Goal: Task Accomplishment & Management: Use online tool/utility

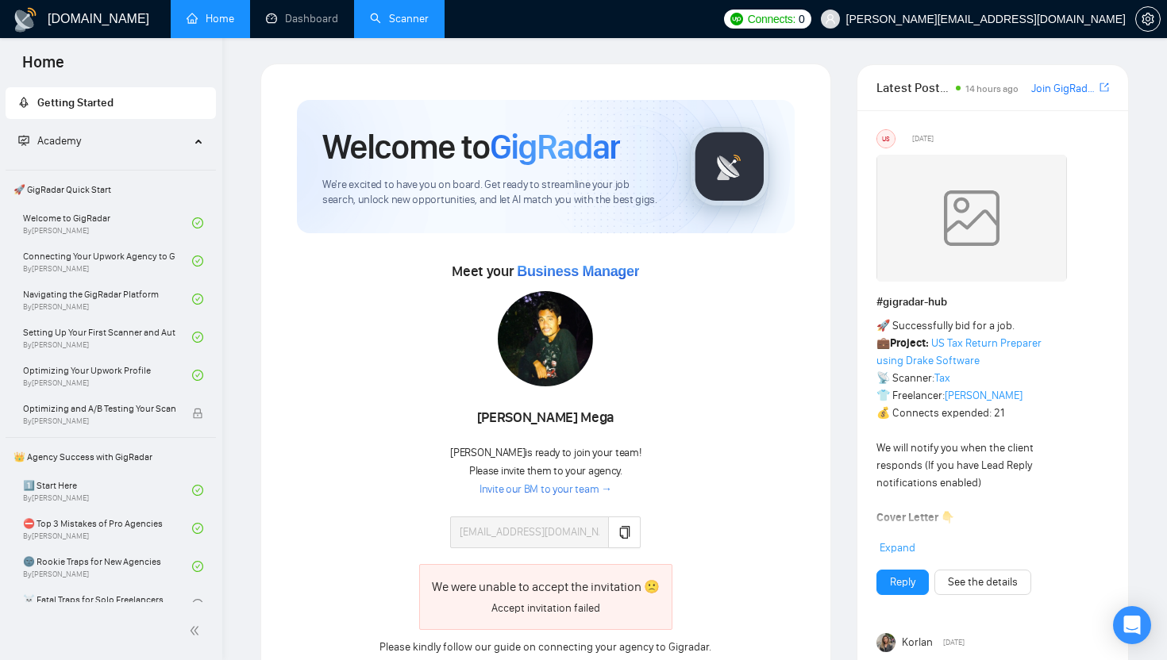
click at [402, 19] on link "Scanner" at bounding box center [399, 18] width 59 height 13
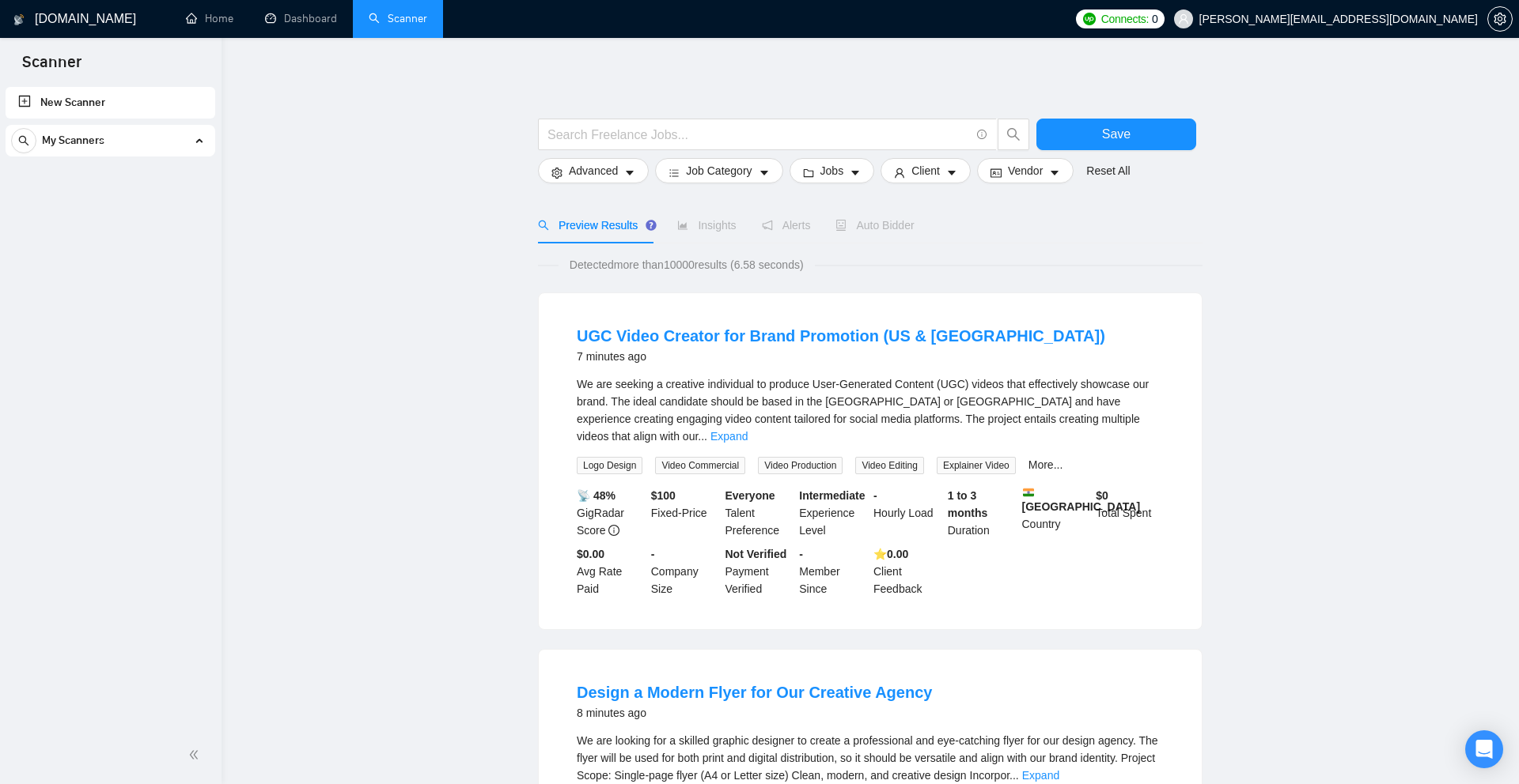
click at [641, 131] on input "text" at bounding box center [759, 134] width 423 height 20
type input "dynamics 365"
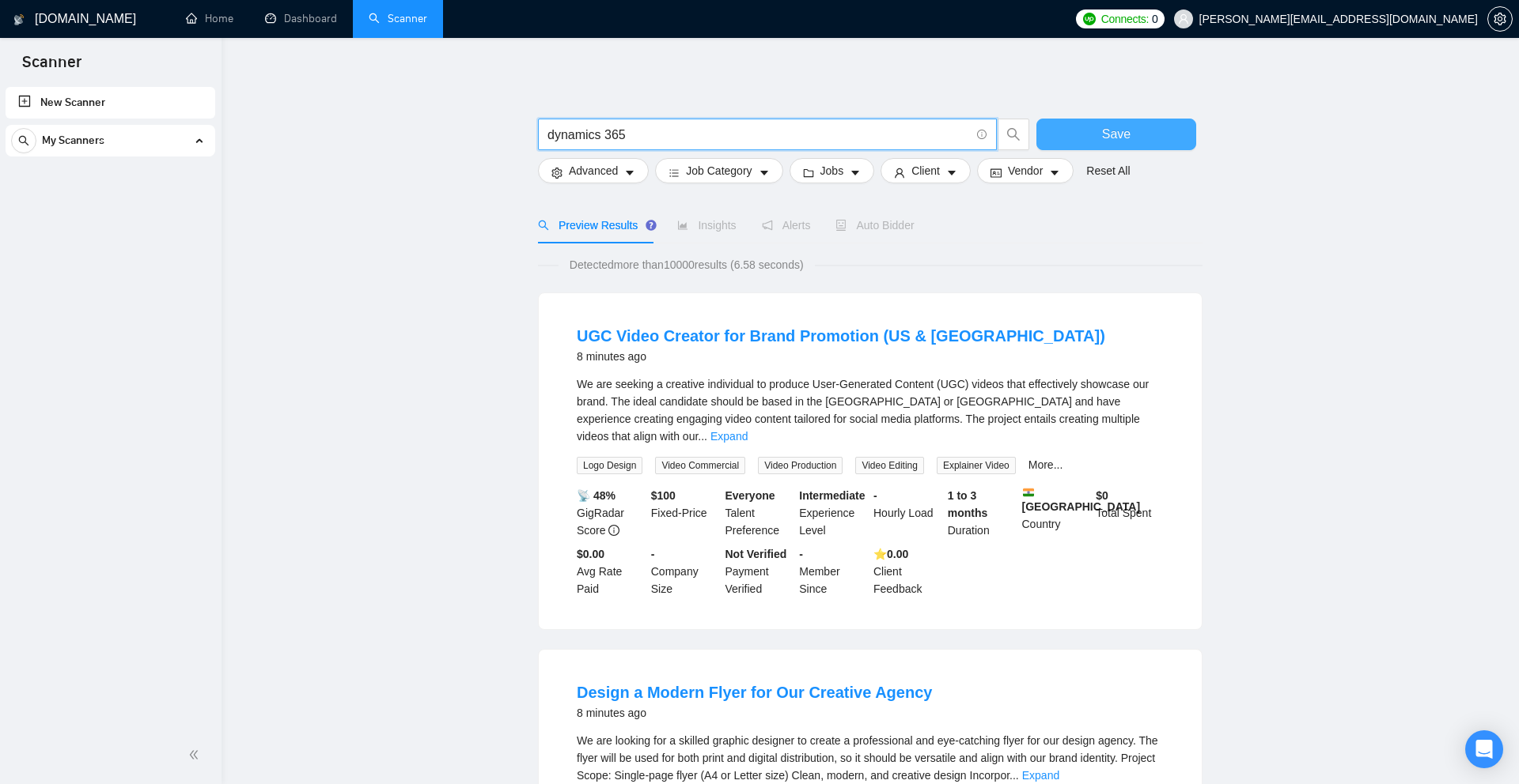
click at [1015, 131] on button "Save" at bounding box center [1116, 134] width 159 height 32
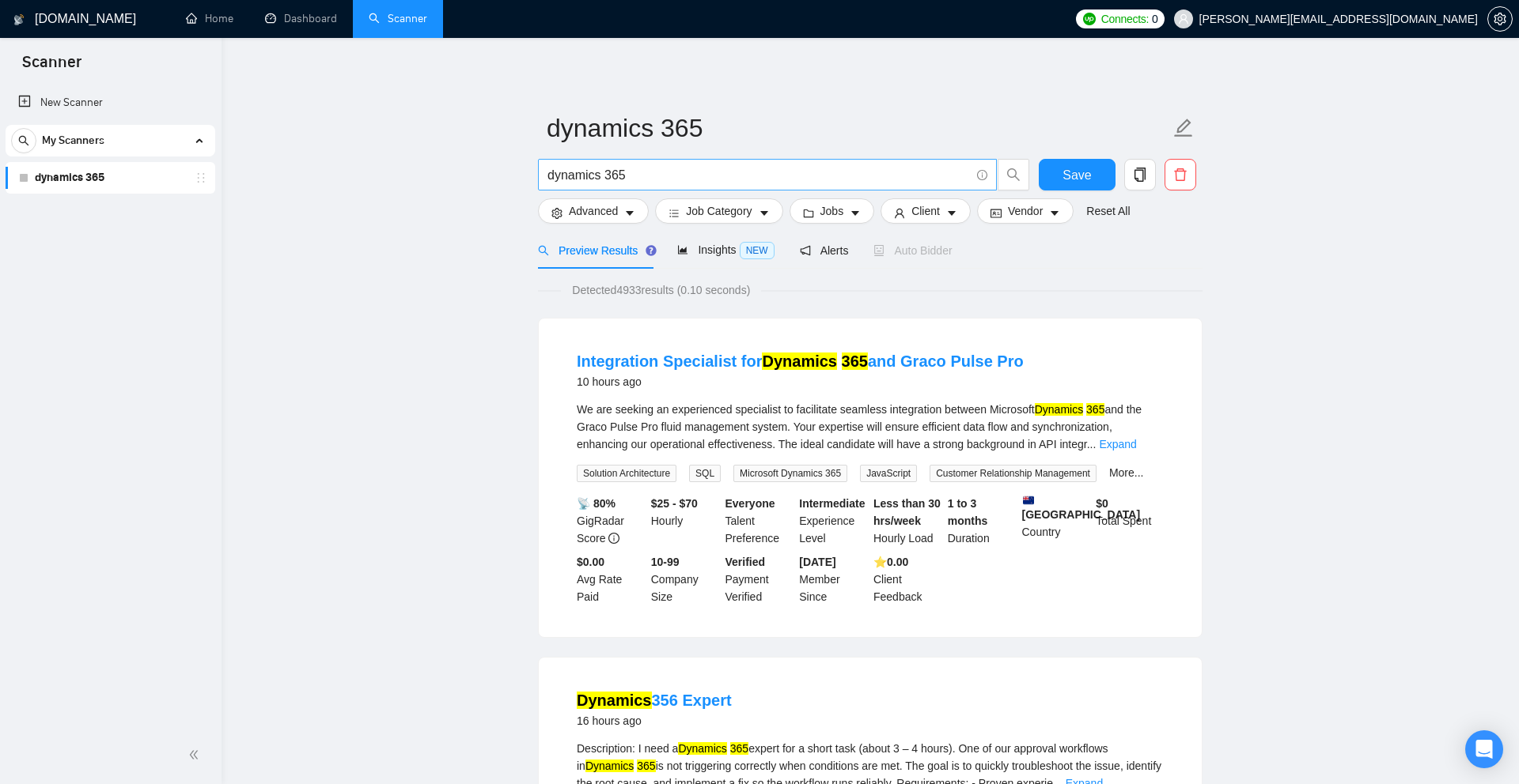
click at [702, 169] on input "dynamics 365" at bounding box center [759, 175] width 423 height 20
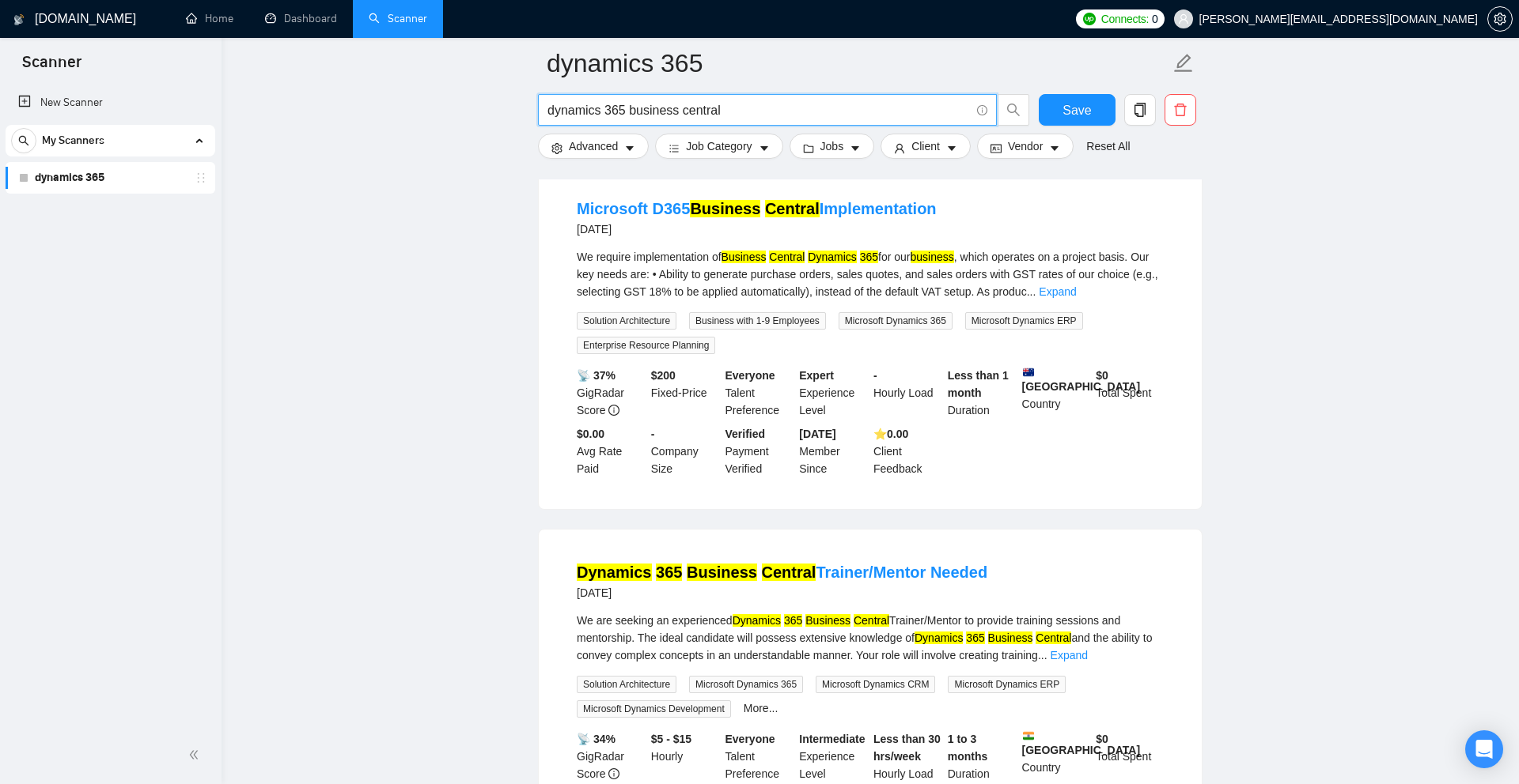
scroll to position [3247, 0]
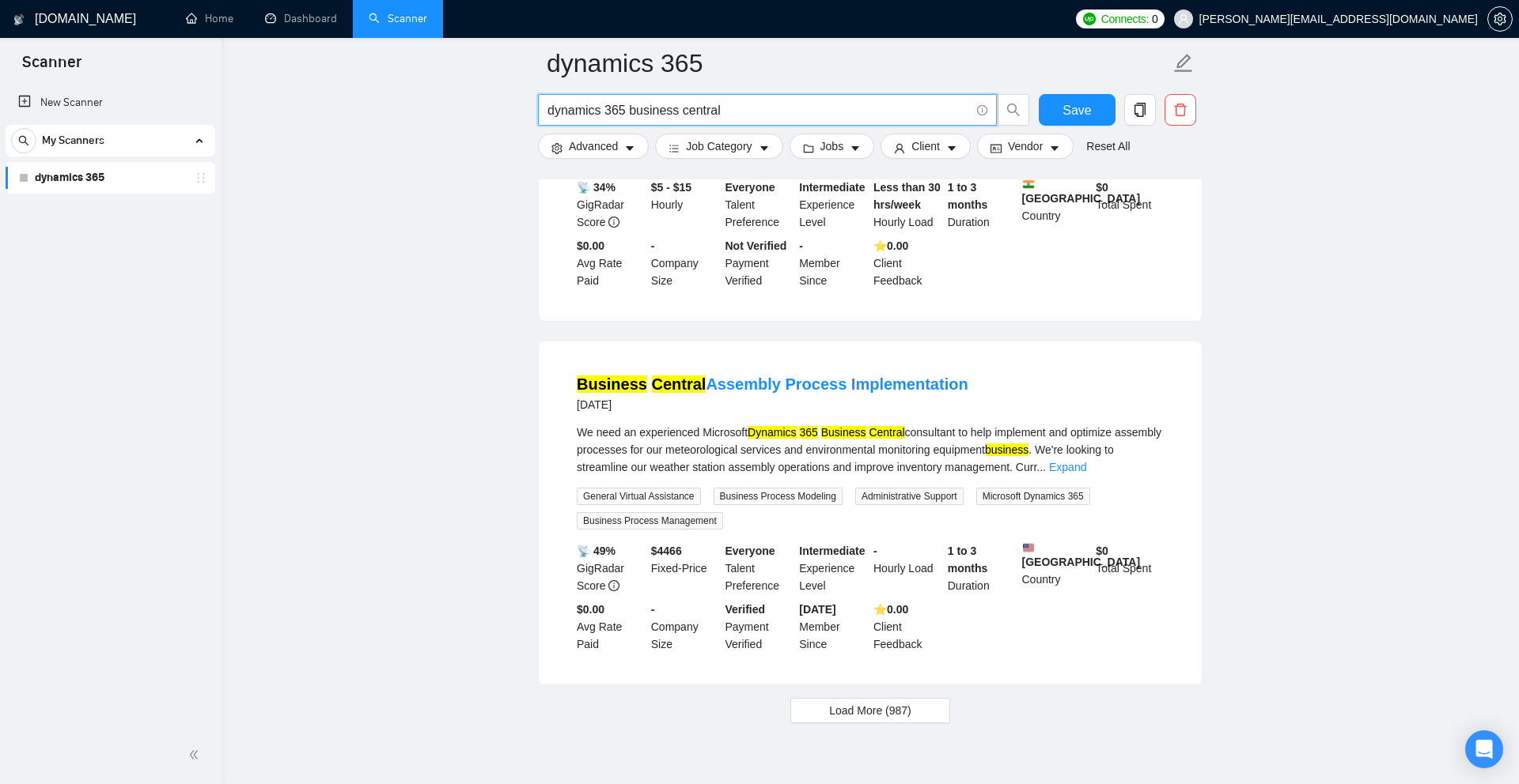
type input "dynamics 365 business central"
click at [903, 591] on span "Load More (987)" at bounding box center [870, 710] width 83 height 17
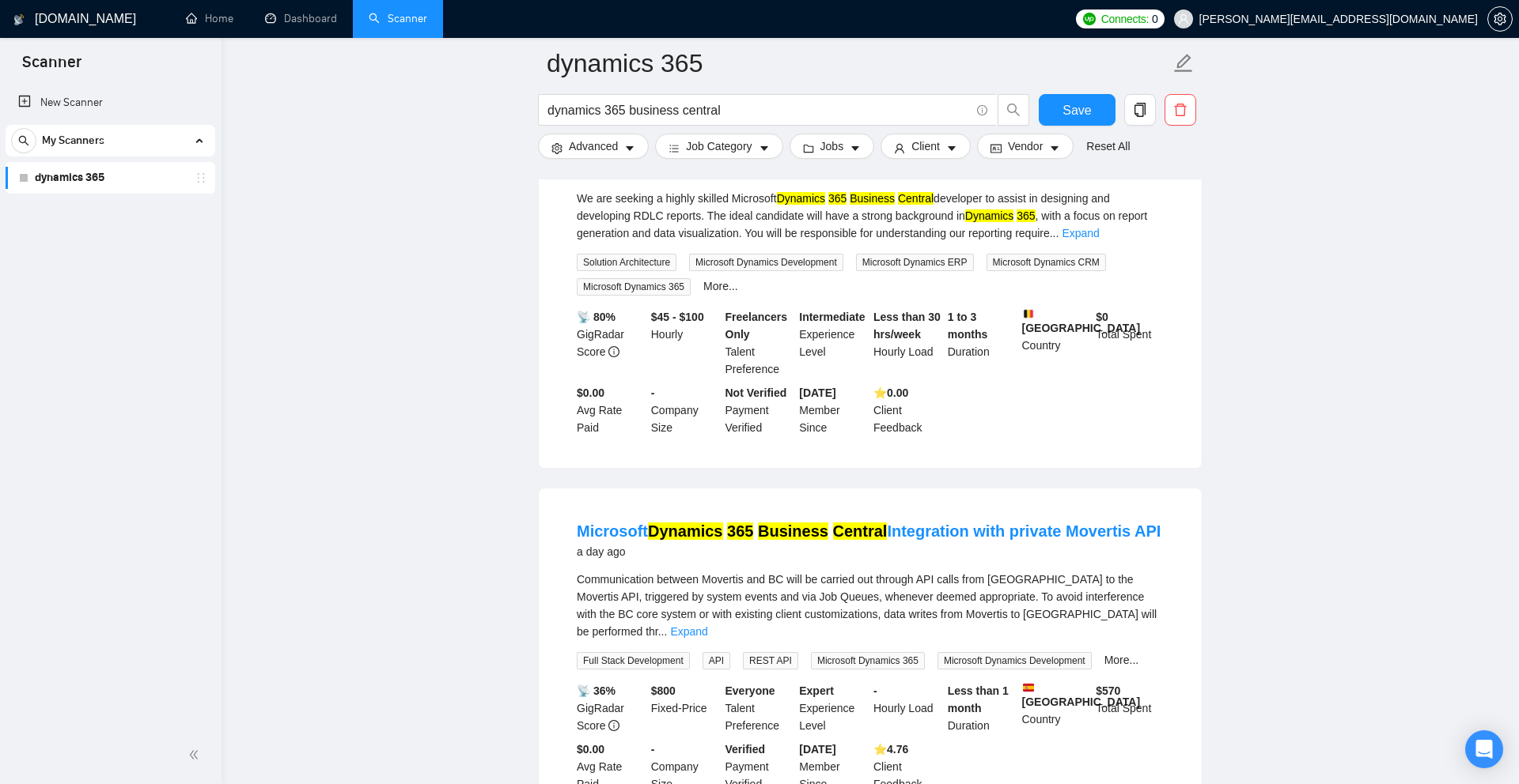
scroll to position [267, 0]
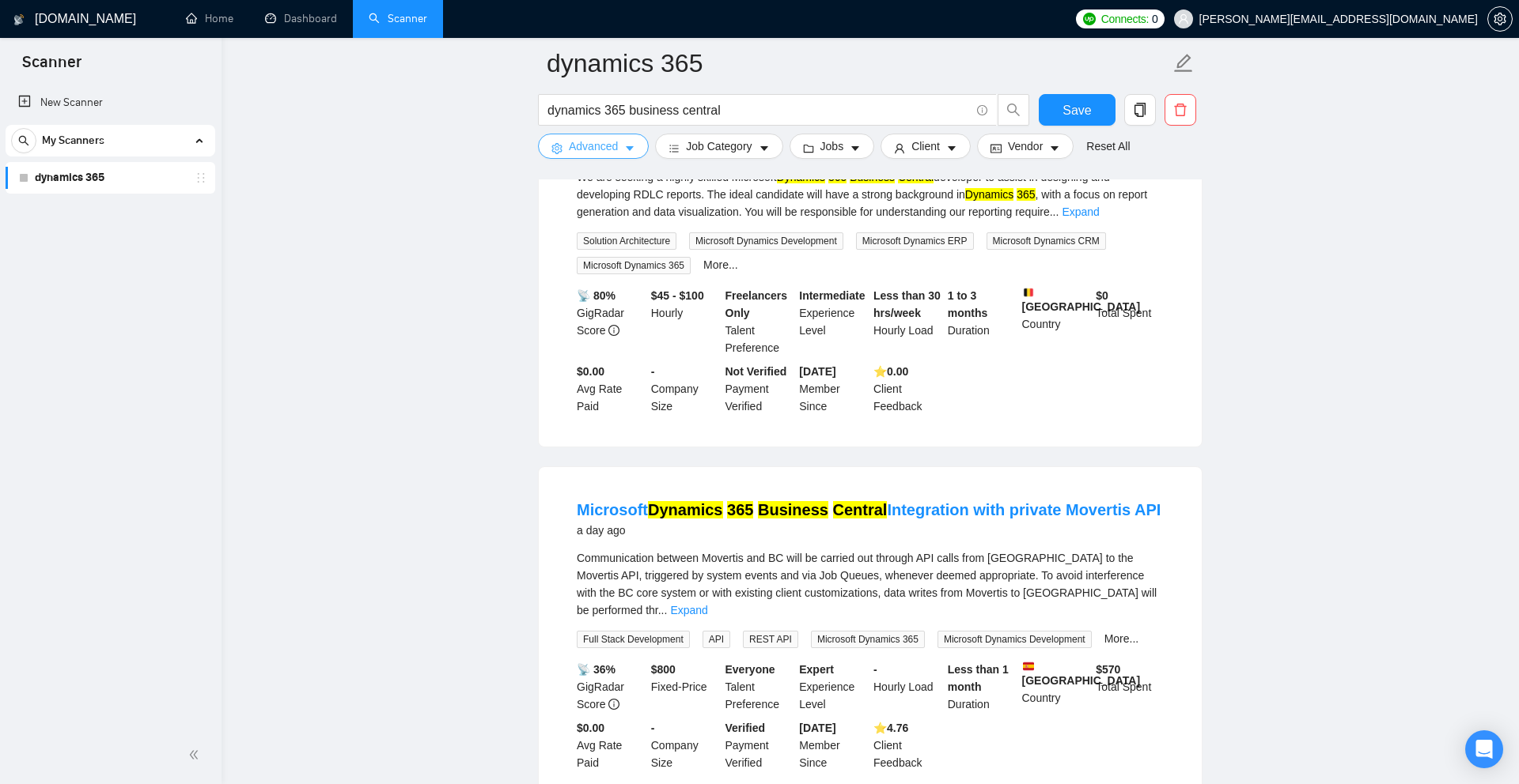
click at [634, 151] on icon "caret-down" at bounding box center [629, 148] width 11 height 11
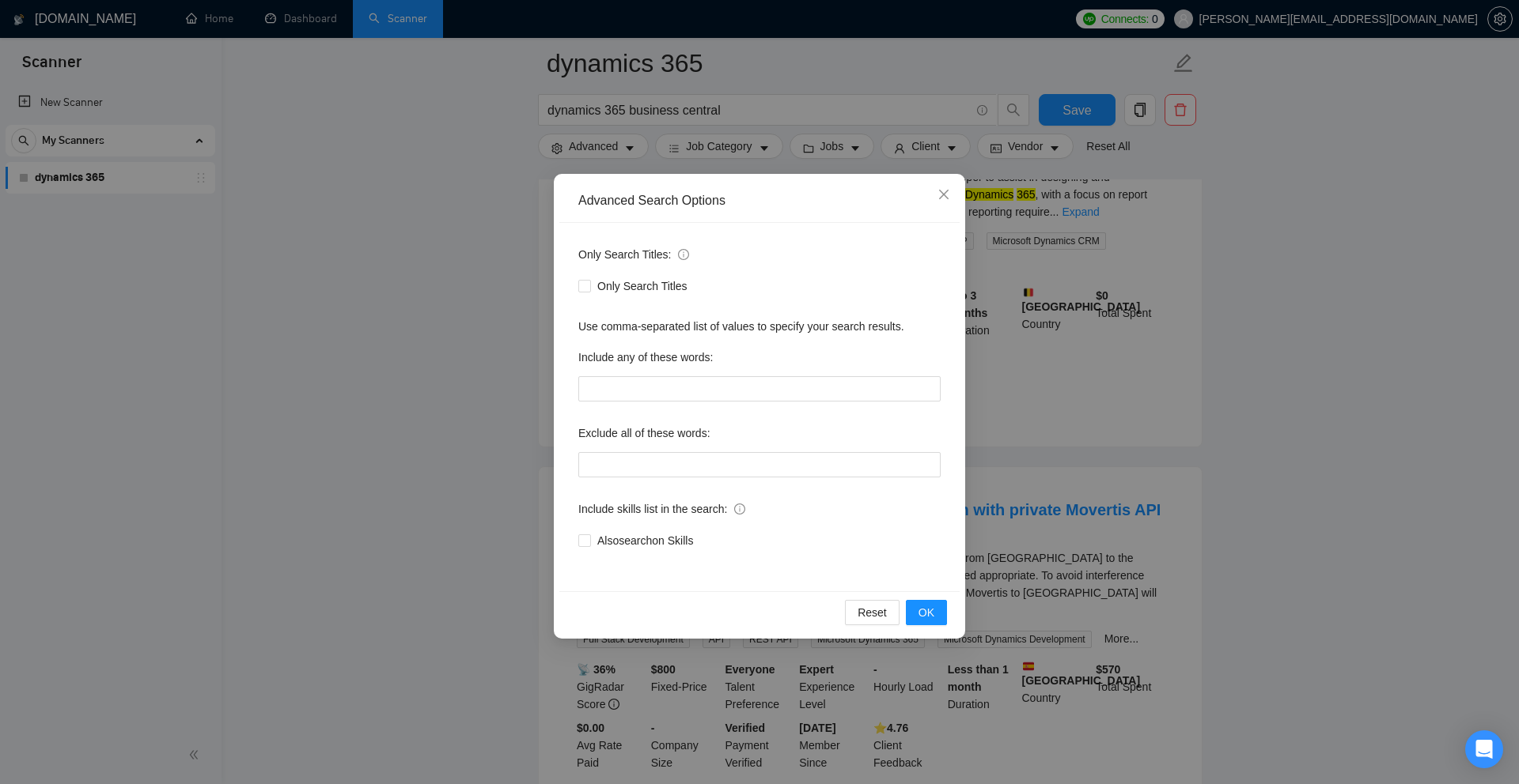
click at [694, 163] on div "Advanced Search Options Only Search Titles: Only Search Titles Use comma-separa…" at bounding box center [760, 392] width 1519 height 784
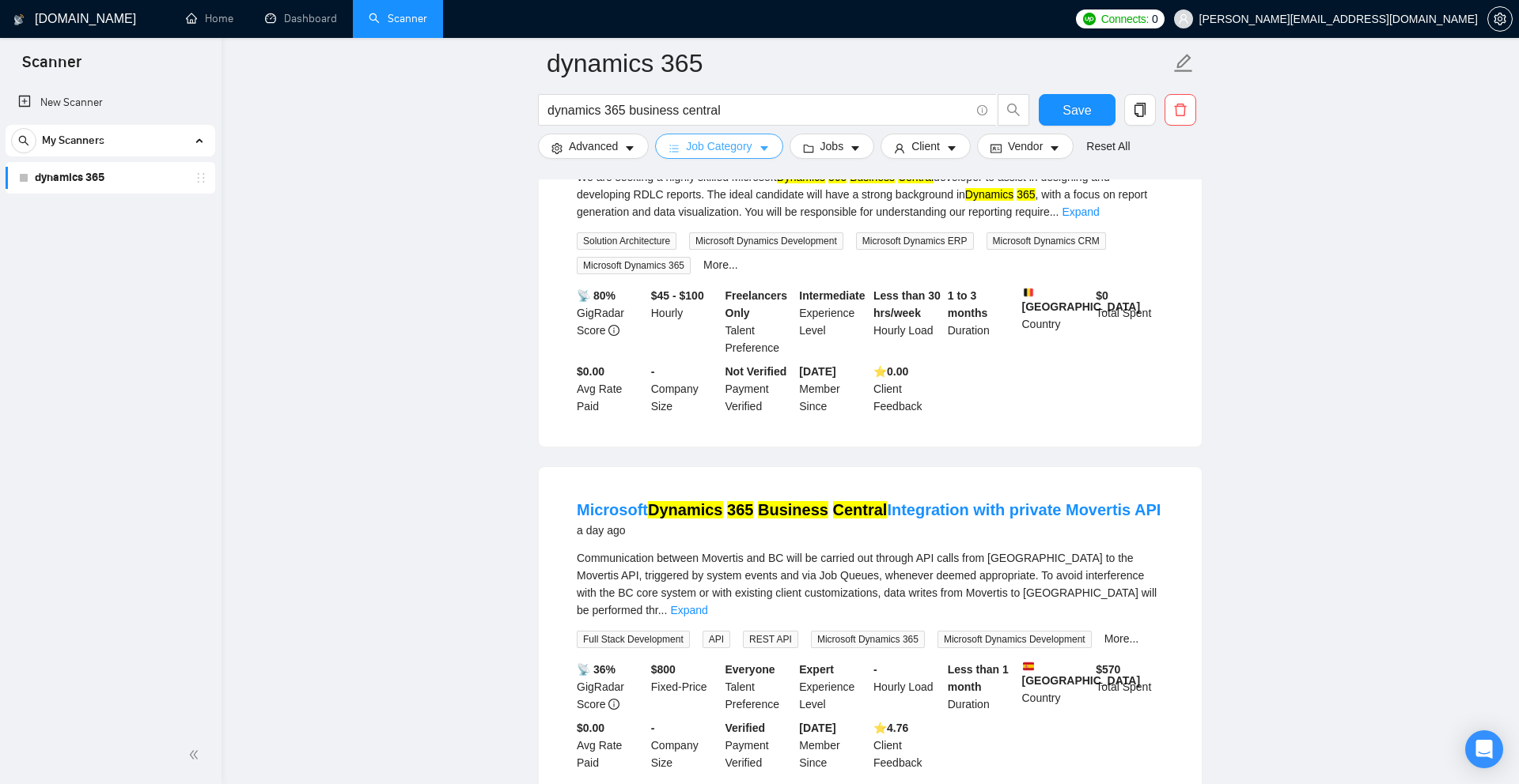
click at [727, 157] on button "Job Category" at bounding box center [719, 145] width 128 height 25
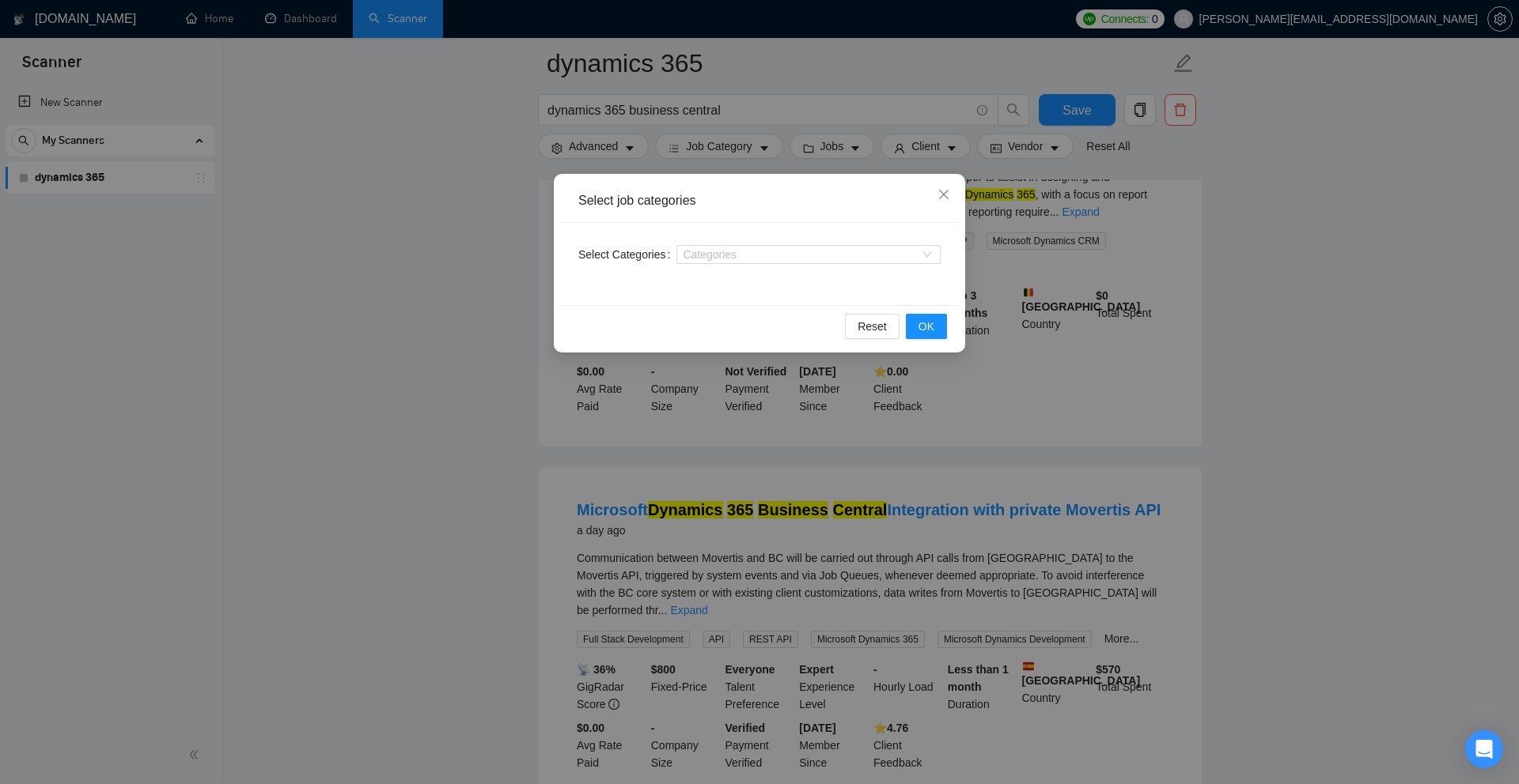
click at [844, 158] on div "Select job categories Select Categories Categories Reset OK" at bounding box center [760, 392] width 1519 height 784
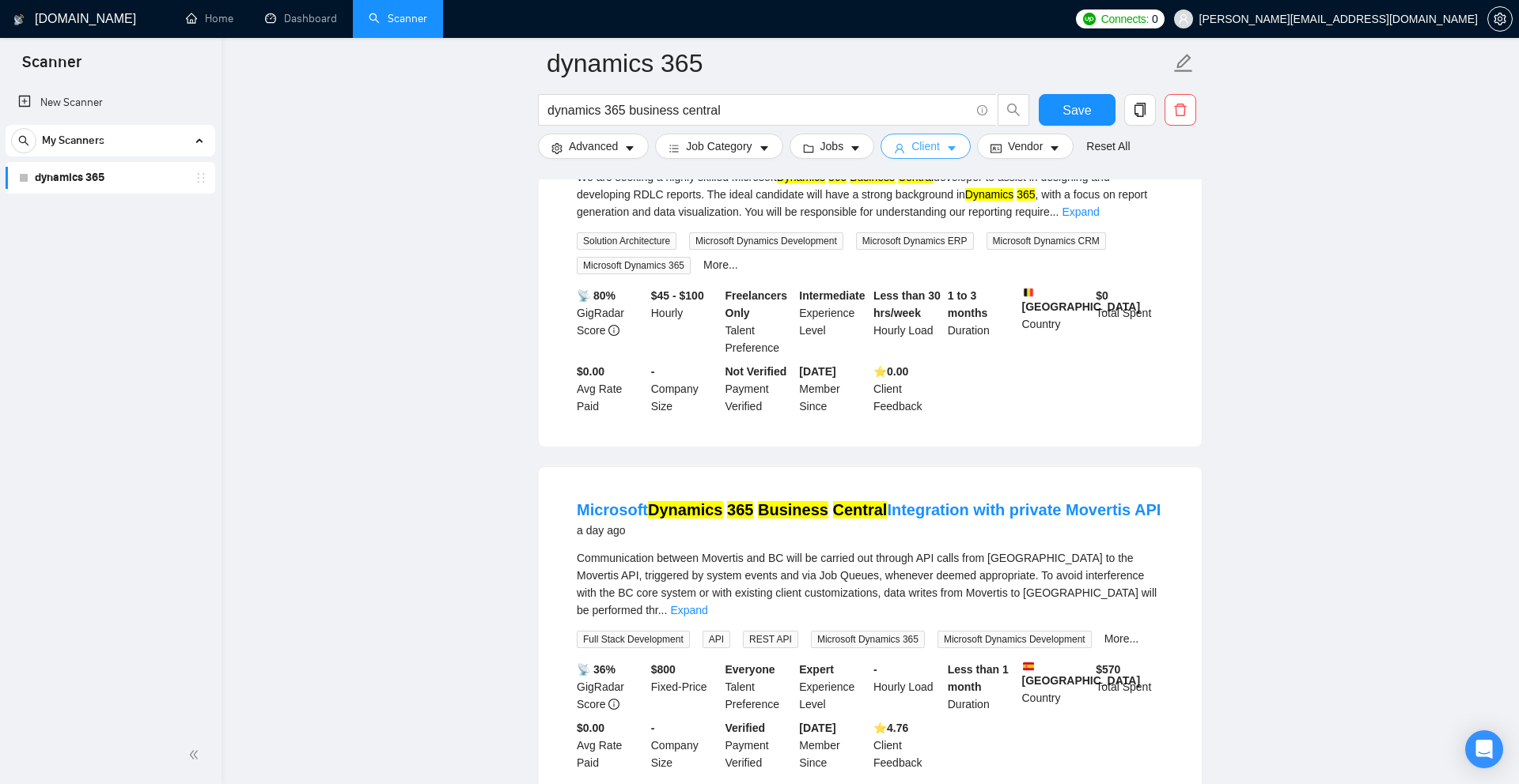
click at [954, 151] on icon "caret-down" at bounding box center [951, 148] width 11 height 11
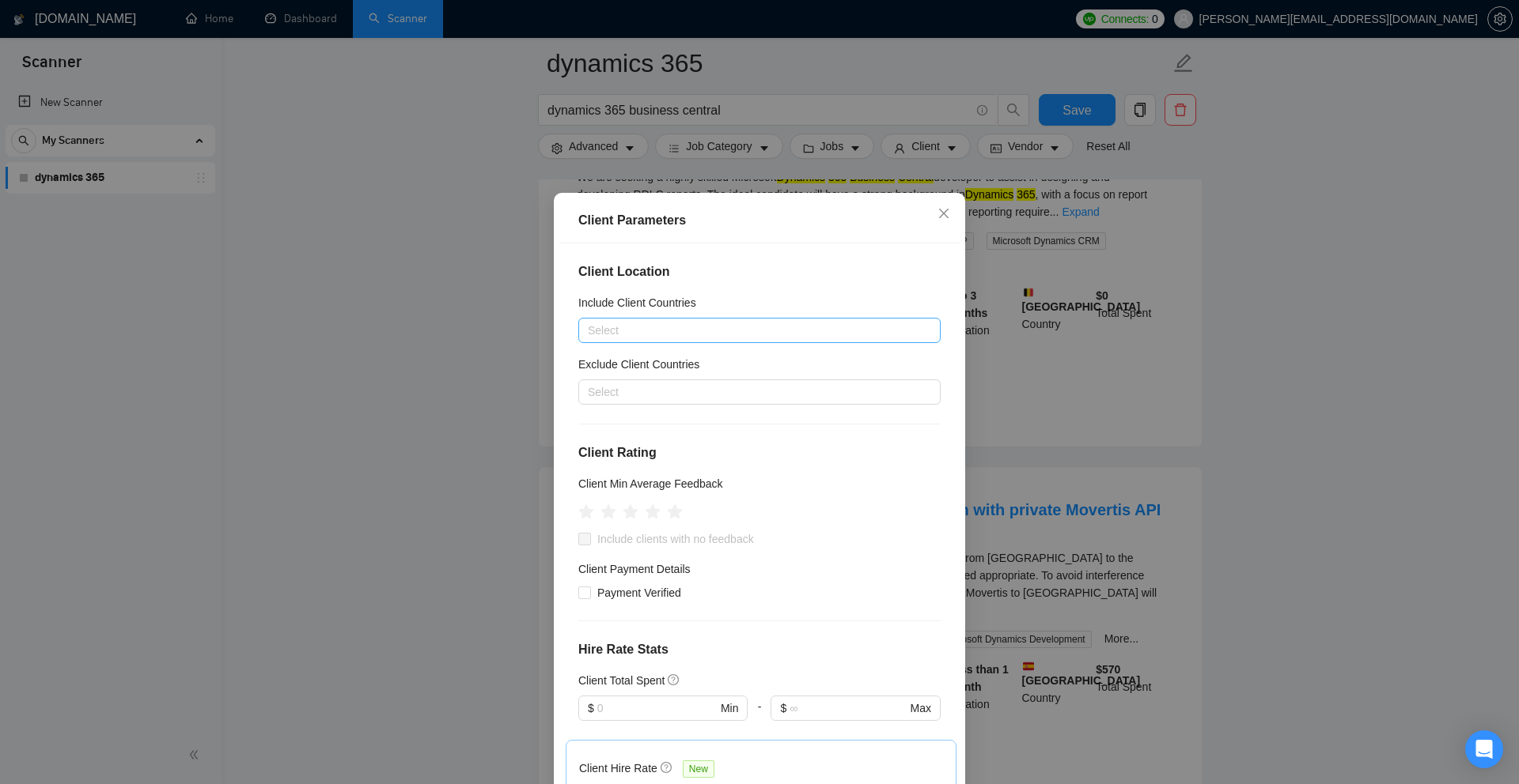
click at [794, 335] on div at bounding box center [752, 330] width 339 height 19
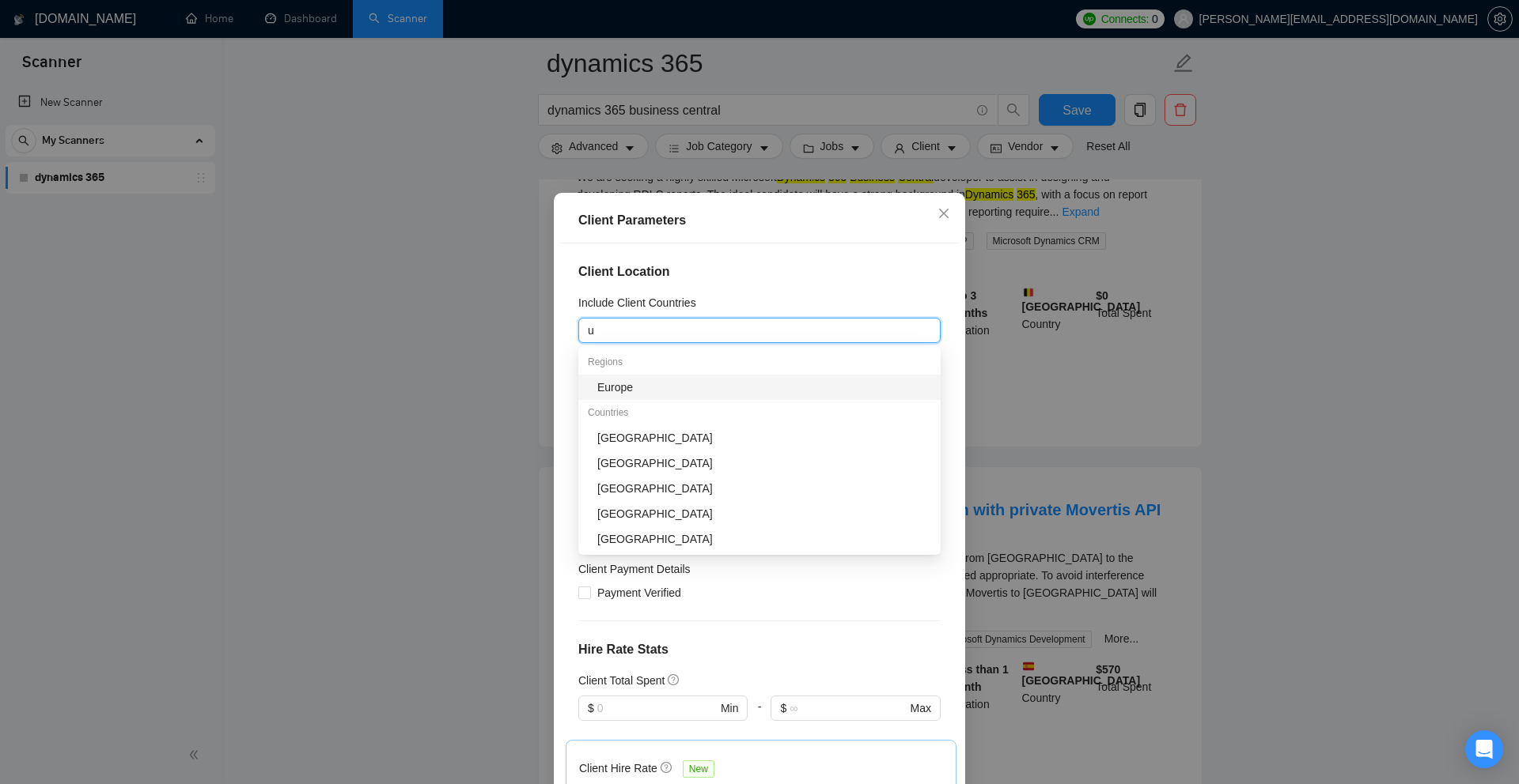
type input "un"
click at [706, 393] on div "[GEOGRAPHIC_DATA]" at bounding box center [763, 387] width 334 height 17
click at [825, 262] on div "Client Location Include Client Countries United States Exclude Client Countries…" at bounding box center [760, 517] width 401 height 549
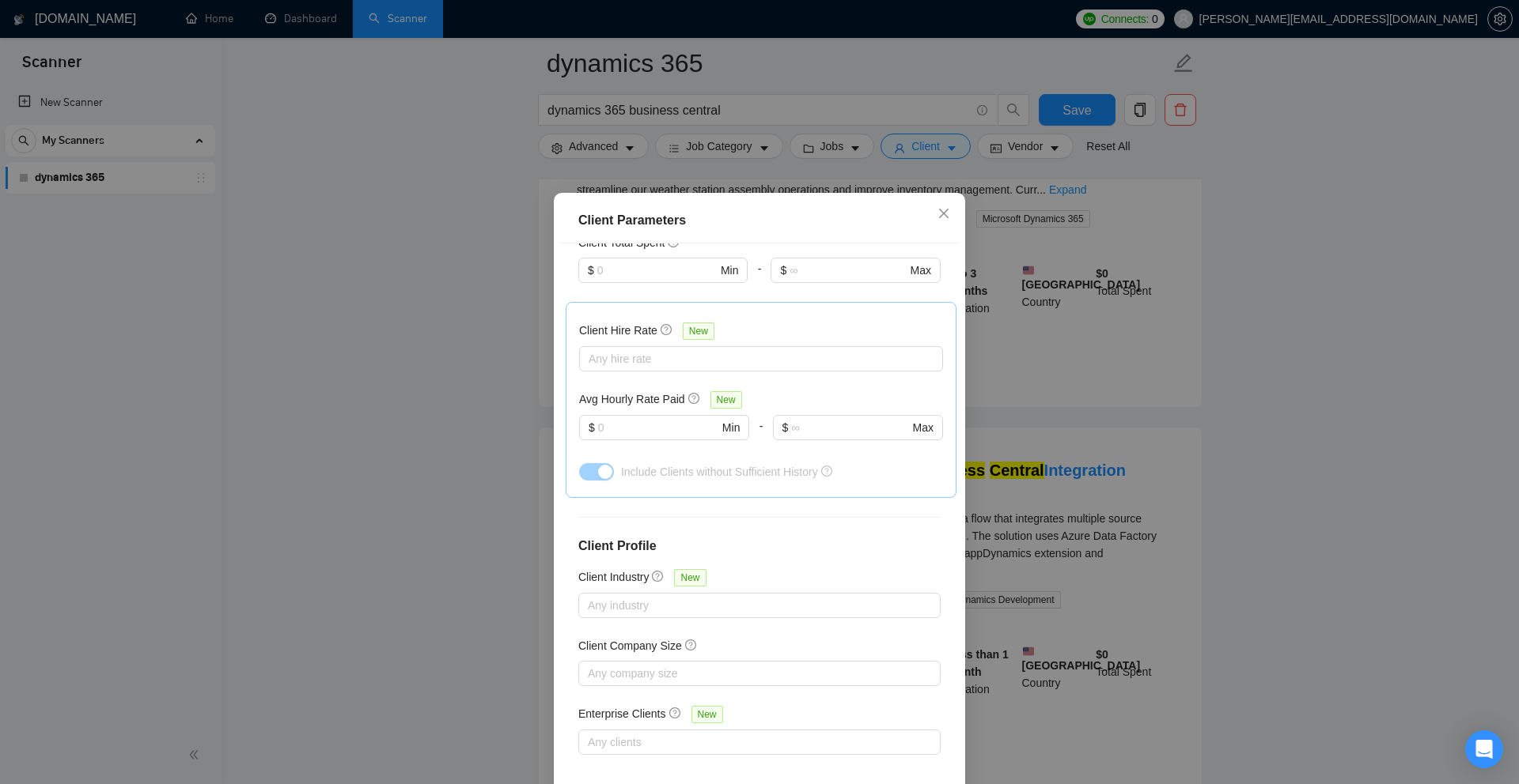
scroll to position [79, 0]
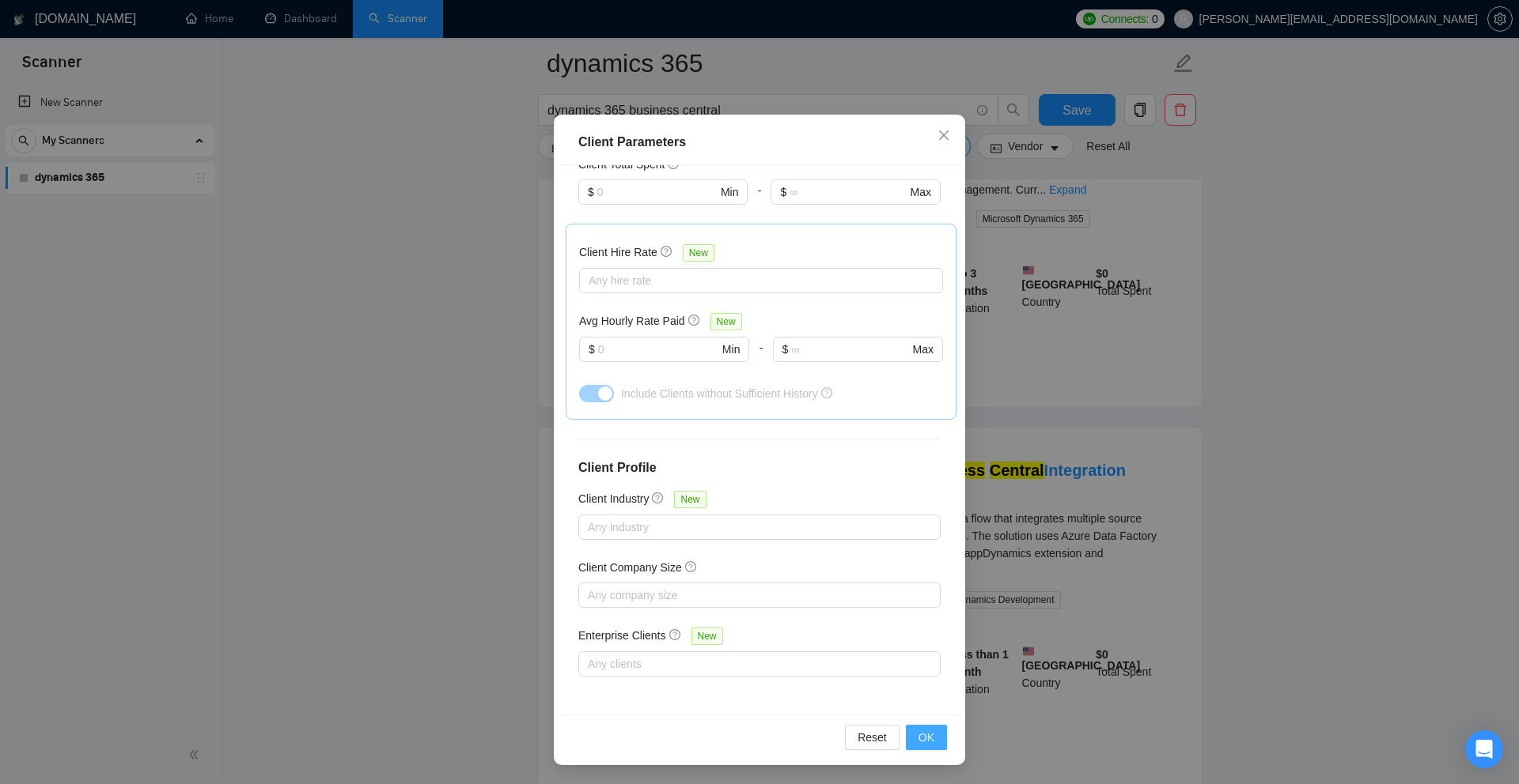
click at [926, 591] on span "OK" at bounding box center [926, 737] width 16 height 17
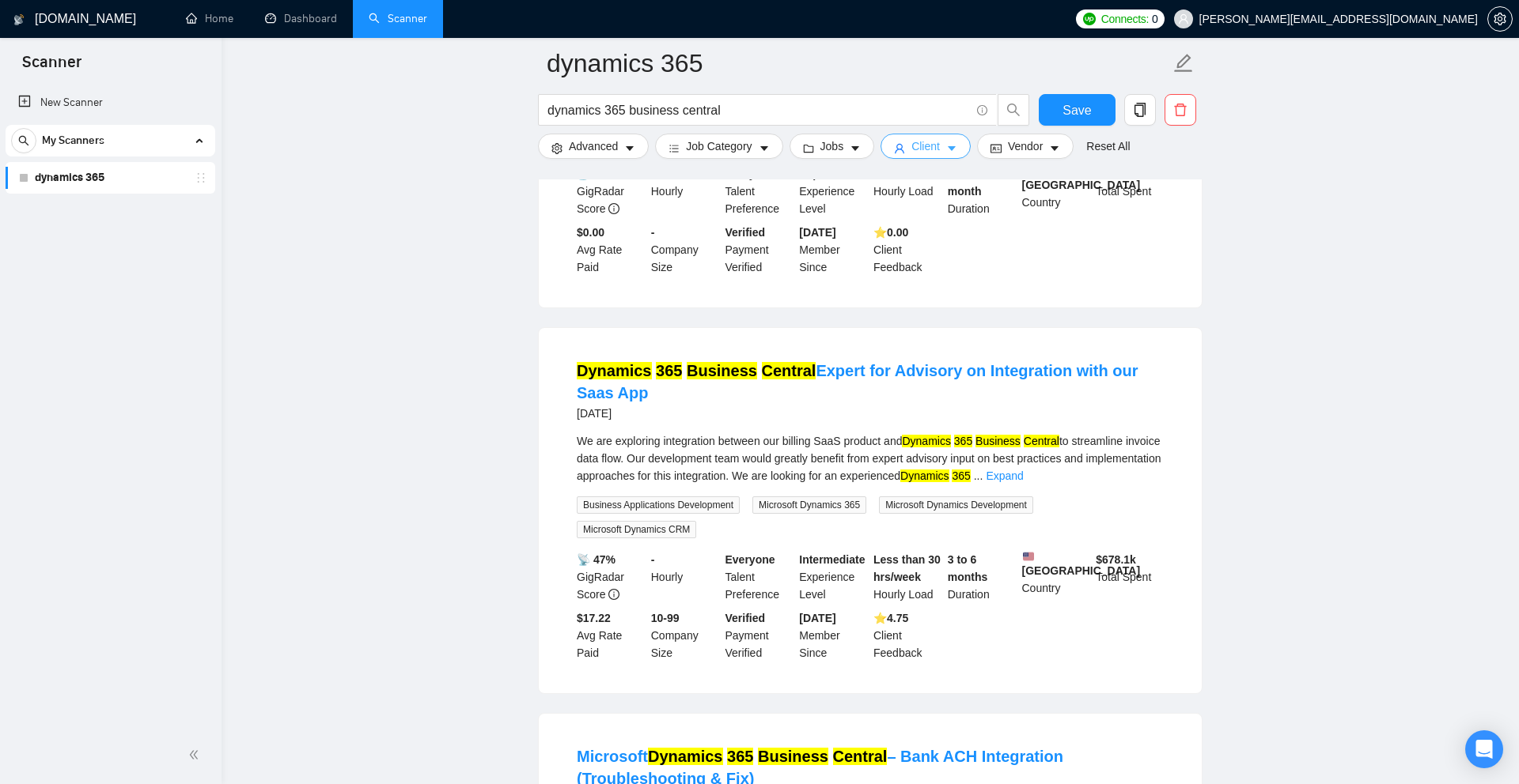
scroll to position [749, 0]
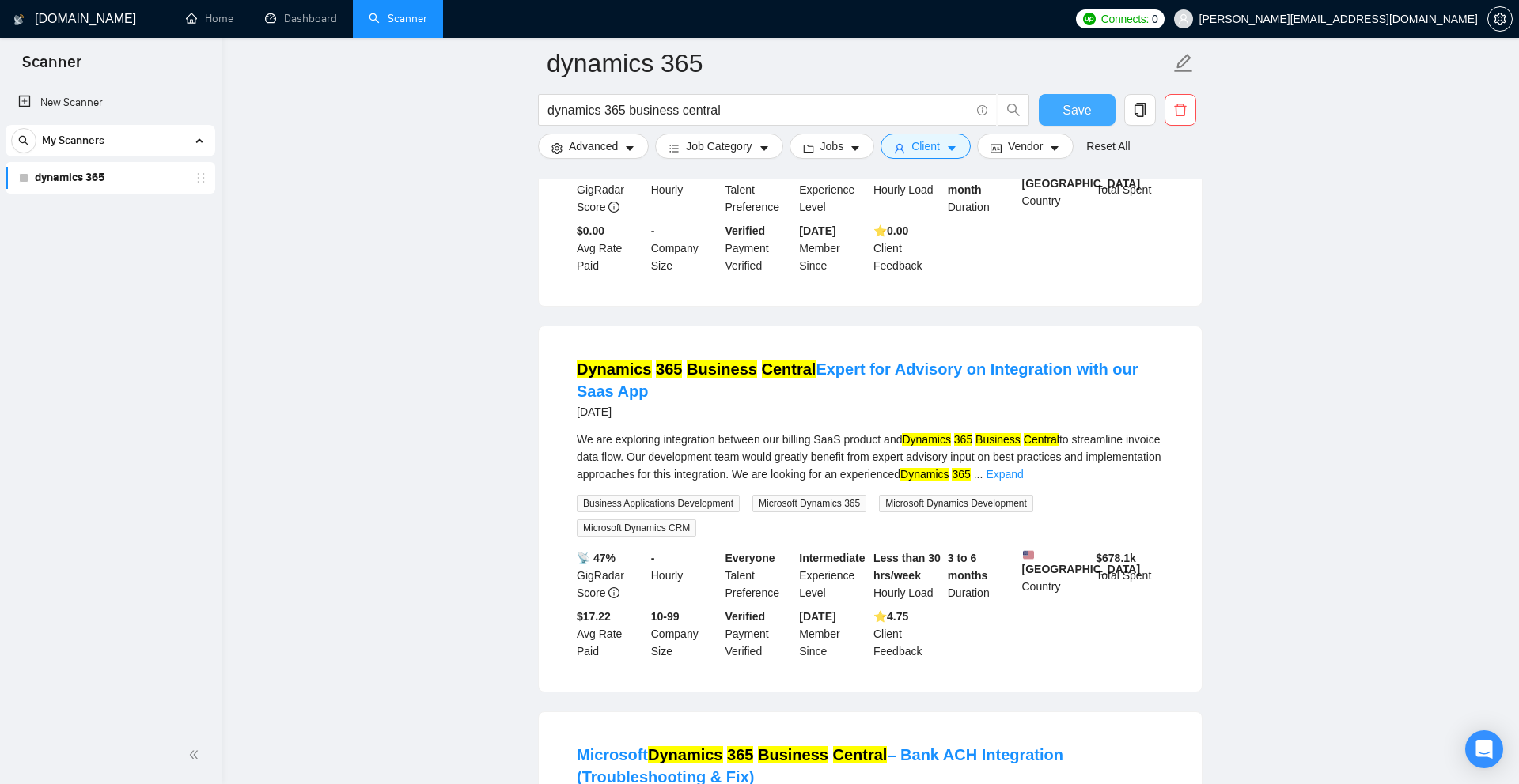
drag, startPoint x: 1074, startPoint y: 108, endPoint x: 1058, endPoint y: 174, distance: 67.9
click at [1015, 108] on span "Save" at bounding box center [1076, 111] width 29 height 20
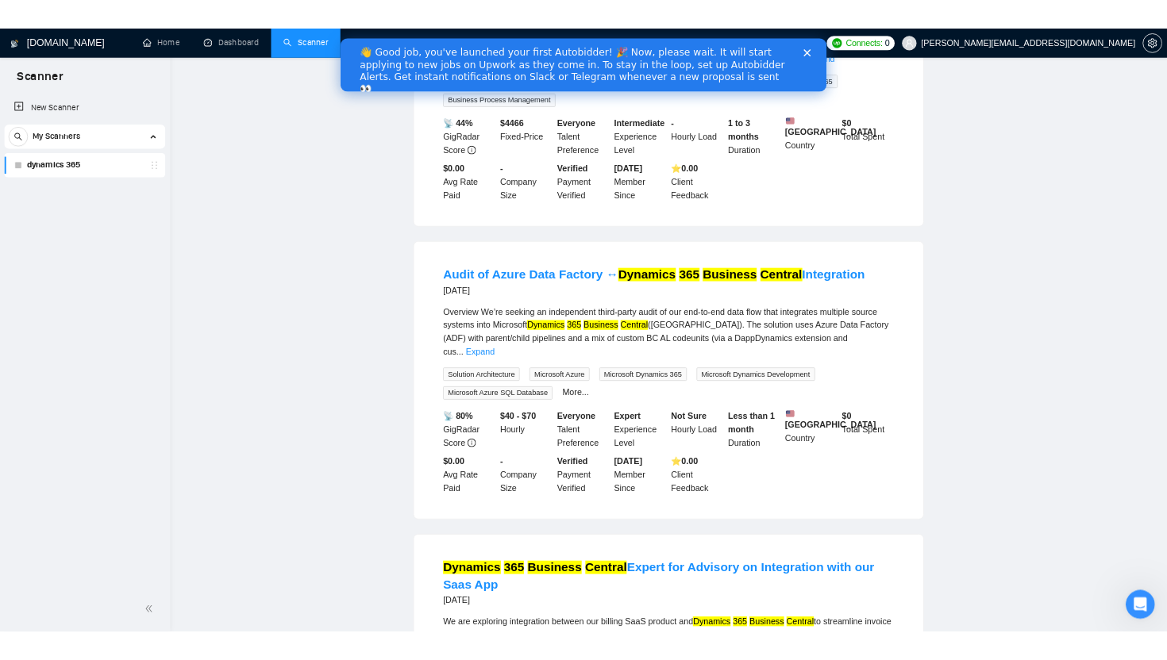
scroll to position [0, 0]
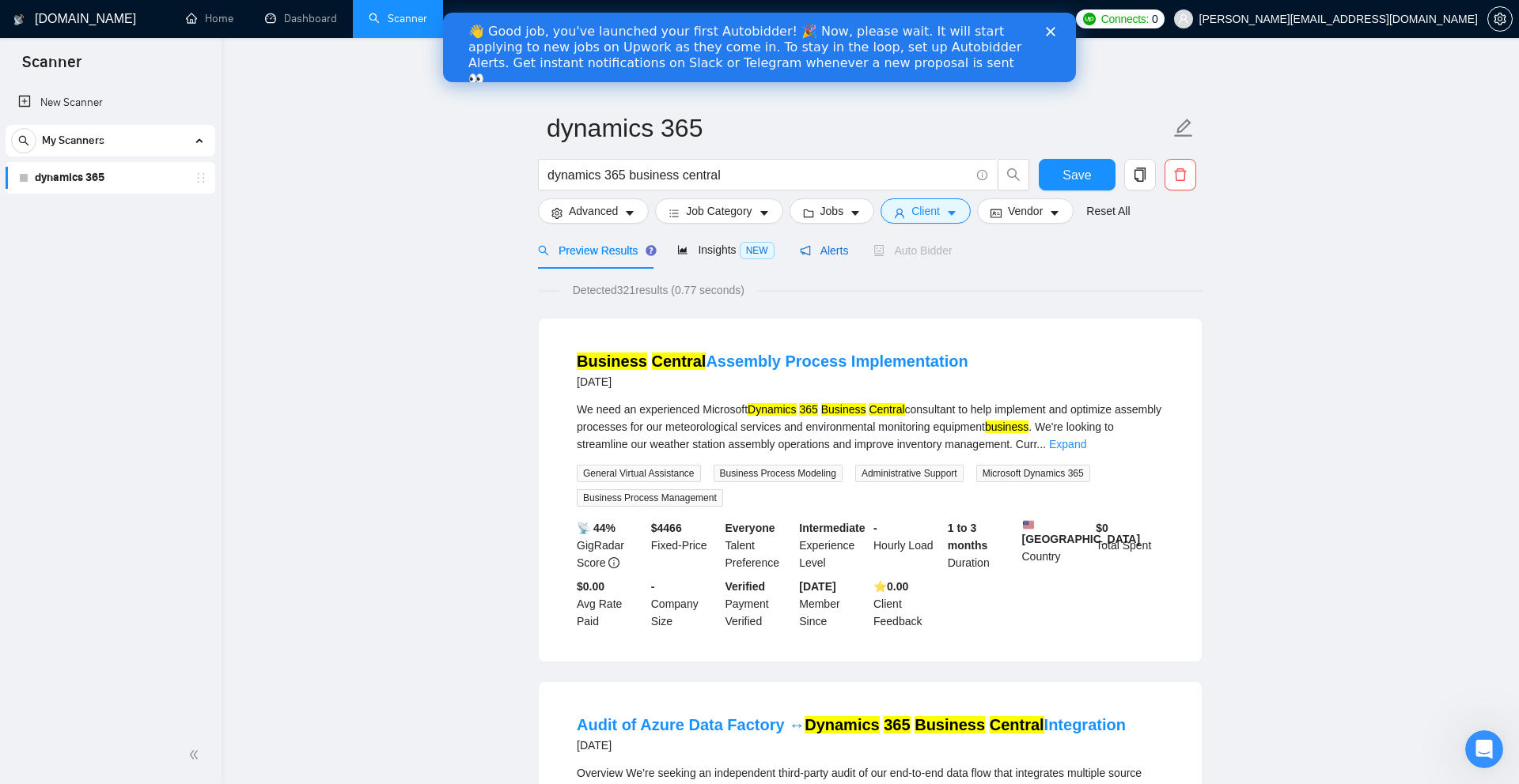
click at [826, 250] on span "Alerts" at bounding box center [823, 250] width 49 height 13
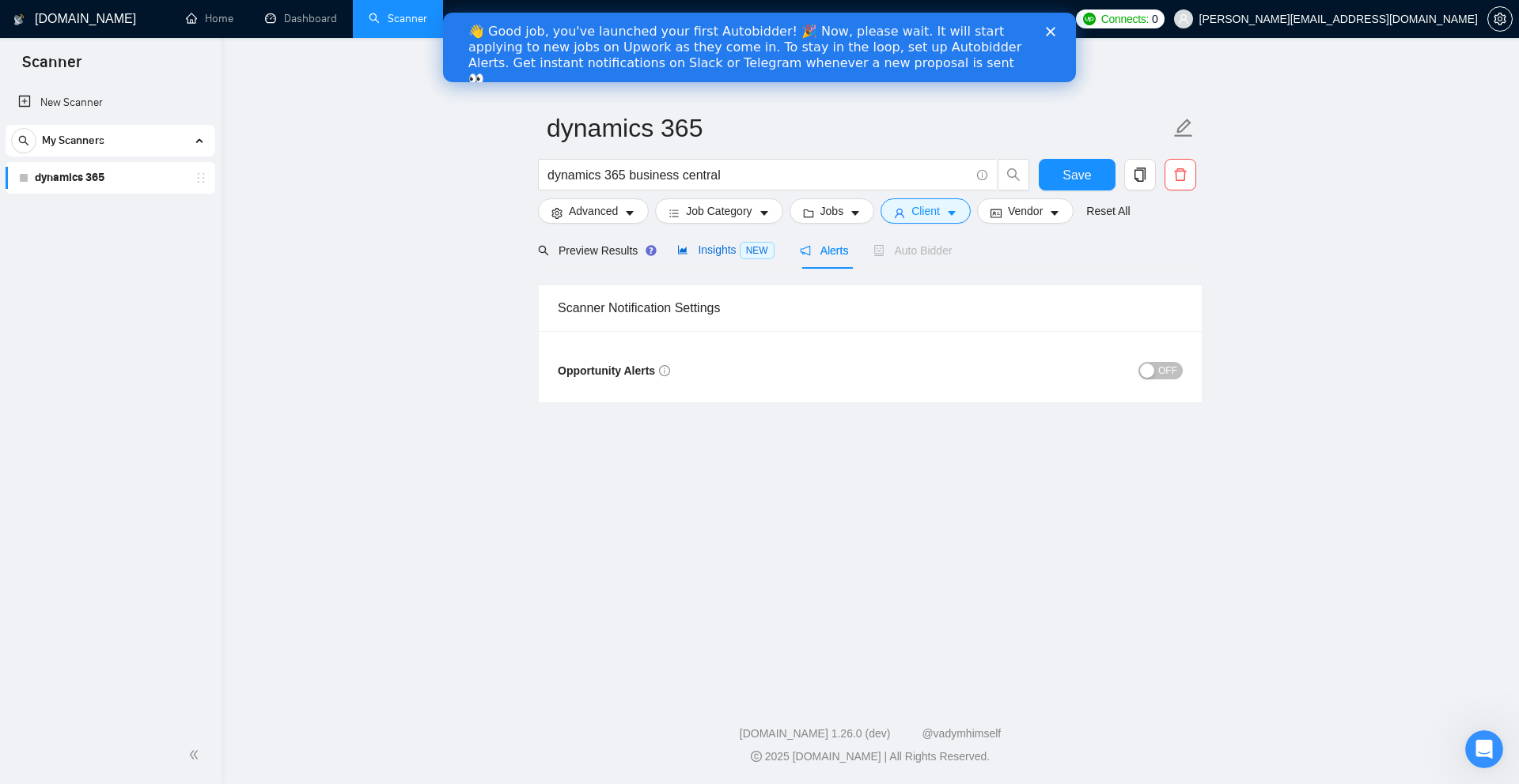
click at [717, 251] on span "Insights NEW" at bounding box center [725, 249] width 97 height 13
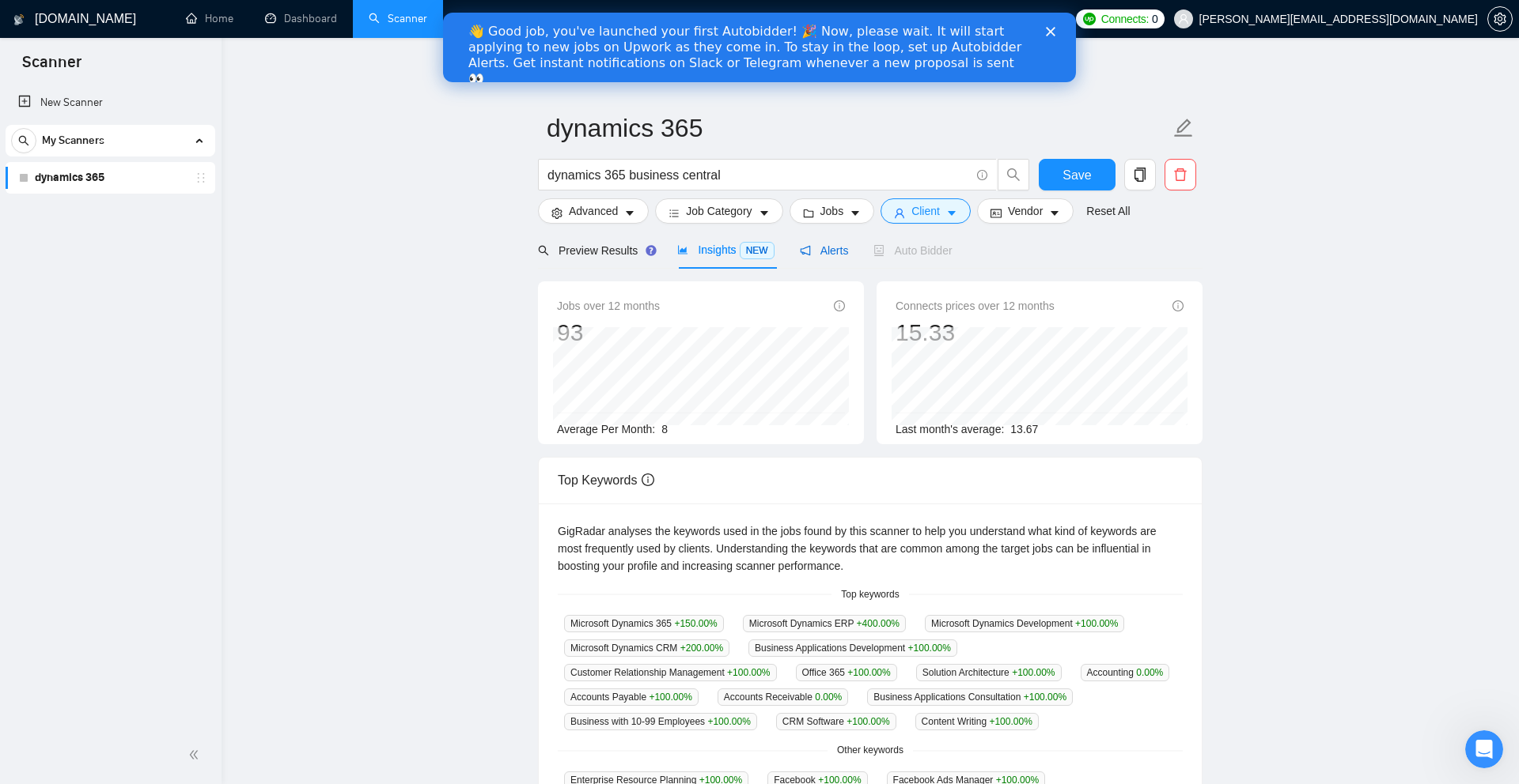
drag, startPoint x: 834, startPoint y: 250, endPoint x: 864, endPoint y: 243, distance: 30.8
click at [834, 250] on span "Alerts" at bounding box center [823, 250] width 49 height 13
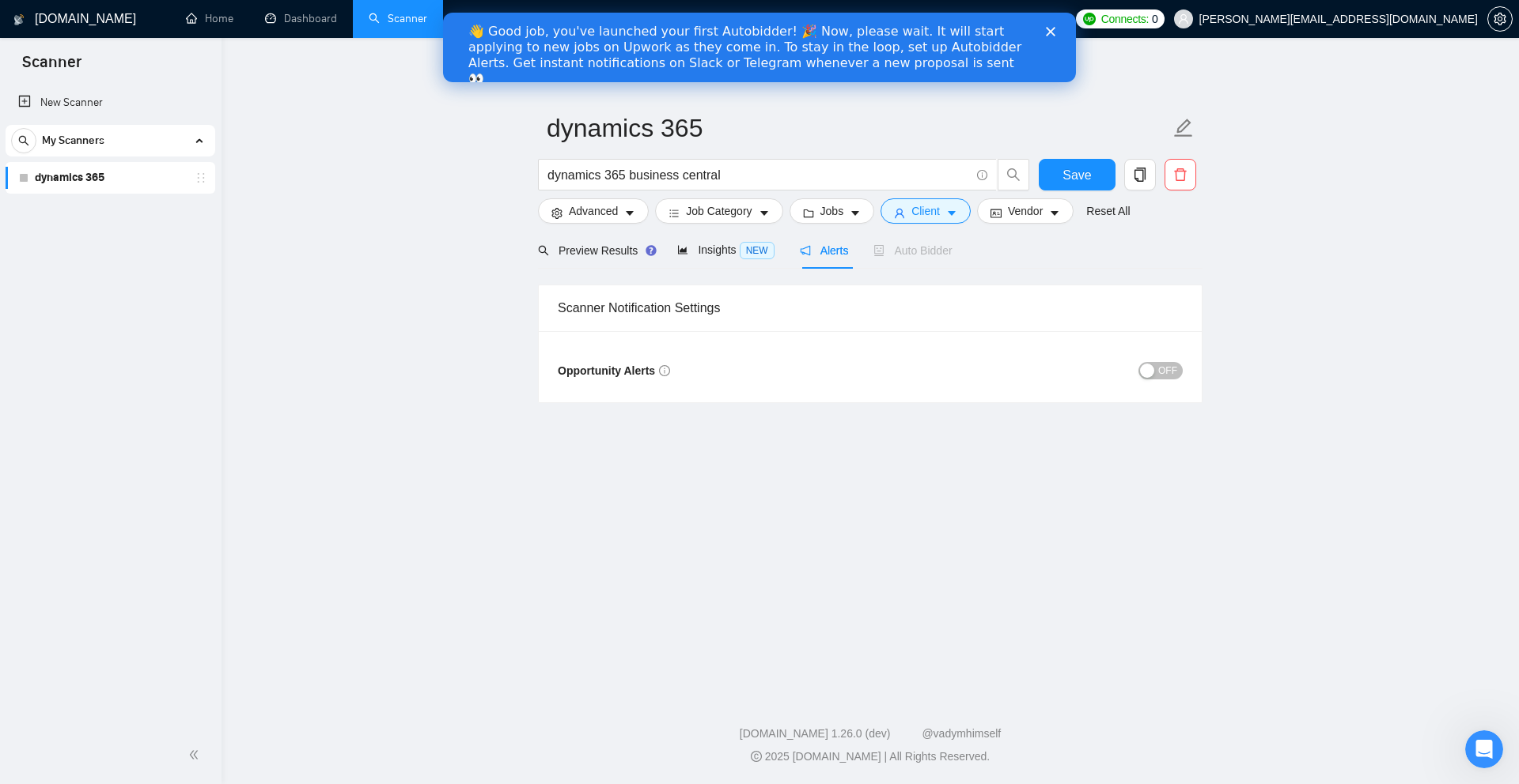
click at [918, 244] on span "Auto Bidder" at bounding box center [912, 250] width 79 height 13
click at [723, 255] on span "Insights NEW" at bounding box center [725, 249] width 97 height 13
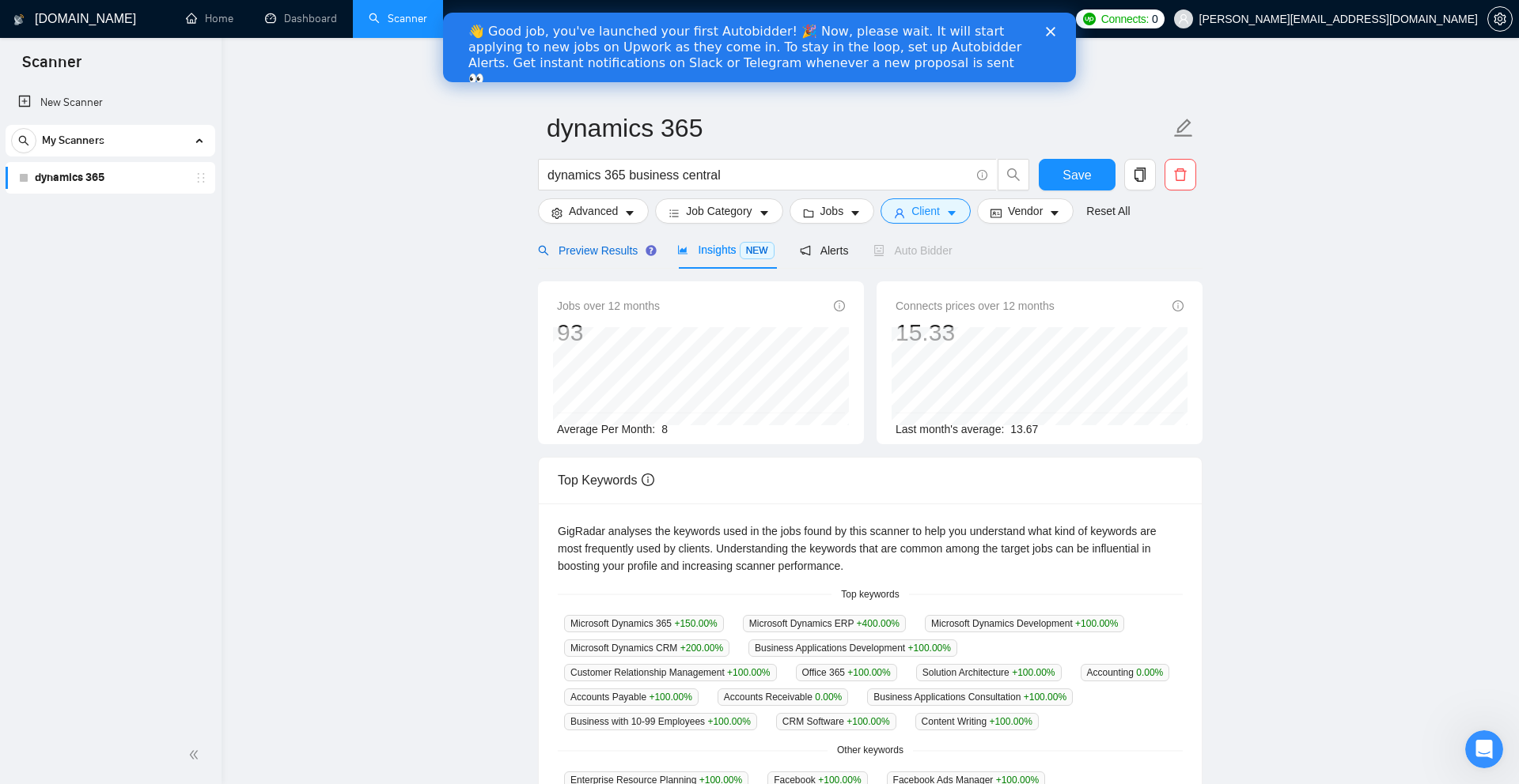
click at [600, 252] on span "Preview Results" at bounding box center [595, 250] width 114 height 13
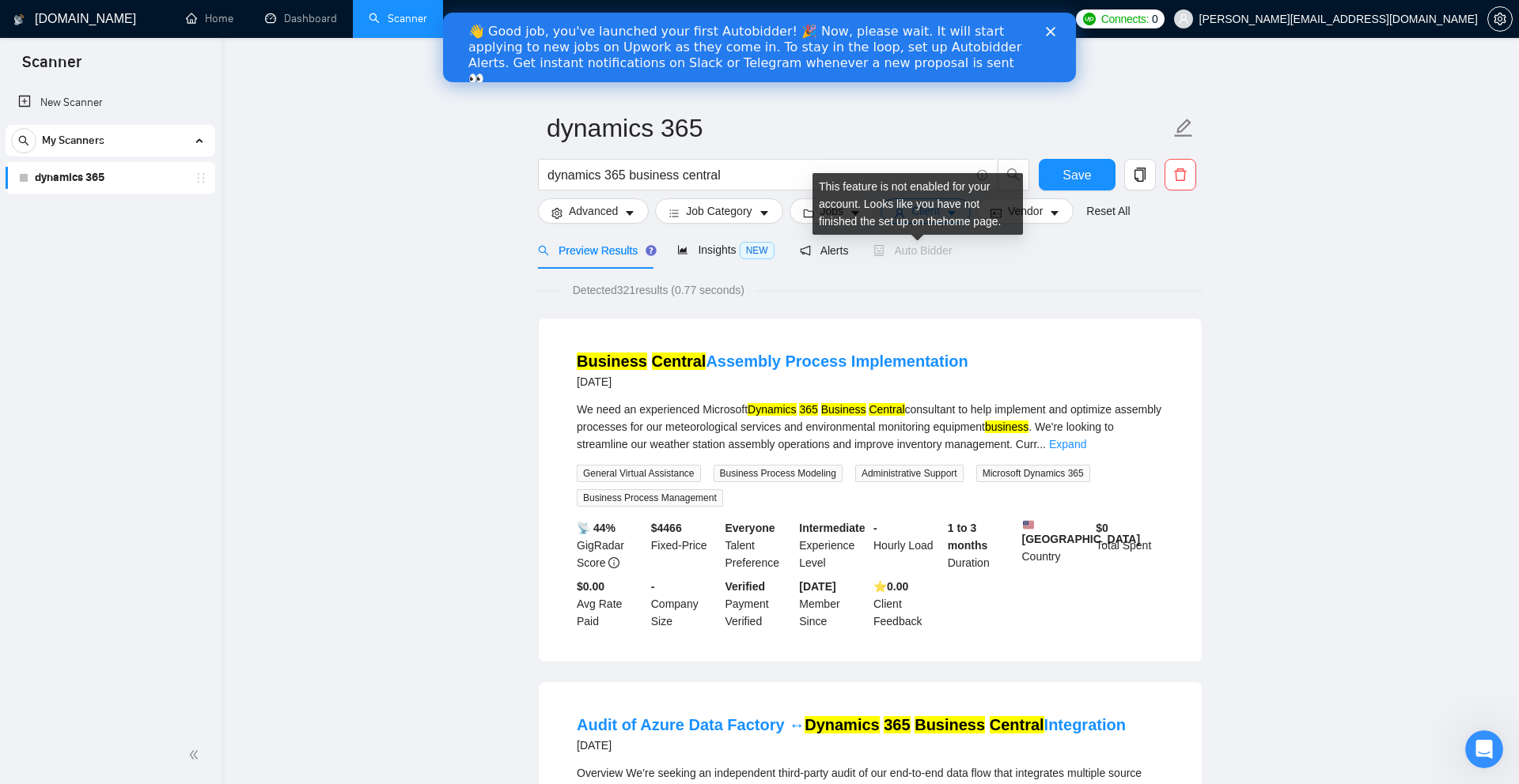
click at [941, 248] on span "Auto Bidder" at bounding box center [912, 250] width 79 height 13
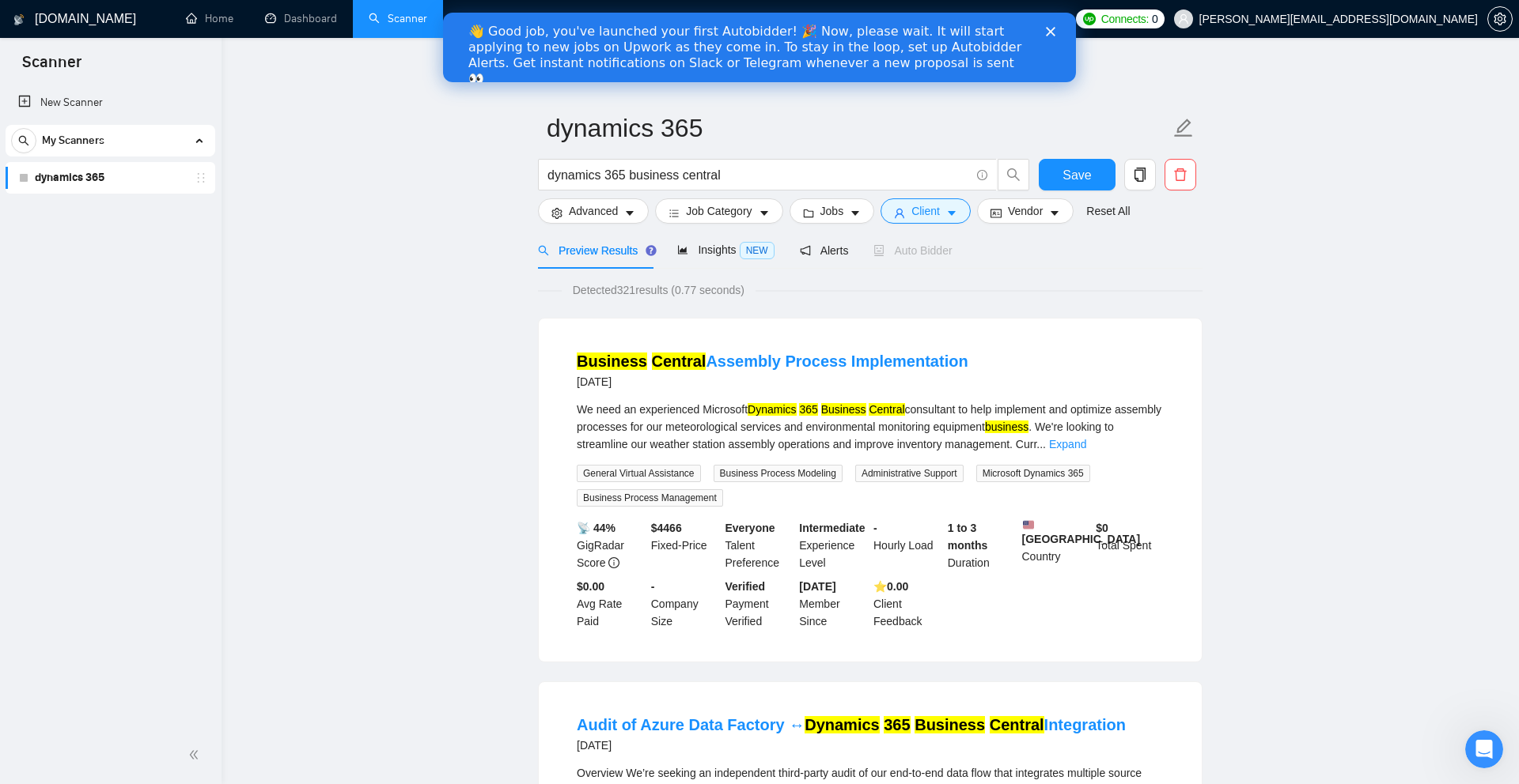
click at [1015, 30] on polygon "Close" at bounding box center [1051, 32] width 10 height 10
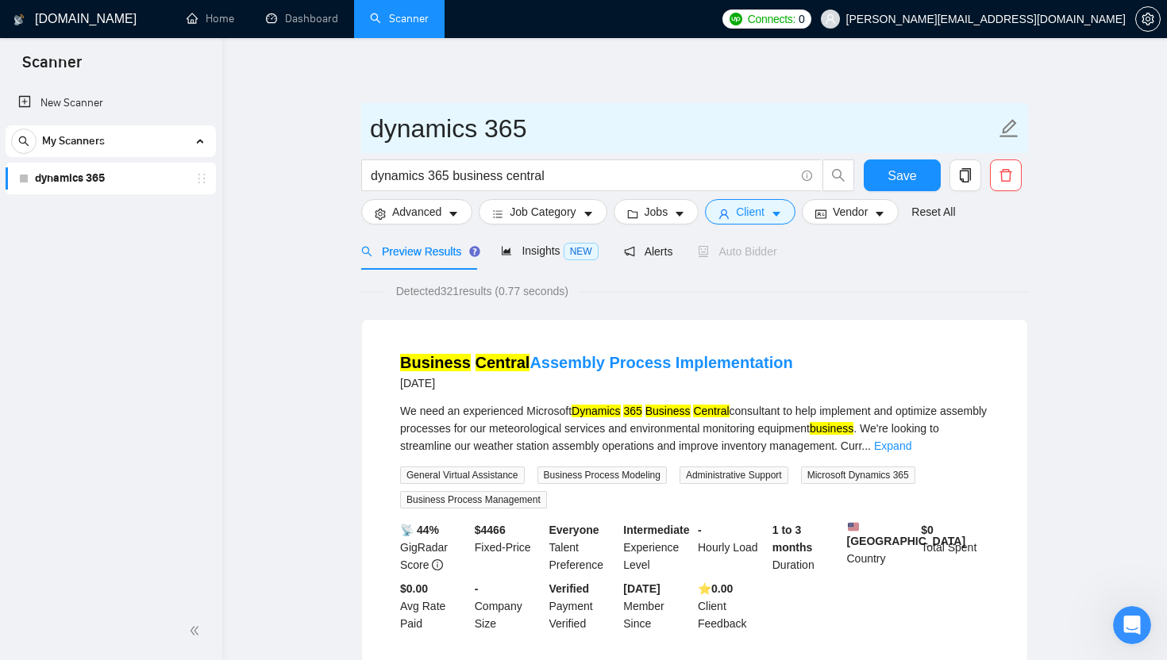
click at [617, 109] on input "dynamics 365" at bounding box center [682, 129] width 625 height 40
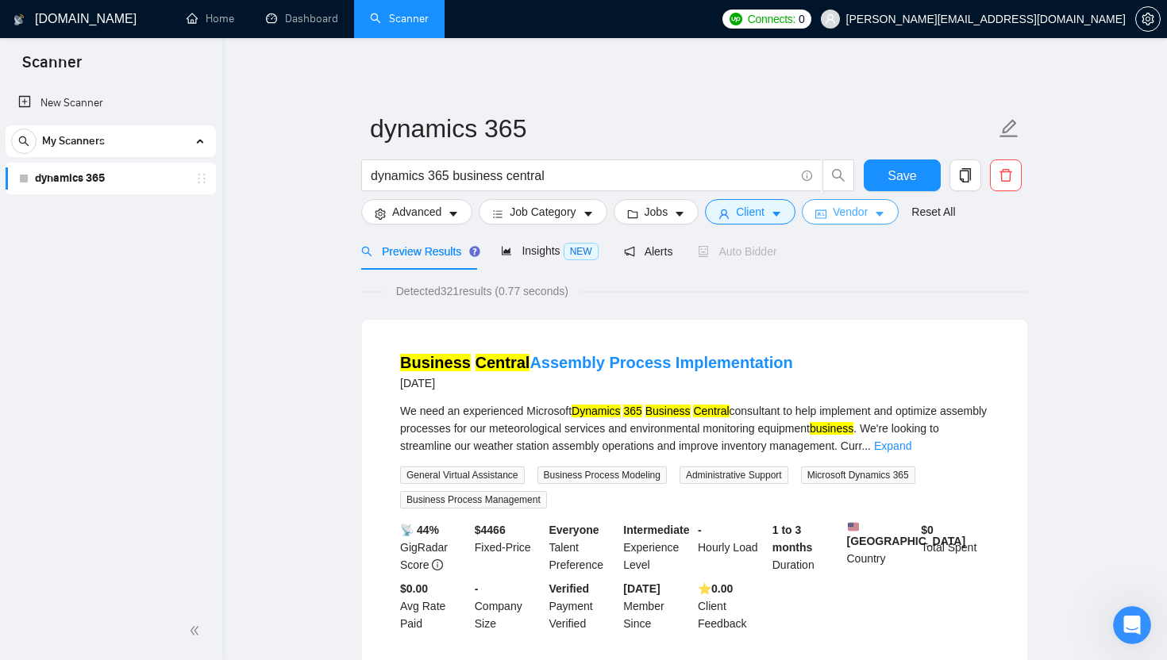
click at [863, 206] on span "Vendor" at bounding box center [849, 211] width 35 height 17
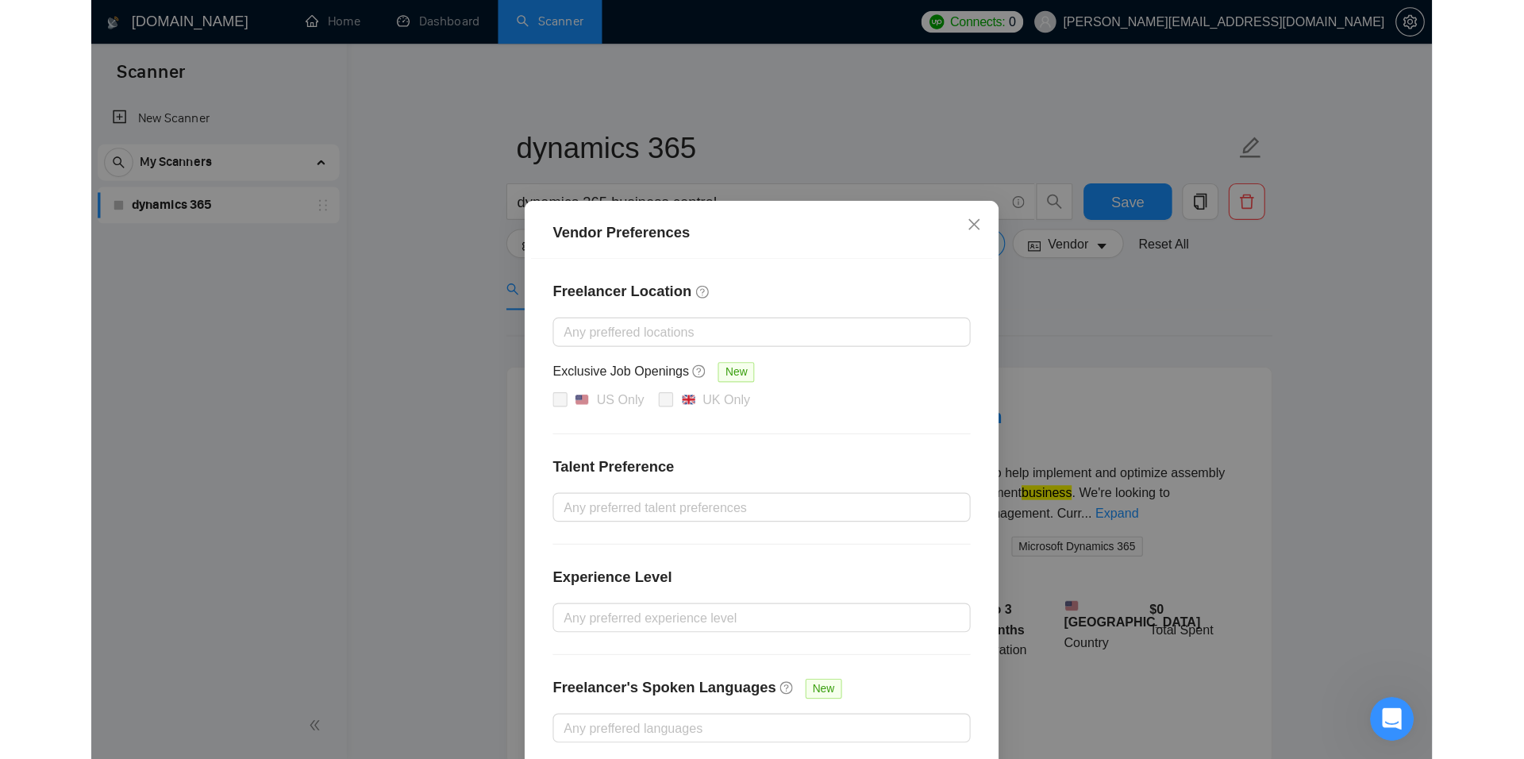
scroll to position [12, 0]
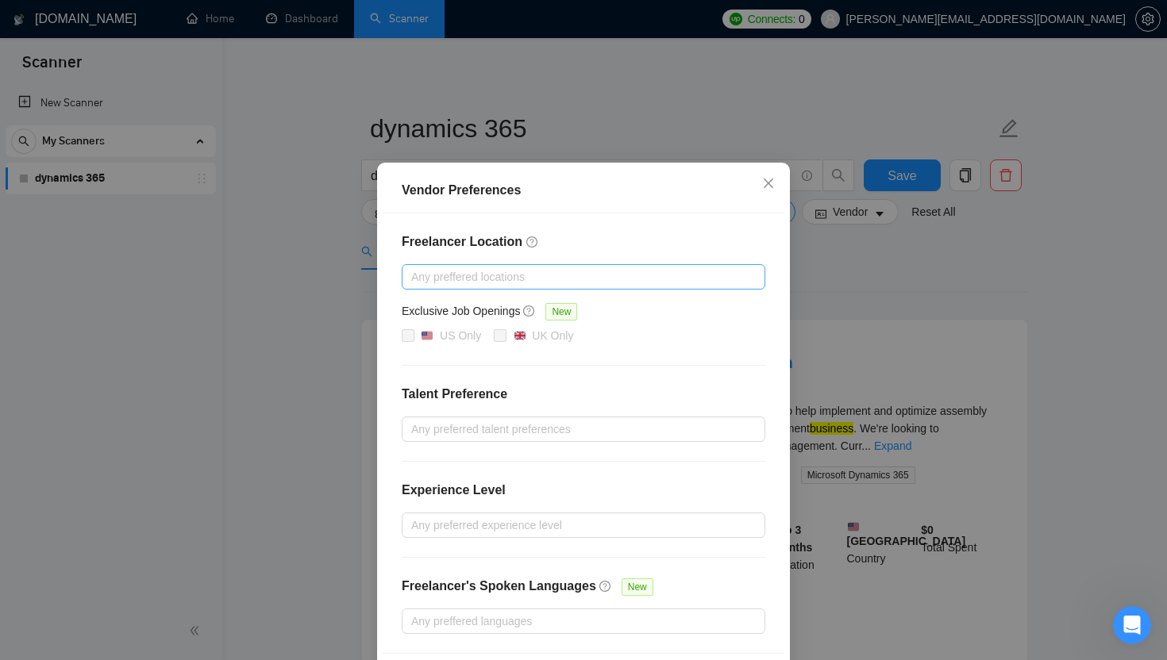
click at [563, 264] on div "Any preffered locations" at bounding box center [583, 276] width 363 height 25
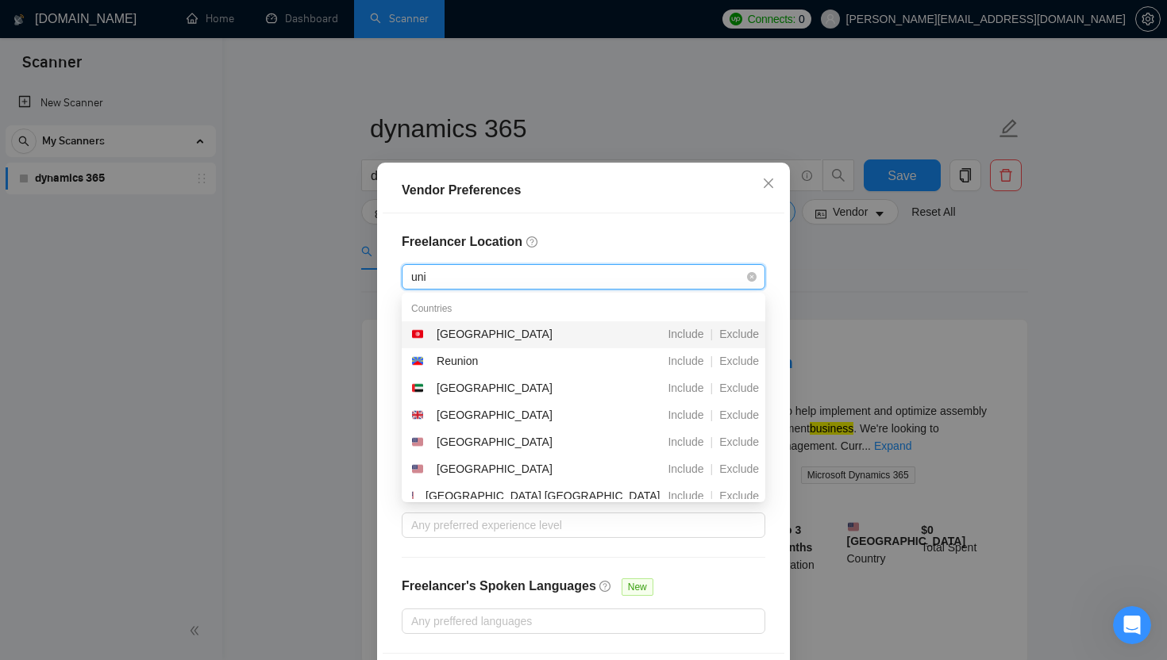
type input "unit"
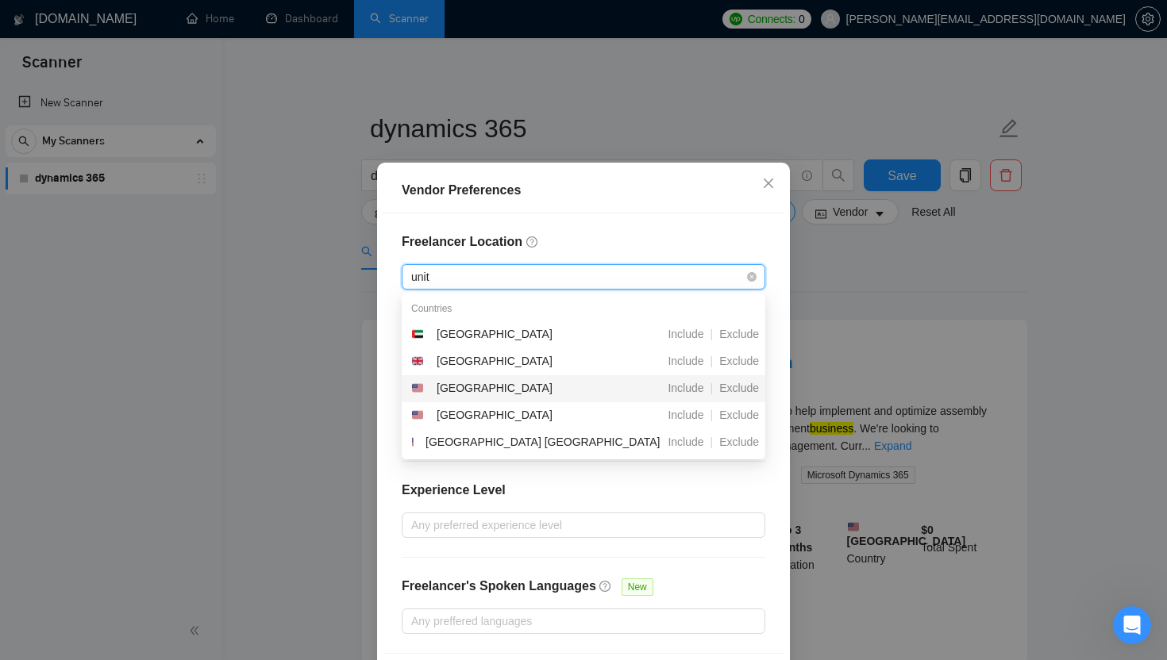
click at [509, 390] on div "[GEOGRAPHIC_DATA]" at bounding box center [499, 388] width 177 height 19
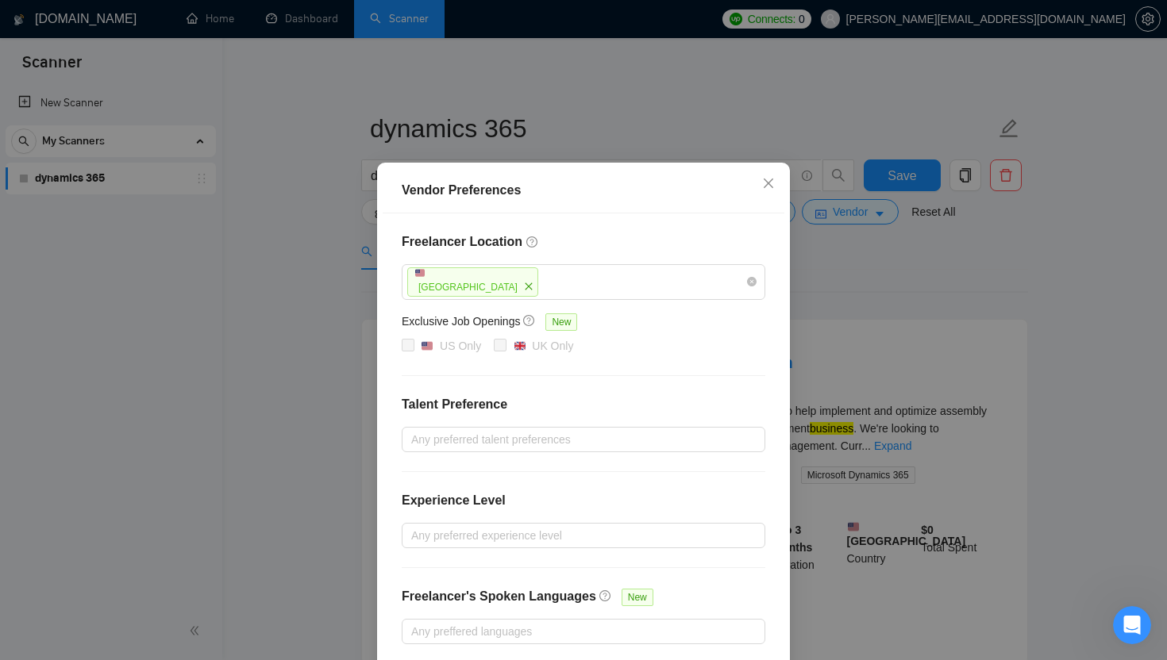
click at [657, 234] on h4 "Freelancer Location" at bounding box center [583, 242] width 363 height 19
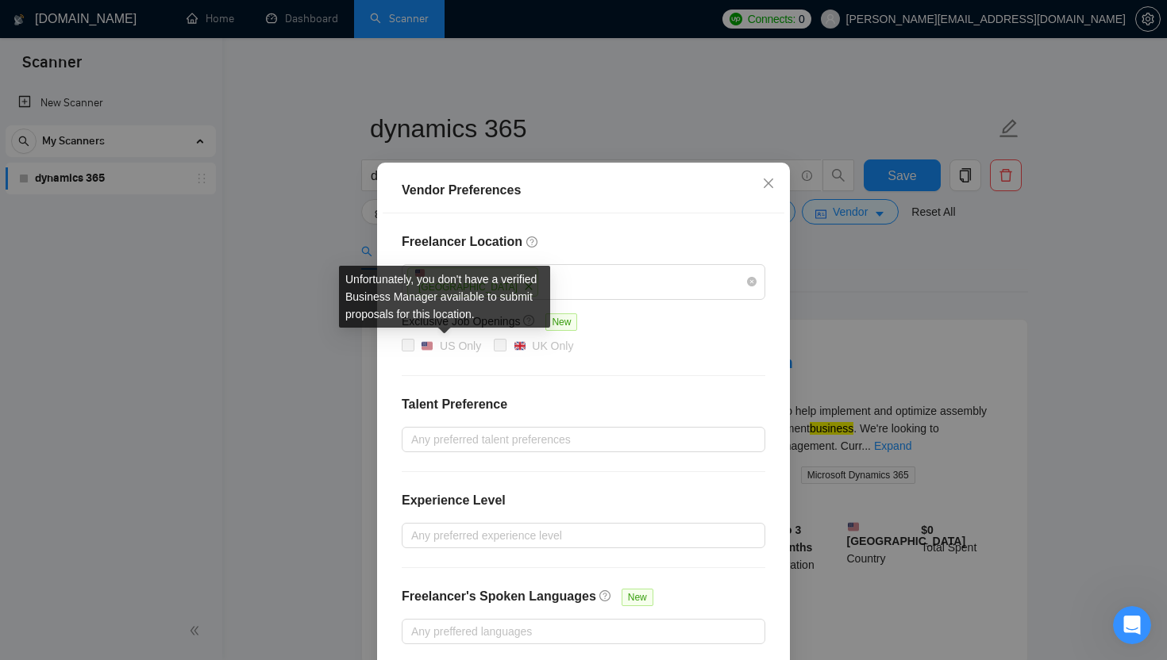
click at [409, 340] on span at bounding box center [408, 345] width 13 height 13
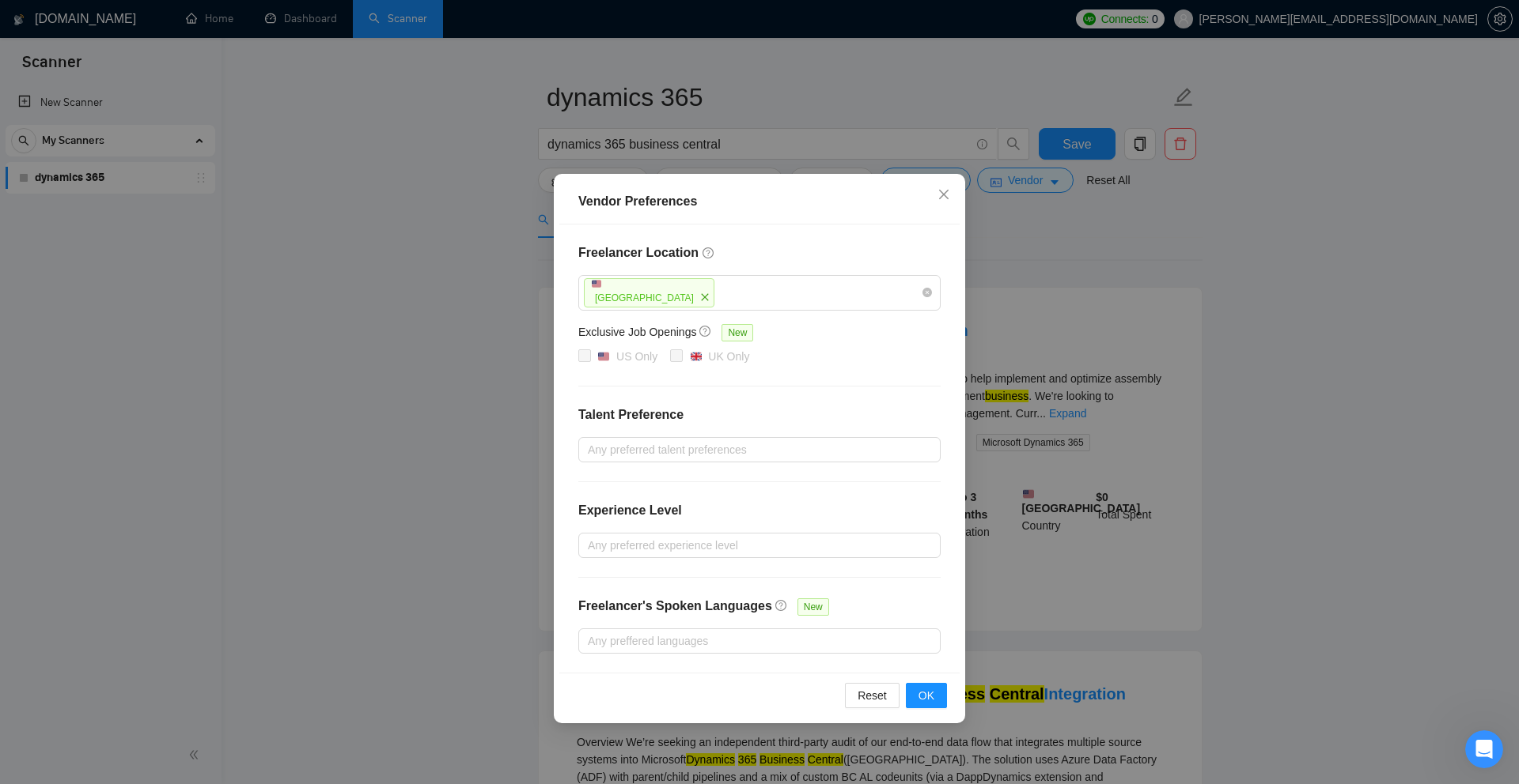
scroll to position [55, 0]
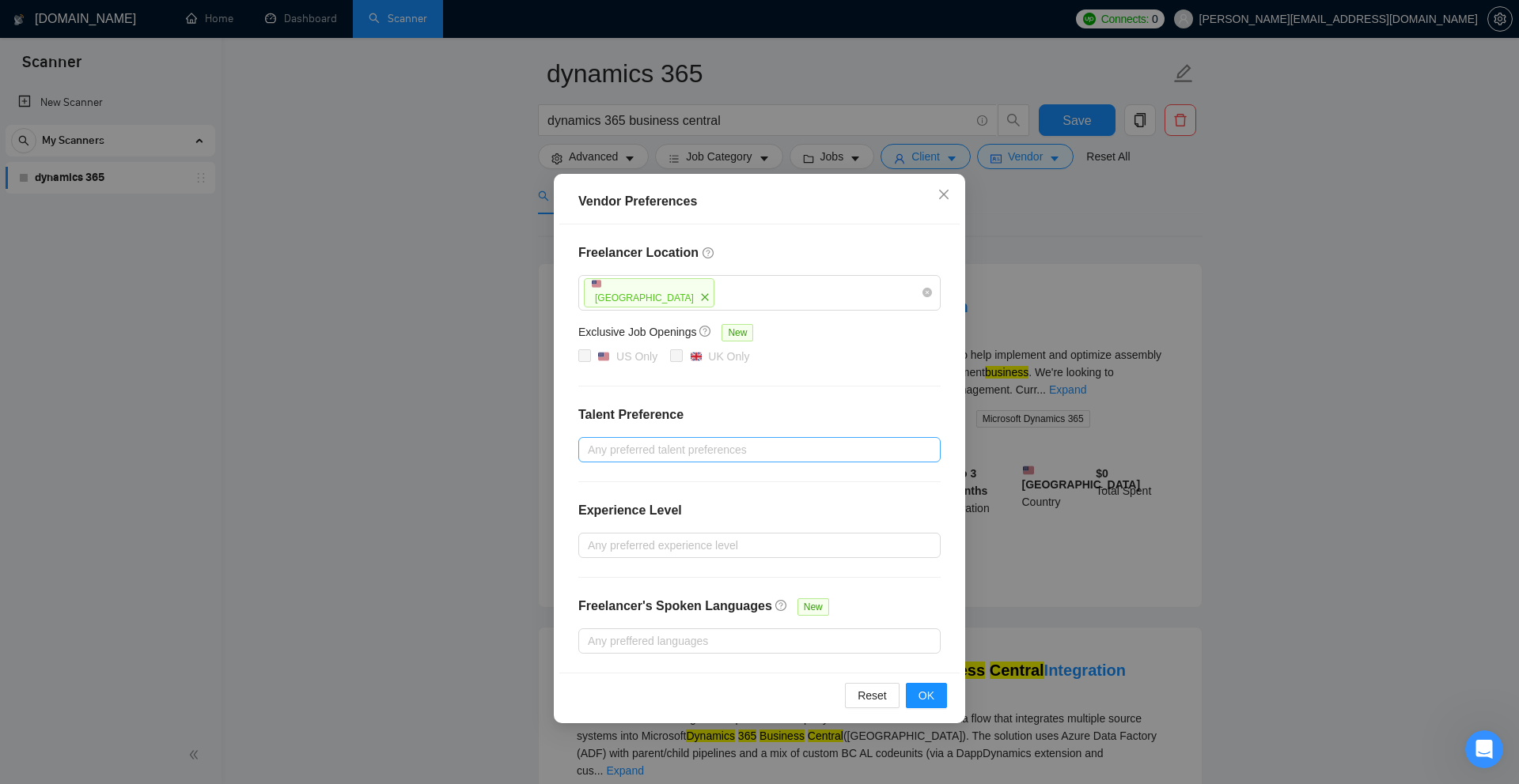
click at [636, 450] on div at bounding box center [752, 449] width 339 height 19
click at [750, 406] on h4 "Talent Preference" at bounding box center [759, 414] width 362 height 19
click at [704, 448] on div at bounding box center [752, 449] width 339 height 19
click at [650, 483] on span "Unspecified" at bounding box center [636, 480] width 58 height 13
click at [599, 483] on input "Unspecified" at bounding box center [593, 479] width 11 height 11
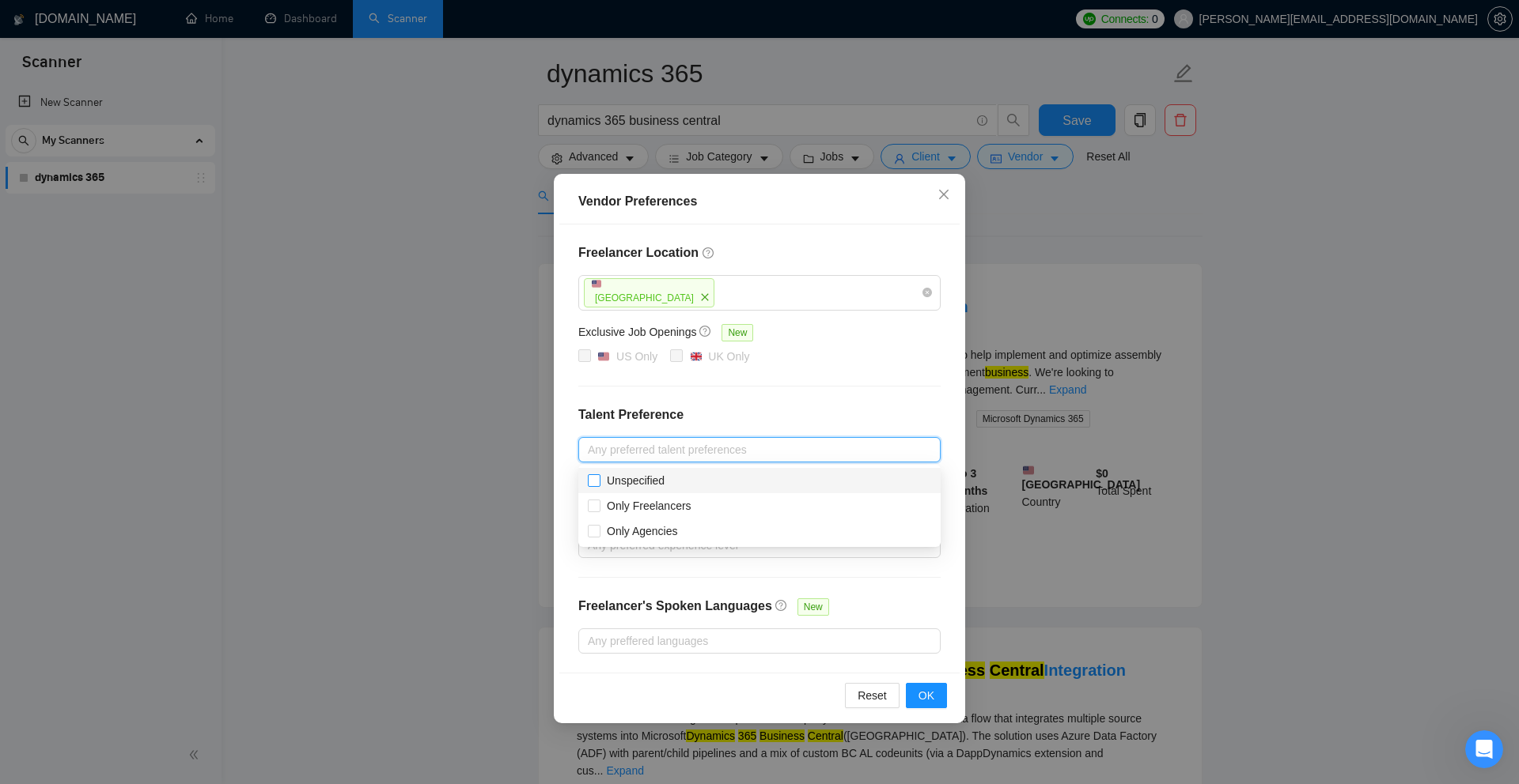
checkbox input "true"
click at [640, 526] on span "Only Agencies" at bounding box center [642, 531] width 71 height 13
click at [599, 526] on input "Only Agencies" at bounding box center [593, 530] width 11 height 11
checkbox input "true"
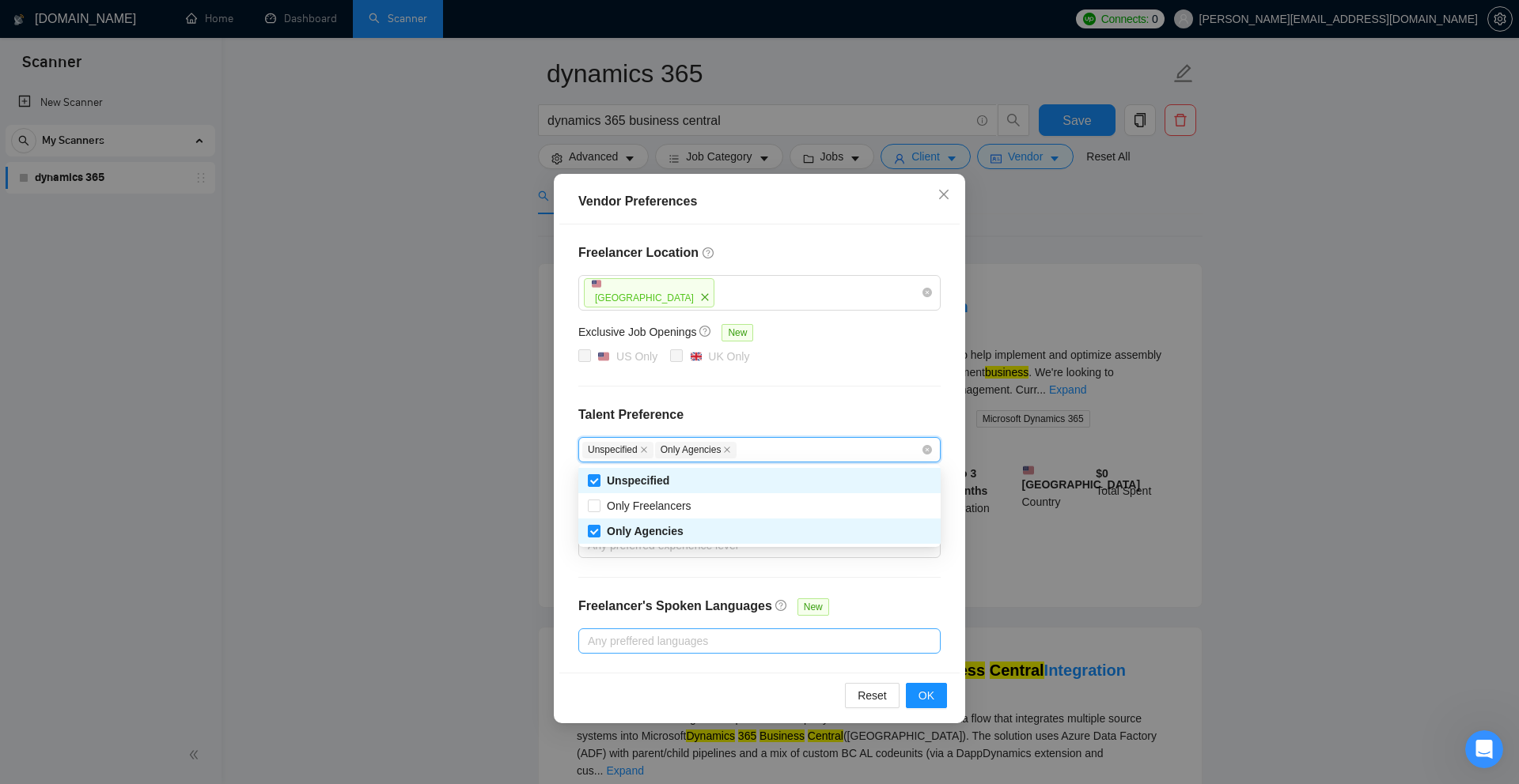
click at [776, 591] on div at bounding box center [752, 641] width 339 height 19
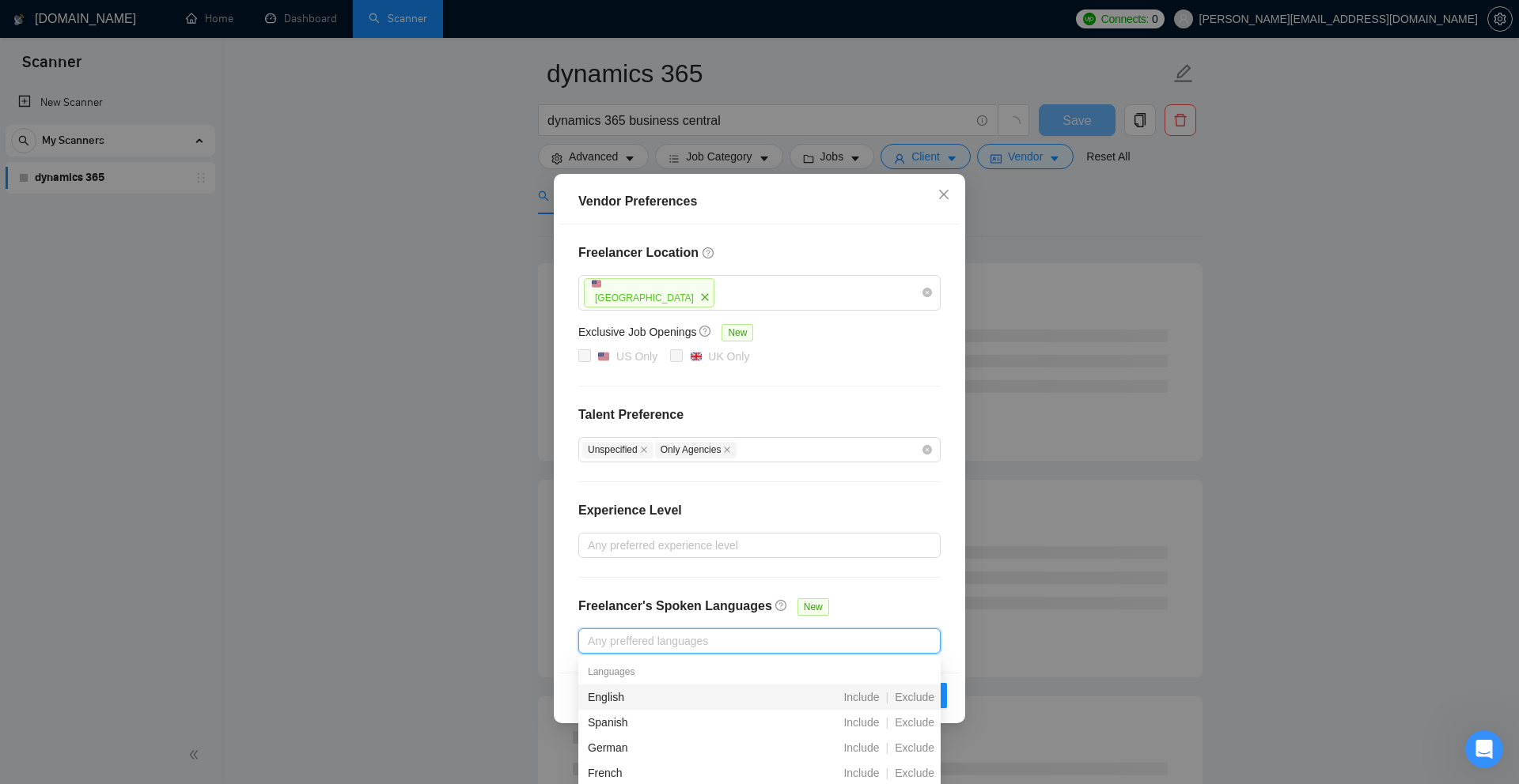
click at [860, 591] on div "Freelancer Location United States Exclusive Job Openings New US Only UK Only Ta…" at bounding box center [760, 448] width 401 height 448
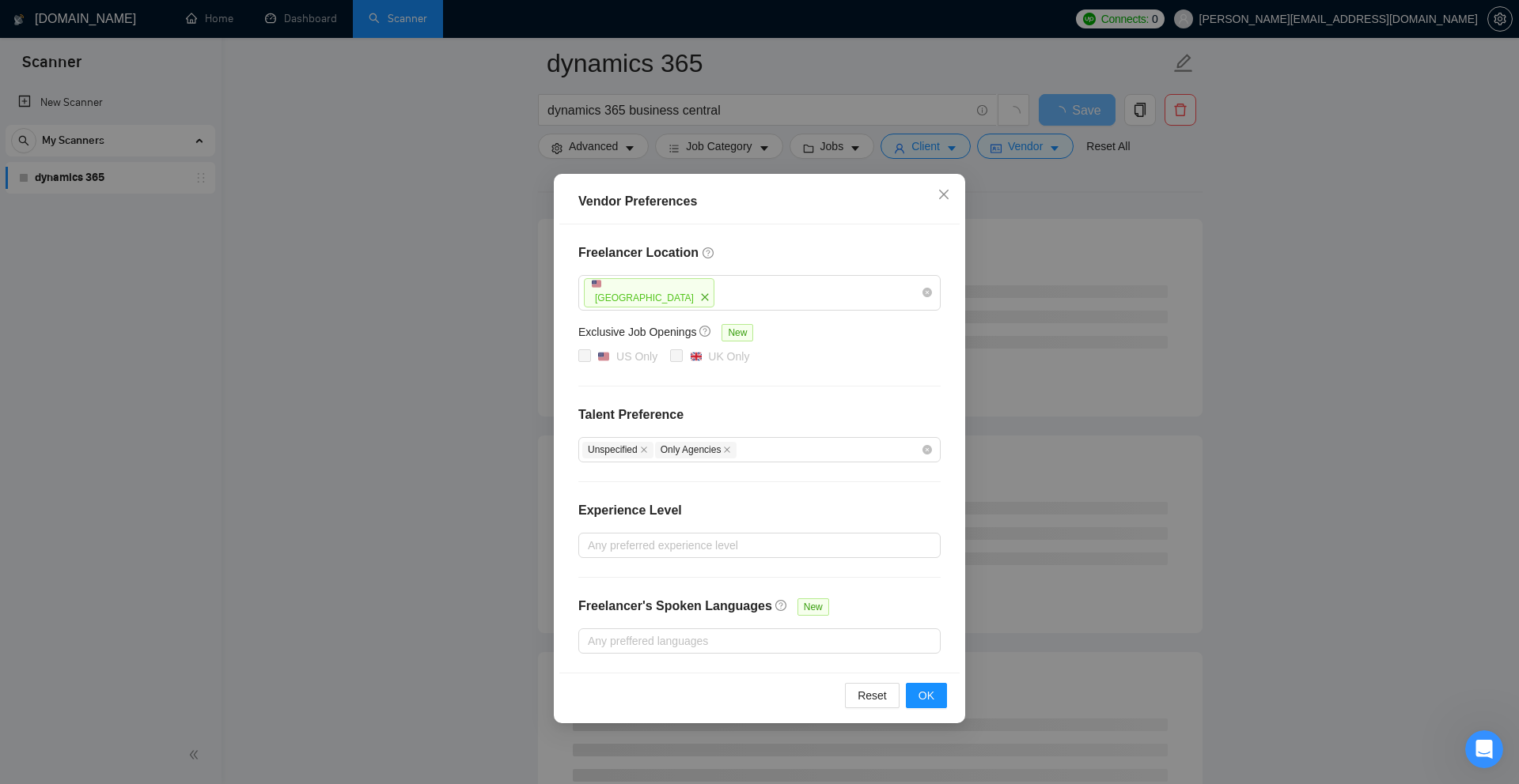
scroll to position [158, 0]
click at [924, 591] on span "OK" at bounding box center [926, 695] width 16 height 17
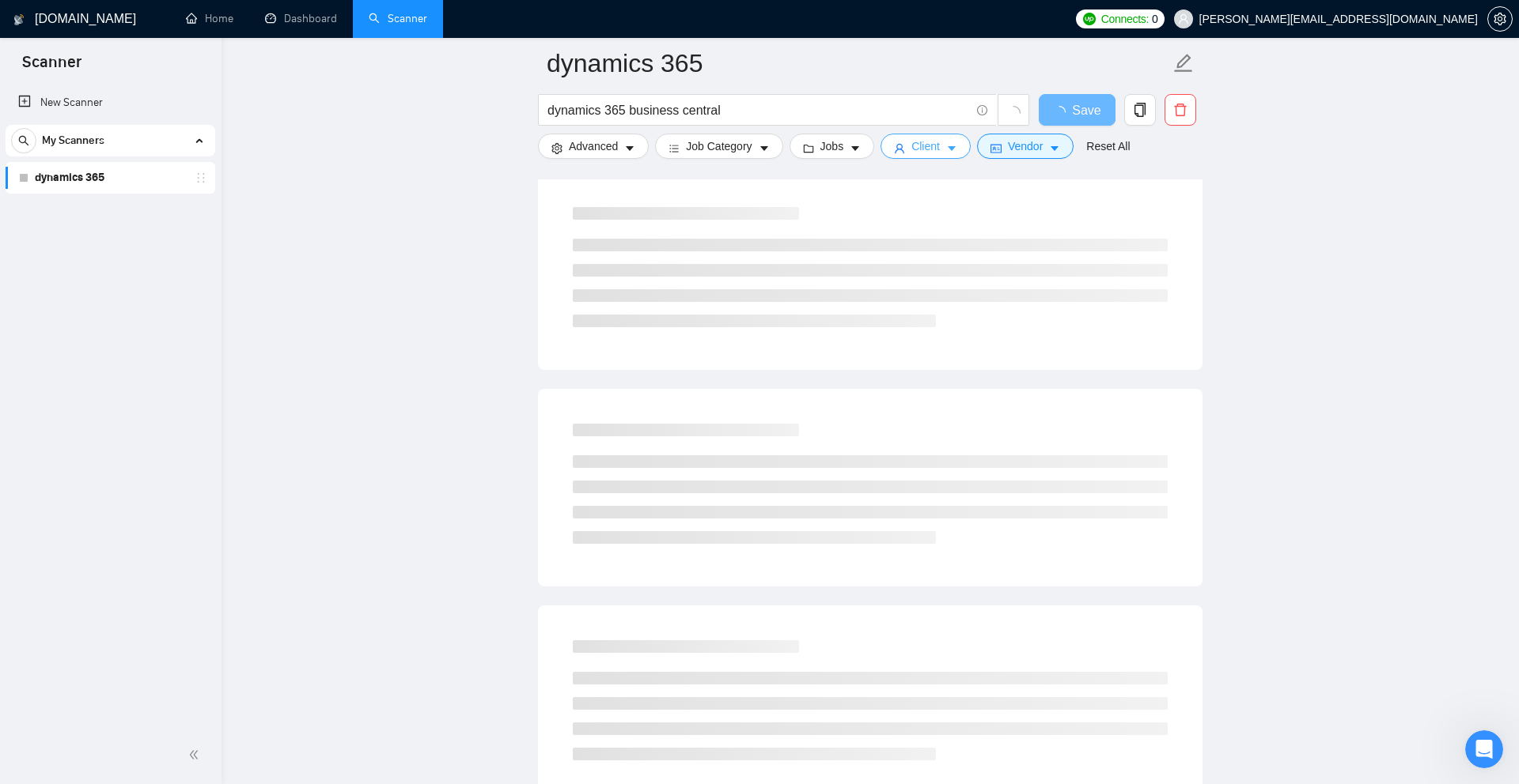
click at [946, 155] on button "Client" at bounding box center [925, 145] width 90 height 25
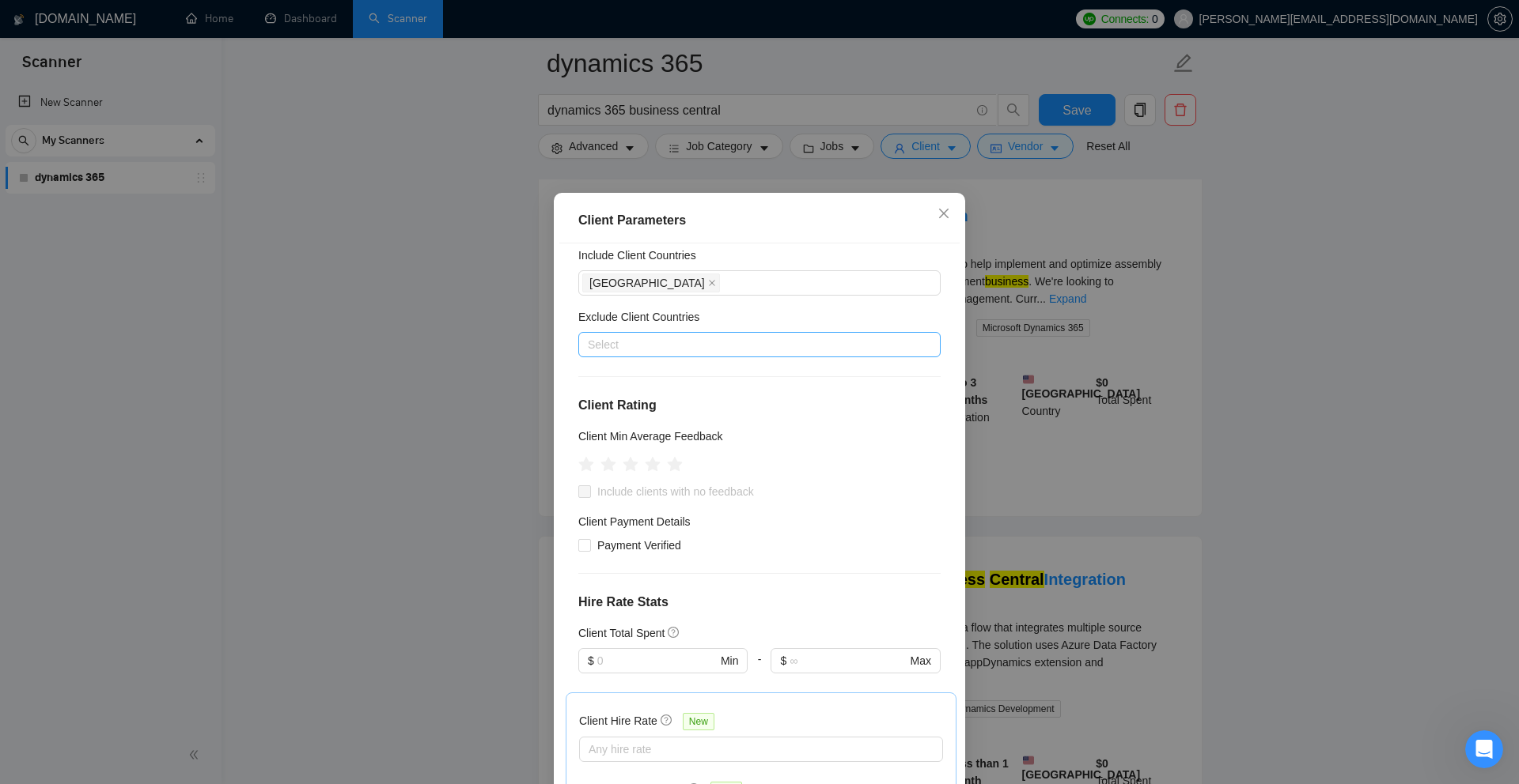
scroll to position [54, 0]
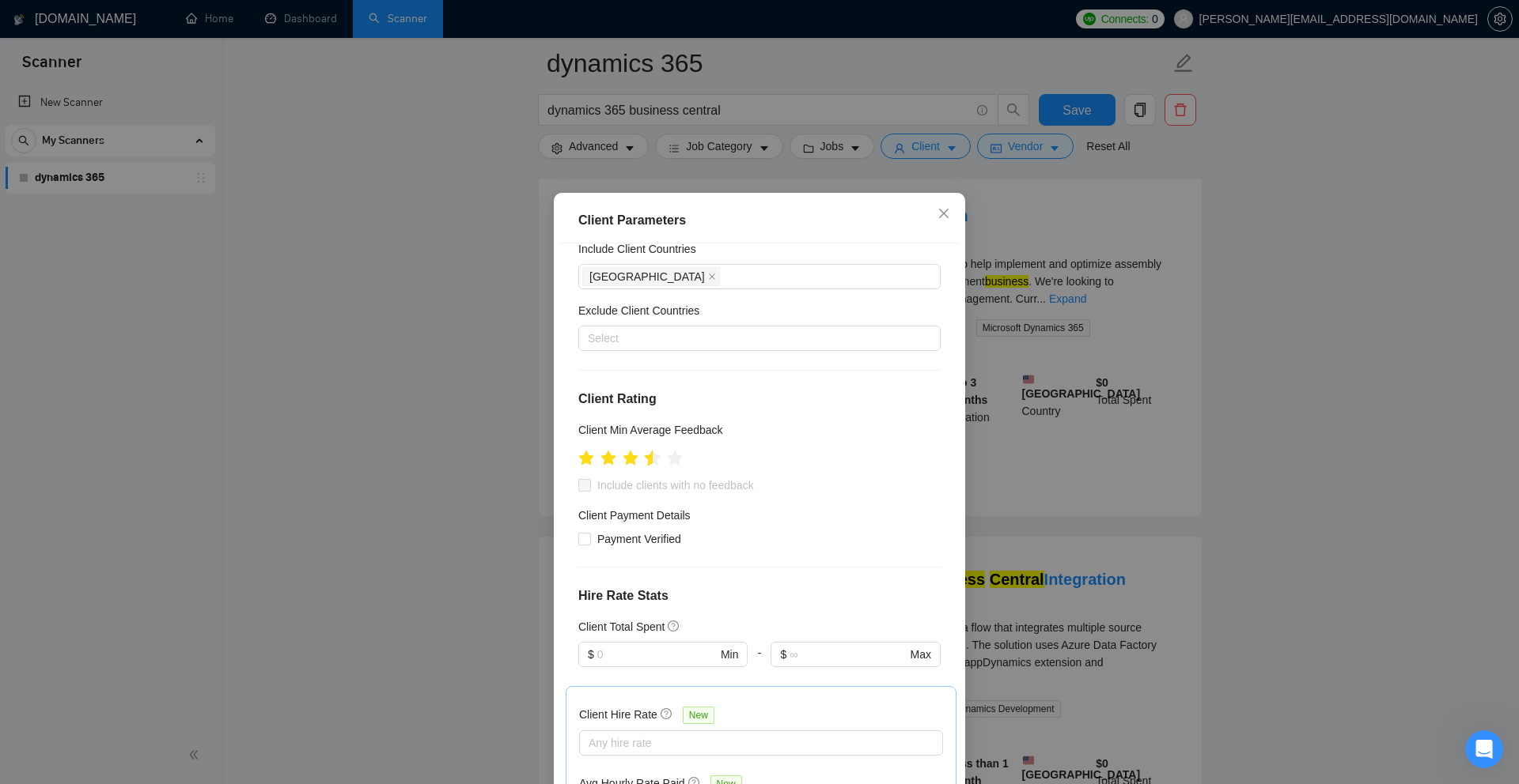
click at [647, 461] on icon "star" at bounding box center [652, 458] width 17 height 17
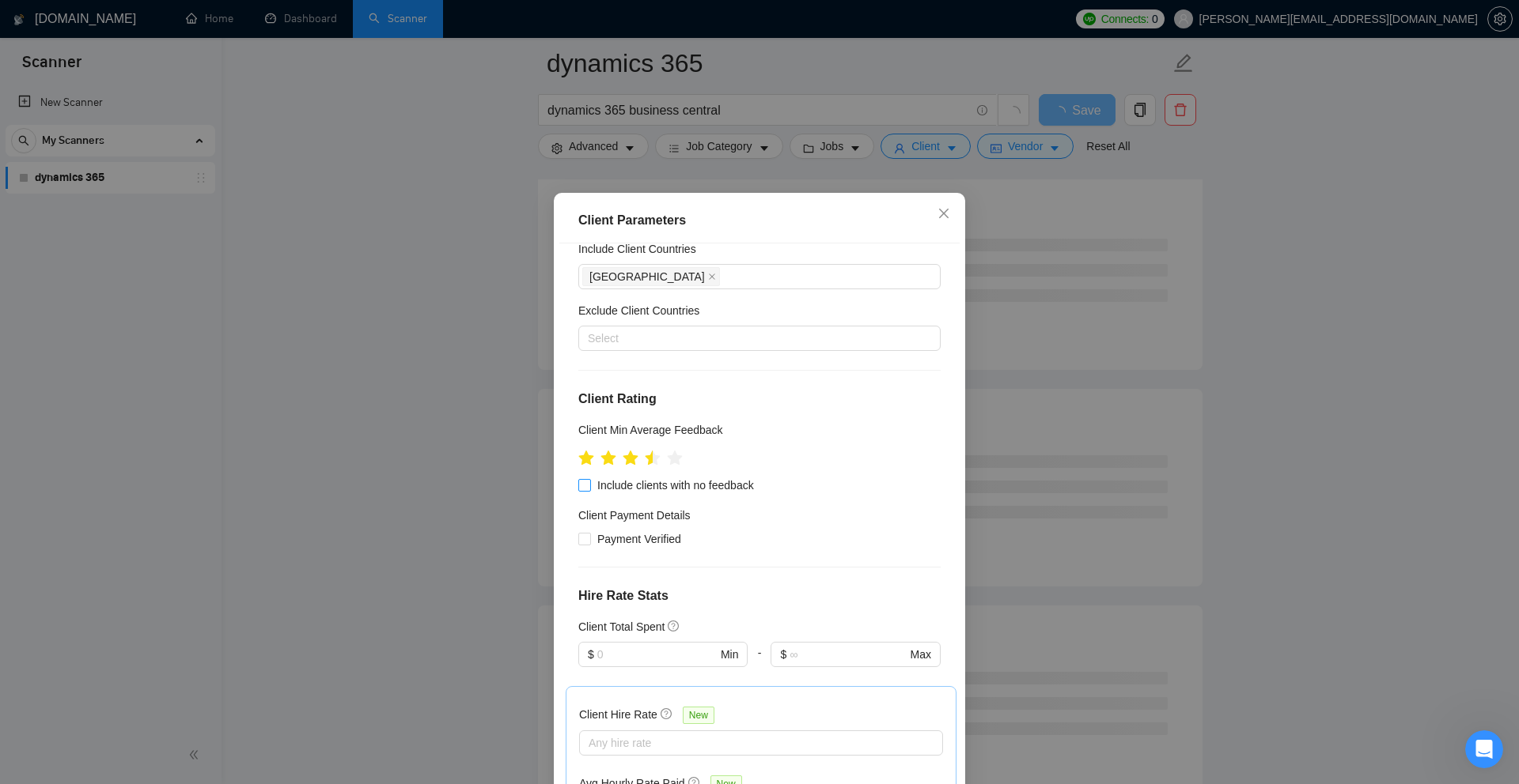
click at [585, 487] on input "Include clients with no feedback" at bounding box center [583, 484] width 11 height 11
checkbox input "true"
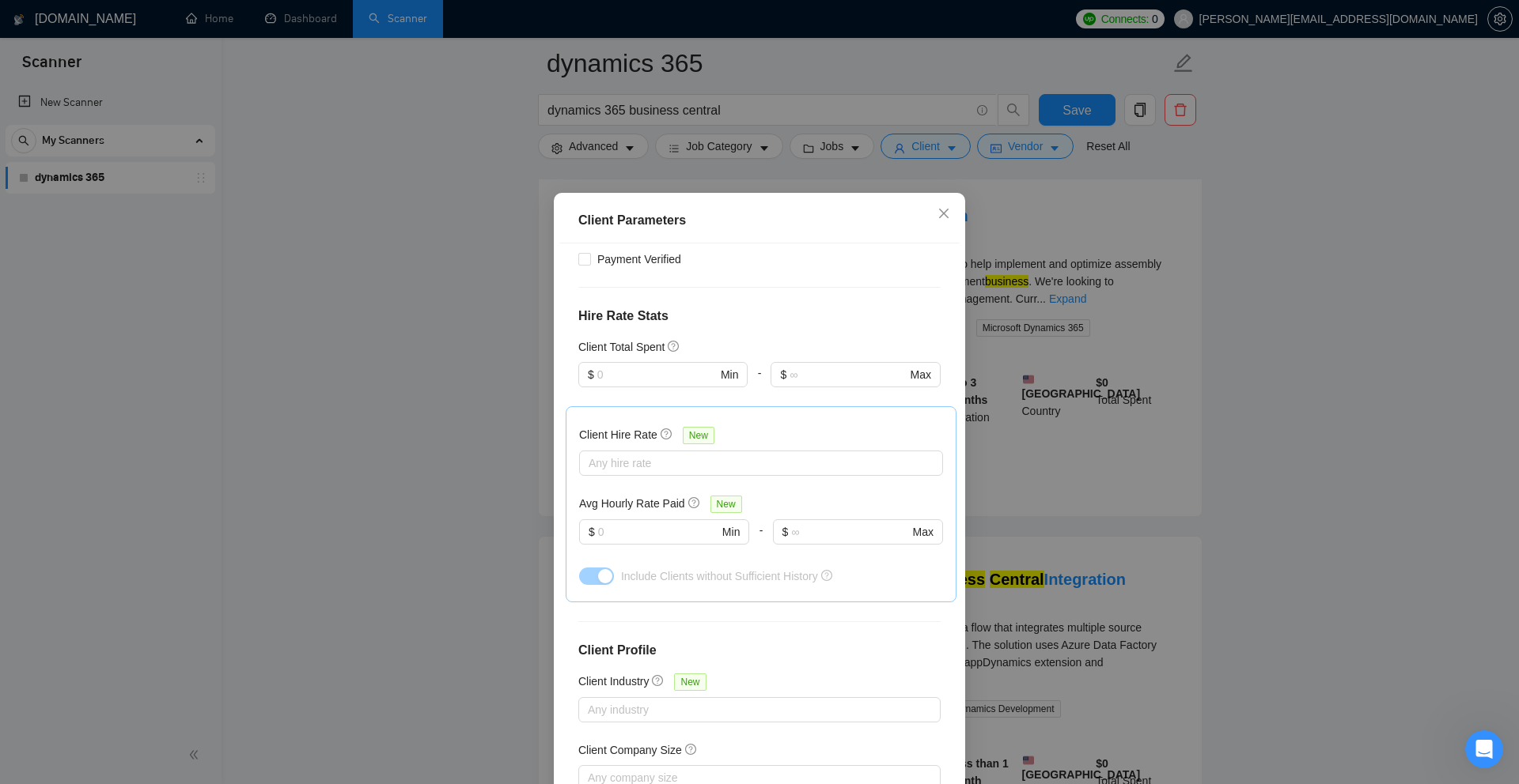
scroll to position [345, 0]
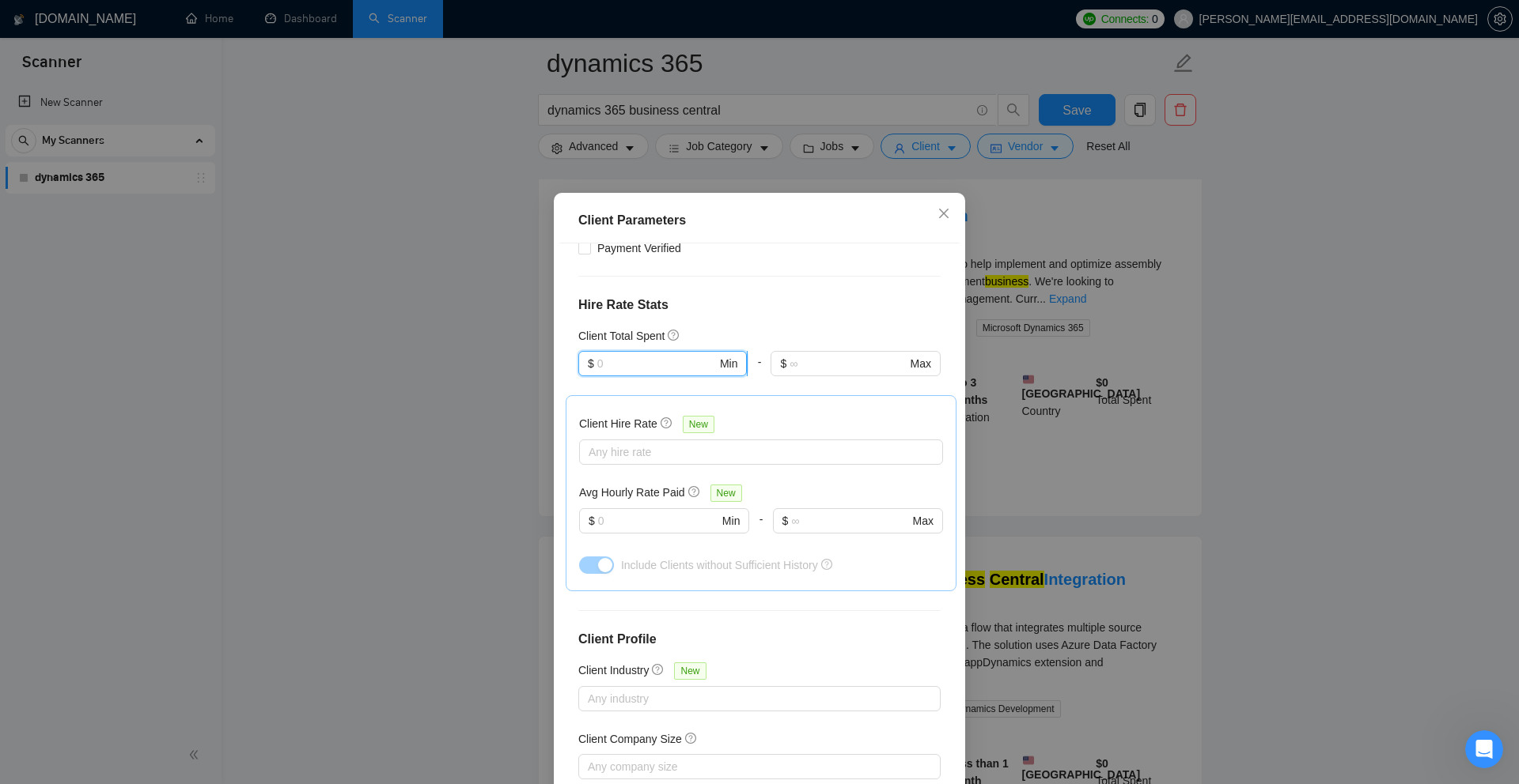
click at [712, 366] on input "text" at bounding box center [657, 363] width 120 height 17
click at [833, 371] on input "text" at bounding box center [847, 363] width 117 height 17
click at [692, 590] on div "Client Hire Rate New Any hire rate Avg Hourly Rate Paid New $ Min - $ Max Inclu…" at bounding box center [760, 493] width 391 height 196
click at [690, 454] on div at bounding box center [753, 447] width 340 height 19
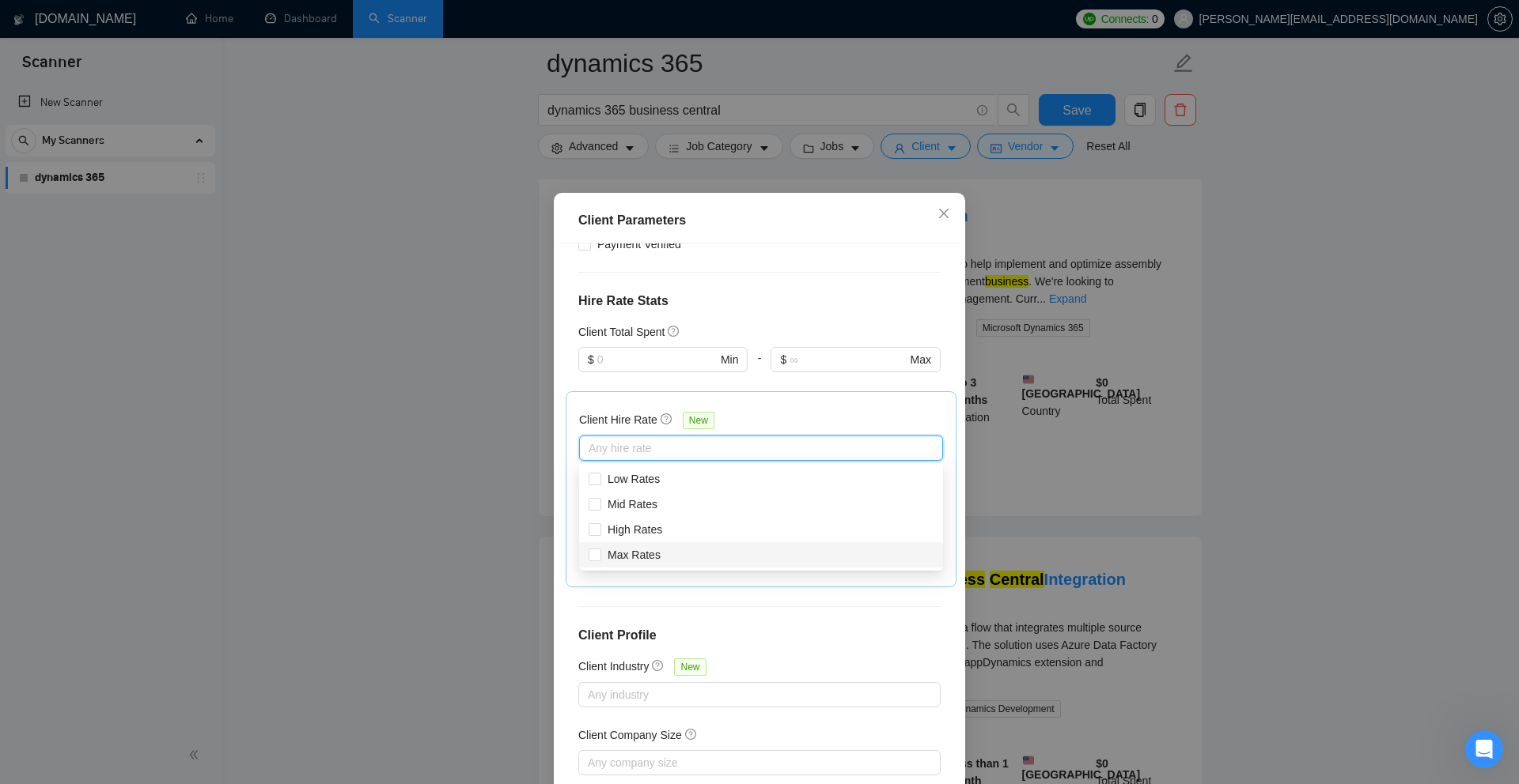
click at [707, 555] on div "Max Rates" at bounding box center [760, 554] width 345 height 17
checkbox input "true"
click at [677, 525] on div "High Rates" at bounding box center [760, 529] width 345 height 17
checkbox input "true"
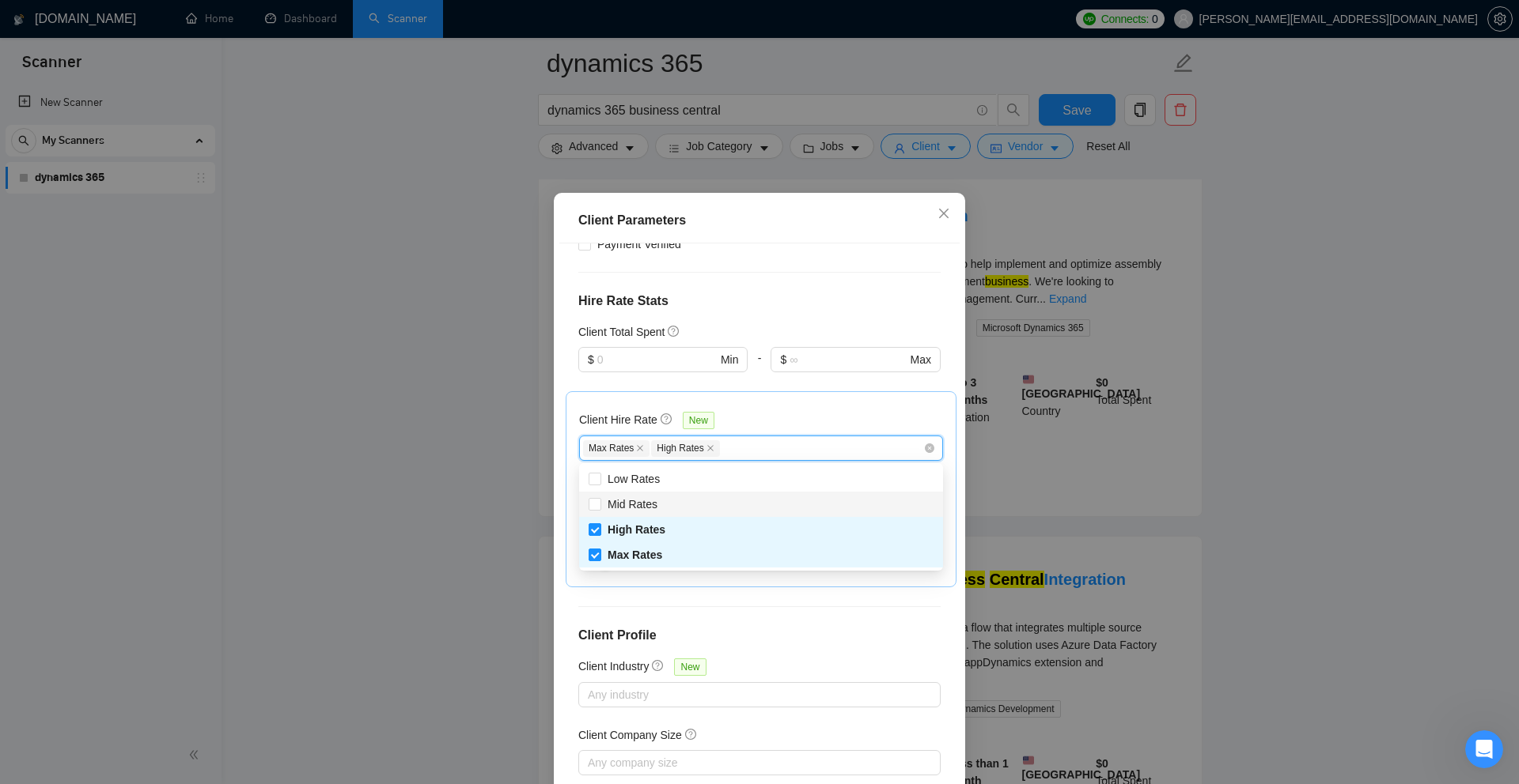
click at [676, 504] on div "Mid Rates" at bounding box center [760, 504] width 345 height 17
checkbox input "true"
click at [748, 591] on div "Client Location Include Client Countries United States Exclude Client Countries…" at bounding box center [760, 517] width 401 height 549
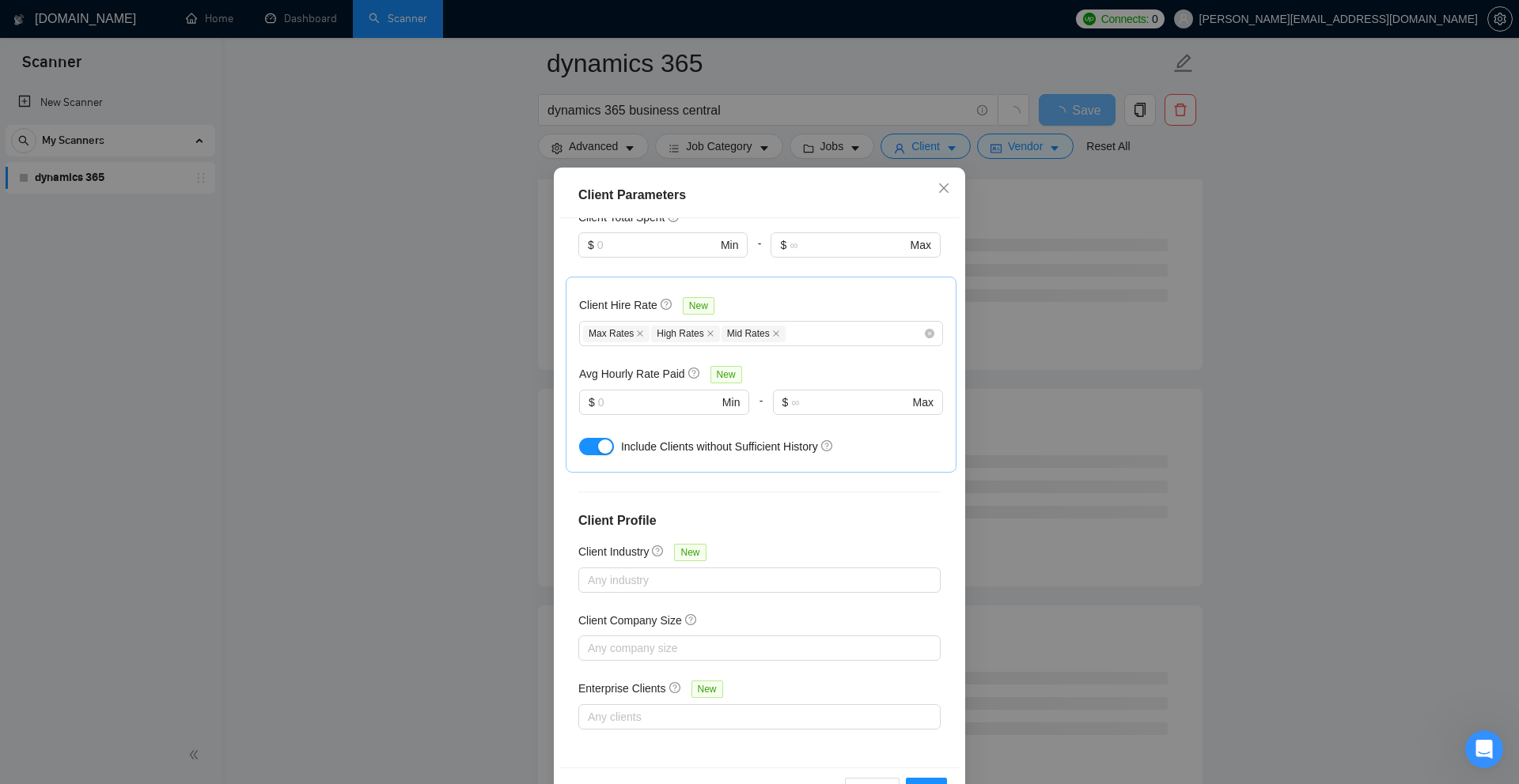
scroll to position [27, 0]
click at [666, 400] on input "text" at bounding box center [658, 400] width 121 height 17
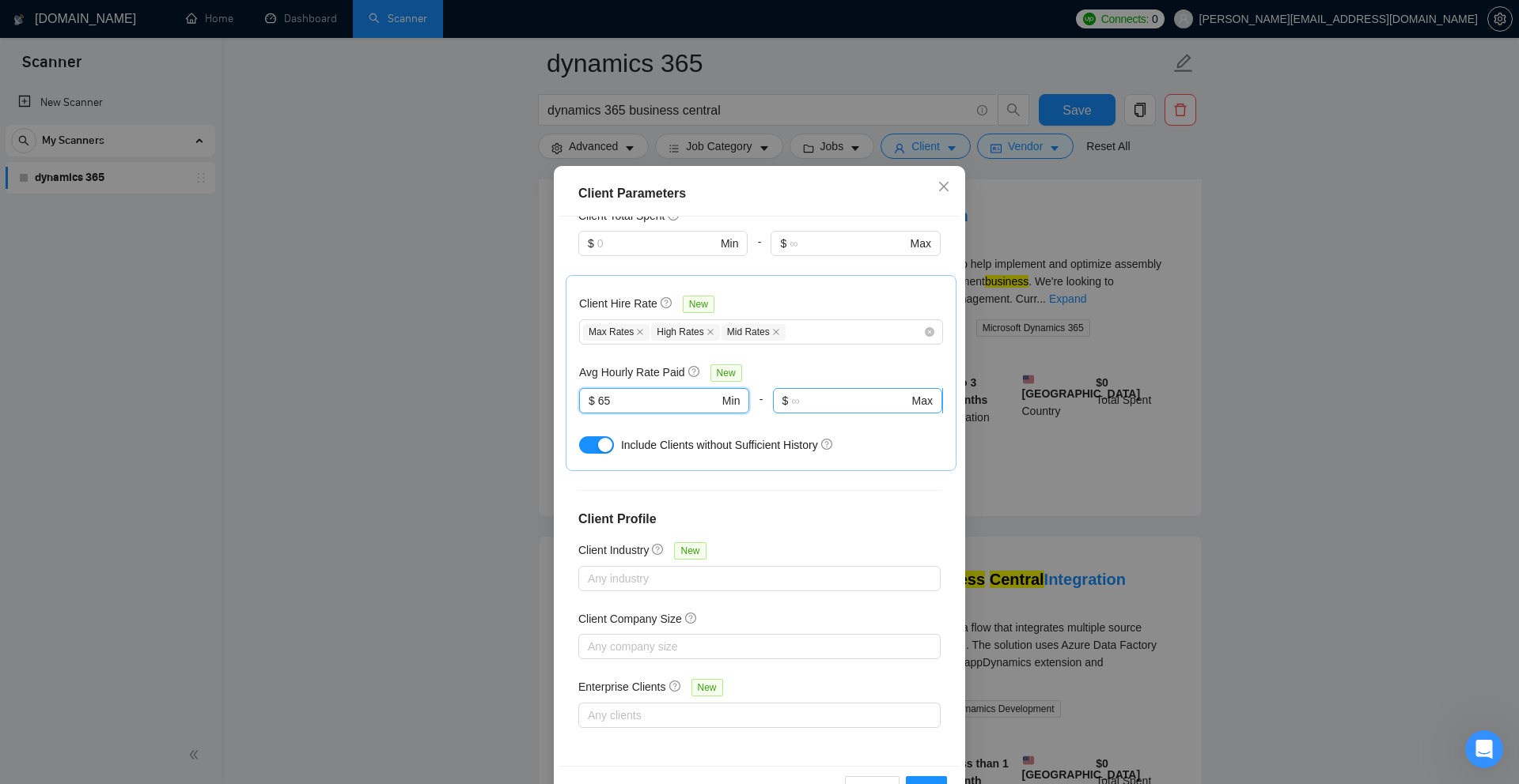
type input "65"
click at [856, 403] on input "text" at bounding box center [849, 400] width 117 height 17
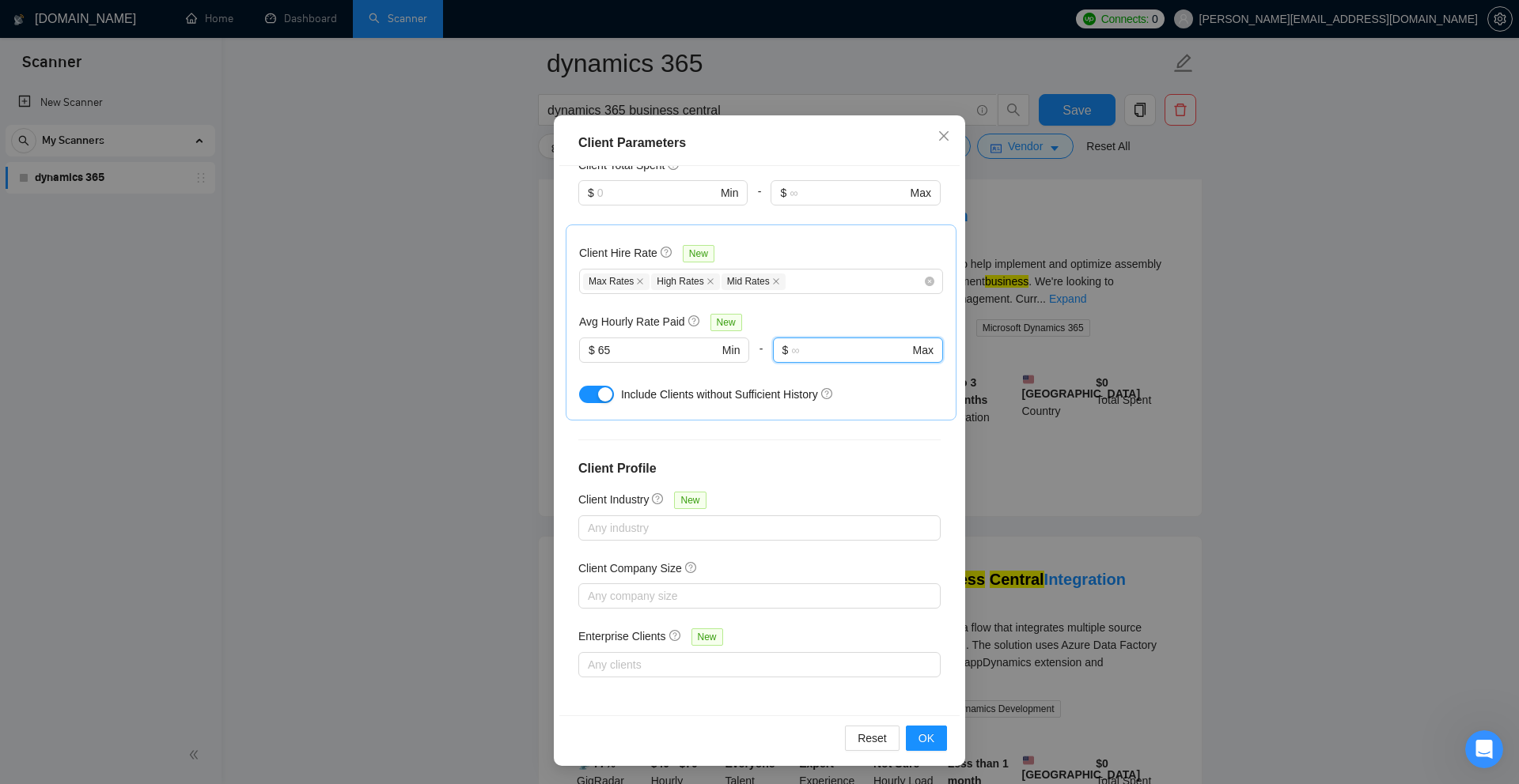
scroll to position [79, 0]
click at [652, 348] on input "65" at bounding box center [658, 349] width 121 height 17
click at [734, 426] on div "Client Location Include Client Countries United States Exclude Client Countries…" at bounding box center [760, 439] width 401 height 549
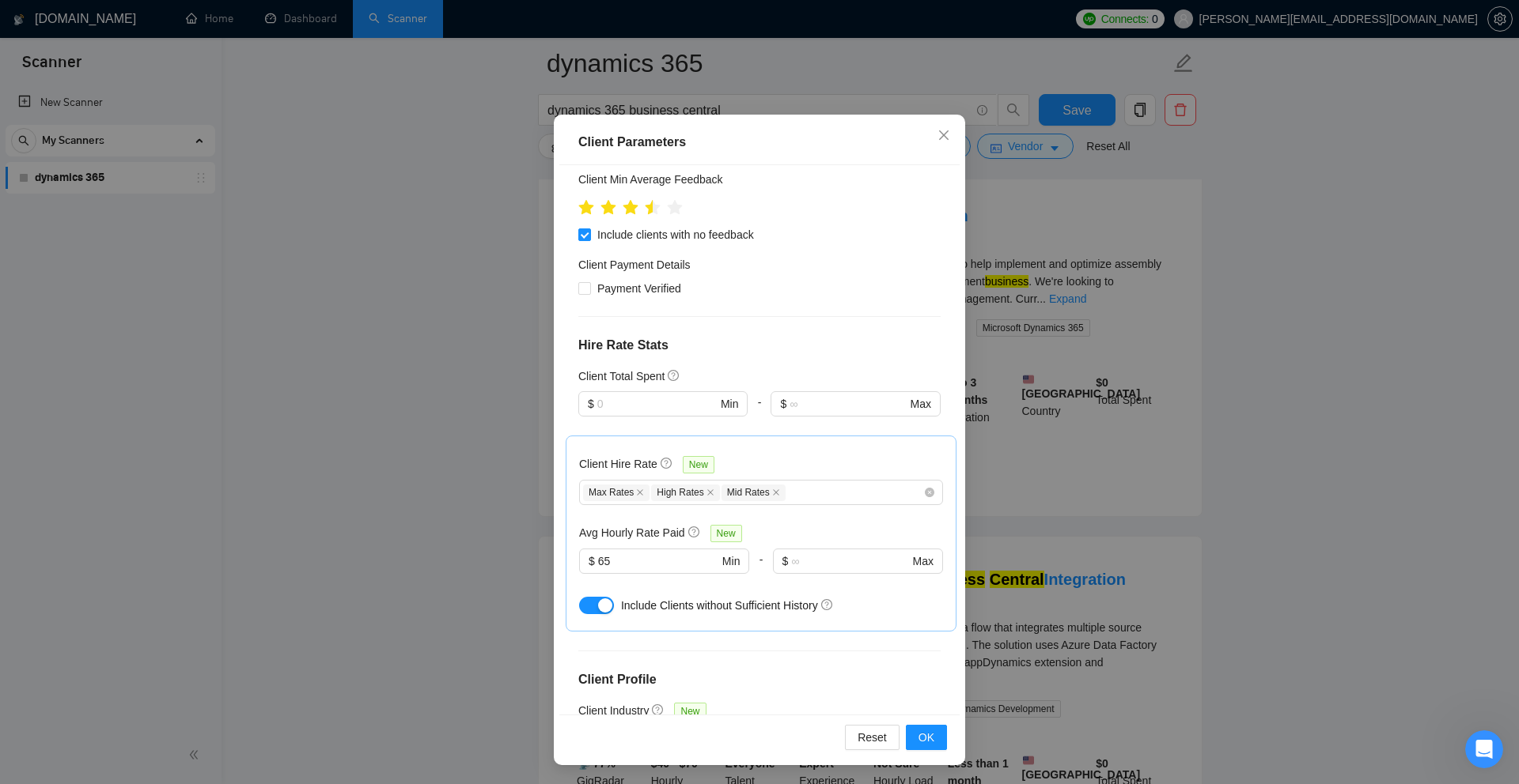
scroll to position [216, 0]
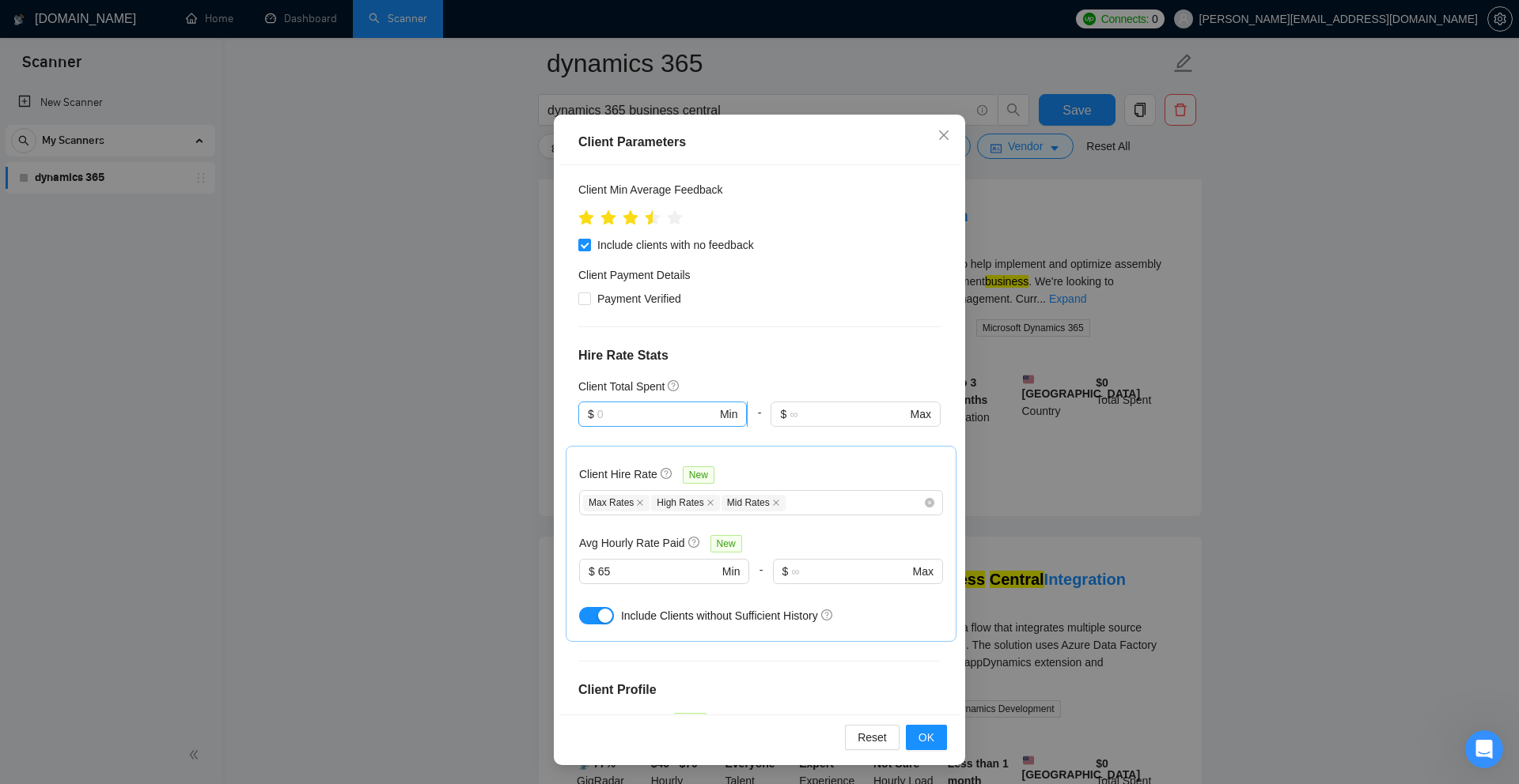
click at [665, 406] on input "text" at bounding box center [657, 413] width 120 height 17
click at [730, 360] on h4 "Hire Rate Stats" at bounding box center [759, 356] width 362 height 19
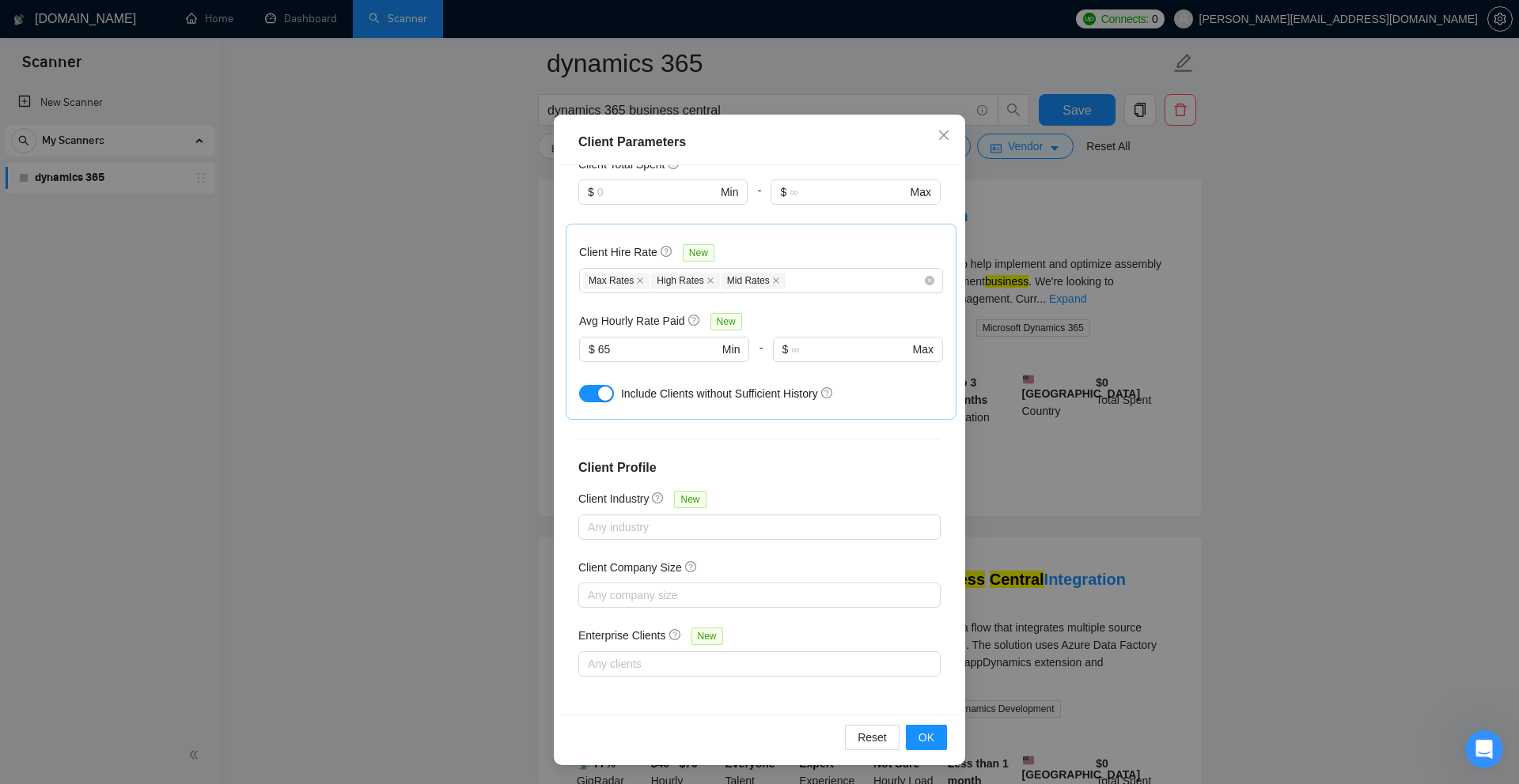
scroll to position [159, 0]
click at [644, 344] on input "65" at bounding box center [658, 349] width 121 height 17
click at [650, 351] on input "65" at bounding box center [658, 349] width 121 height 17
click at [769, 430] on div "Client Location Include Client Countries United States Exclude Client Countries…" at bounding box center [760, 439] width 401 height 549
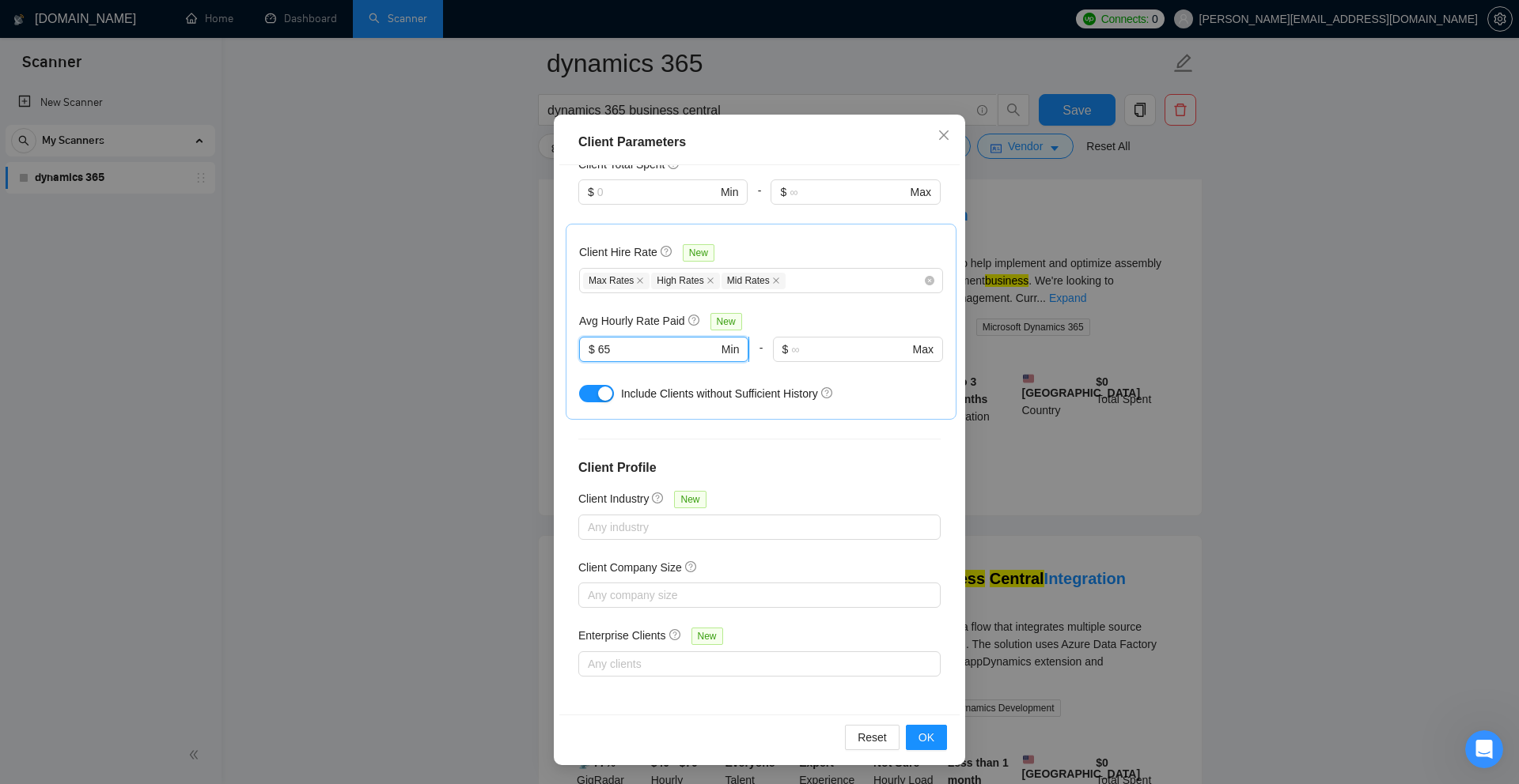
click at [688, 355] on input "65" at bounding box center [658, 349] width 121 height 17
click at [746, 415] on div "Client Hire Rate New Max Rates High Rates Mid Rates Avg Hourly Rate Paid New $ …" at bounding box center [760, 322] width 391 height 196
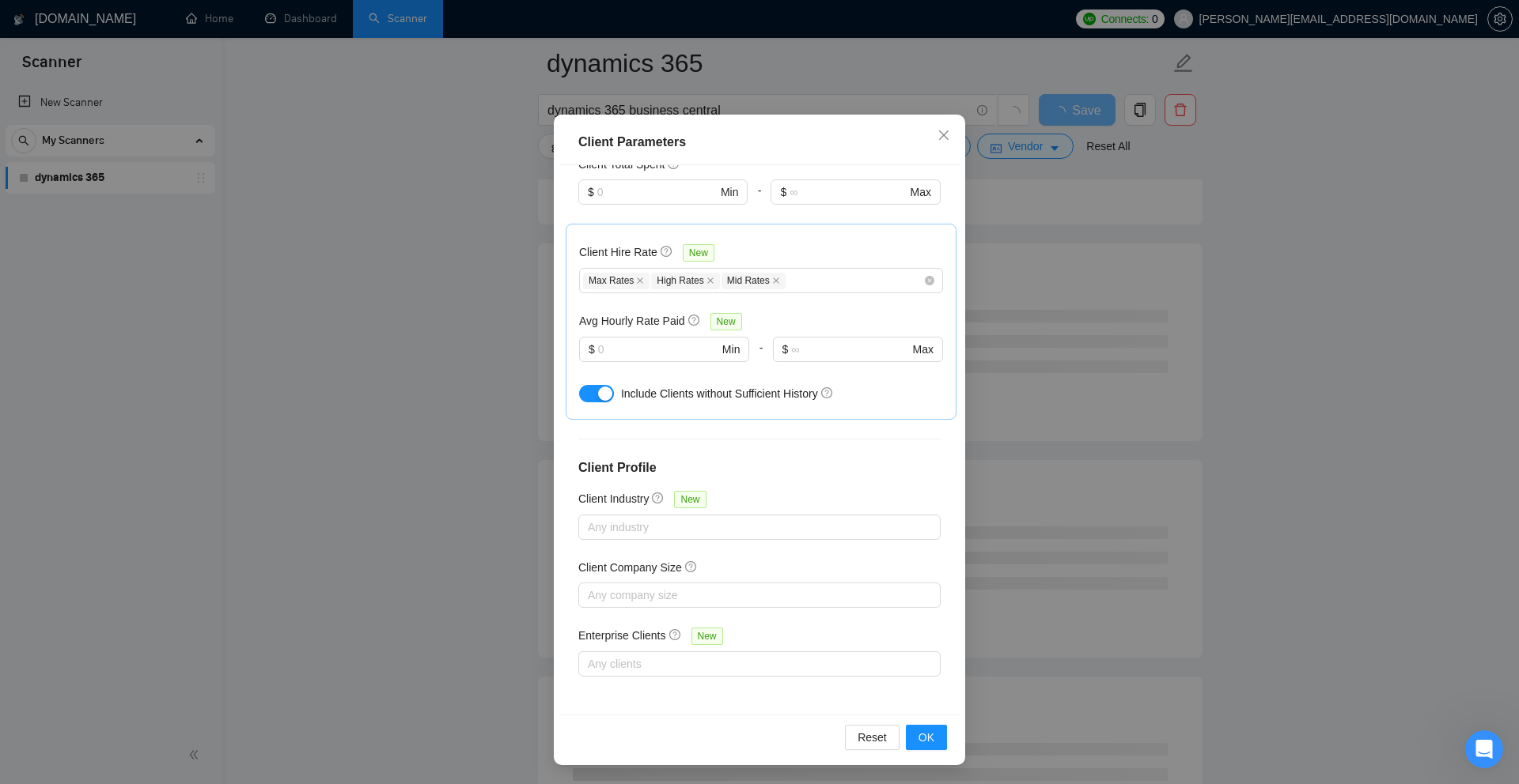
scroll to position [378, 0]
click at [732, 591] on div at bounding box center [752, 663] width 339 height 19
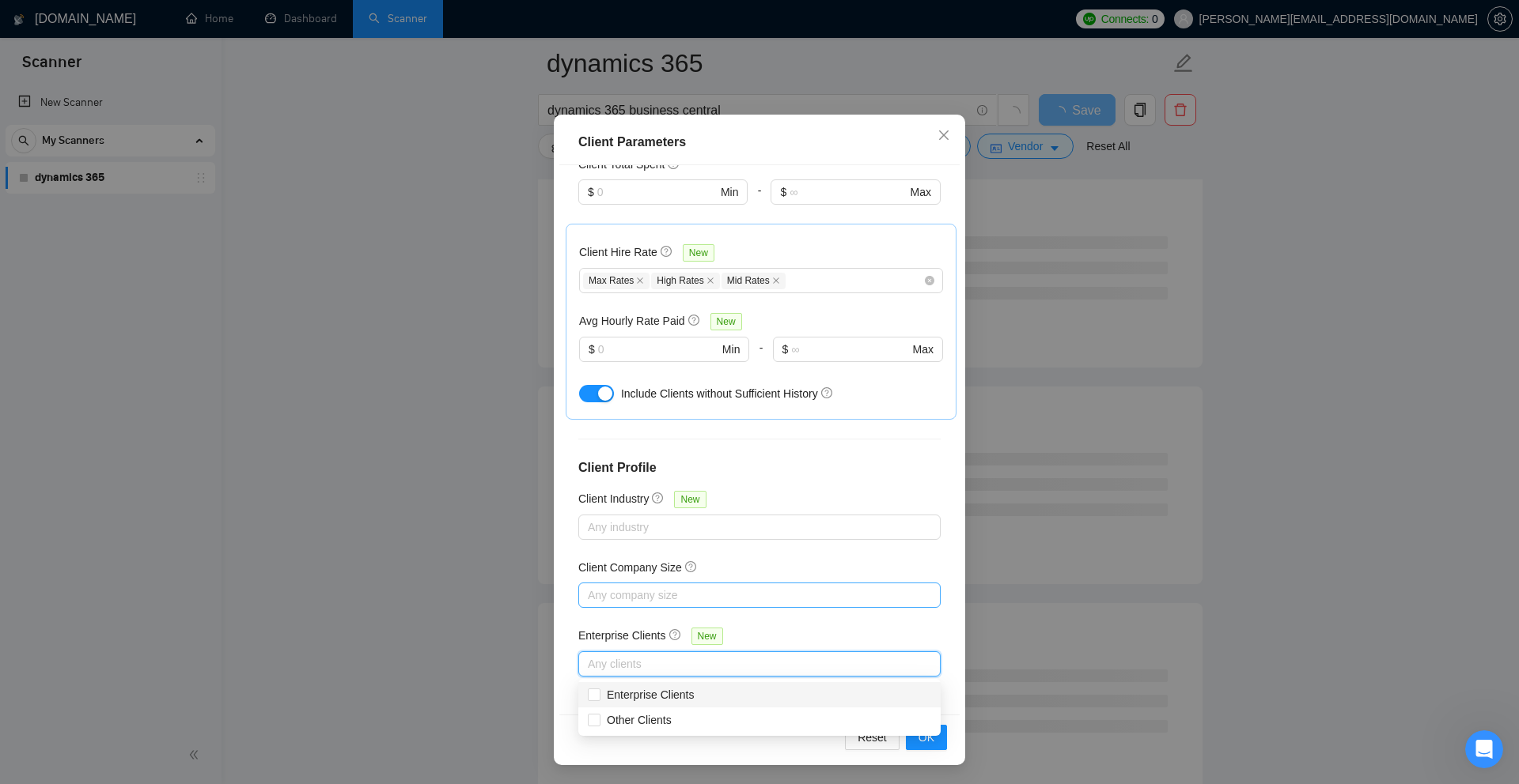
click at [734, 591] on div at bounding box center [752, 595] width 339 height 19
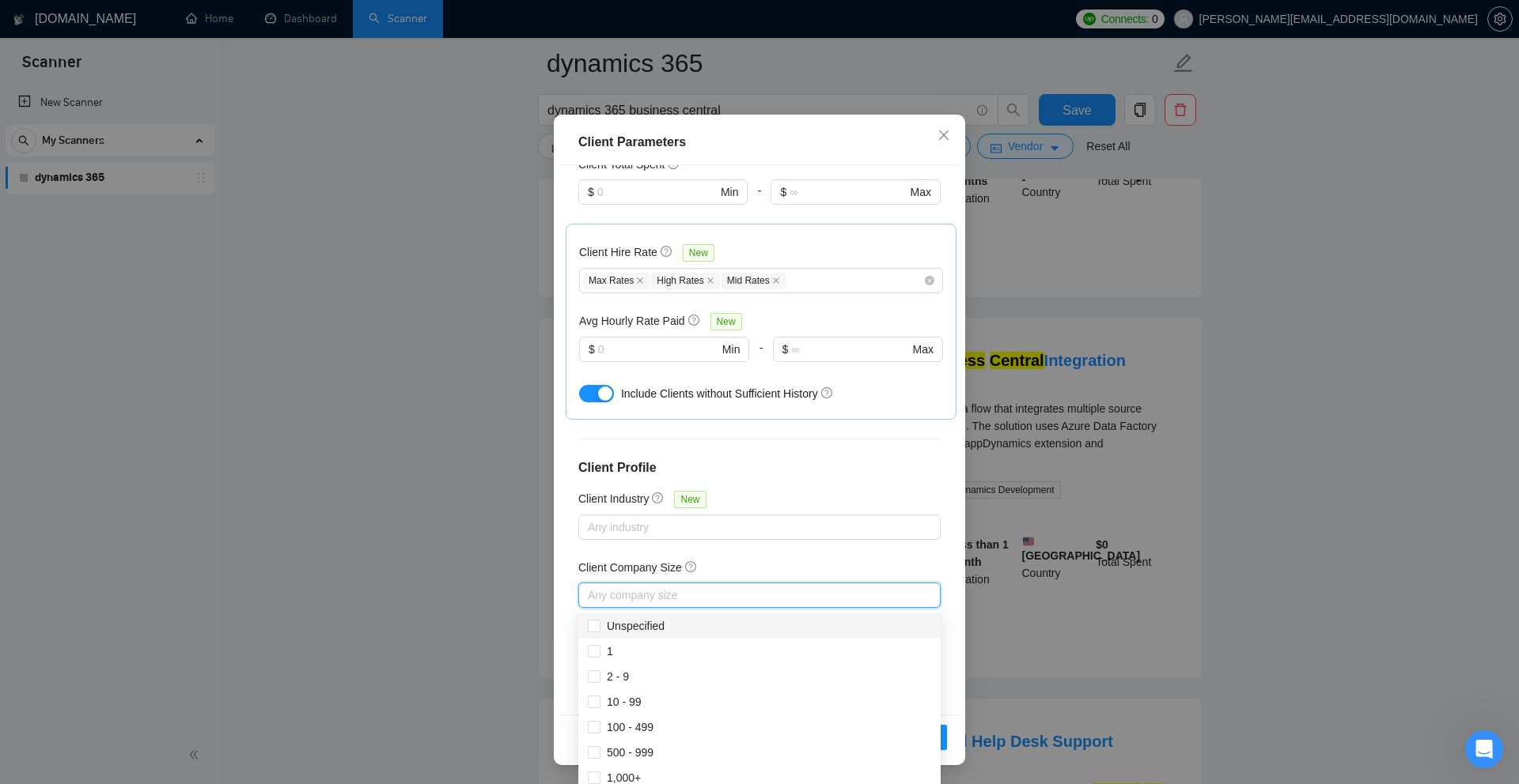
click at [733, 560] on div "Client Company Size" at bounding box center [759, 571] width 362 height 24
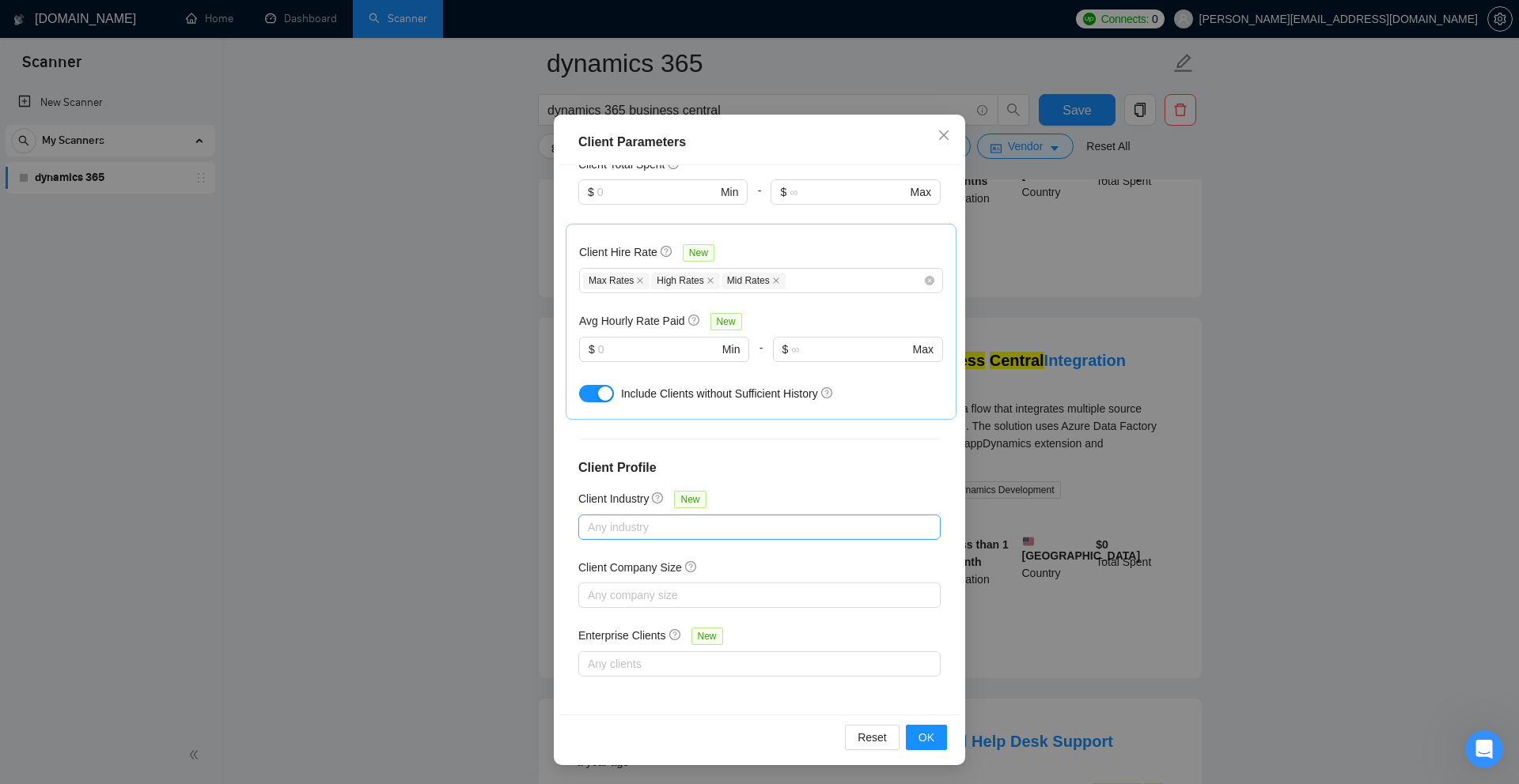
click at [704, 515] on div "Any industry" at bounding box center [759, 527] width 362 height 25
click at [769, 455] on div "Client Location Include Client Countries United States Exclude Client Countries…" at bounding box center [760, 439] width 401 height 549
click at [941, 591] on div "Reset OK" at bounding box center [760, 736] width 401 height 45
click at [936, 591] on button "OK" at bounding box center [926, 737] width 41 height 25
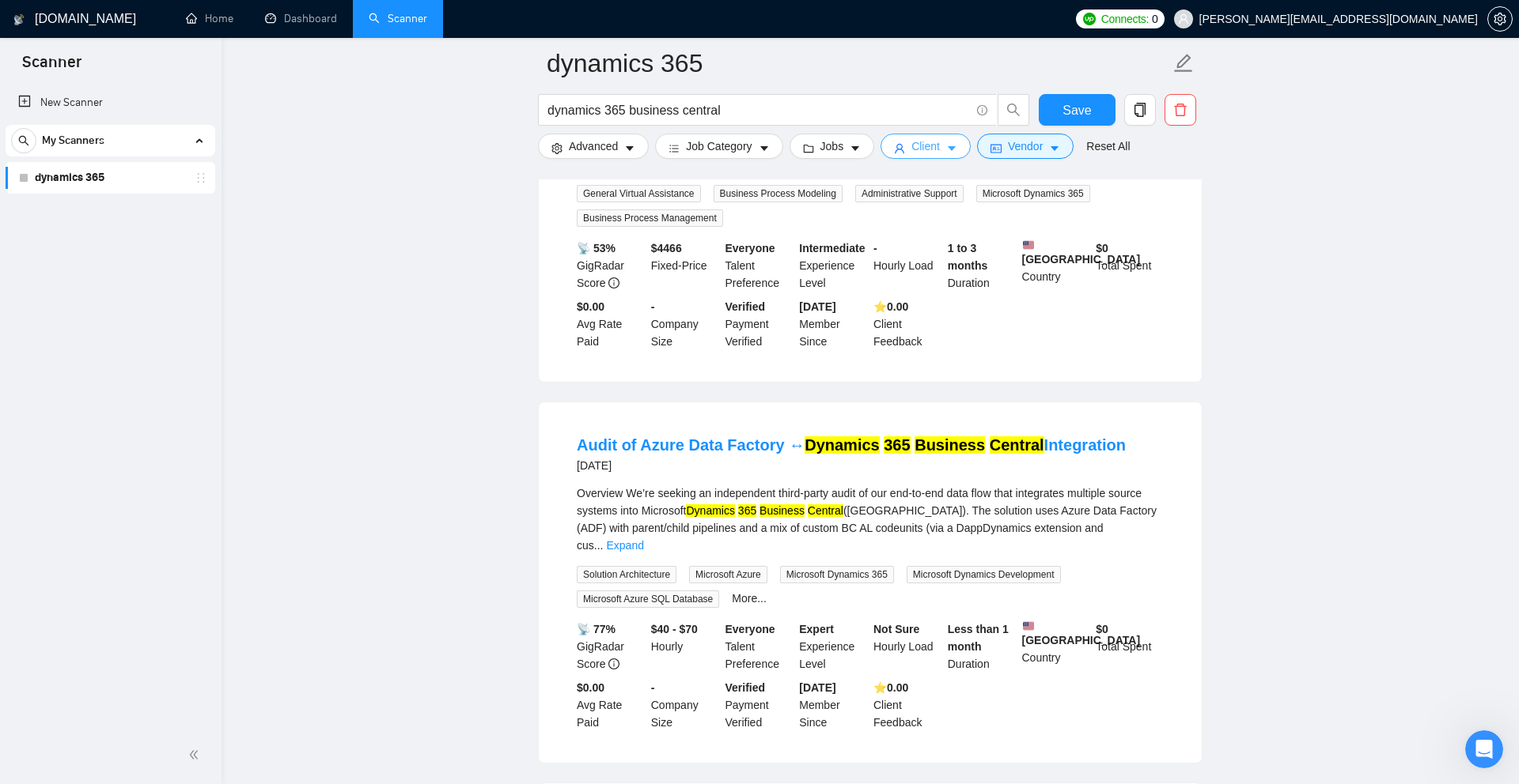
scroll to position [0, 0]
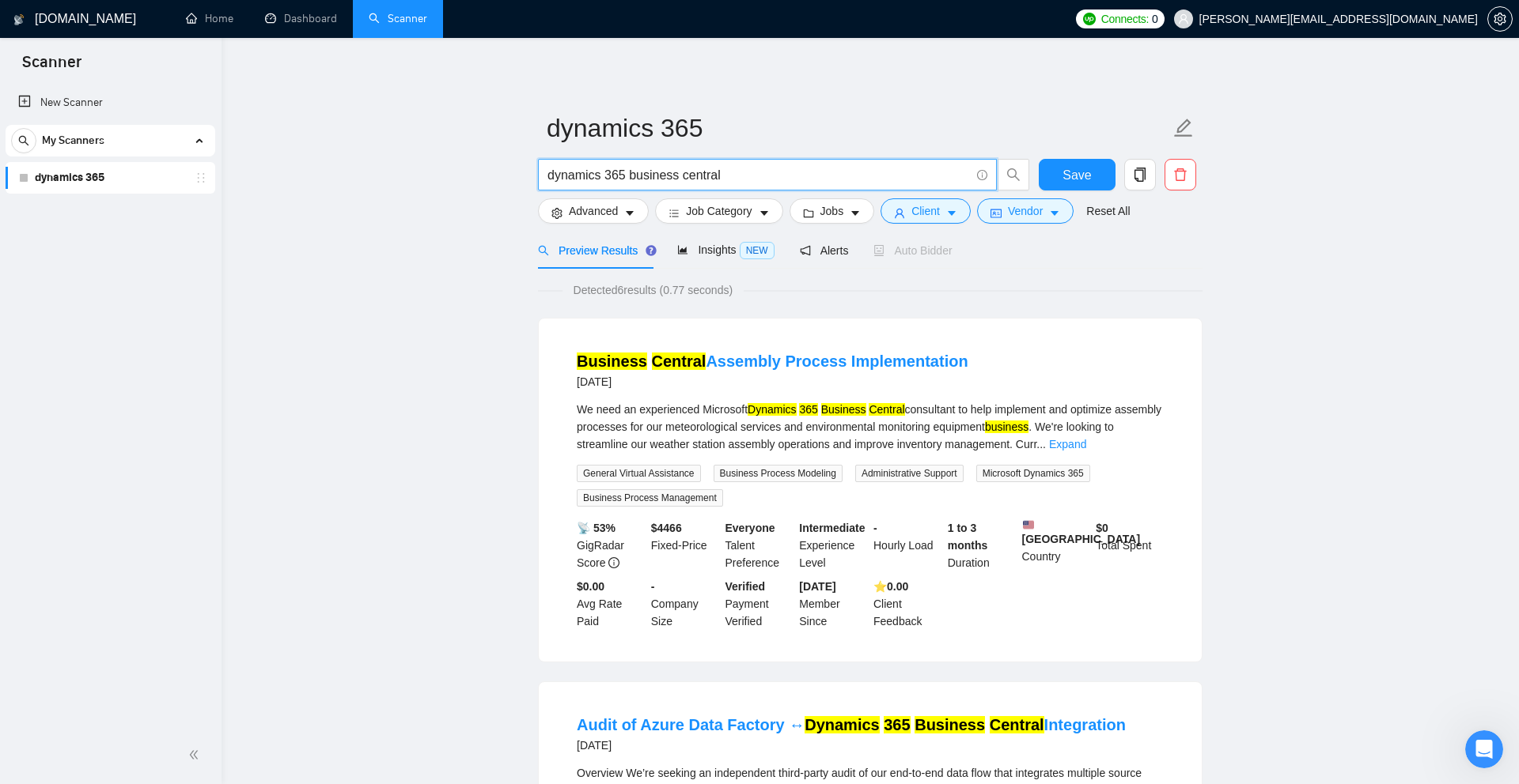
drag, startPoint x: 632, startPoint y: 174, endPoint x: 801, endPoint y: 191, distance: 169.9
click at [801, 191] on div "dynamics 365 business central" at bounding box center [783, 179] width 498 height 40
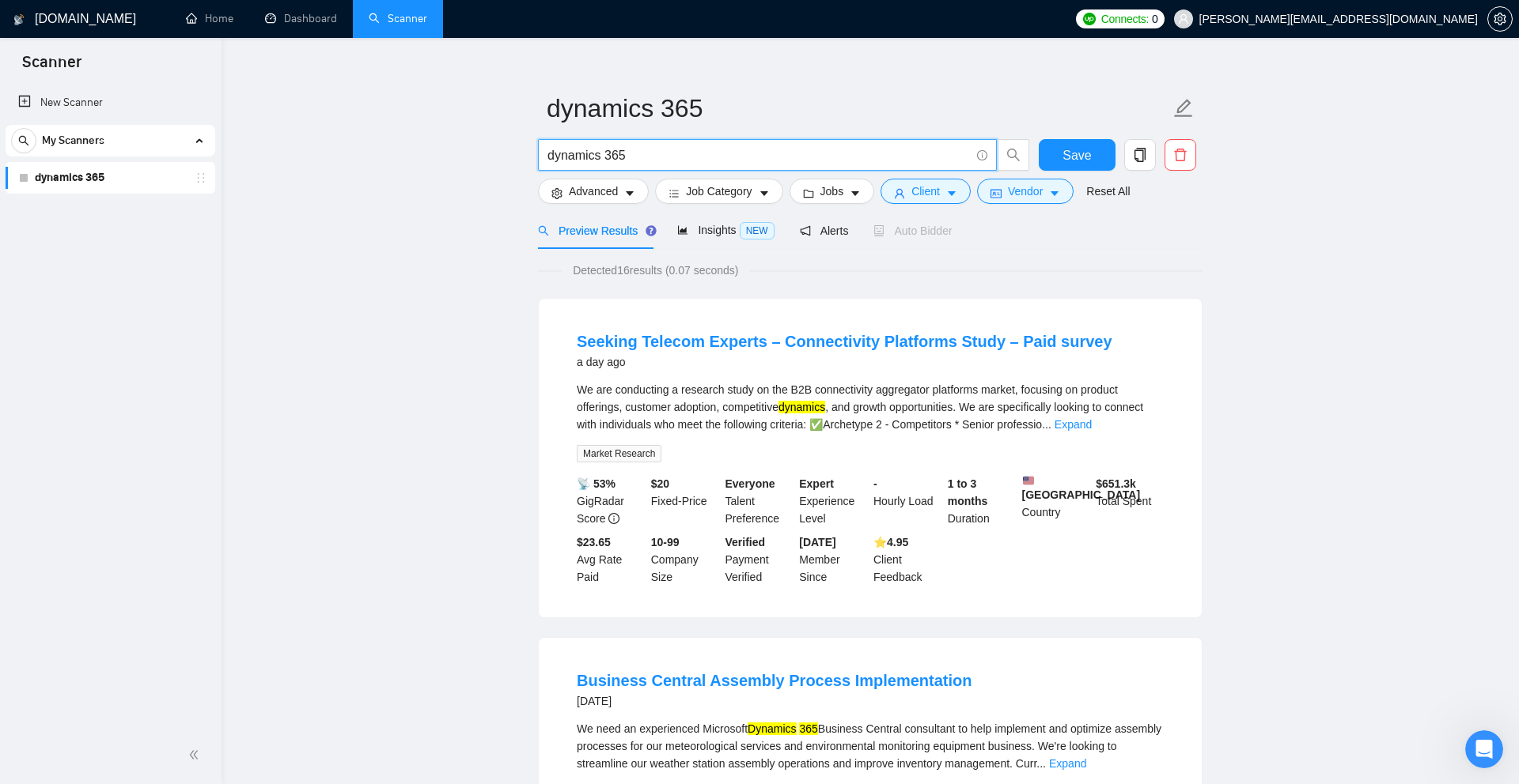
scroll to position [21, 0]
click at [949, 191] on button "Client" at bounding box center [925, 190] width 90 height 25
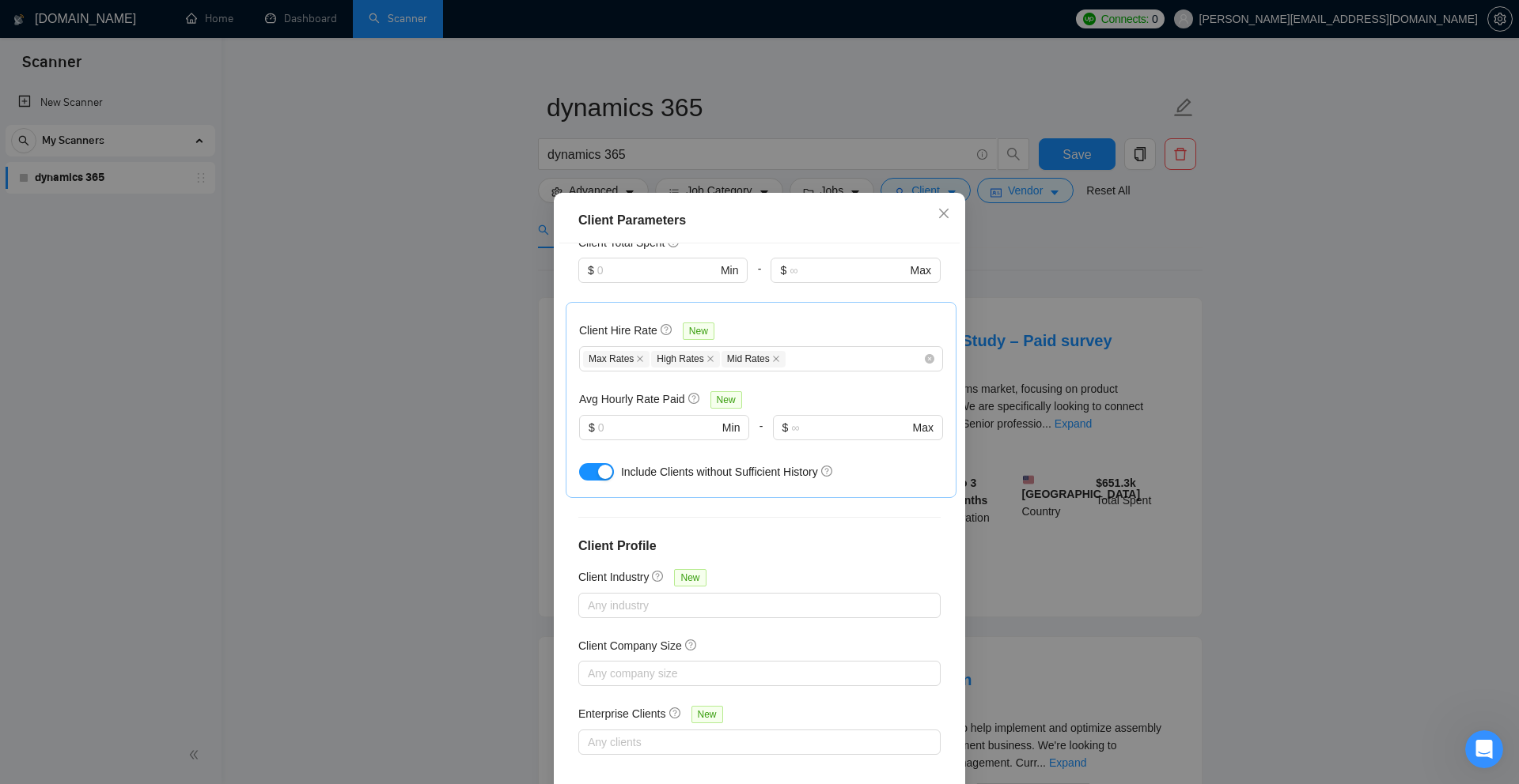
scroll to position [0, 0]
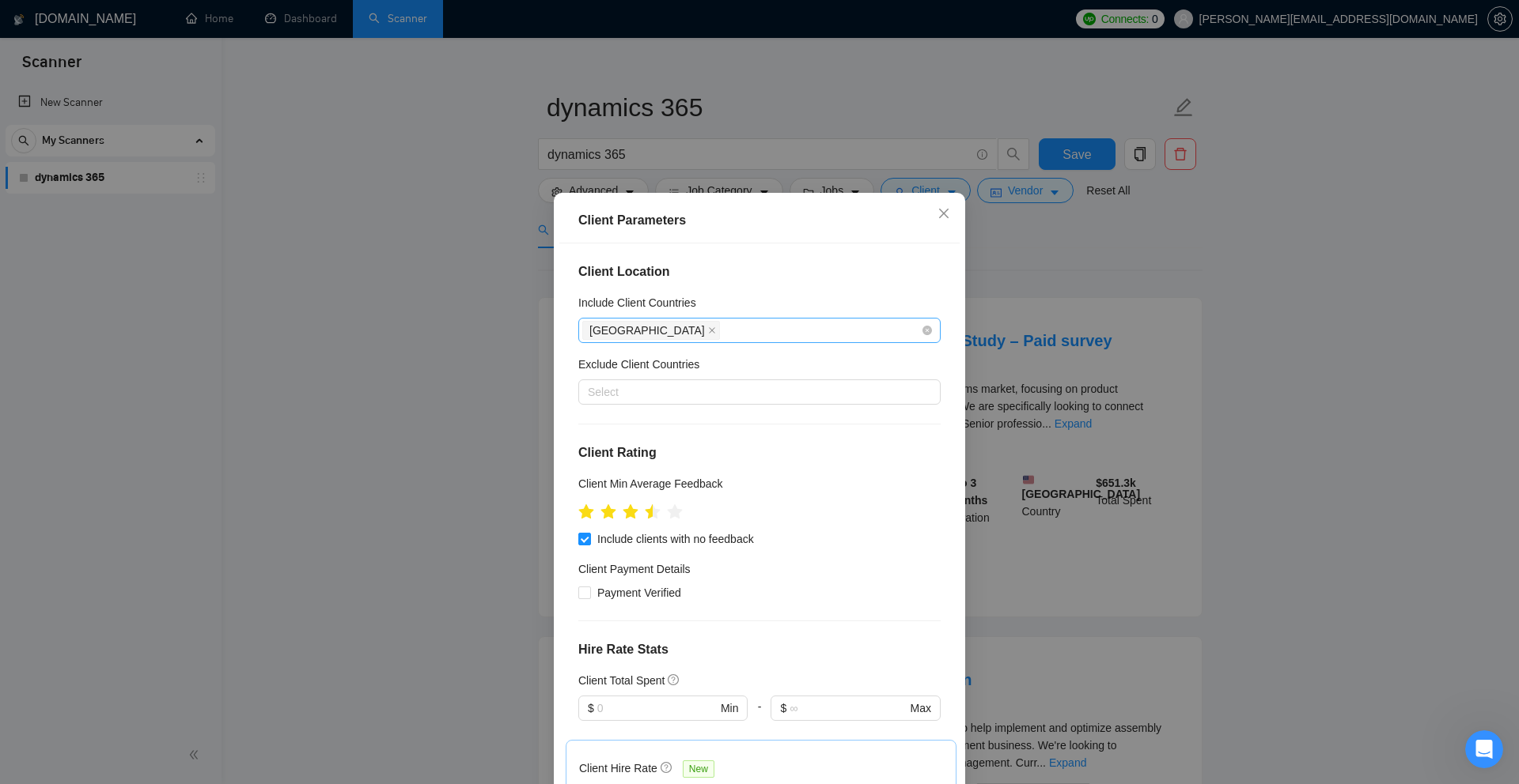
click at [670, 331] on span "[GEOGRAPHIC_DATA]" at bounding box center [651, 330] width 138 height 19
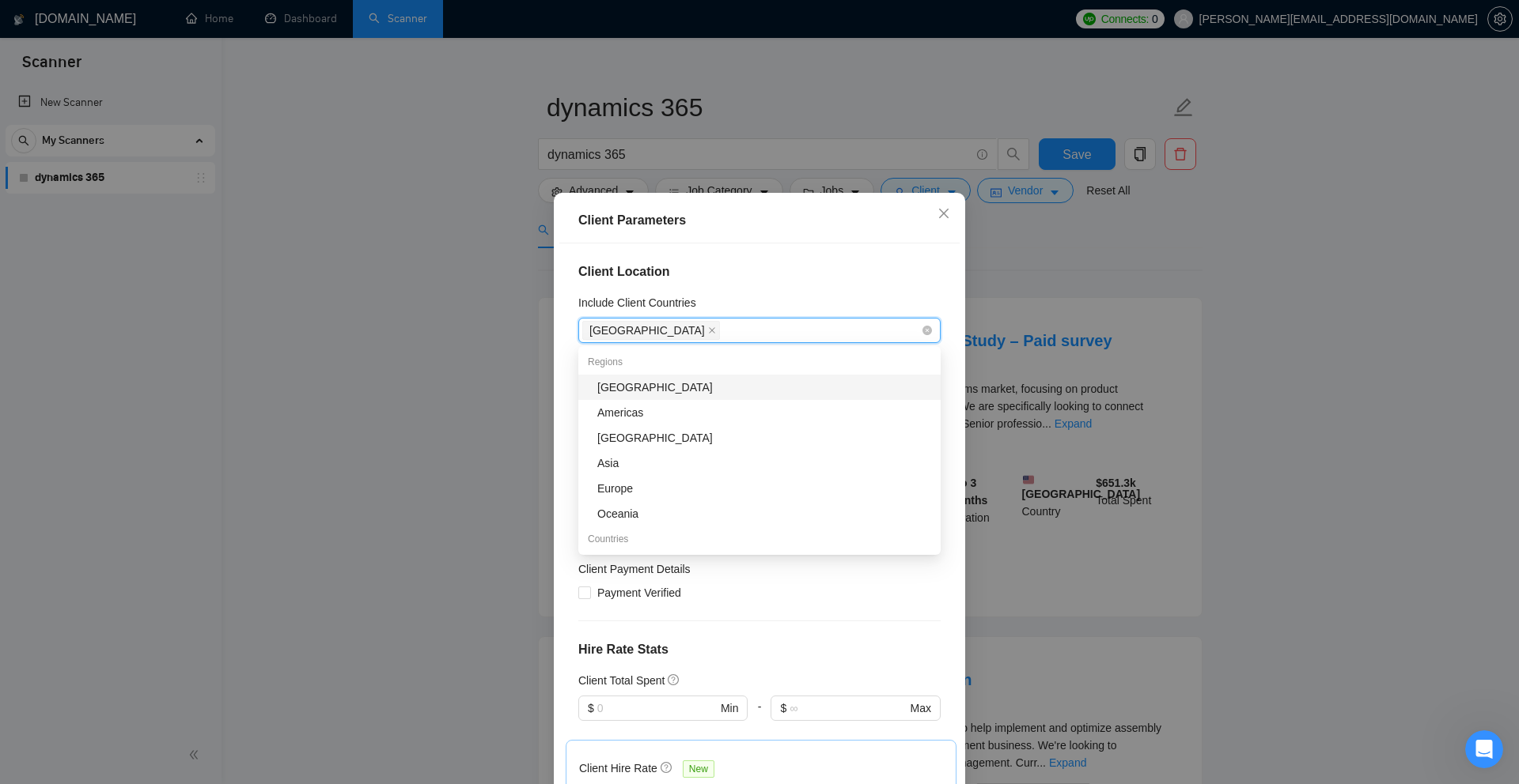
click at [722, 324] on div "[GEOGRAPHIC_DATA]" at bounding box center [752, 331] width 339 height 22
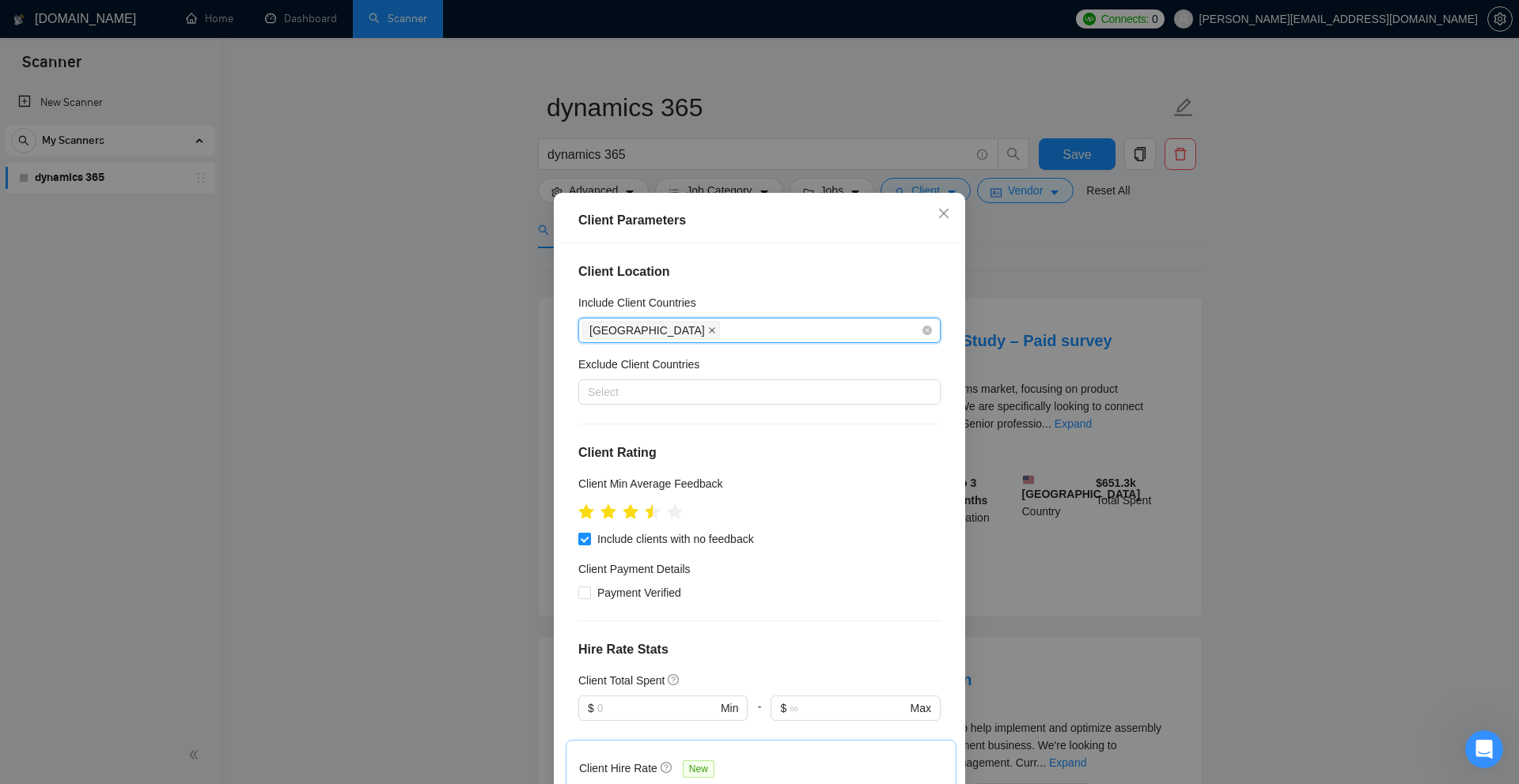
click at [709, 332] on icon "close" at bounding box center [712, 331] width 6 height 6
click at [820, 542] on div "Include clients with no feedback" at bounding box center [759, 538] width 362 height 17
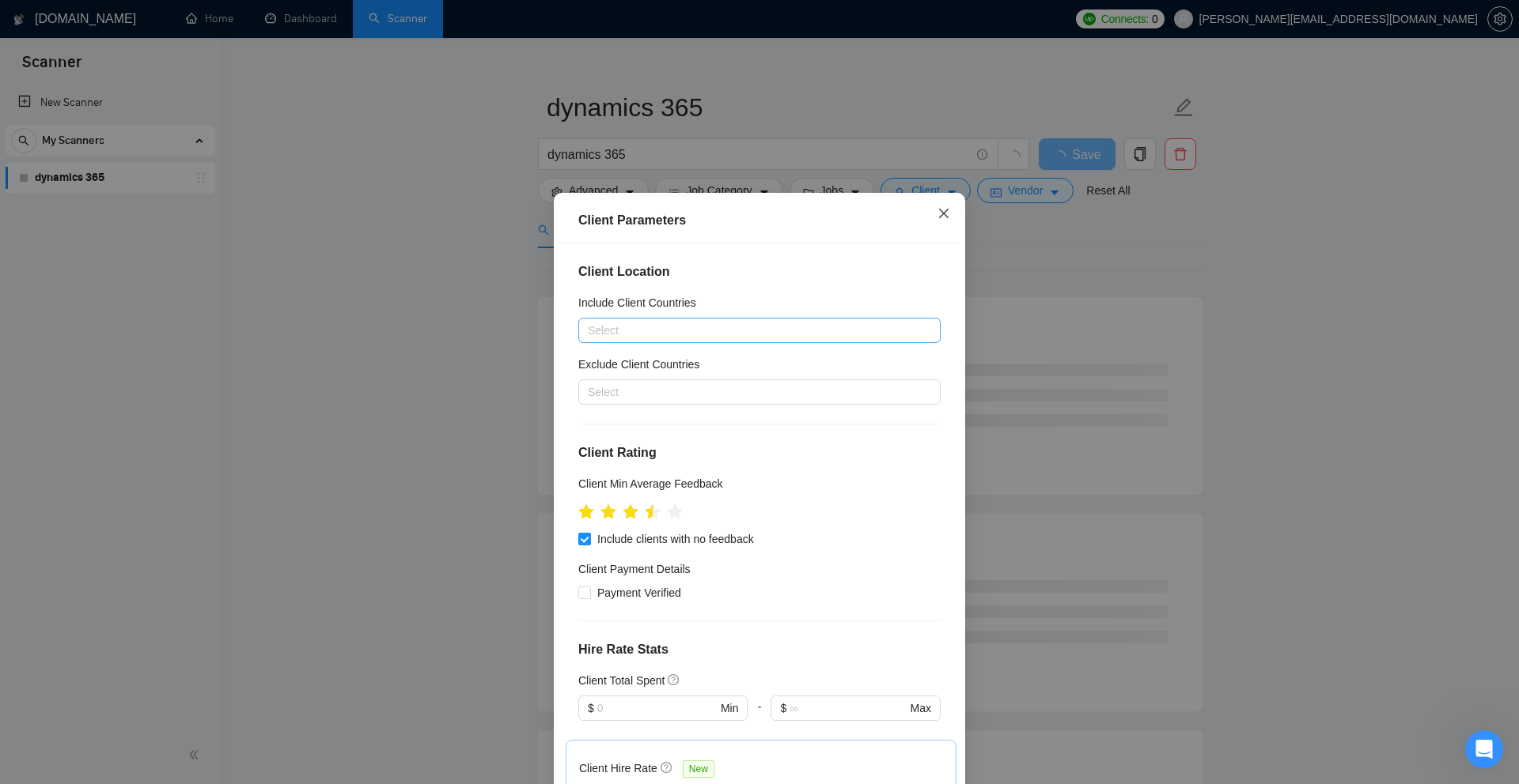
click at [946, 215] on icon "close" at bounding box center [943, 213] width 13 height 13
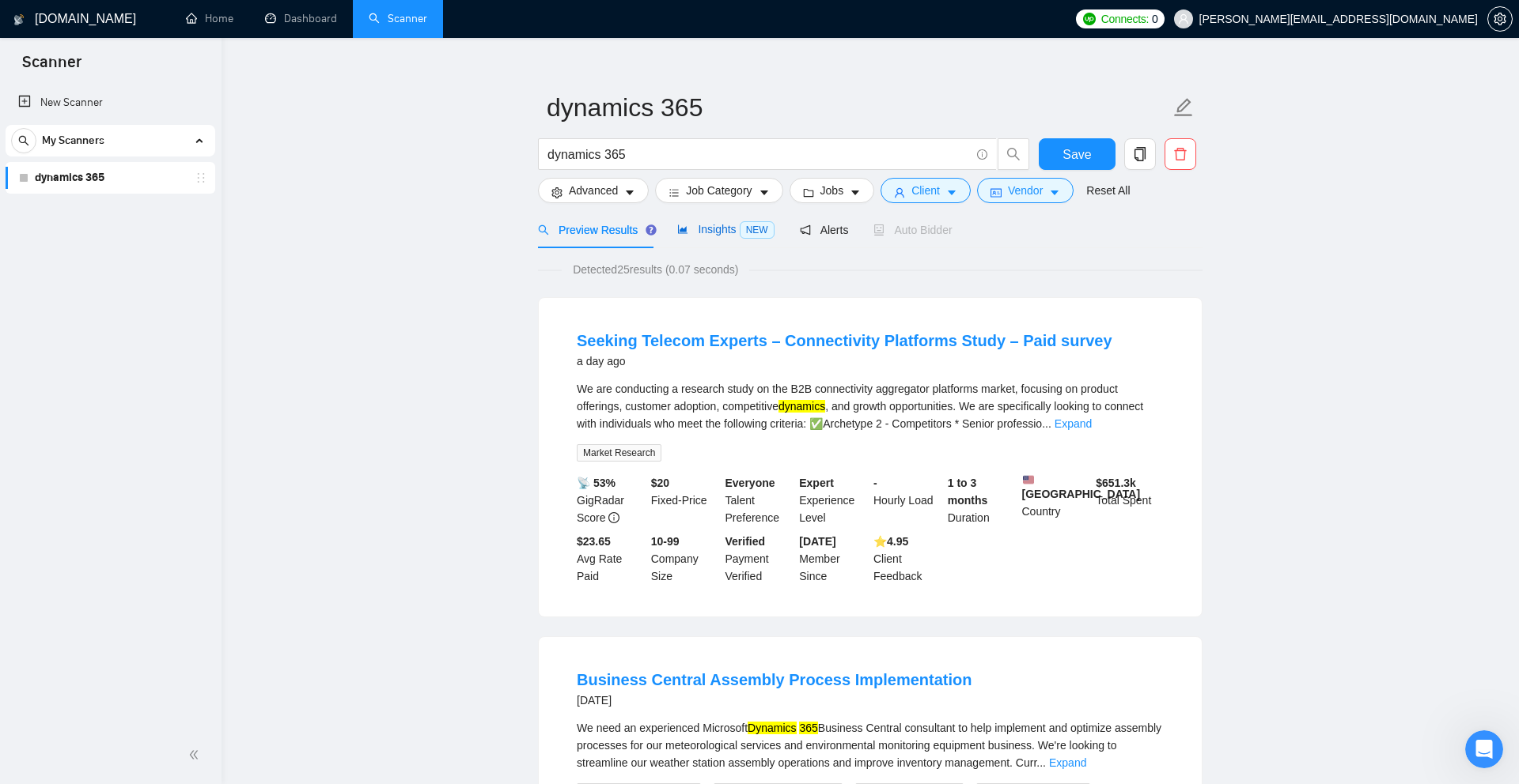
click at [727, 223] on span "Insights NEW" at bounding box center [725, 229] width 97 height 13
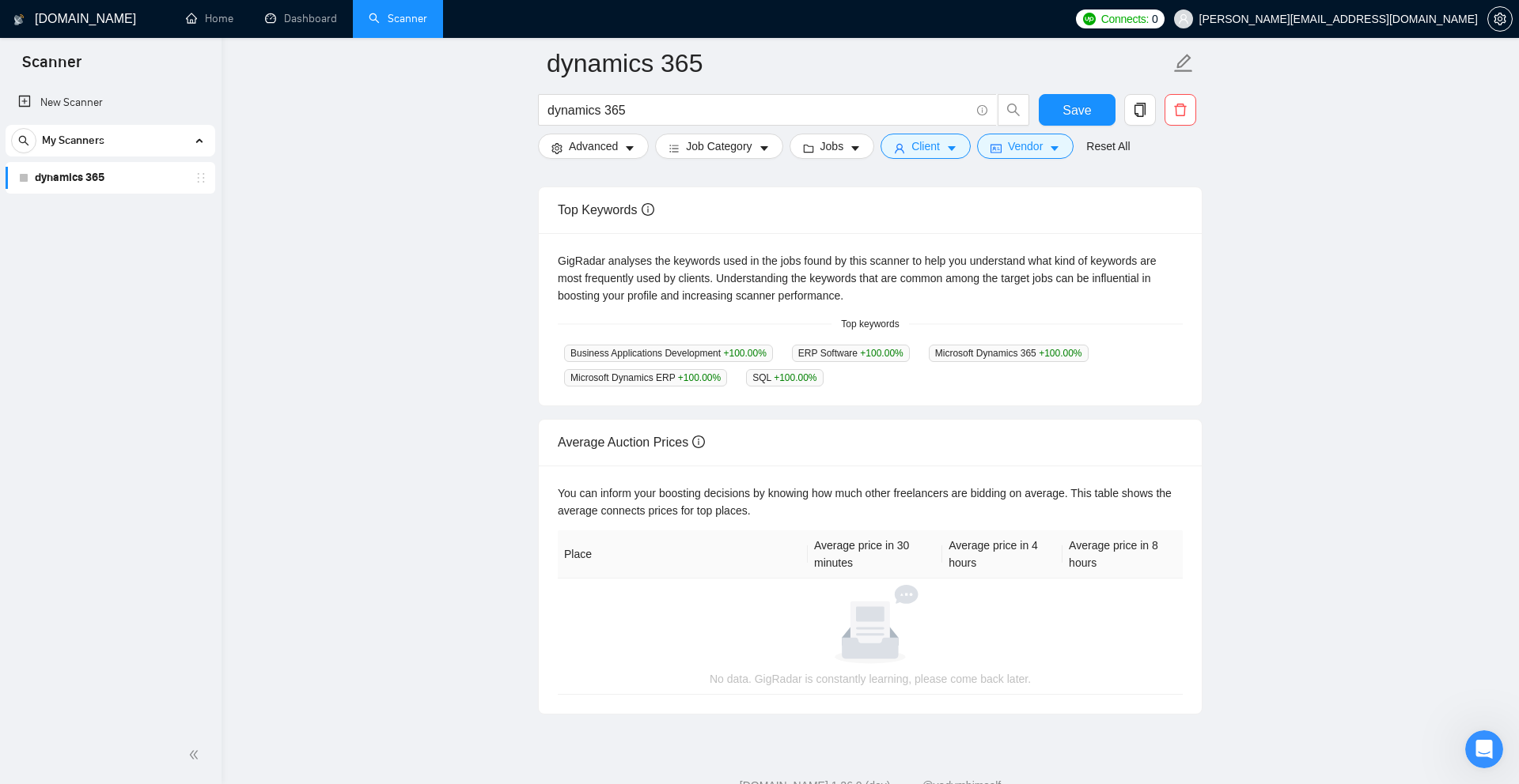
scroll to position [280, 0]
click at [1015, 159] on form "dynamics 365 dynamics 365 Save Advanced Job Category Jobs Client Vendor Reset A…" at bounding box center [870, 102] width 665 height 129
click at [1015, 155] on span "Vendor" at bounding box center [1025, 145] width 35 height 17
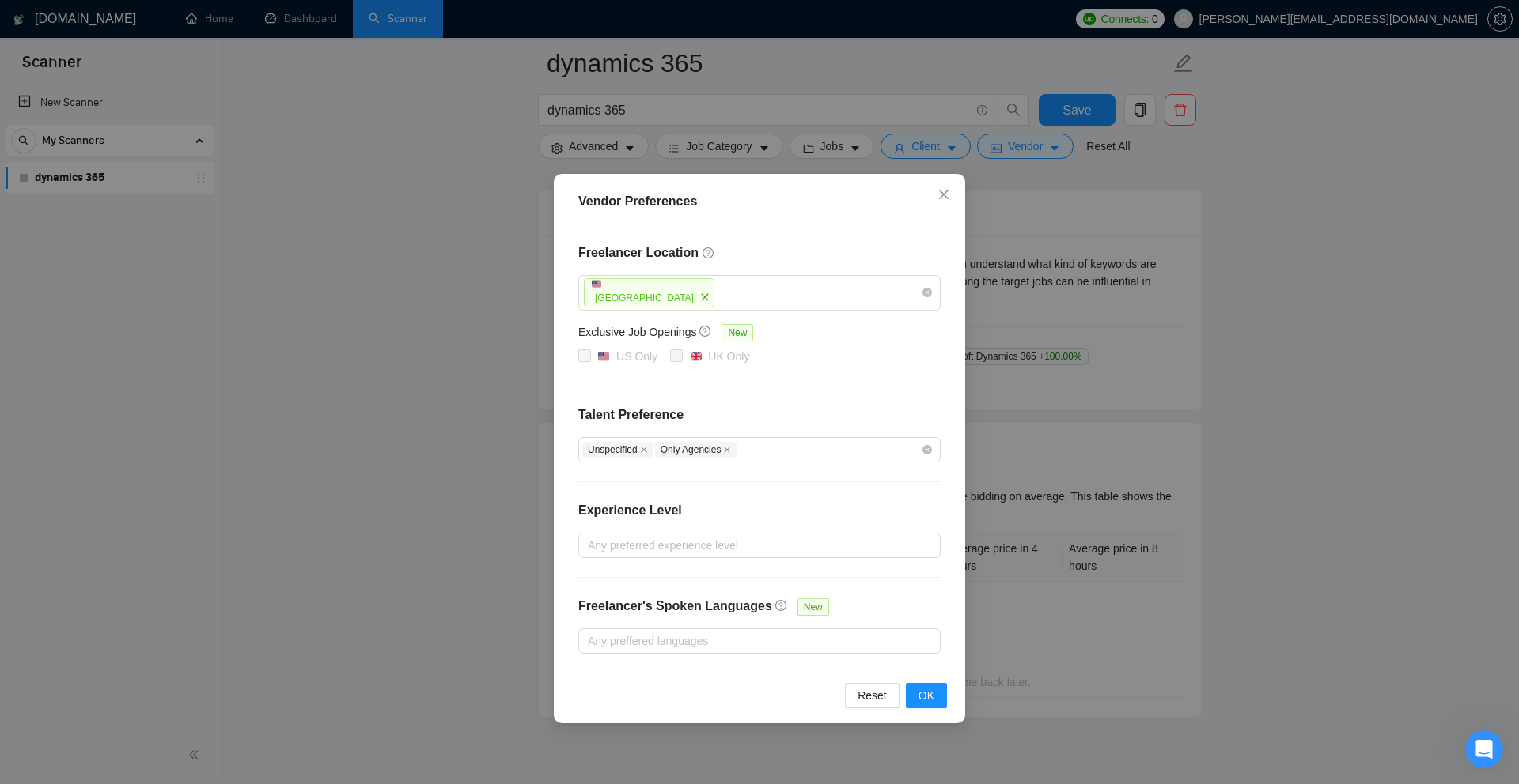
click at [1015, 148] on div "Vendor Preferences Freelancer Location United States Exclusive Job Openings New…" at bounding box center [760, 392] width 1519 height 784
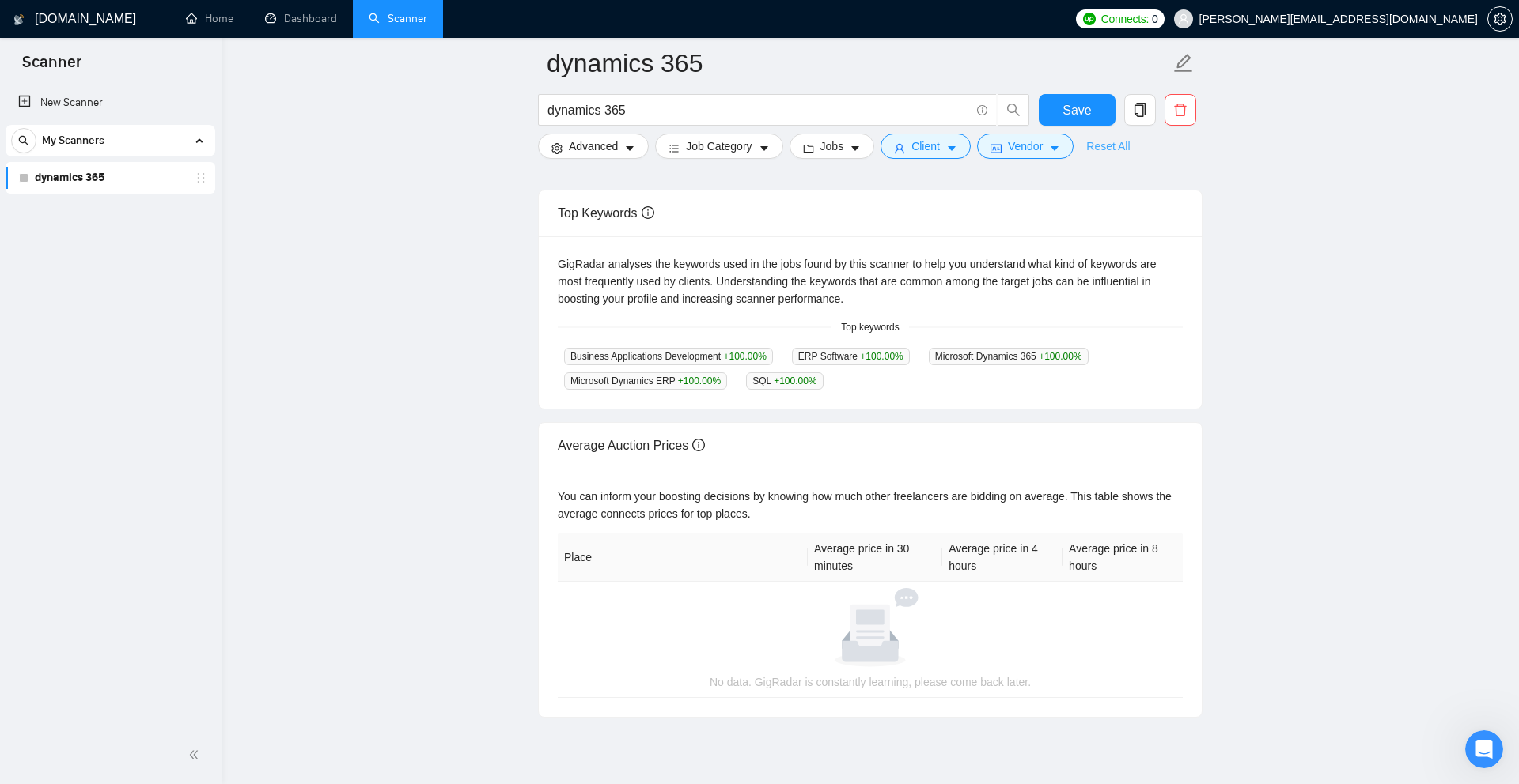
click at [1015, 147] on link "Reset All" at bounding box center [1108, 145] width 44 height 17
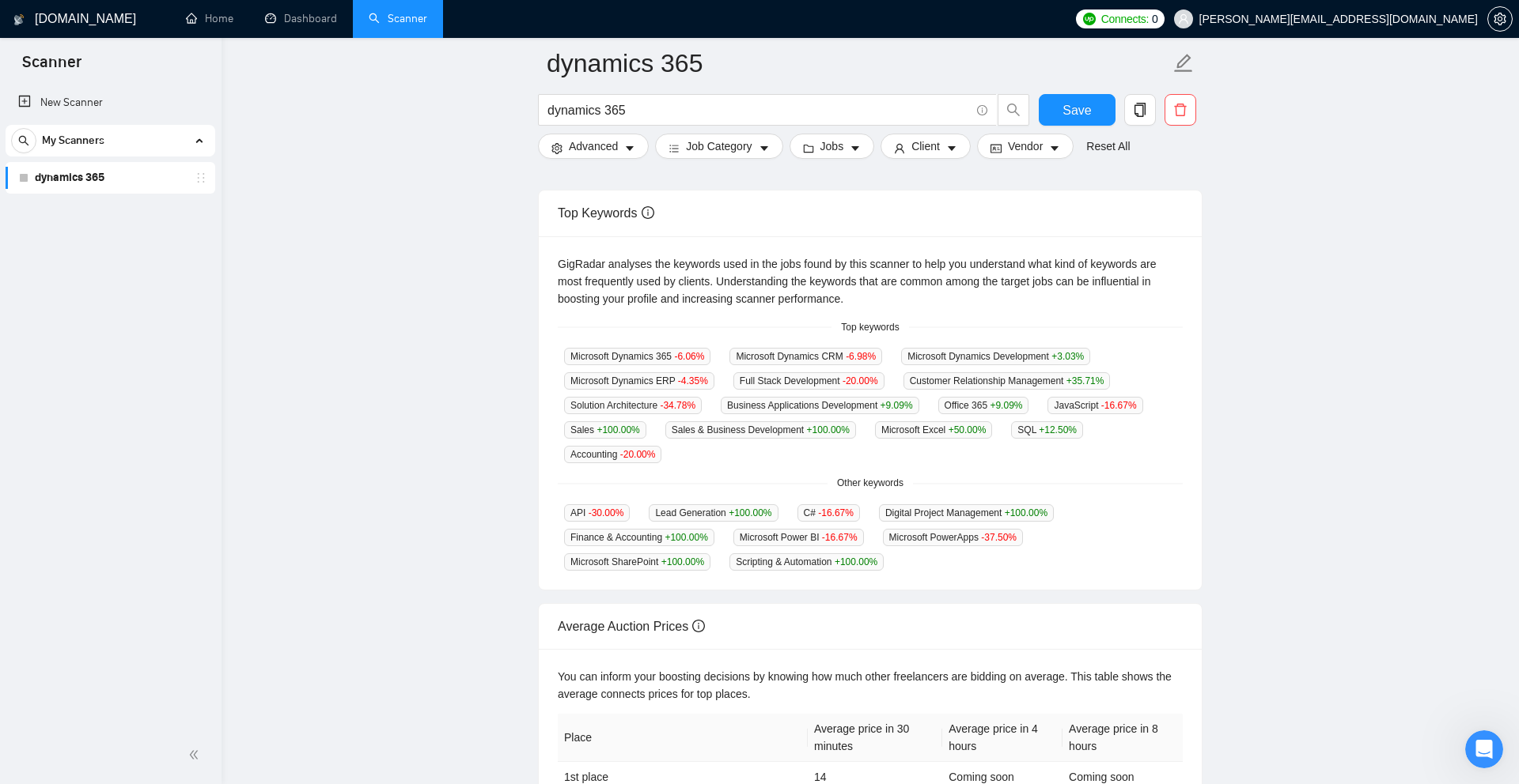
click at [785, 591] on div "Average Auction Prices" at bounding box center [869, 626] width 625 height 45
click at [621, 113] on input "dynamics 365" at bounding box center [759, 111] width 423 height 20
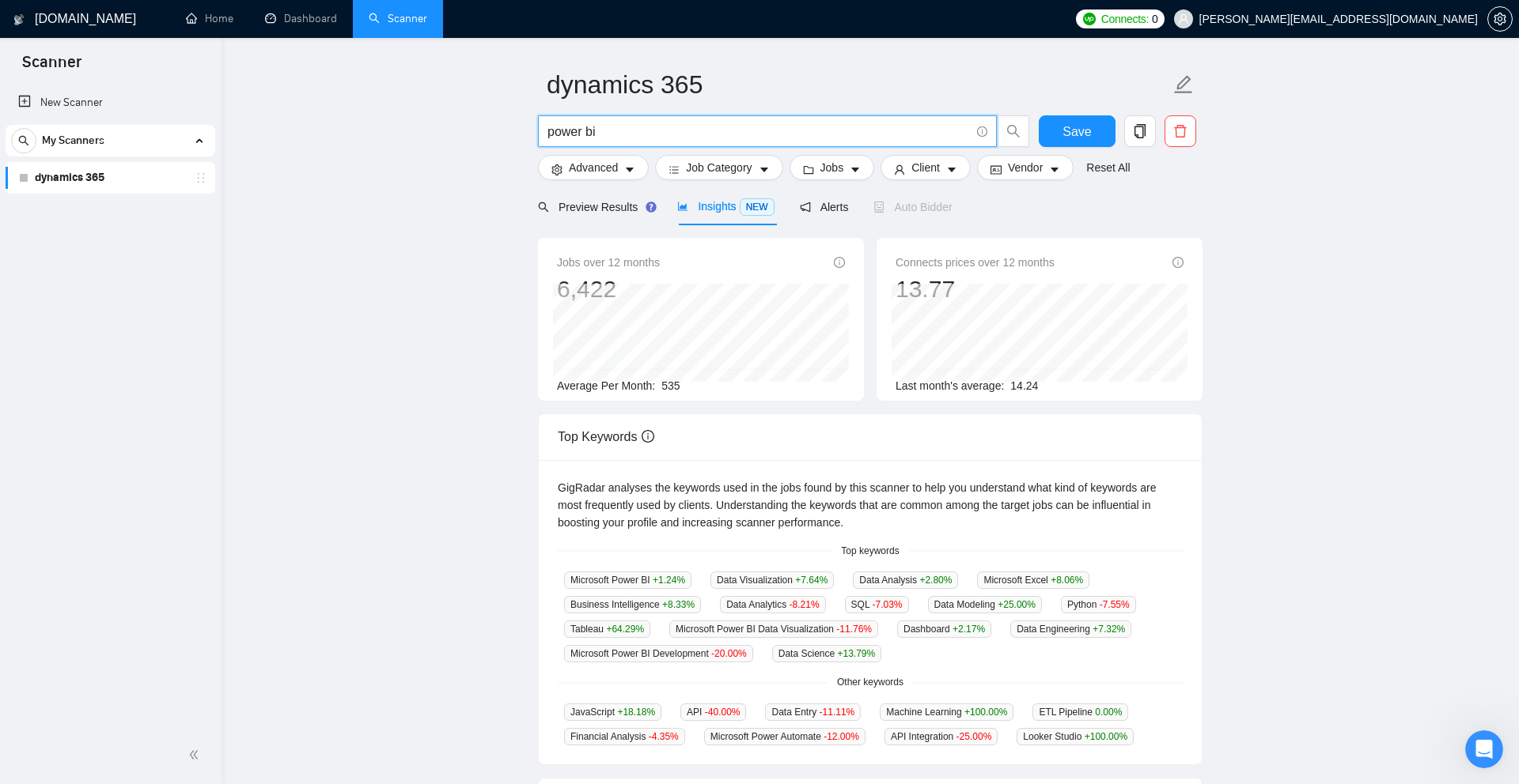
scroll to position [0, 0]
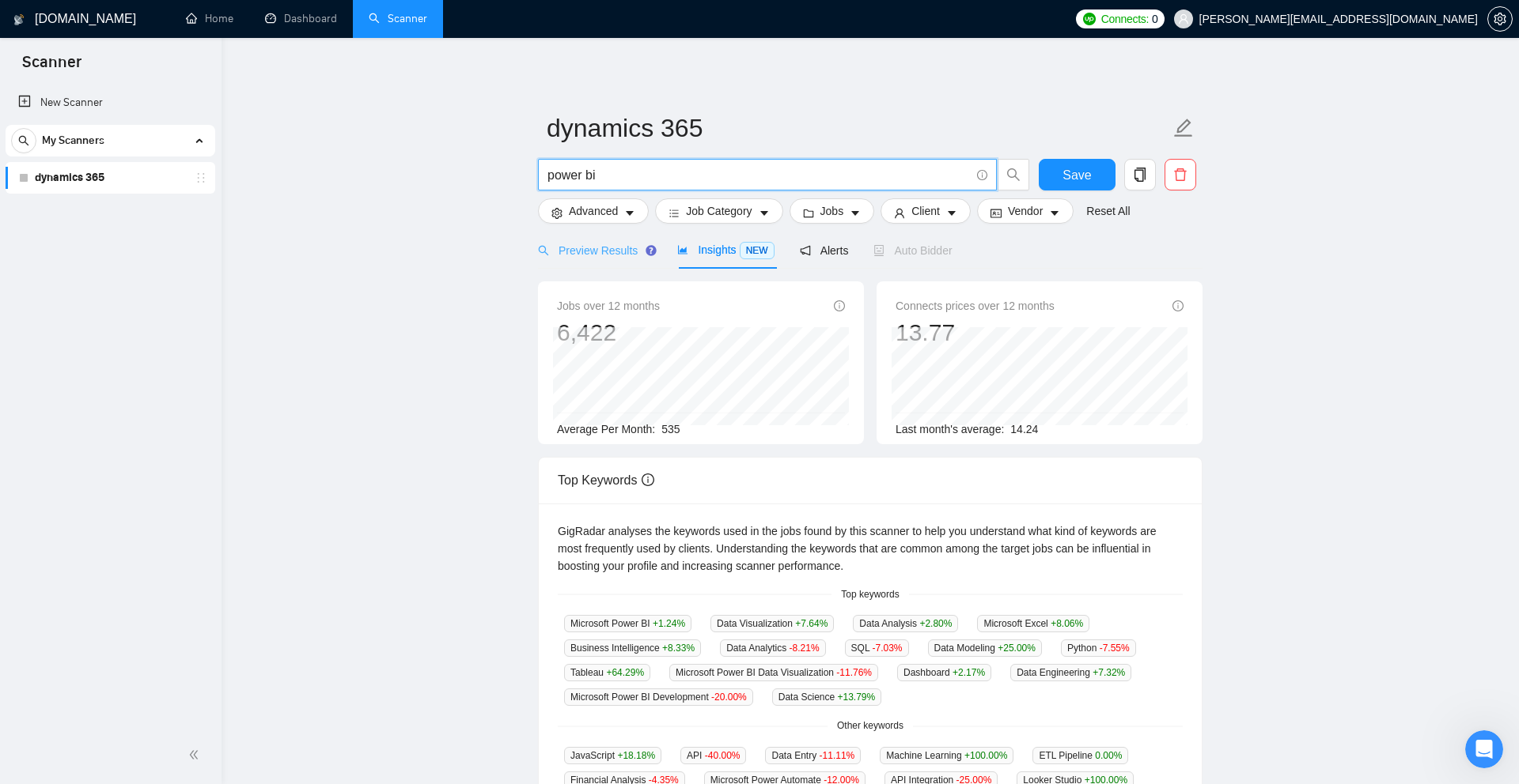
type input "power bi"
click at [607, 259] on div "Preview Results" at bounding box center [595, 250] width 114 height 17
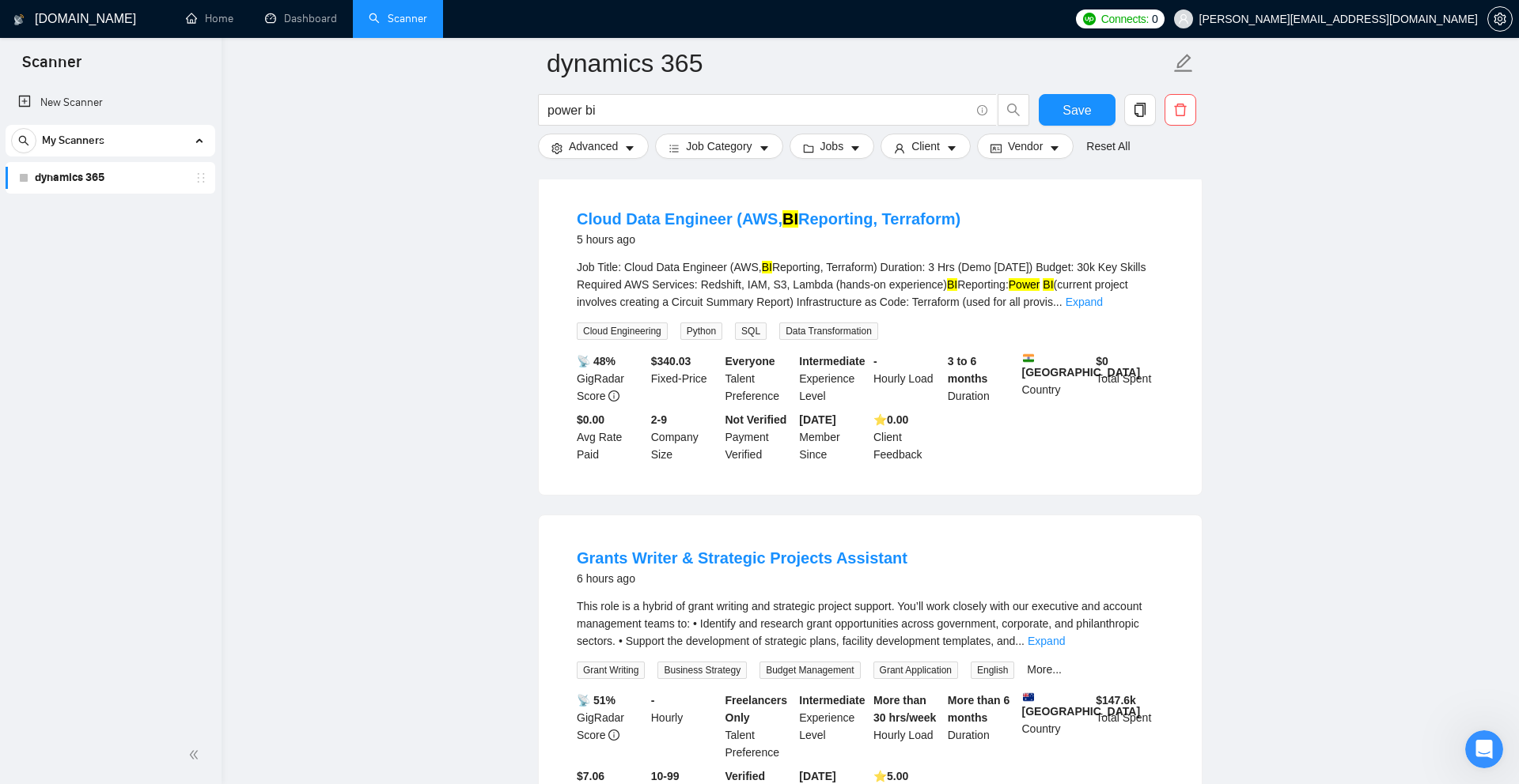
scroll to position [1292, 0]
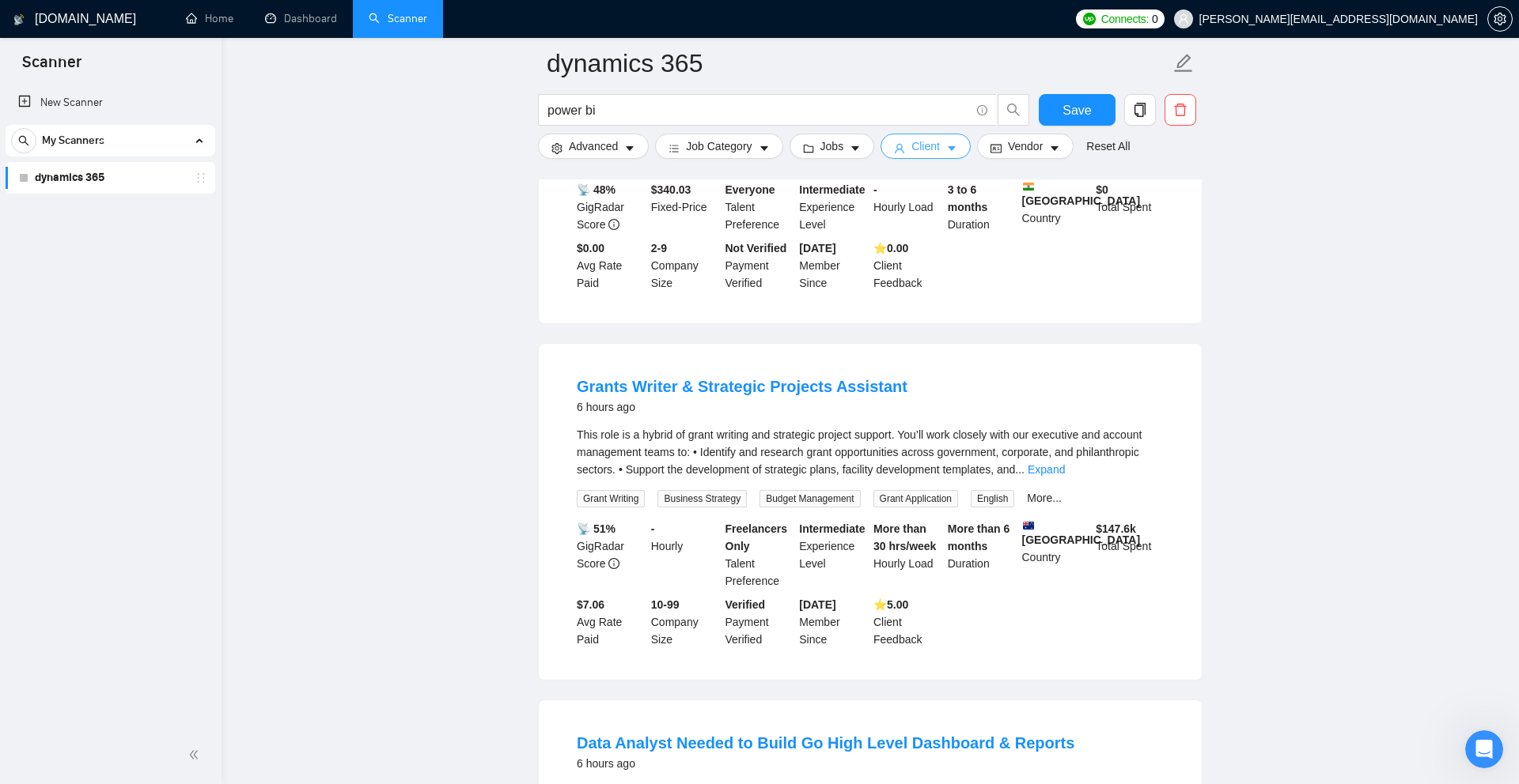
click at [940, 152] on span "Client" at bounding box center [925, 145] width 29 height 17
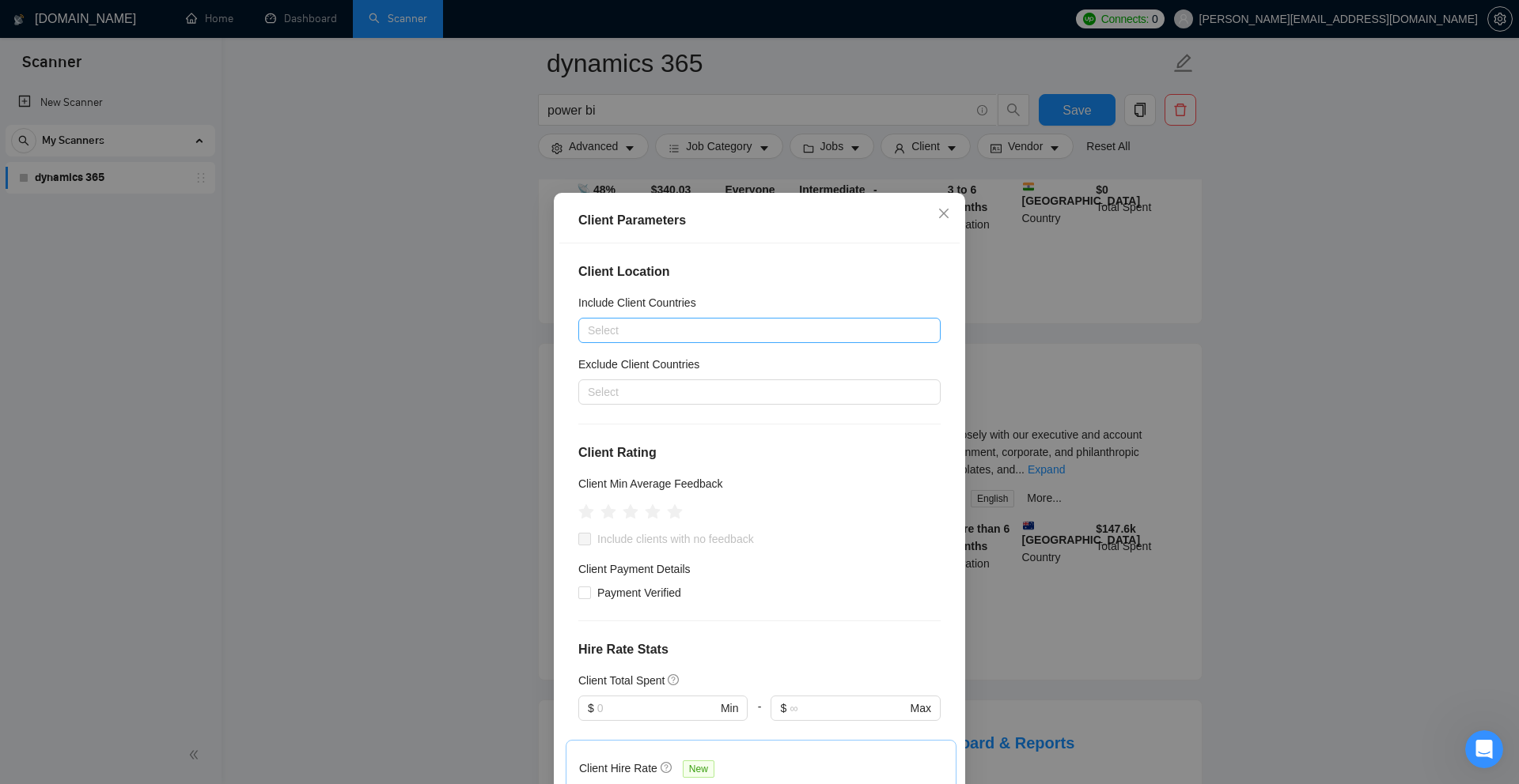
click at [829, 327] on div at bounding box center [752, 330] width 339 height 19
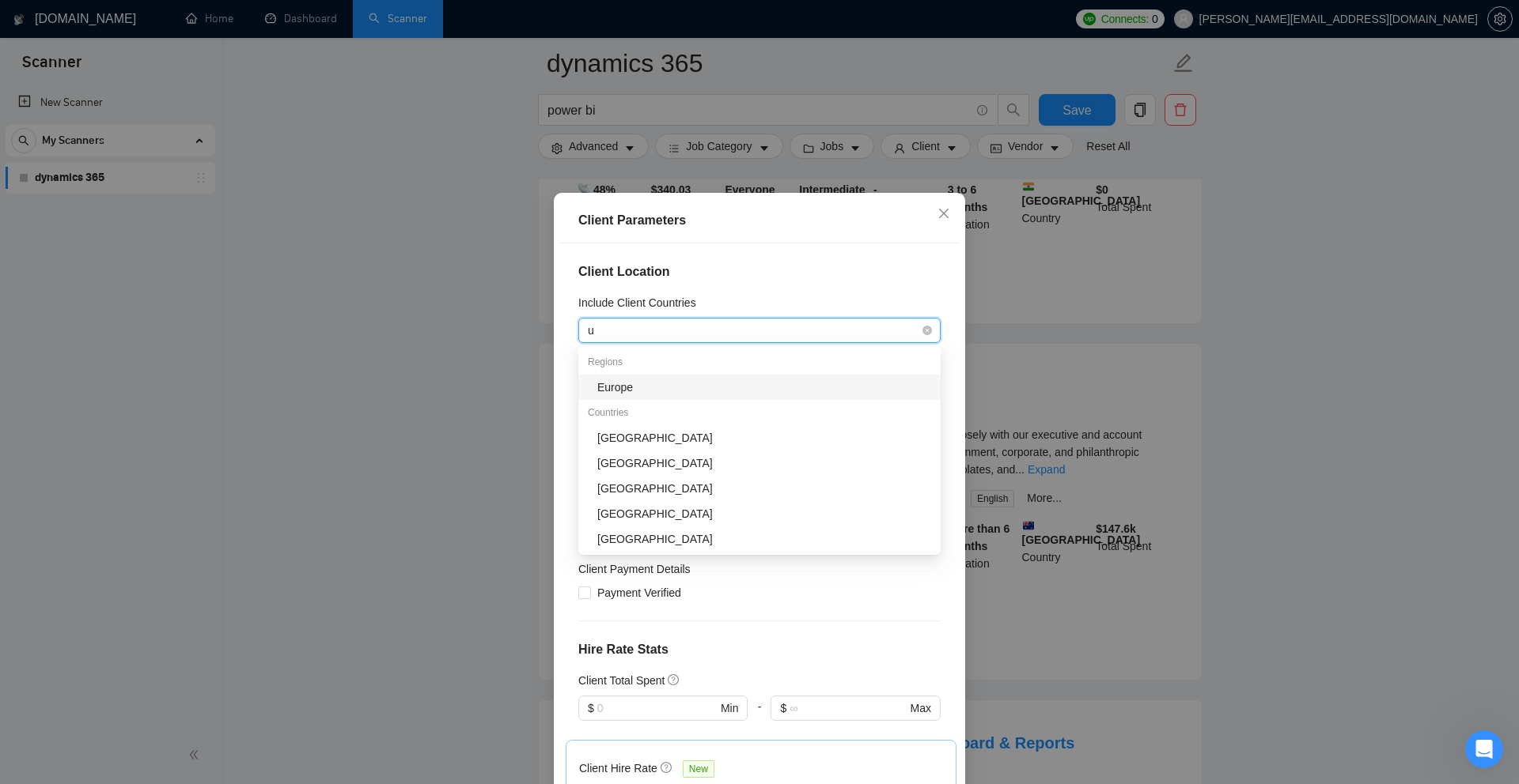
type input "un"
click at [673, 387] on div "[GEOGRAPHIC_DATA]" at bounding box center [763, 387] width 334 height 17
click at [937, 287] on div "Client Location Include Client Countries United States Exclude Client Countries…" at bounding box center [760, 517] width 401 height 549
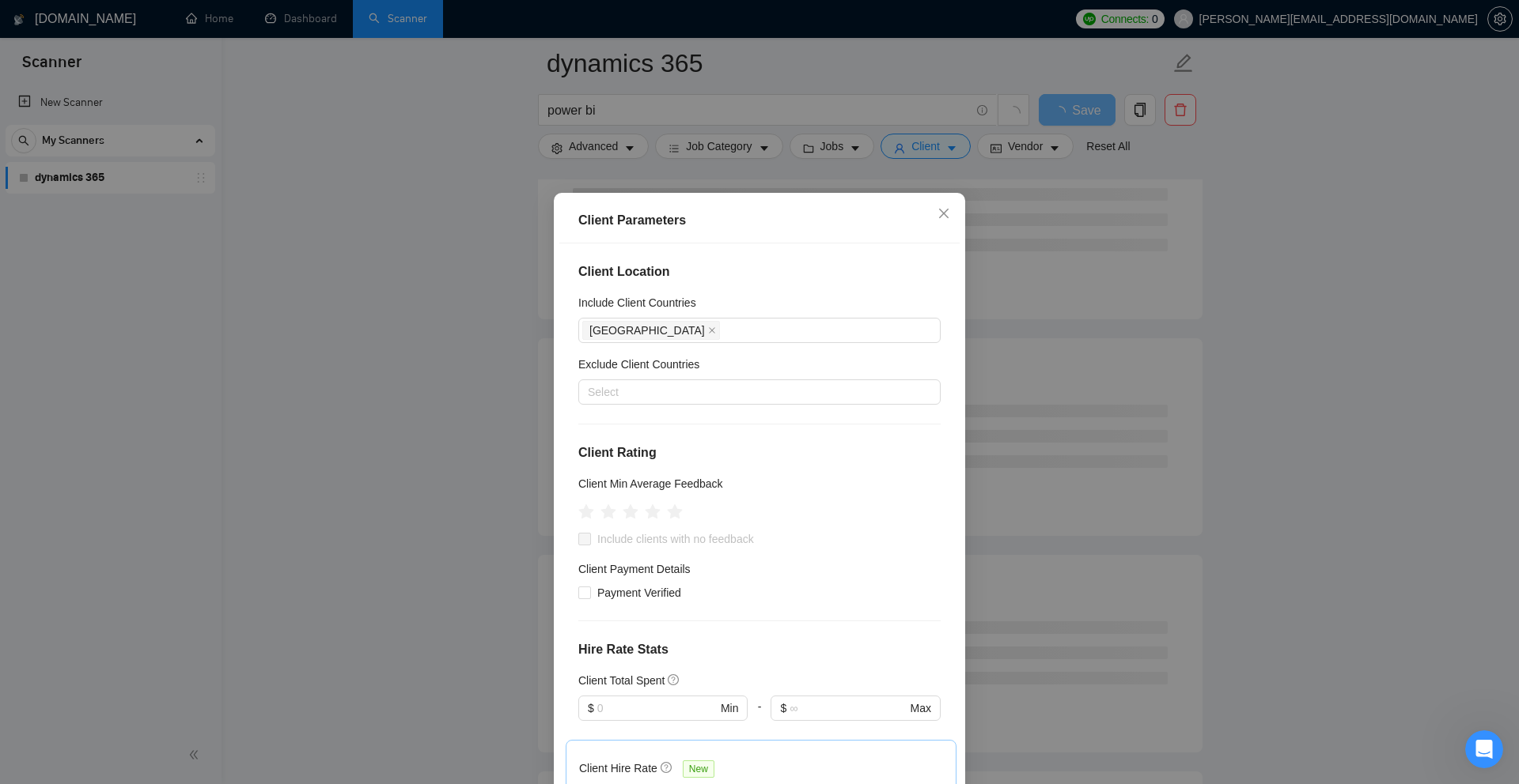
scroll to position [438, 0]
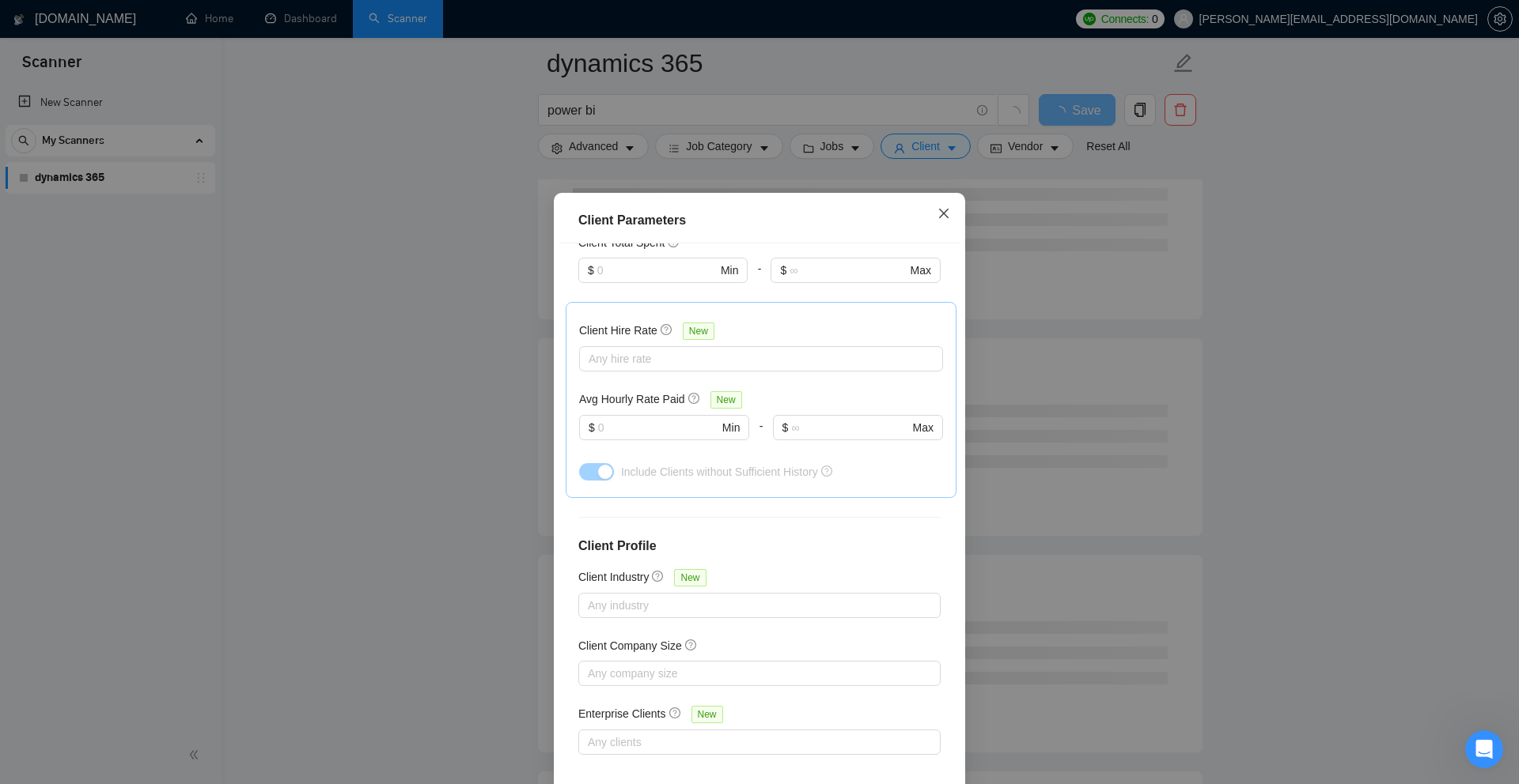
click at [948, 215] on icon "close" at bounding box center [943, 213] width 13 height 13
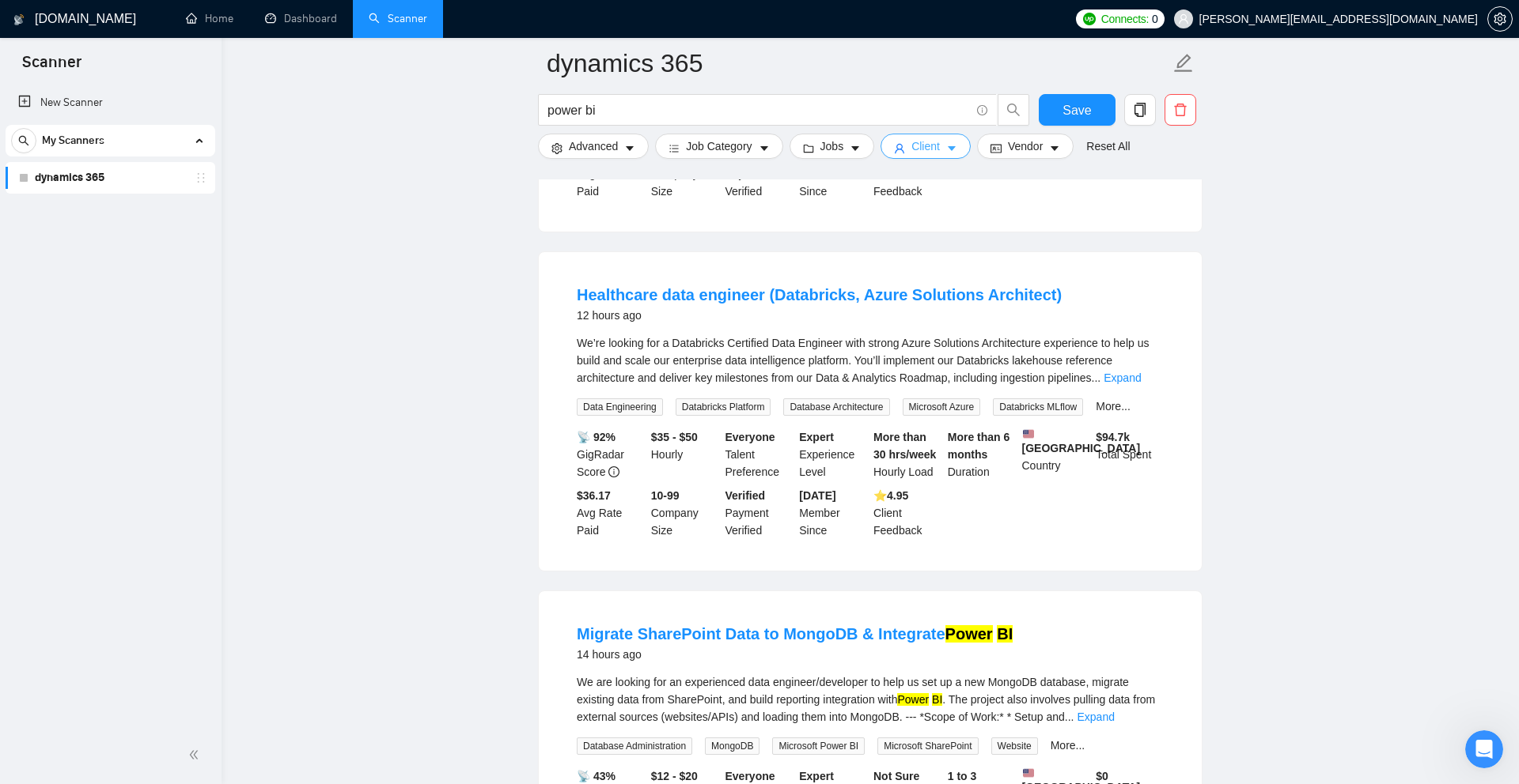
scroll to position [540, 0]
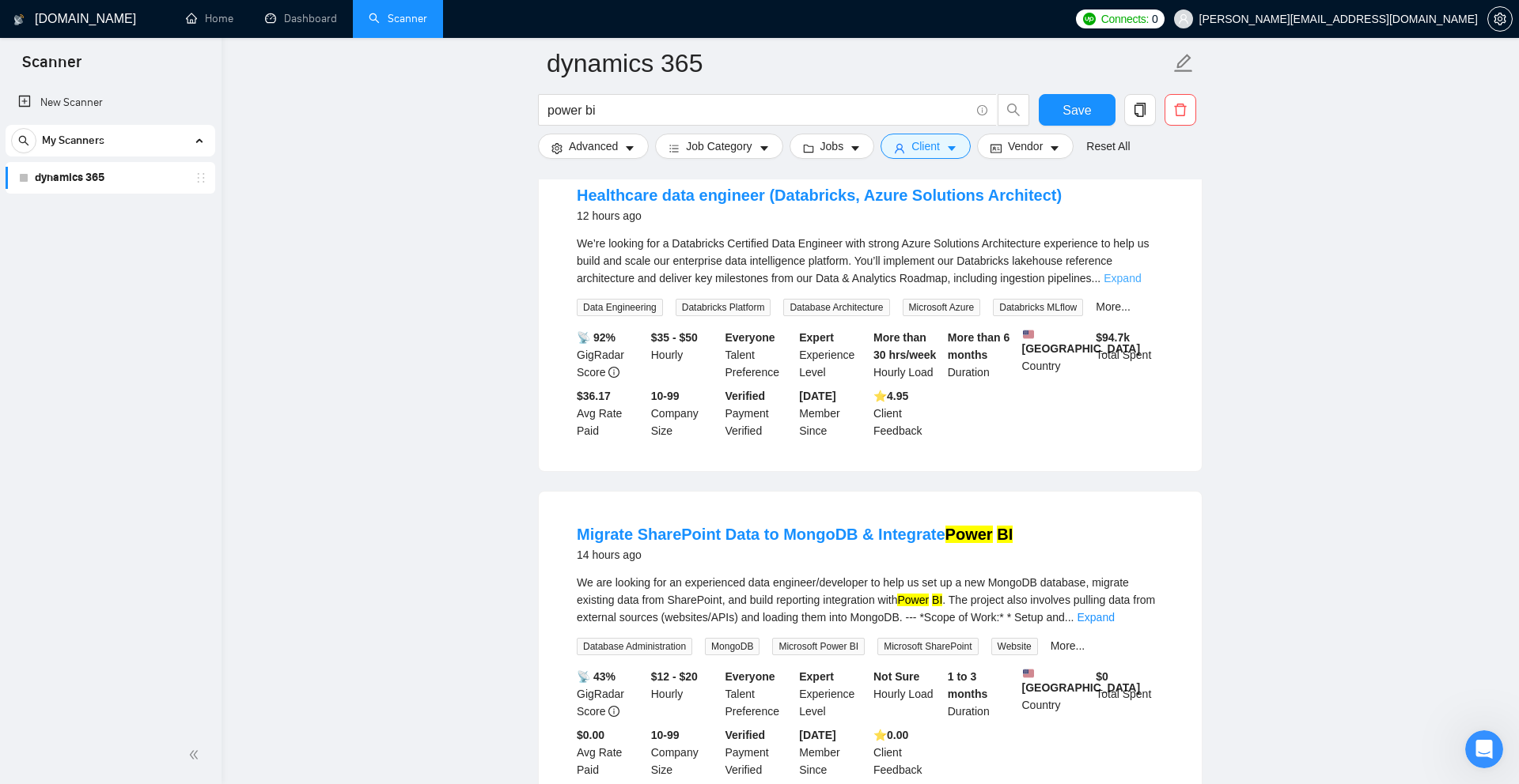
click at [1015, 272] on link "Expand" at bounding box center [1121, 278] width 37 height 13
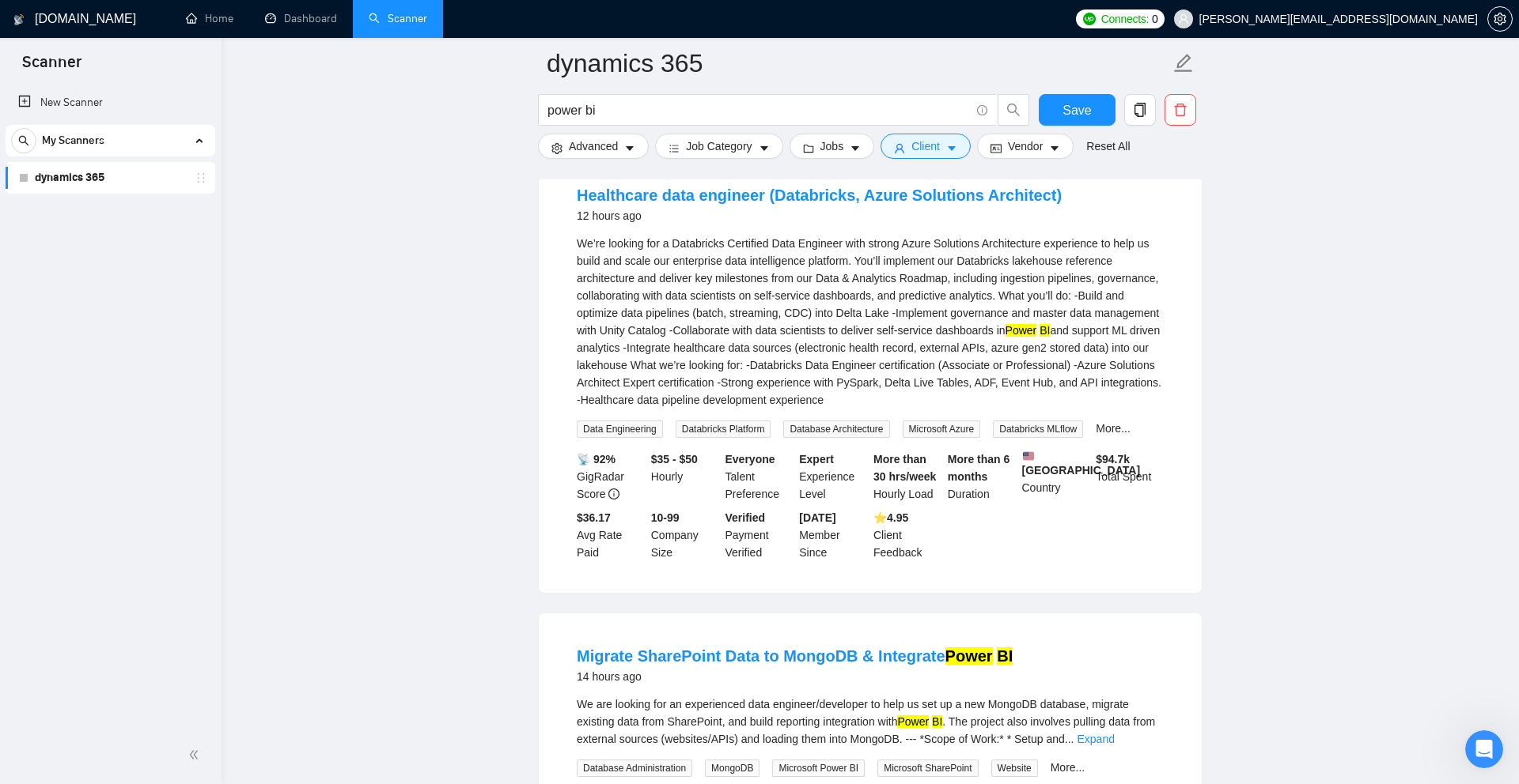
drag, startPoint x: 1128, startPoint y: 316, endPoint x: 1144, endPoint y: 324, distance: 17.9
click at [1015, 324] on mark "Power" at bounding box center [1022, 330] width 32 height 13
click at [891, 364] on div "We’re looking for a Databricks Certified Data Engineer with strong Azure Soluti…" at bounding box center [870, 322] width 587 height 174
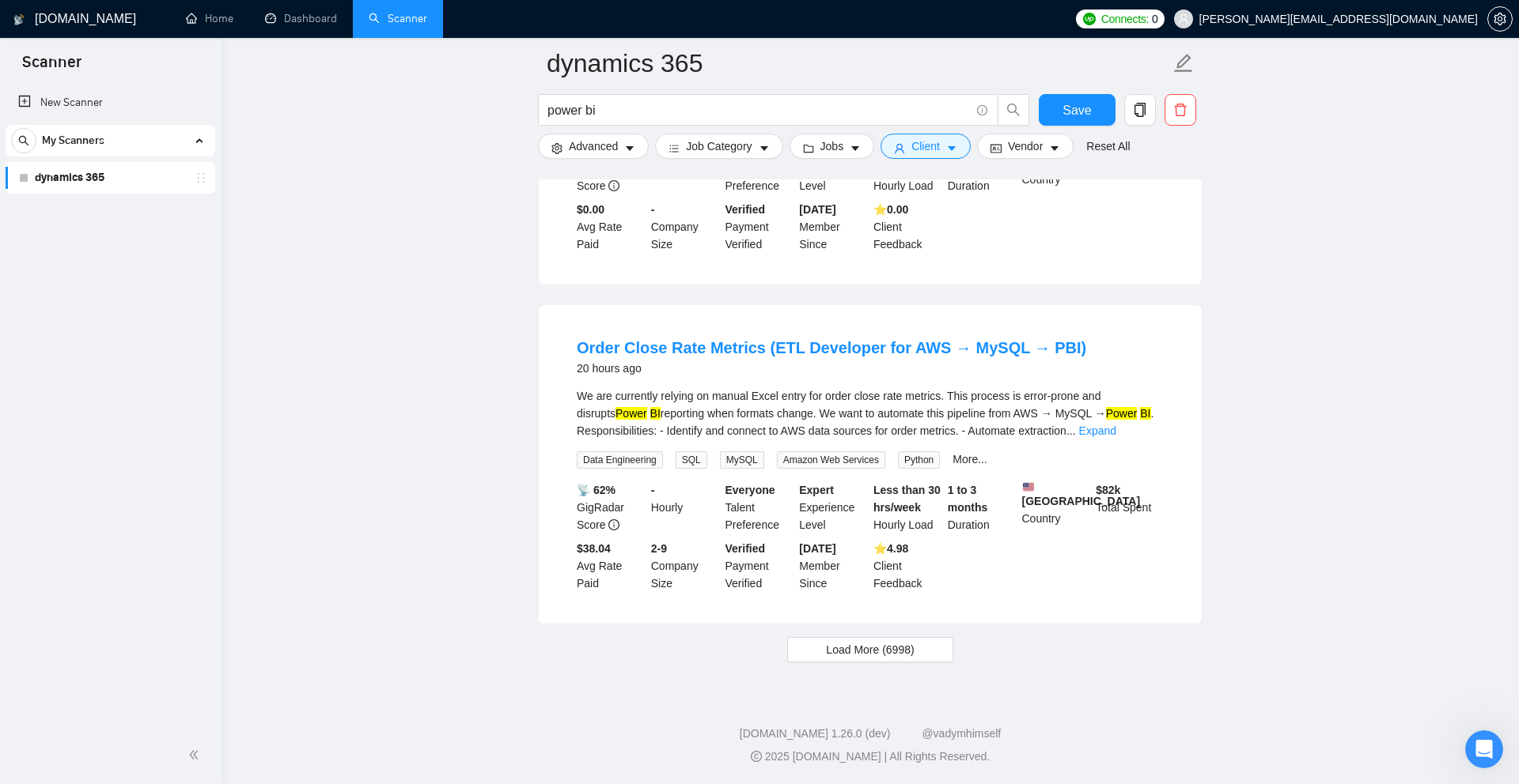
scroll to position [3288, 0]
click at [880, 591] on span "Load More (6998)" at bounding box center [870, 650] width 88 height 17
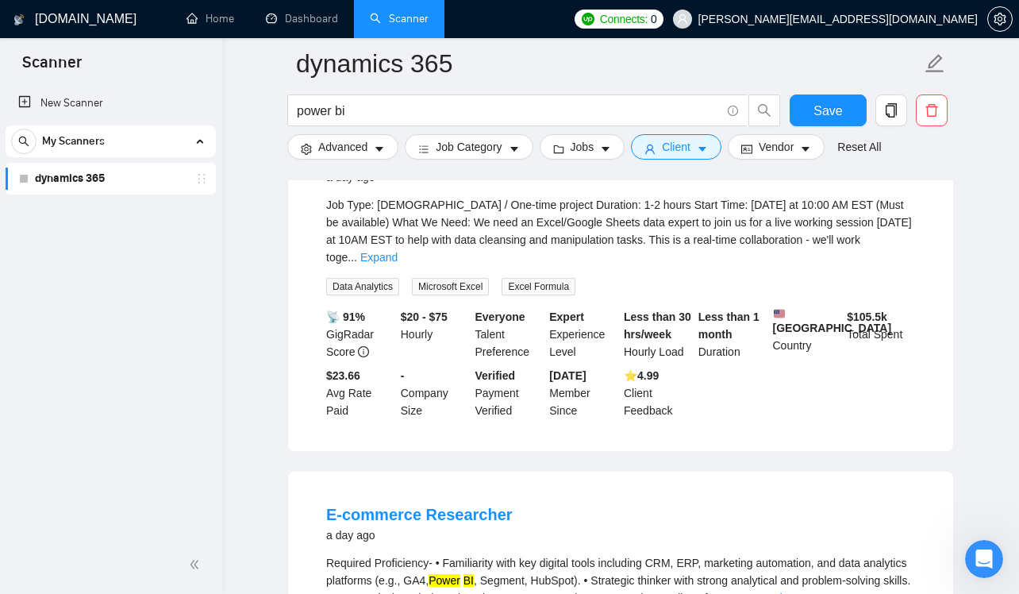
scroll to position [3793, 0]
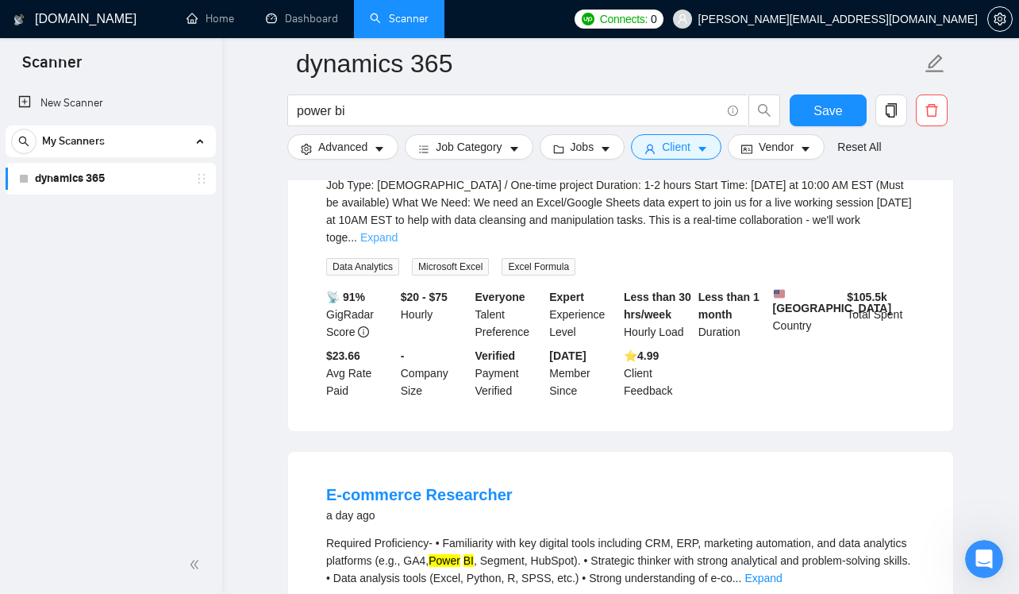
click at [398, 244] on link "Expand" at bounding box center [378, 237] width 37 height 13
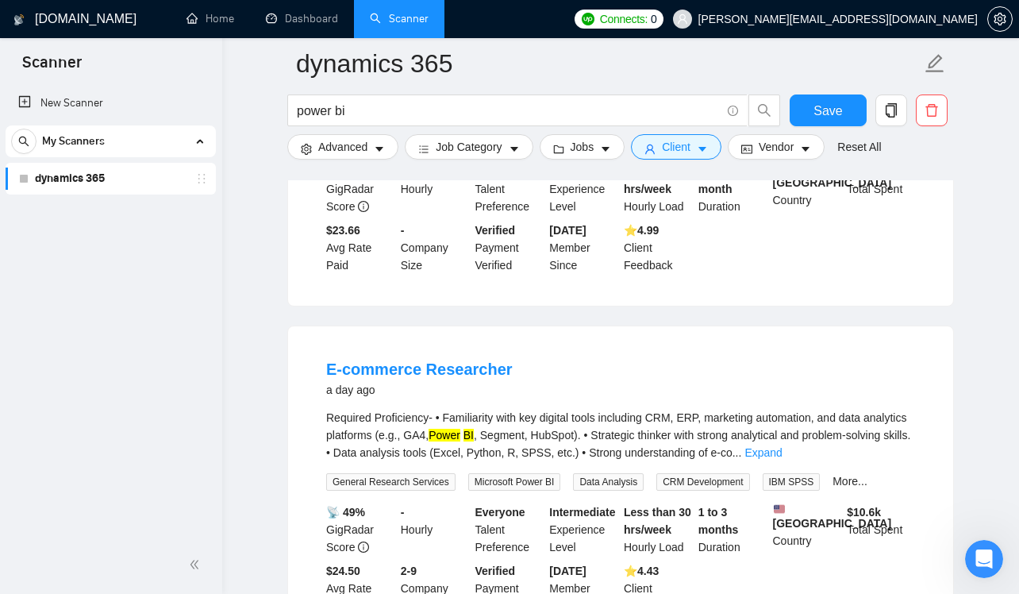
scroll to position [4227, 0]
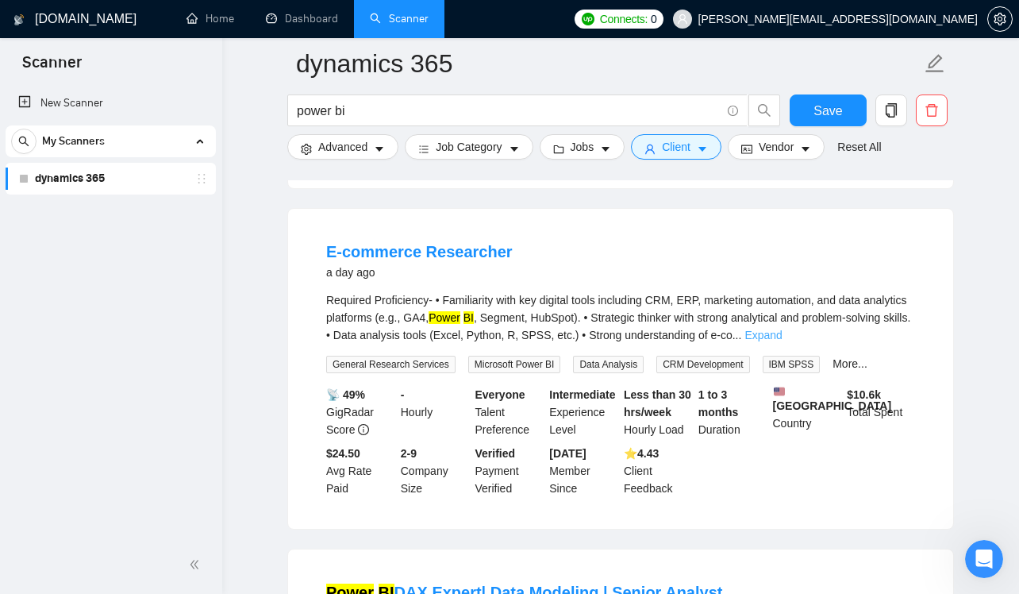
click at [782, 341] on link "Expand" at bounding box center [762, 335] width 37 height 13
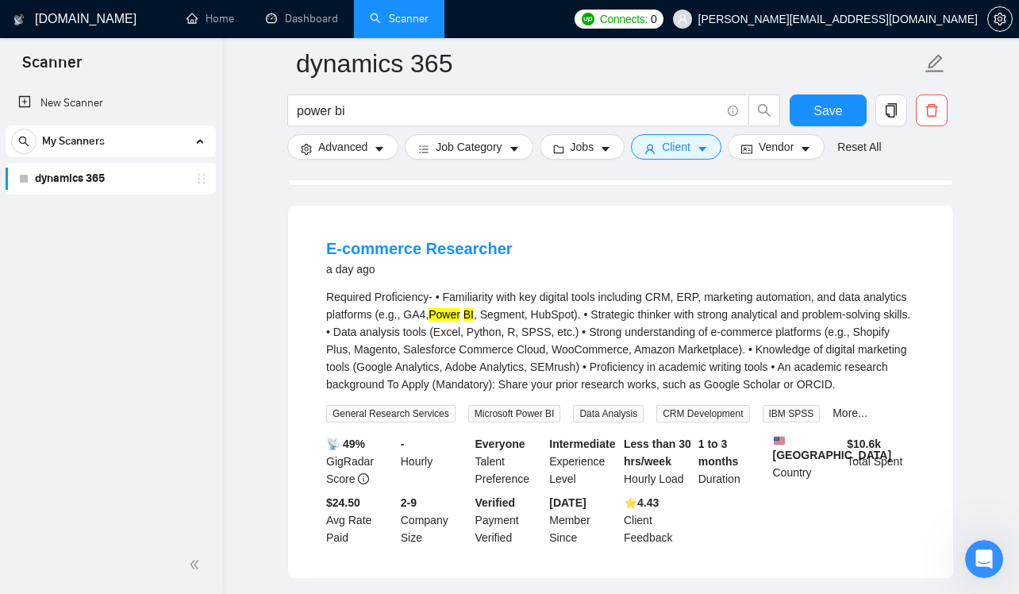
scroll to position [4233, 0]
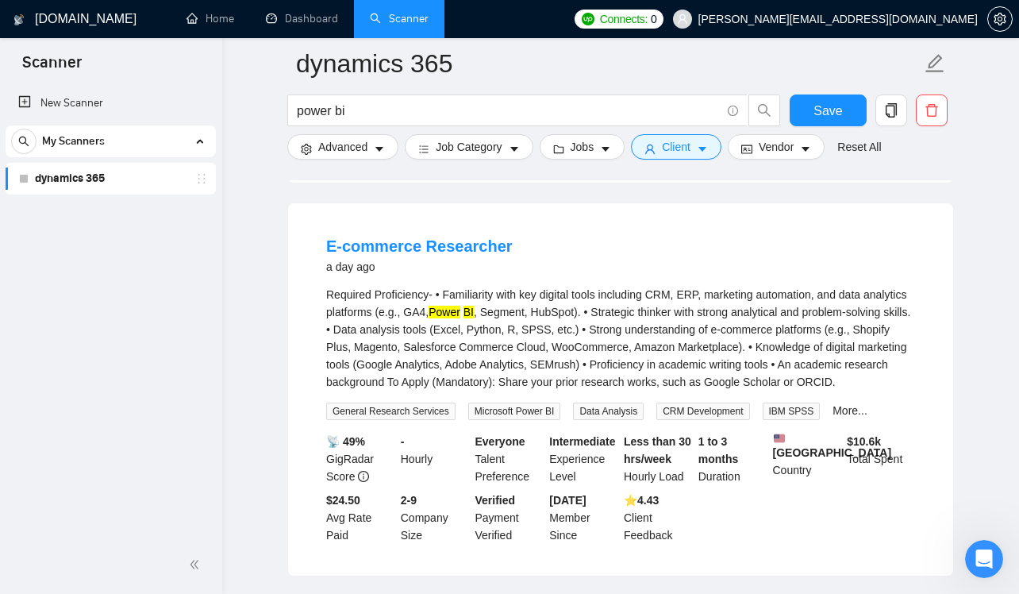
click at [589, 291] on div "E-commerce Researcher a day ago Required Proficiency- • Familiarity with key di…" at bounding box center [620, 389] width 665 height 372
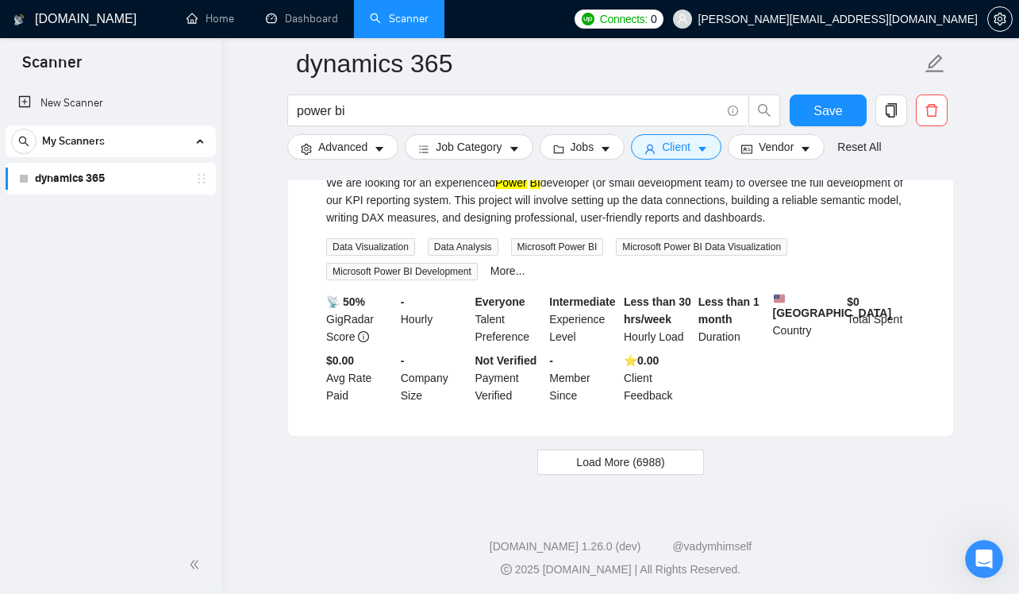
scroll to position [7341, 0]
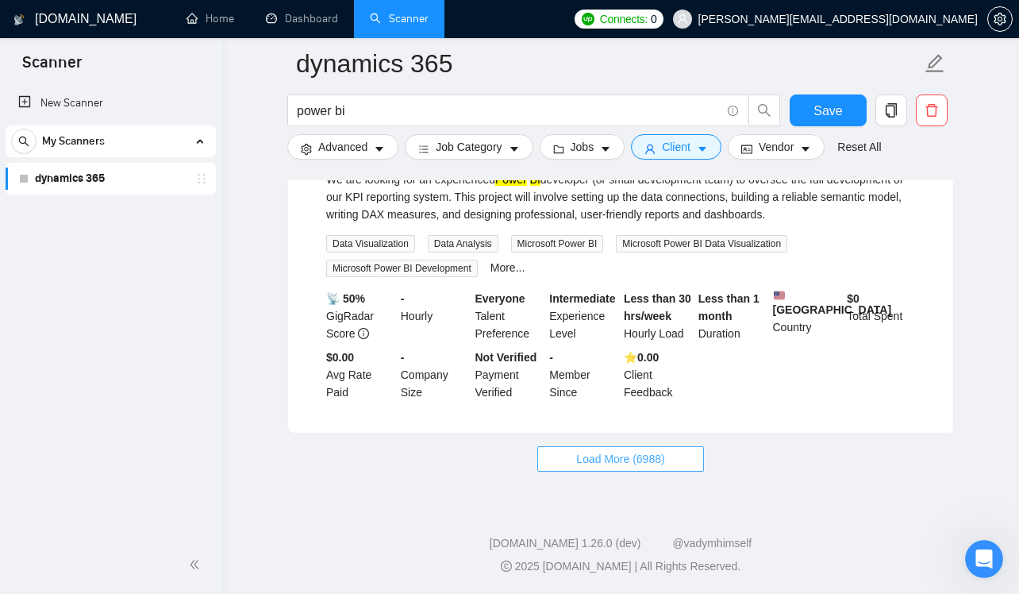
drag, startPoint x: 625, startPoint y: 462, endPoint x: 628, endPoint y: 479, distance: 17.6
click at [625, 462] on span "Load More (6988)" at bounding box center [620, 458] width 88 height 17
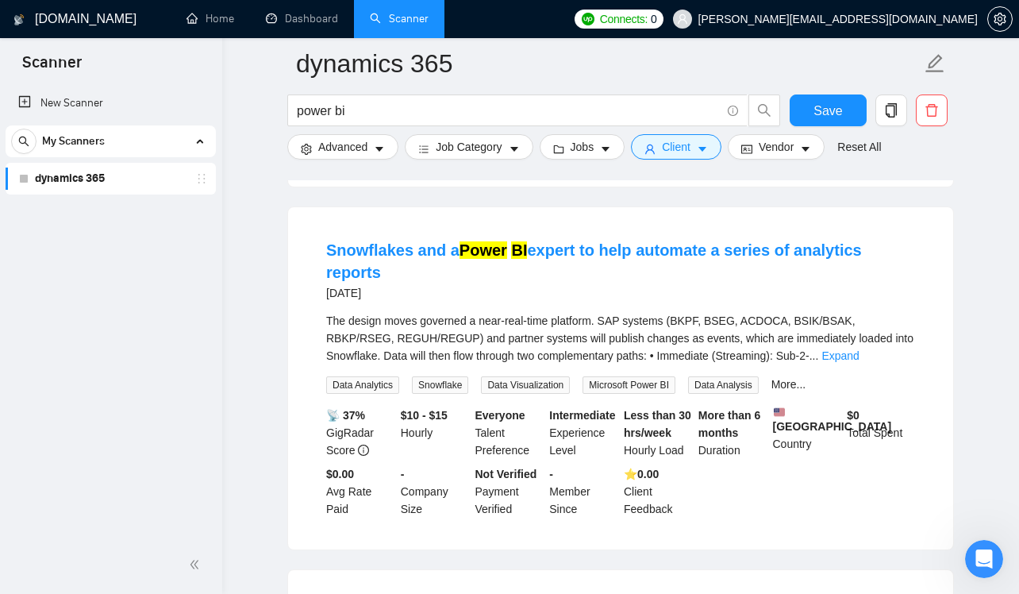
scroll to position [7520, 0]
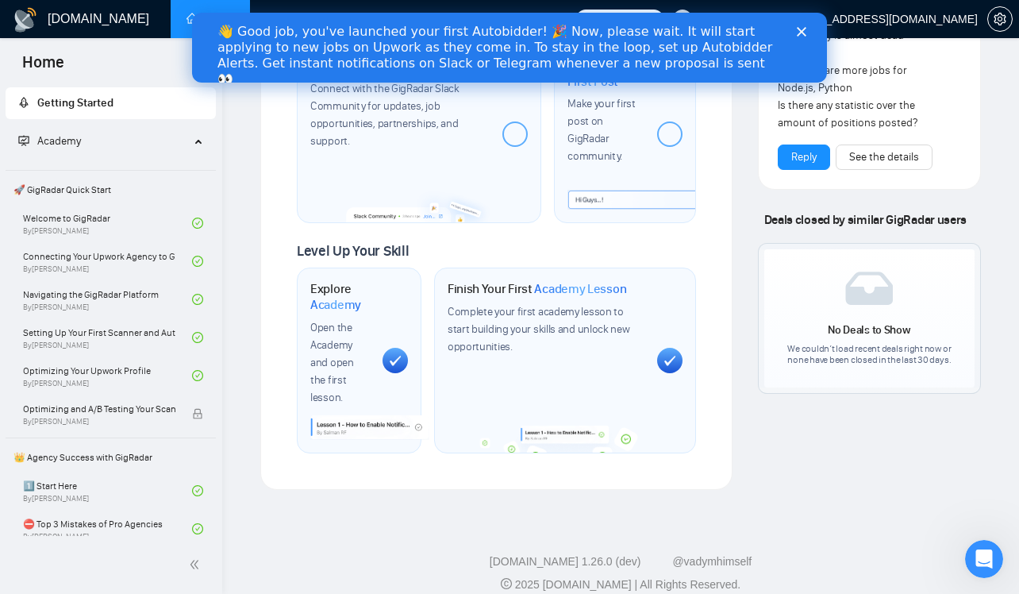
scroll to position [1968, 0]
click at [802, 29] on icon "Close" at bounding box center [802, 32] width 10 height 10
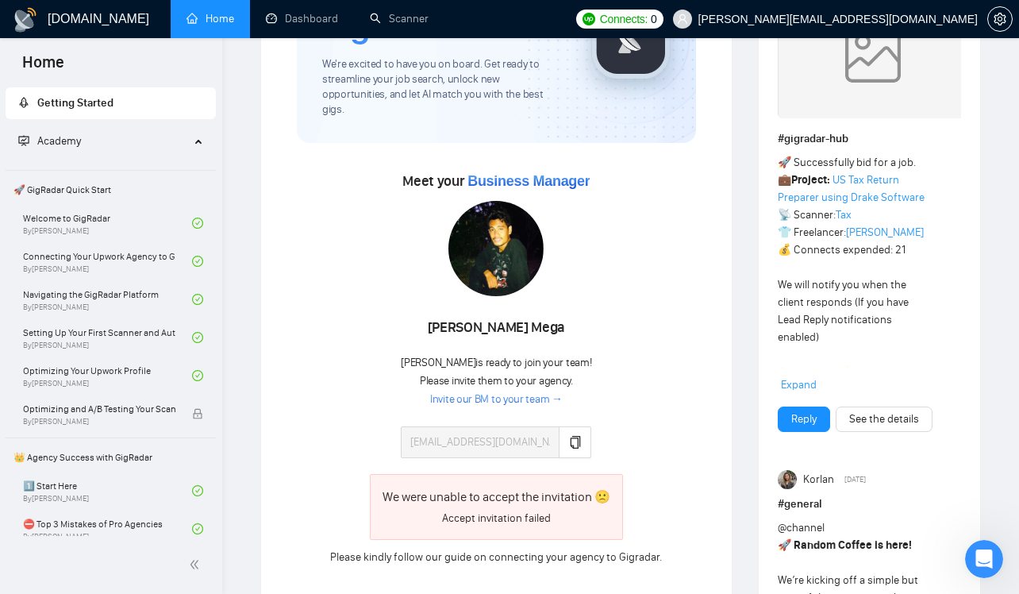
scroll to position [191, 0]
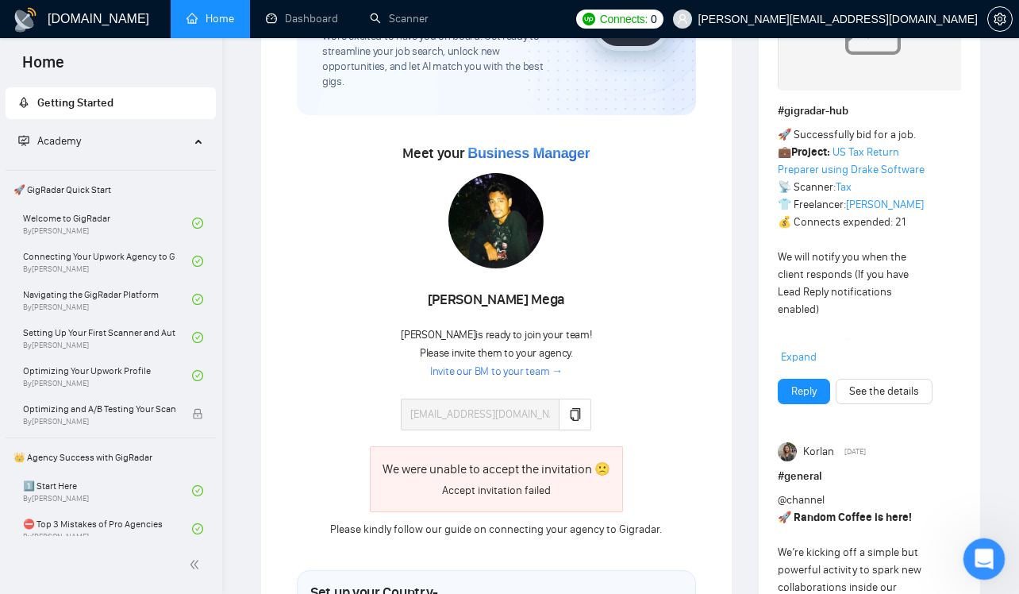
click at [988, 558] on icon "Open Intercom Messenger" at bounding box center [982, 557] width 26 height 26
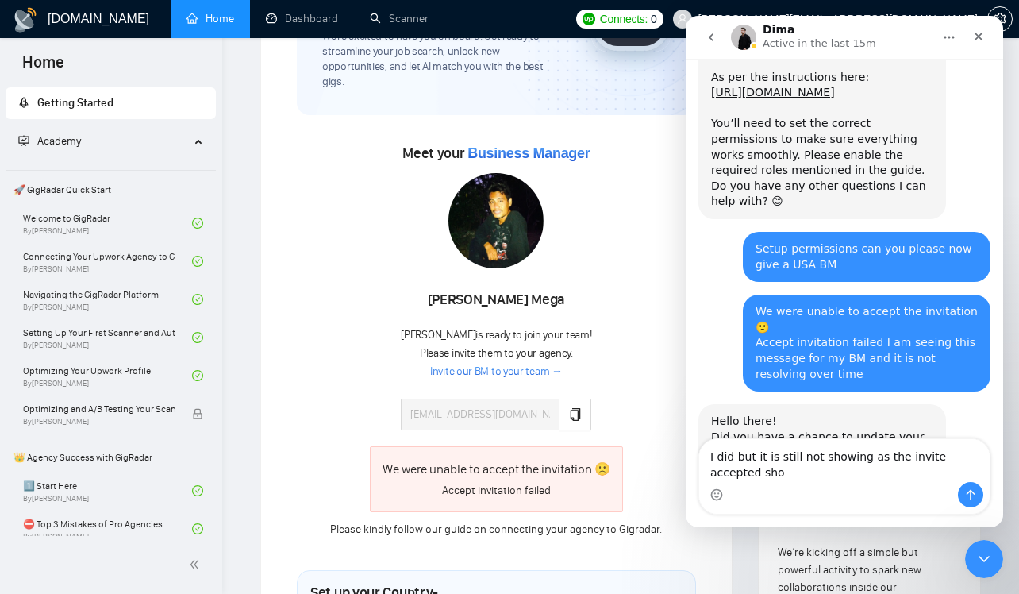
scroll to position [1971, 0]
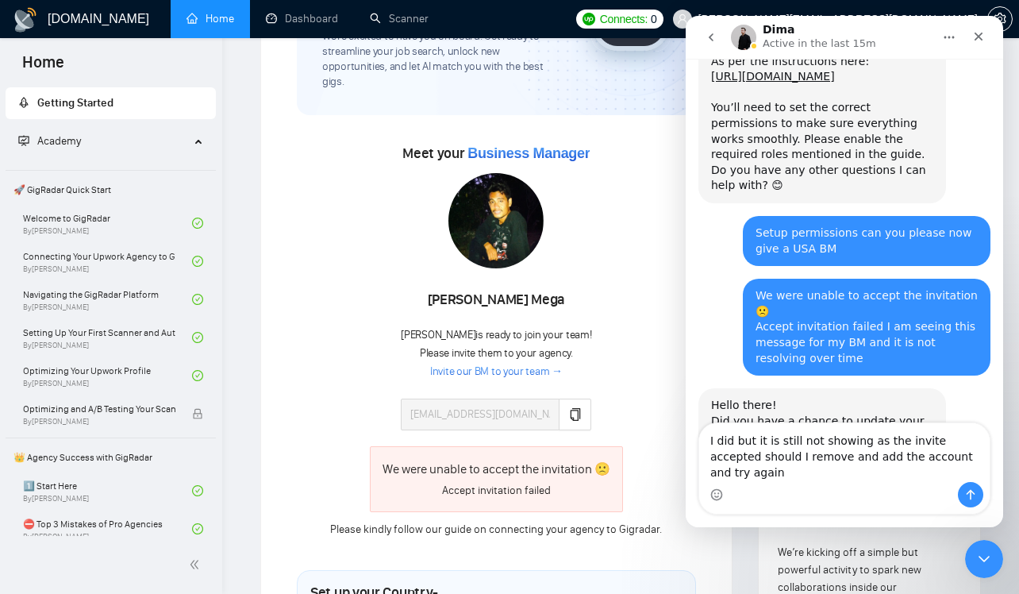
type textarea "I did but it is still not showing as the invite accepted should I remove and ad…"
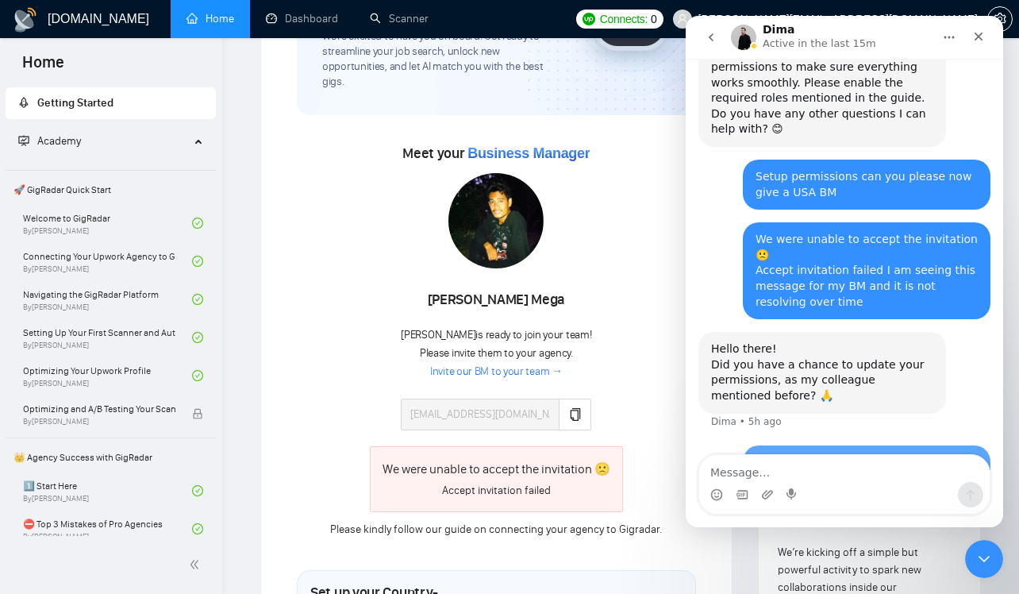
scroll to position [2034, 0]
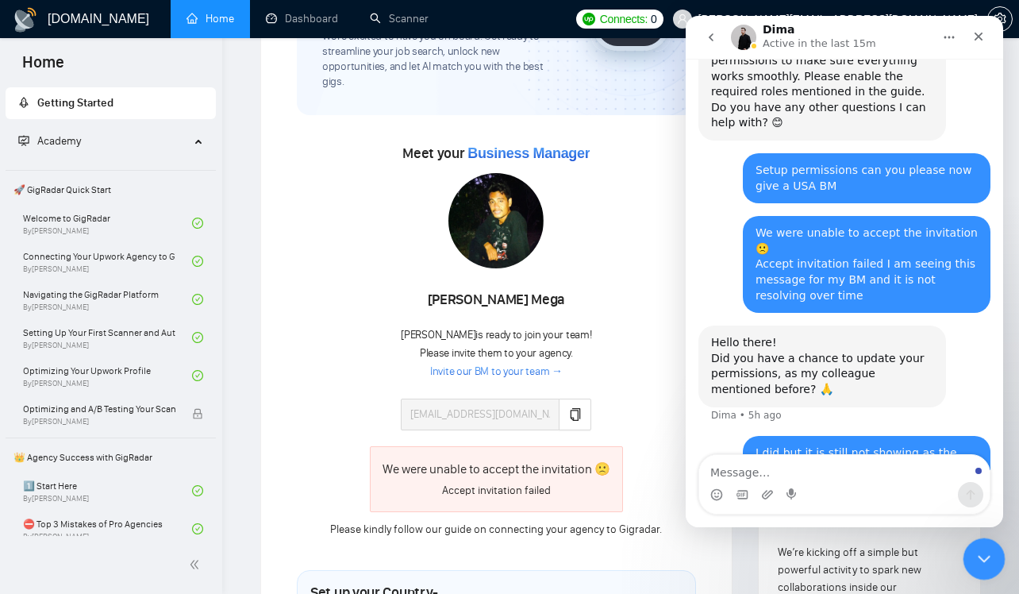
click at [992, 563] on div "Close Intercom Messenger" at bounding box center [982, 556] width 38 height 38
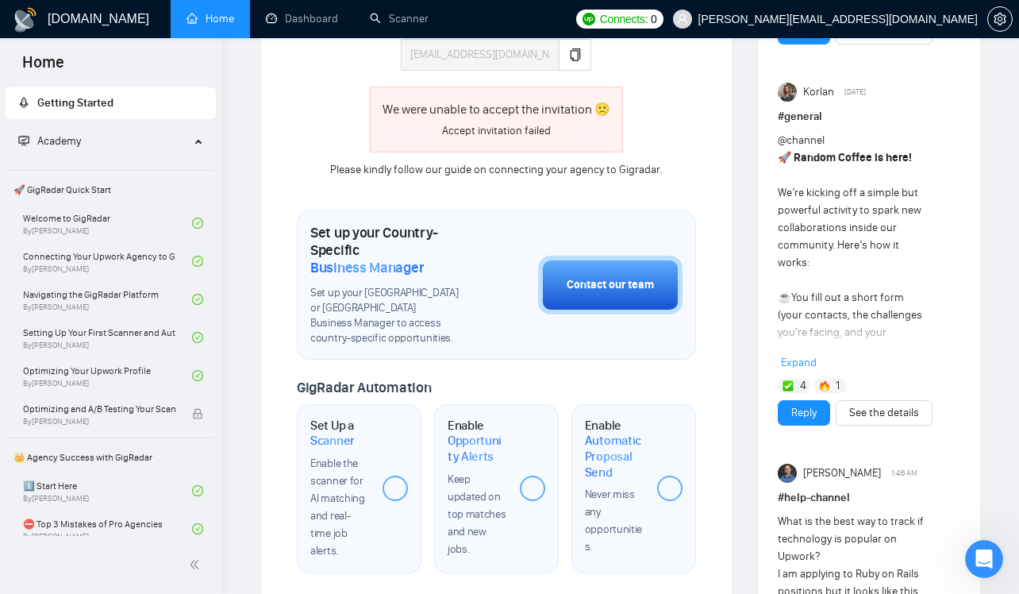
scroll to position [552, 0]
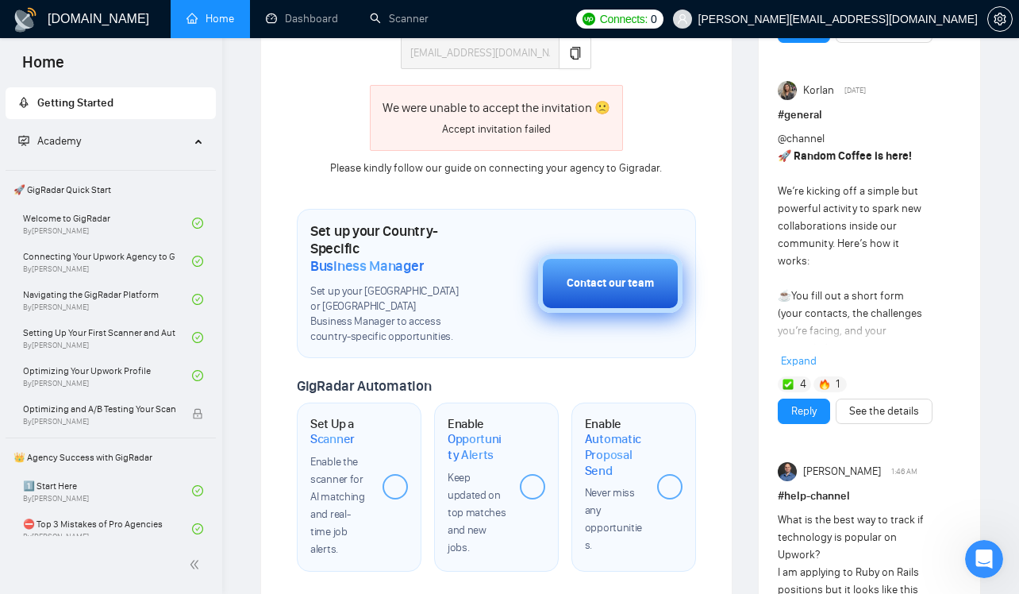
click at [643, 256] on button "Contact our team" at bounding box center [610, 283] width 144 height 59
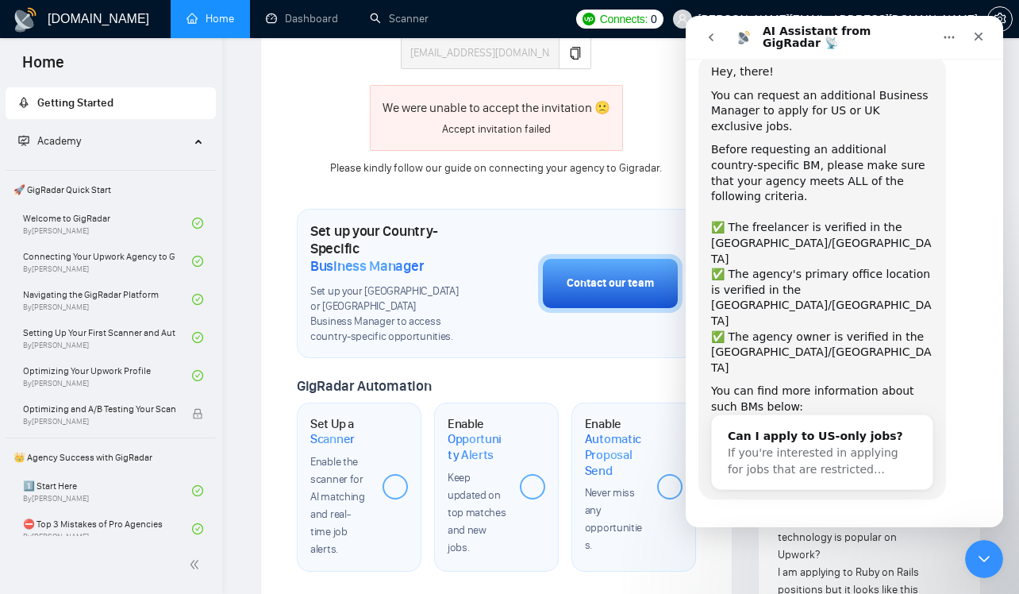
scroll to position [59, 0]
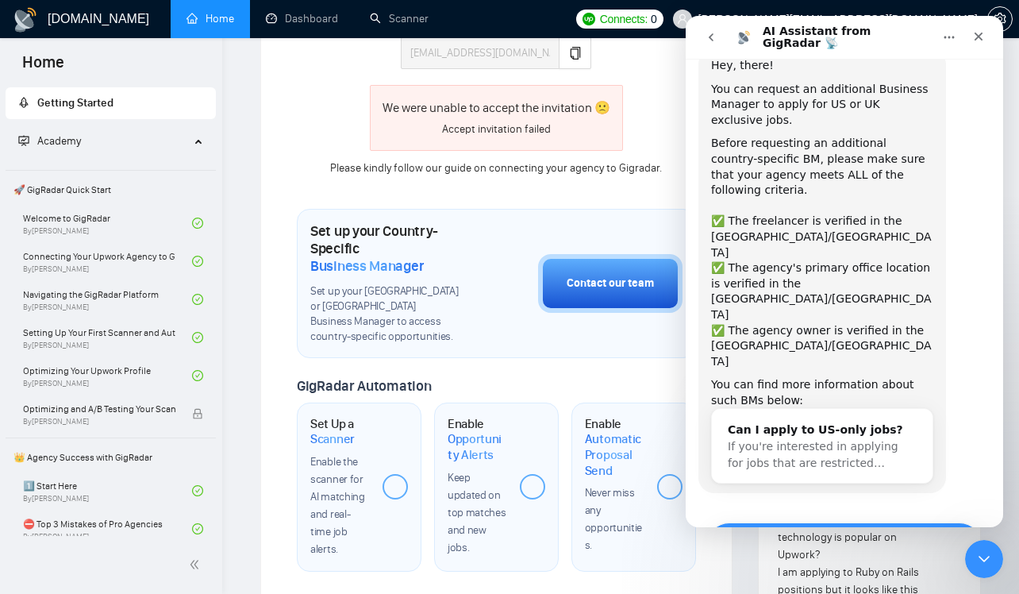
click at [790, 522] on button "Yes, I meet all of the criteria - request a new BM" at bounding box center [844, 545] width 276 height 46
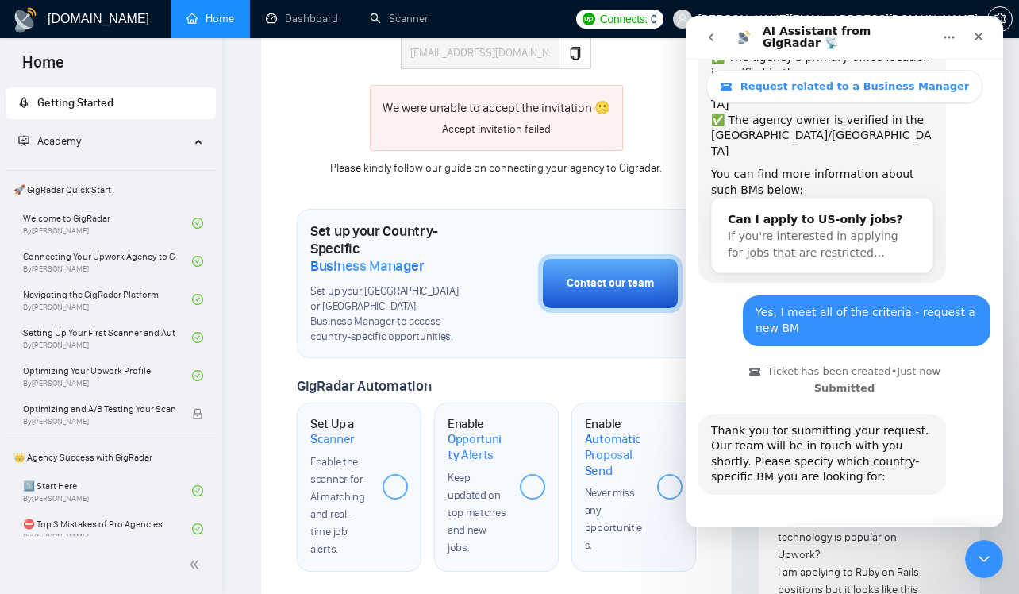
scroll to position [314, 0]
click at [844, 523] on button "🇺🇸 US-based business manager" at bounding box center [882, 539] width 199 height 32
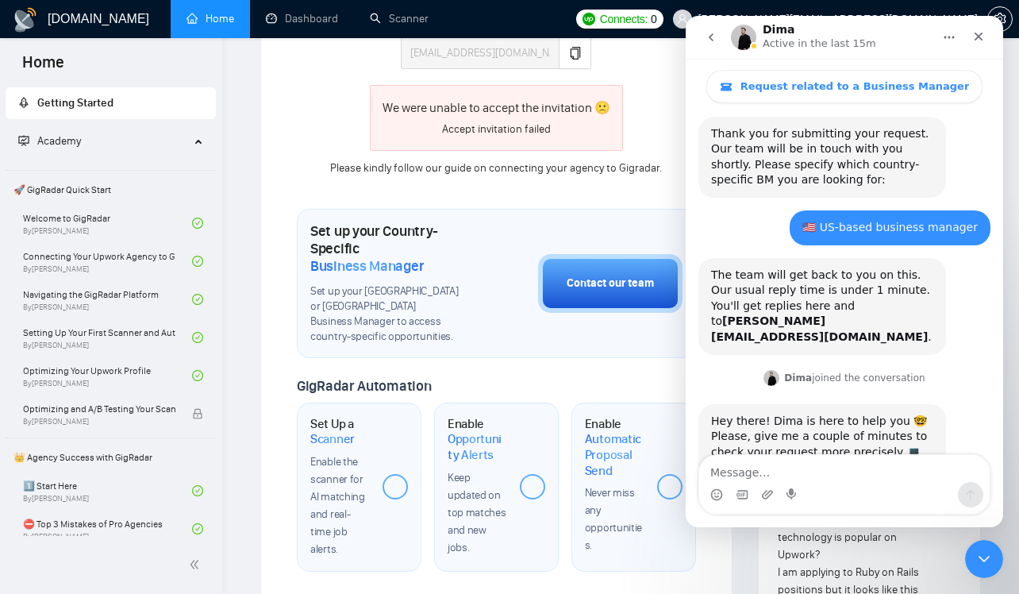
scroll to position [648, 0]
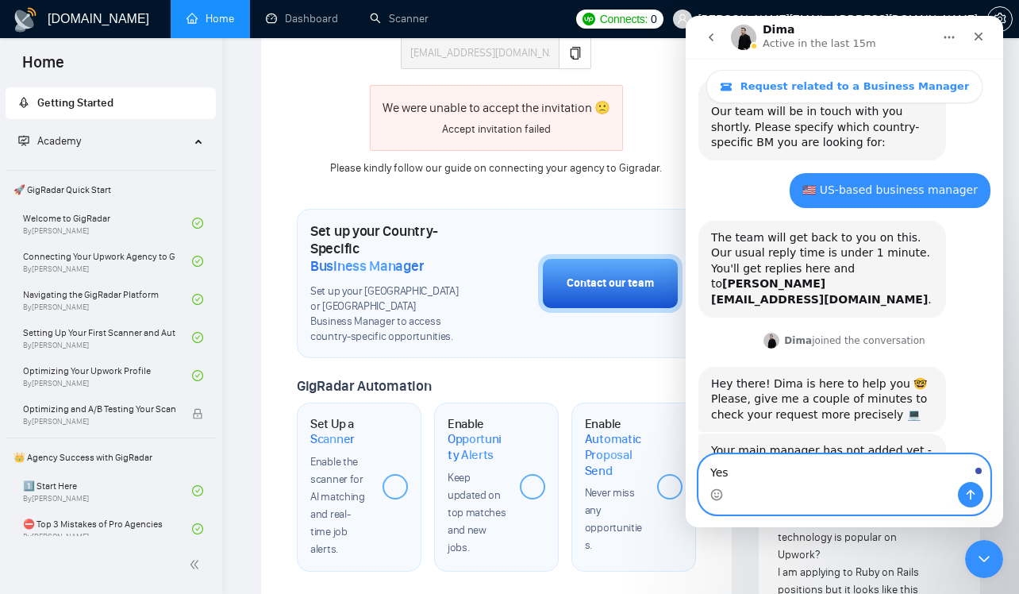
type textarea "Yes"
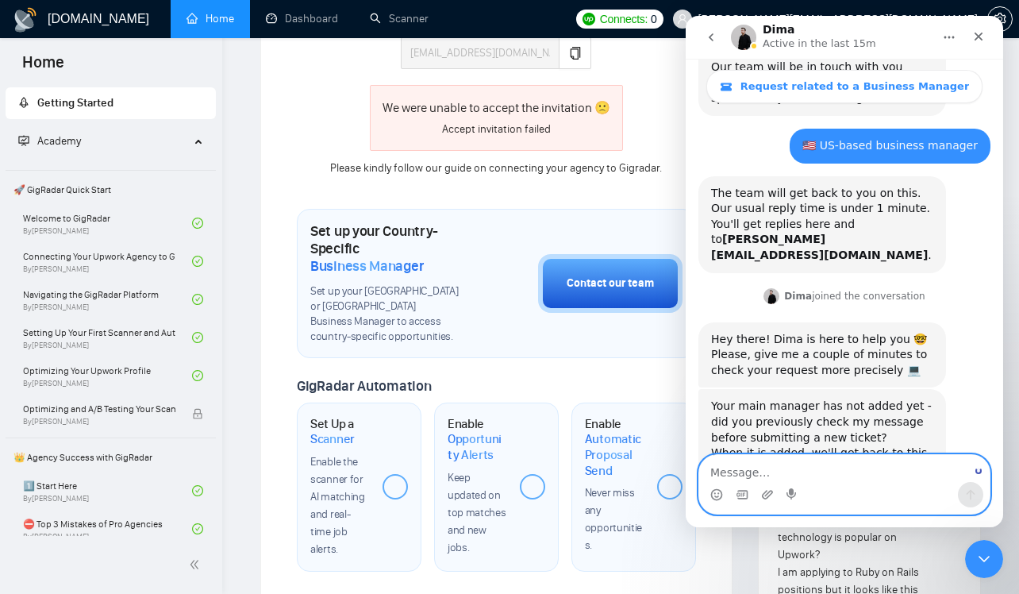
scroll to position [695, 0]
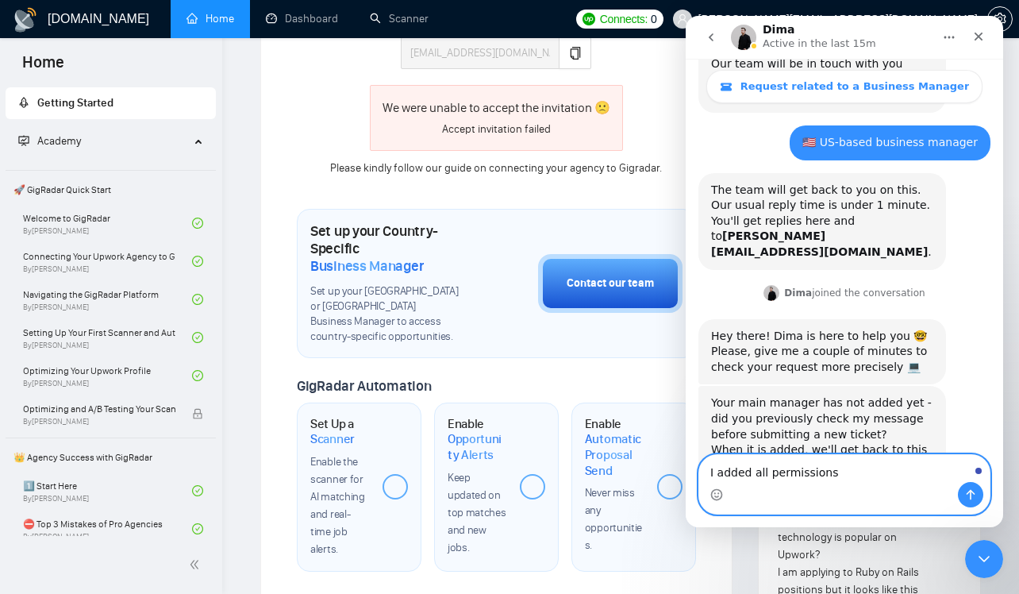
type textarea "I added all permissions"
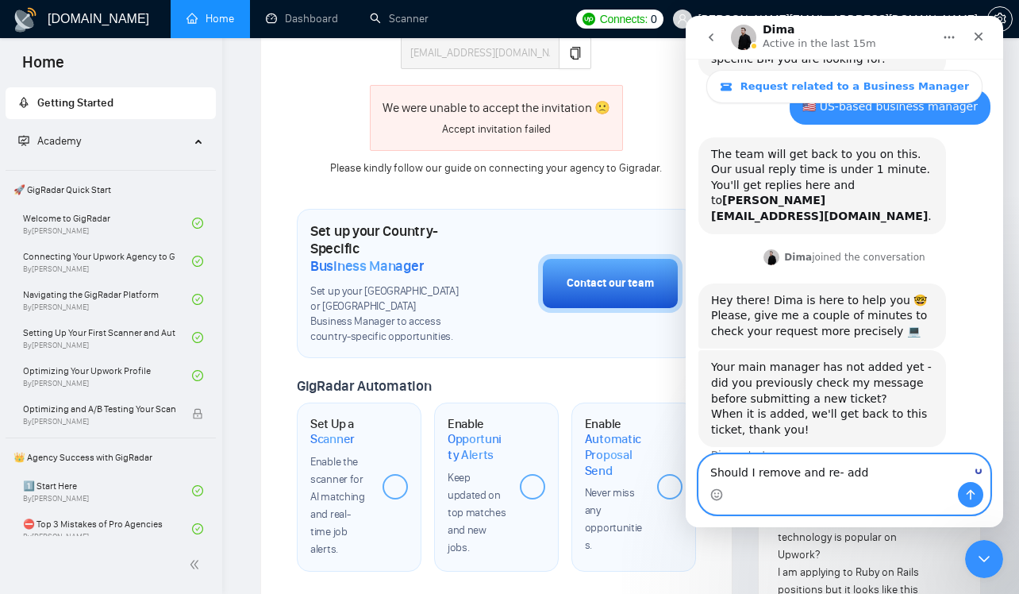
type textarea "Should I remove and re- add"
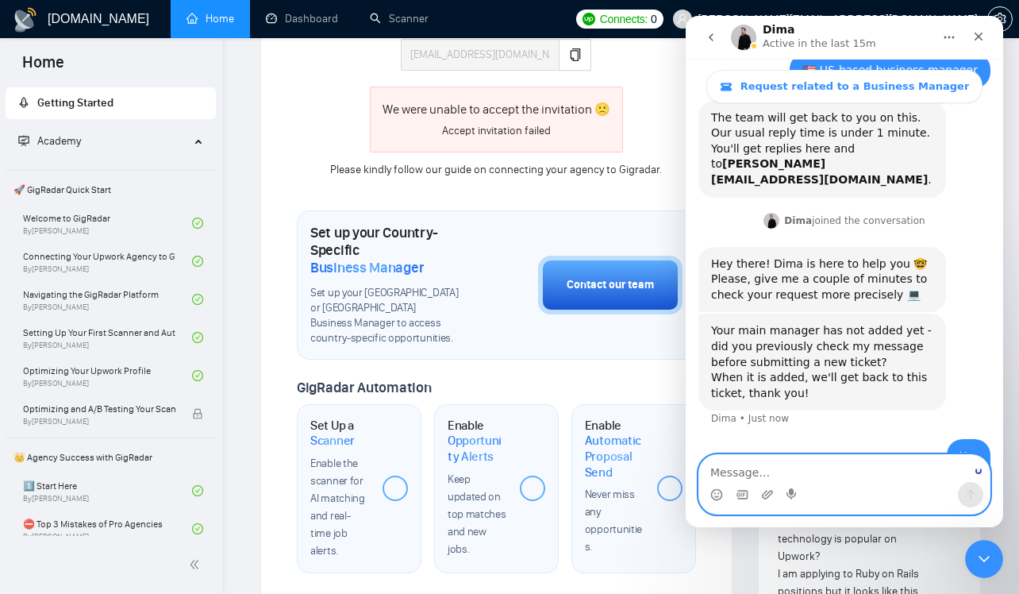
scroll to position [552, 0]
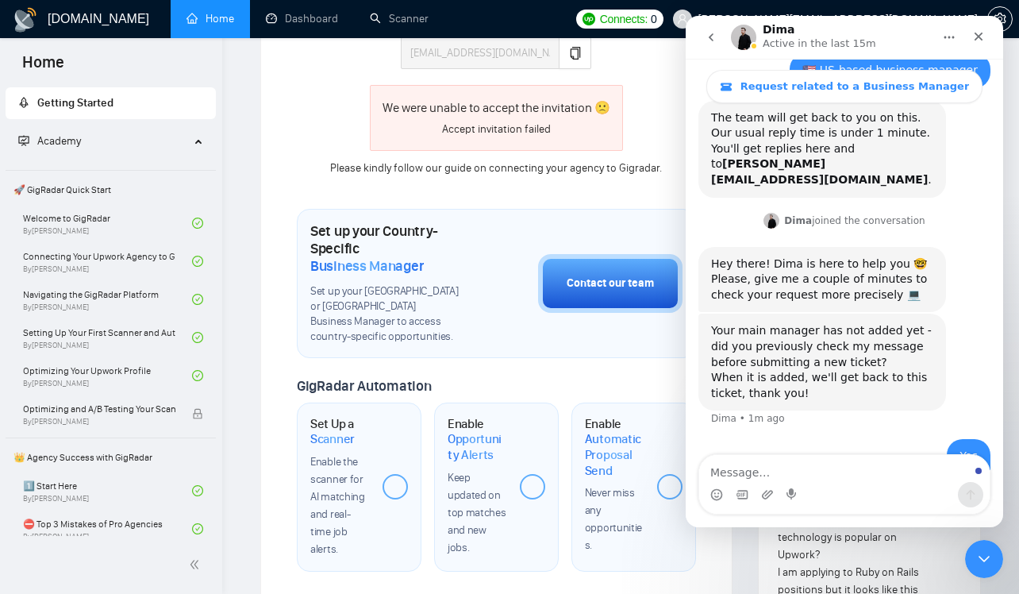
click at [502, 174] on div "Welcome to GigRadar We're excited to have you on board. Get ready to streamline…" at bounding box center [496, 286] width 399 height 1477
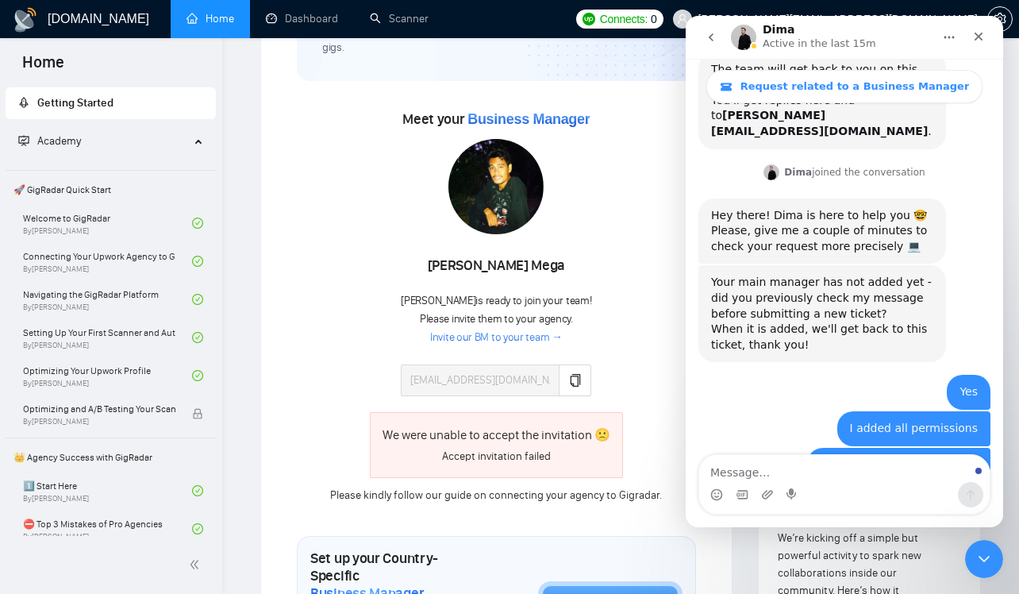
scroll to position [814, 0]
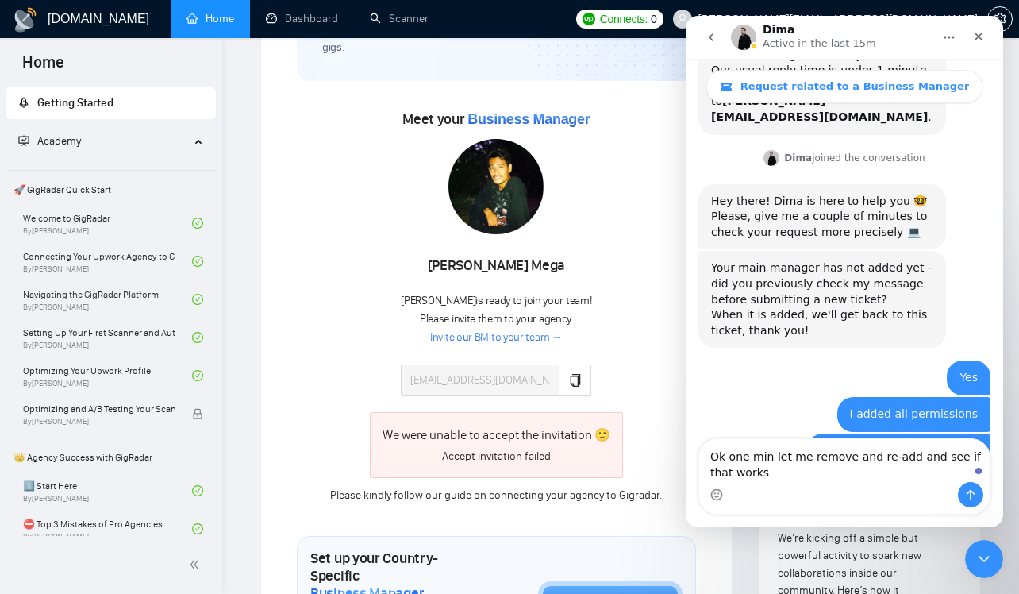
type textarea "Ok one min let me remove and re-add and see if that works"
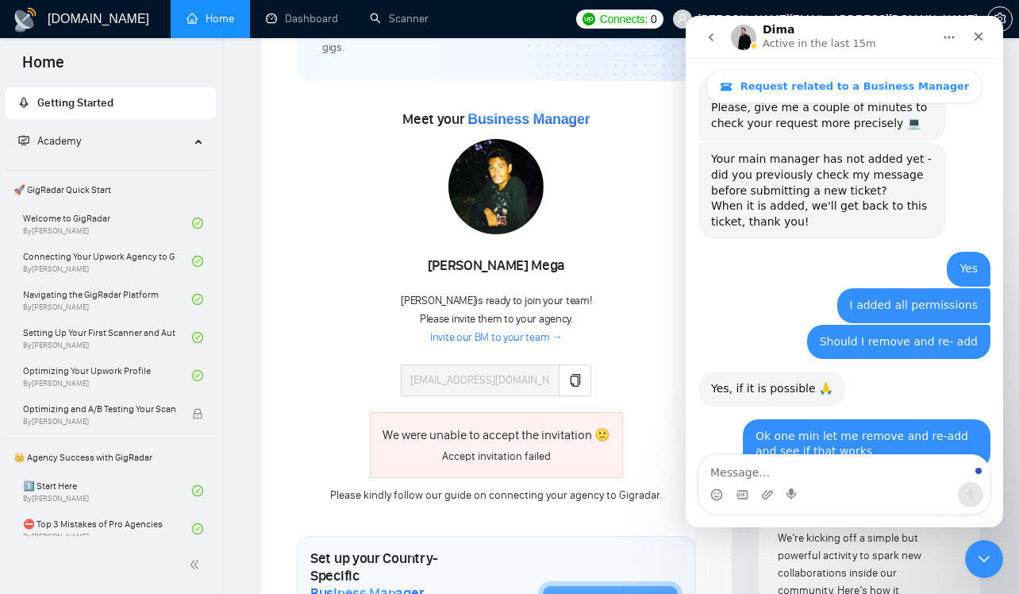
scroll to position [925, 0]
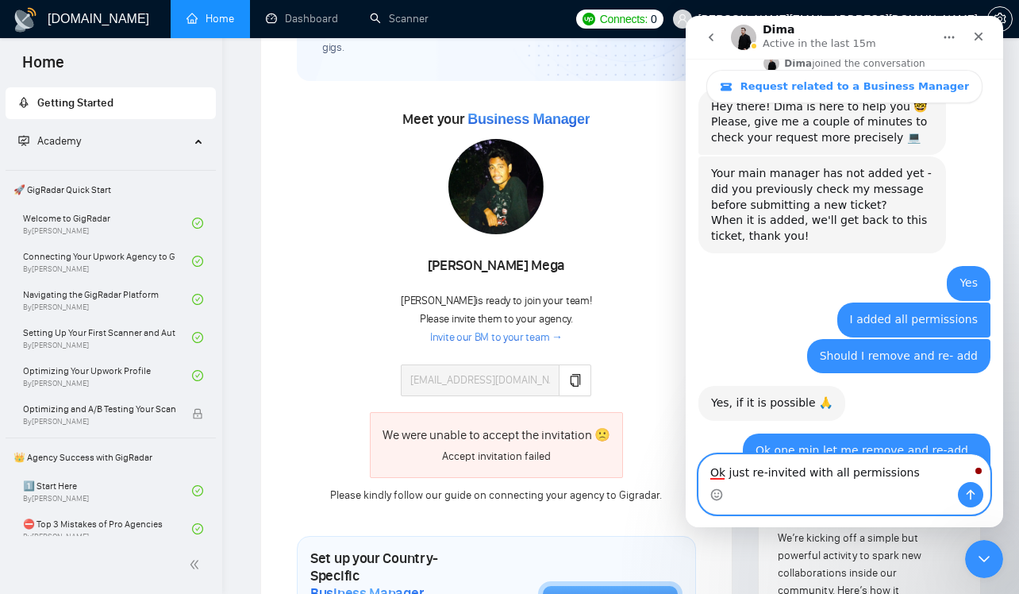
type textarea "Ok just re-invited with all permissions"
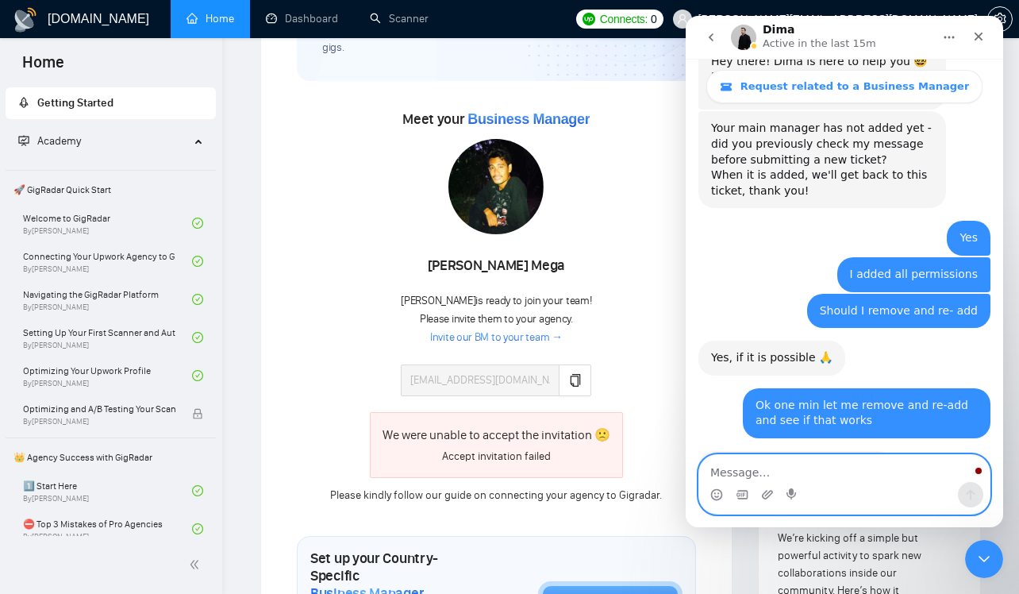
scroll to position [972, 0]
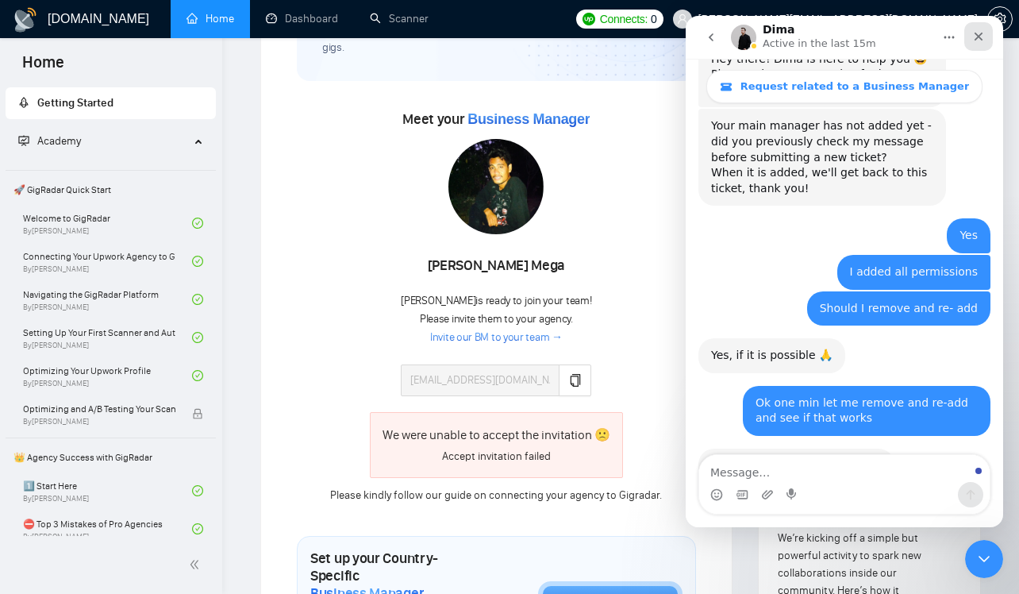
click at [982, 40] on icon "Close" at bounding box center [978, 36] width 13 height 13
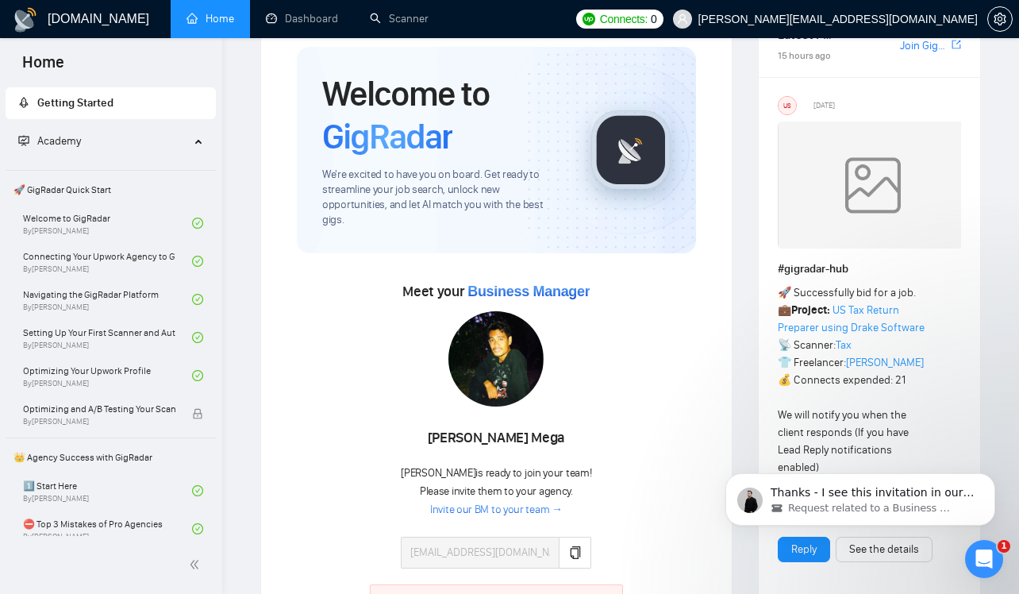
scroll to position [1105, 0]
click at [866, 497] on p "Thanks - I see this invitation in our system, so for now we are waiting for the…" at bounding box center [873, 493] width 205 height 16
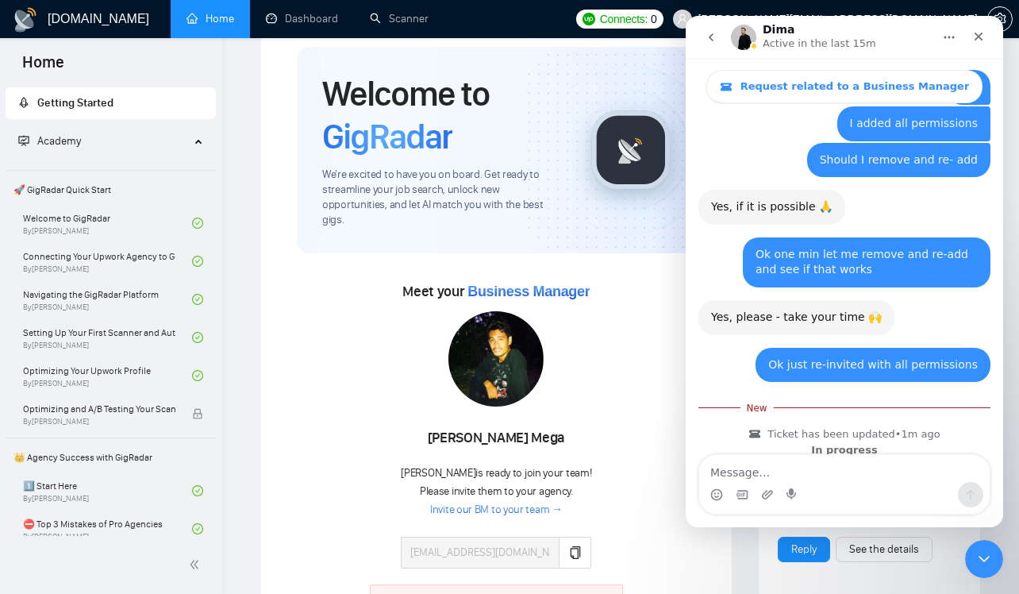
scroll to position [1131, 0]
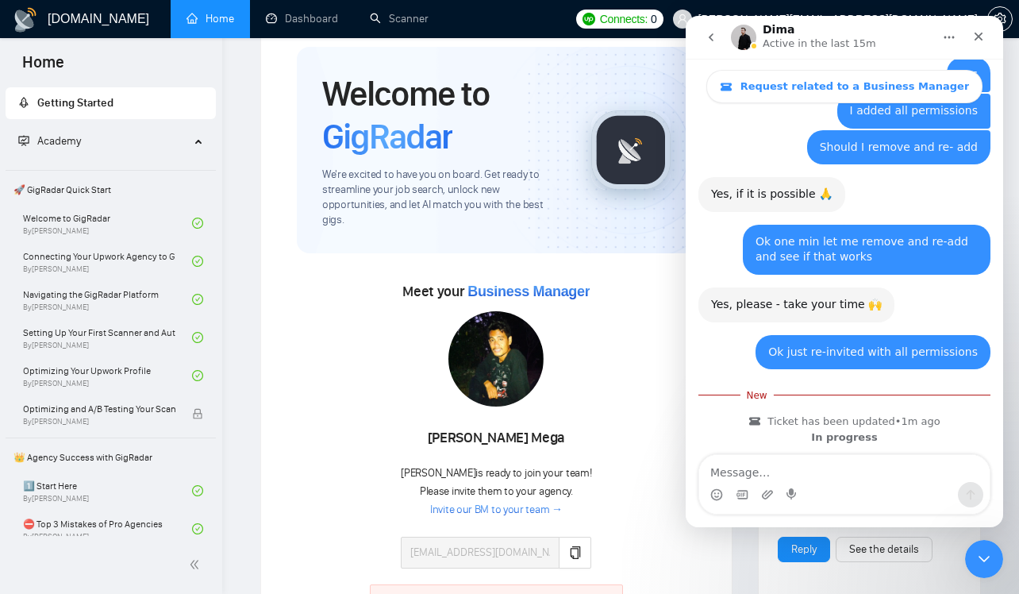
click at [617, 356] on div "Yonathan Djawa Mega Yonathan Djawa is ready to join your team! Please invite th…" at bounding box center [496, 439] width 355 height 256
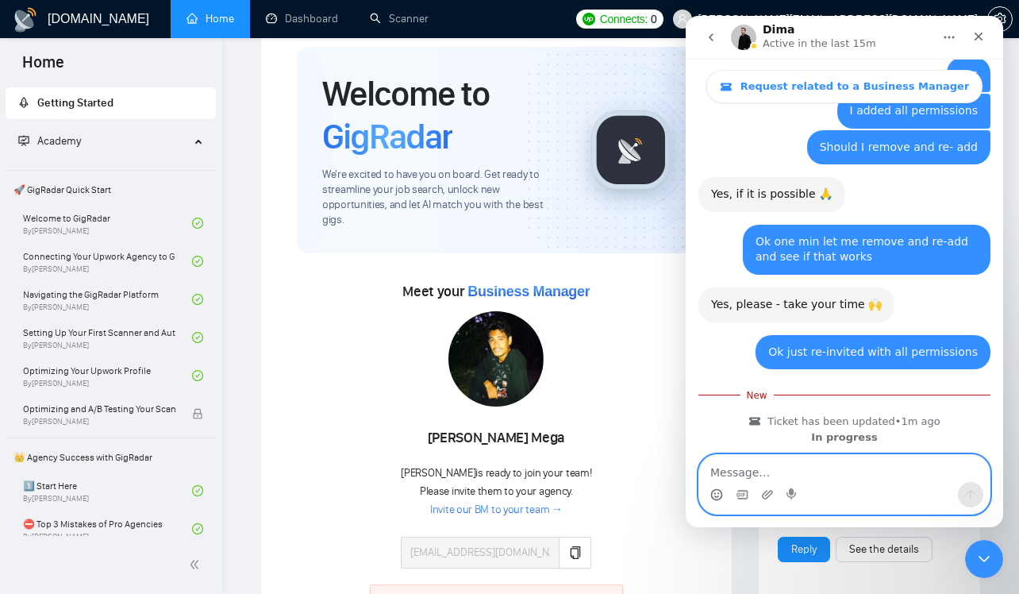
click at [715, 494] on icon "Emoji picker" at bounding box center [716, 494] width 13 height 13
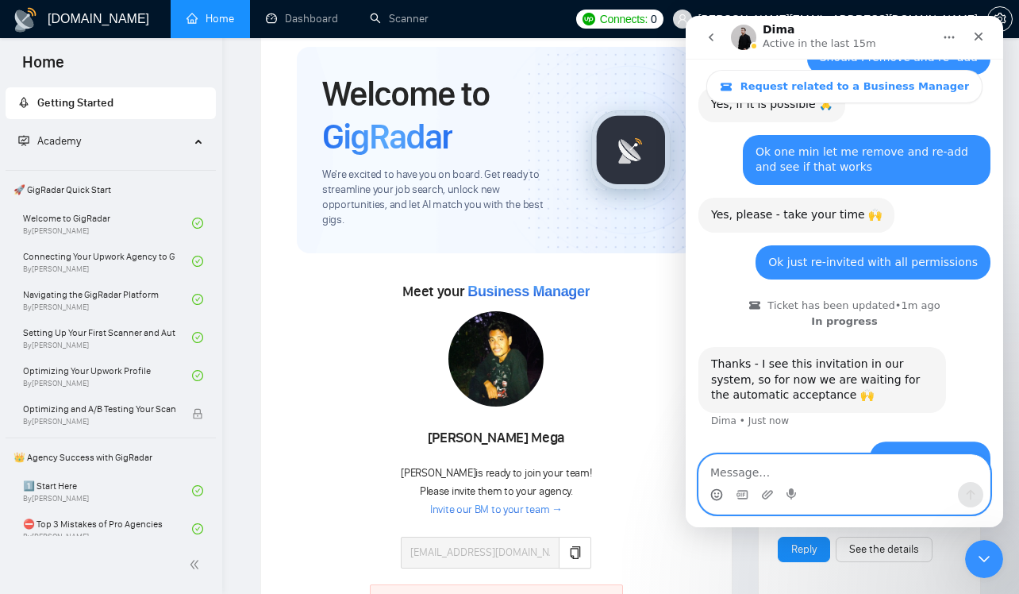
scroll to position [1222, 0]
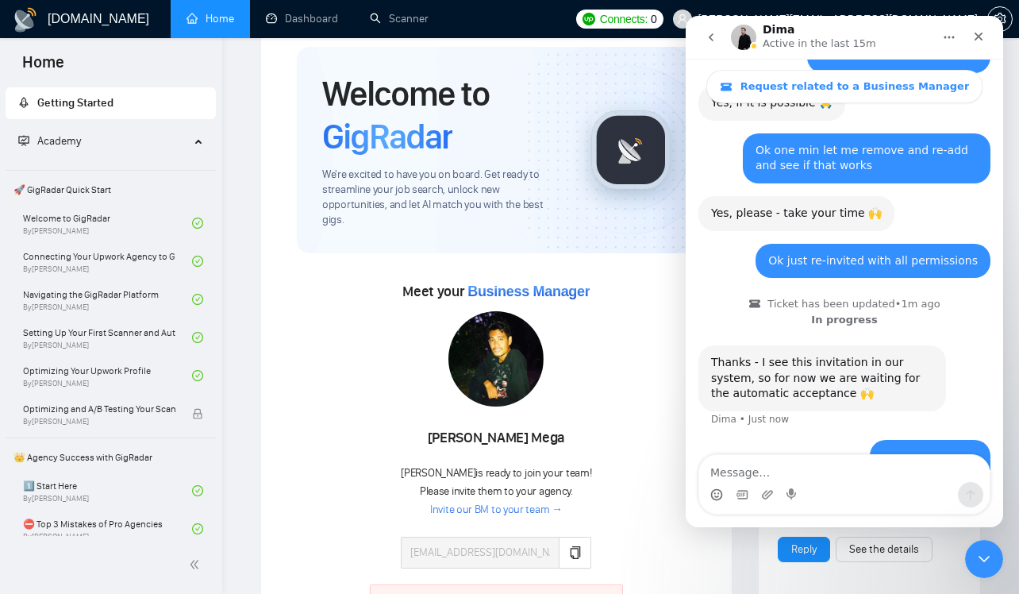
click at [628, 311] on div "Yonathan Djawa Mega Yonathan Djawa is ready to join your team! Please invite th…" at bounding box center [496, 439] width 355 height 256
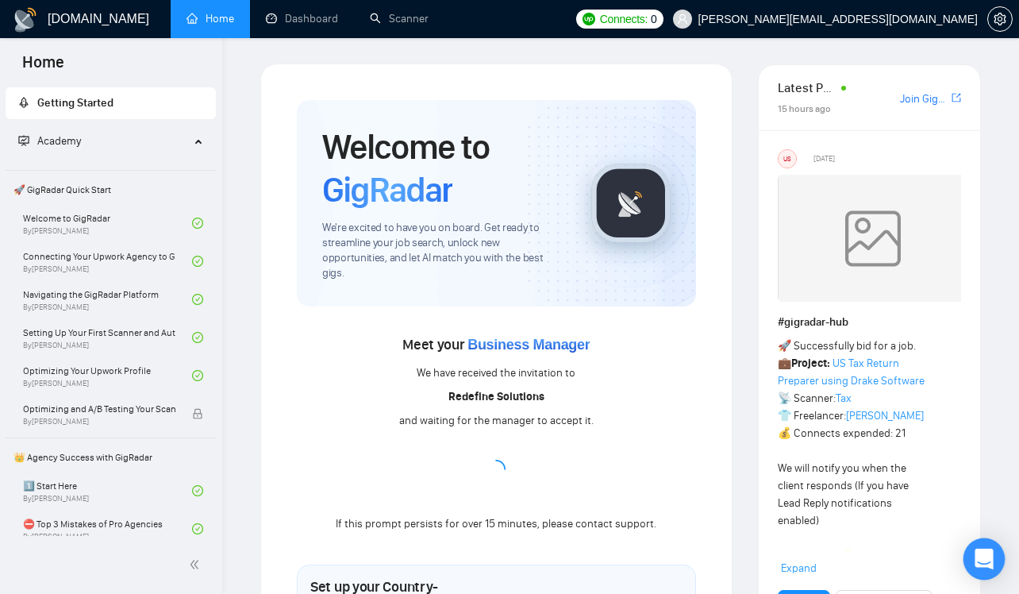
click at [979, 562] on icon "Open Intercom Messenger" at bounding box center [984, 558] width 21 height 21
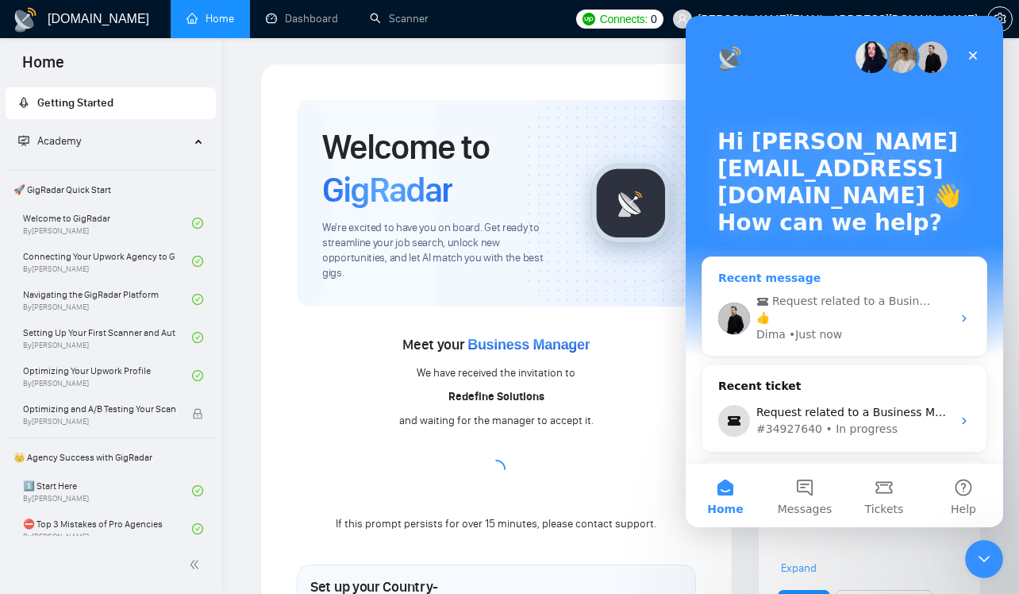
click at [859, 303] on span "Request related to a Business Manager" at bounding box center [852, 301] width 161 height 17
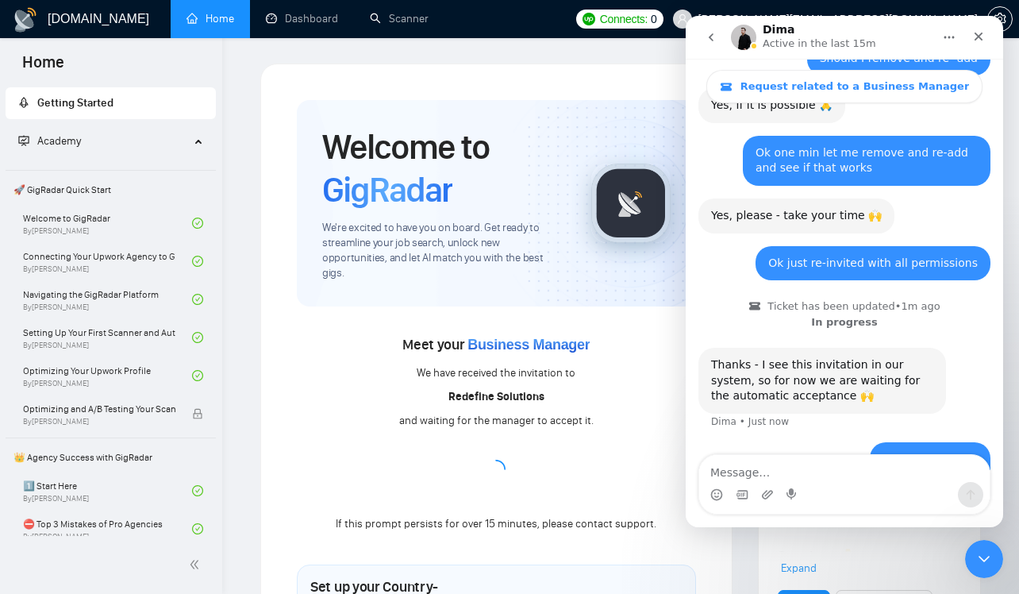
scroll to position [1222, 0]
click at [745, 474] on textarea "Recieved the same message on my account" at bounding box center [844, 468] width 290 height 27
type textarea "Received the same message on my account"
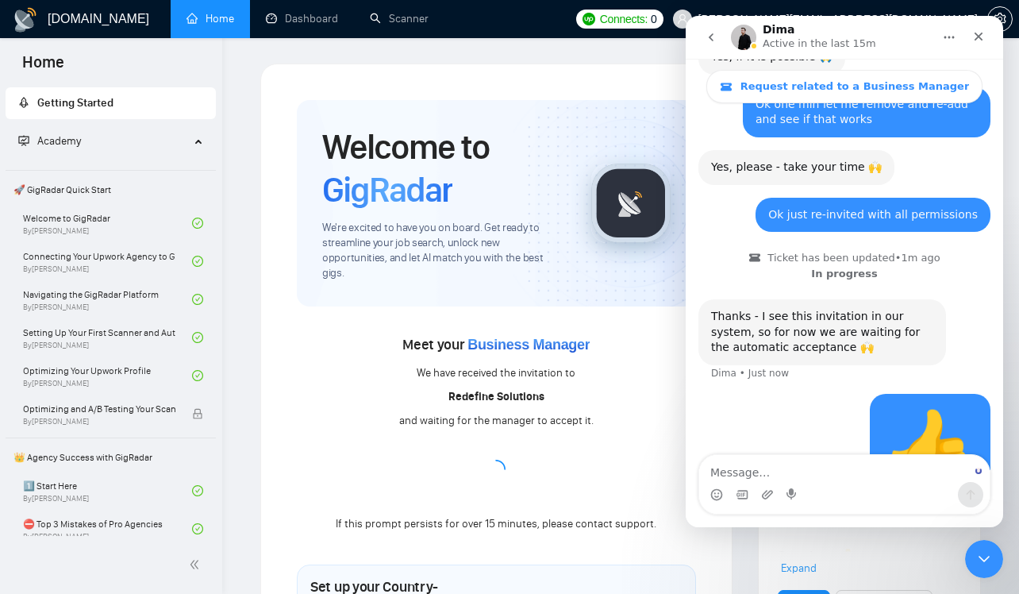
scroll to position [1275, 0]
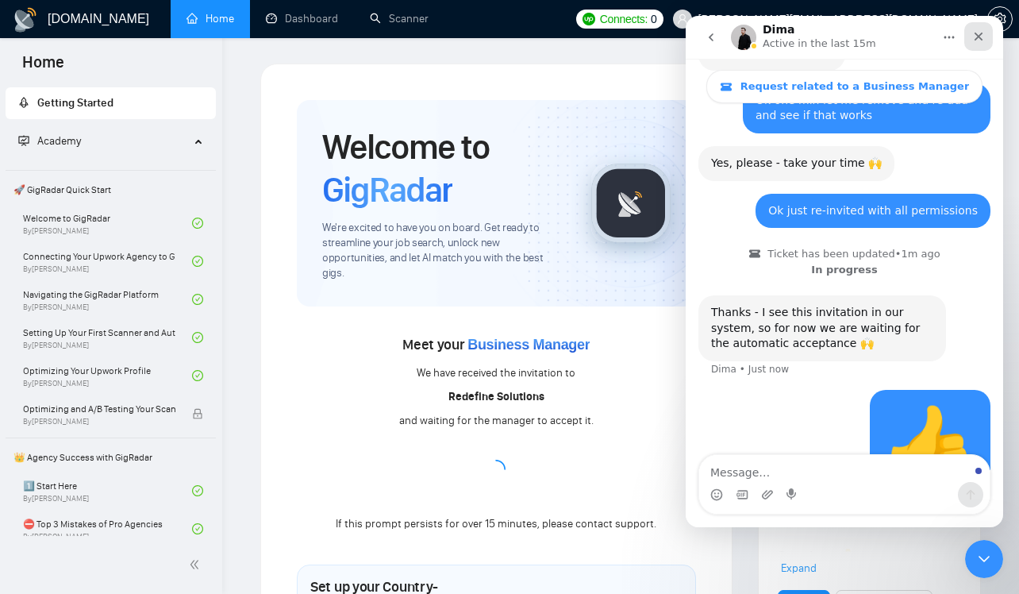
click at [975, 36] on icon "Close" at bounding box center [978, 36] width 13 height 13
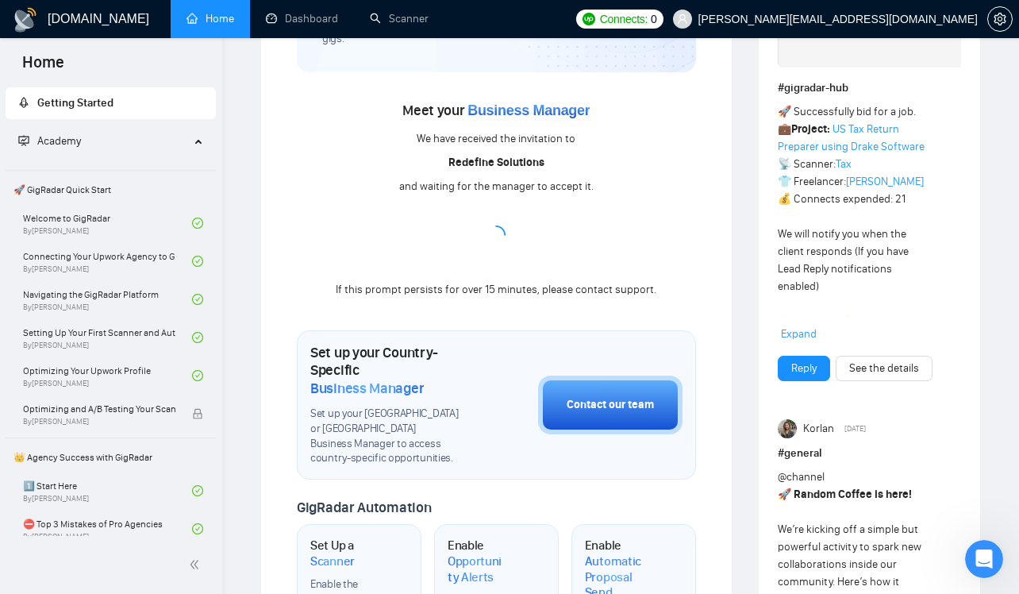
scroll to position [230, 0]
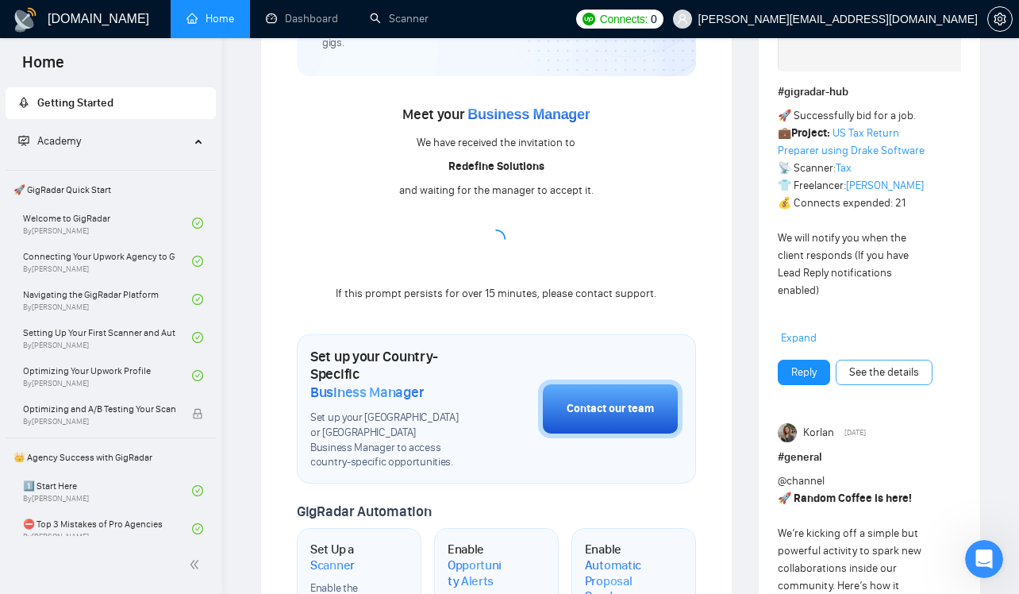
click at [884, 375] on link "See the details" at bounding box center [884, 371] width 70 height 17
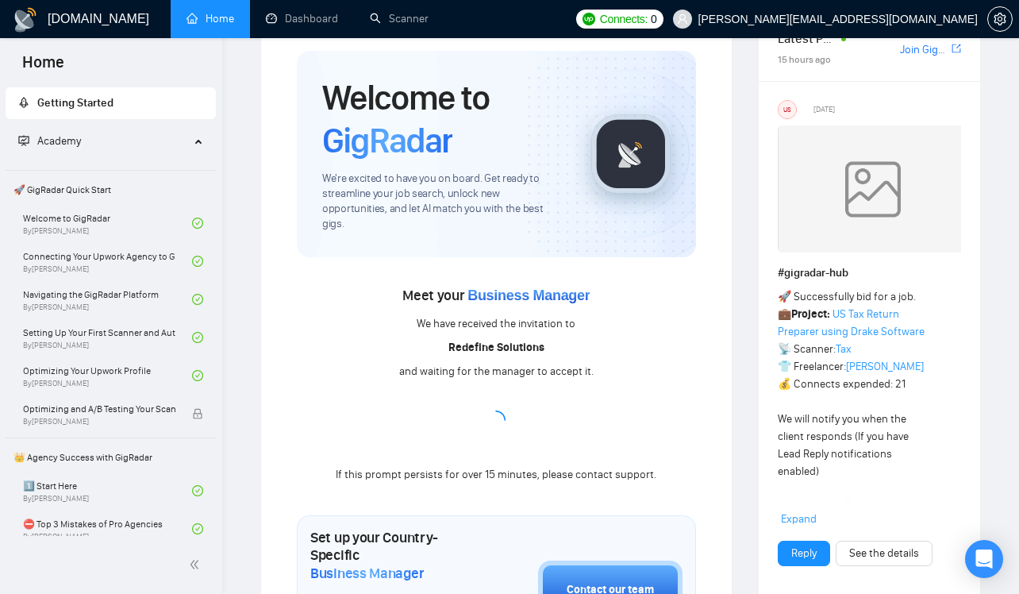
scroll to position [52, 0]
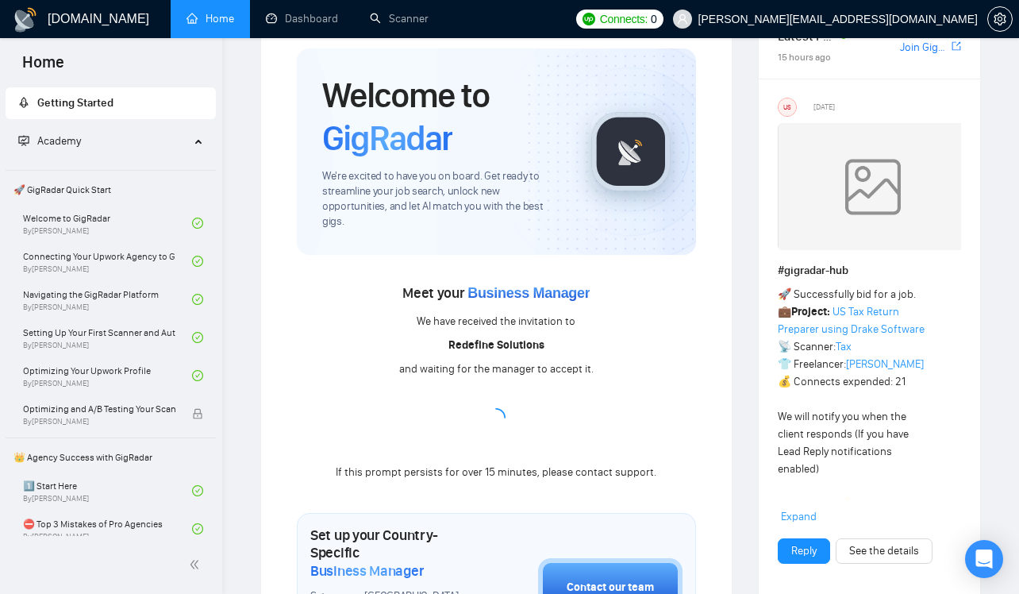
click at [802, 513] on span "Expand" at bounding box center [799, 515] width 36 height 13
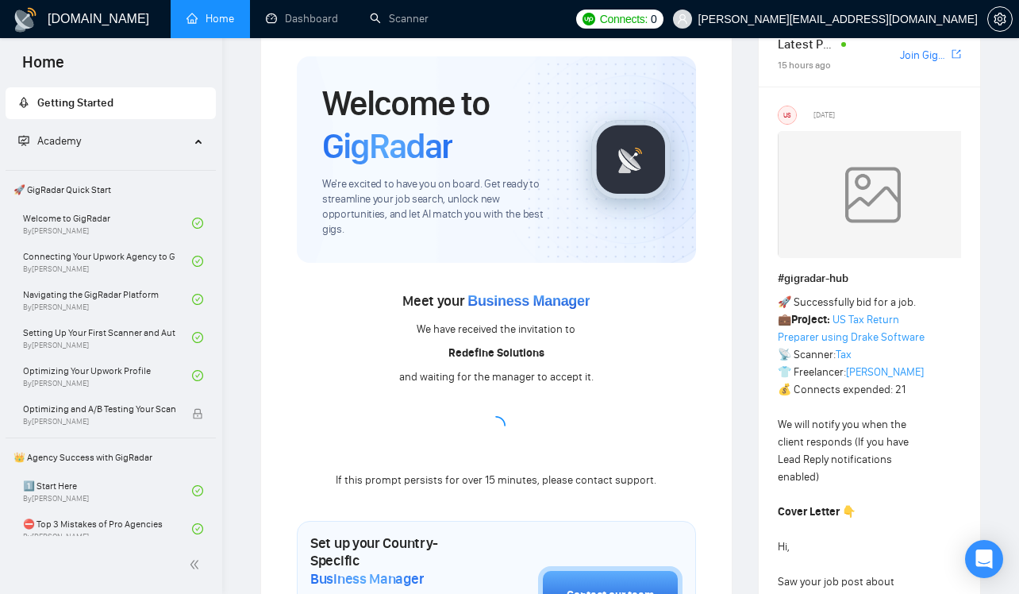
scroll to position [0, 0]
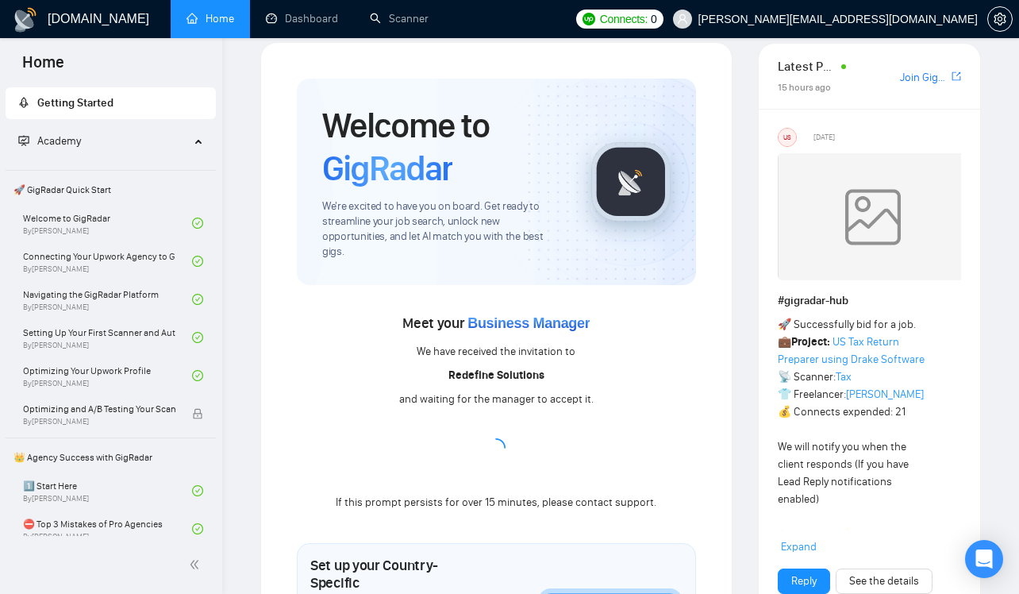
scroll to position [40, 0]
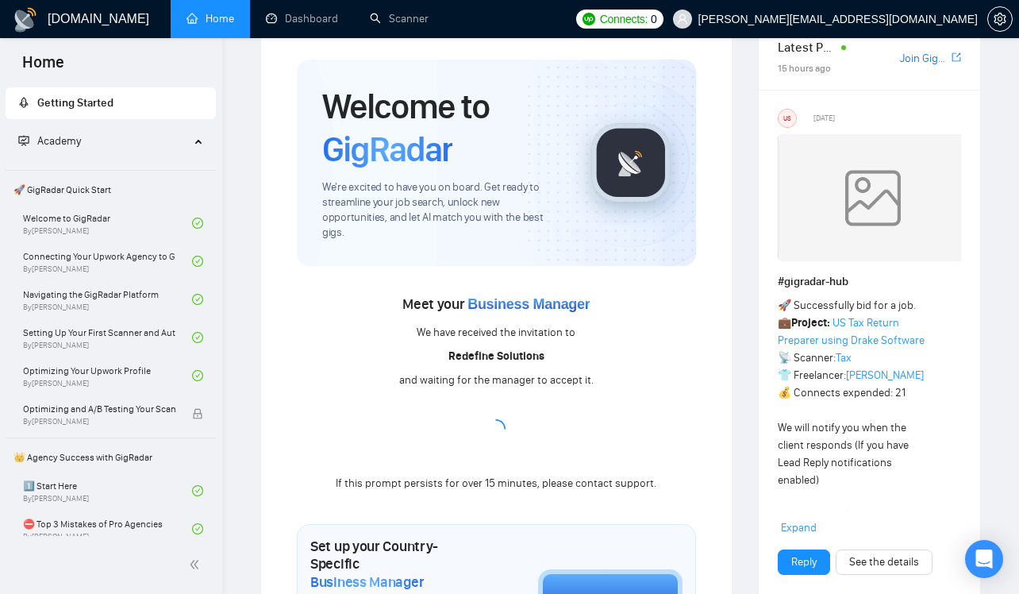
click at [498, 296] on span "Business Manager" at bounding box center [528, 304] width 122 height 16
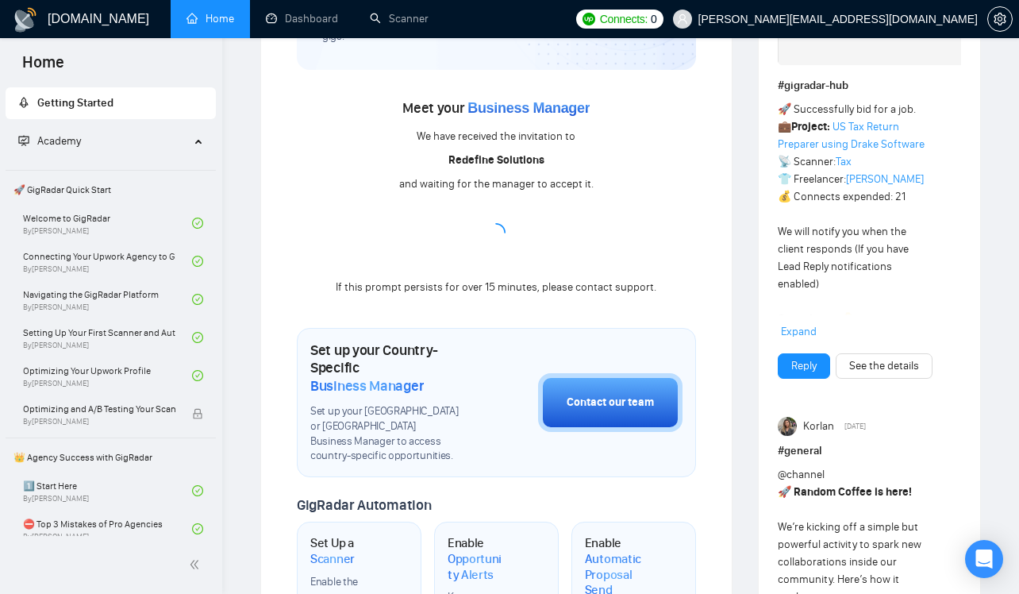
scroll to position [240, 0]
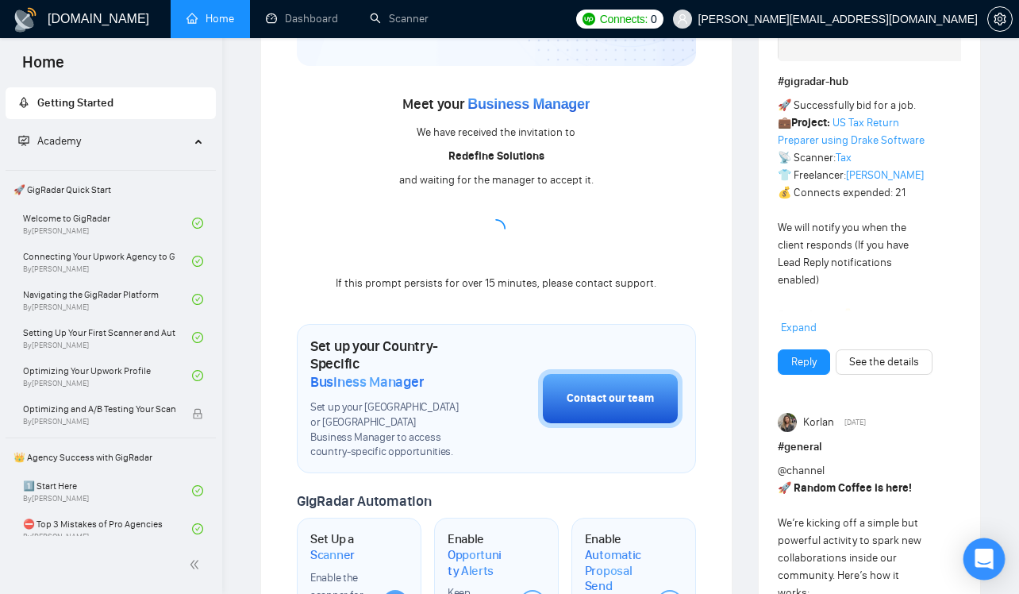
click at [988, 558] on icon "Open Intercom Messenger" at bounding box center [984, 558] width 18 height 21
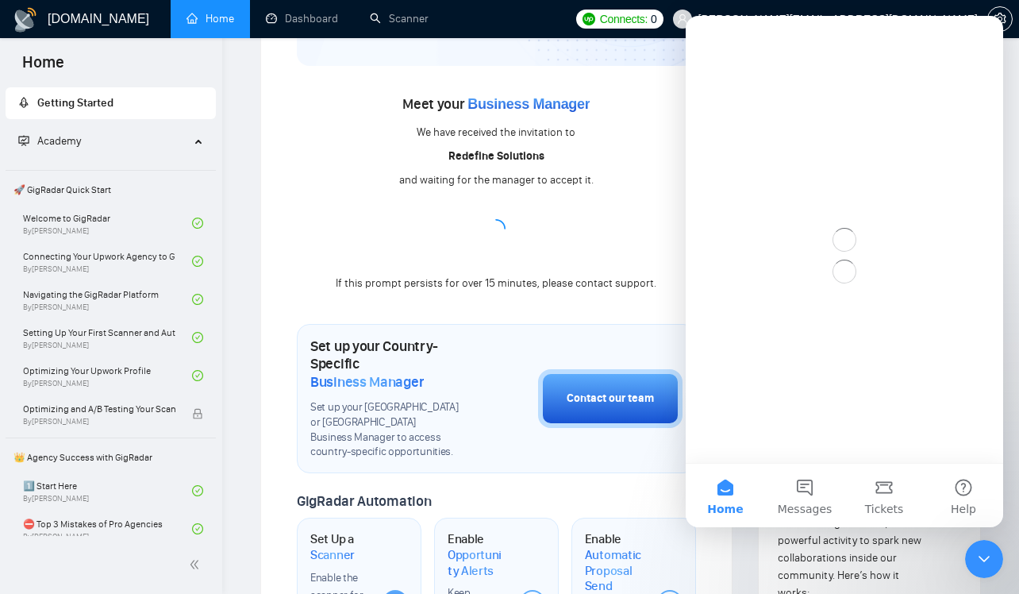
scroll to position [0, 0]
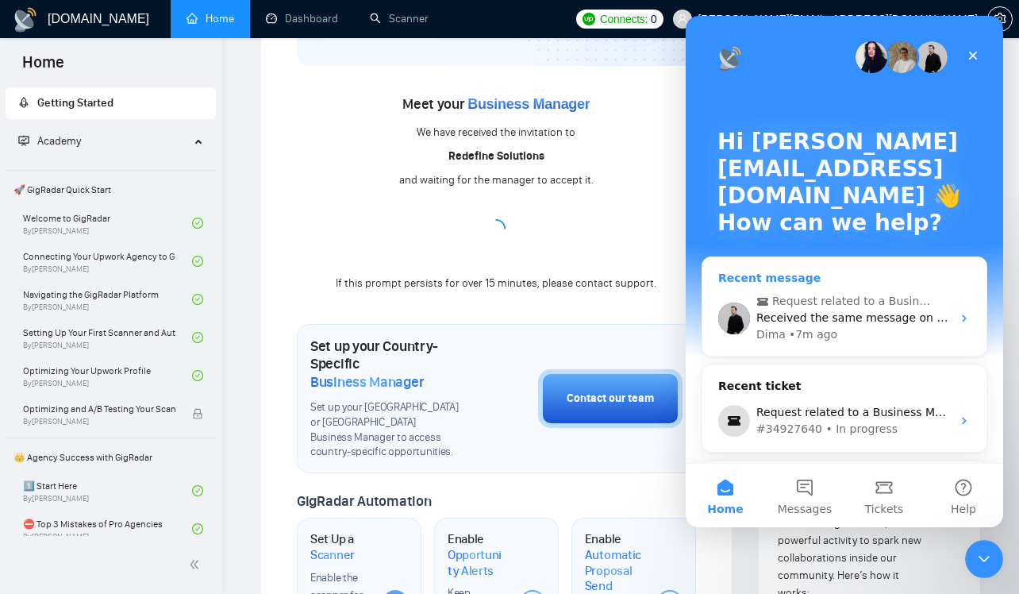
click at [805, 321] on span "Received the same message on my account" at bounding box center [879, 317] width 246 height 13
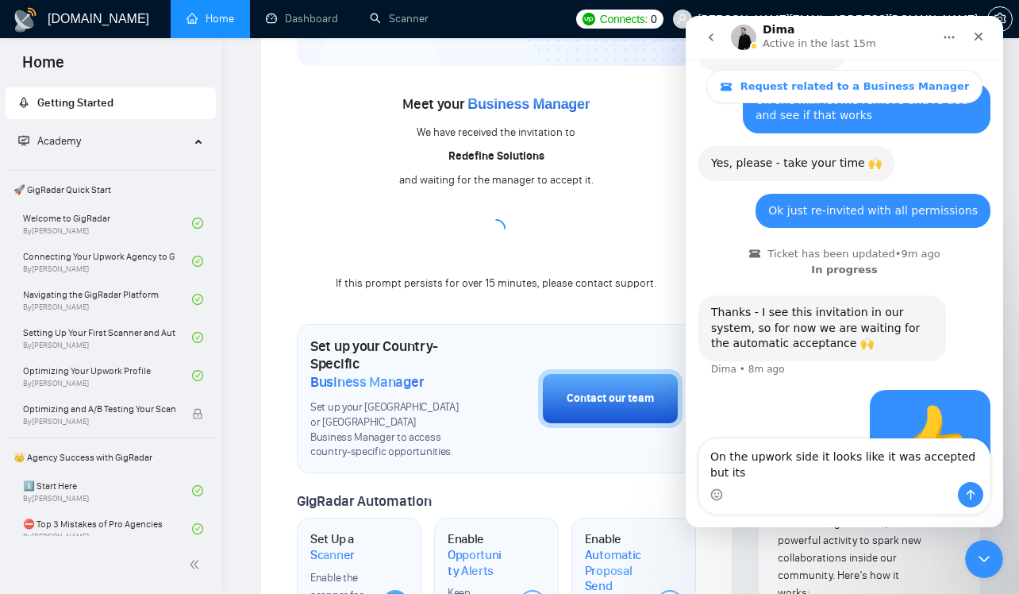
scroll to position [1290, 0]
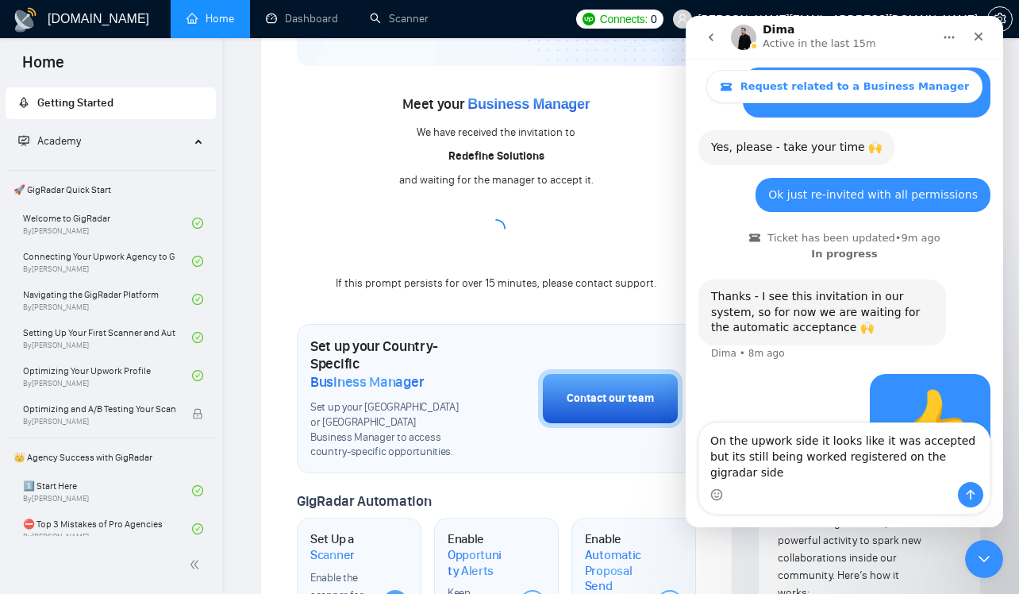
type textarea "On the upwork side it looks like it was accepted but its still being worked reg…"
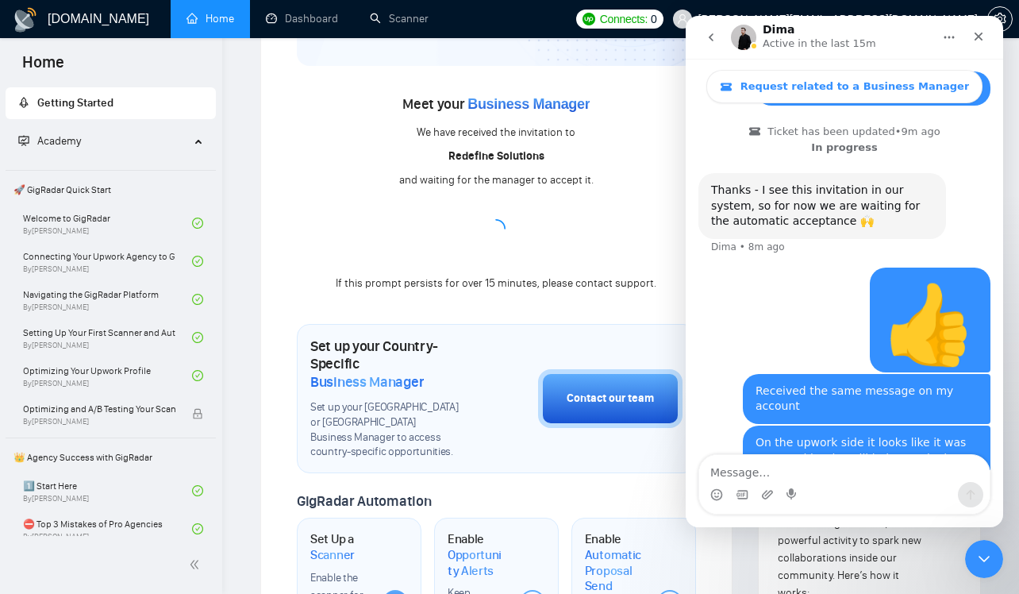
scroll to position [1402, 0]
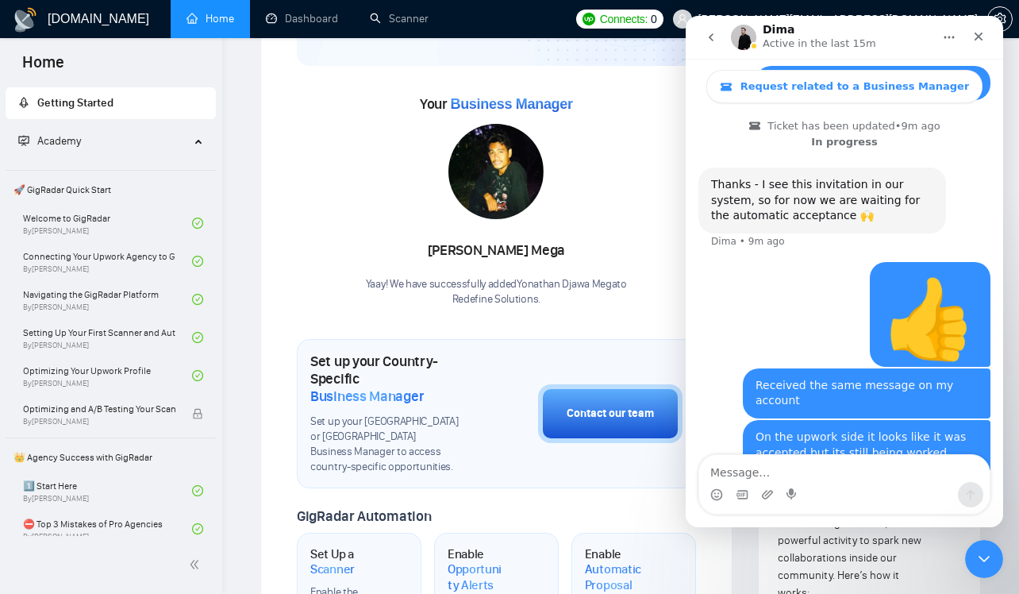
click at [483, 292] on p "Redefine Solutions ." at bounding box center [496, 299] width 261 height 15
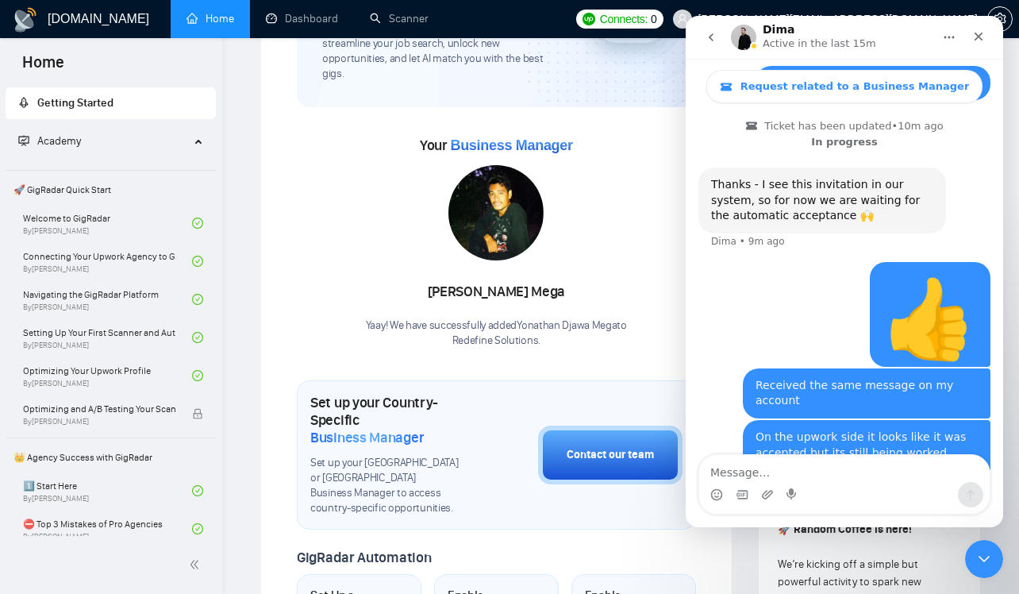
scroll to position [198, 0]
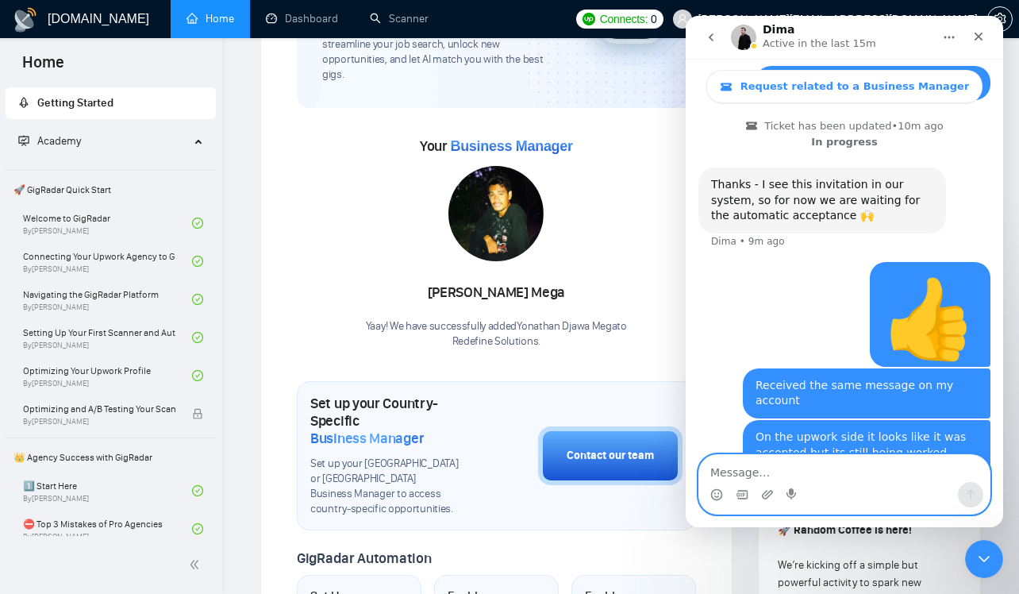
click at [722, 473] on textarea "Message…" at bounding box center [844, 468] width 290 height 27
type textarea "Looks like it was successful now"
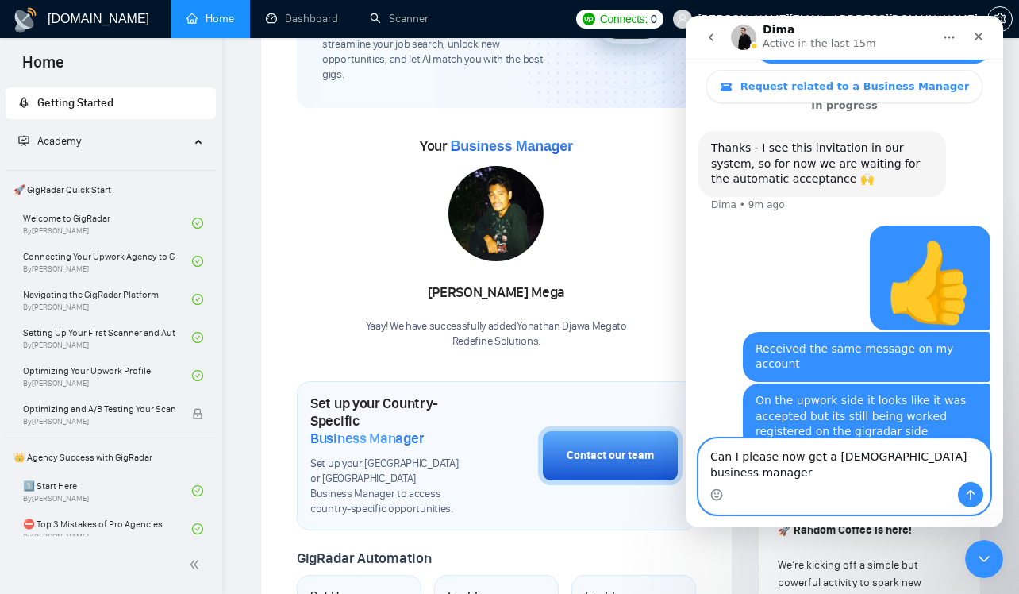
type textarea "Can I please now get a [DEMOGRAPHIC_DATA] business manager"
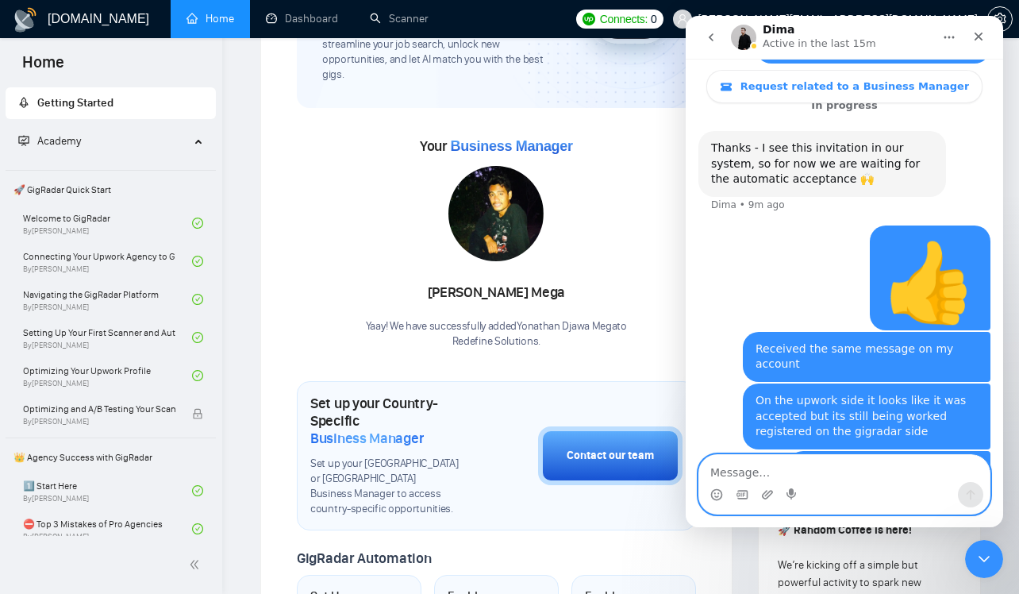
scroll to position [1490, 0]
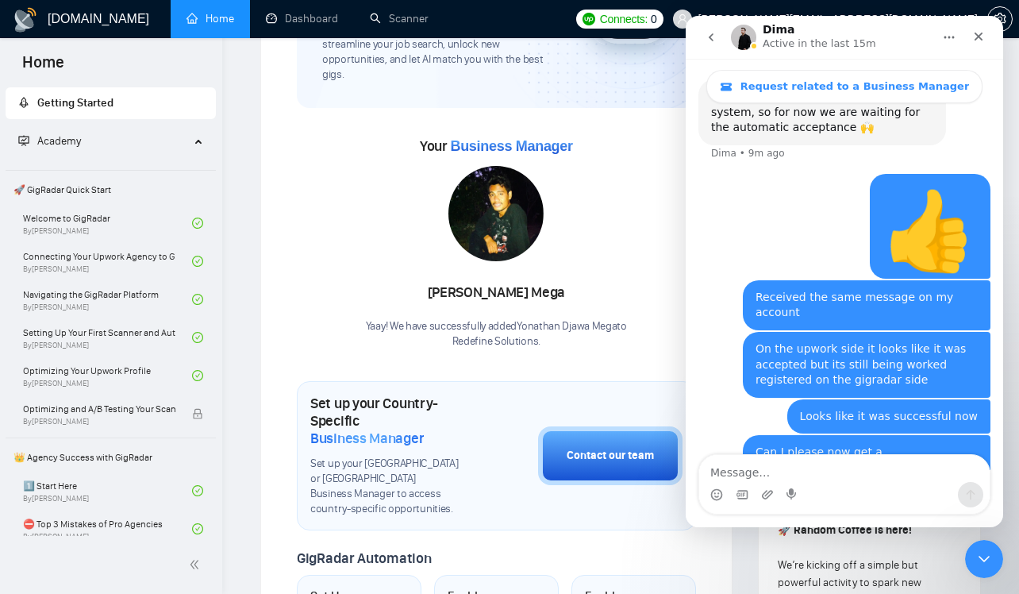
click at [417, 429] on span "Business Manager" at bounding box center [366, 437] width 113 height 17
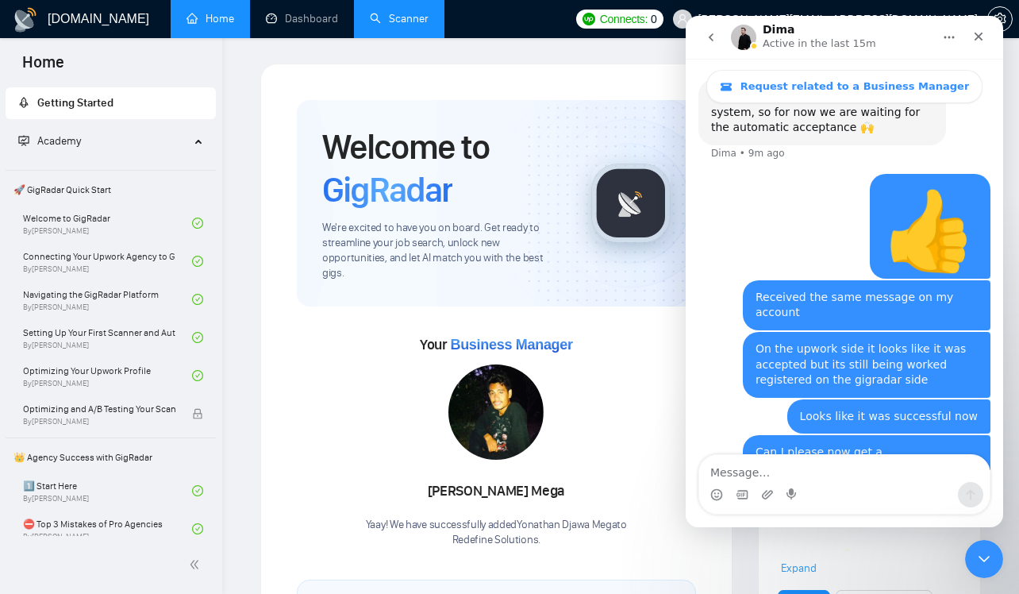
click at [397, 15] on link "Scanner" at bounding box center [399, 18] width 59 height 13
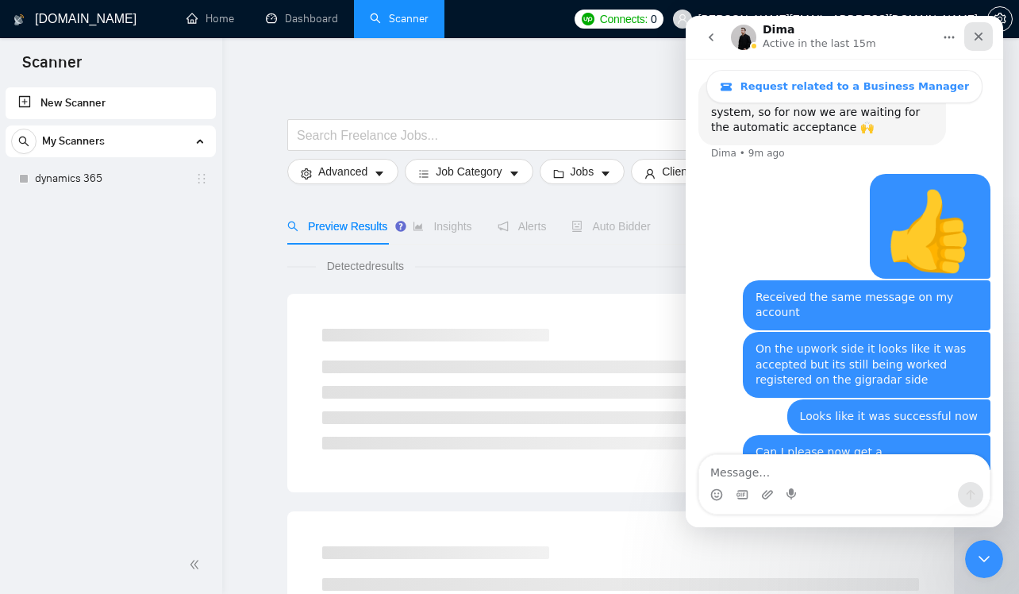
click at [975, 36] on icon "Close" at bounding box center [978, 36] width 13 height 13
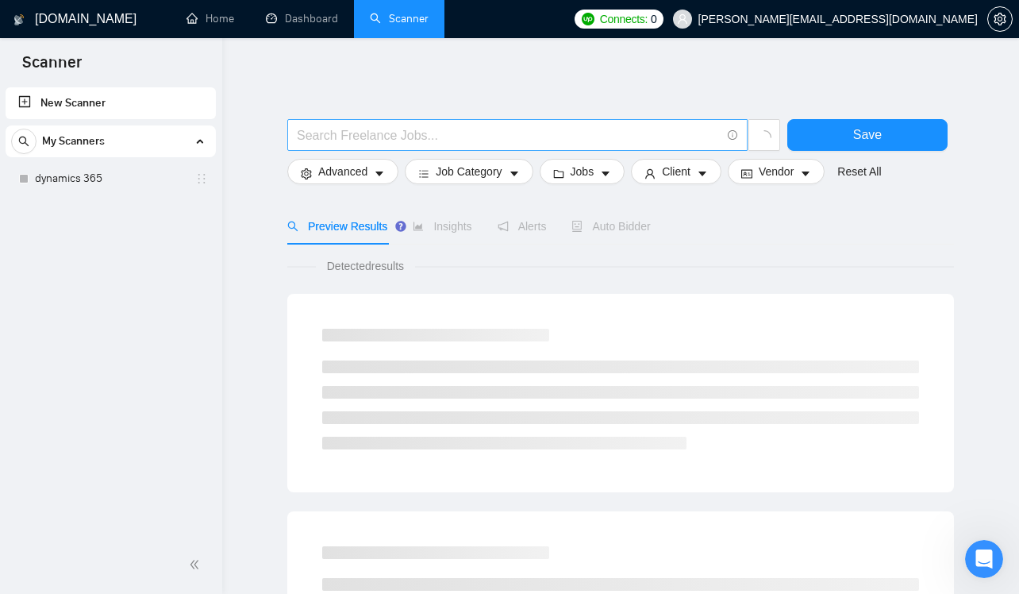
scroll to position [1490, 0]
click at [440, 129] on input "text" at bounding box center [509, 135] width 424 height 20
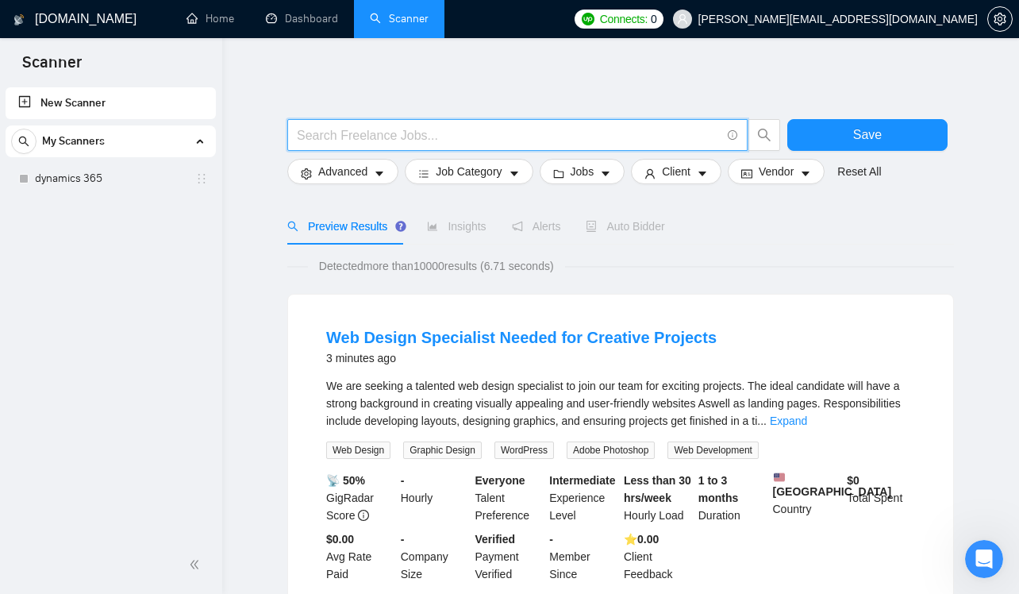
type input "dynamics 365"
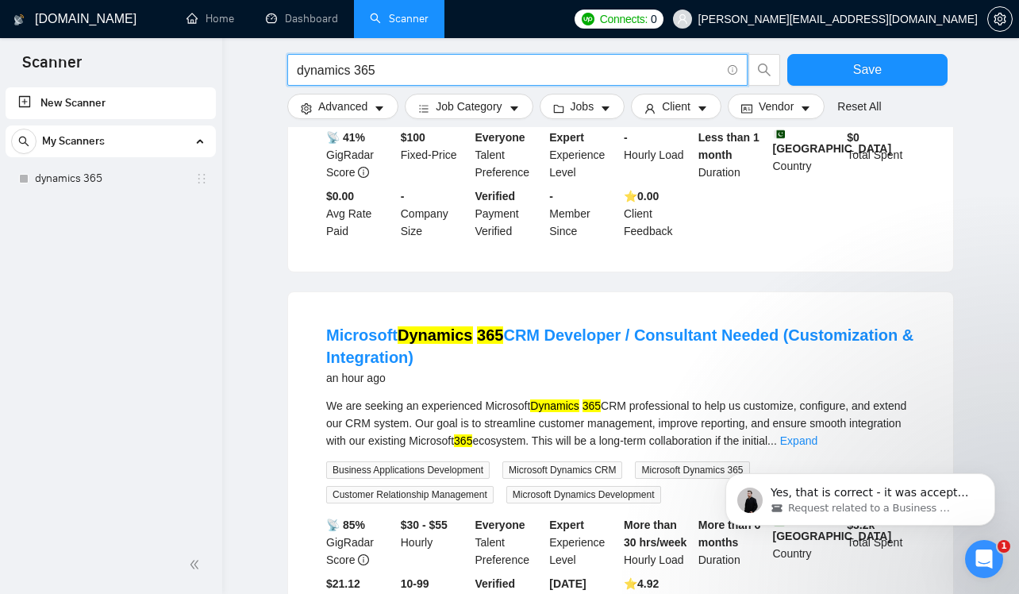
scroll to position [1508, 0]
click at [865, 493] on p "Yes, that is correct - it was accepted with the correct permissions, let me che…" at bounding box center [873, 493] width 205 height 16
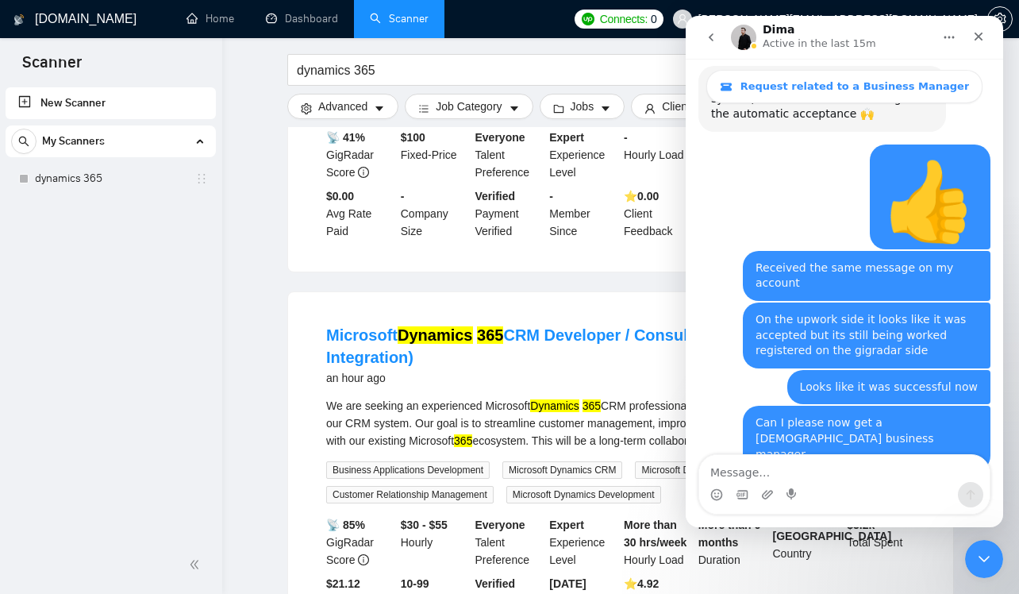
scroll to position [1534, 0]
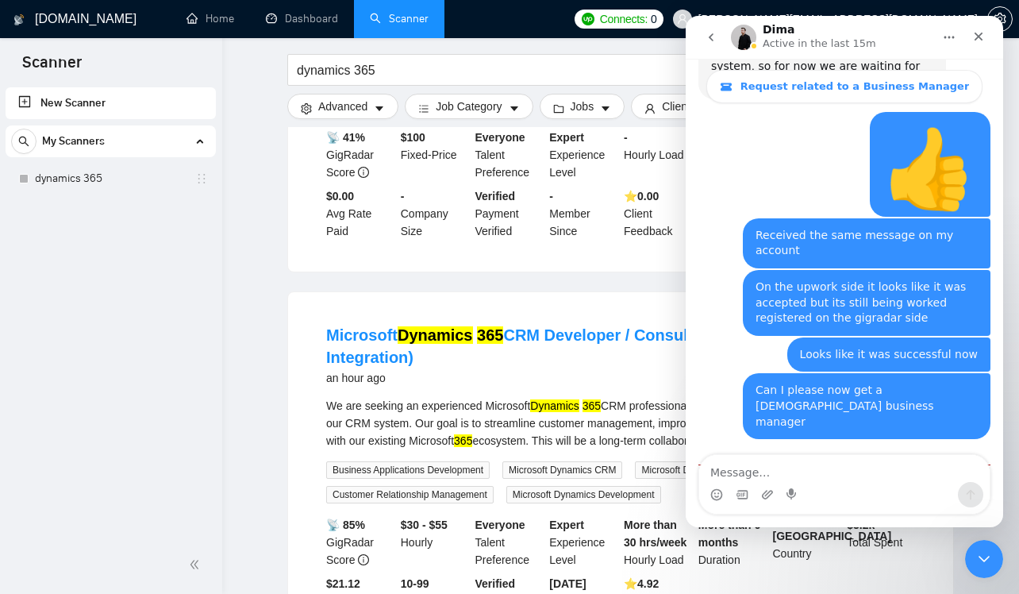
click at [614, 305] on div "Microsoft Dynamics 365 CRM Developer / Consultant Needed (Customization & Integ…" at bounding box center [620, 475] width 665 height 367
click at [984, 29] on div "Close" at bounding box center [978, 36] width 29 height 29
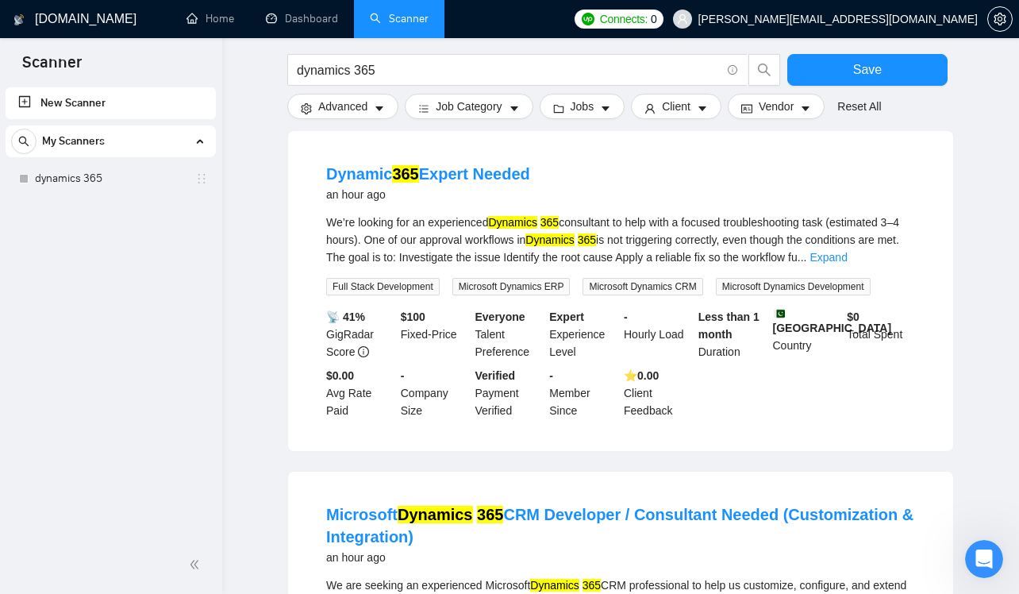
scroll to position [0, 0]
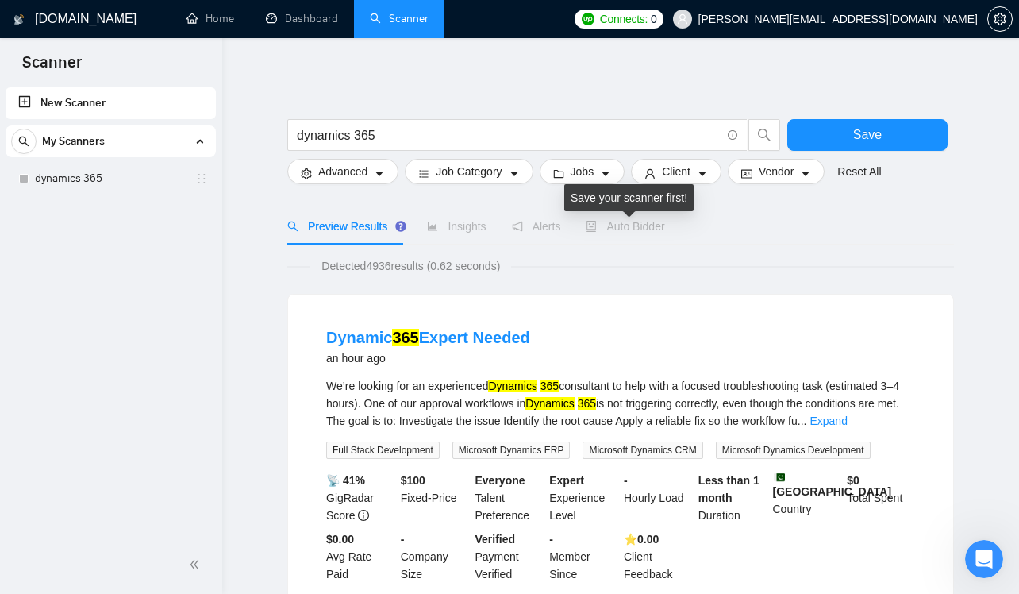
click at [632, 225] on span "Auto Bidder" at bounding box center [625, 226] width 79 height 13
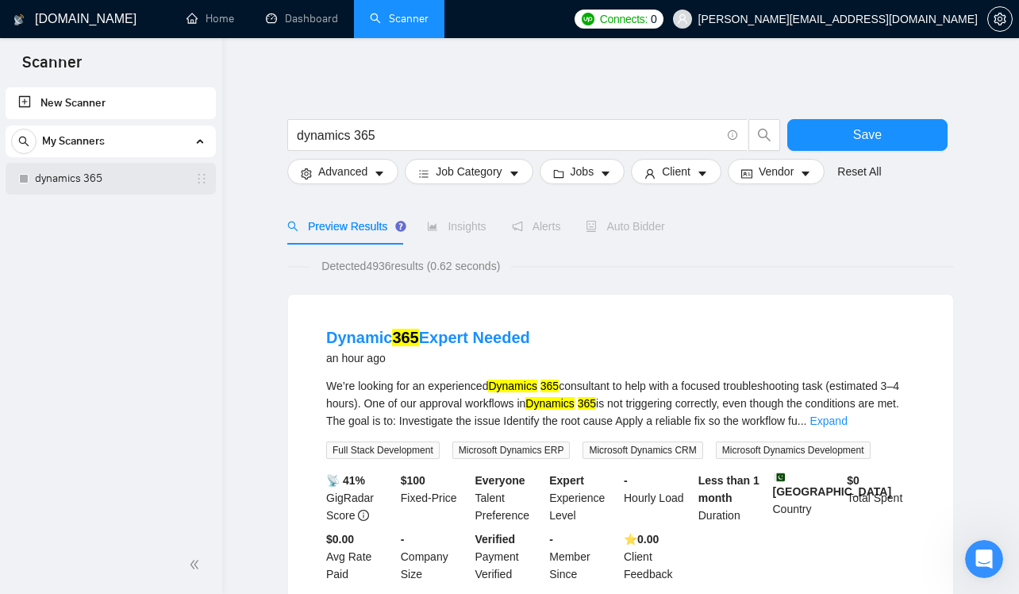
click at [66, 187] on link "dynamics 365" at bounding box center [110, 179] width 151 height 32
click at [154, 176] on link "dynamics 365" at bounding box center [110, 179] width 151 height 32
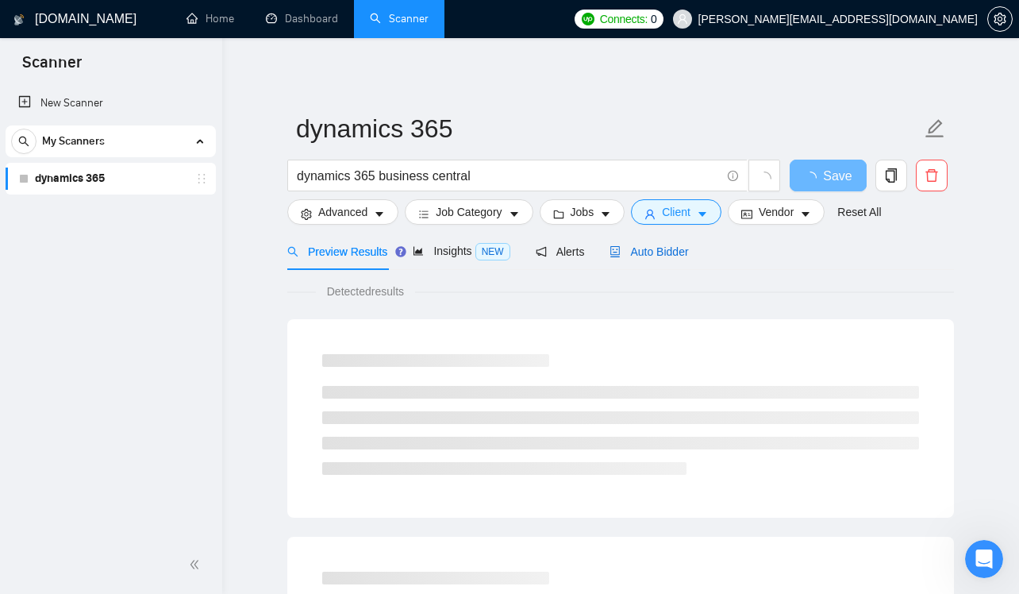
click at [663, 250] on span "Auto Bidder" at bounding box center [648, 251] width 79 height 13
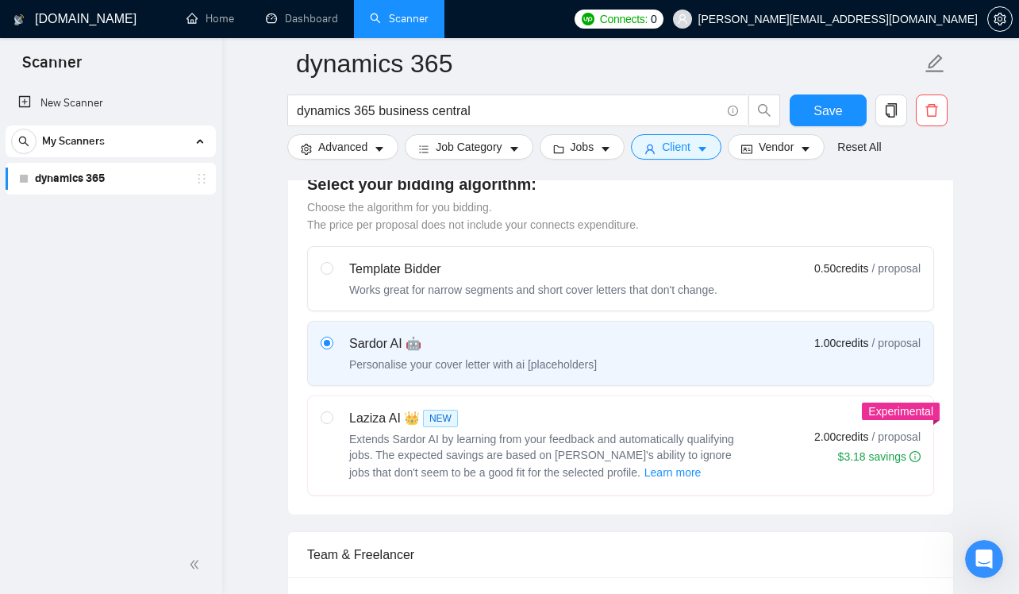
scroll to position [449, 0]
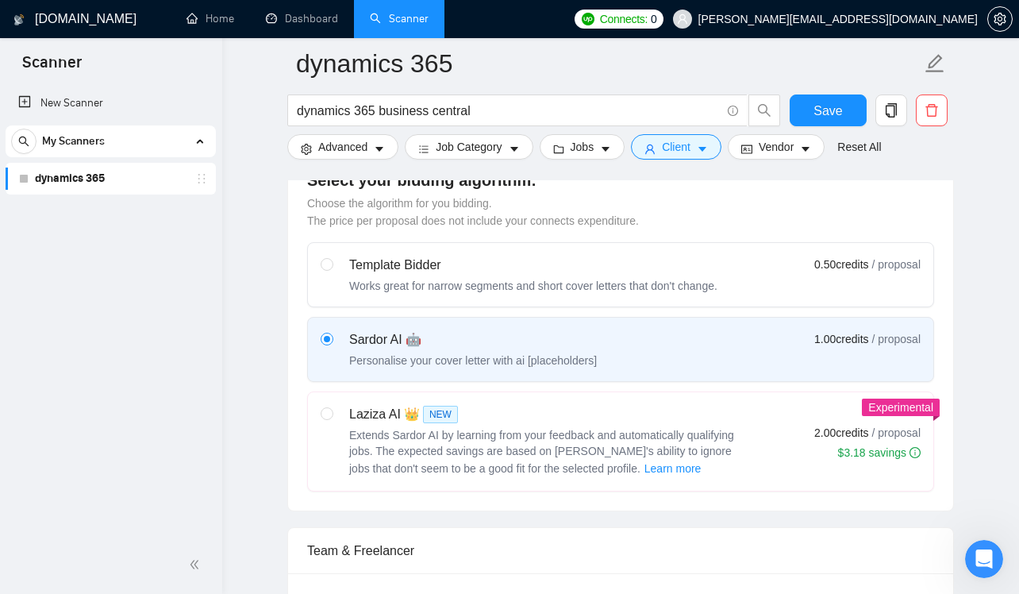
click at [613, 431] on span "Extends Sardor AI by learning from your feedback and automatically qualifying j…" at bounding box center [541, 452] width 385 height 46
click at [332, 418] on input "radio" at bounding box center [326, 412] width 11 height 11
radio input "true"
radio input "false"
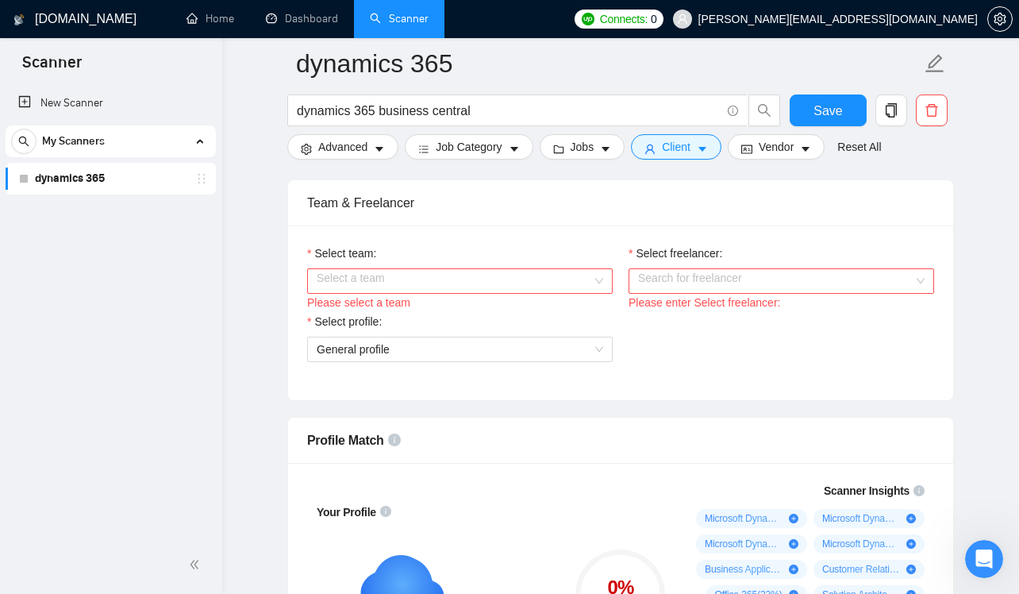
scroll to position [798, 0]
click at [567, 278] on input "Select team:" at bounding box center [454, 280] width 275 height 24
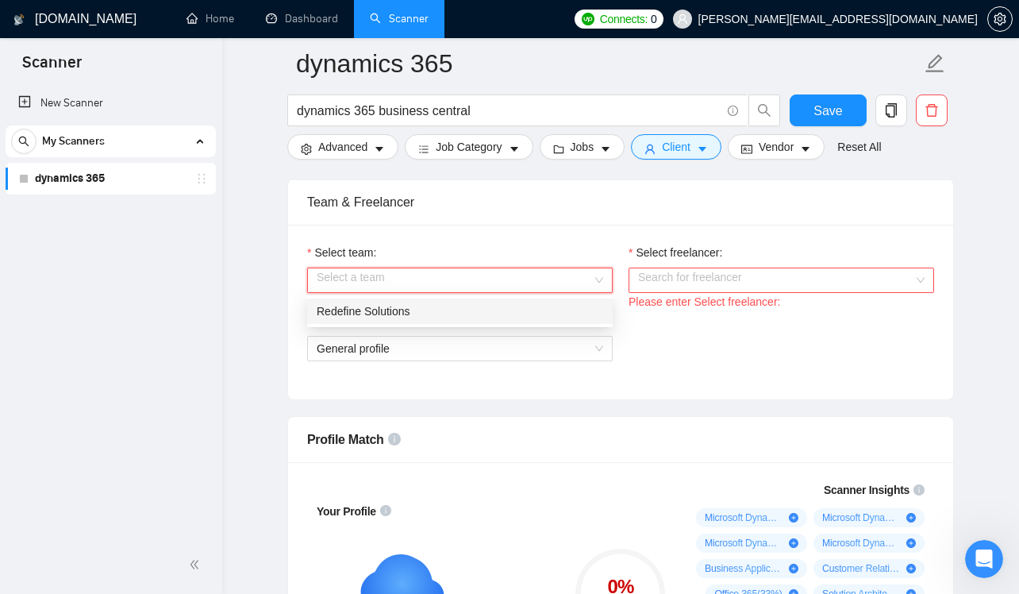
click at [567, 309] on div "Redefine Solutions" at bounding box center [460, 310] width 286 height 17
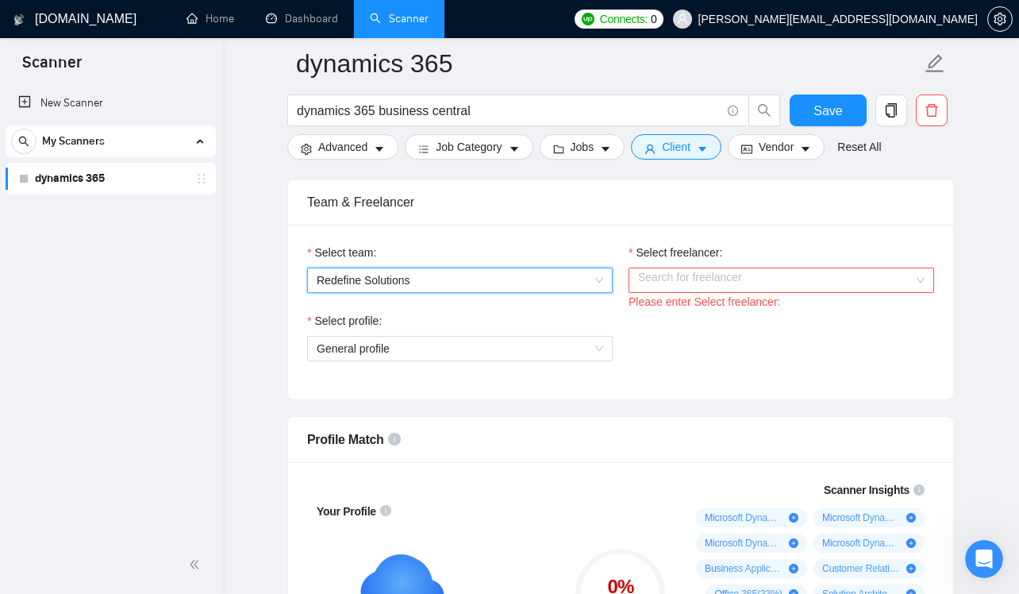
click at [694, 288] on input "Select freelancer:" at bounding box center [775, 280] width 275 height 24
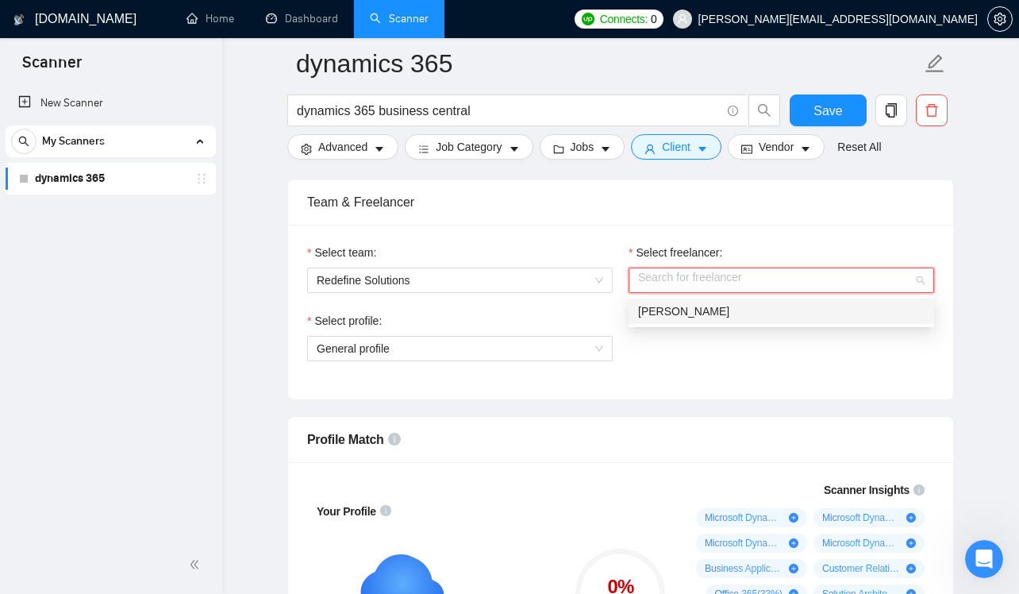
click at [696, 310] on span "[PERSON_NAME]" at bounding box center [683, 311] width 91 height 13
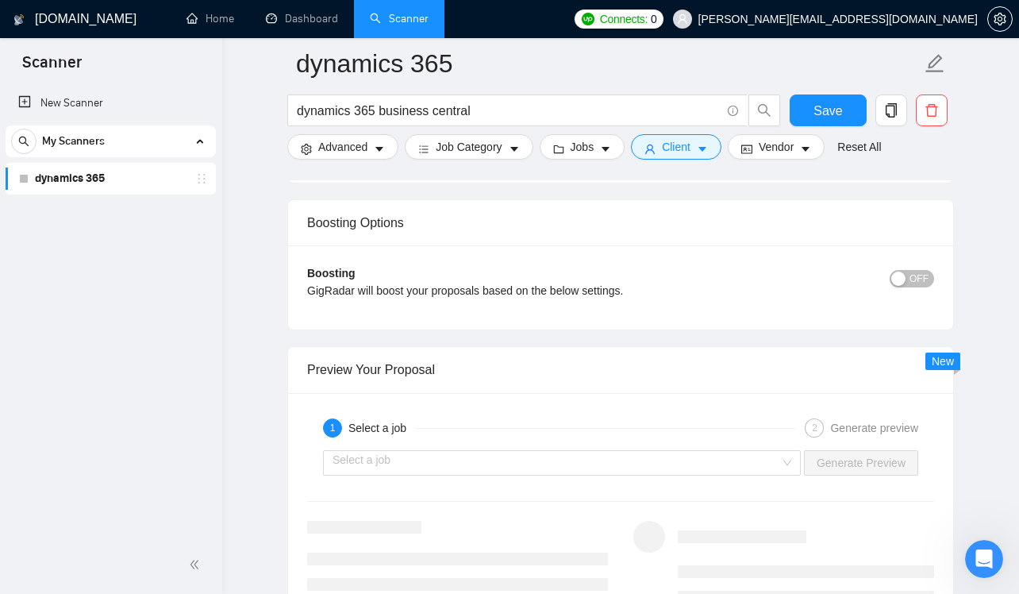
scroll to position [2856, 0]
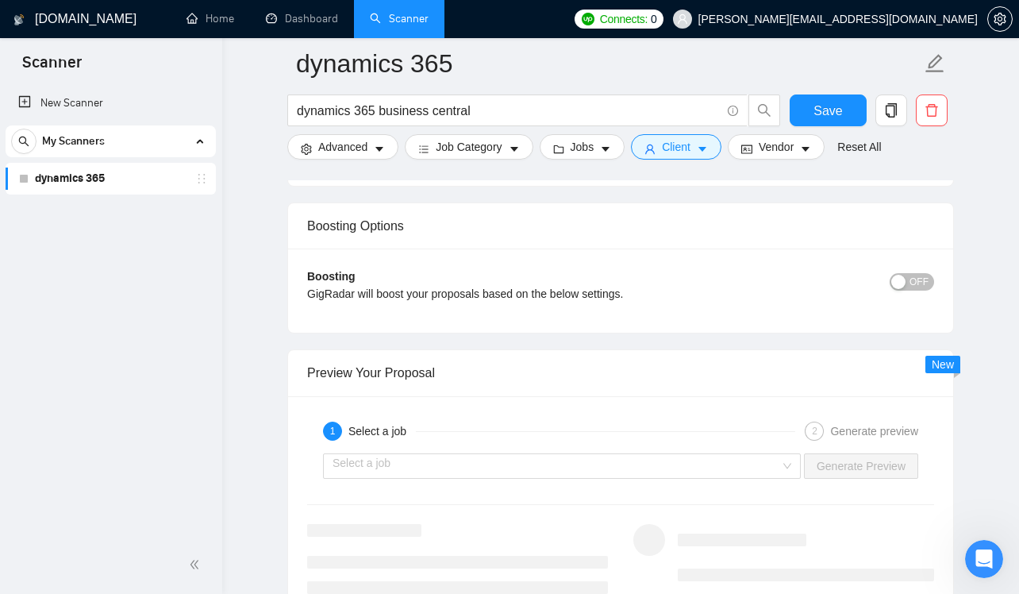
click at [925, 283] on span "OFF" at bounding box center [918, 281] width 19 height 17
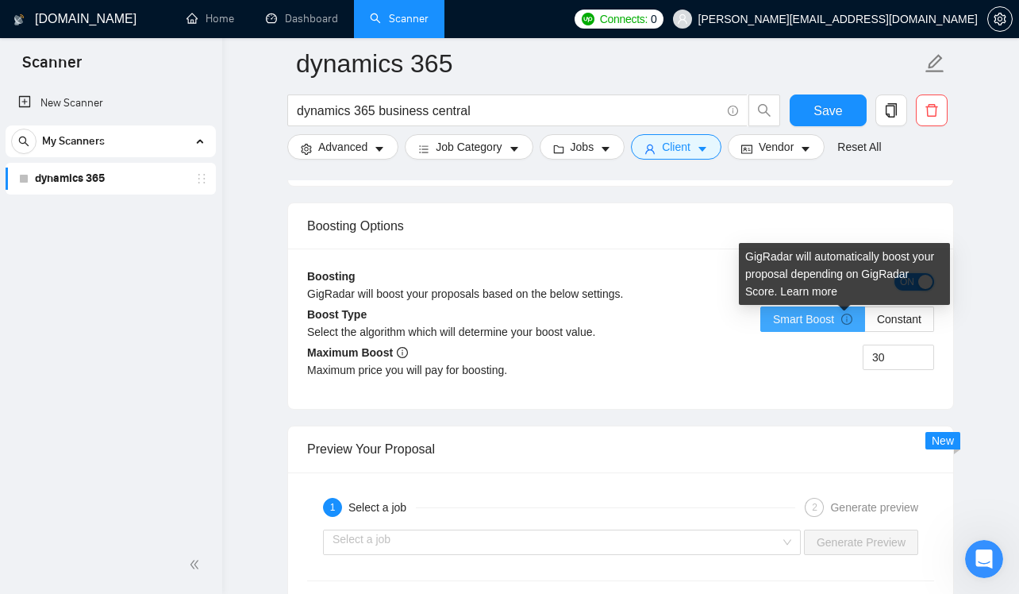
scroll to position [1595, 0]
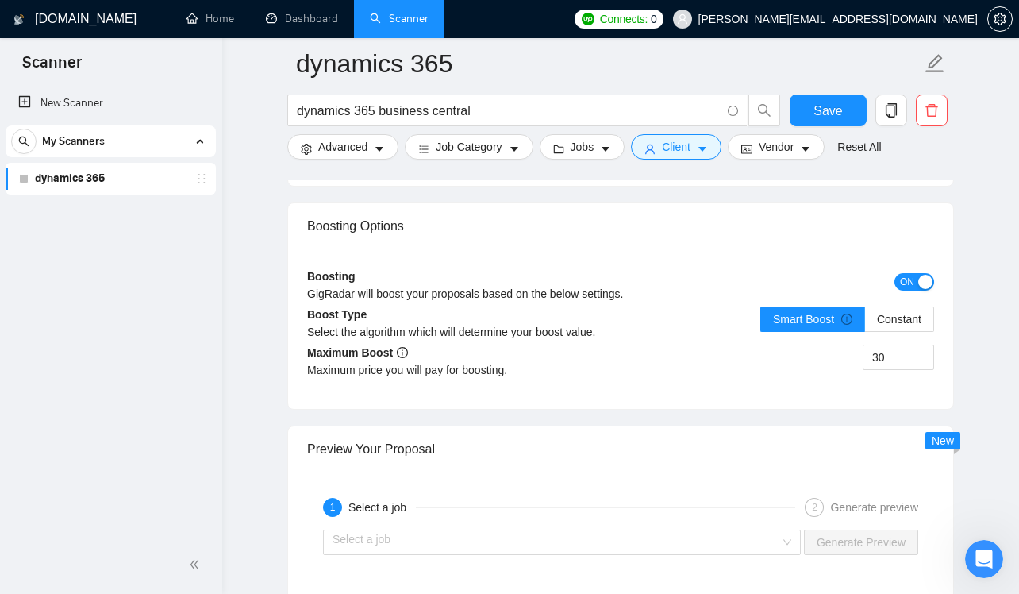
click at [907, 282] on span "ON" at bounding box center [907, 281] width 14 height 17
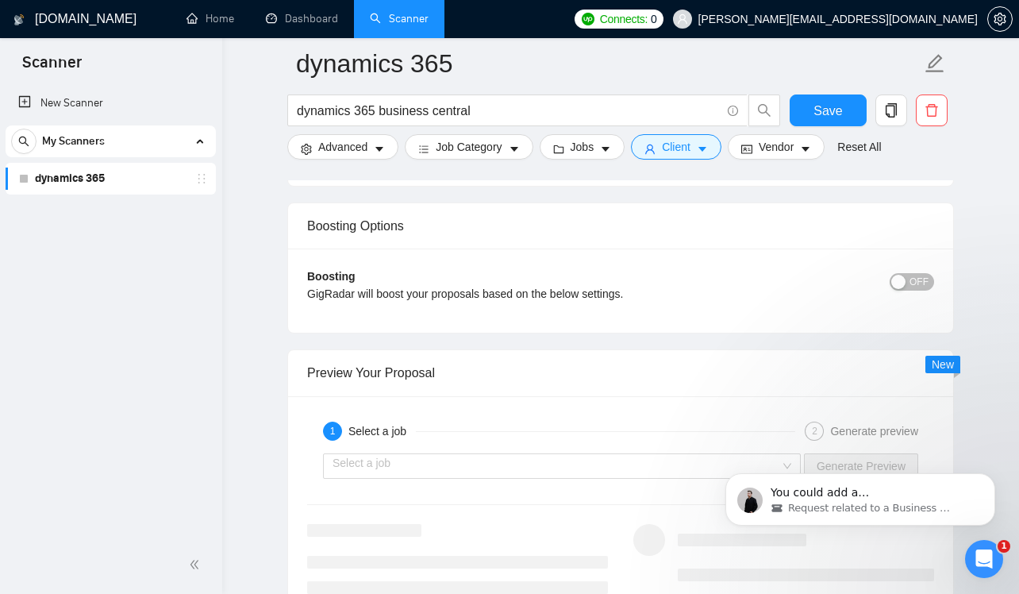
scroll to position [0, 0]
click at [845, 494] on p "You could add a [DEMOGRAPHIC_DATA] business manager to your agency using email:…" at bounding box center [873, 493] width 205 height 16
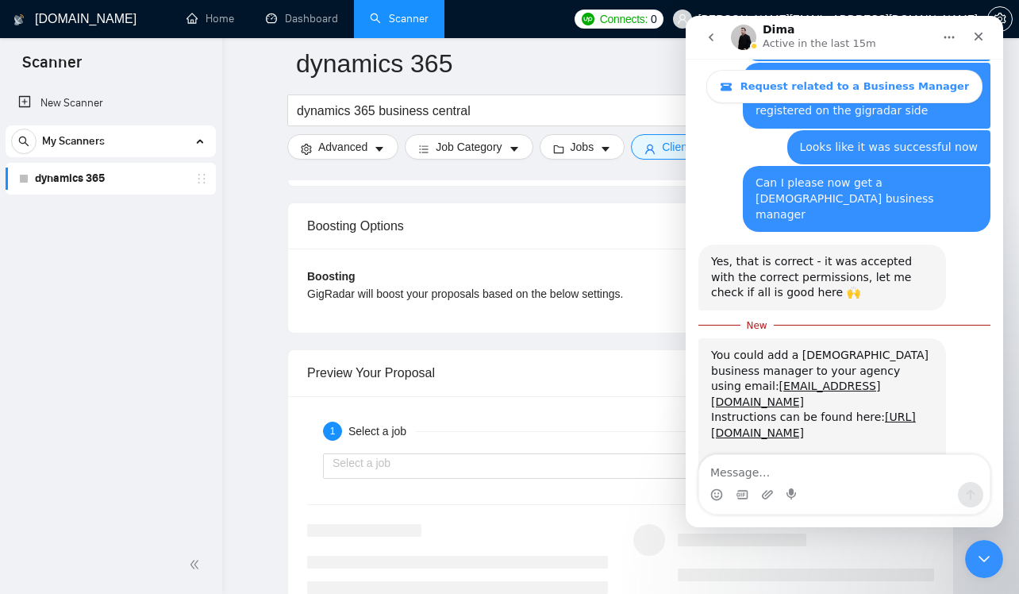
scroll to position [1741, 0]
drag, startPoint x: 840, startPoint y: 262, endPoint x: 708, endPoint y: 265, distance: 131.8
click at [708, 338] on div "You could add a [DEMOGRAPHIC_DATA] business manager to your agency using email:…" at bounding box center [822, 433] width 248 height 190
copy link "[EMAIL_ADDRESS][DOMAIN_NAME]"
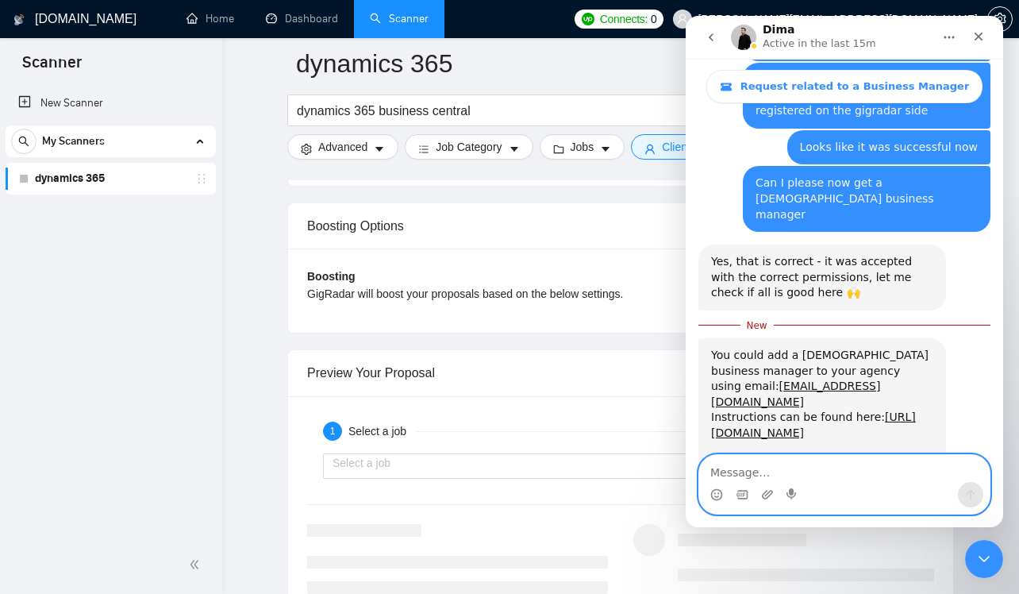
click at [792, 474] on textarea "Message…" at bounding box center [844, 468] width 290 height 27
type textarea "5 min Let me do now"
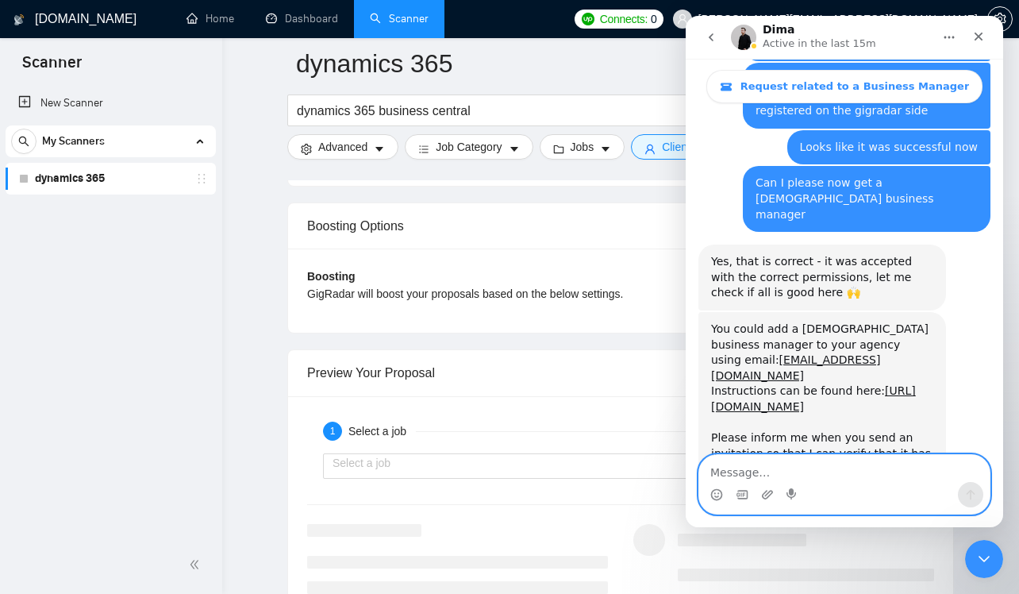
scroll to position [1763, 0]
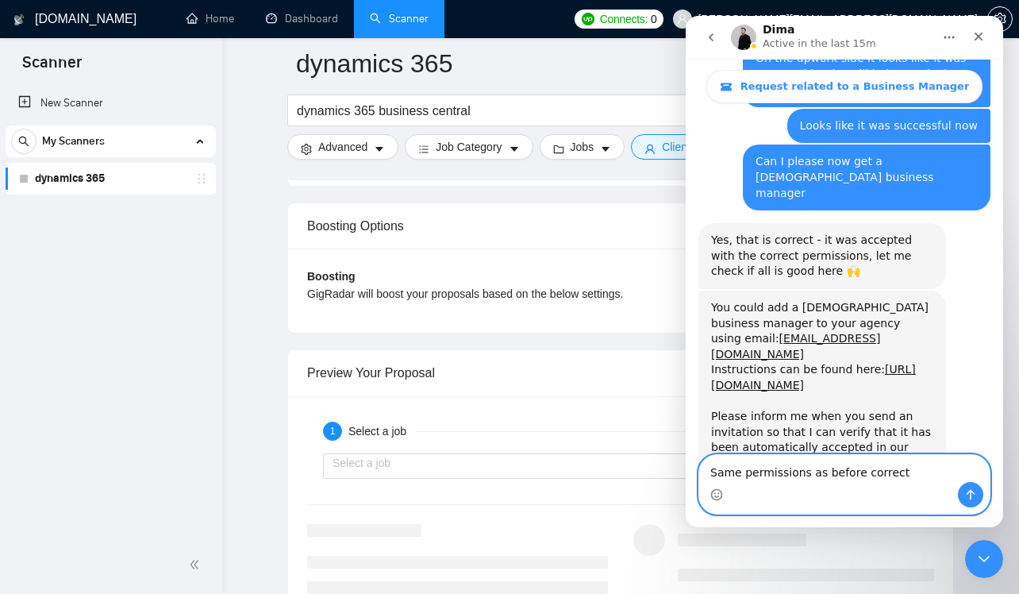
type textarea "Same permissions as before correct"
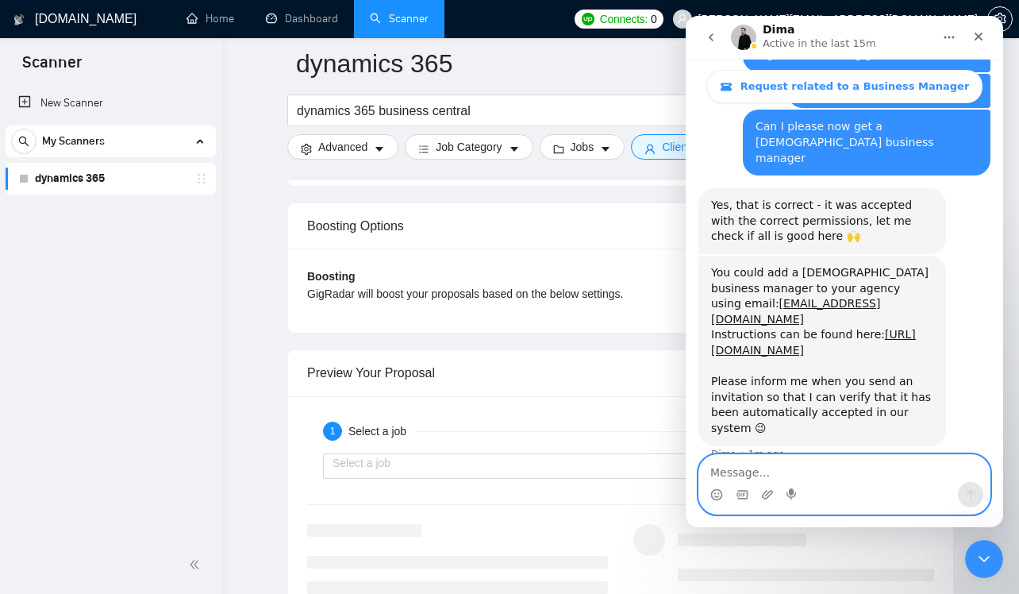
scroll to position [1798, 0]
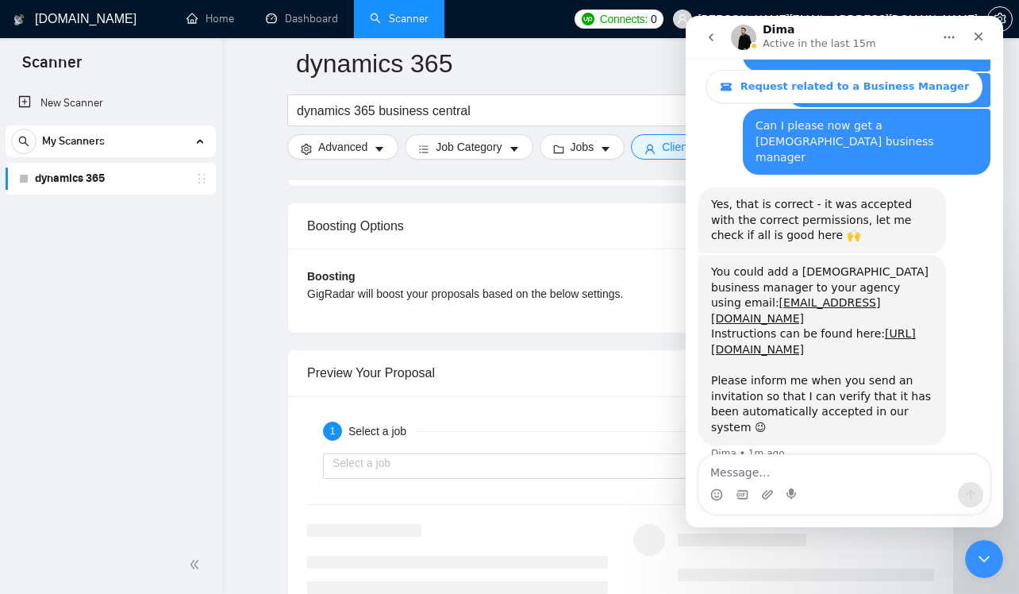
click at [582, 416] on div "1 Select a job 2 Generate preview" at bounding box center [620, 431] width 627 height 32
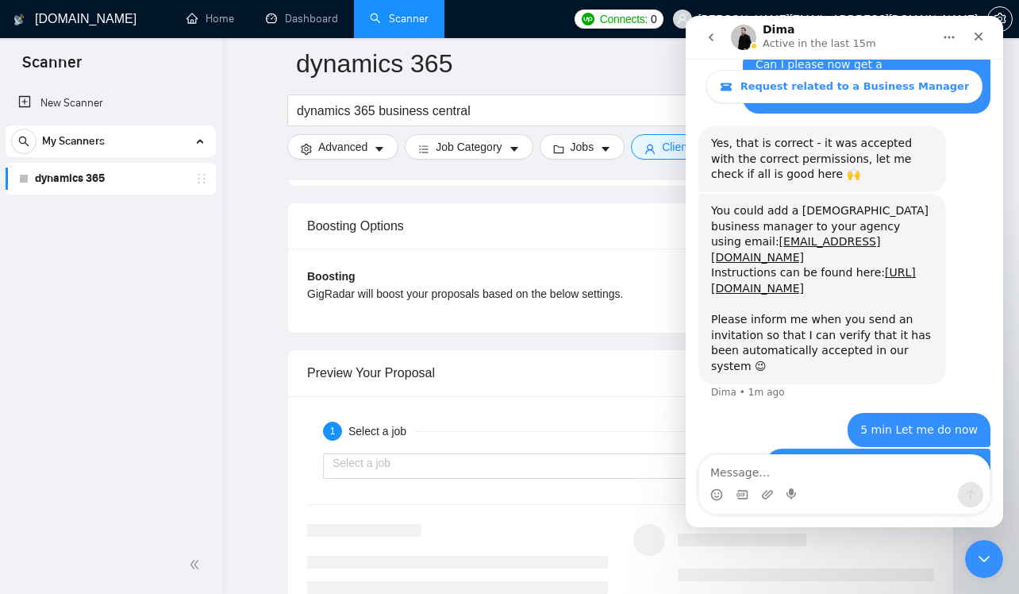
scroll to position [1862, 0]
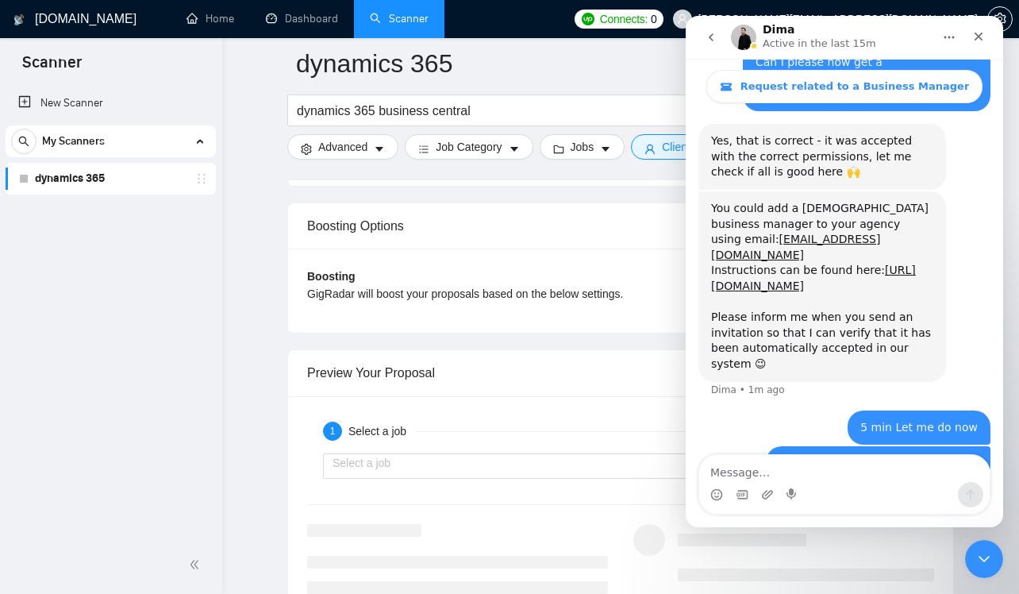
click at [514, 374] on div "Preview Your Proposal" at bounding box center [620, 372] width 627 height 45
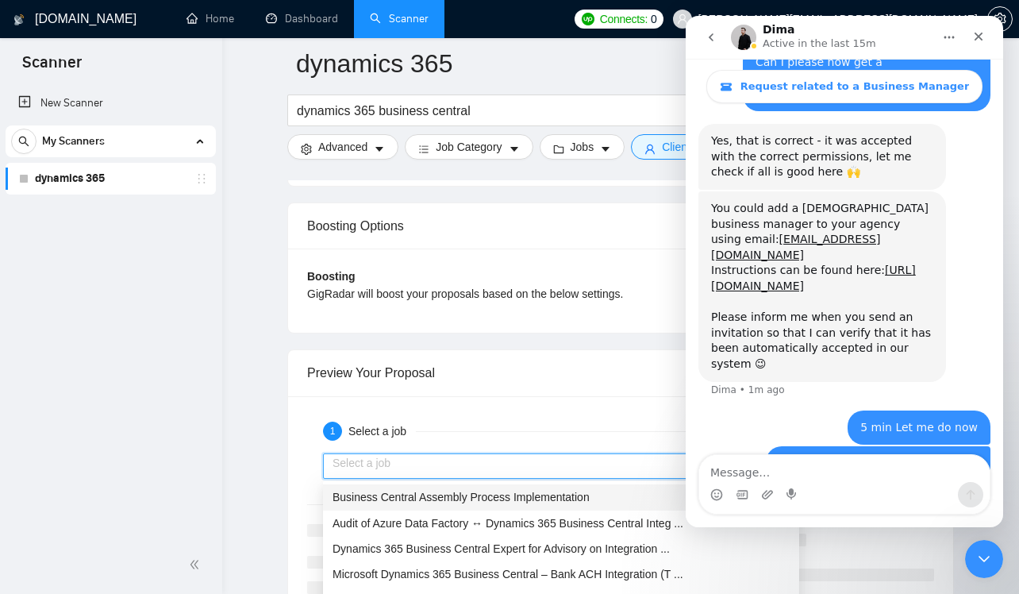
click at [396, 468] on input "search" at bounding box center [557, 466] width 448 height 24
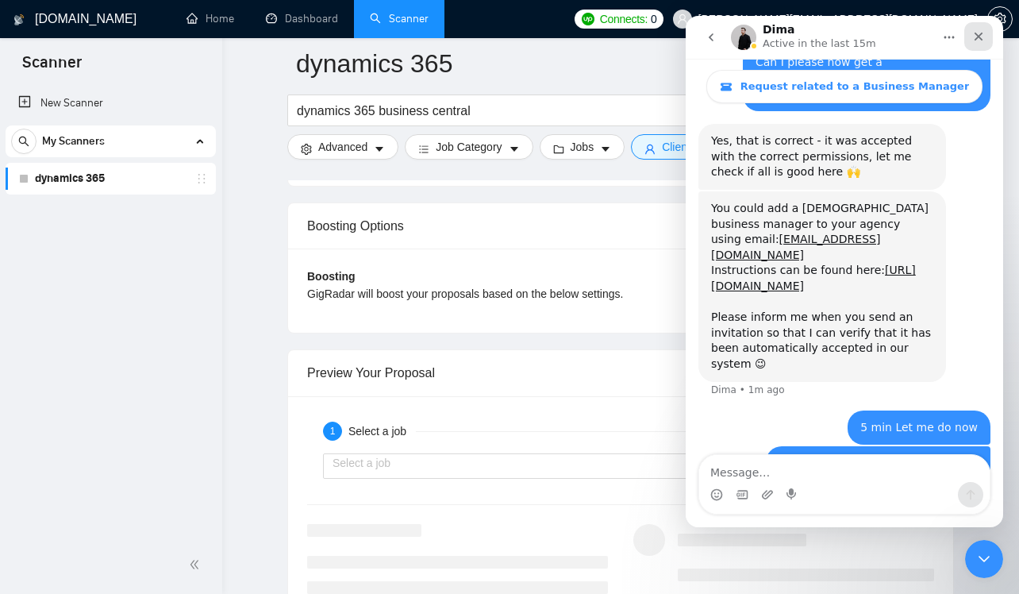
click at [979, 39] on icon "Close" at bounding box center [978, 36] width 13 height 13
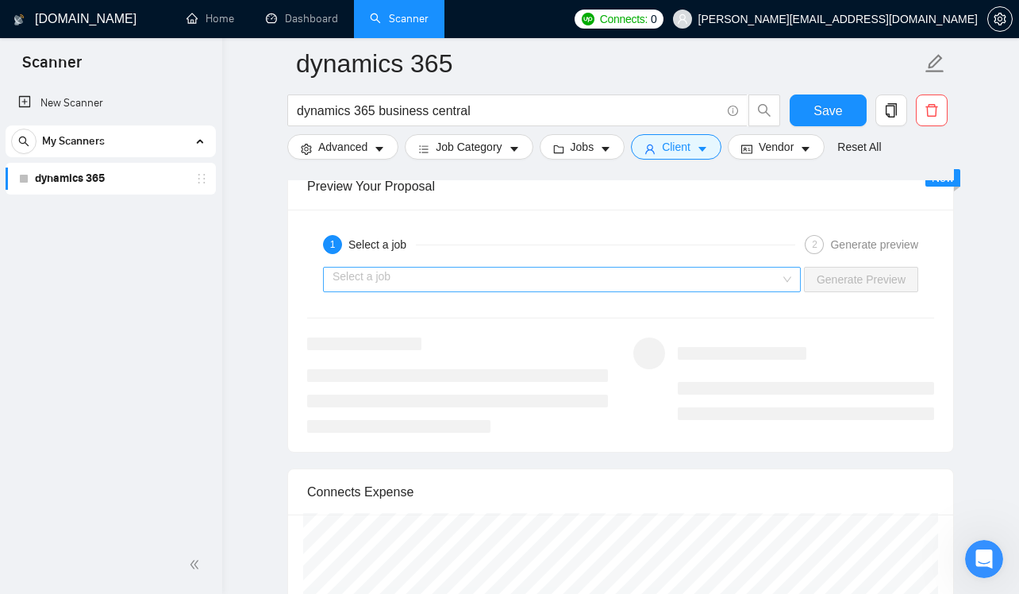
scroll to position [3030, 0]
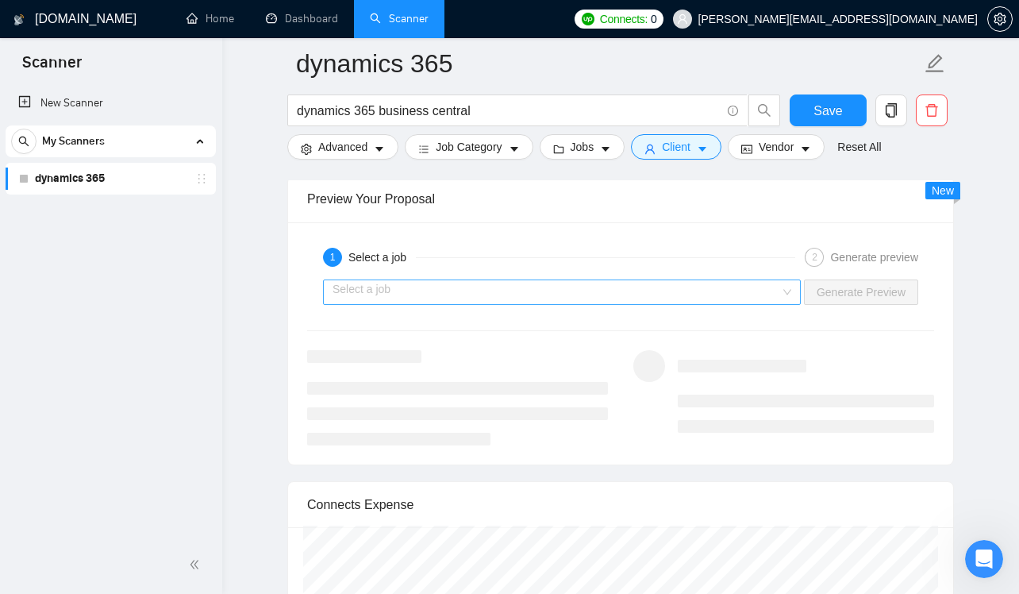
click at [607, 286] on input "search" at bounding box center [557, 292] width 448 height 24
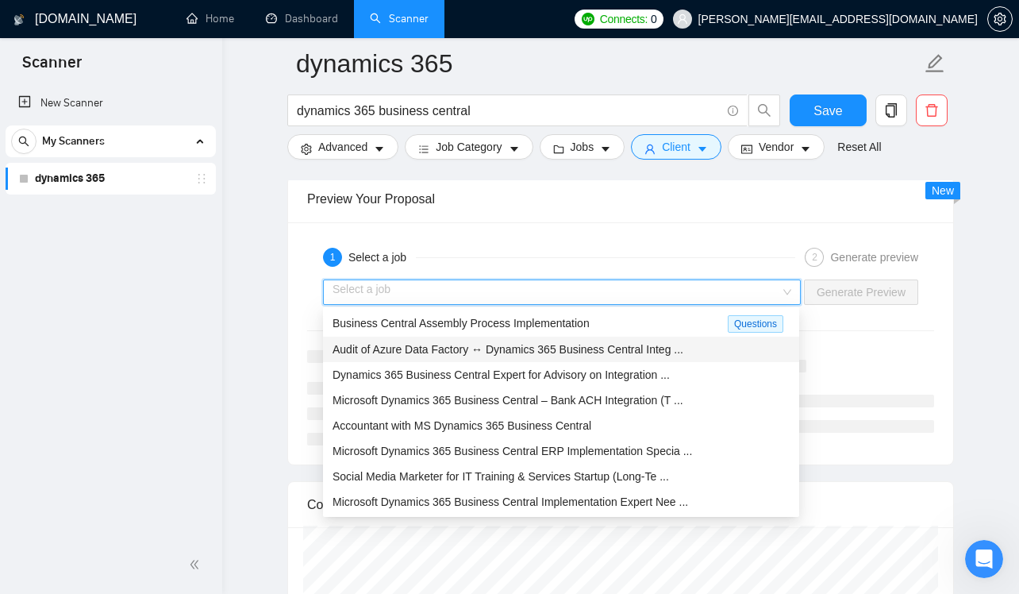
click at [590, 343] on span "Audit of Azure Data Factory ↔ Dynamics 365 Business Central Integ ..." at bounding box center [508, 349] width 351 height 13
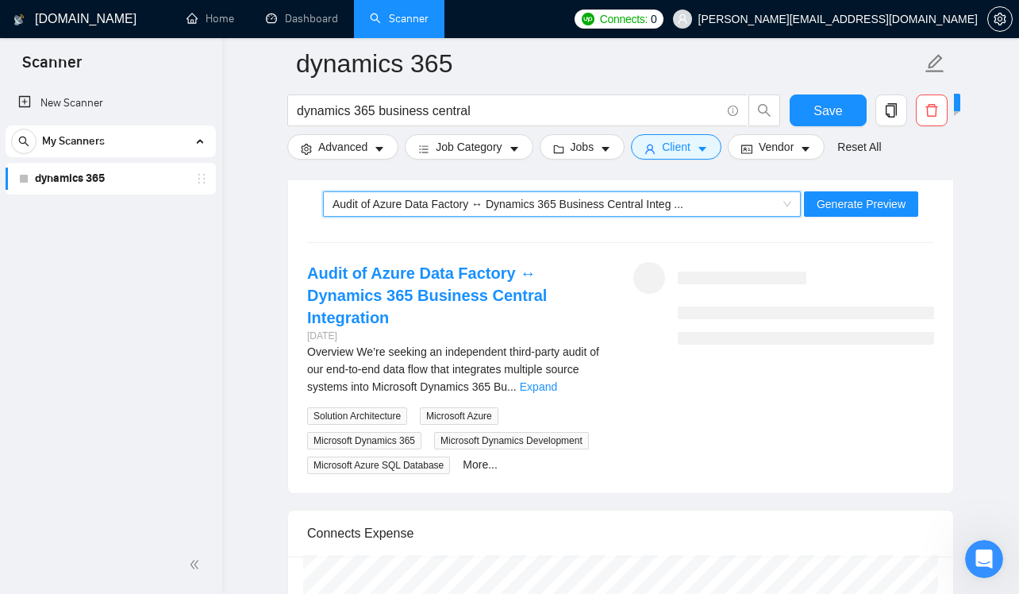
scroll to position [3116, 0]
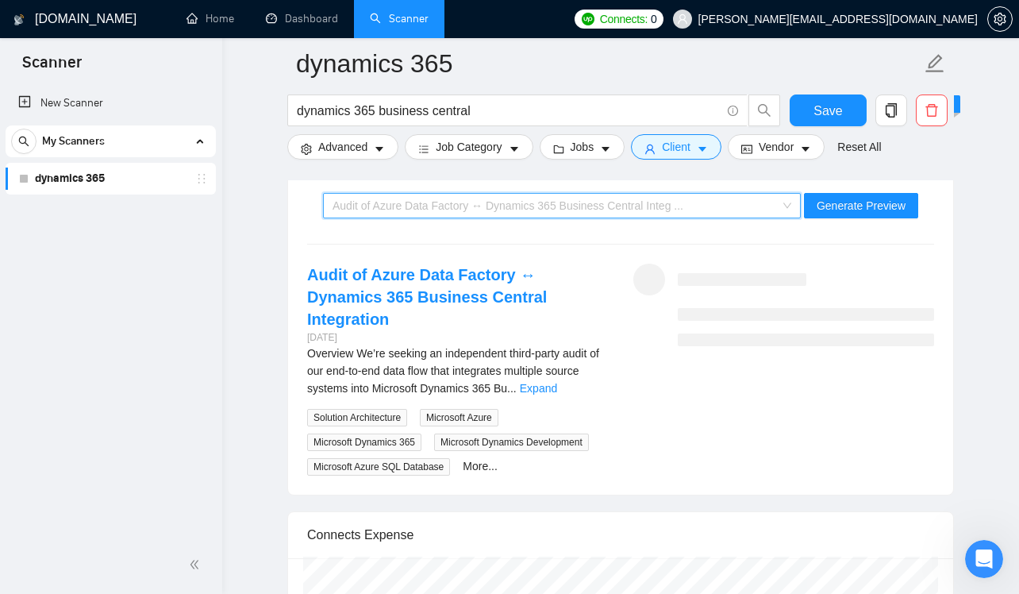
click at [628, 195] on div "Audit of Azure Data Factory ↔ Dynamics 365 Business Central Integ ..." at bounding box center [555, 206] width 444 height 24
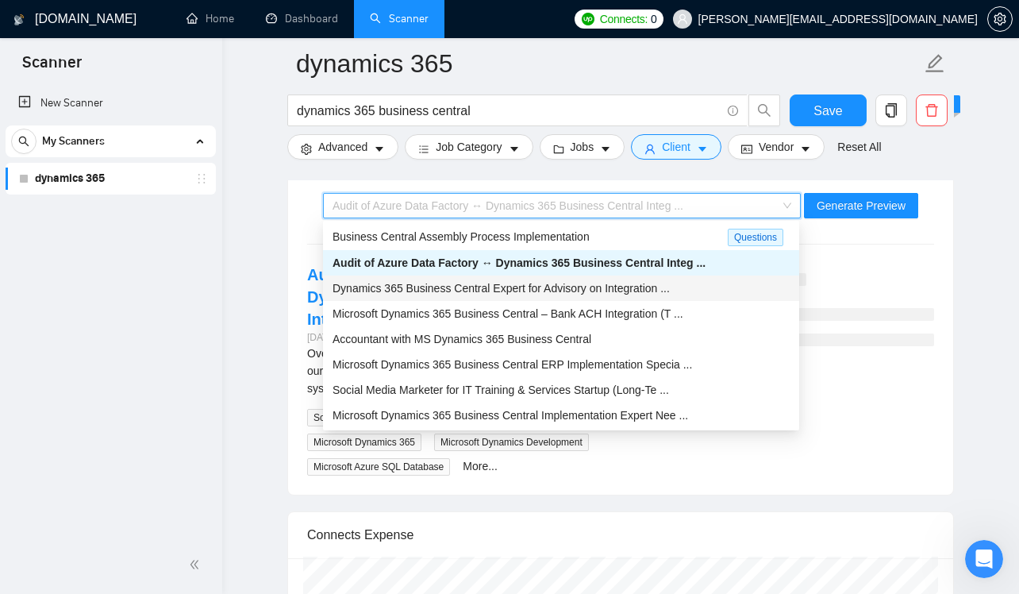
click at [620, 285] on span "Dynamics 365 Business Central Expert for Advisory on Integration ..." at bounding box center [501, 288] width 337 height 13
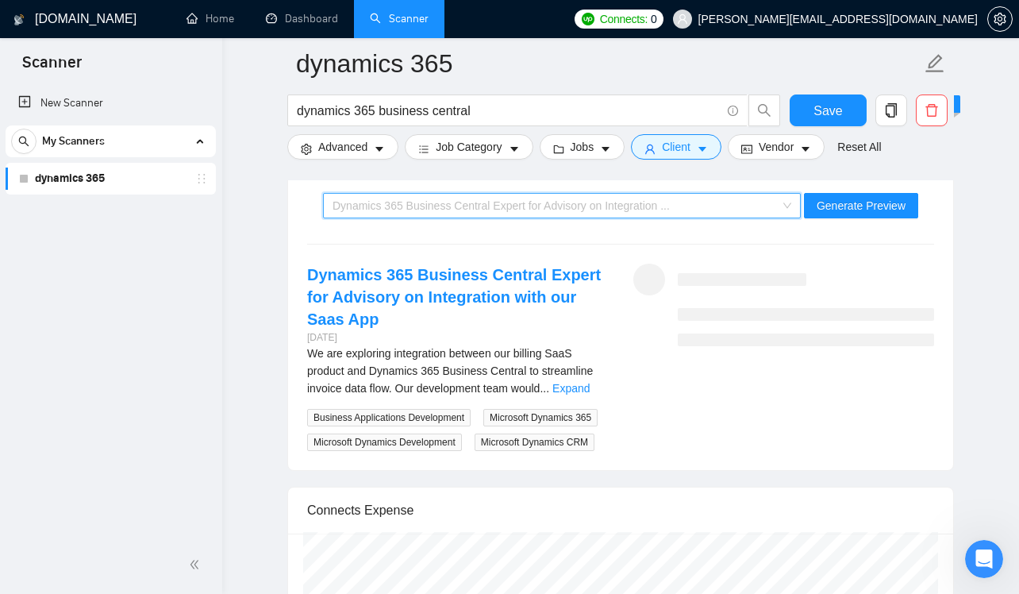
click at [670, 209] on span "Dynamics 365 Business Central Expert for Advisory on Integration ..." at bounding box center [501, 205] width 337 height 13
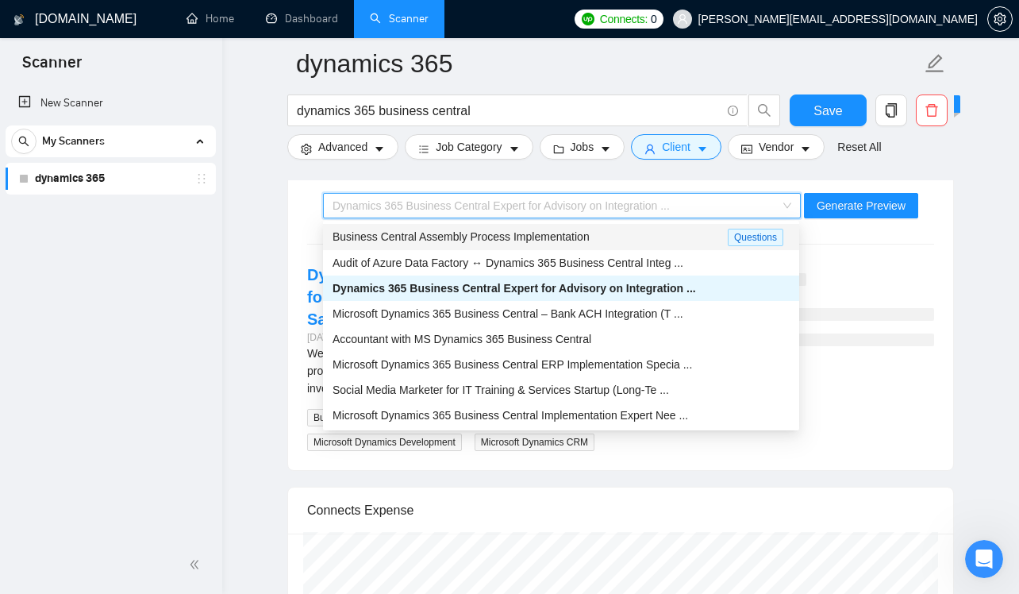
click at [674, 247] on div "Business Central Assembly Process Implementation Questions" at bounding box center [561, 237] width 476 height 26
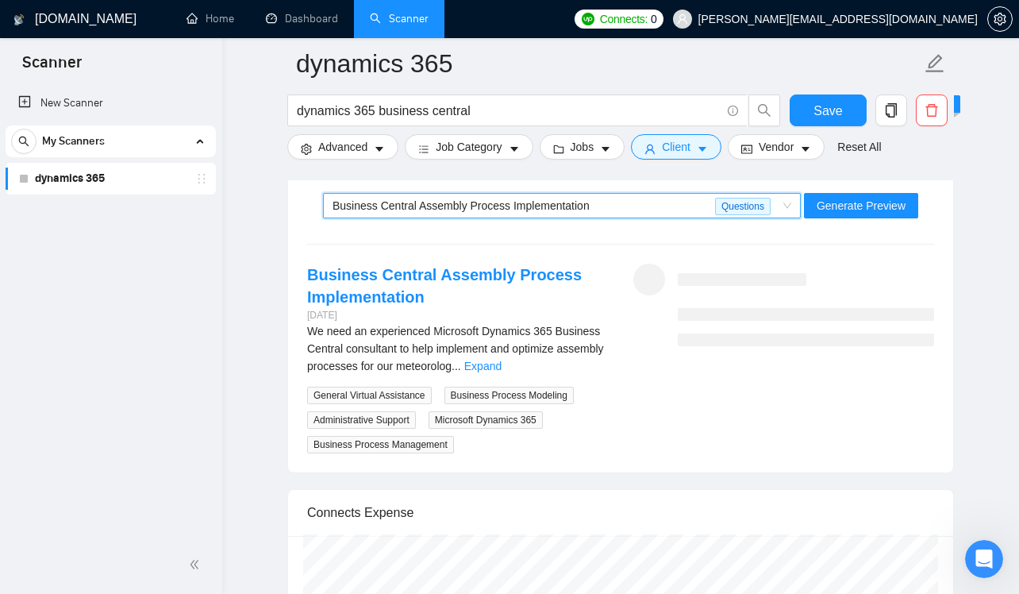
click at [639, 206] on div "Business Central Assembly Process Implementation" at bounding box center [524, 206] width 383 height 24
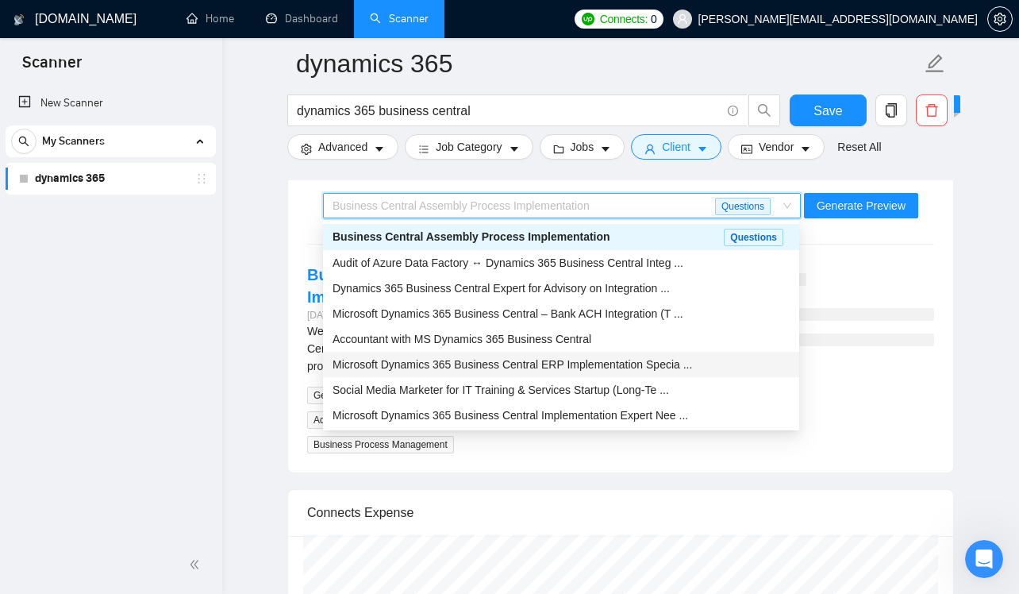
click at [602, 358] on span "Microsoft Dynamics 365 Business Central ERP Implementation Specia ..." at bounding box center [512, 364] width 359 height 13
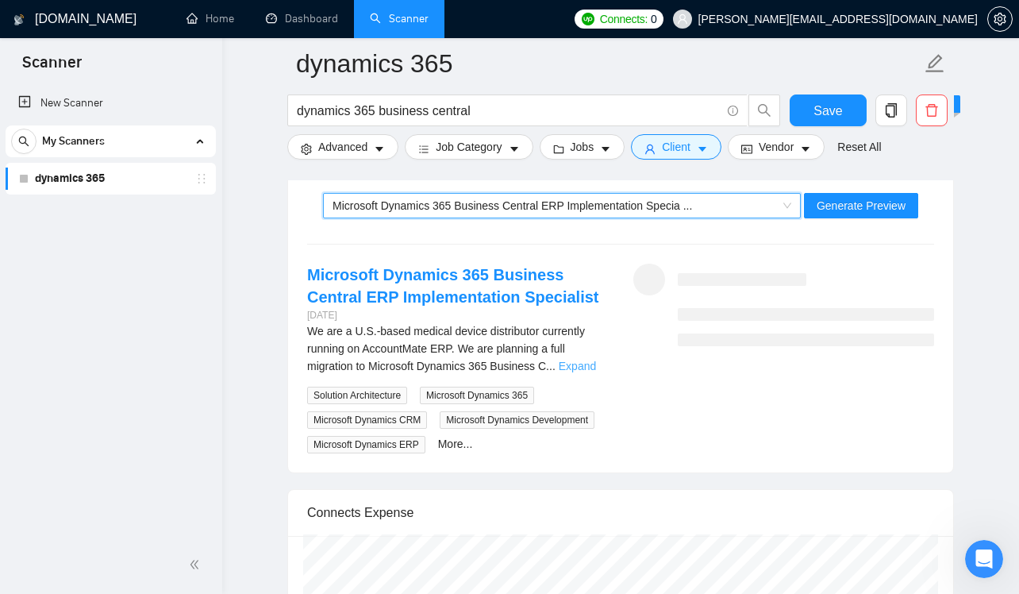
click at [596, 364] on link "Expand" at bounding box center [577, 365] width 37 height 13
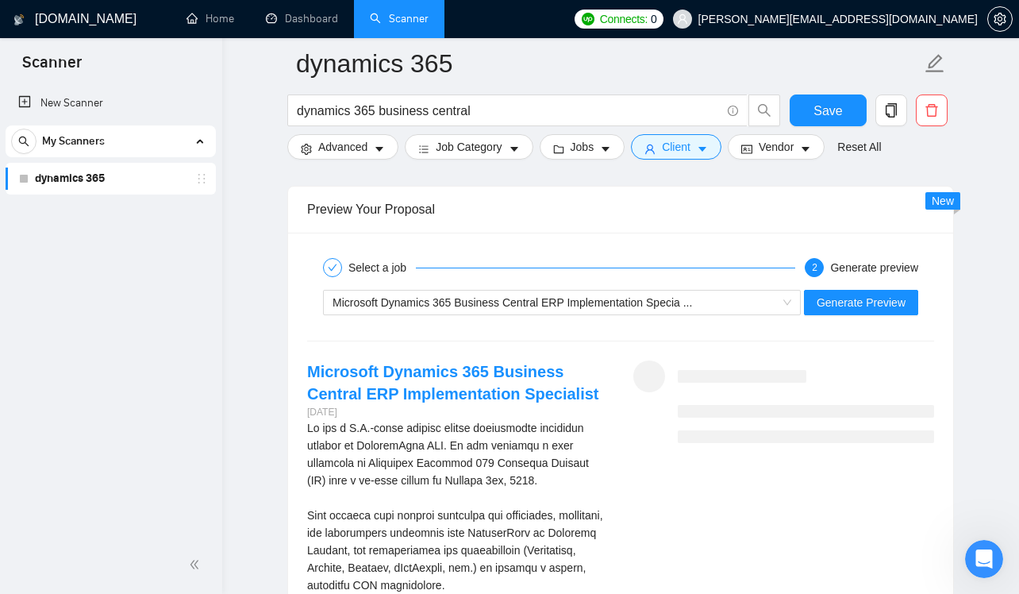
scroll to position [3056, 0]
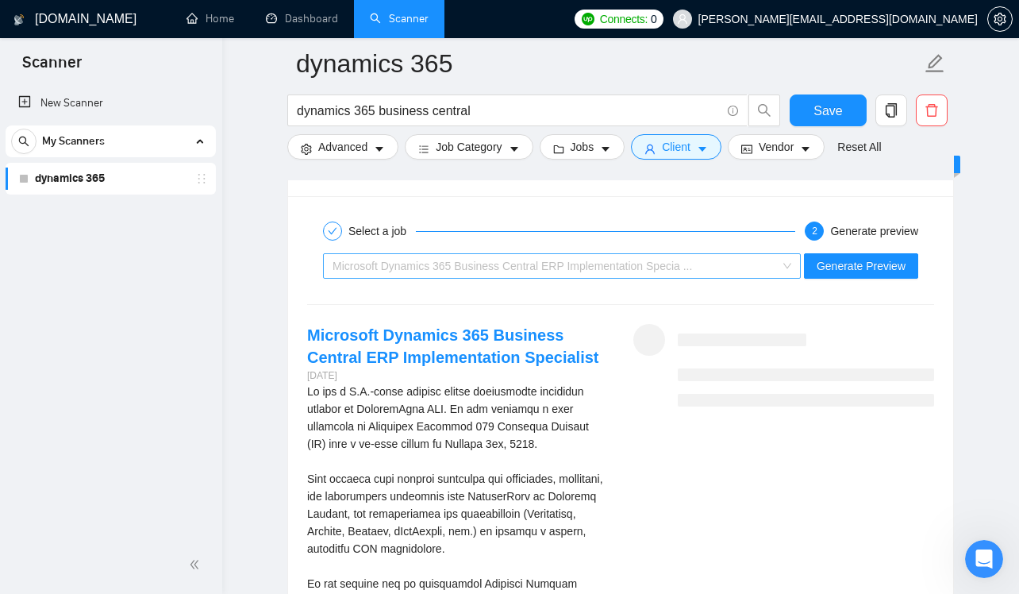
click at [644, 264] on span "Microsoft Dynamics 365 Business Central ERP Implementation Specia ..." at bounding box center [512, 266] width 359 height 13
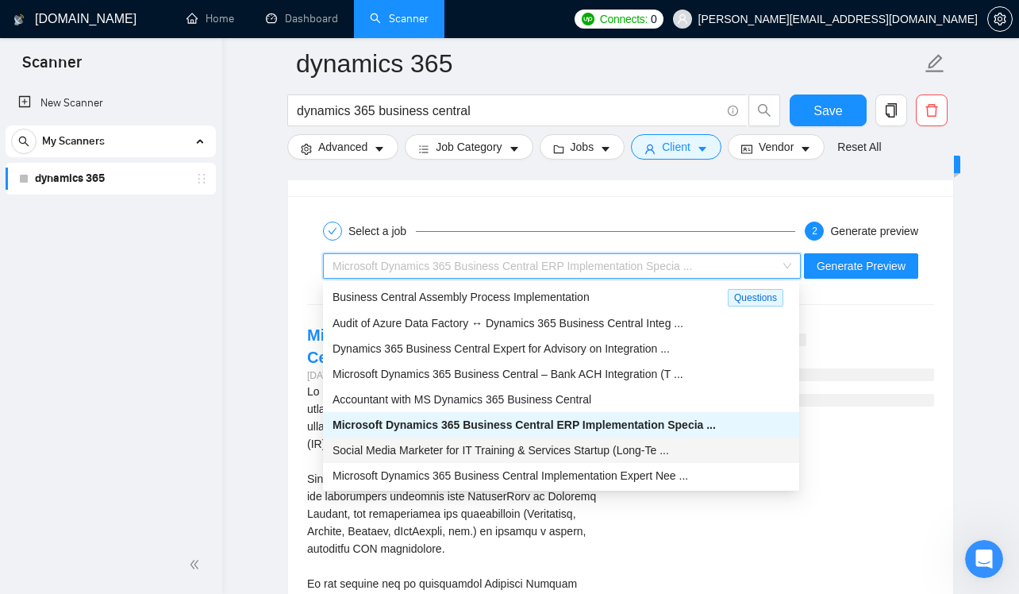
click at [613, 448] on span "Social Media Marketer for IT Training & Services Startup (Long-Te ..." at bounding box center [501, 450] width 336 height 13
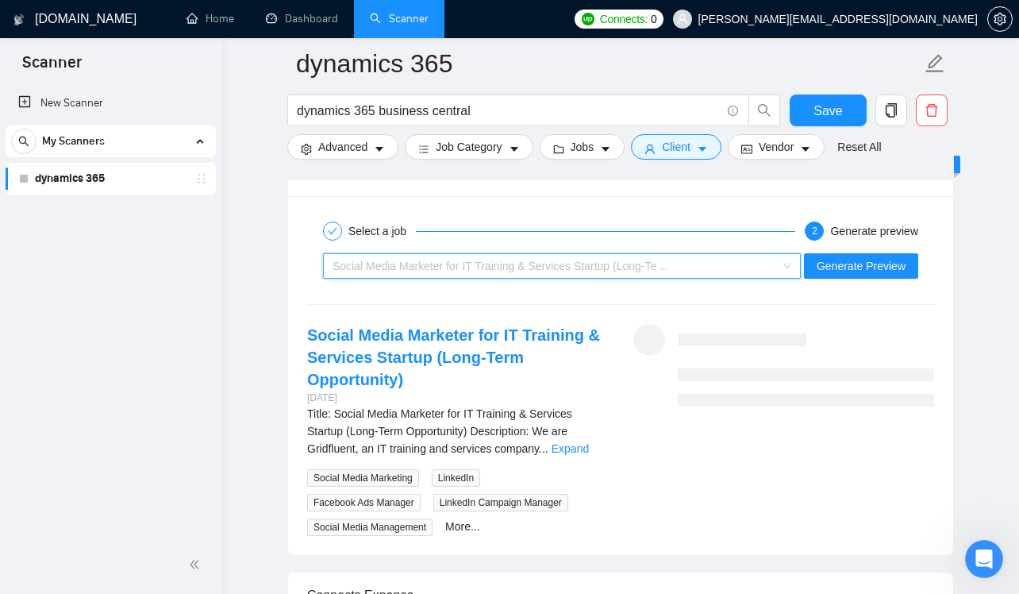
click at [623, 260] on span "Social Media Marketer for IT Training & Services Startup (Long-Te ..." at bounding box center [501, 266] width 336 height 13
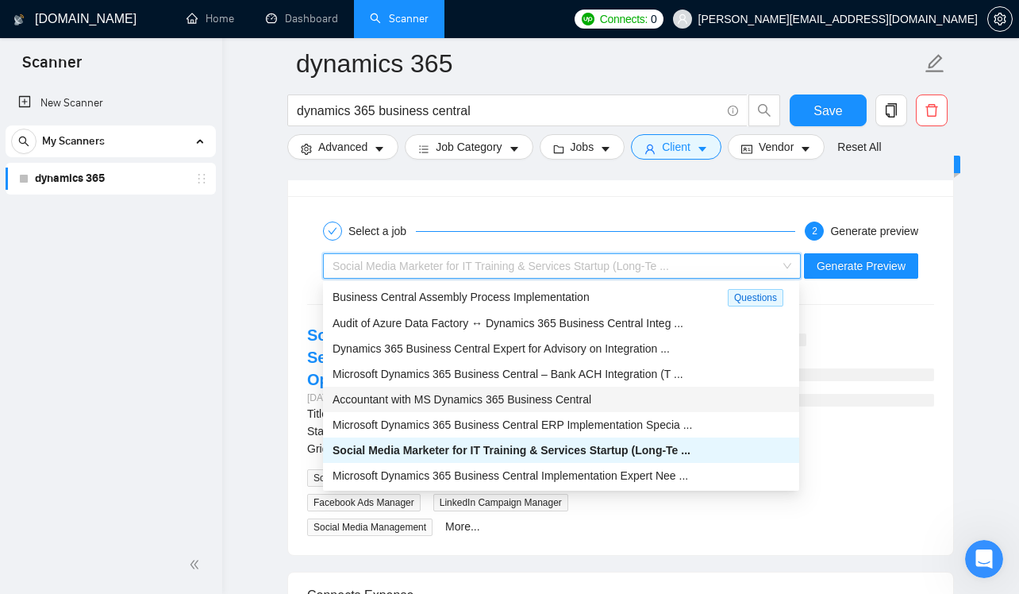
click at [591, 393] on span "Accountant with MS Dynamics 365 Business Central" at bounding box center [462, 399] width 259 height 13
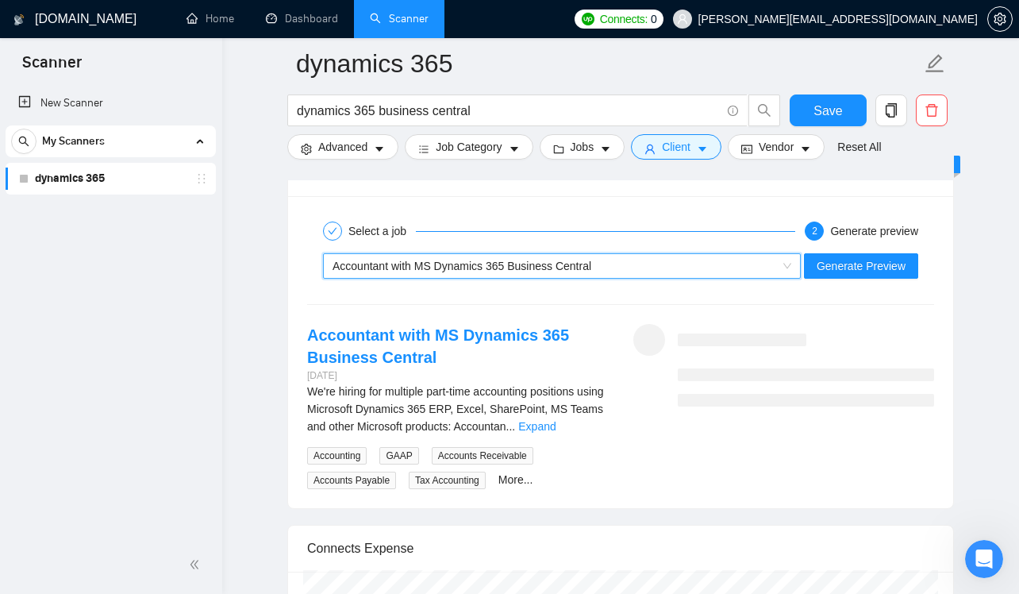
click at [86, 15] on h1 "[DOMAIN_NAME]" at bounding box center [86, 19] width 102 height 38
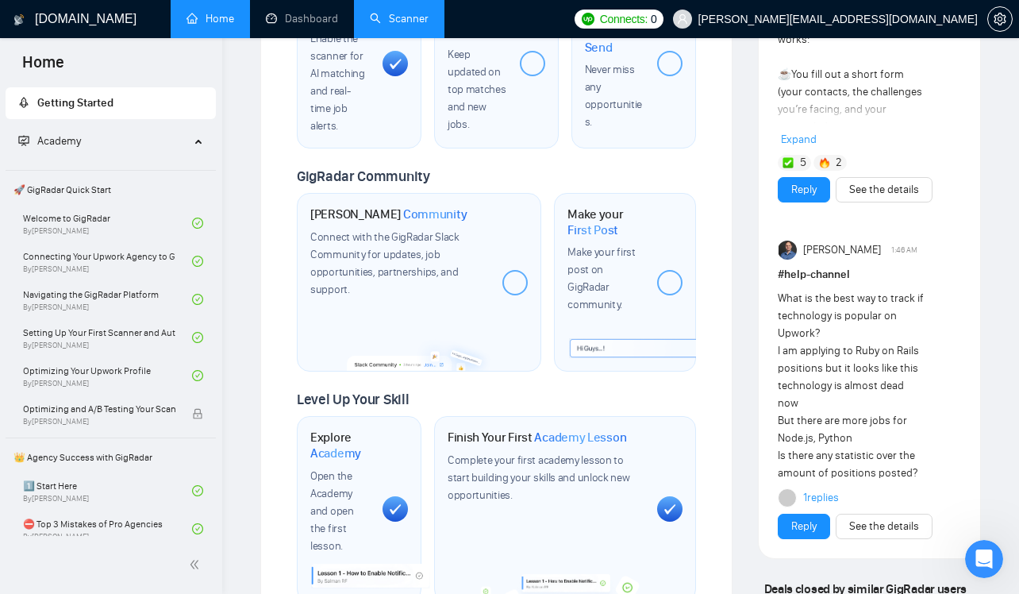
scroll to position [795, 0]
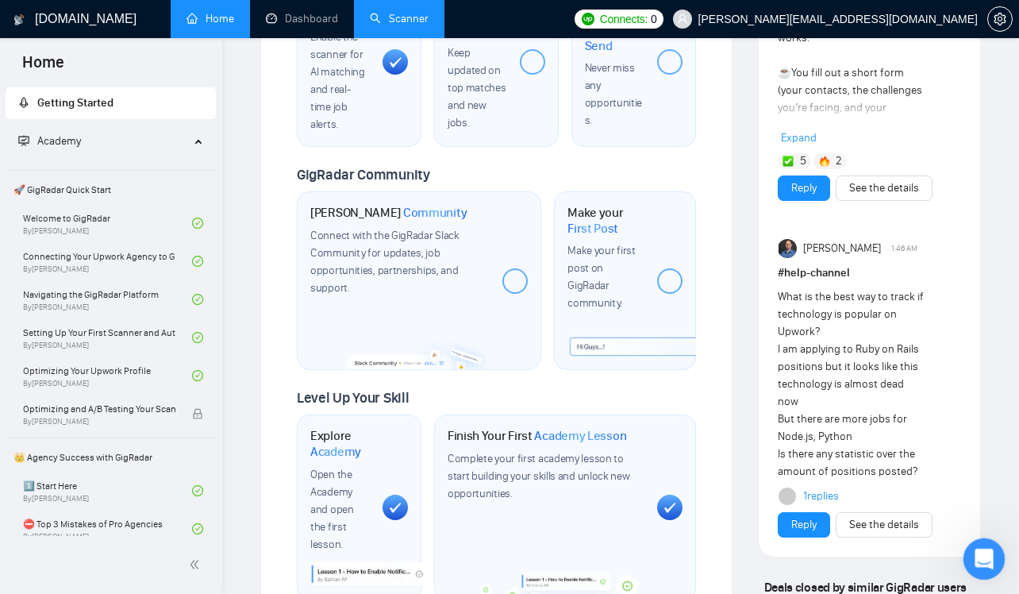
click at [978, 552] on icon "Open Intercom Messenger" at bounding box center [982, 557] width 26 height 26
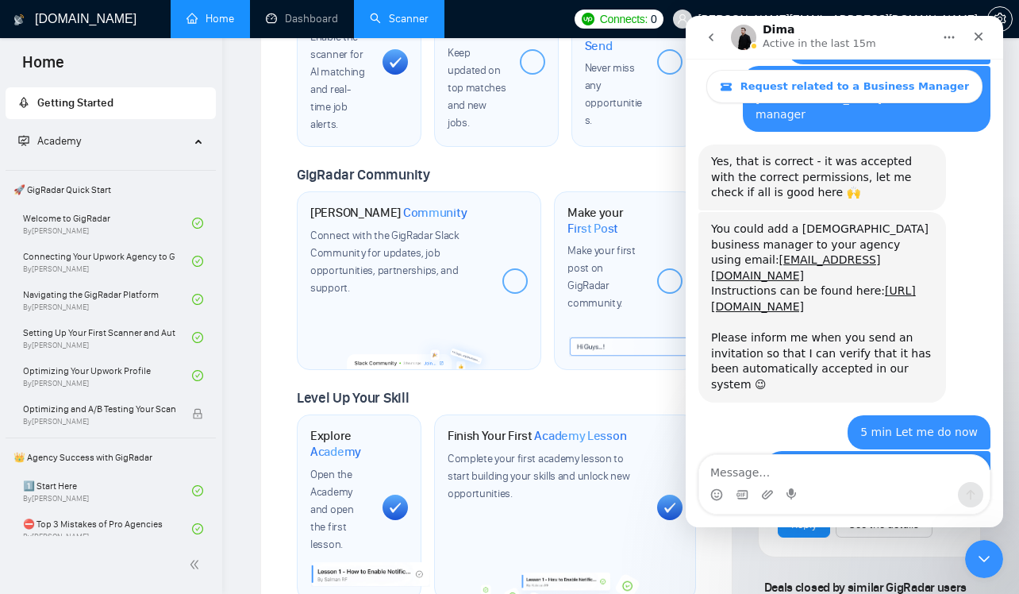
scroll to position [1846, 0]
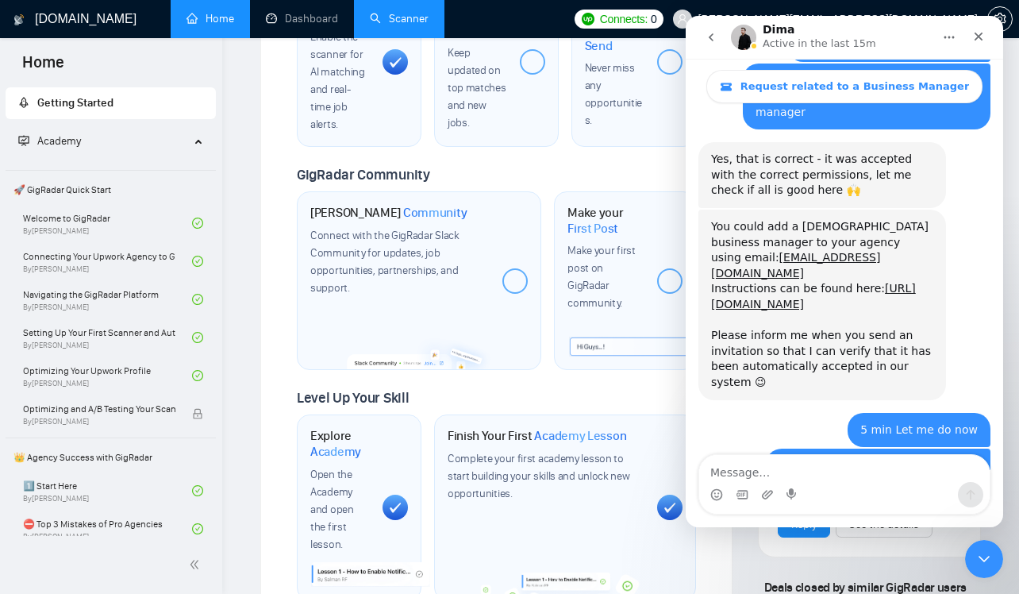
click at [778, 475] on textarea "Message…" at bounding box center [844, 468] width 290 height 27
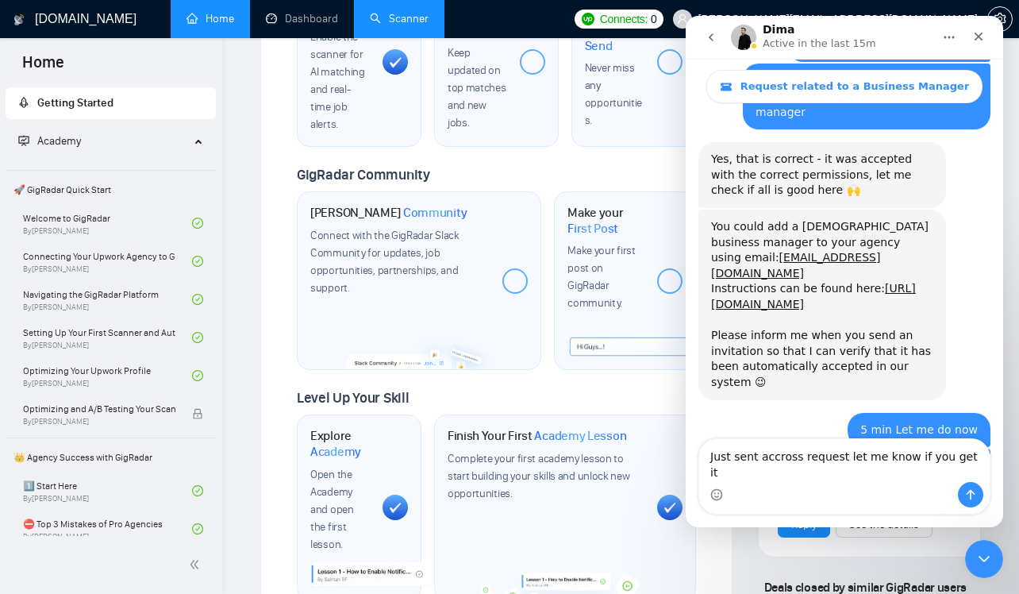
click at [771, 474] on textarea "Just sent accross request let me know if you get it" at bounding box center [844, 460] width 290 height 43
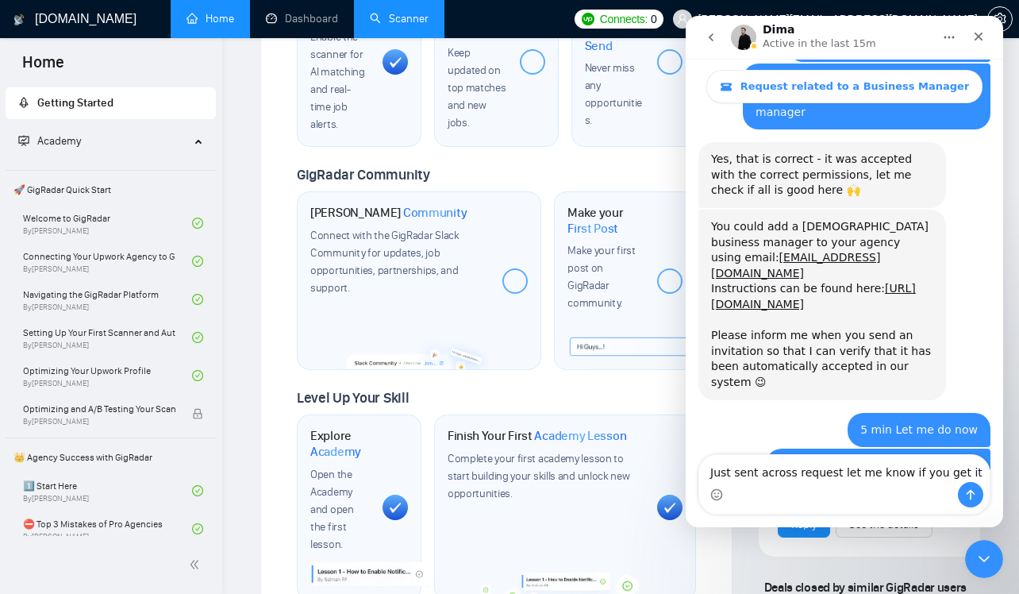
type textarea "Just sent across request let me know if you get it"
click at [967, 496] on icon "Send a message…" at bounding box center [970, 494] width 13 height 13
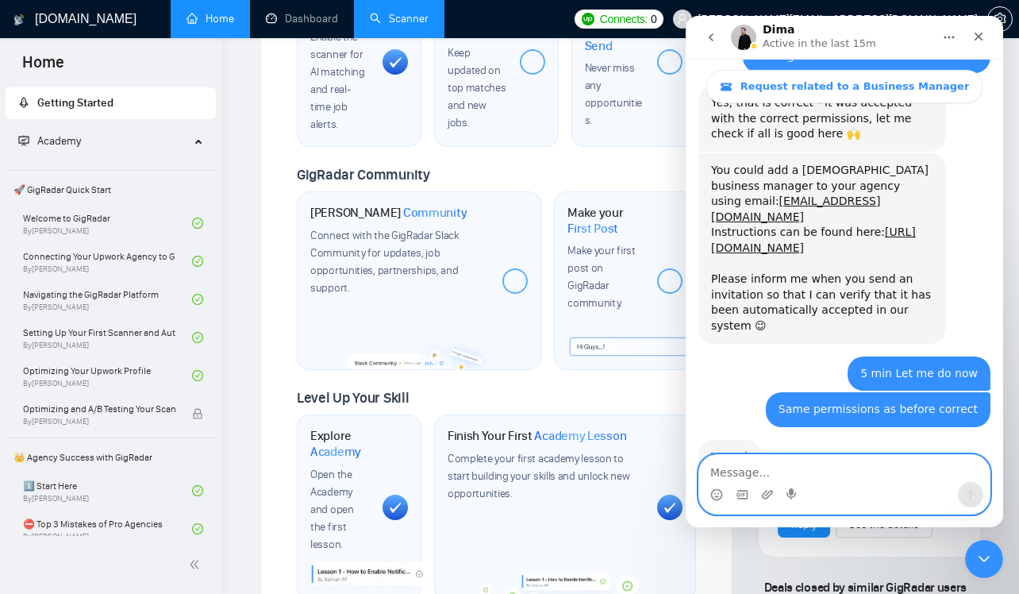
scroll to position [1909, 0]
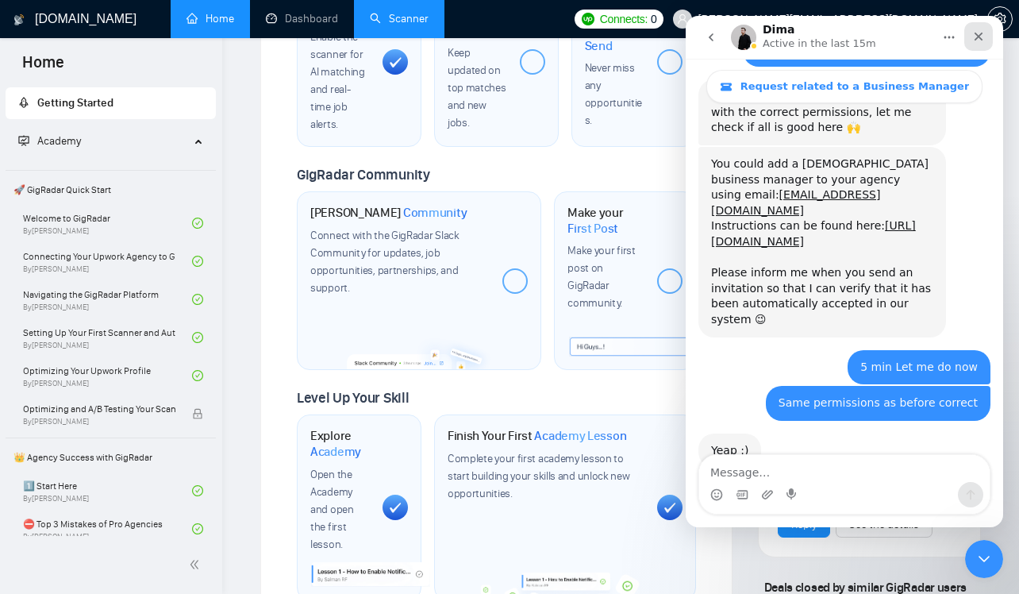
click at [970, 42] on div "Close" at bounding box center [978, 36] width 29 height 29
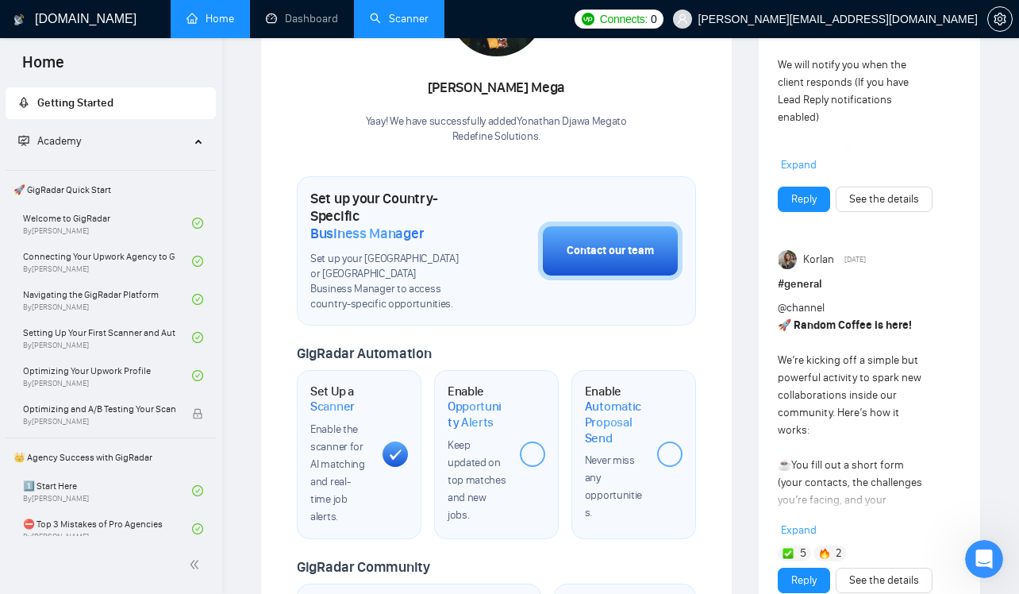
scroll to position [0, 0]
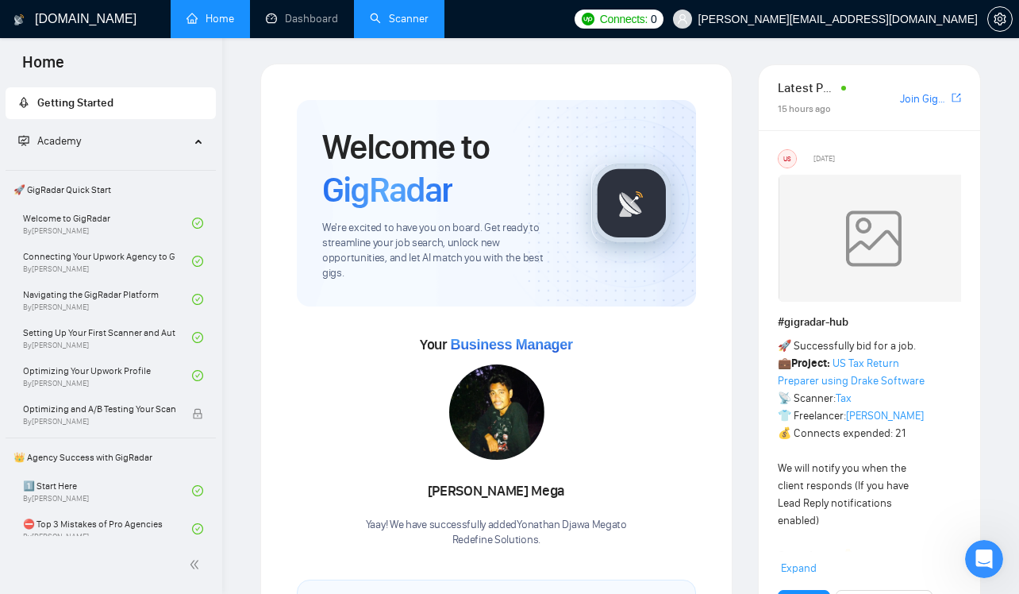
click at [90, 21] on h1 "[DOMAIN_NAME]" at bounding box center [86, 19] width 102 height 38
click at [321, 13] on link "Dashboard" at bounding box center [302, 18] width 72 height 13
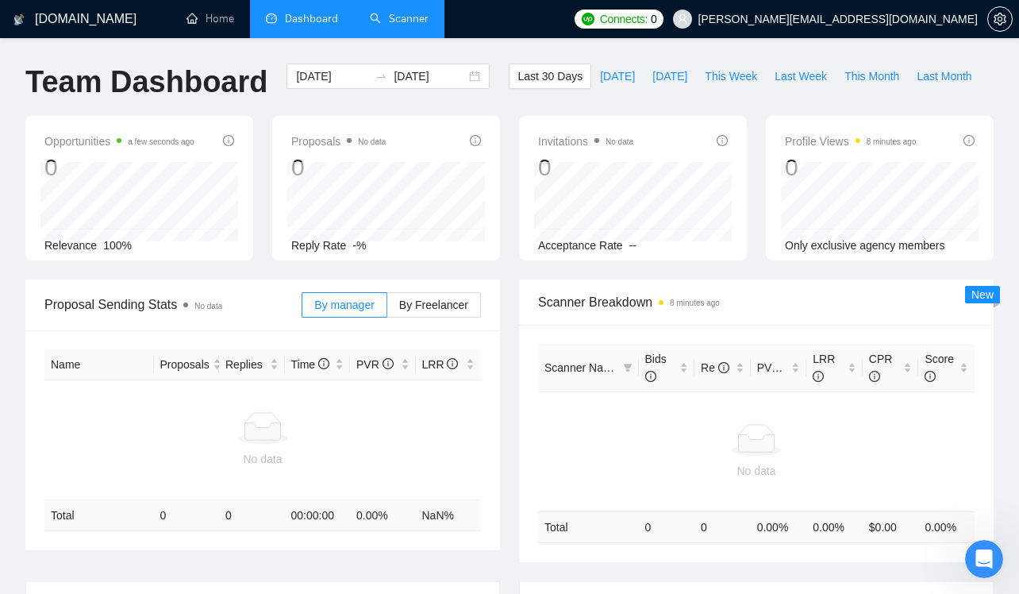
click at [401, 19] on link "Scanner" at bounding box center [399, 18] width 59 height 13
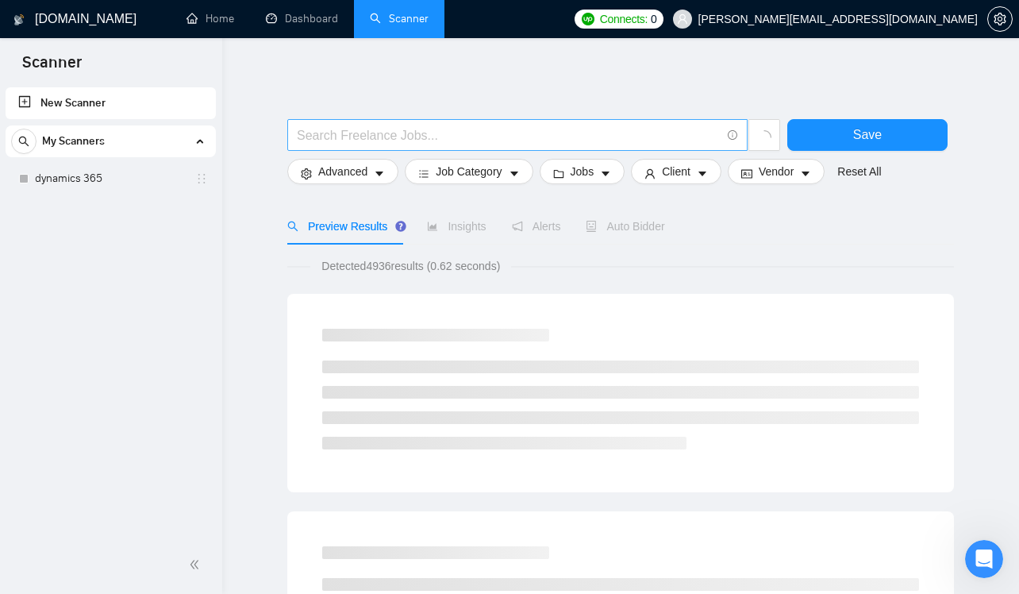
click at [512, 141] on input "text" at bounding box center [509, 135] width 424 height 20
type input "dynamics 365"
click at [128, 175] on link "dynamics 365" at bounding box center [110, 179] width 151 height 32
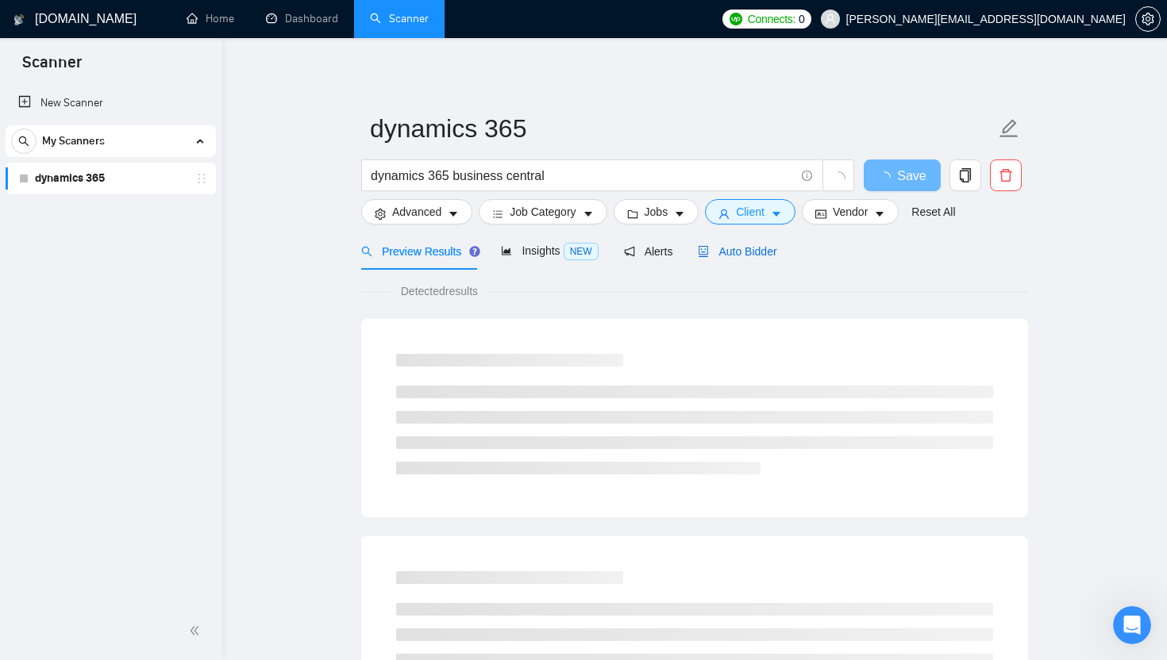
click at [731, 246] on span "Auto Bidder" at bounding box center [737, 251] width 79 height 13
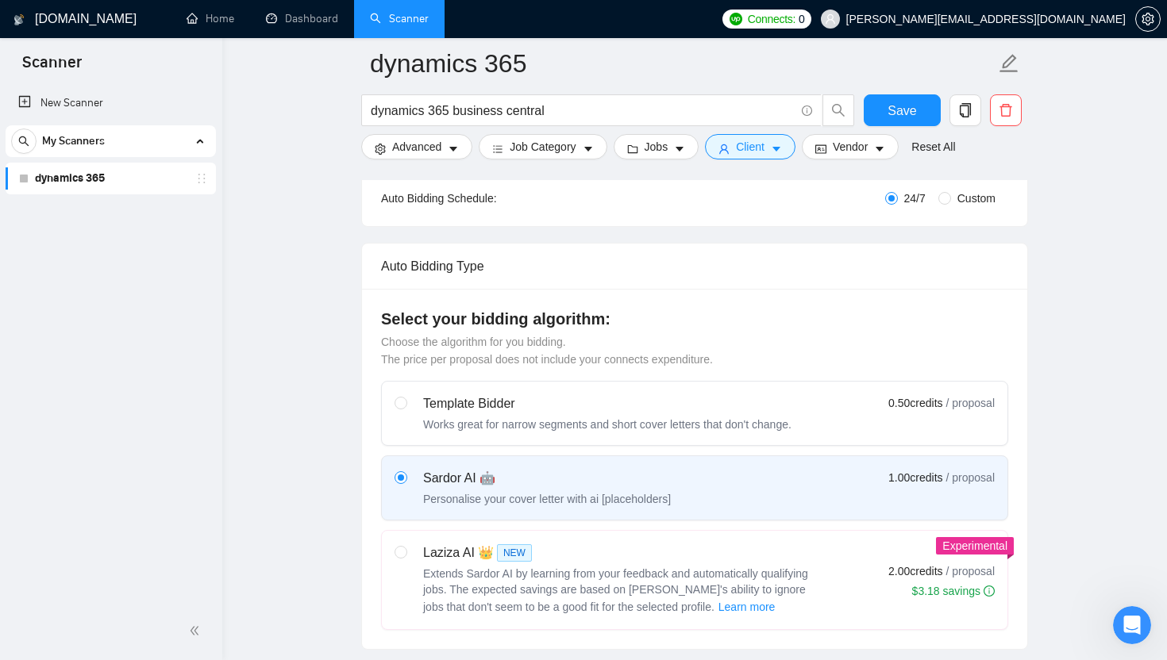
scroll to position [349, 0]
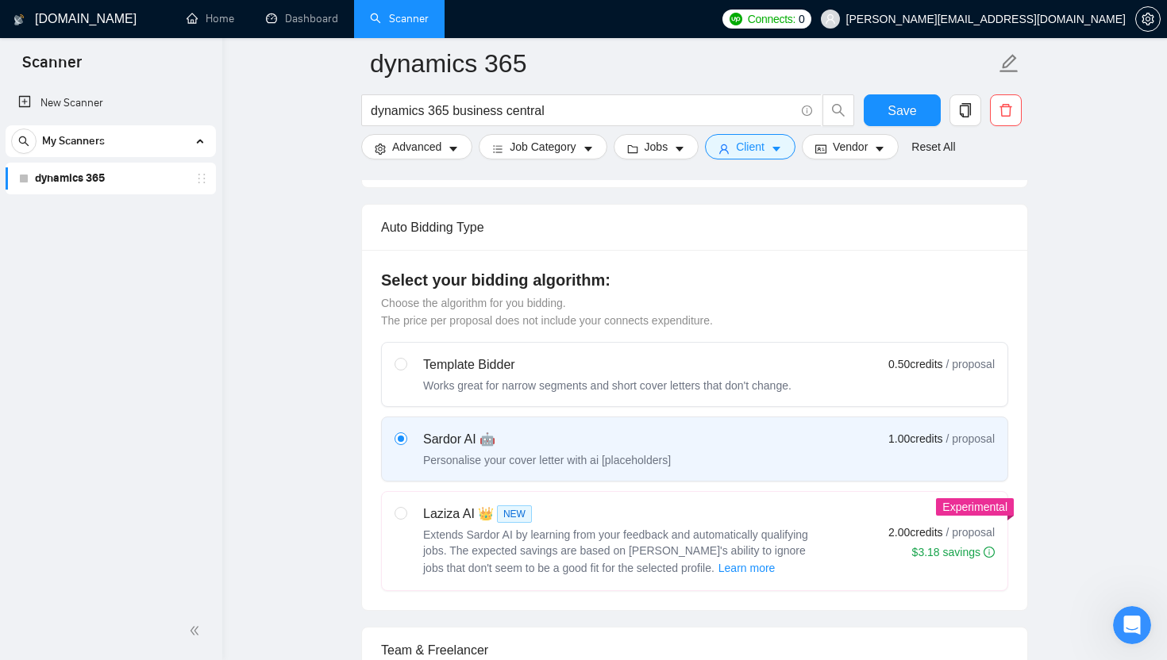
click at [557, 534] on span "Extends Sardor AI by learning from your feedback and automatically qualifying j…" at bounding box center [615, 552] width 385 height 46
click at [406, 518] on input "radio" at bounding box center [399, 512] width 11 height 11
radio input "true"
radio input "false"
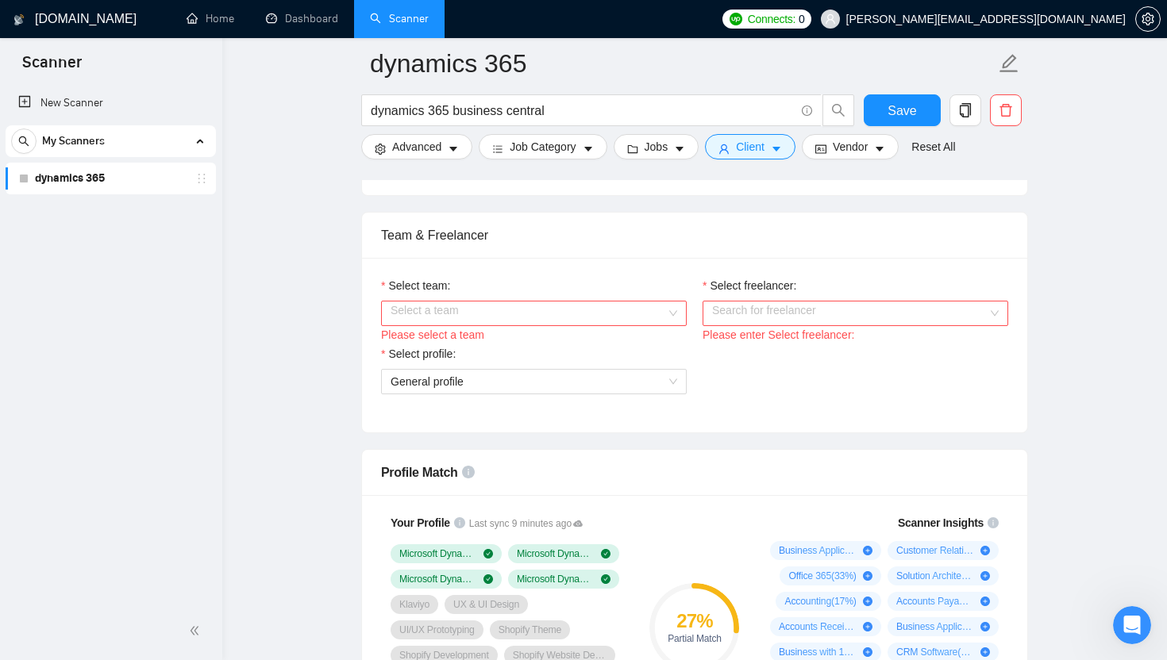
scroll to position [777, 0]
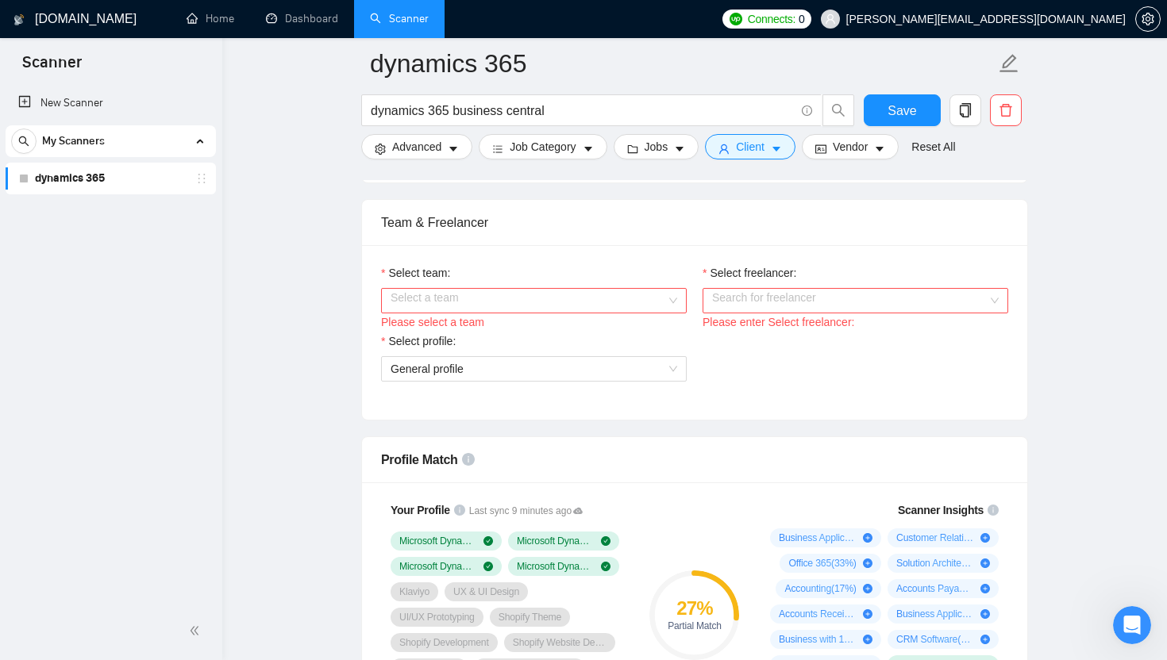
click at [654, 303] on input "Select team:" at bounding box center [527, 301] width 275 height 24
click at [637, 330] on div "Redefine Solutions" at bounding box center [533, 331] width 286 height 17
click at [764, 302] on input "Select freelancer:" at bounding box center [849, 301] width 275 height 24
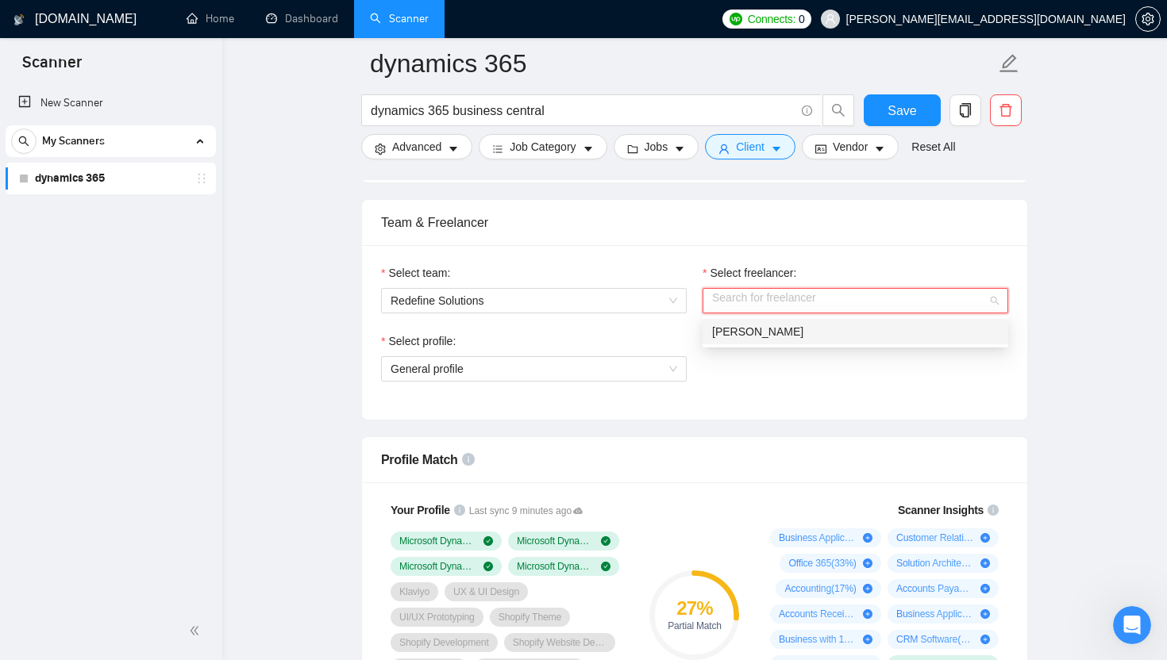
click at [763, 325] on span "[PERSON_NAME]" at bounding box center [757, 331] width 91 height 13
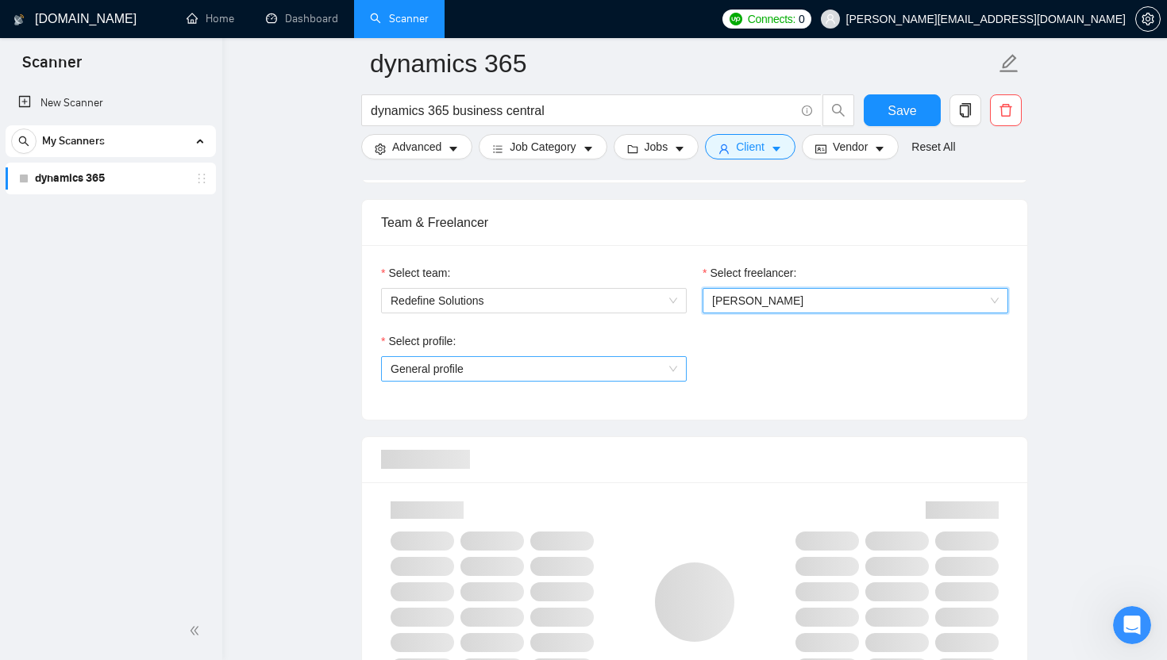
click at [623, 369] on span "General profile" at bounding box center [533, 369] width 286 height 24
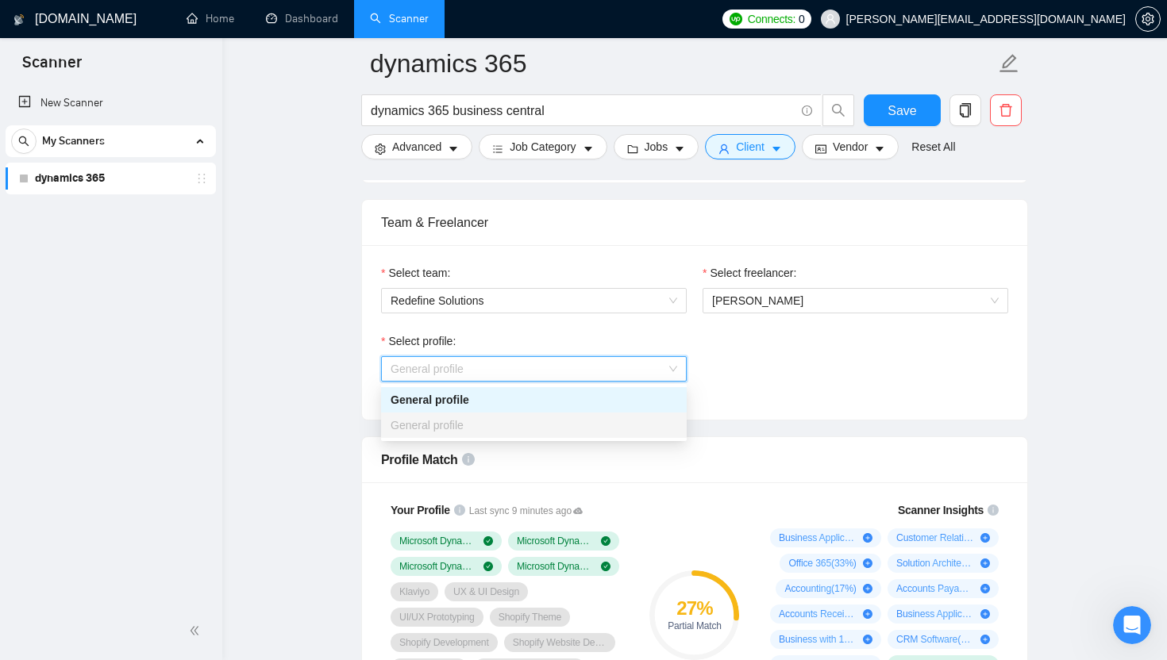
click at [743, 377] on div "Select profile: General profile" at bounding box center [694, 367] width 643 height 68
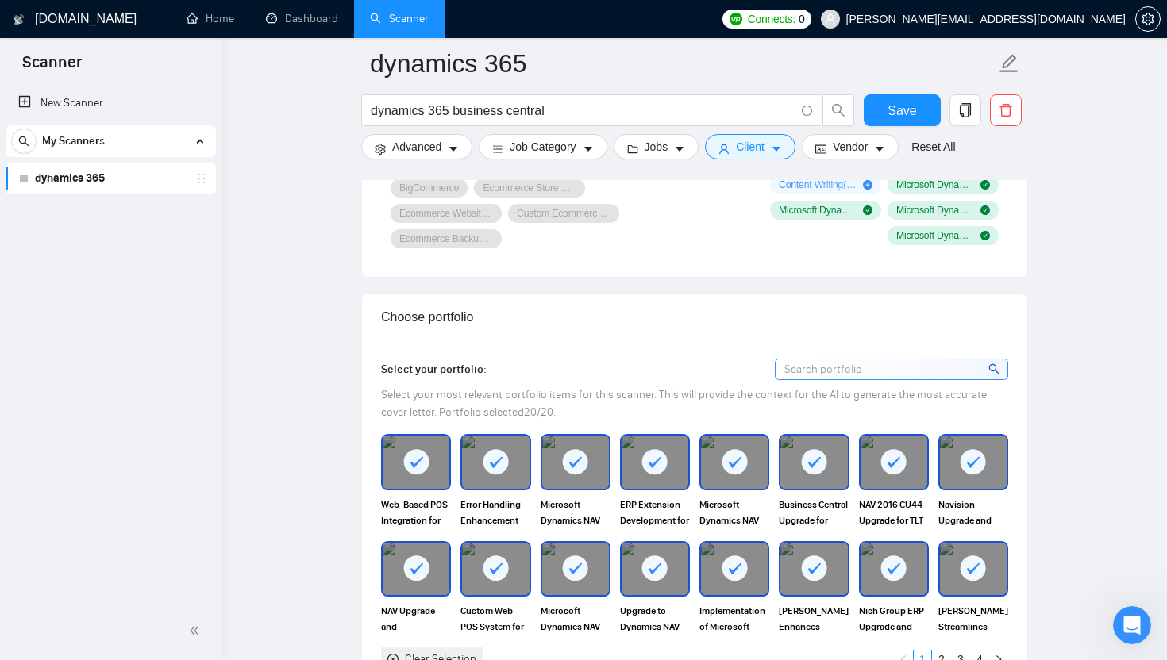
scroll to position [1352, 0]
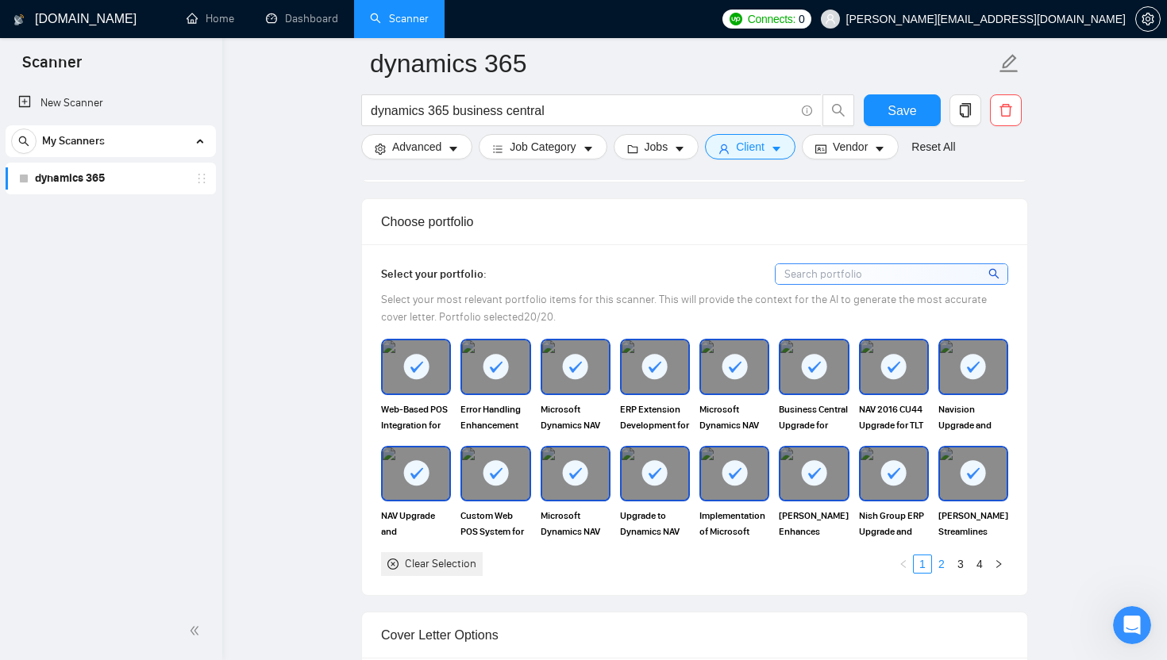
click at [942, 565] on link "2" at bounding box center [940, 564] width 17 height 17
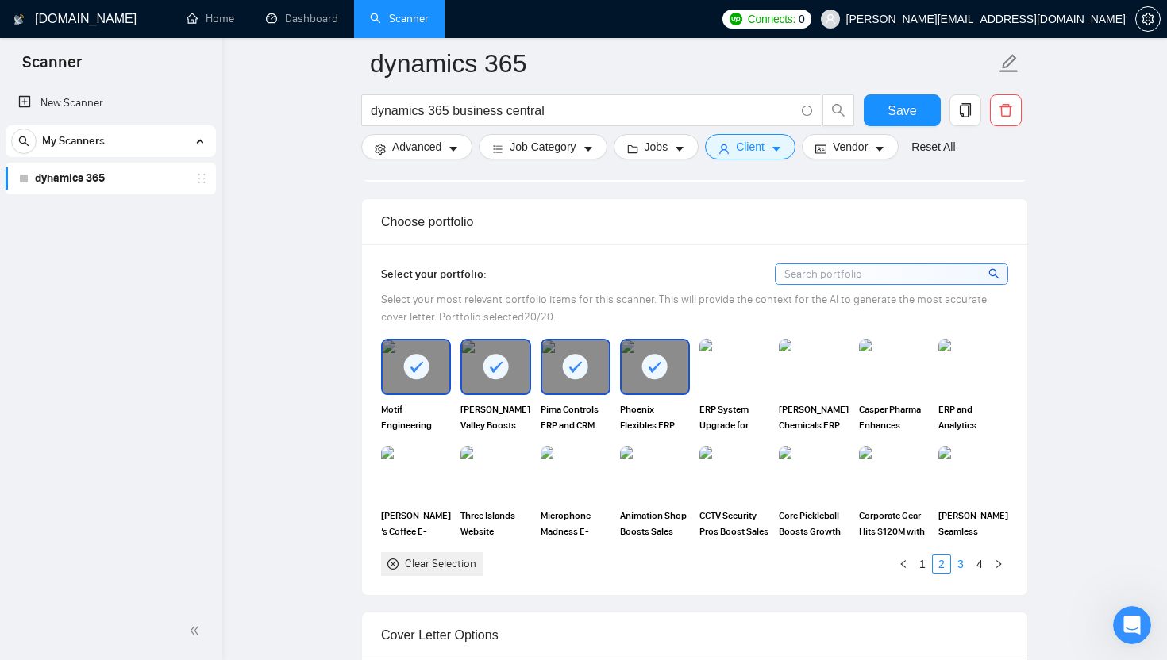
click at [963, 565] on link "3" at bounding box center [960, 564] width 17 height 17
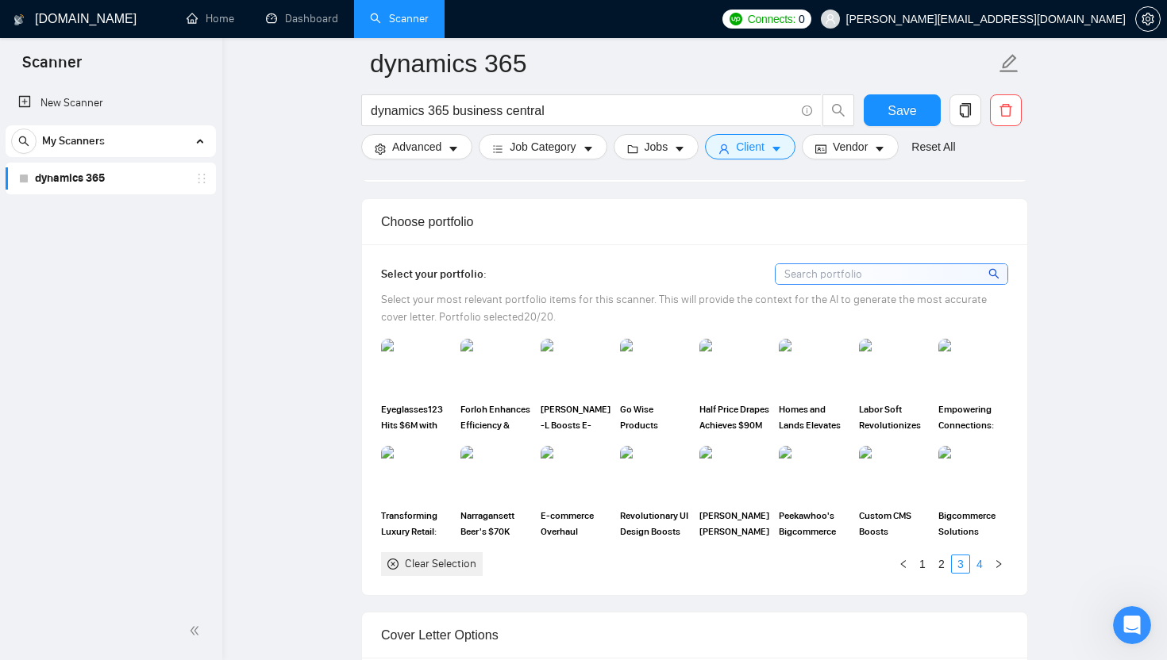
click at [979, 567] on link "4" at bounding box center [979, 564] width 17 height 17
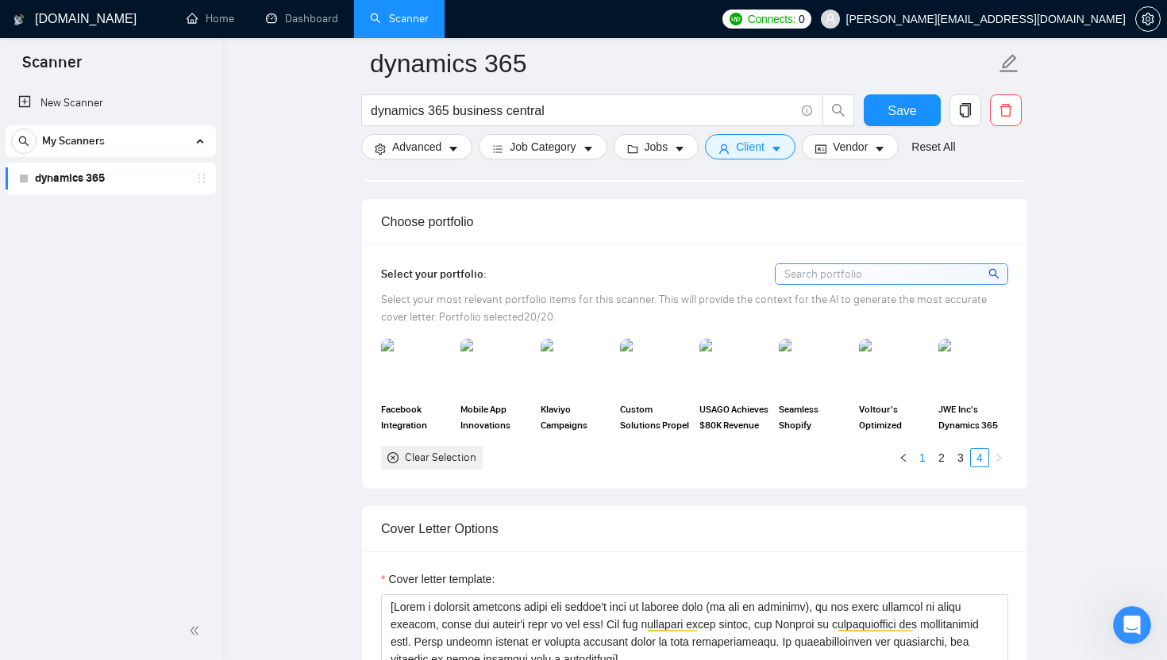
click at [926, 453] on link "1" at bounding box center [921, 457] width 17 height 17
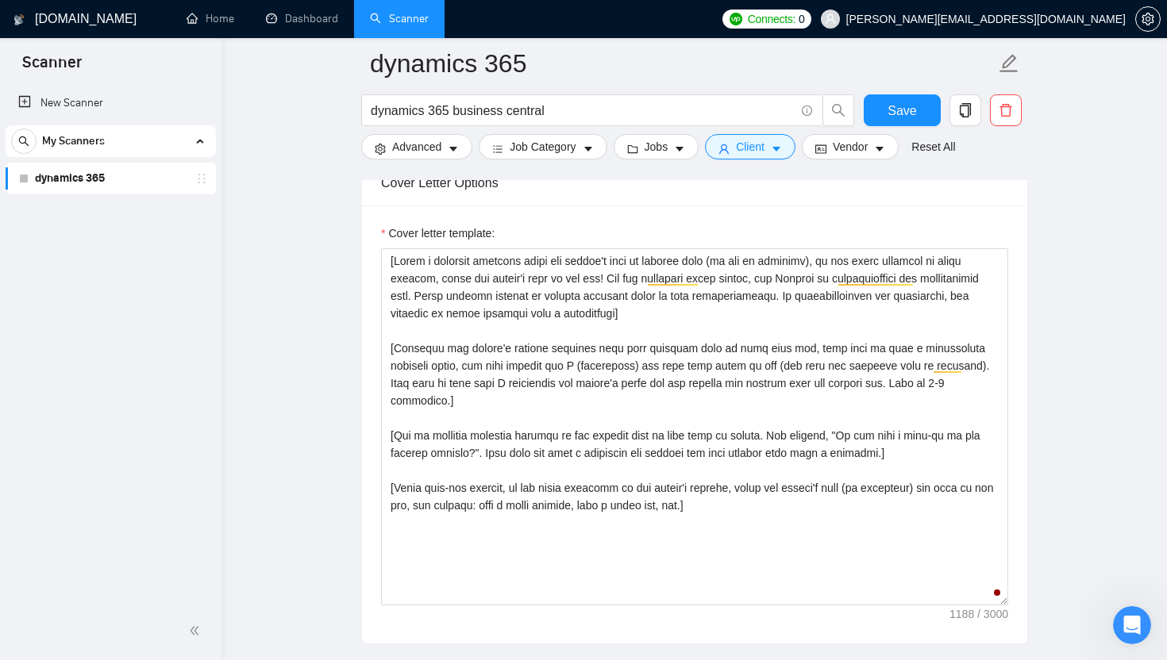
scroll to position [1805, 0]
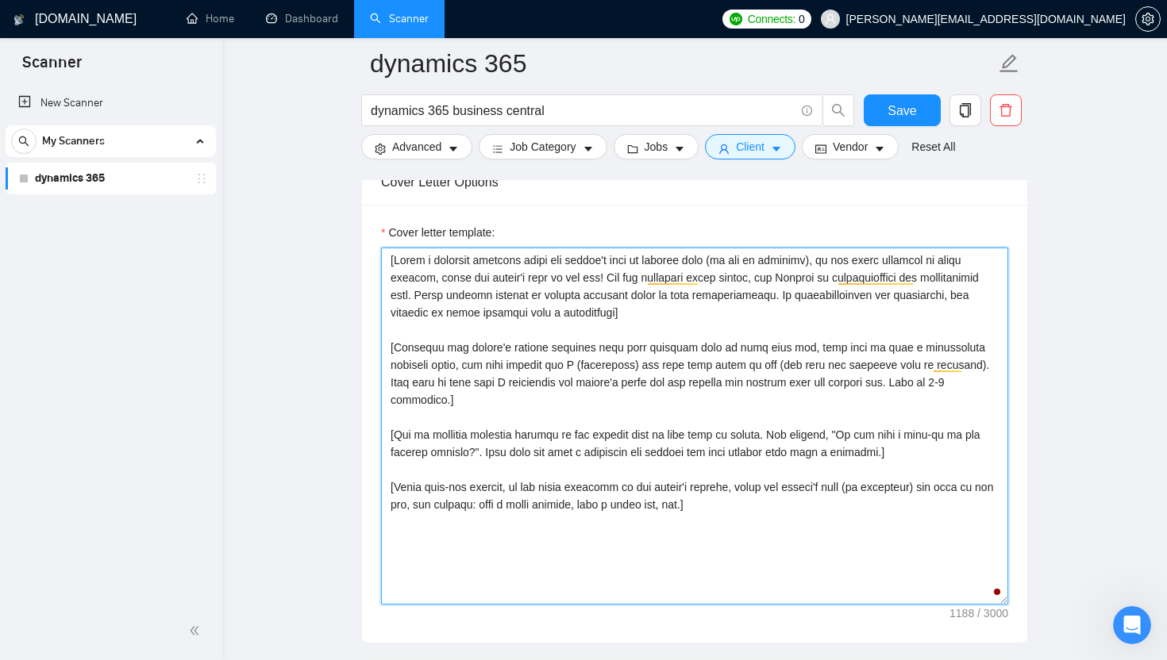
click at [867, 276] on textarea "Cover letter template:" at bounding box center [694, 426] width 627 height 357
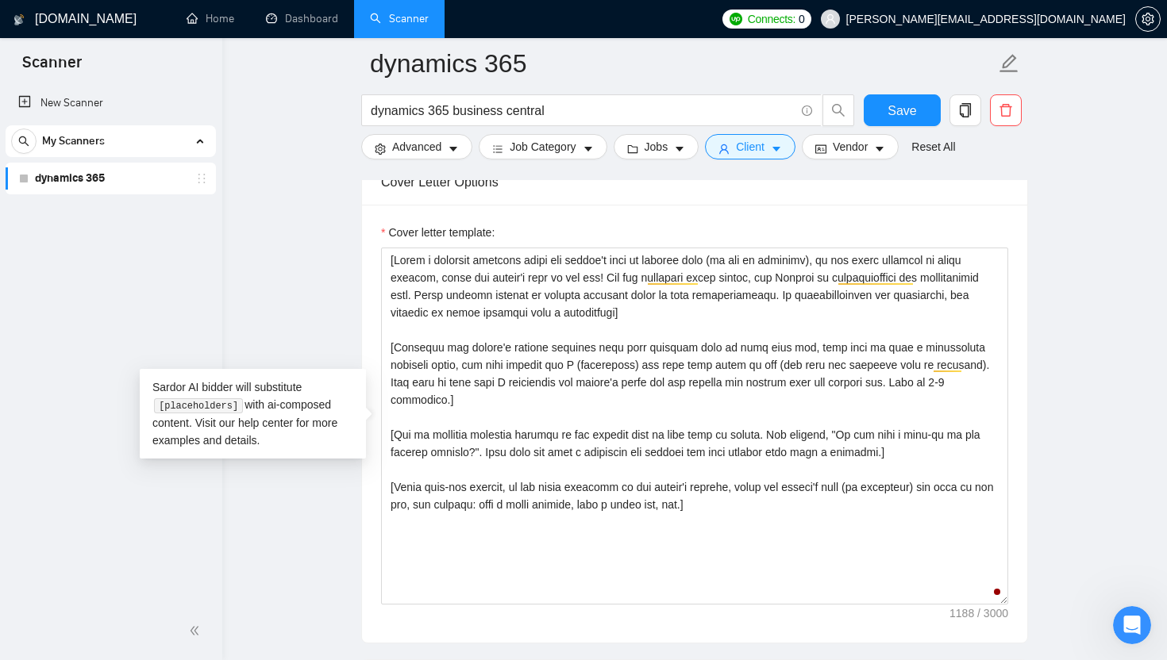
click at [359, 548] on main "dynamics 365 dynamics 365 business central Save Advanced Job Category Jobs Clie…" at bounding box center [695, 416] width 894 height 4317
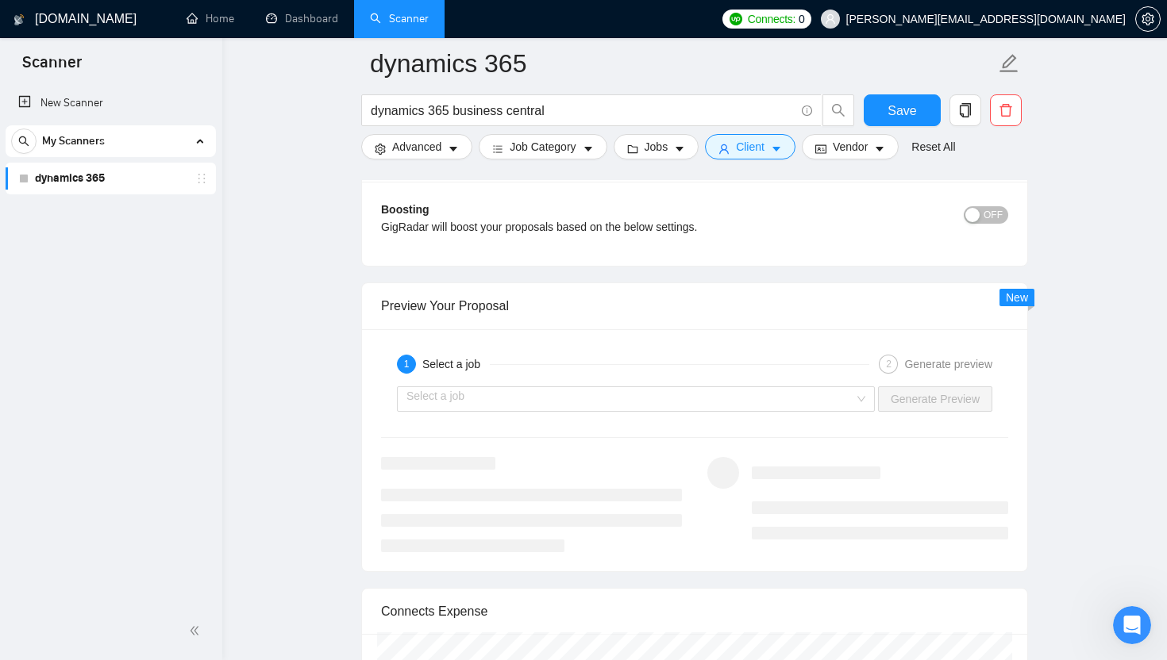
scroll to position [2926, 0]
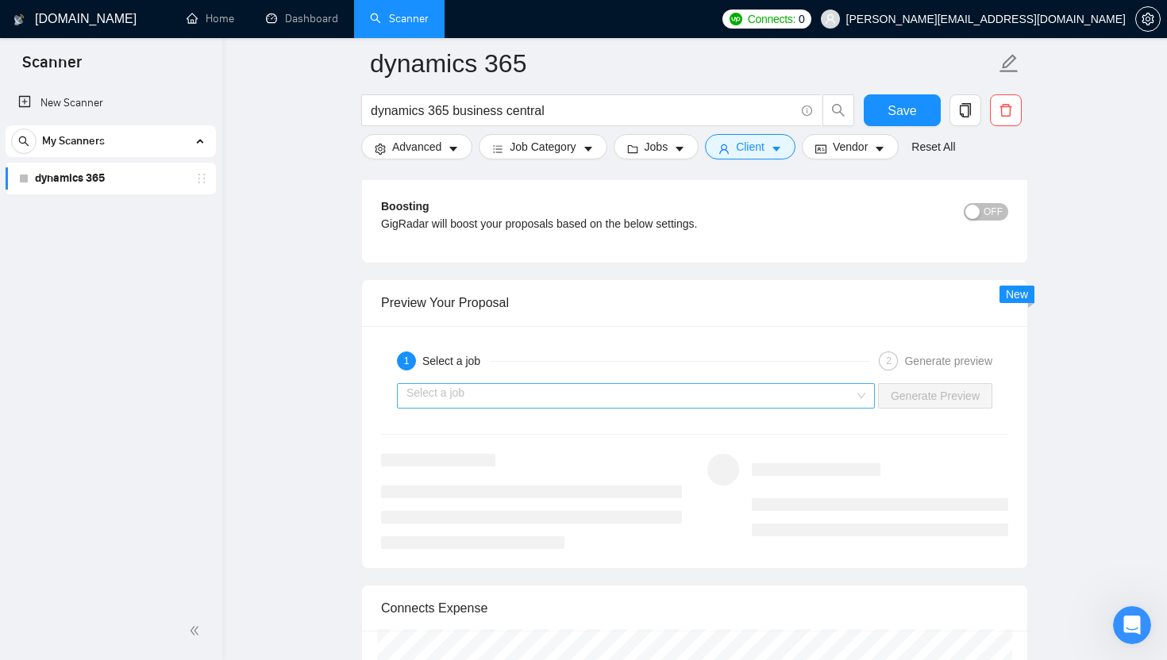
click at [677, 397] on input "search" at bounding box center [630, 396] width 448 height 24
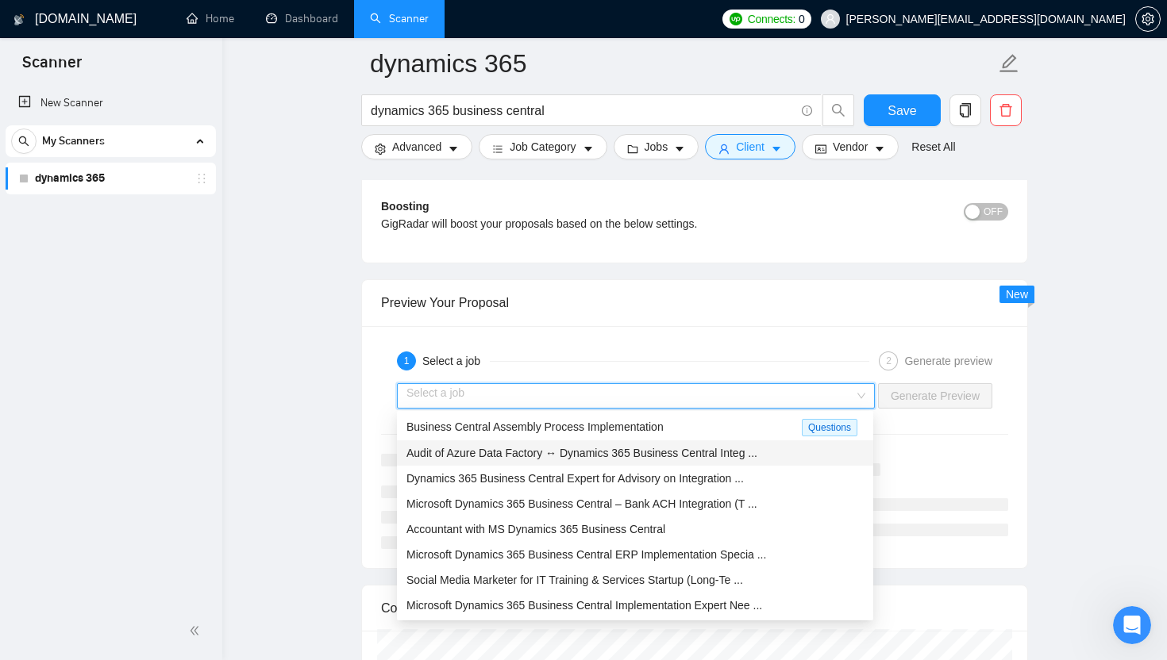
click at [655, 453] on span "Audit of Azure Data Factory ↔ Dynamics 365 Business Central Integ ..." at bounding box center [581, 453] width 351 height 13
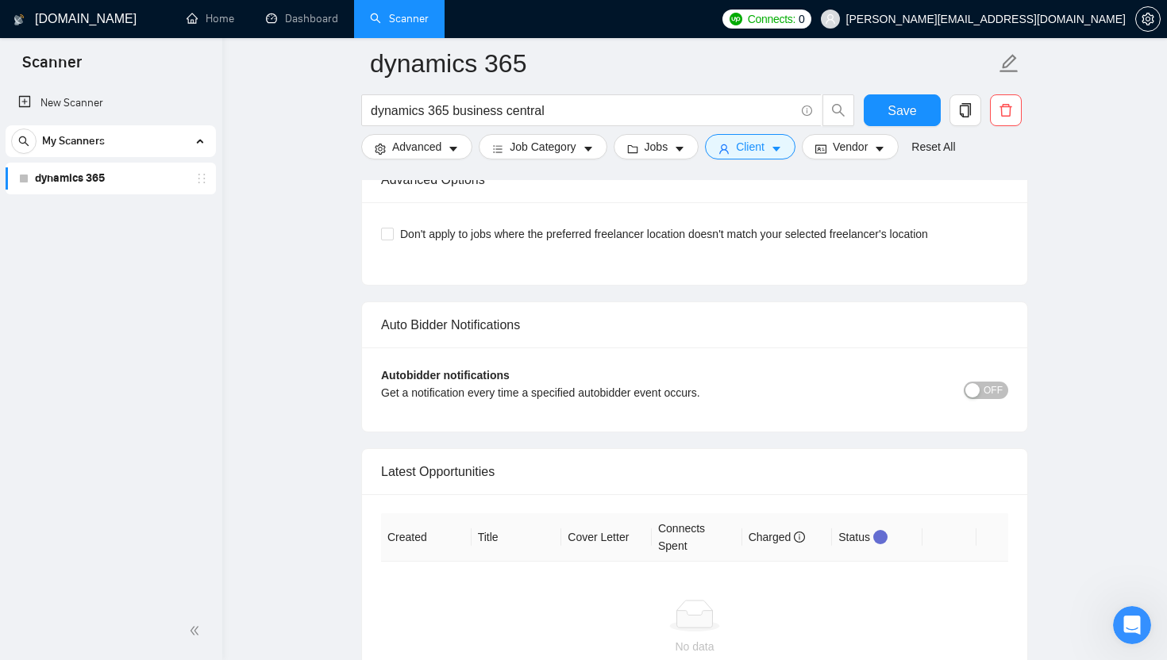
scroll to position [3758, 0]
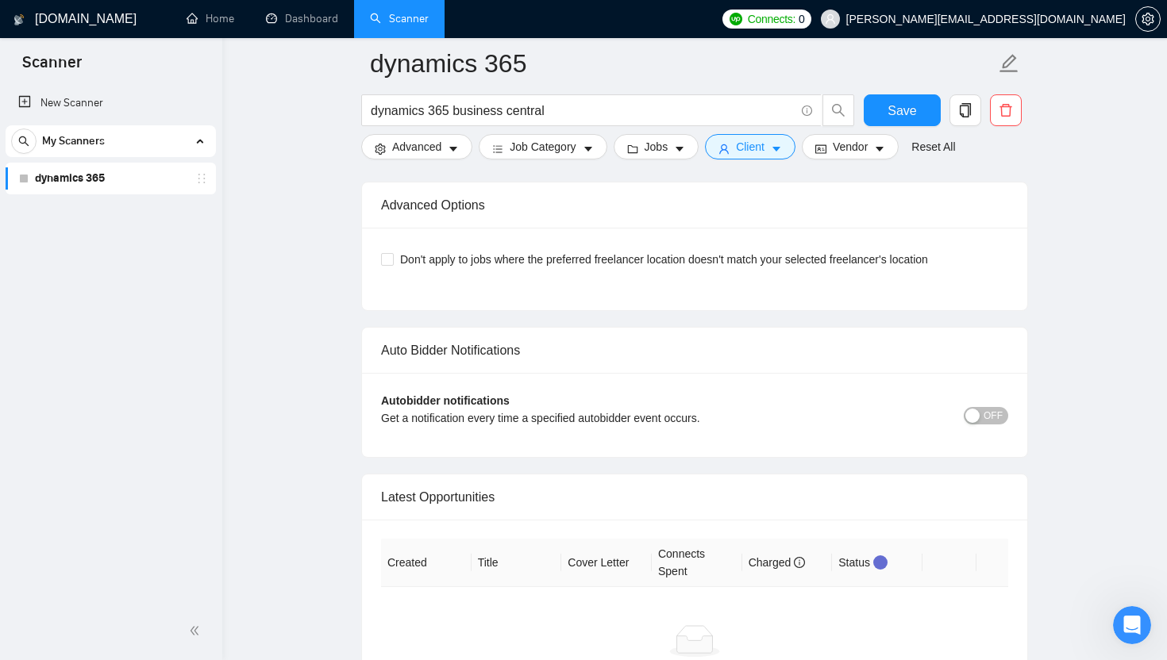
click at [986, 421] on span "OFF" at bounding box center [992, 415] width 19 height 17
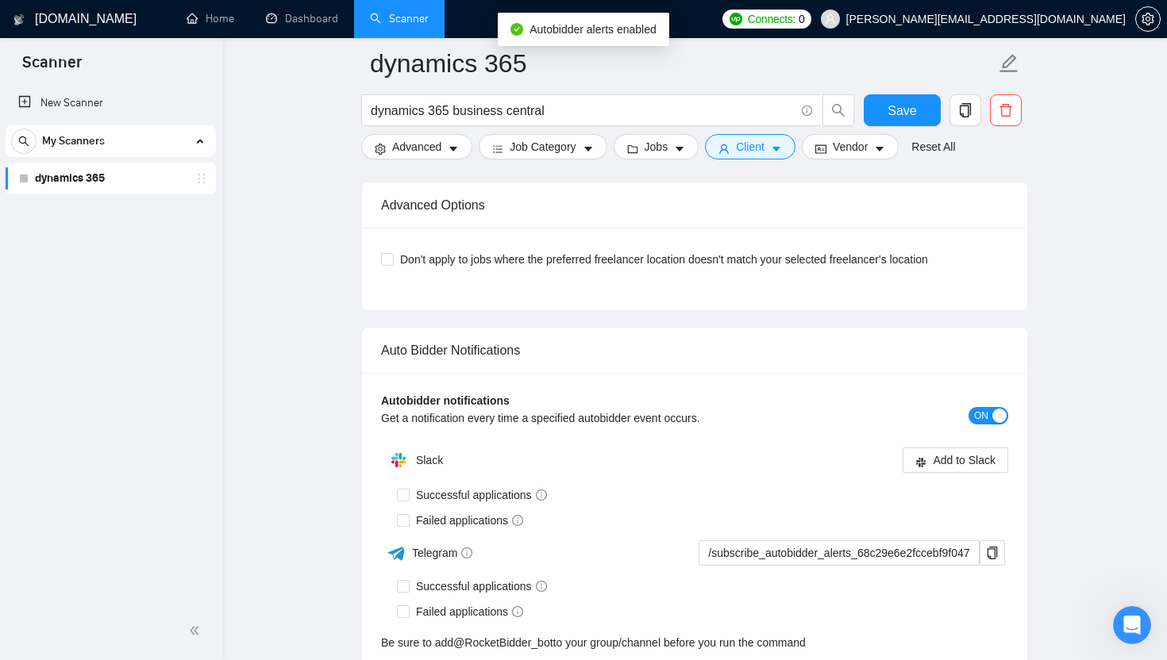
click at [981, 421] on span "ON" at bounding box center [981, 415] width 14 height 17
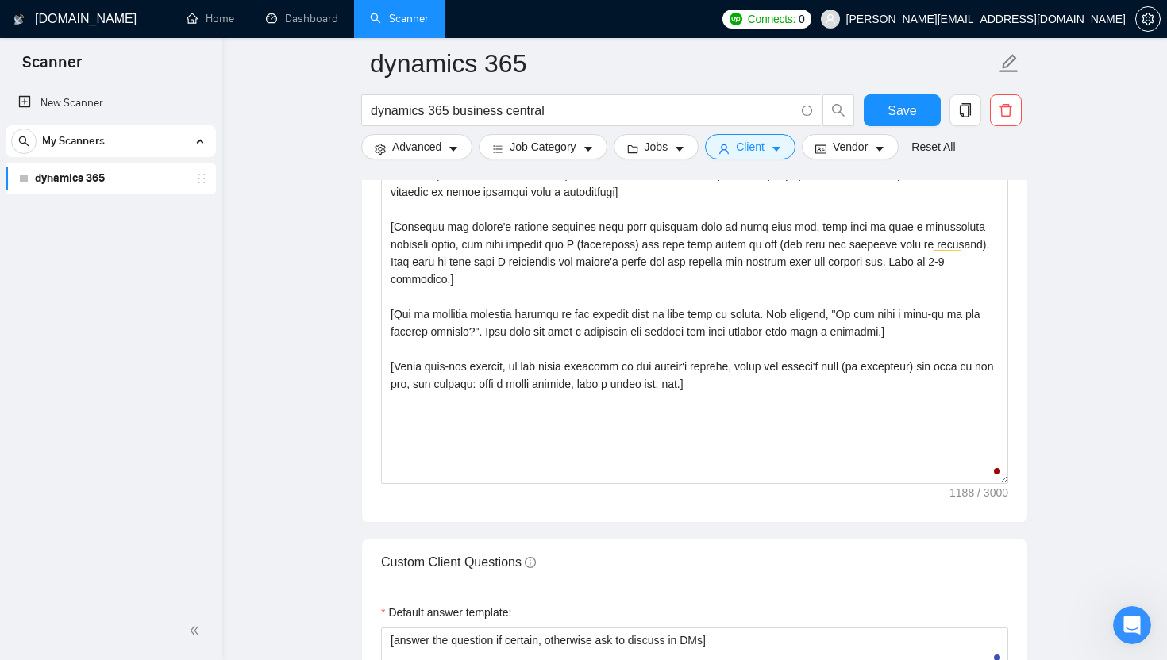
scroll to position [1955, 0]
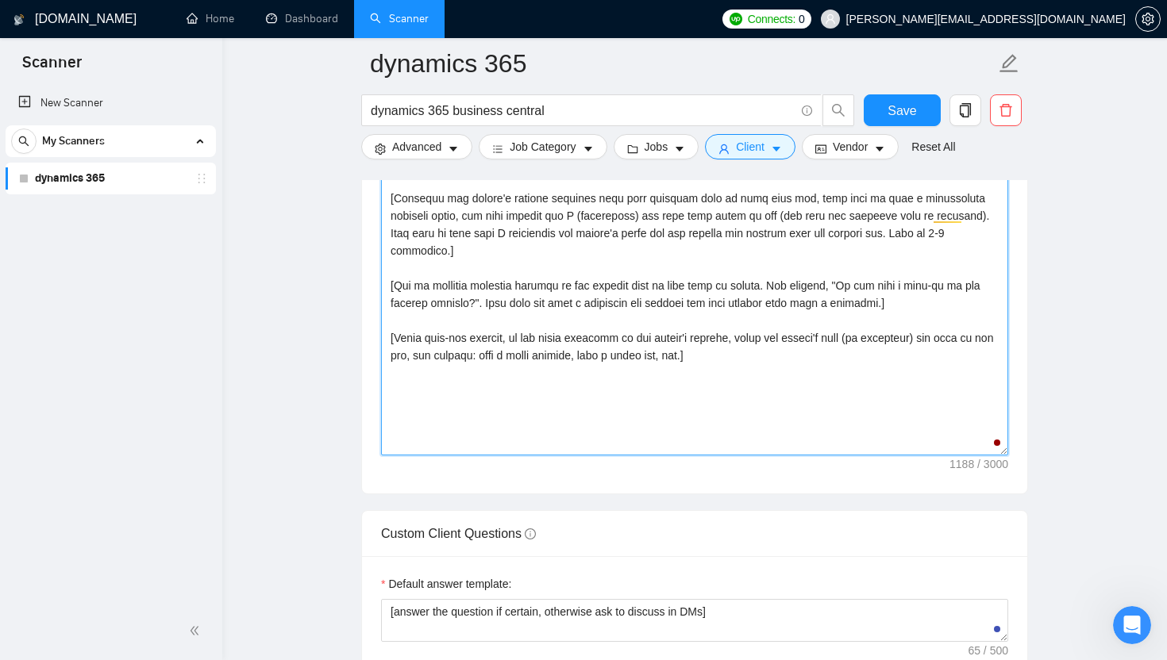
click at [735, 357] on textarea "Cover letter template:" at bounding box center [694, 276] width 627 height 357
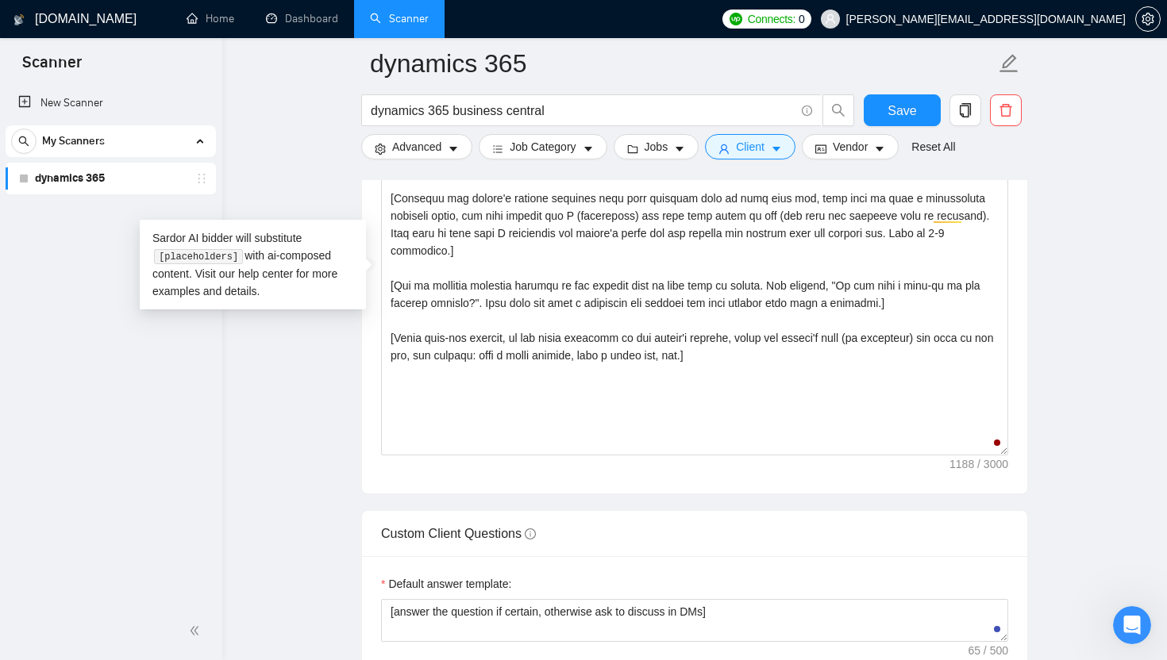
click at [574, 506] on form "Auto Bidding Enabled Auto Bidding Enabled: OFF Auto Bidder Schedule Auto Biddin…" at bounding box center [694, 302] width 667 height 3917
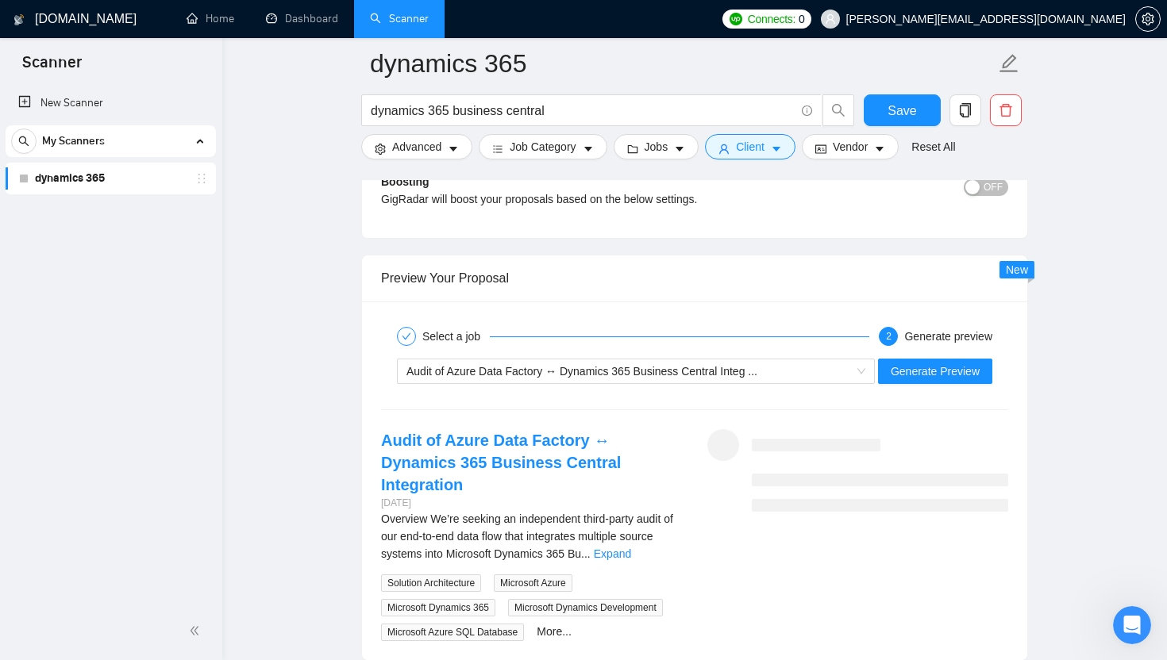
scroll to position [2994, 0]
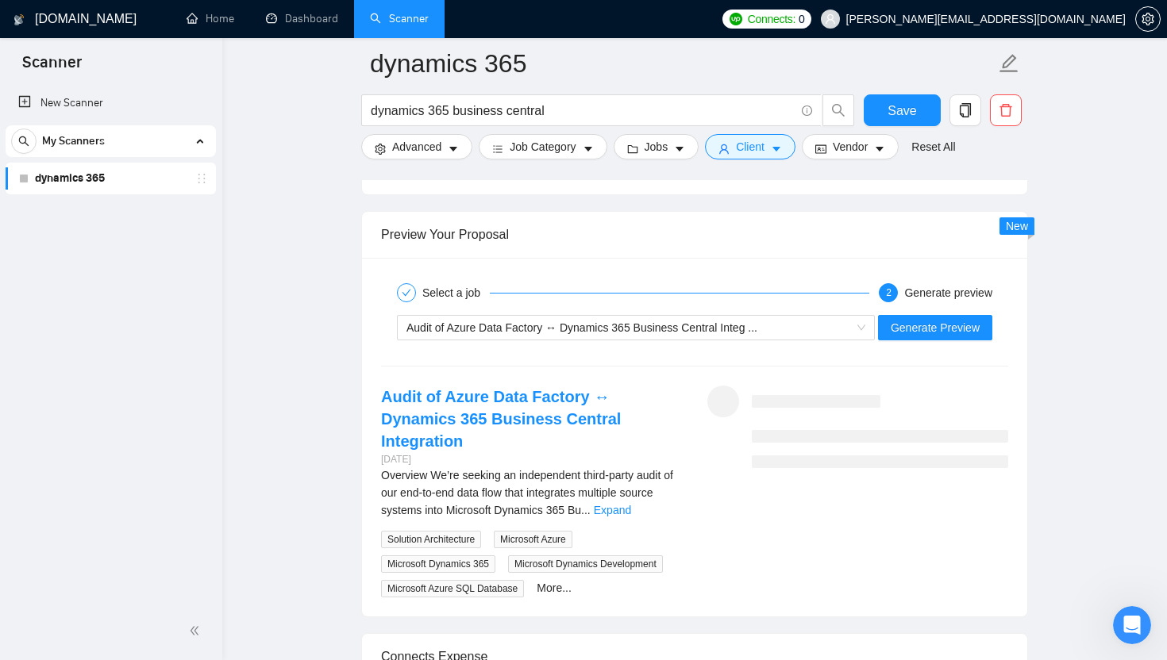
click at [761, 417] on div at bounding box center [880, 427] width 256 height 83
click at [917, 330] on span "Generate Preview" at bounding box center [934, 327] width 89 height 17
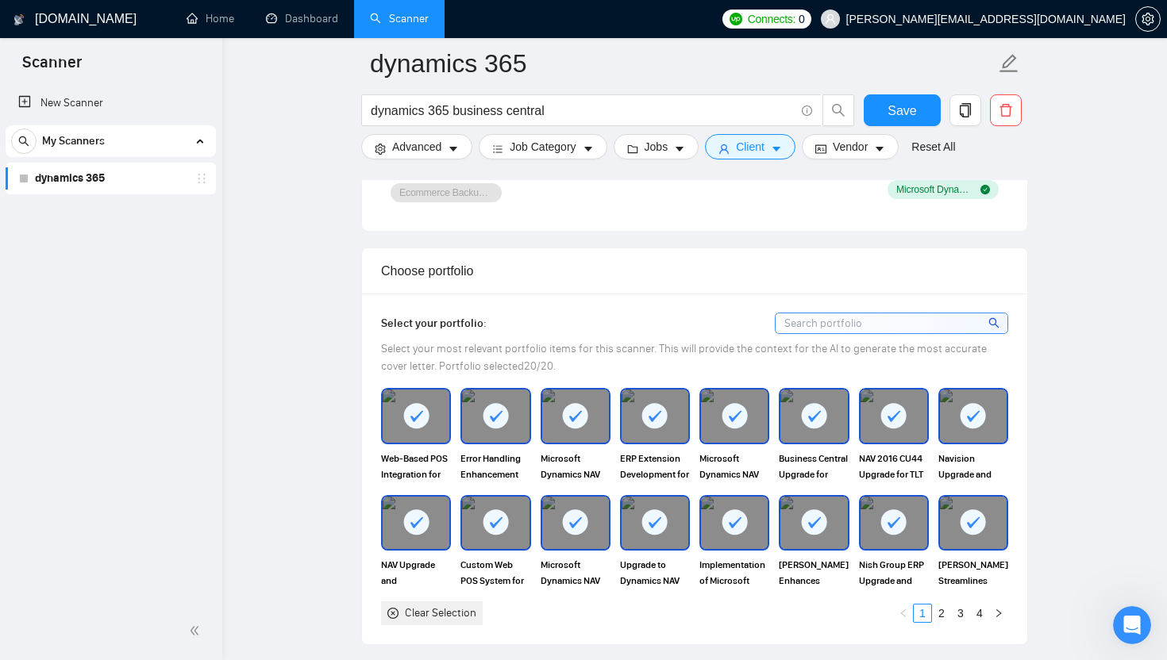
scroll to position [1325, 0]
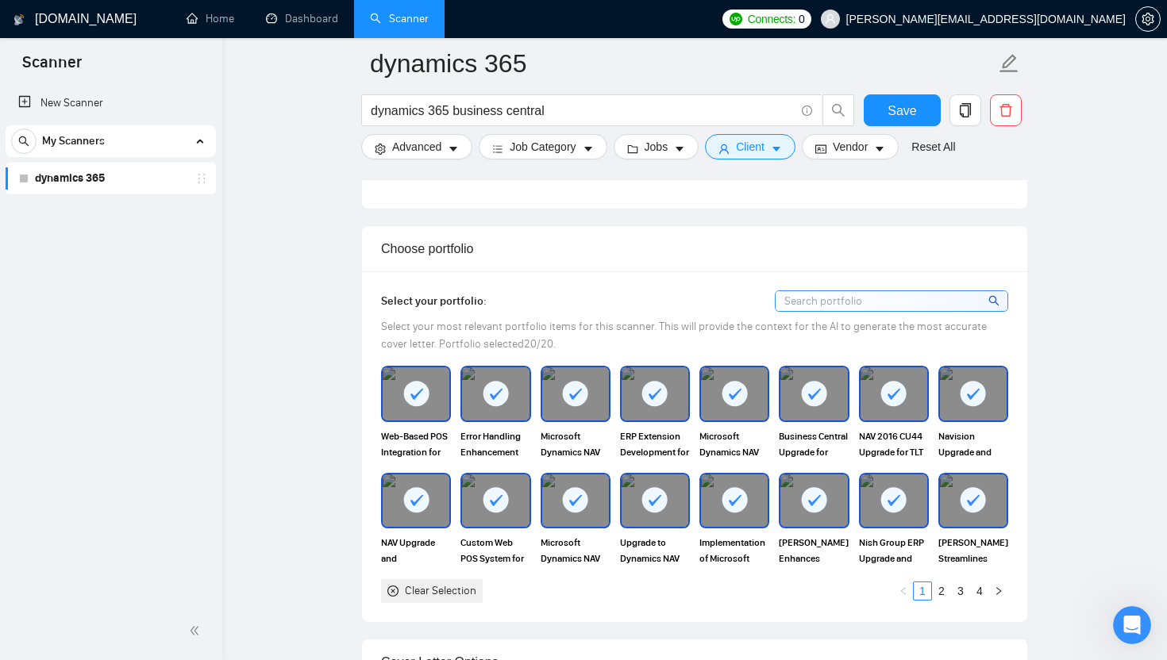
click at [875, 299] on input at bounding box center [891, 301] width 232 height 20
click at [573, 406] on icon at bounding box center [575, 394] width 26 height 26
click at [659, 400] on rect at bounding box center [654, 393] width 25 height 25
click at [464, 401] on div at bounding box center [495, 393] width 67 height 52
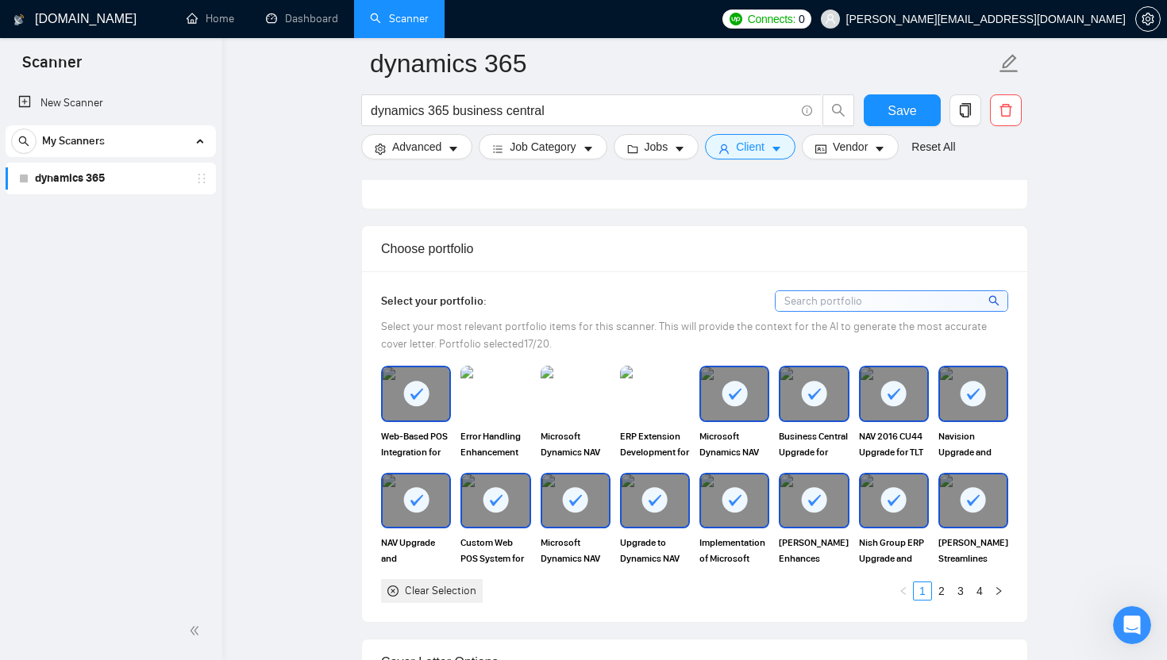
click at [425, 402] on icon at bounding box center [416, 394] width 26 height 26
click at [662, 386] on img at bounding box center [654, 393] width 67 height 52
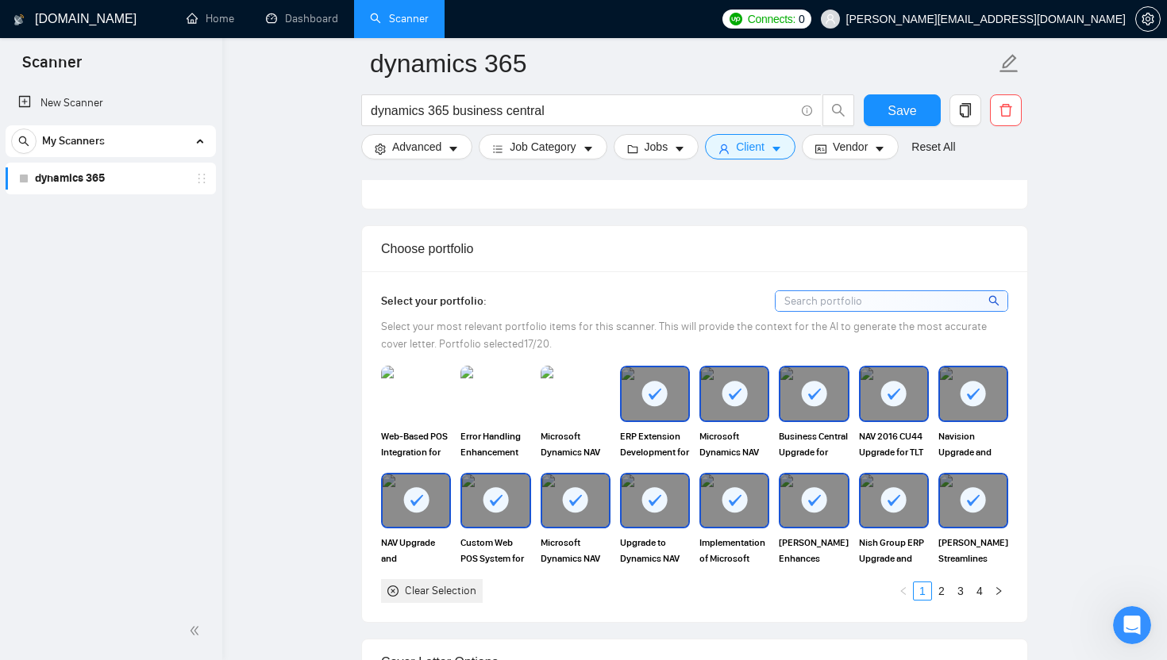
click at [576, 390] on img at bounding box center [575, 394] width 70 height 56
click at [507, 390] on img at bounding box center [495, 393] width 67 height 52
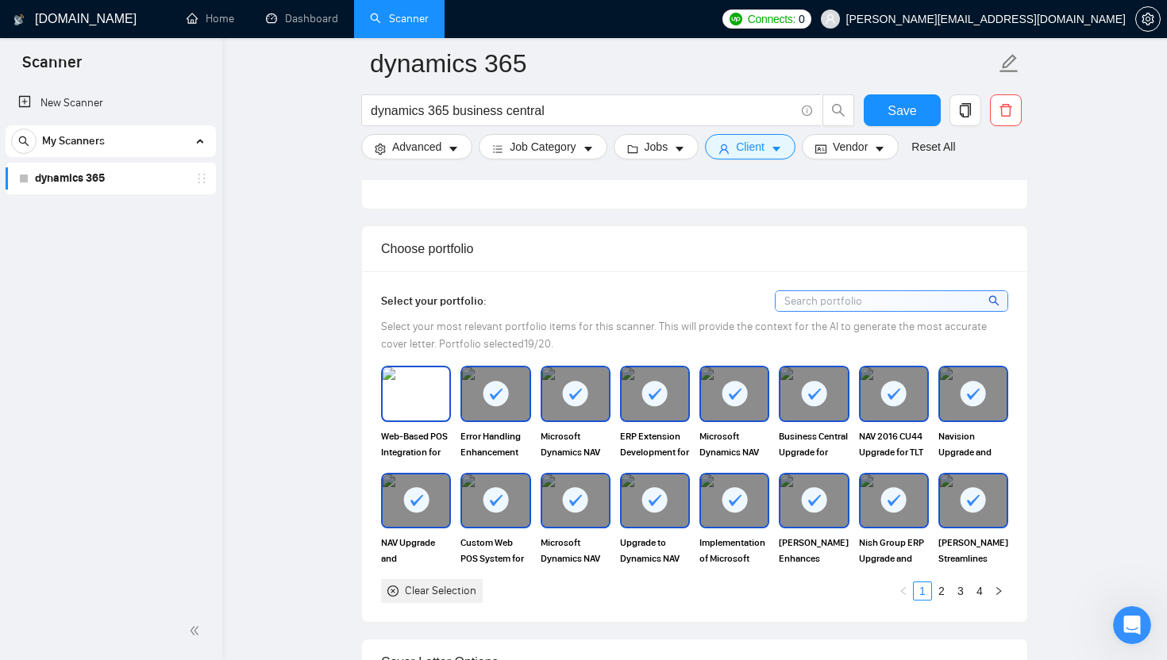
click at [419, 396] on img at bounding box center [416, 393] width 67 height 52
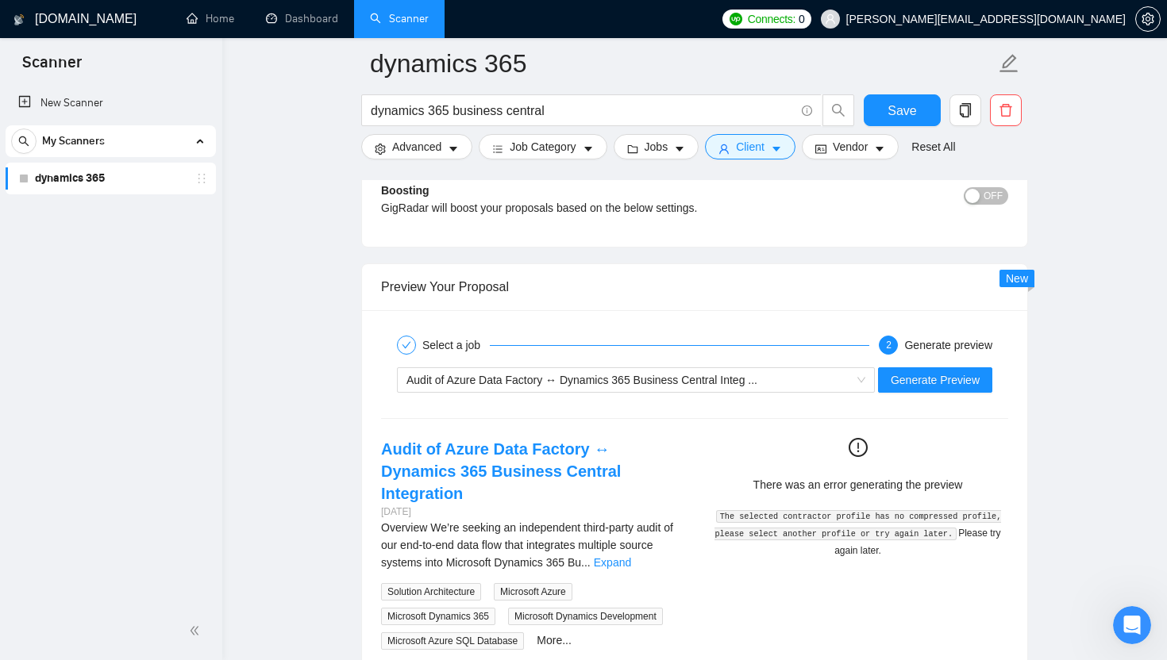
scroll to position [2945, 0]
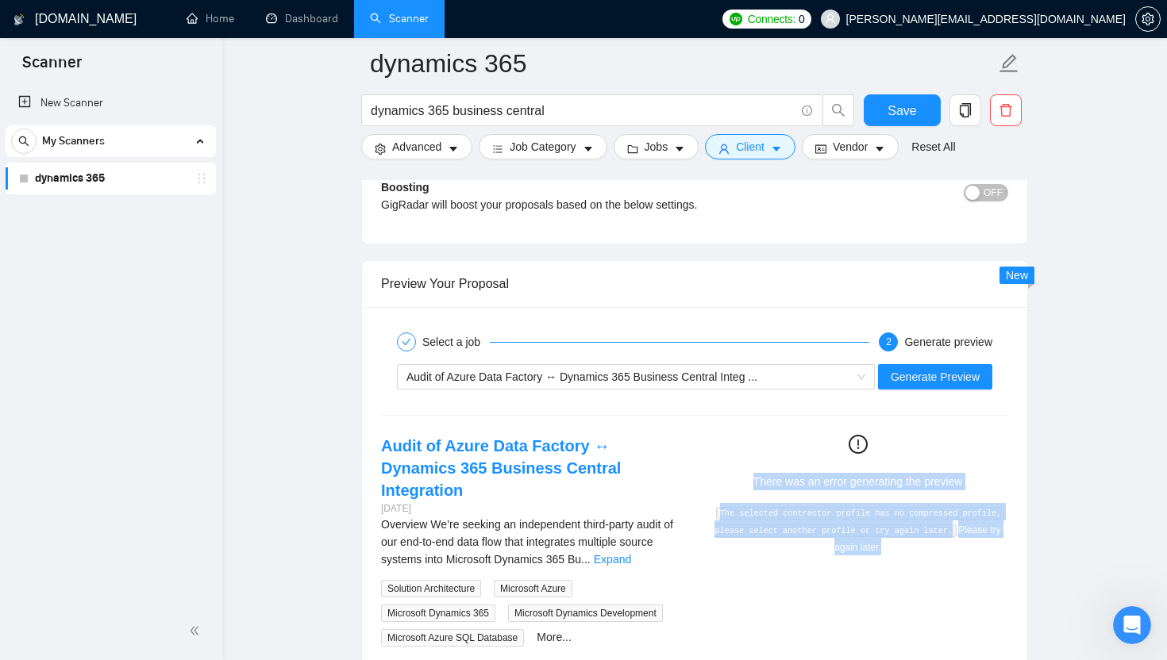
drag, startPoint x: 751, startPoint y: 479, endPoint x: 923, endPoint y: 544, distance: 184.1
click at [923, 545] on div "There was an error generating the preview The selected contractor profile has n…" at bounding box center [857, 495] width 288 height 121
copy div "There was an error generating the preview The selected contractor profile has n…"
click at [965, 375] on span "Generate Preview" at bounding box center [934, 376] width 89 height 17
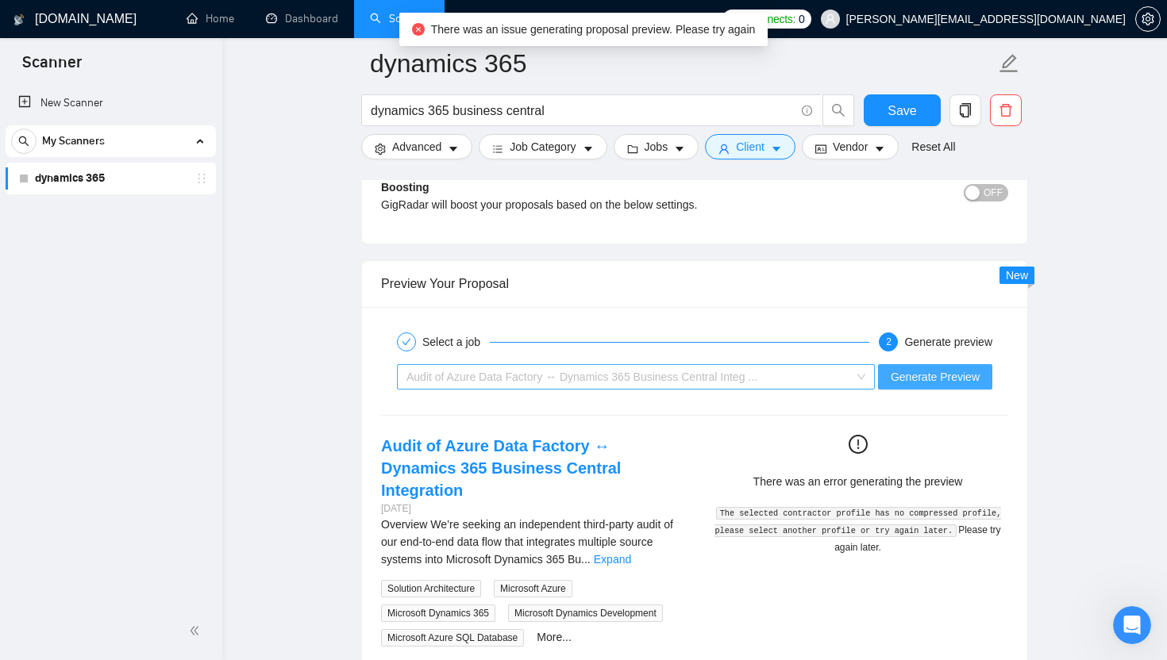
click at [702, 380] on span "Audit of Azure Data Factory ↔ Dynamics 365 Business Central Integ ..." at bounding box center [581, 377] width 351 height 13
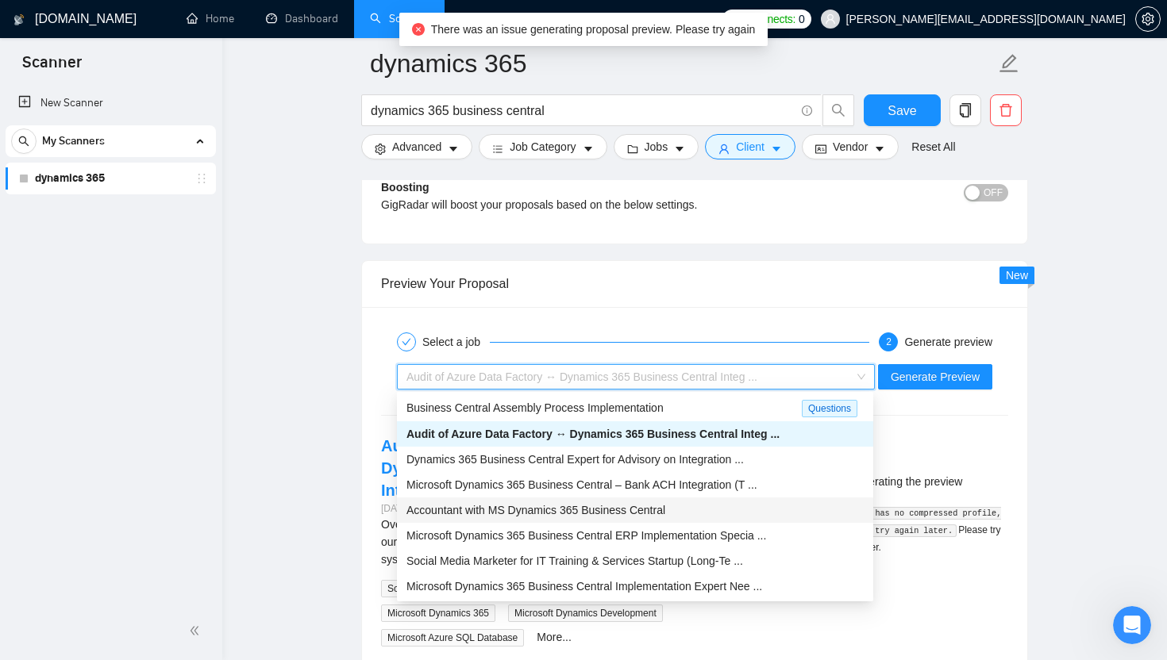
click at [644, 508] on span "Accountant with MS Dynamics 365 Business Central" at bounding box center [535, 510] width 259 height 13
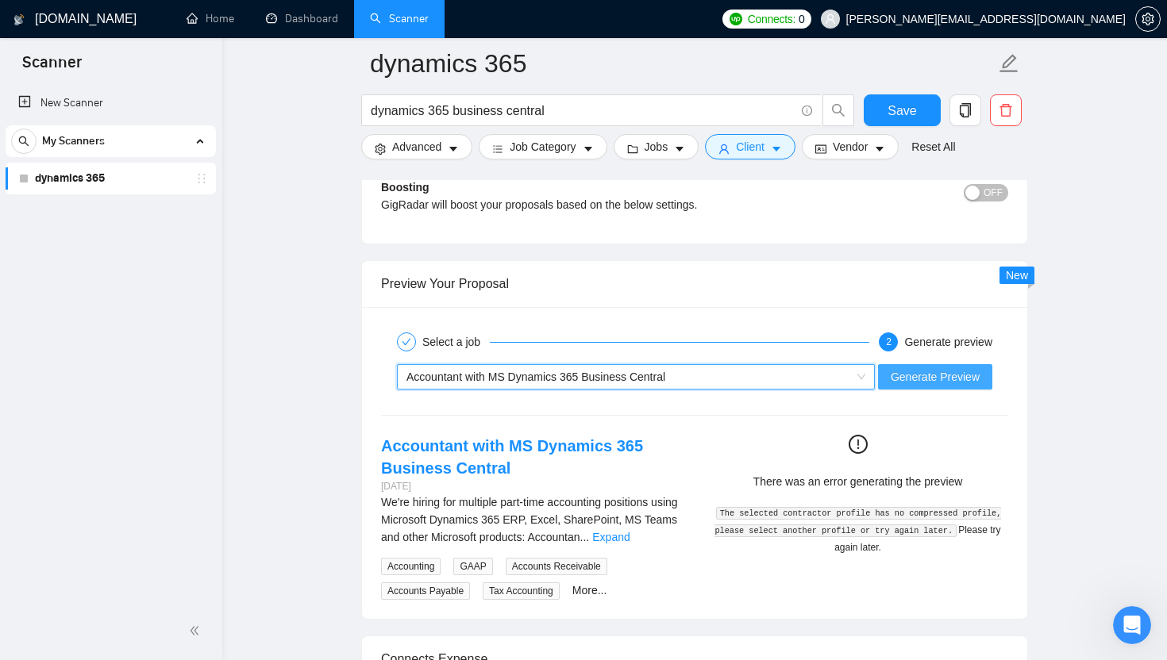
click at [936, 376] on span "Generate Preview" at bounding box center [934, 376] width 89 height 17
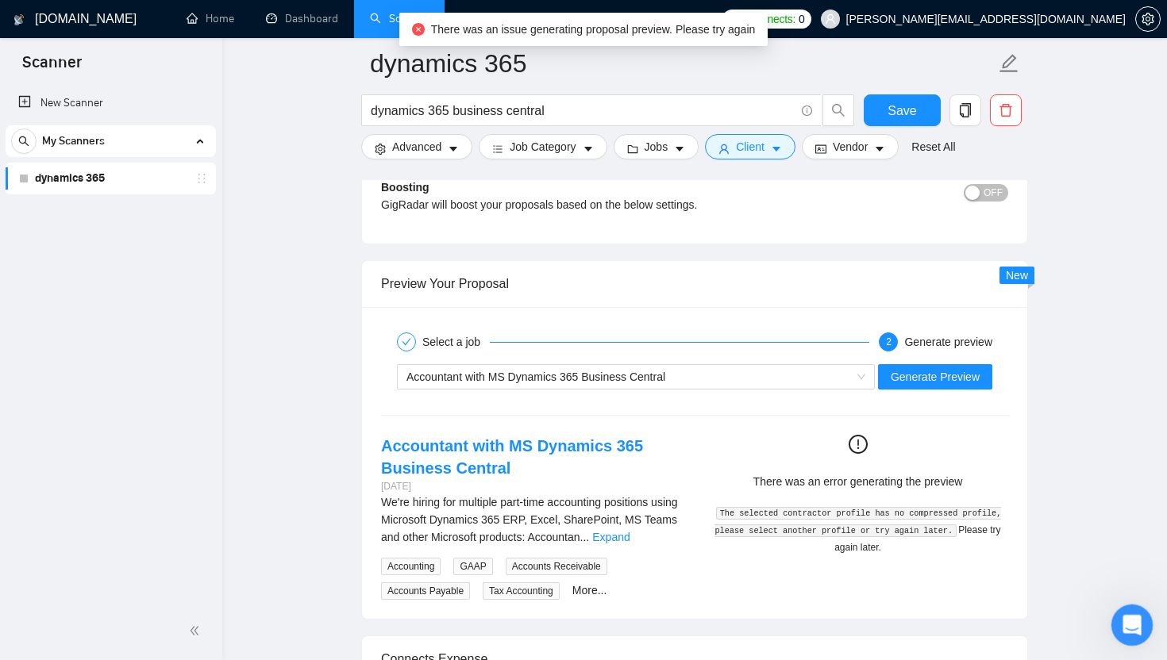
click at [1018, 593] on icon "Open Intercom Messenger" at bounding box center [1130, 623] width 26 height 26
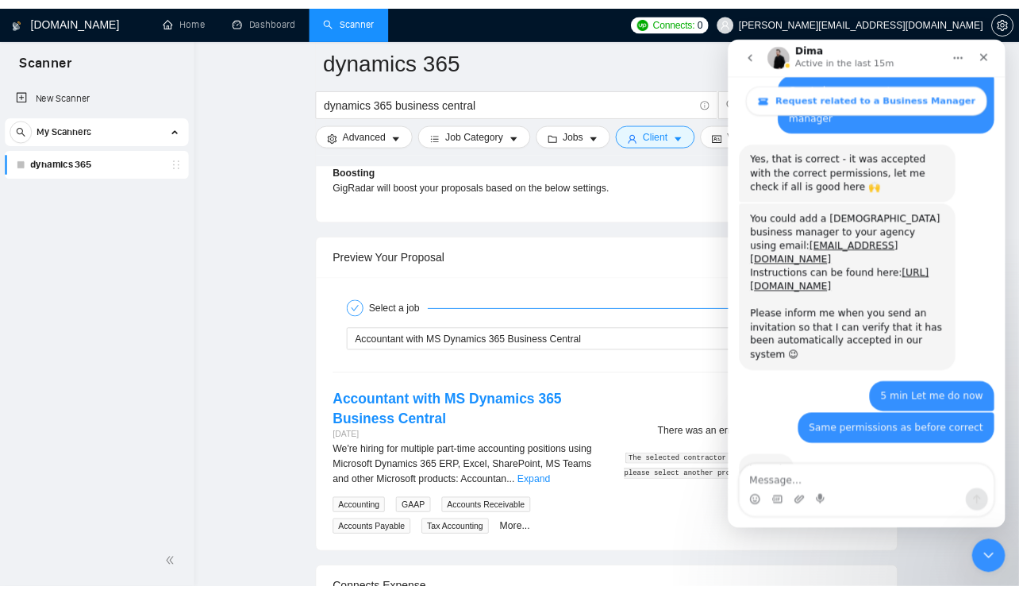
scroll to position [1861, 0]
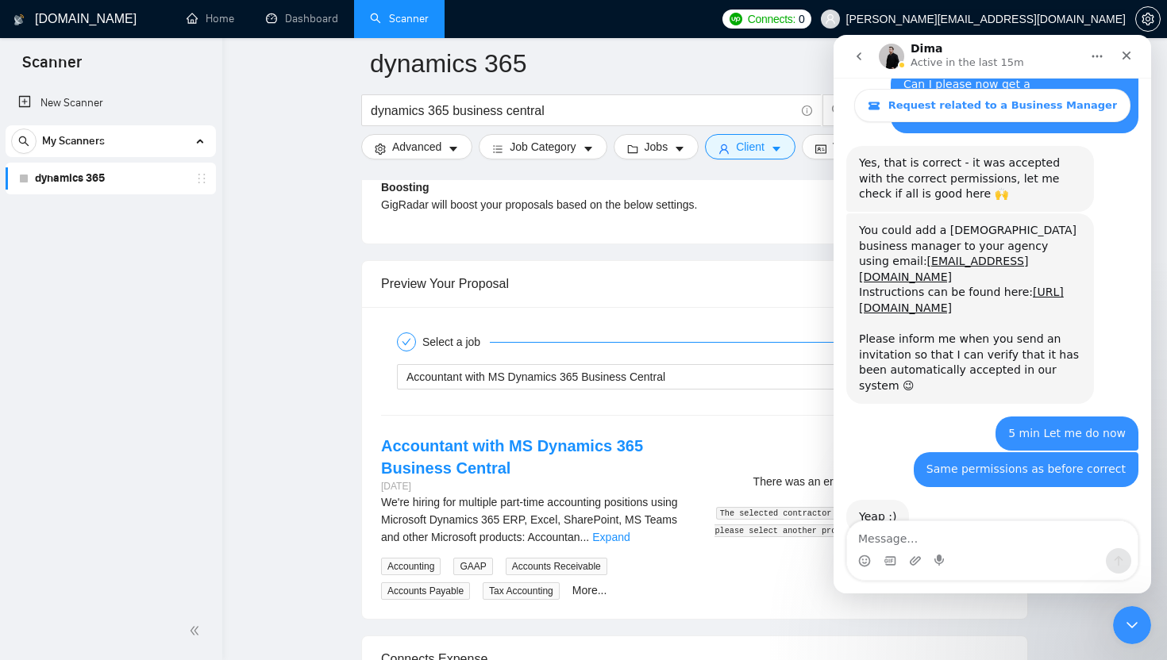
click at [901, 538] on textarea "Message…" at bounding box center [992, 534] width 290 height 27
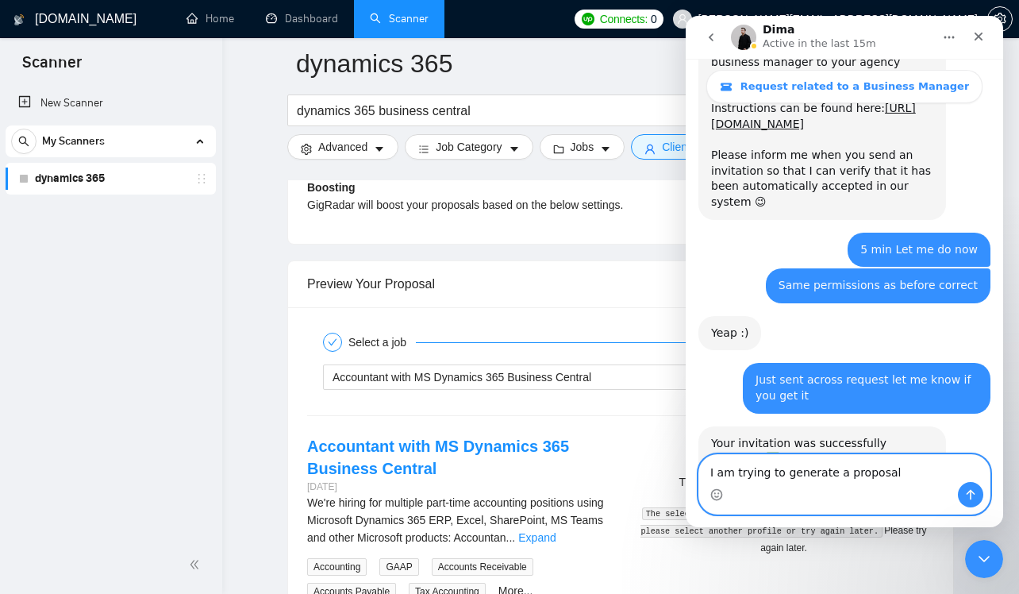
scroll to position [2065, 0]
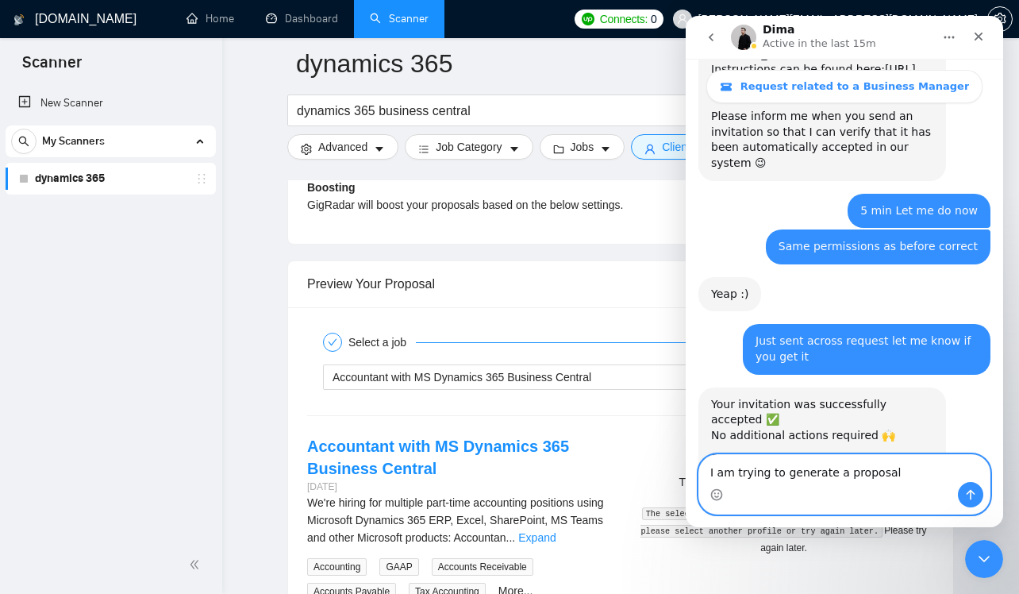
click at [848, 468] on textarea "I am trying to generate a proposal" at bounding box center [844, 468] width 290 height 27
type textarea "Perfect thank you"
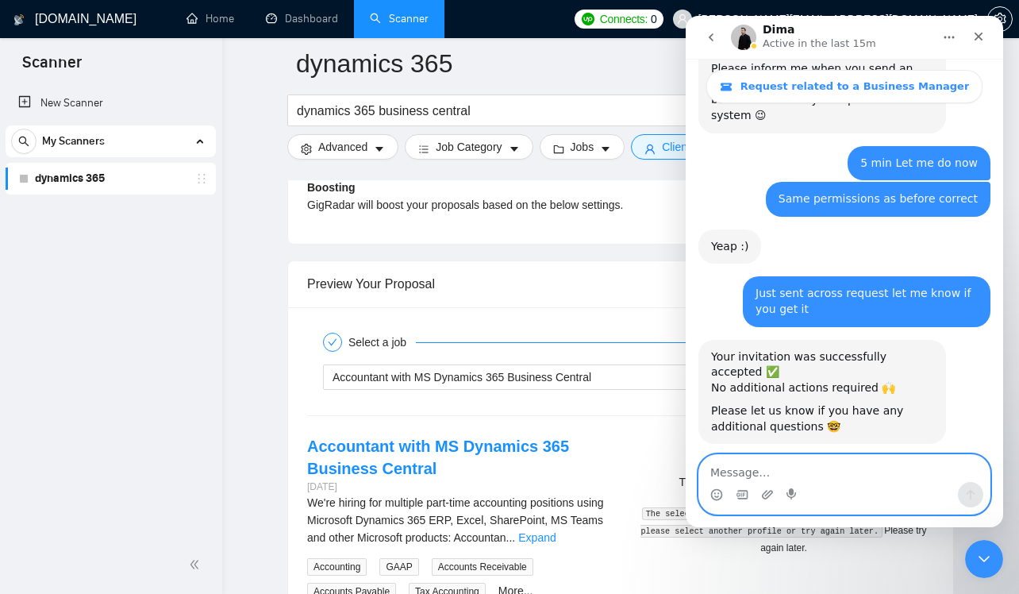
paste textarea "There was an error generating the preview The selected contractor profile has n…"
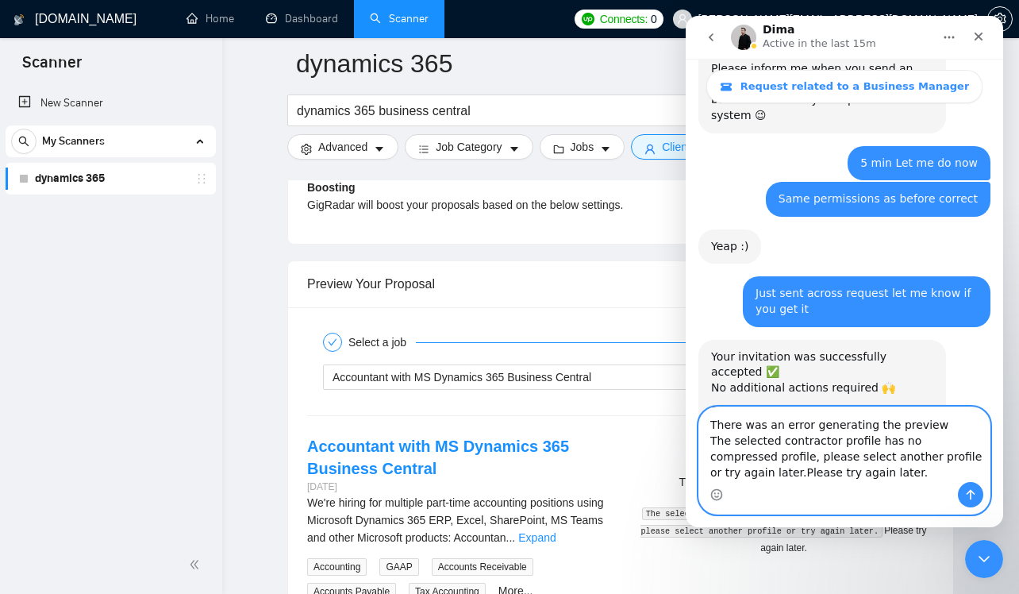
scroll to position [2160, 0]
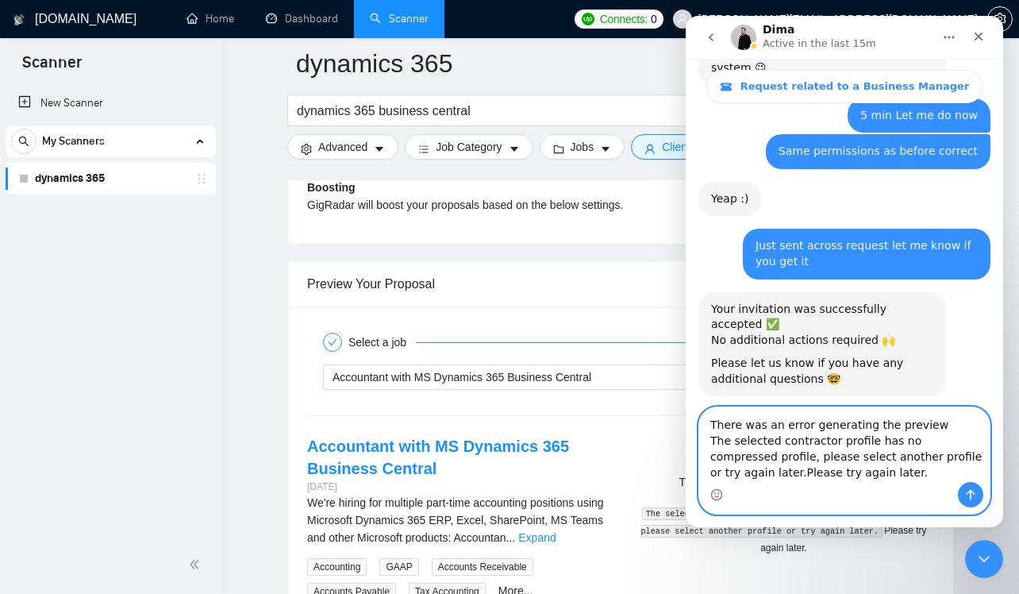
click at [937, 420] on textarea "There was an error generating the preview The selected contractor profile has n…" at bounding box center [844, 444] width 290 height 75
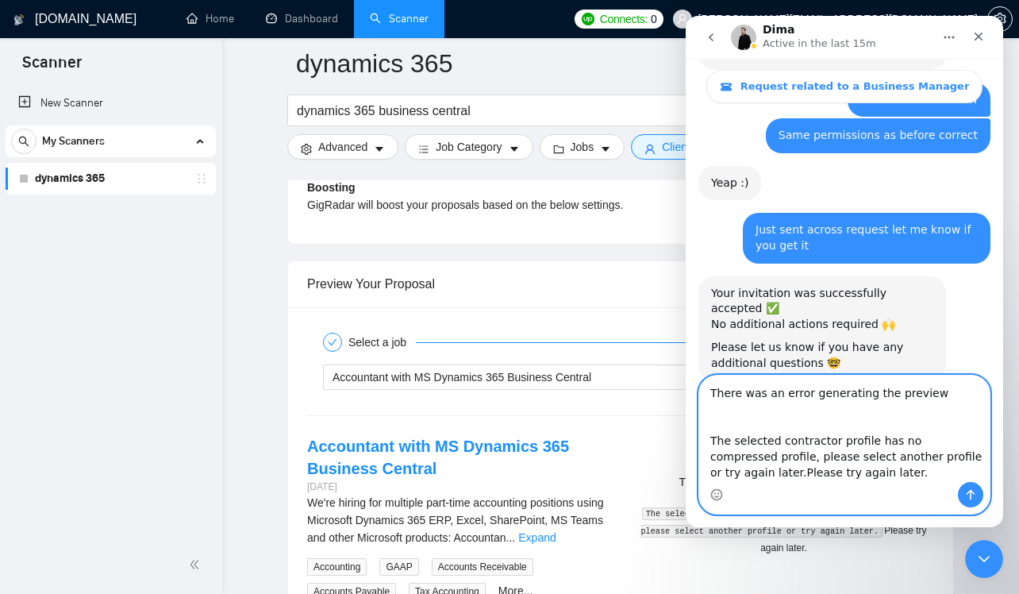
scroll to position [2192, 0]
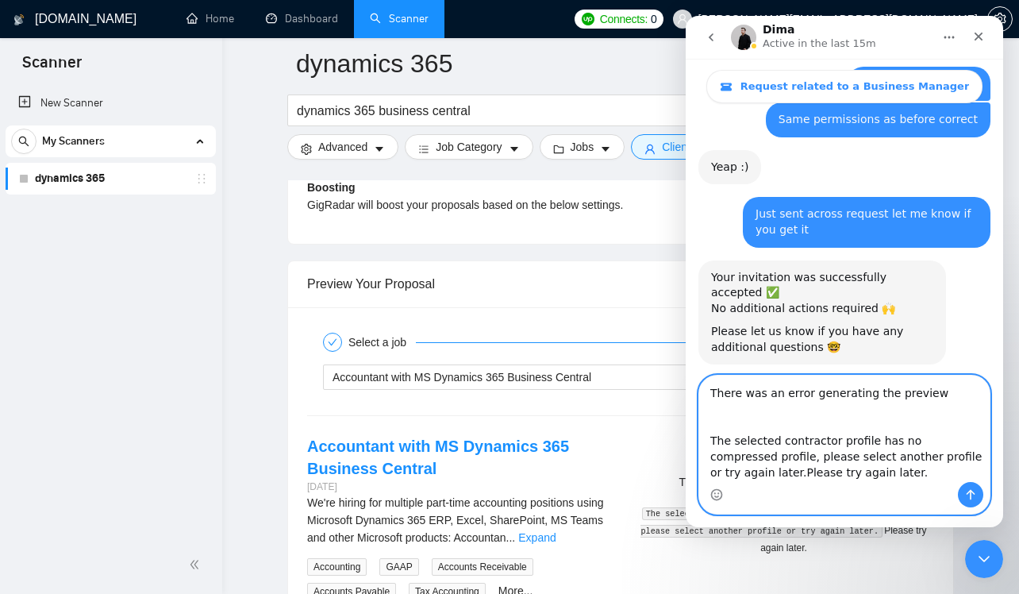
click at [947, 398] on textarea "There was an error generating the preview The selected contractor profile has n…" at bounding box center [844, 428] width 290 height 106
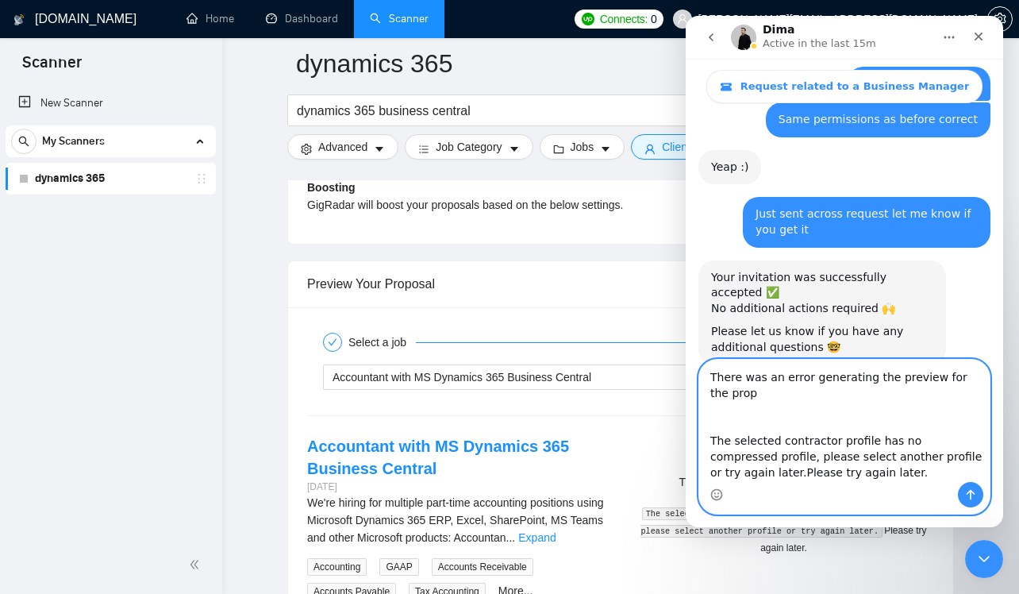
scroll to position [2208, 0]
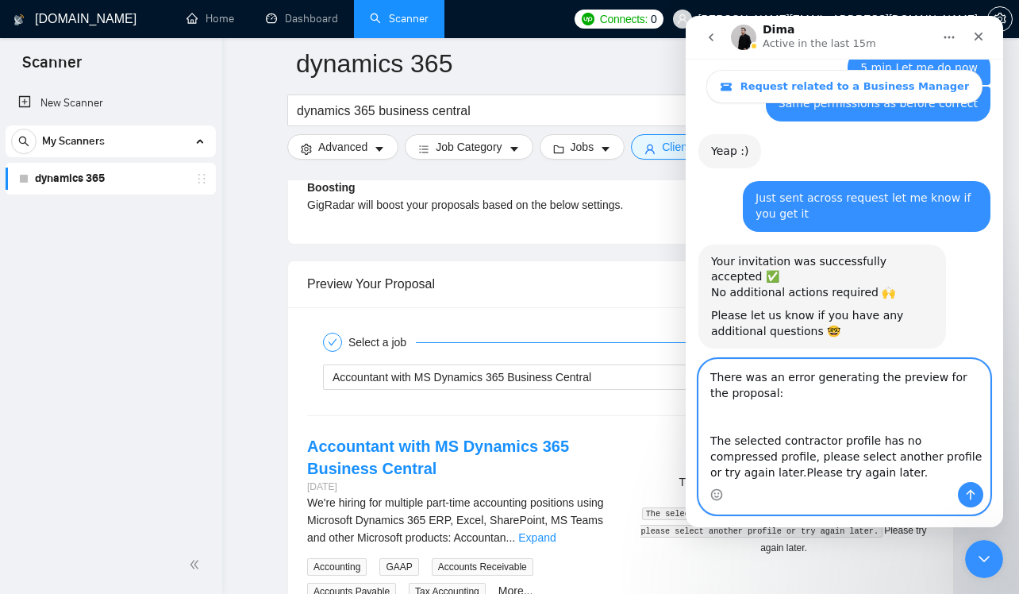
click at [893, 478] on textarea "There was an error generating the preview for the proposal: The selected contra…" at bounding box center [844, 420] width 290 height 122
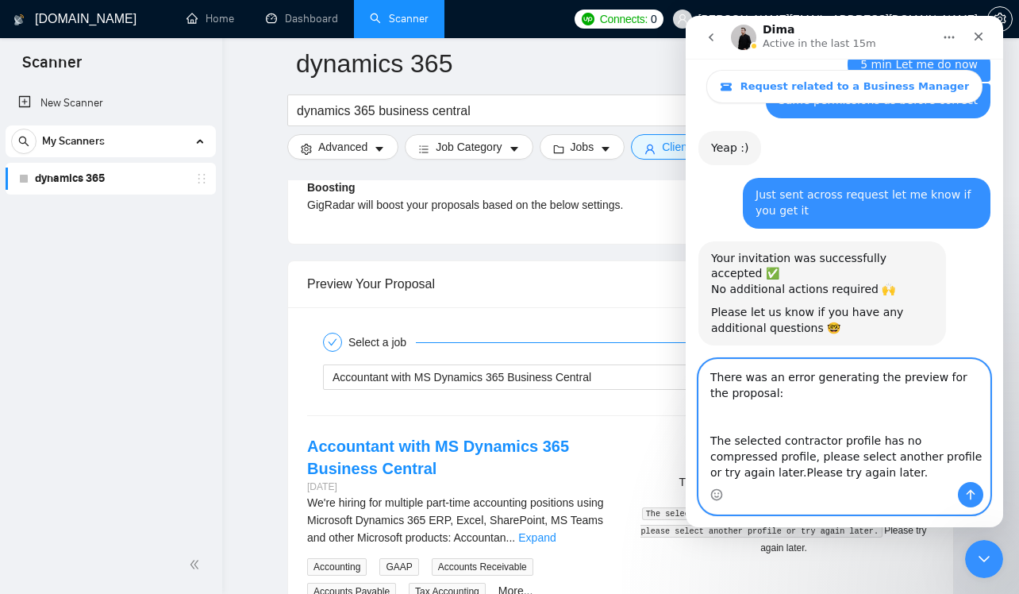
scroll to position [25, 0]
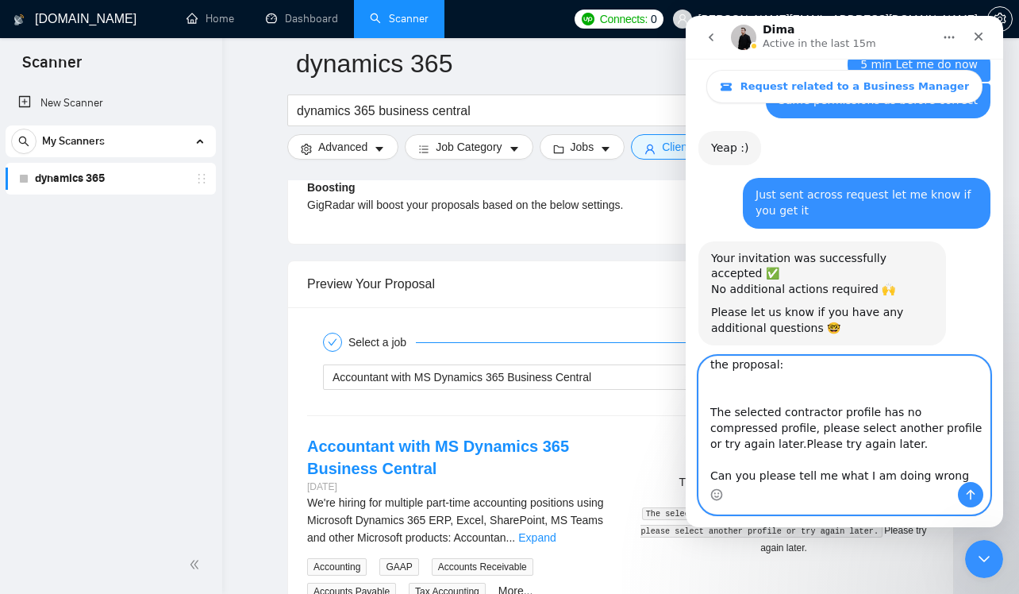
type textarea "There was an error generating the preview for the proposal: The selected contra…"
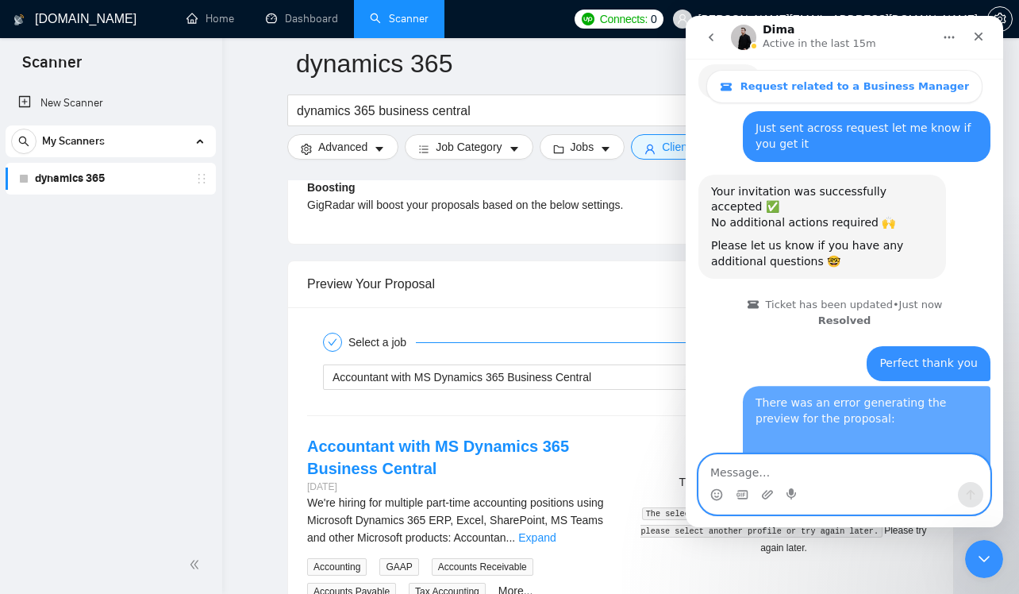
scroll to position [2289, 0]
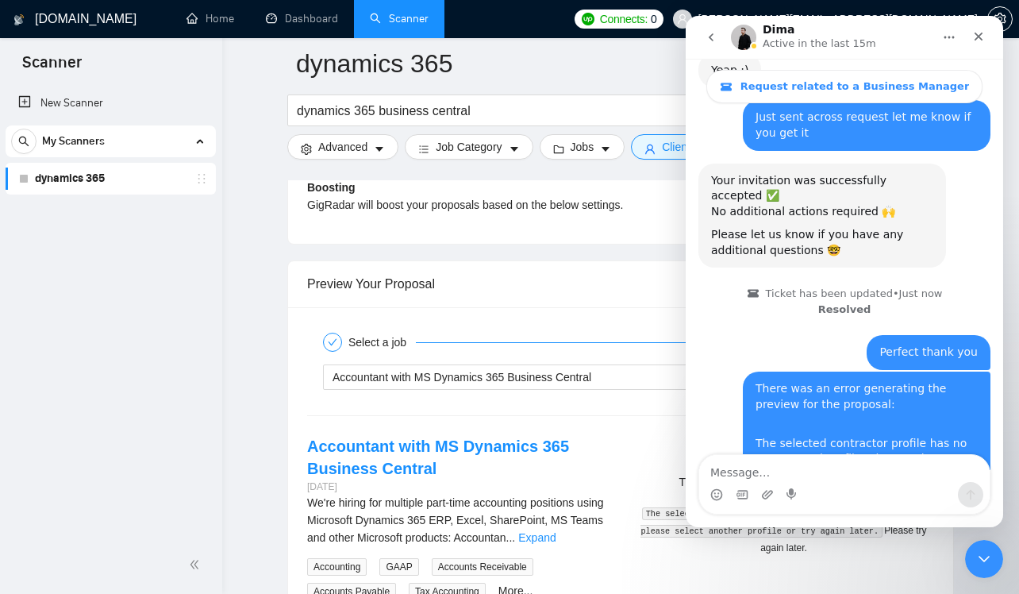
click at [568, 309] on div "Select a job 2 Generate preview Accountant with MS Dynamics 365 Business Centra…" at bounding box center [620, 463] width 665 height 313
click at [975, 39] on icon "Close" at bounding box center [978, 36] width 13 height 13
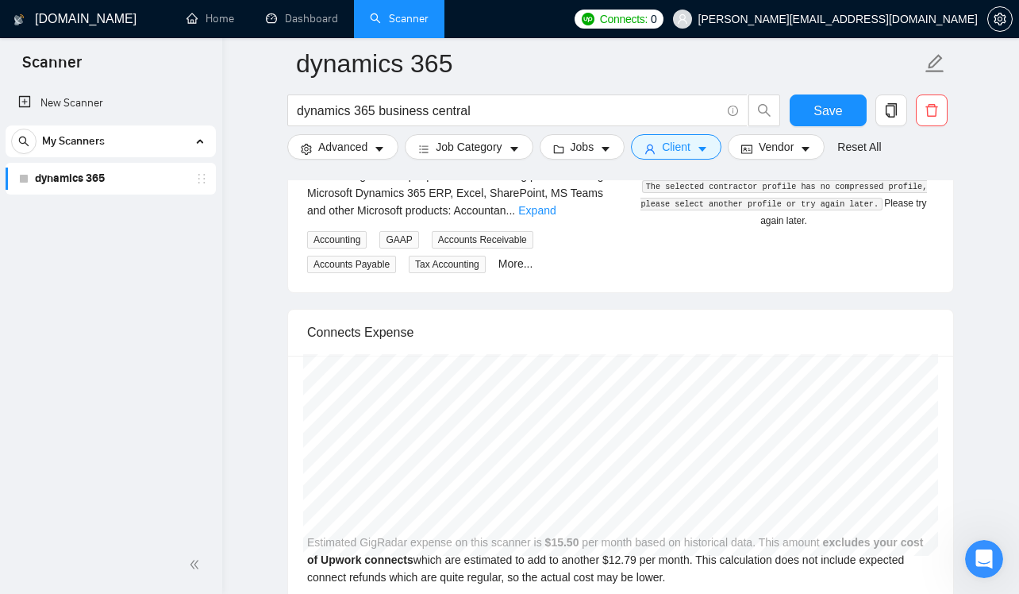
scroll to position [3306, 0]
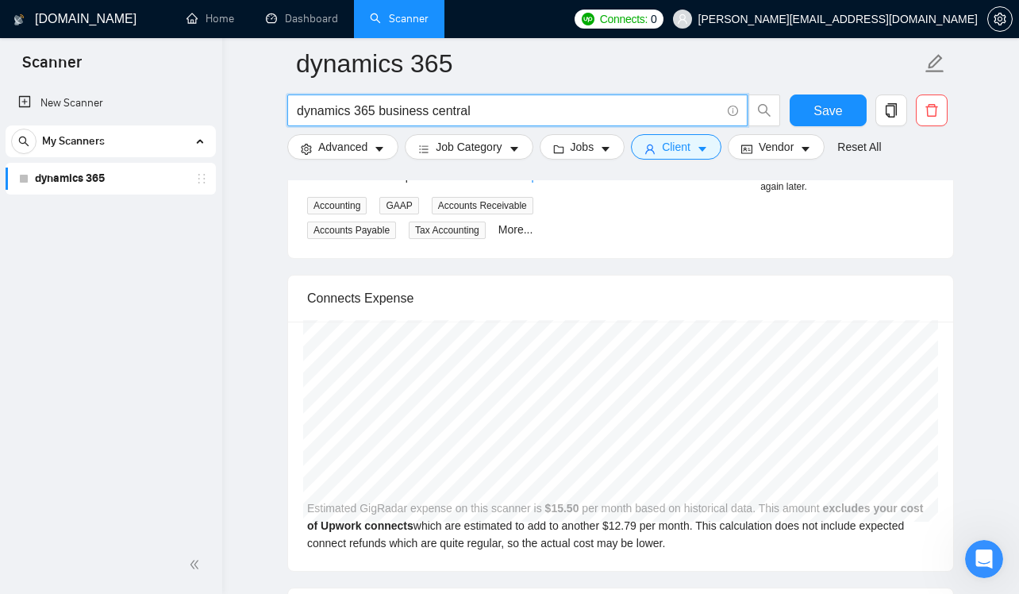
click at [409, 108] on input "dynamics 365 business central" at bounding box center [509, 111] width 424 height 20
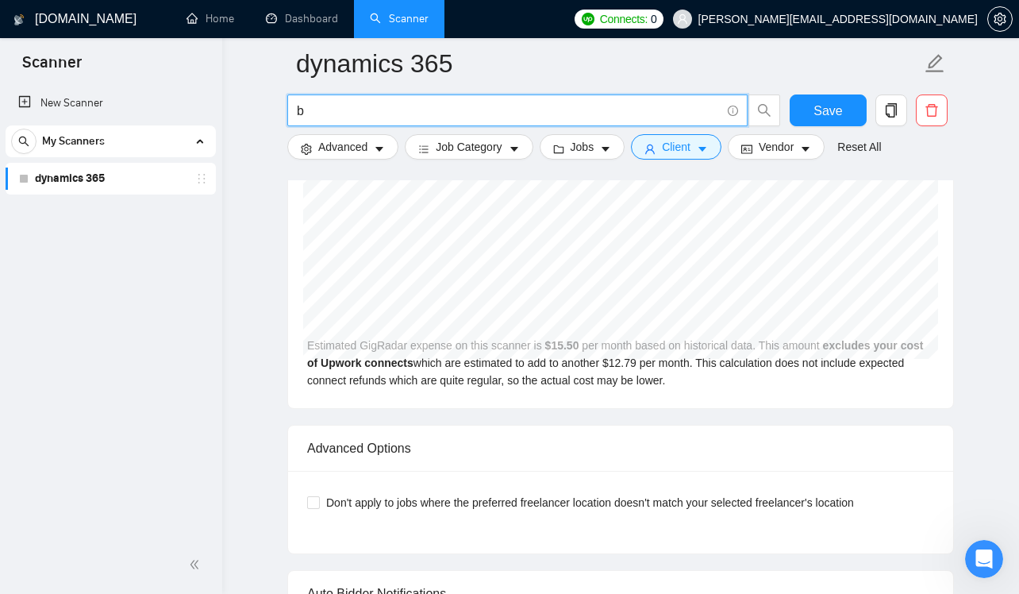
scroll to position [2350, 0]
type input "b2b"
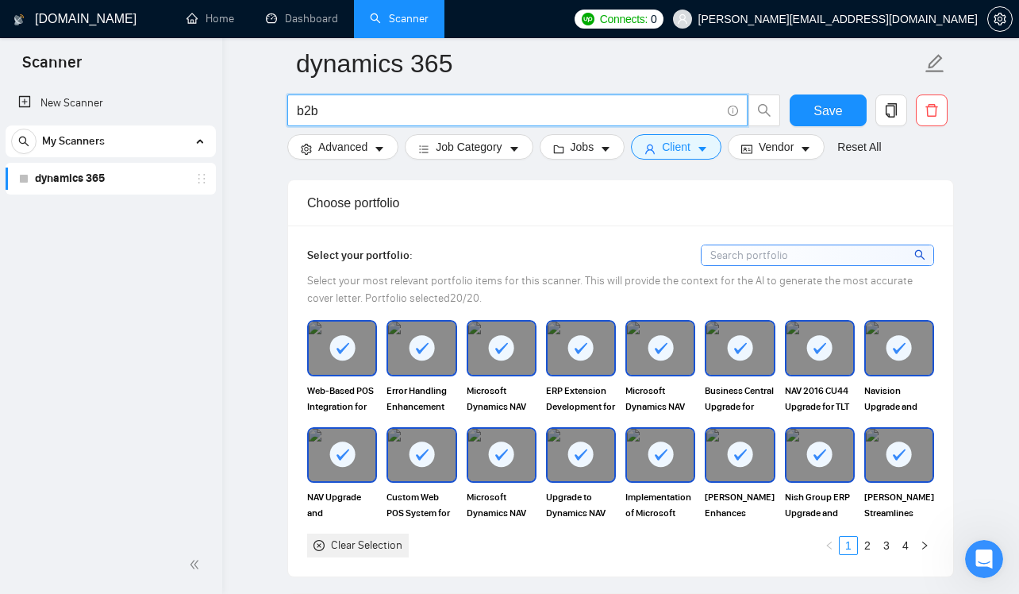
scroll to position [1536, 0]
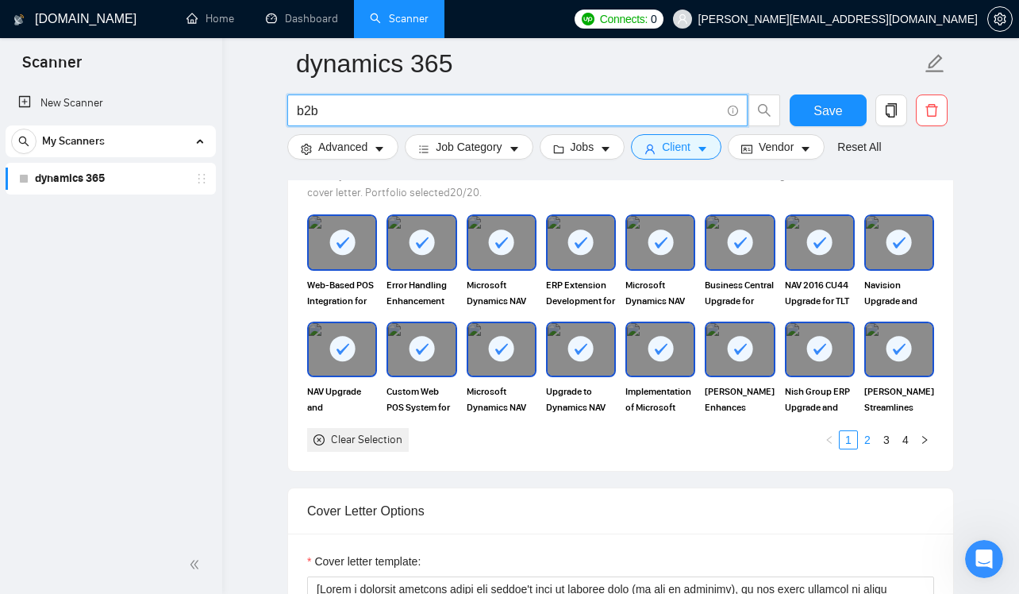
type input "b2b"
click at [867, 448] on link "2" at bounding box center [867, 439] width 17 height 17
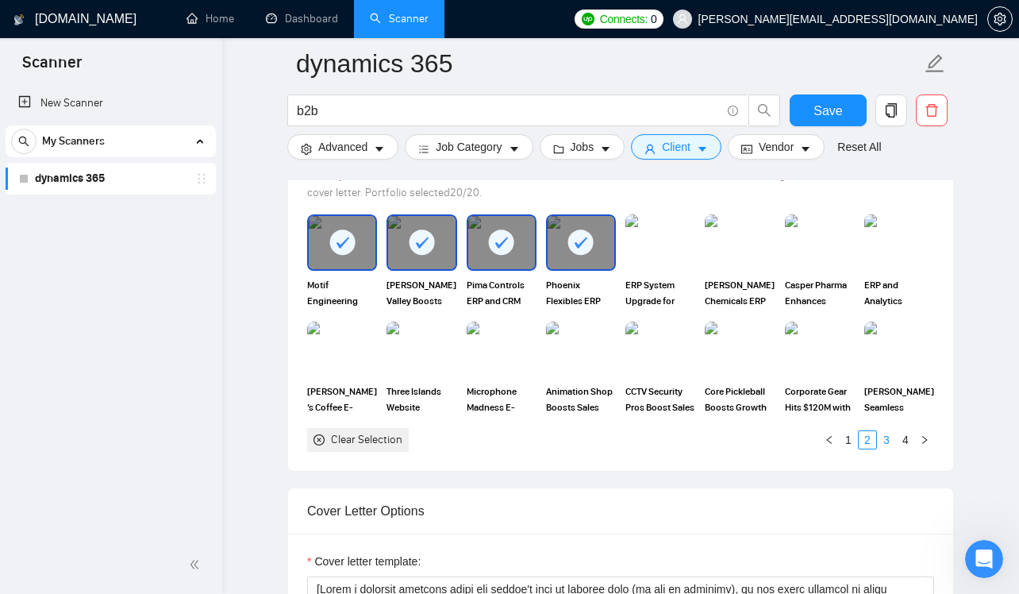
click at [887, 448] on link "3" at bounding box center [886, 439] width 17 height 17
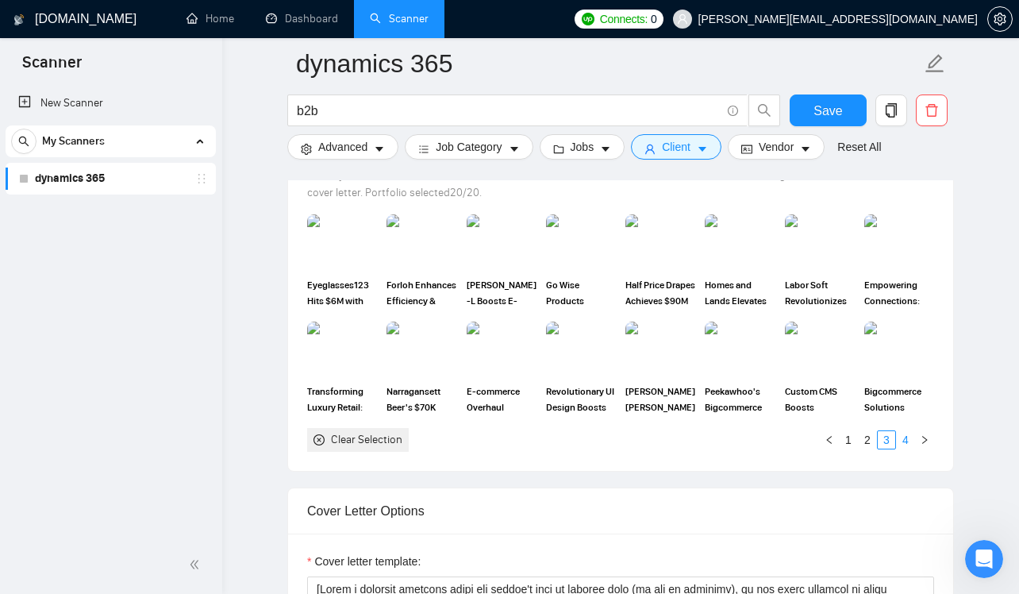
click at [900, 448] on link "4" at bounding box center [905, 439] width 17 height 17
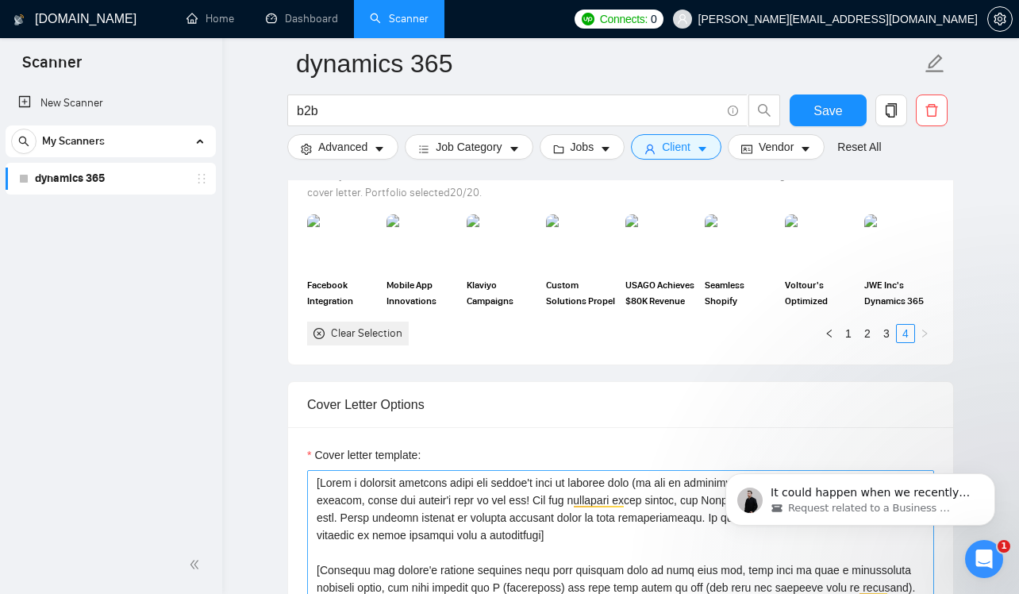
scroll to position [2398, 0]
click at [826, 494] on p "It could happen when we recently added our manager and your profile is not full…" at bounding box center [873, 493] width 205 height 16
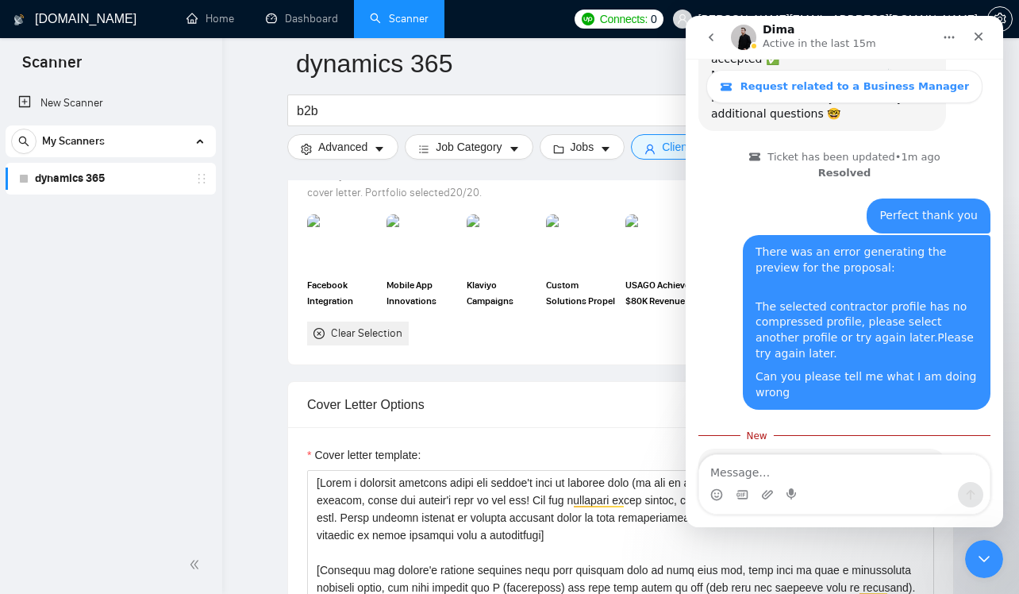
scroll to position [2424, 0]
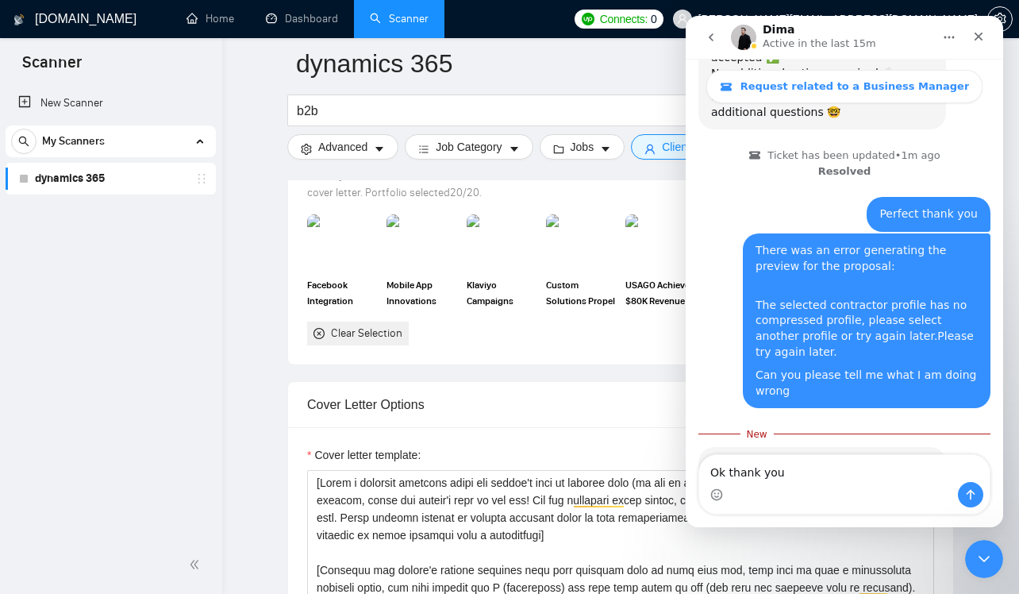
type textarea "Ok thank you"
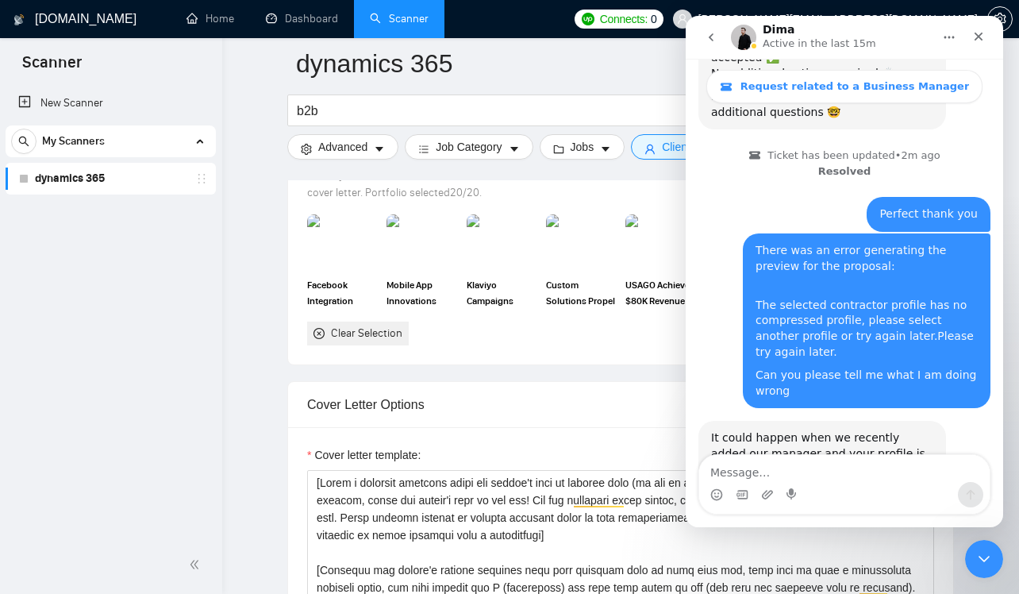
scroll to position [2446, 0]
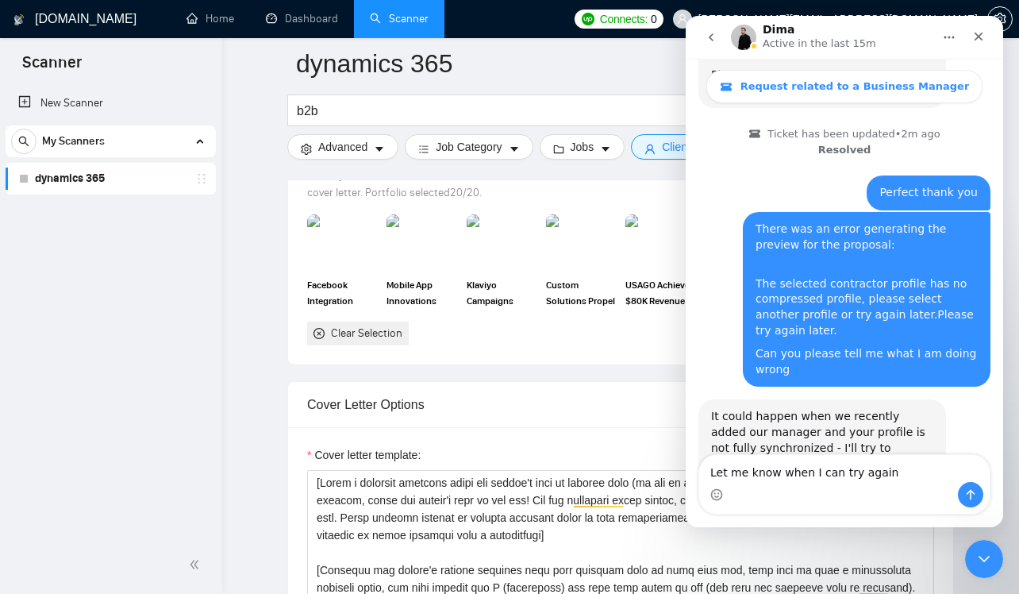
type textarea "Let me know when I can try again"
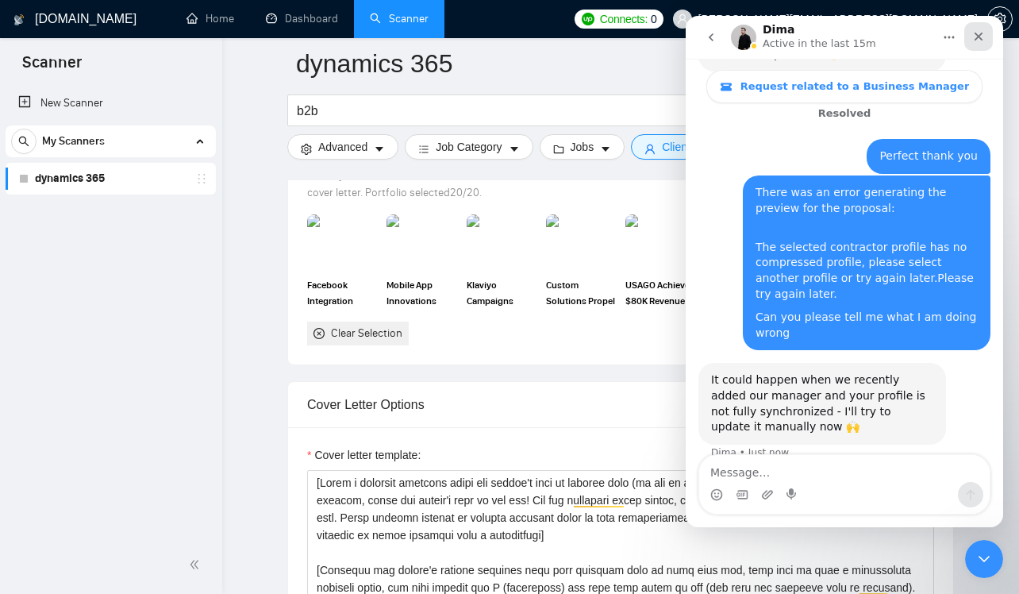
click at [975, 42] on icon "Close" at bounding box center [978, 36] width 13 height 13
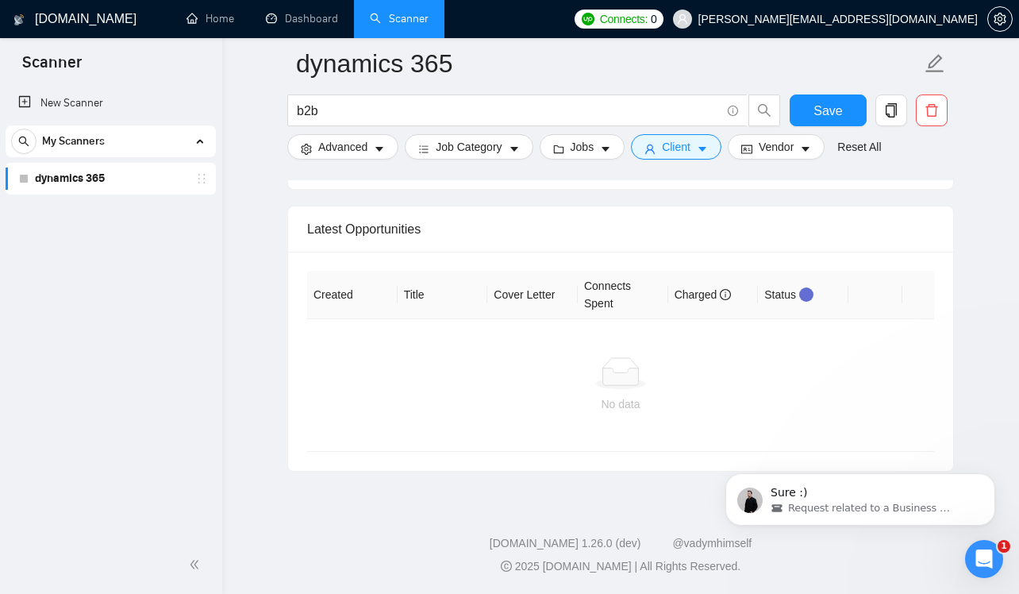
scroll to position [0, 0]
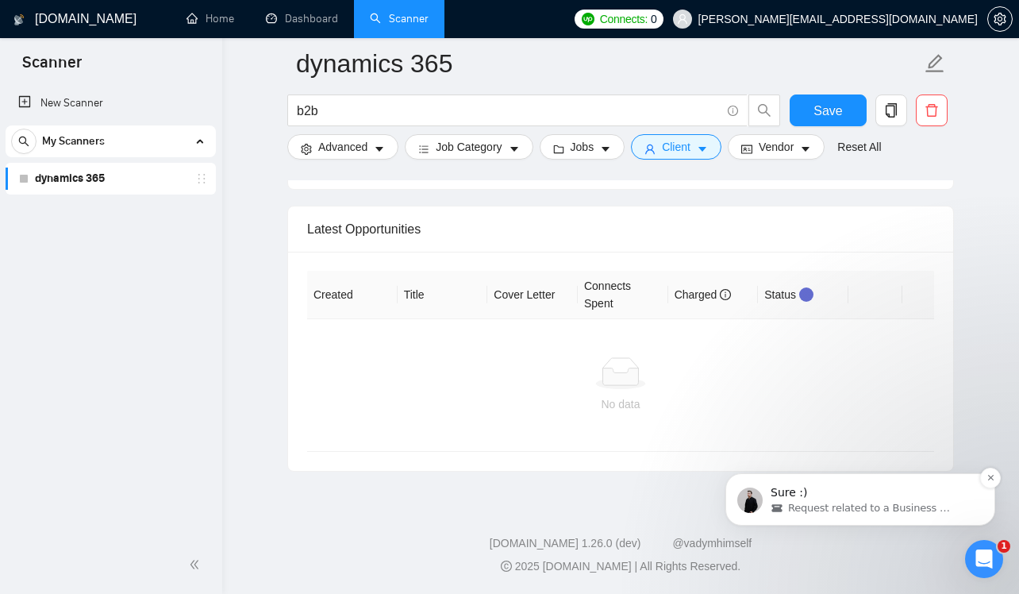
click at [840, 501] on span "Request related to a Business Manager" at bounding box center [869, 508] width 163 height 14
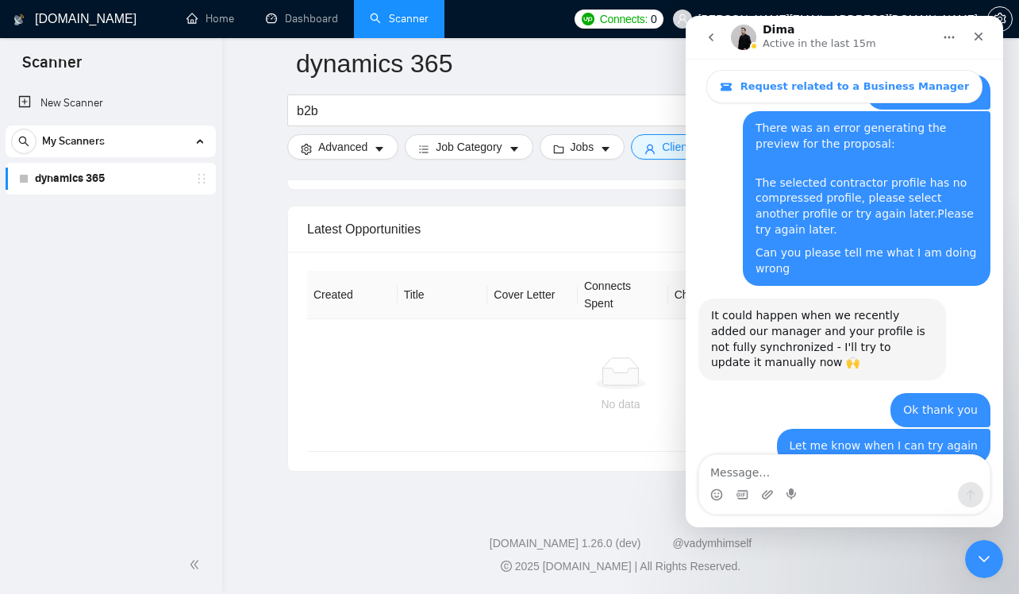
scroll to position [2555, 0]
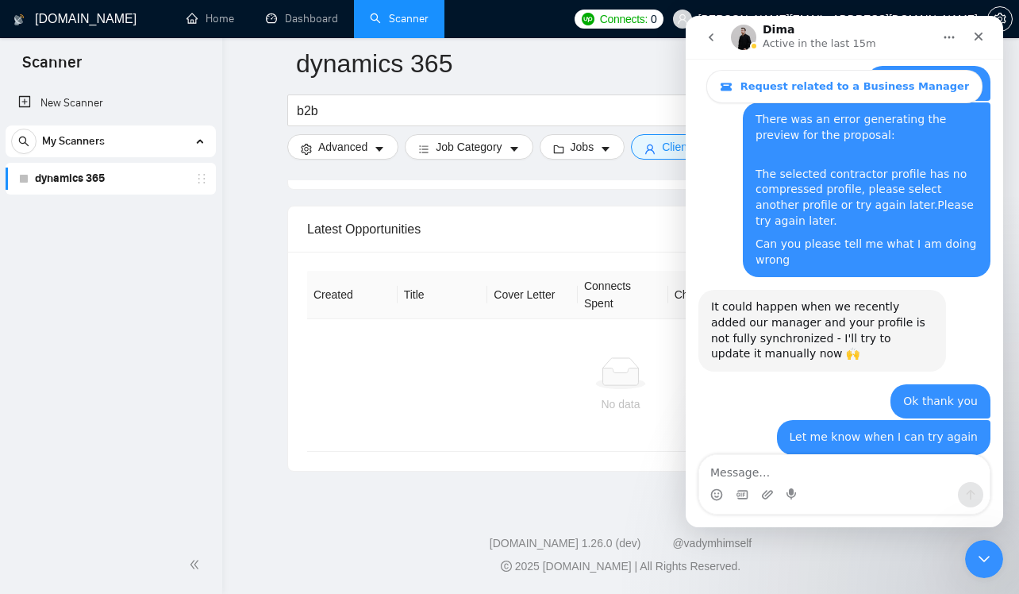
click at [527, 500] on footer "[DOMAIN_NAME] 1.26.0 (dev) @vadymhimself 2025 [DOMAIN_NAME] | All Rights Reserv…" at bounding box center [620, 545] width 797 height 97
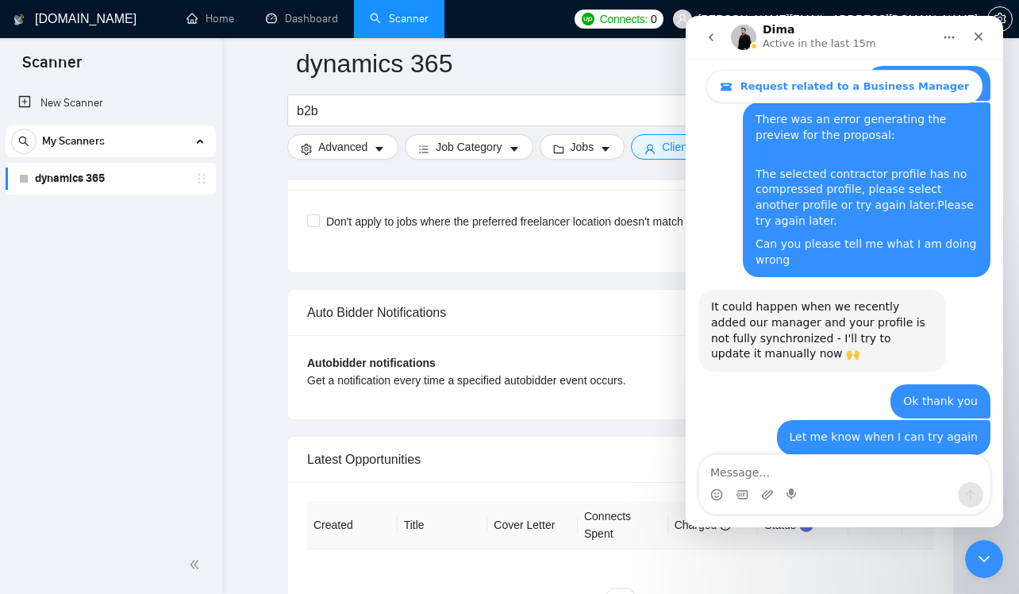
scroll to position [3448, 0]
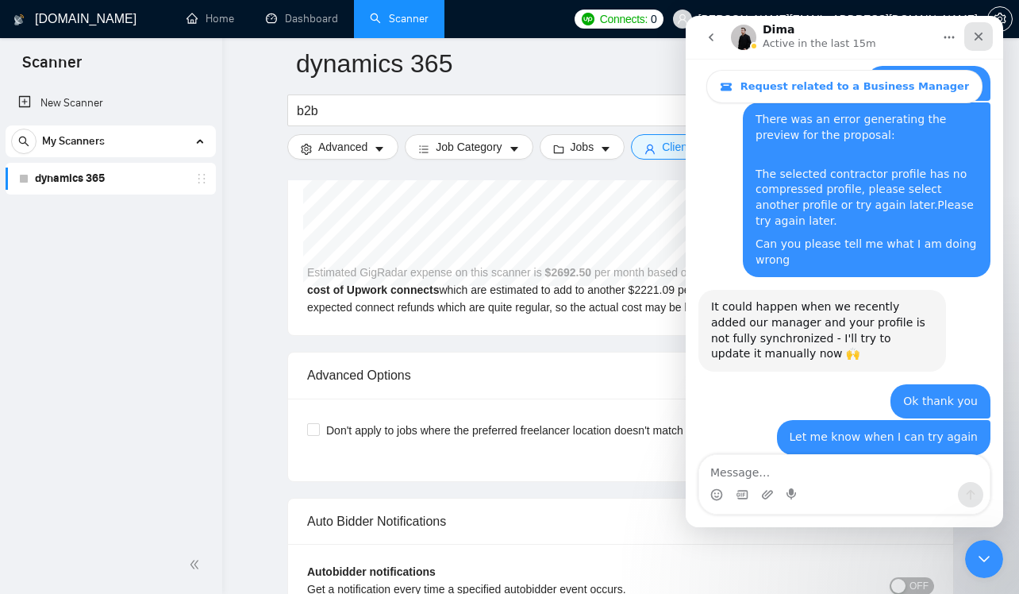
click at [975, 44] on div "Close" at bounding box center [978, 36] width 29 height 29
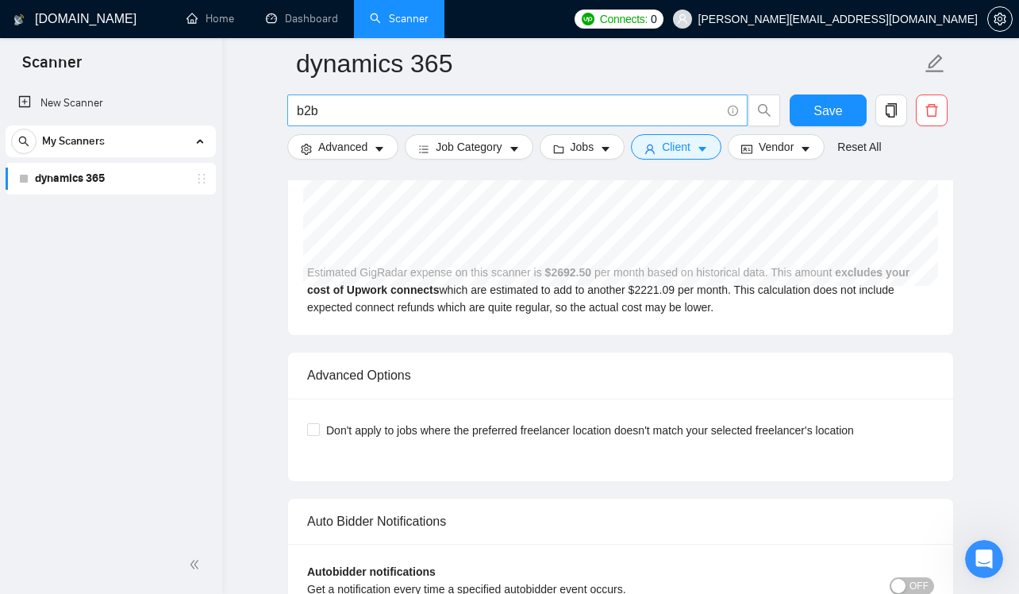
click at [418, 110] on input "b2b" at bounding box center [509, 111] width 424 height 20
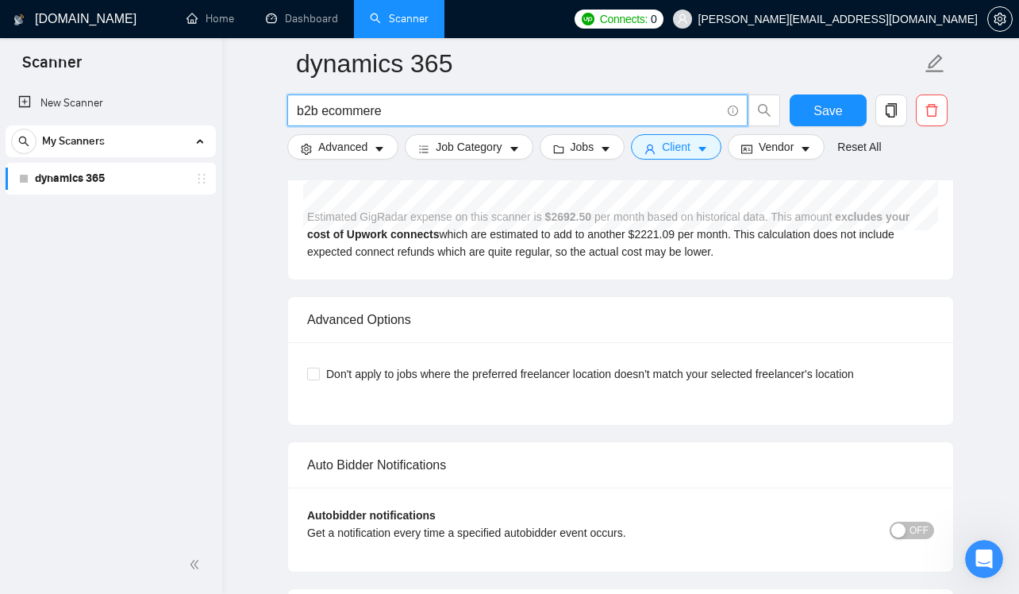
type input "b2b ecommere"
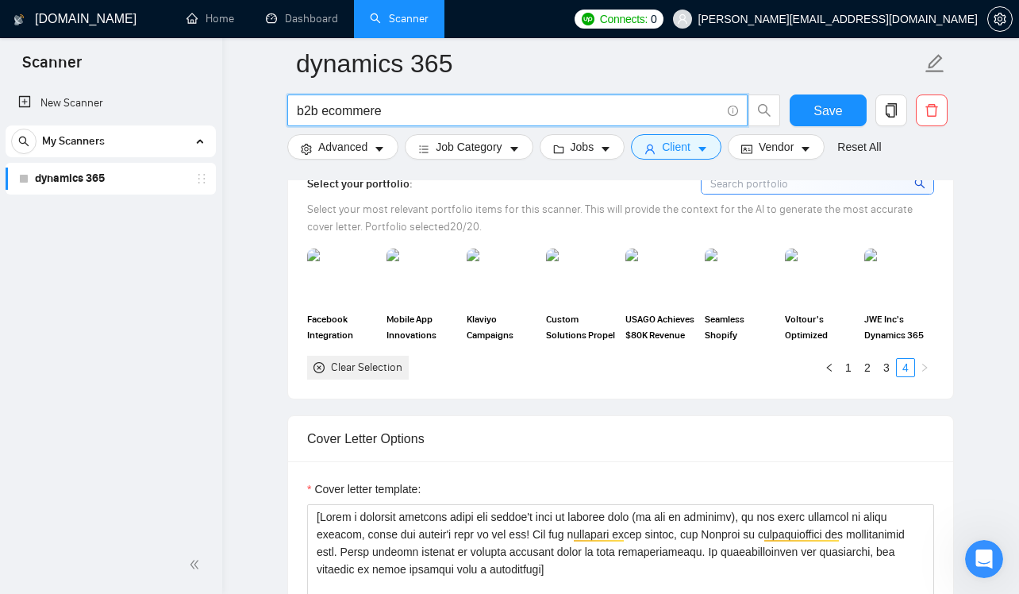
scroll to position [1117, 0]
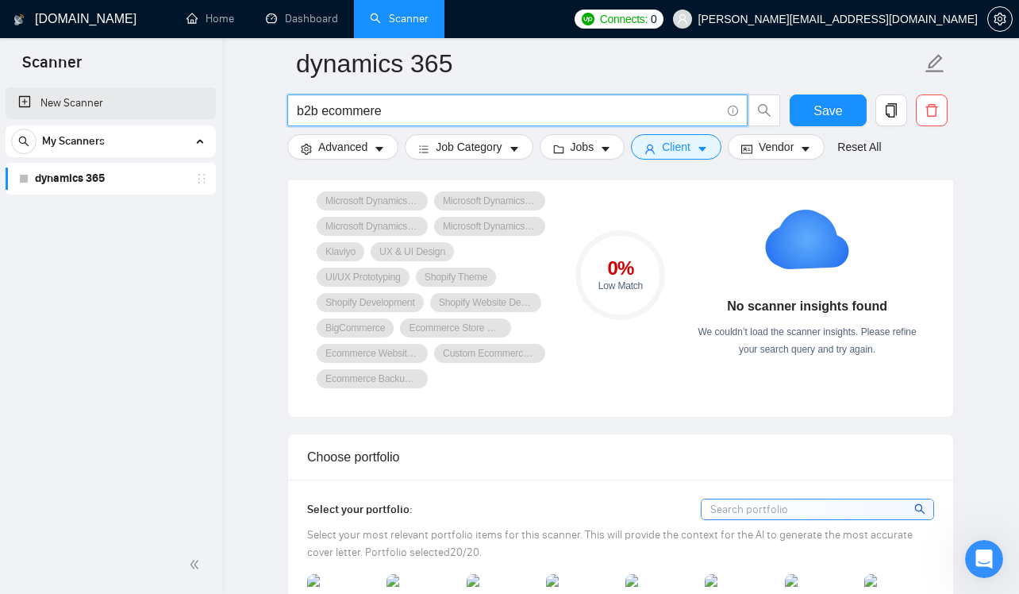
type input "b2b ecommere"
click at [109, 98] on link "New Scanner" at bounding box center [110, 103] width 185 height 32
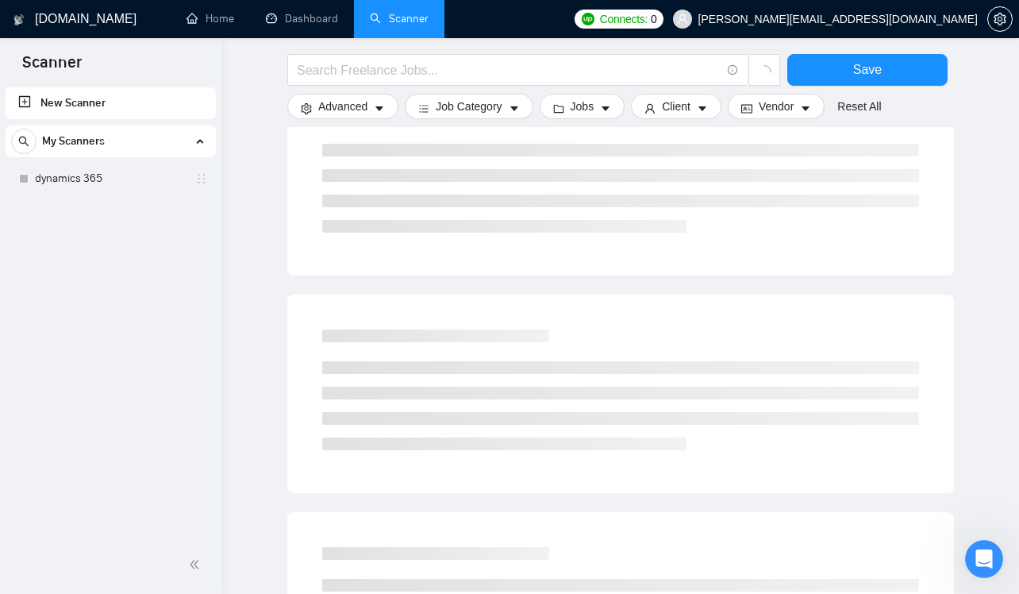
scroll to position [501, 0]
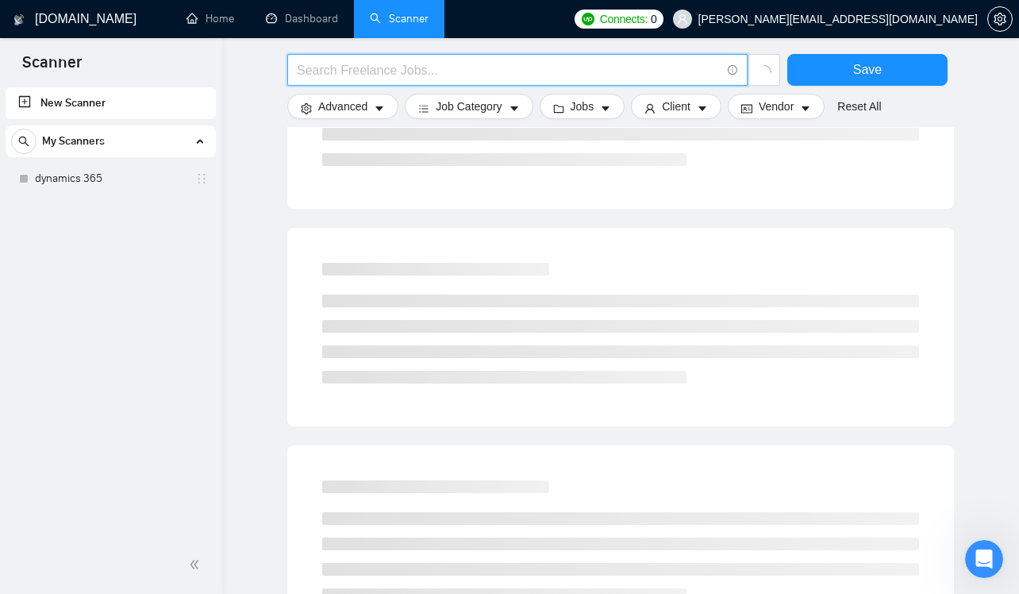
click at [368, 72] on input "text" at bounding box center [509, 70] width 424 height 20
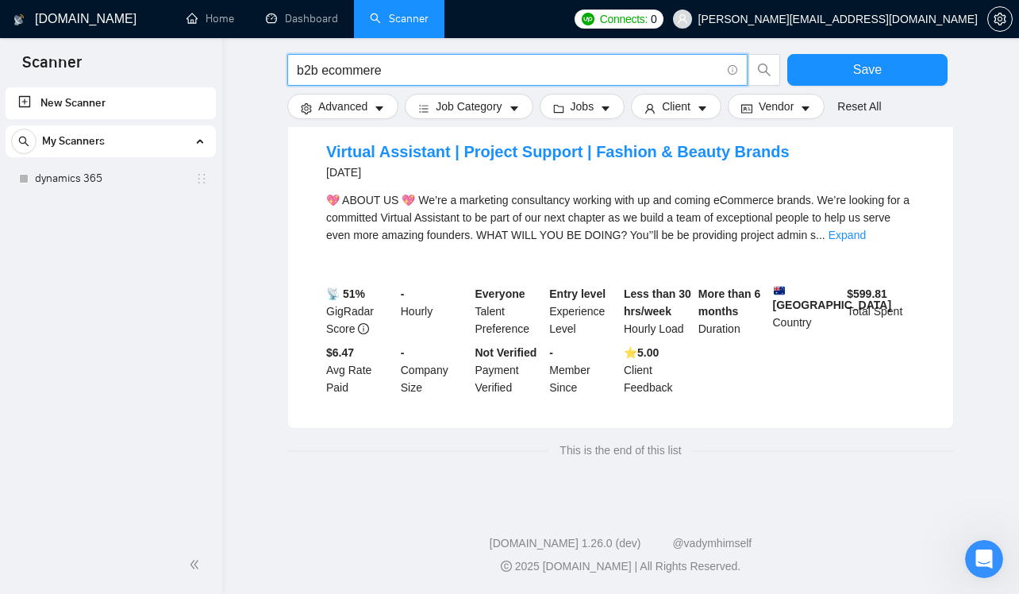
scroll to position [0, 0]
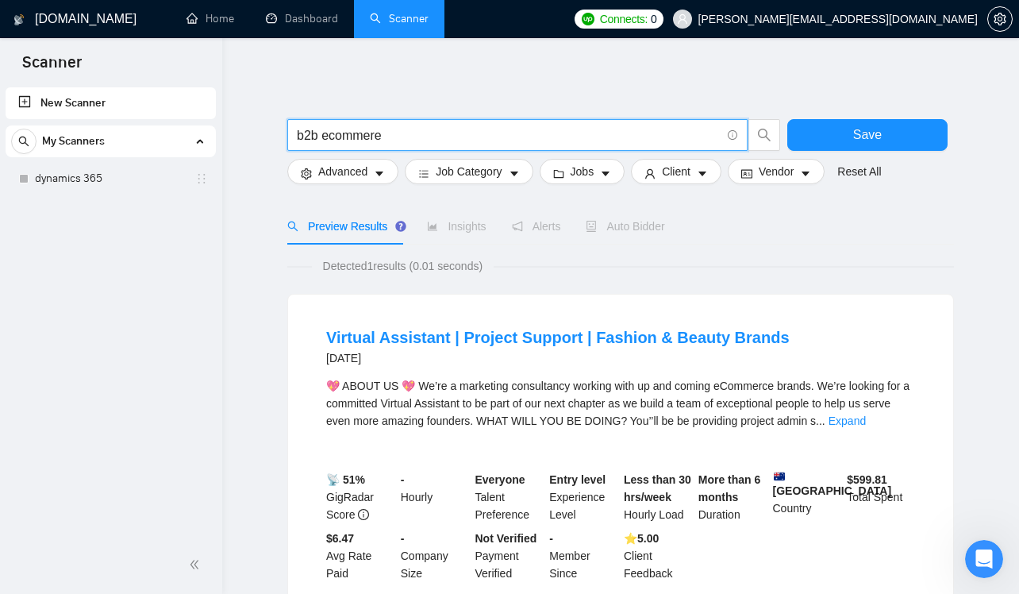
click at [331, 133] on input "b2b ecommere" at bounding box center [509, 135] width 424 height 20
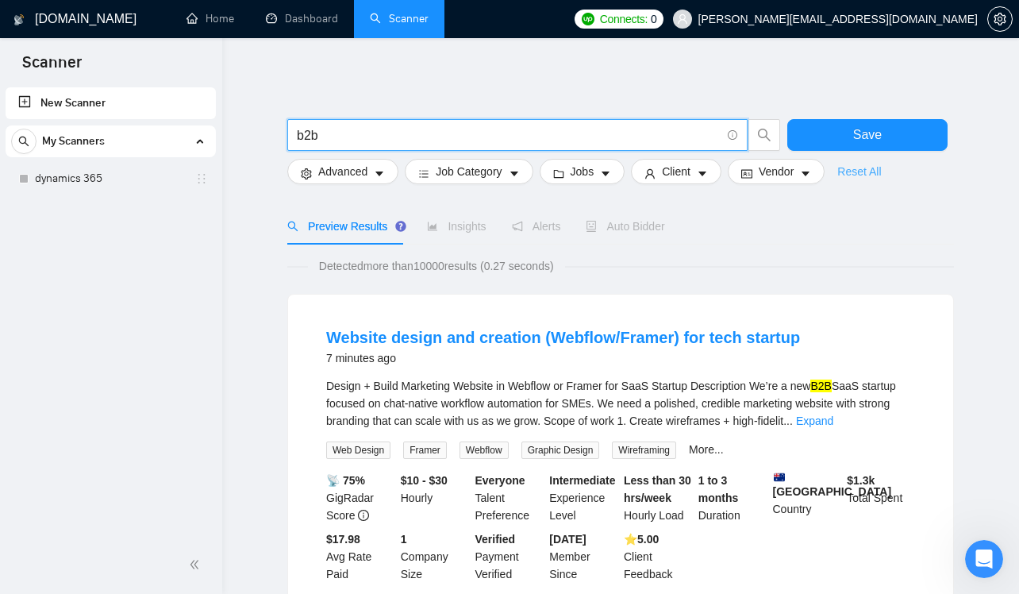
click at [859, 170] on link "Reset All" at bounding box center [859, 171] width 44 height 17
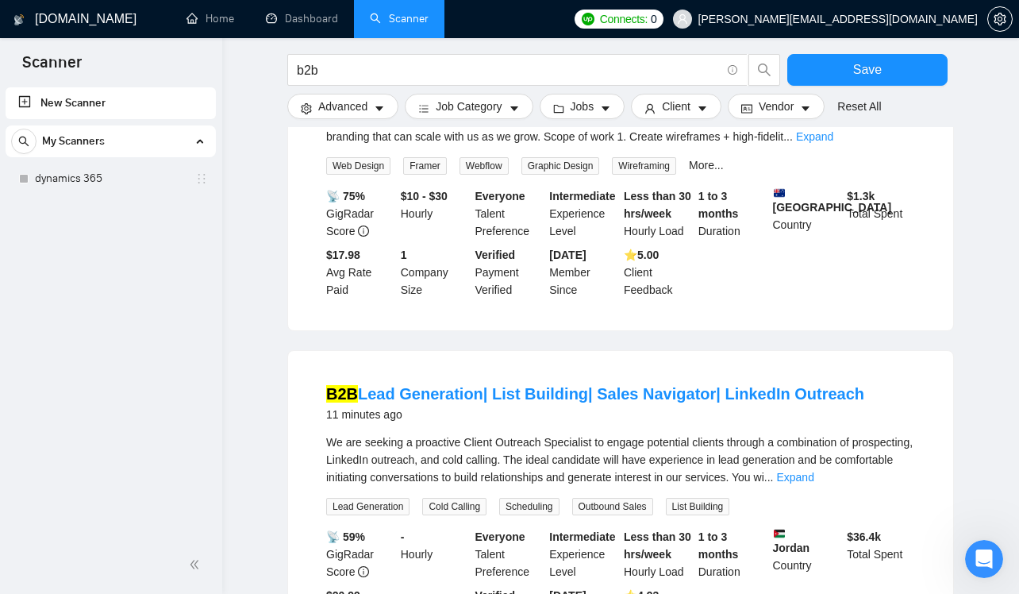
scroll to position [330, 0]
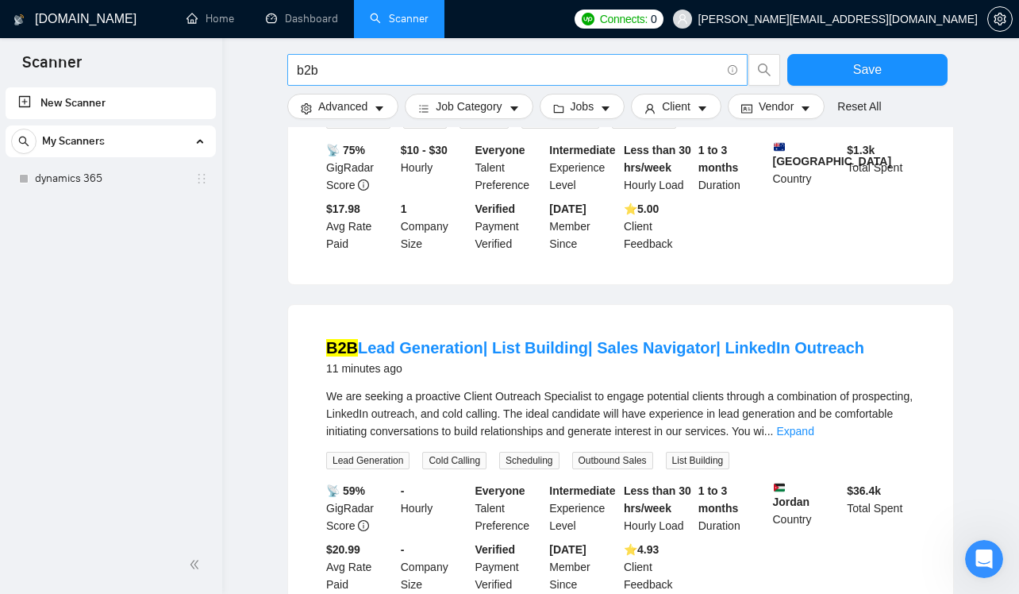
click at [425, 69] on input "b2b" at bounding box center [509, 70] width 424 height 20
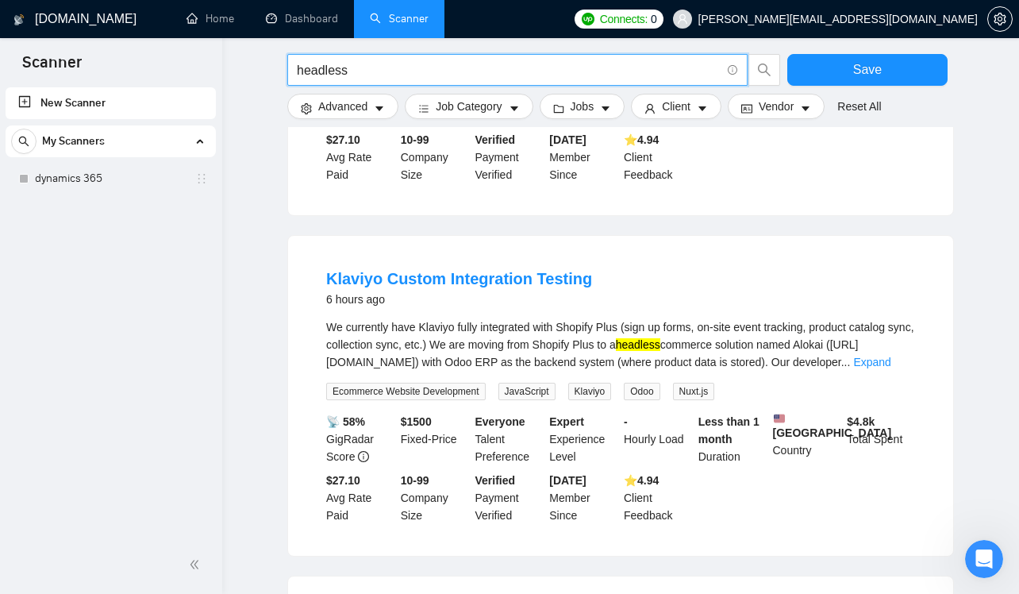
scroll to position [1116, 0]
type input "headless"
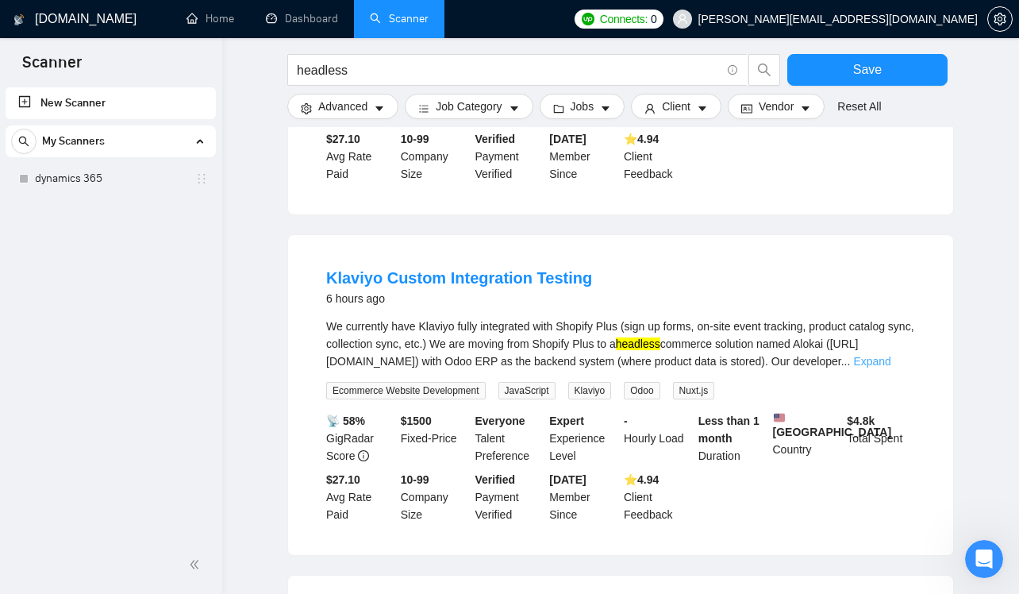
click at [890, 367] on link "Expand" at bounding box center [871, 361] width 37 height 13
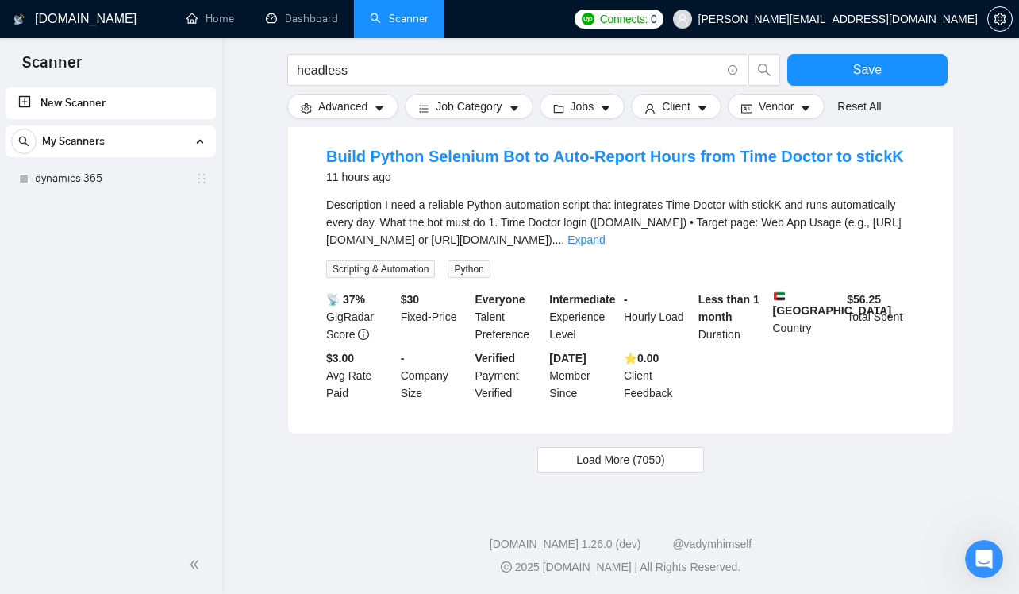
scroll to position [1865, 0]
drag, startPoint x: 662, startPoint y: 459, endPoint x: 682, endPoint y: 448, distance: 23.1
click at [662, 459] on span "Load More (7050)" at bounding box center [620, 458] width 88 height 17
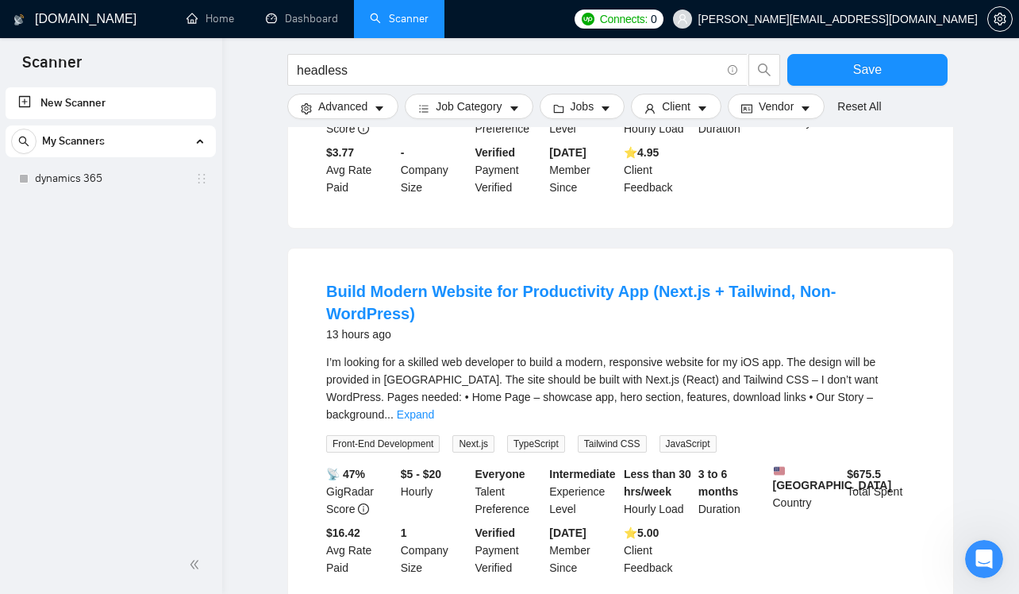
scroll to position [2401, 0]
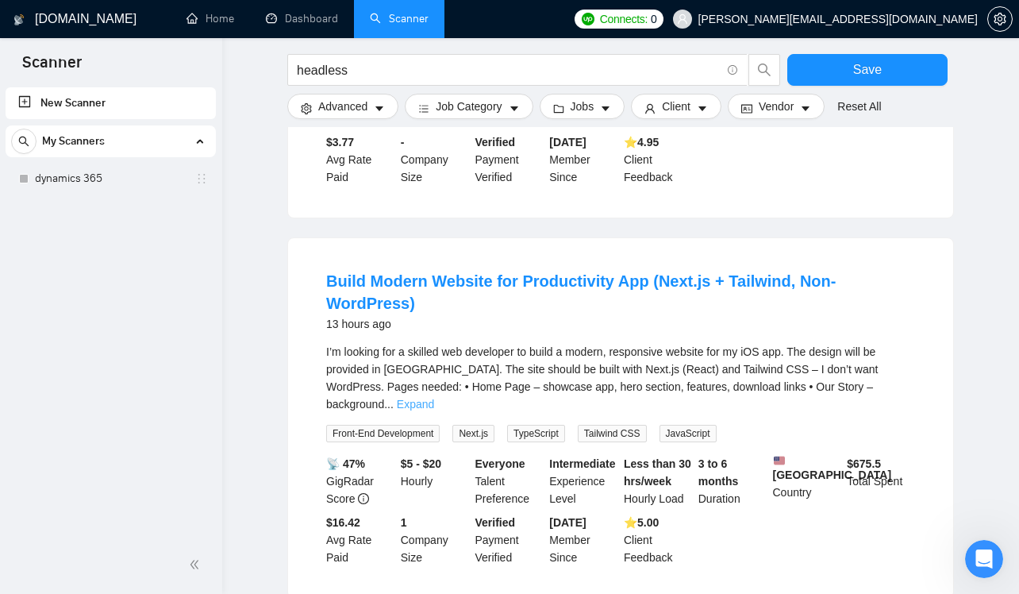
click at [434, 410] on link "Expand" at bounding box center [415, 404] width 37 height 13
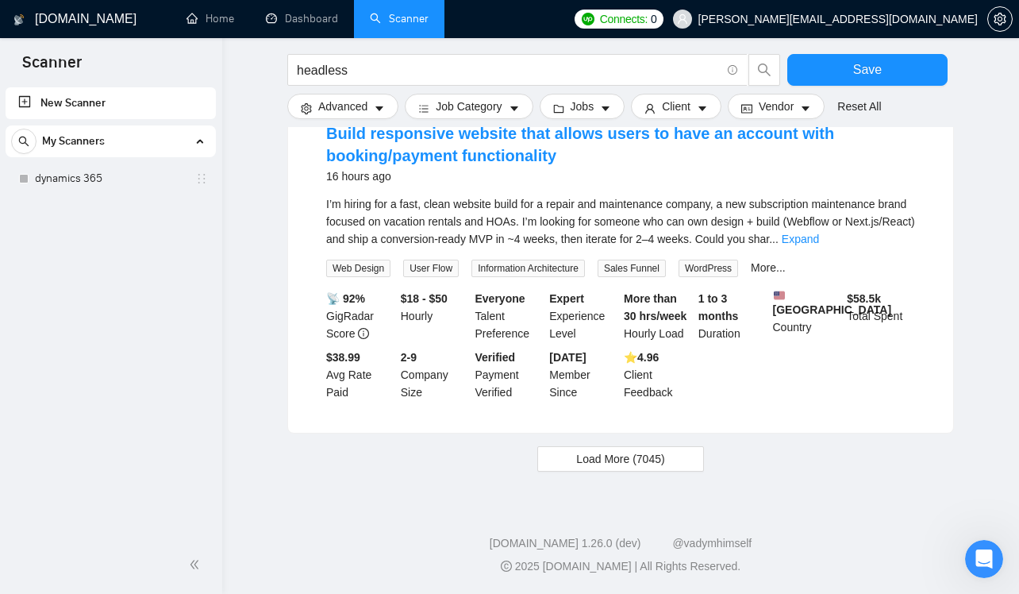
scroll to position [3742, 0]
click at [682, 460] on button "Load More (7045)" at bounding box center [620, 458] width 166 height 25
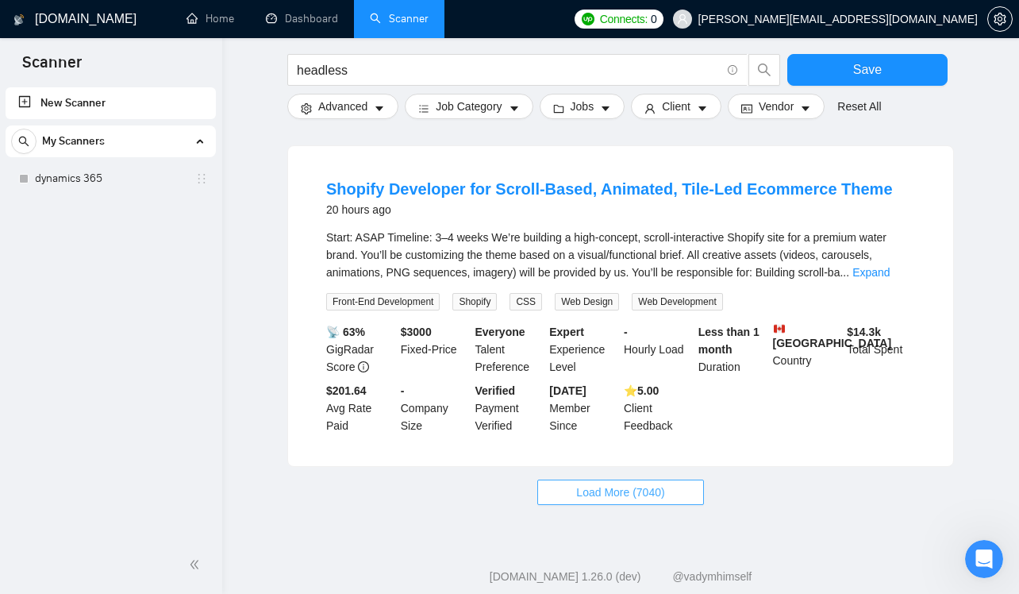
scroll to position [5441, 0]
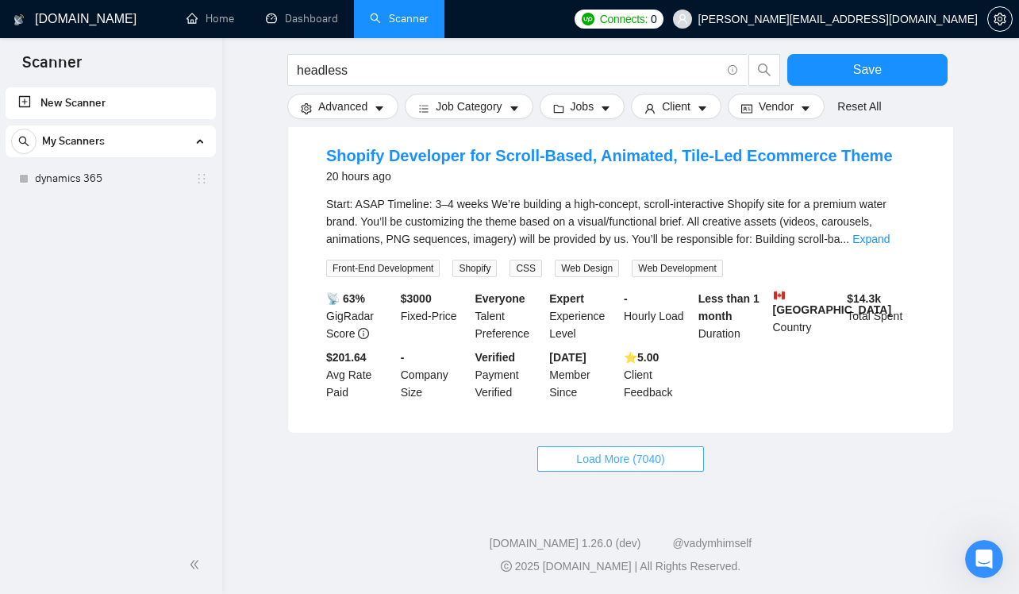
click at [596, 467] on span "Load More (7040)" at bounding box center [620, 458] width 88 height 17
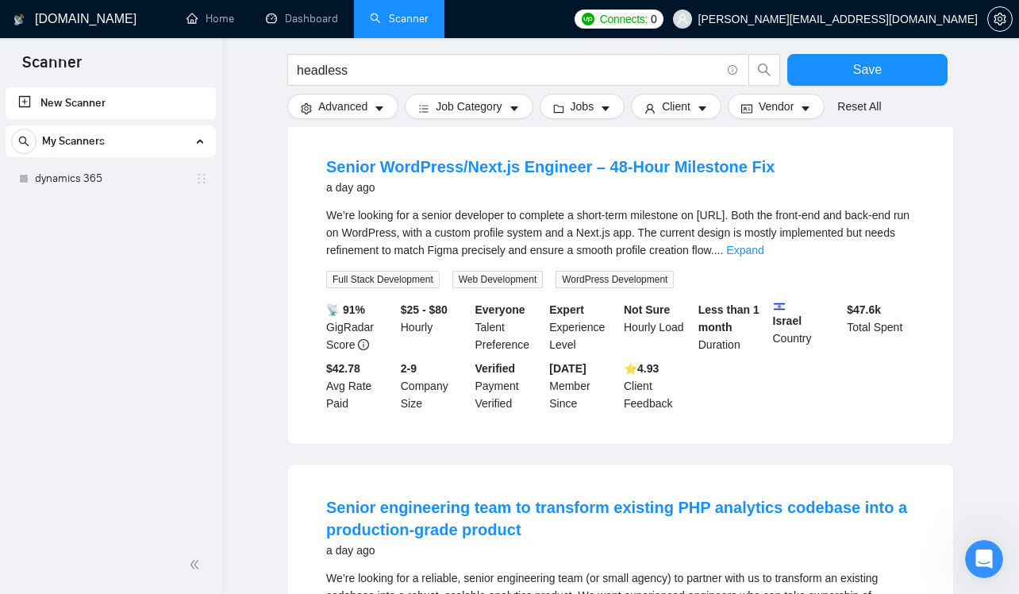
scroll to position [6517, 0]
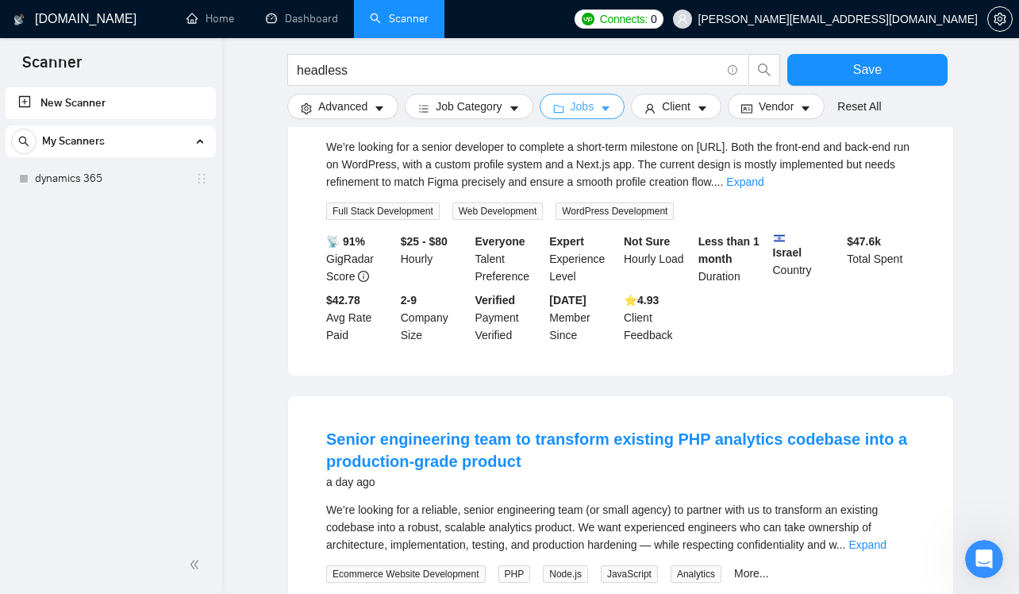
click at [591, 96] on button "Jobs" at bounding box center [583, 106] width 86 height 25
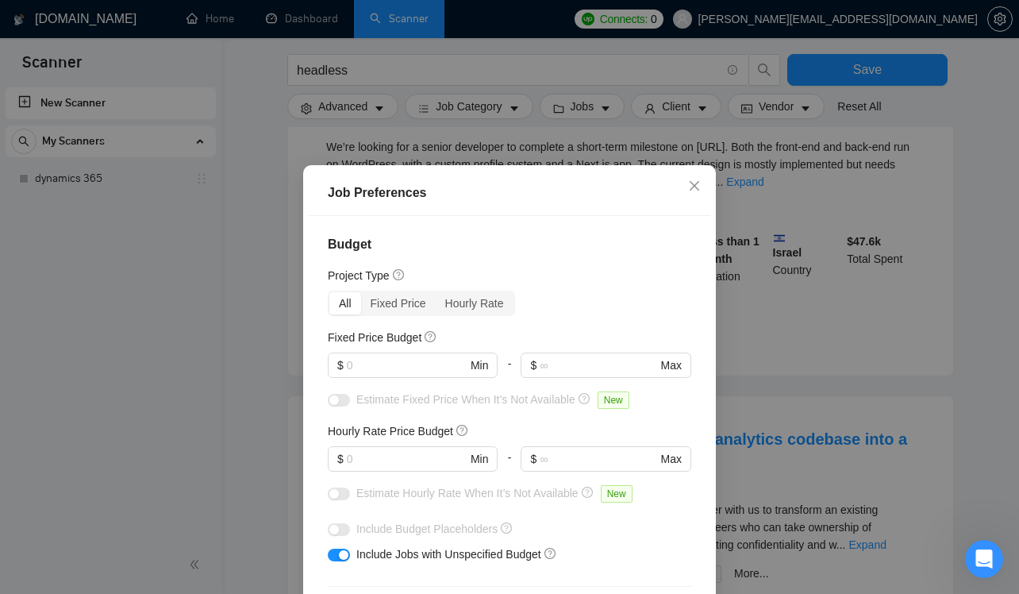
click at [678, 112] on div "Job Preferences Budget Project Type All Fixed Price Hourly Rate Fixed Price Bud…" at bounding box center [509, 297] width 1019 height 594
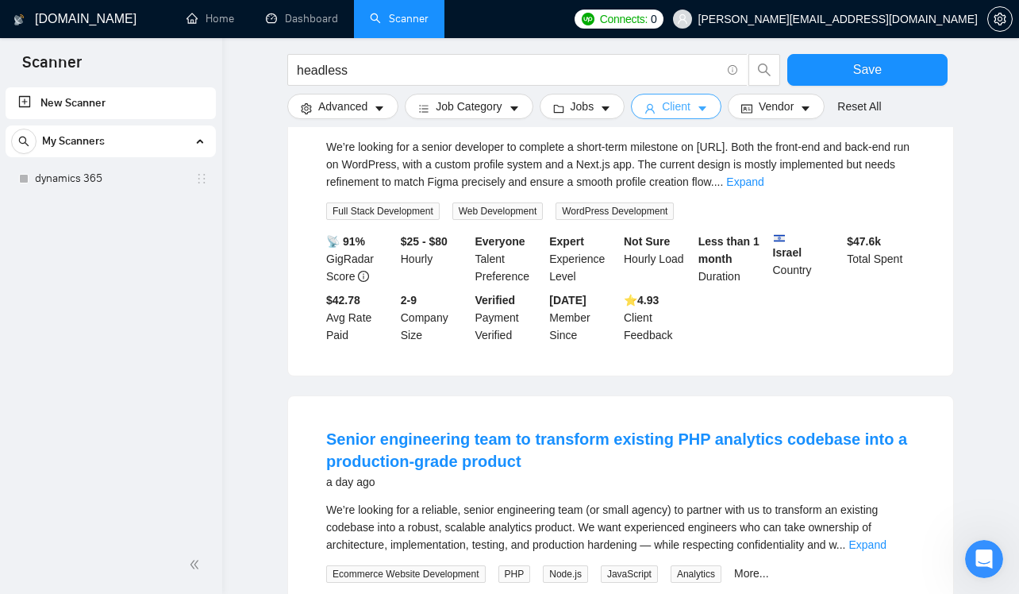
click at [690, 112] on span "Client" at bounding box center [676, 106] width 29 height 17
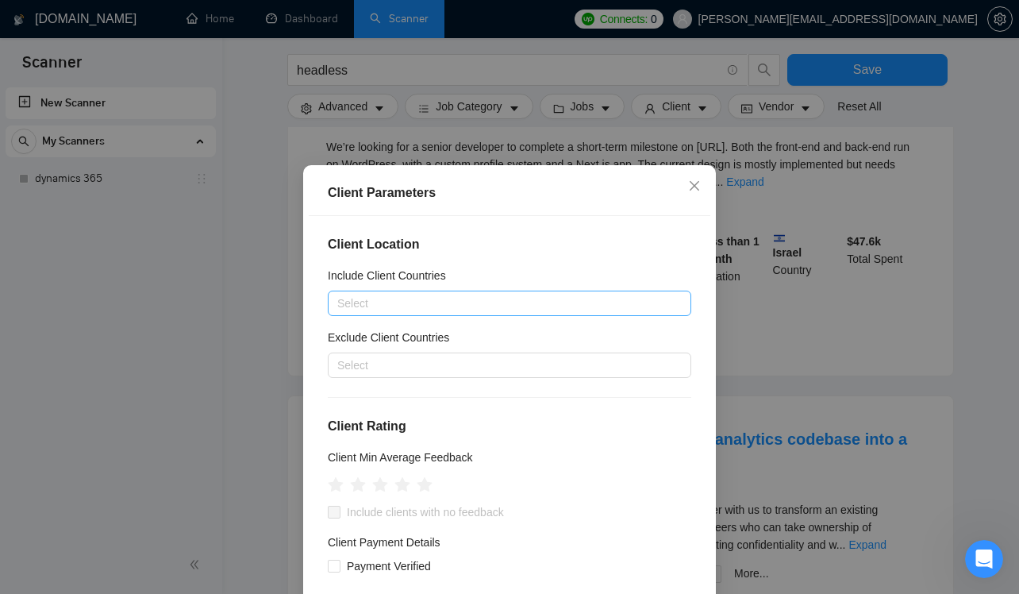
click at [432, 298] on div at bounding box center [502, 303] width 340 height 19
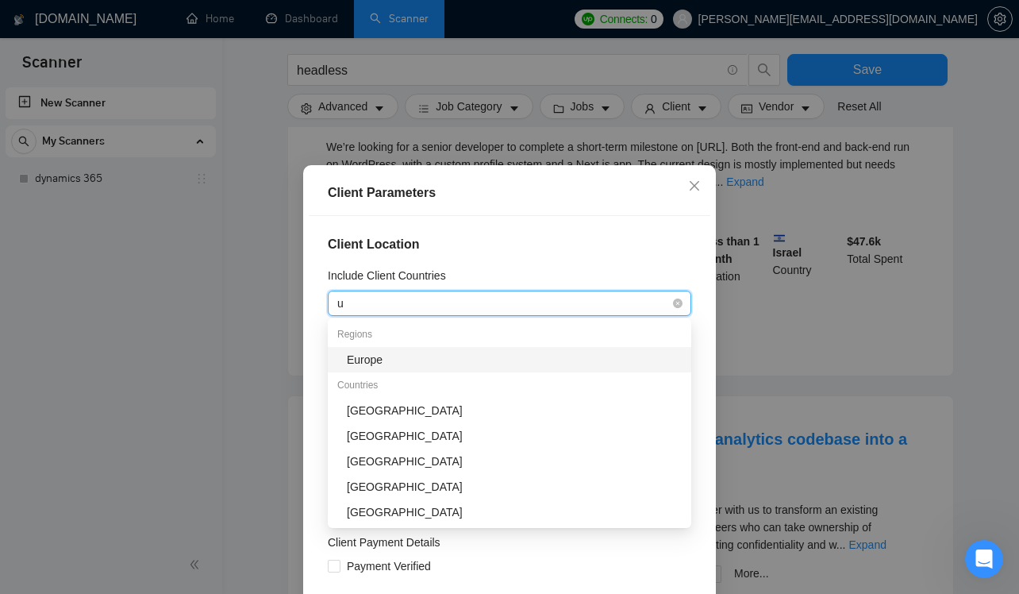
type input "un"
click at [387, 360] on div "[GEOGRAPHIC_DATA]" at bounding box center [514, 359] width 335 height 17
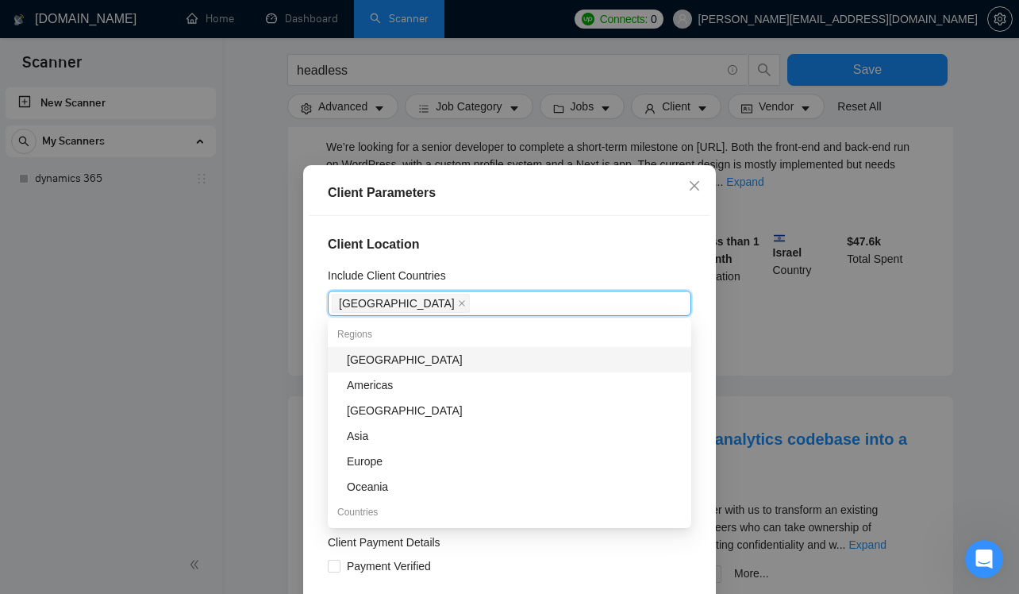
click at [787, 386] on div "Client Parameters Client Location Include Client Countries [GEOGRAPHIC_DATA] Ex…" at bounding box center [509, 297] width 1019 height 594
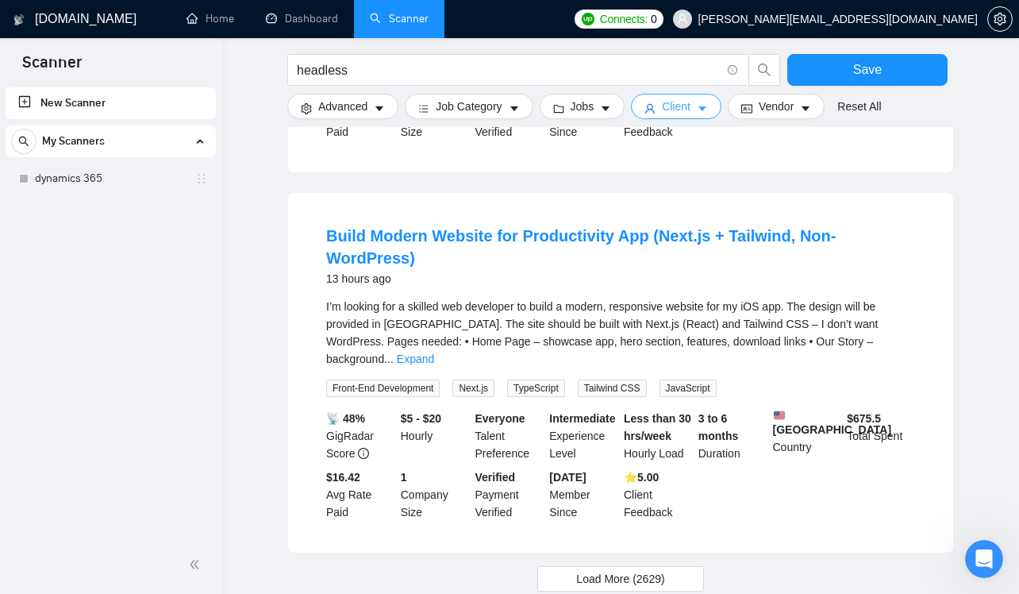
scroll to position [1619, 0]
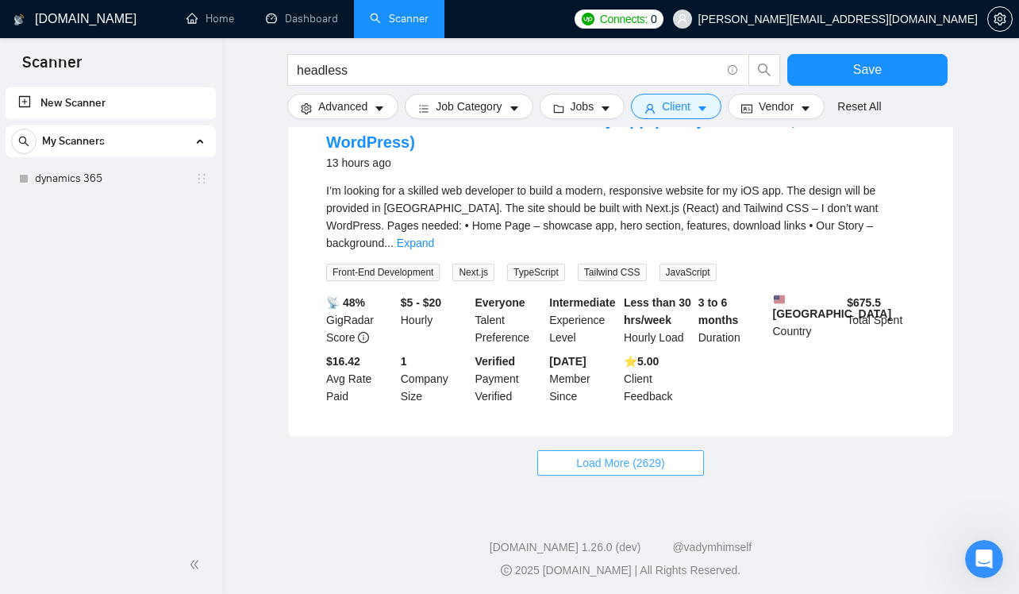
click at [587, 461] on span "Load More (2629)" at bounding box center [620, 462] width 88 height 17
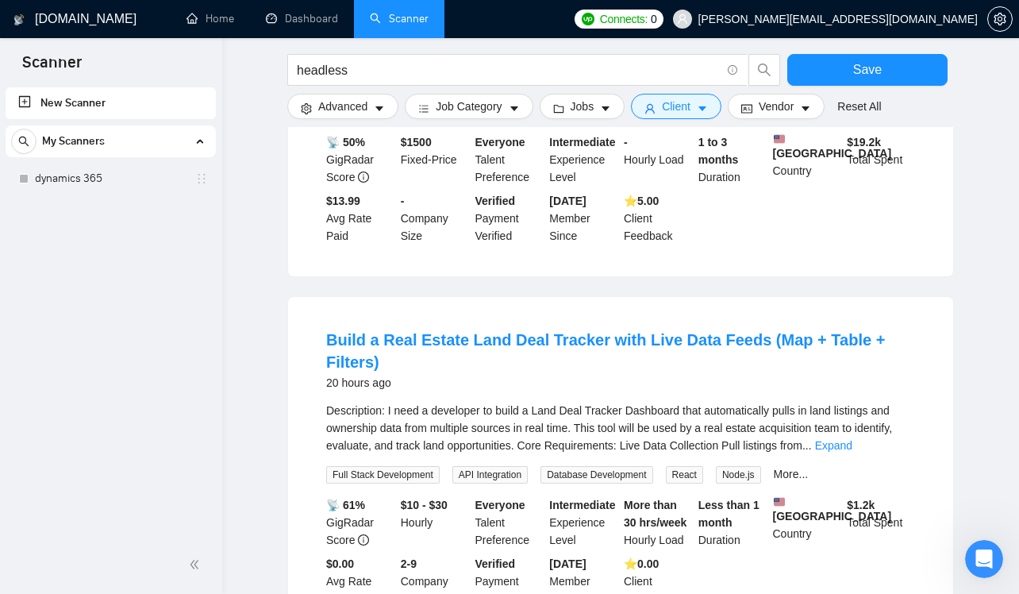
scroll to position [3397, 0]
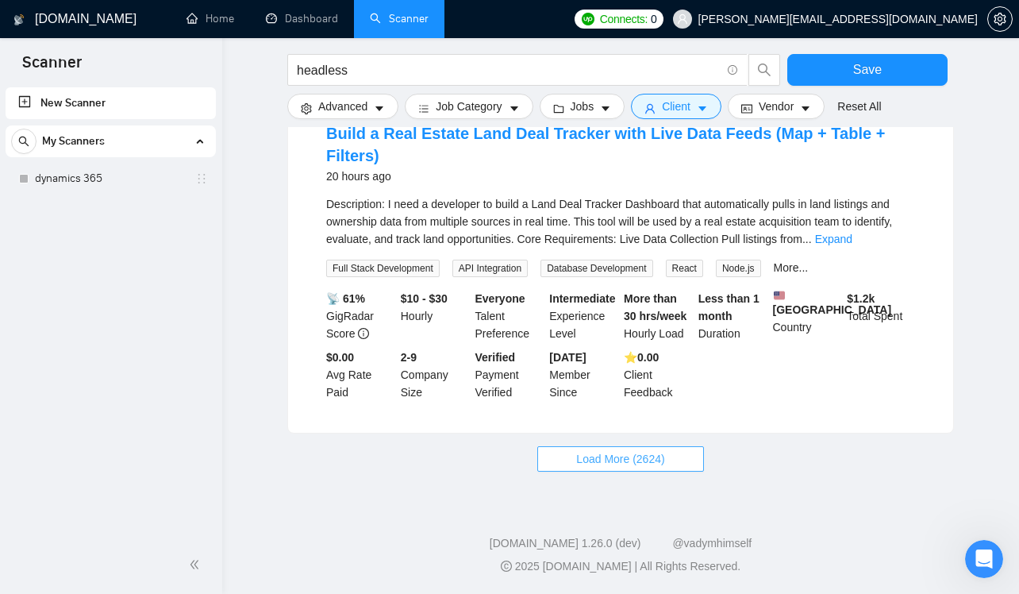
click at [679, 458] on button "Load More (2624)" at bounding box center [620, 458] width 166 height 25
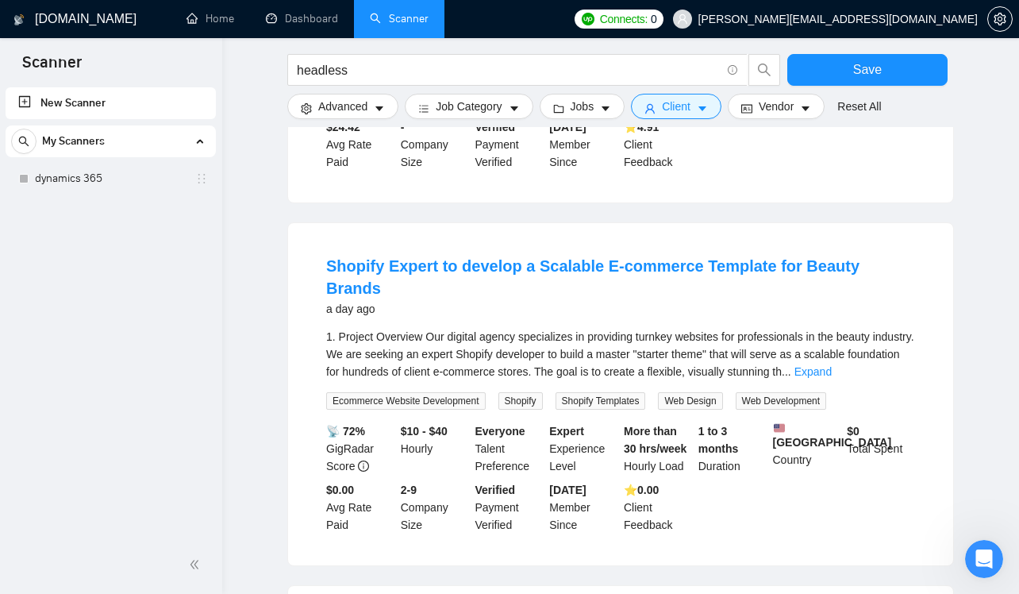
scroll to position [3985, 0]
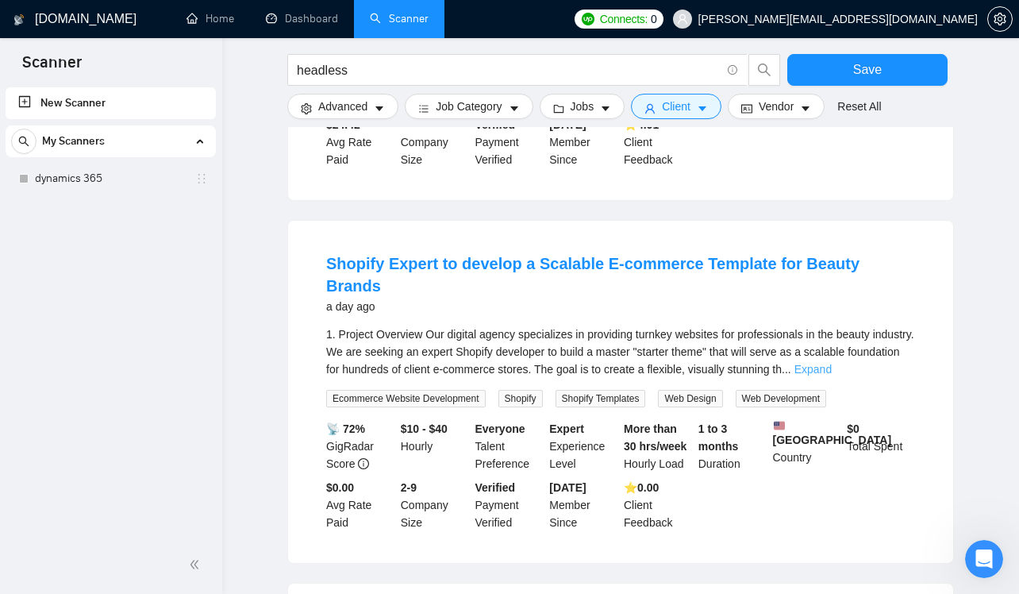
click at [832, 371] on link "Expand" at bounding box center [812, 369] width 37 height 13
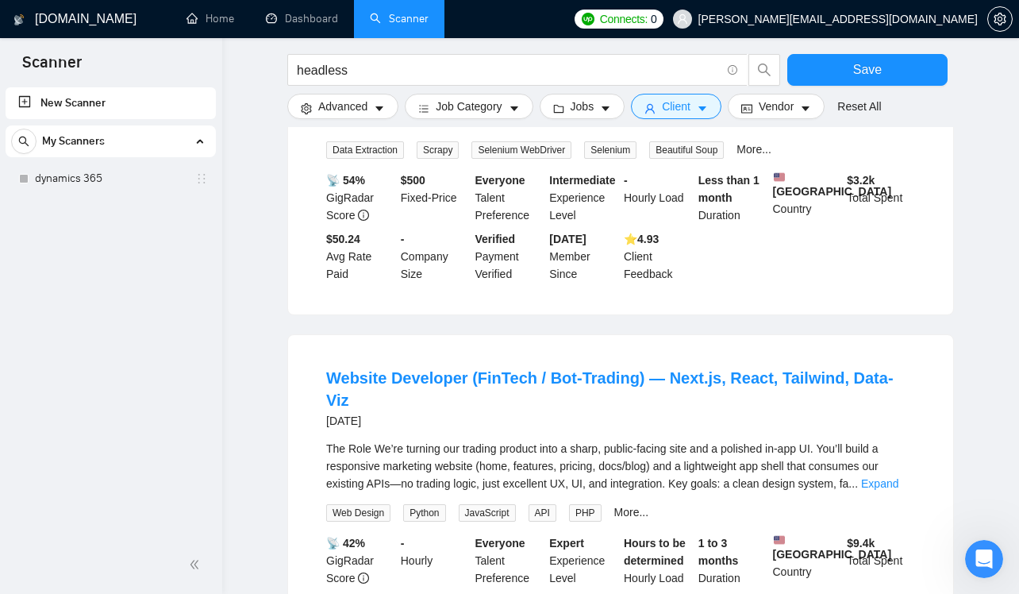
scroll to position [5479, 0]
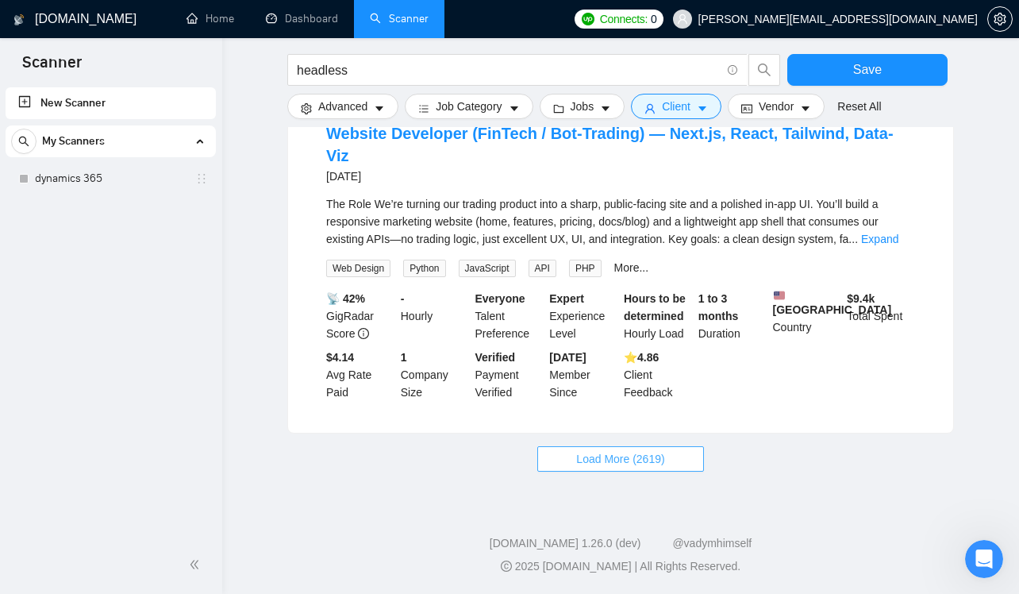
click at [686, 457] on button "Load More (2619)" at bounding box center [620, 458] width 166 height 25
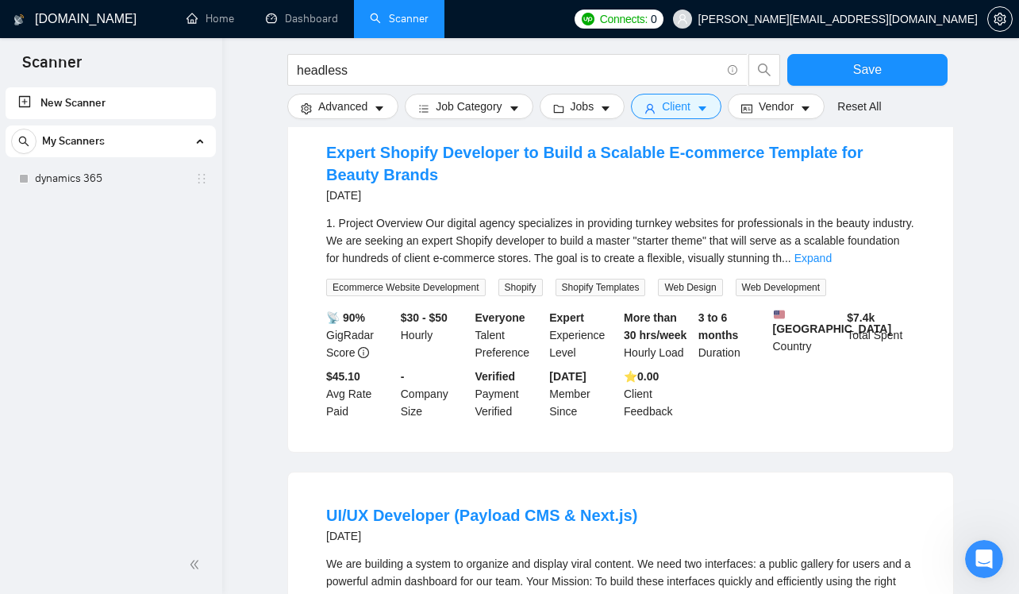
scroll to position [2616, 0]
click at [832, 264] on link "Expand" at bounding box center [812, 258] width 37 height 13
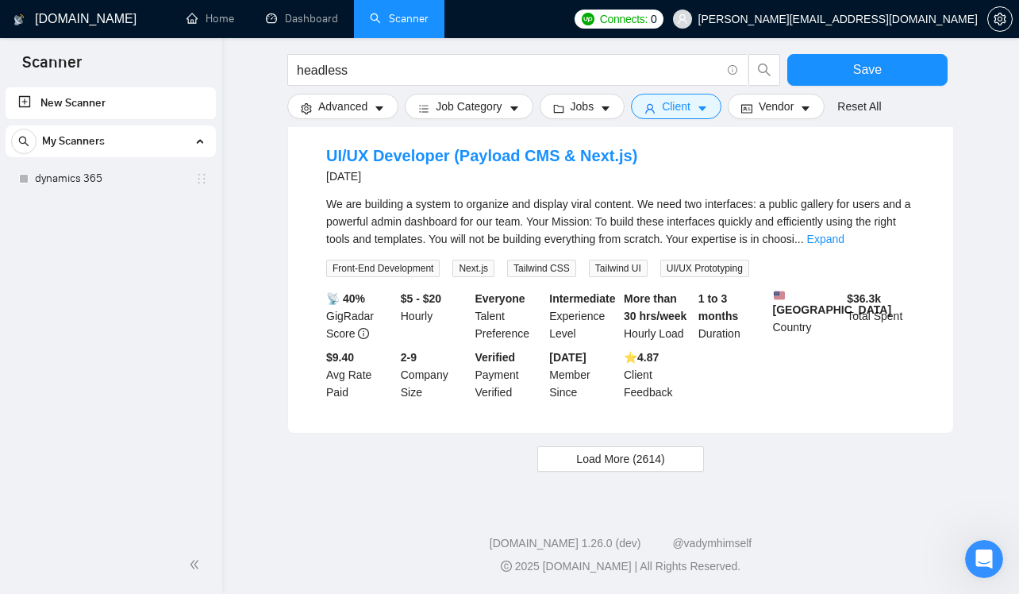
scroll to position [7458, 0]
click at [668, 471] on button "Load More (2614)" at bounding box center [620, 458] width 166 height 25
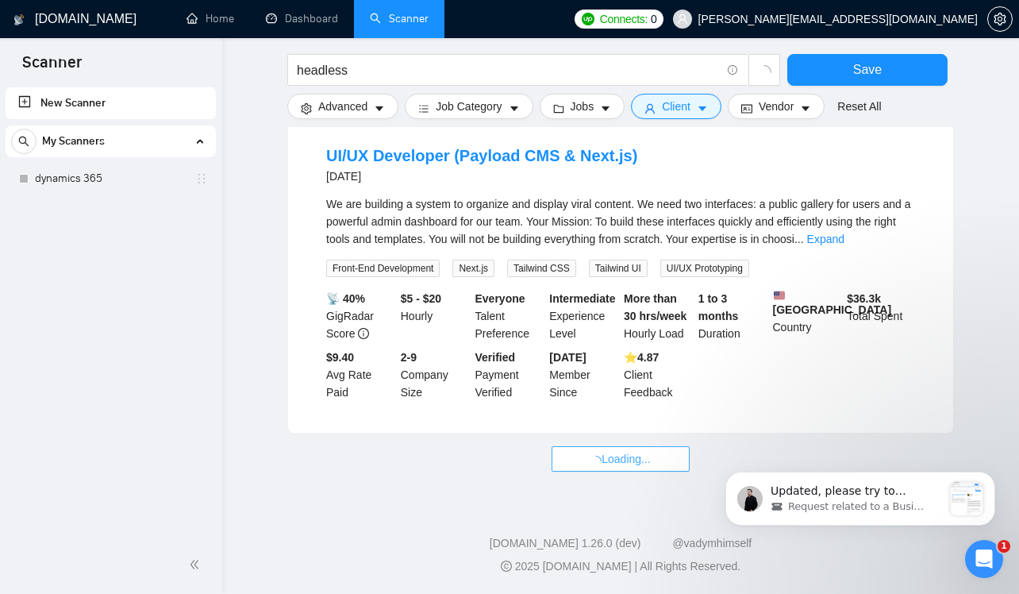
scroll to position [2793, 0]
click at [835, 495] on p "Updated, please try to generate a proposal on your end:" at bounding box center [856, 491] width 171 height 16
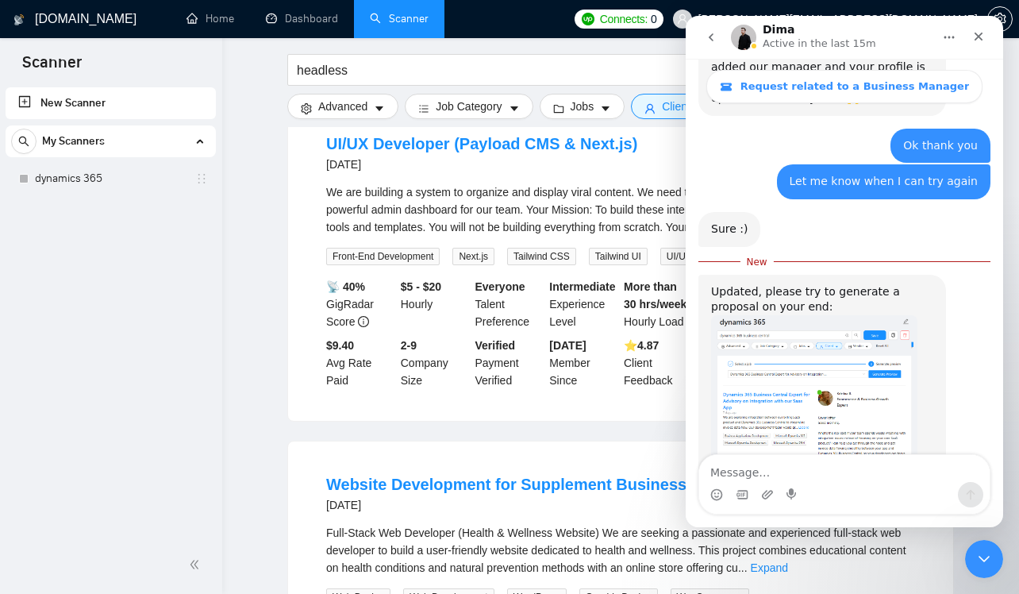
scroll to position [2820, 0]
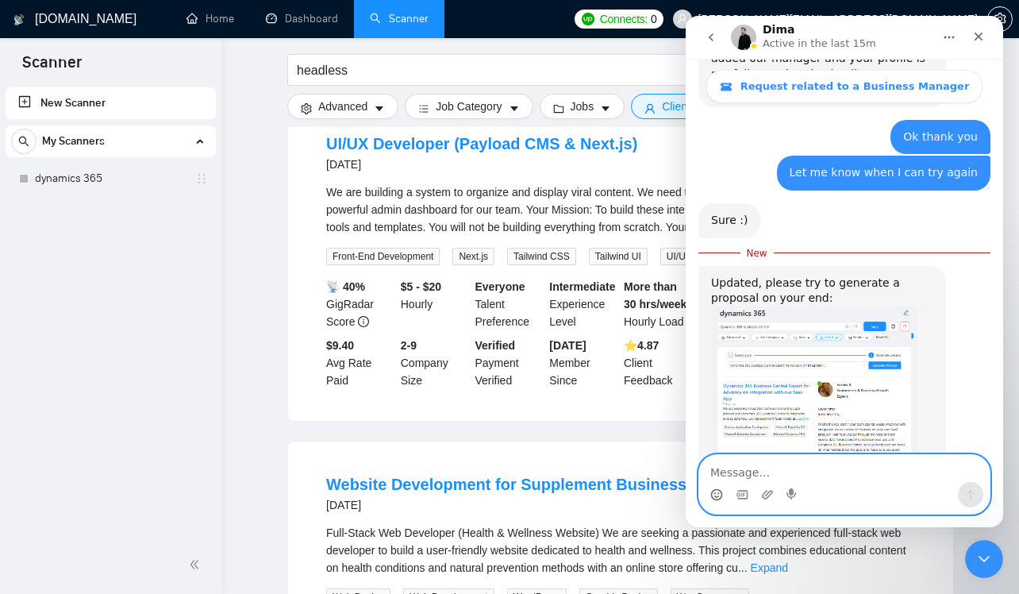
click at [718, 493] on icon "Emoji picker" at bounding box center [717, 493] width 6 height 2
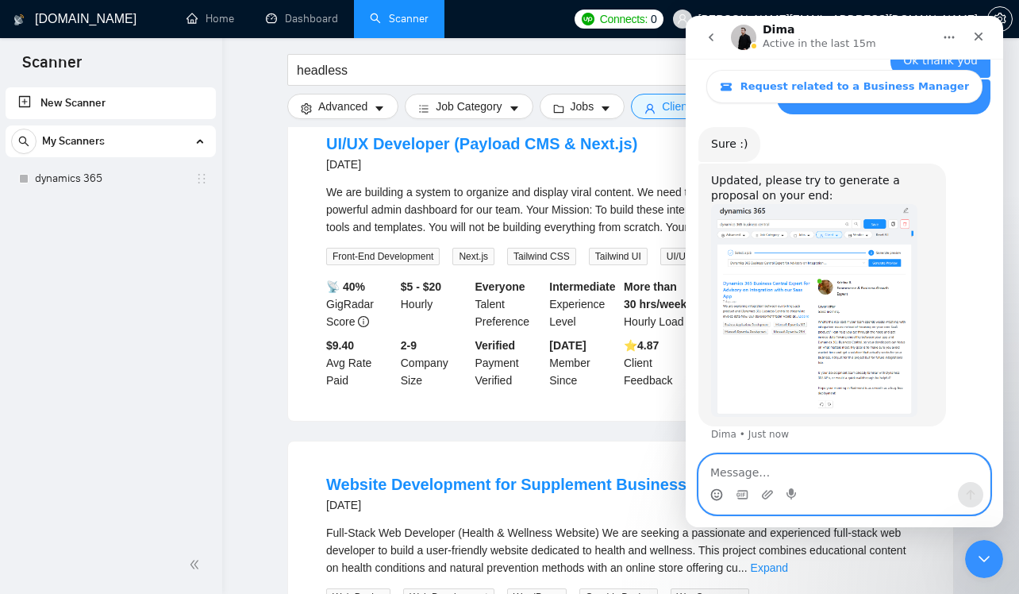
scroll to position [2911, 0]
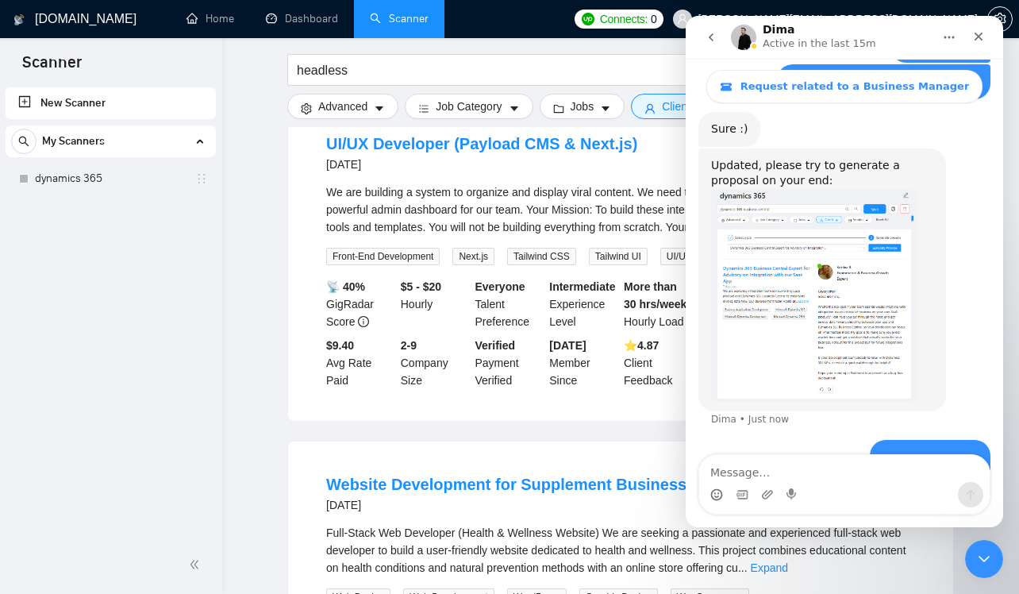
click at [409, 190] on div "UI/UX Developer (Payload CMS & Next.js) [DATE] We are building a system to orga…" at bounding box center [620, 261] width 665 height 320
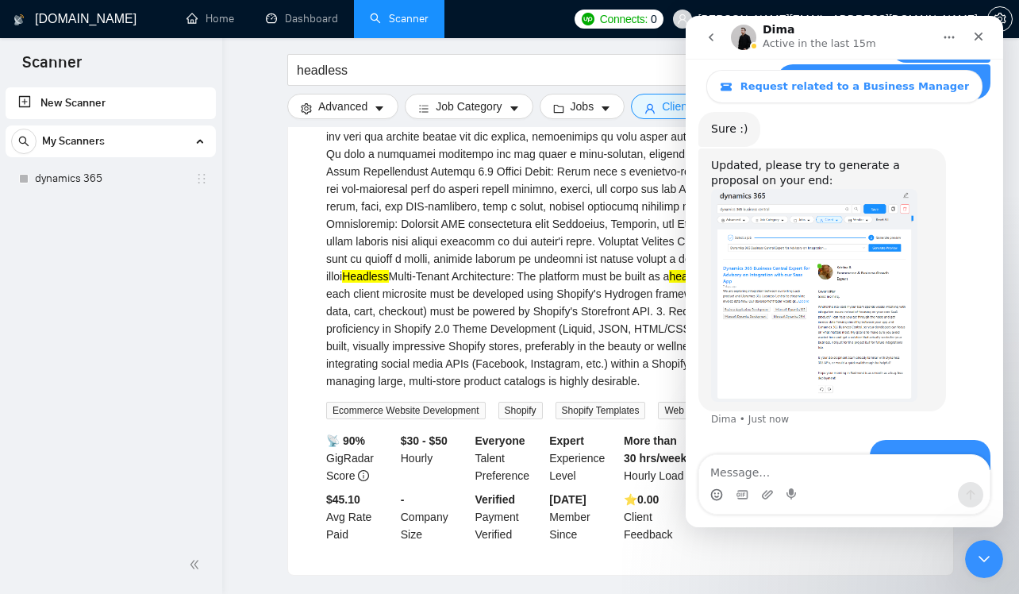
scroll to position [6657, 0]
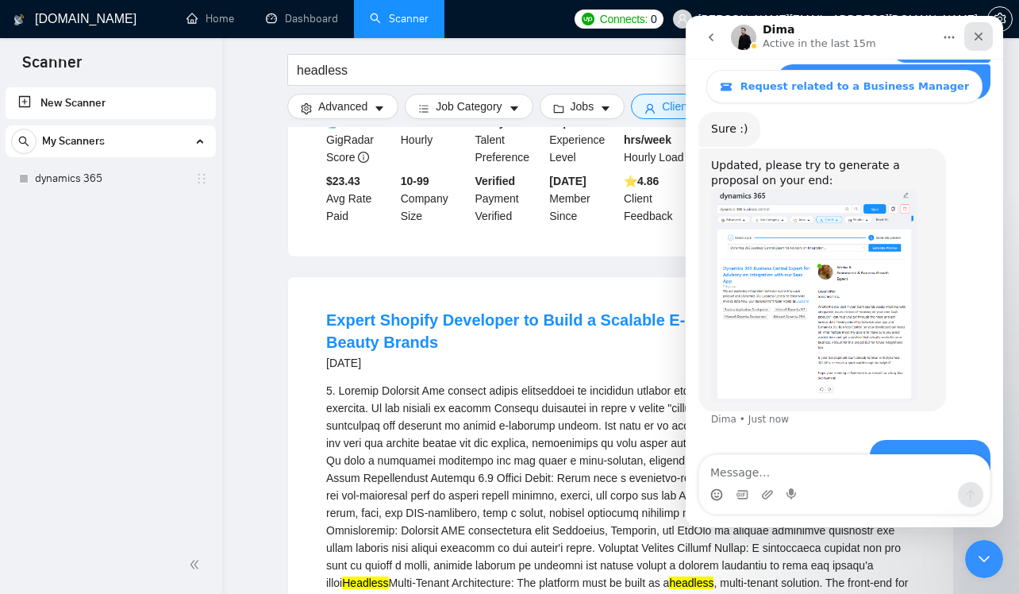
click at [980, 34] on icon "Close" at bounding box center [979, 37] width 9 height 9
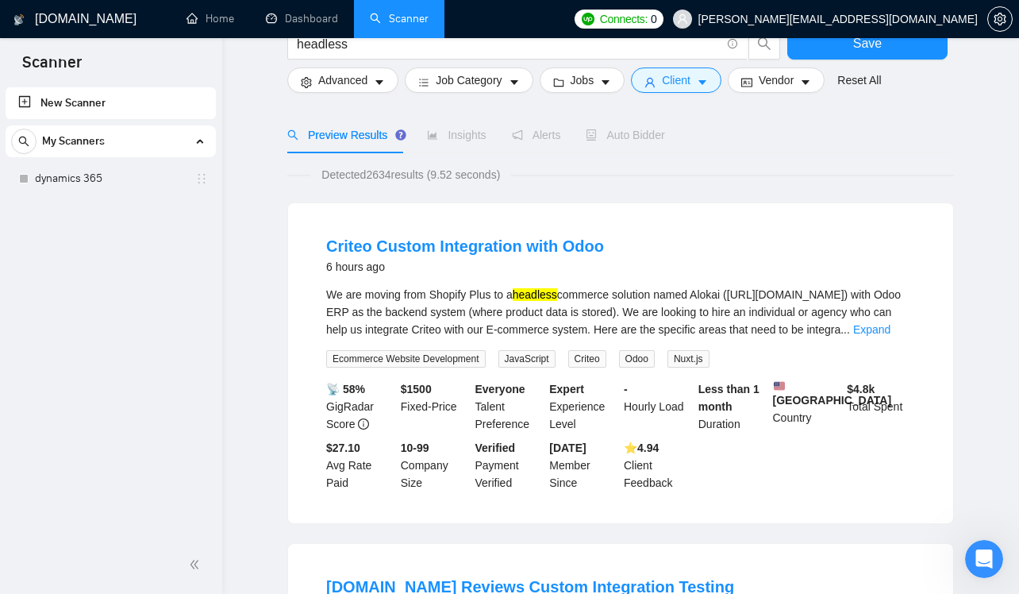
scroll to position [0, 0]
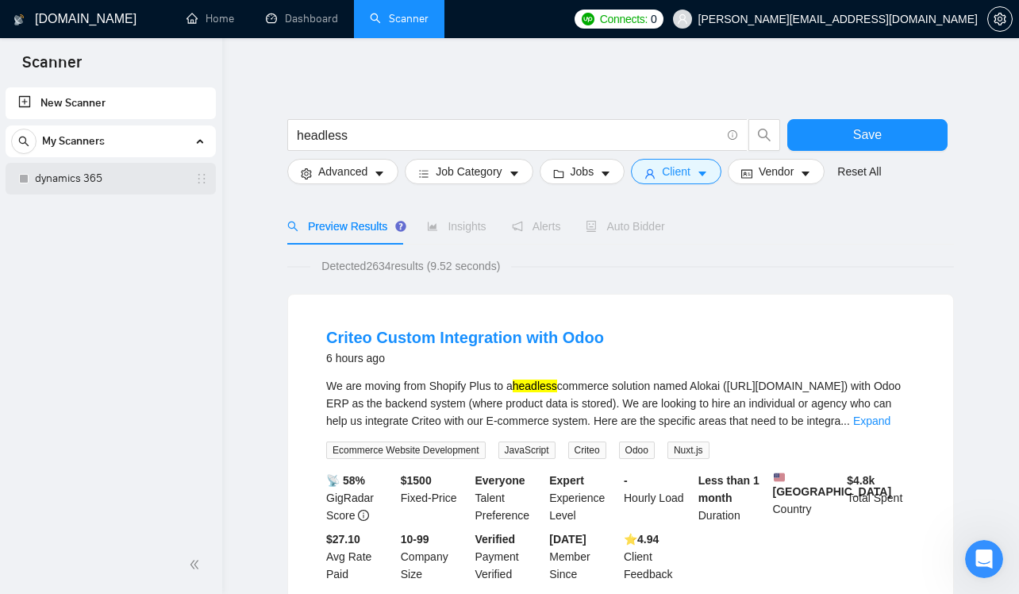
click at [121, 177] on link "dynamics 365" at bounding box center [110, 179] width 151 height 32
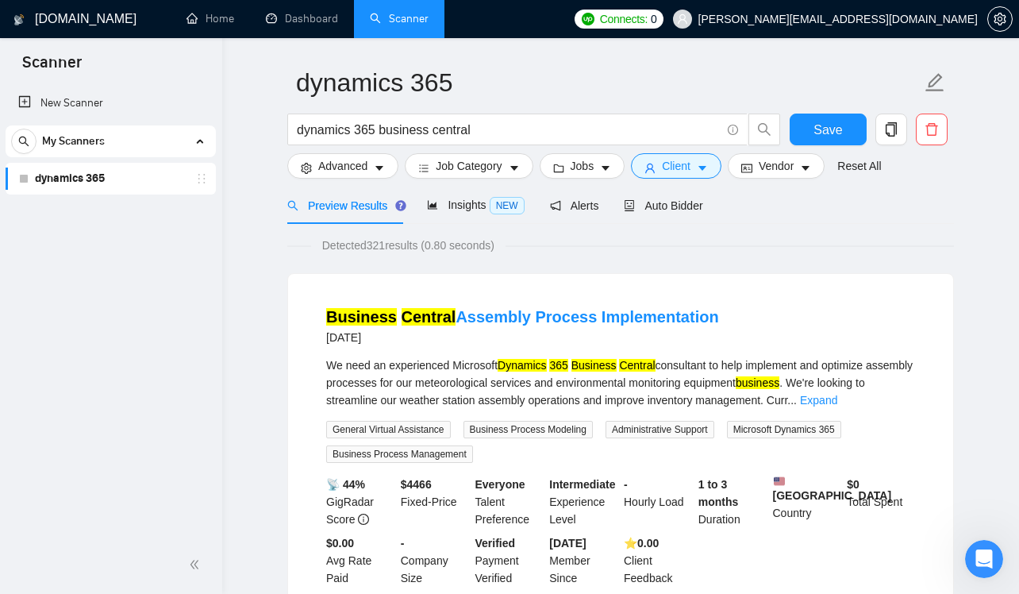
scroll to position [47, 0]
click at [690, 212] on div "Auto Bidder" at bounding box center [663, 204] width 79 height 17
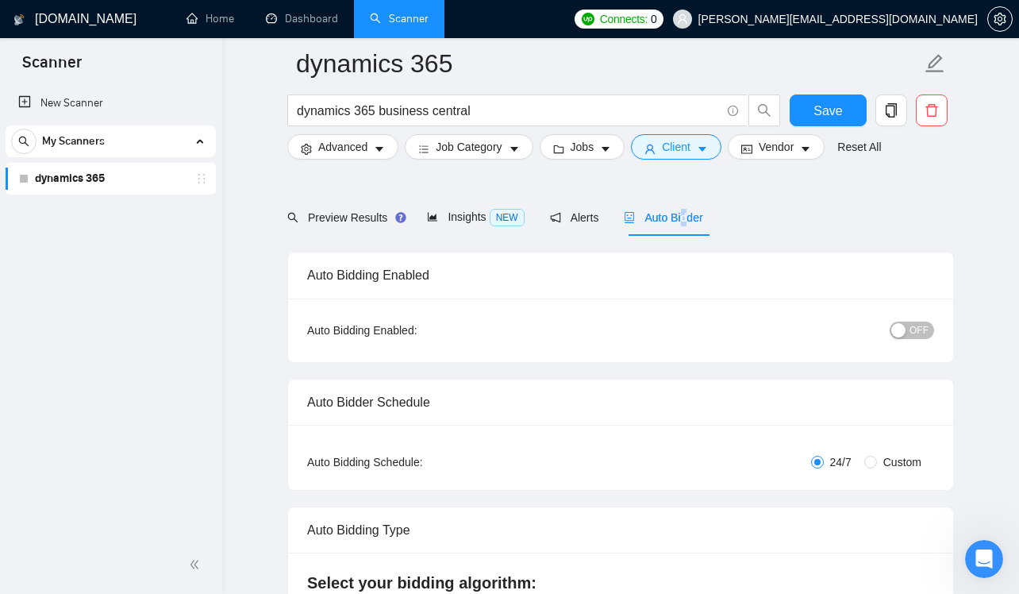
scroll to position [616, 0]
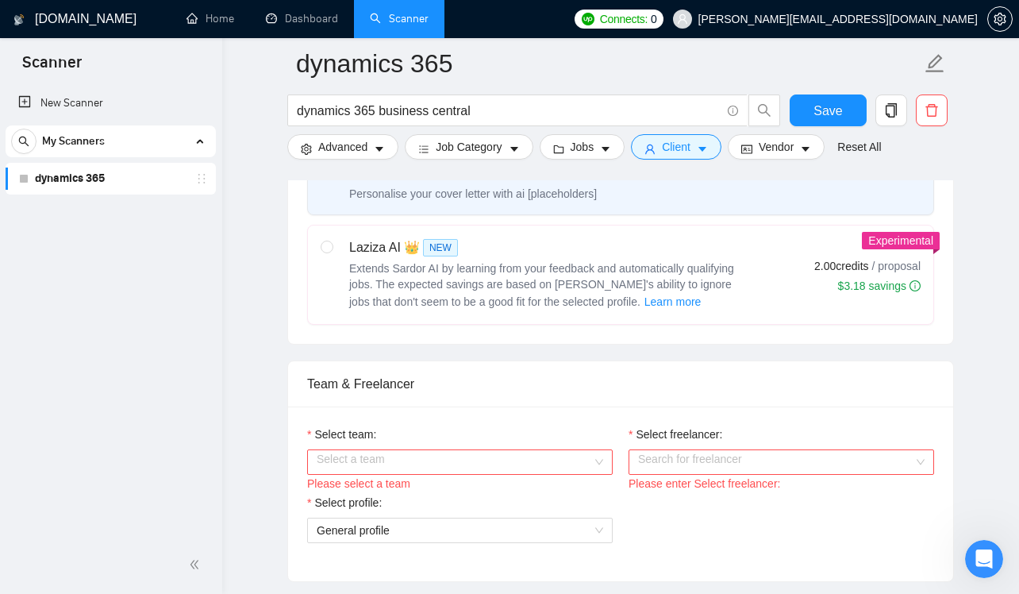
click at [676, 274] on span "Extends Sardor AI by learning from your feedback and automatically qualifying j…" at bounding box center [541, 285] width 385 height 46
click at [332, 252] on input "radio" at bounding box center [326, 245] width 11 height 11
radio input "true"
radio input "false"
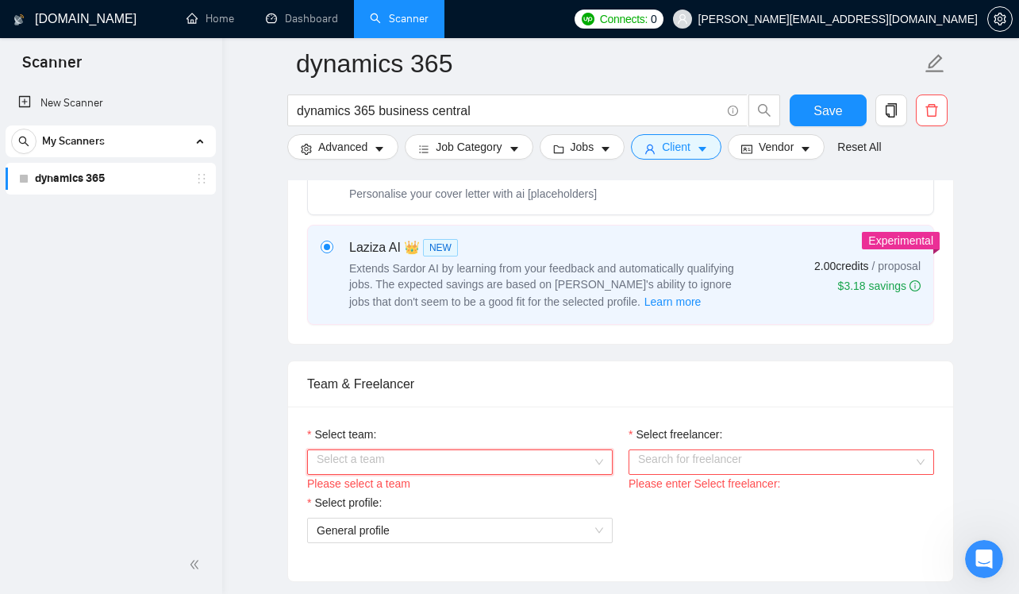
click at [489, 465] on input "Select team:" at bounding box center [454, 462] width 275 height 24
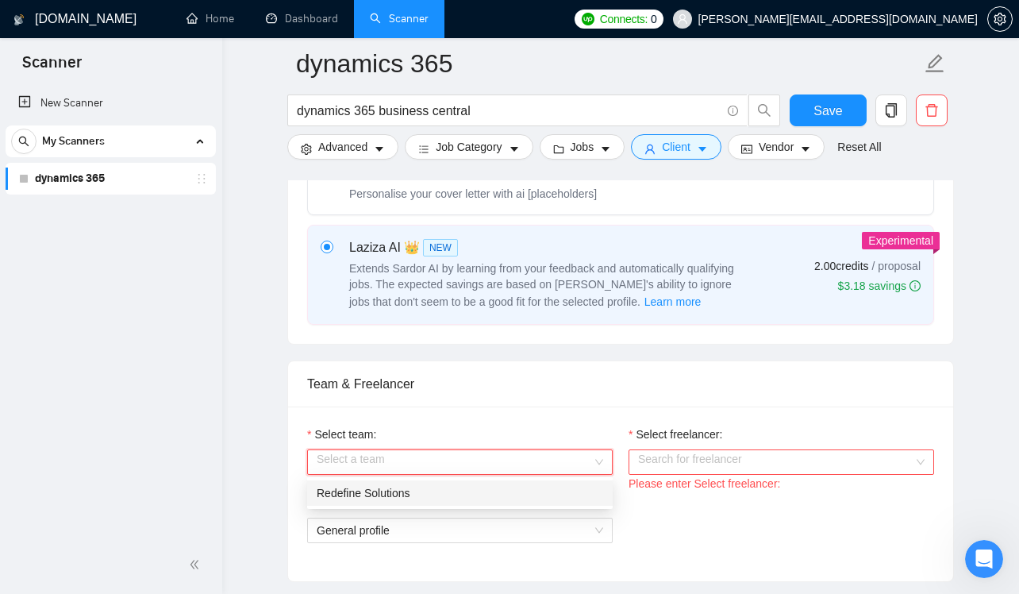
click at [489, 490] on div "Redefine Solutions" at bounding box center [460, 492] width 286 height 17
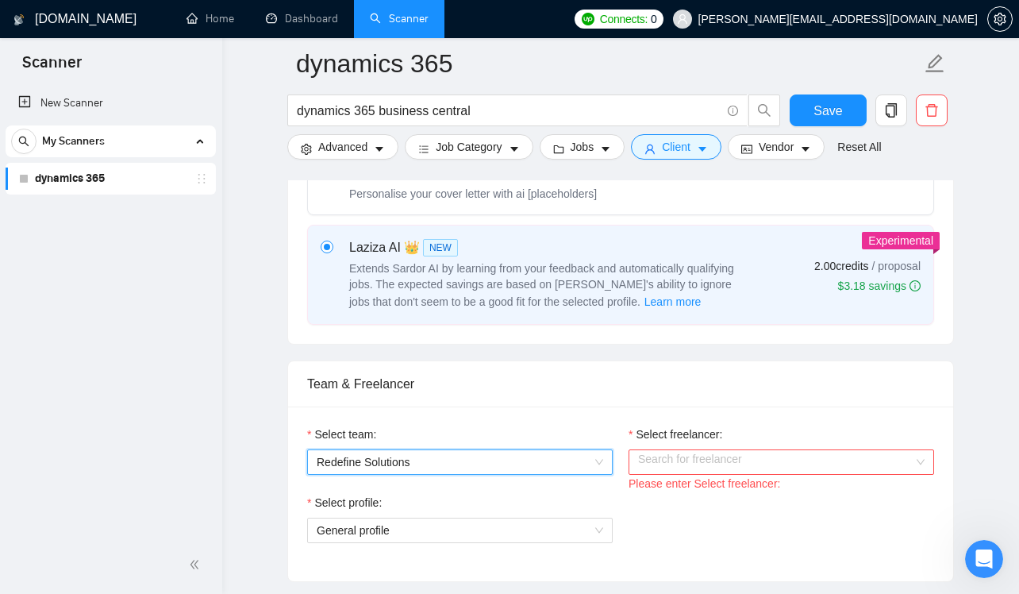
click at [676, 456] on input "Select freelancer:" at bounding box center [775, 462] width 275 height 24
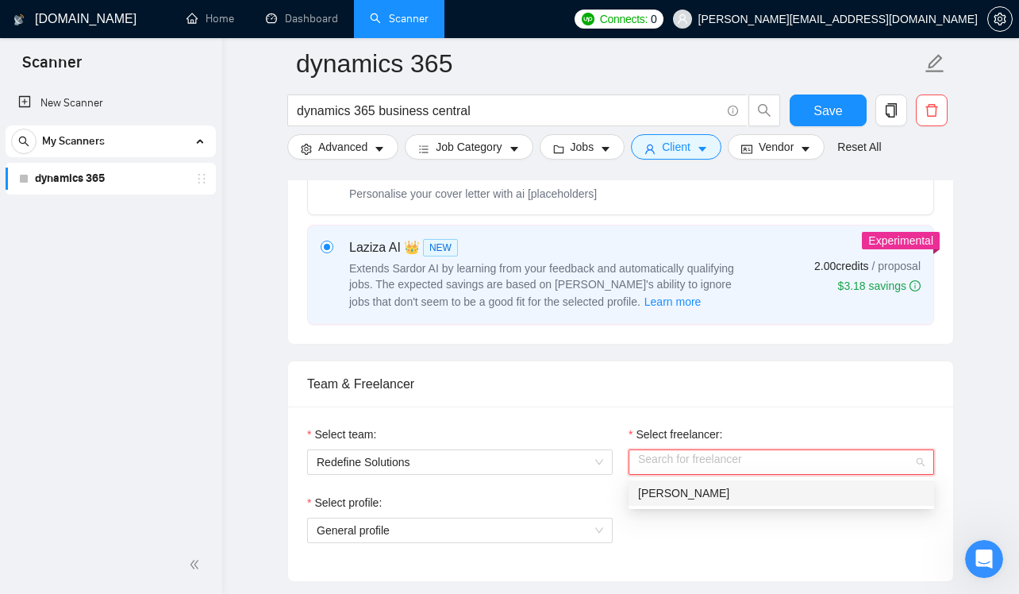
click at [684, 502] on div "[PERSON_NAME]" at bounding box center [782, 492] width 306 height 25
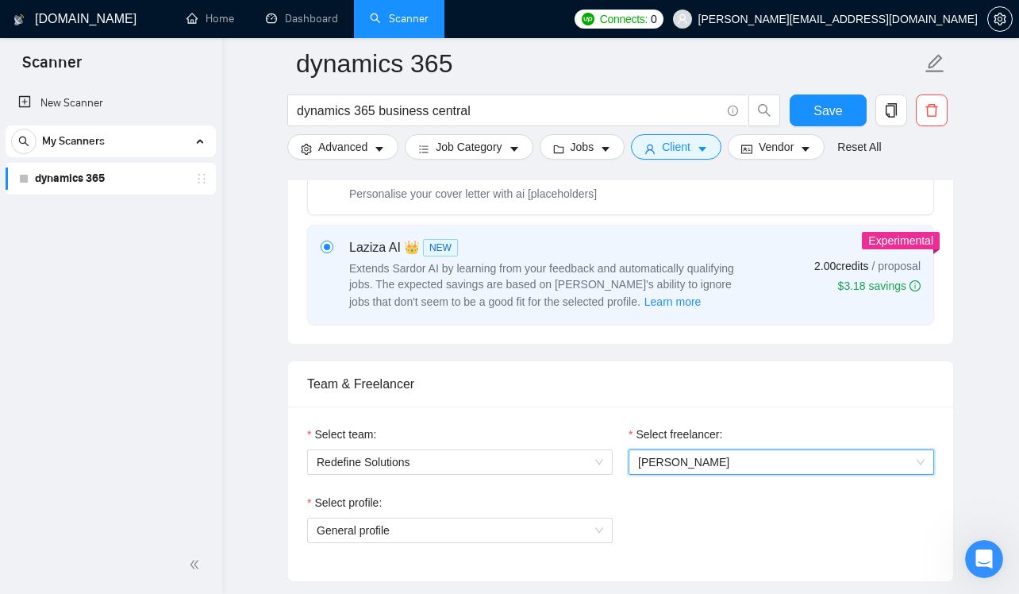
click at [679, 529] on div "Select profile: General profile" at bounding box center [620, 528] width 643 height 68
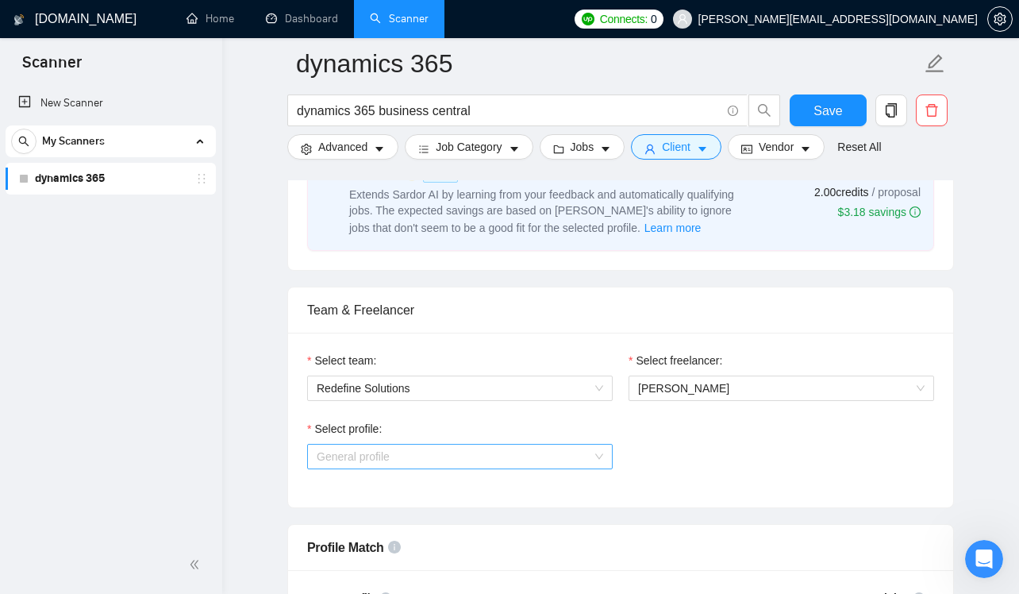
click at [566, 465] on span "General profile" at bounding box center [460, 456] width 286 height 24
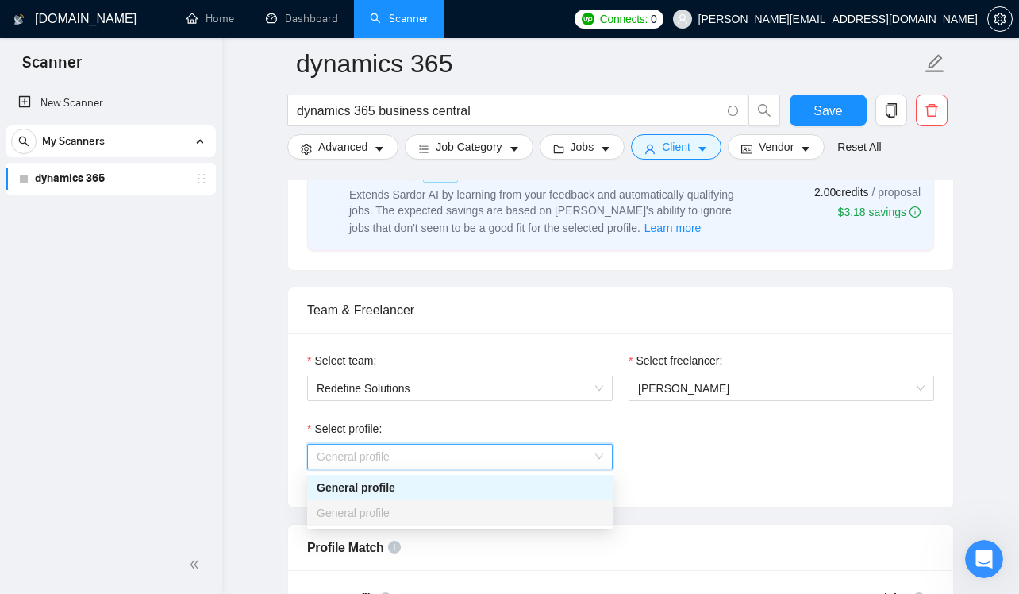
click at [652, 444] on div "Select profile: General profile" at bounding box center [620, 454] width 643 height 68
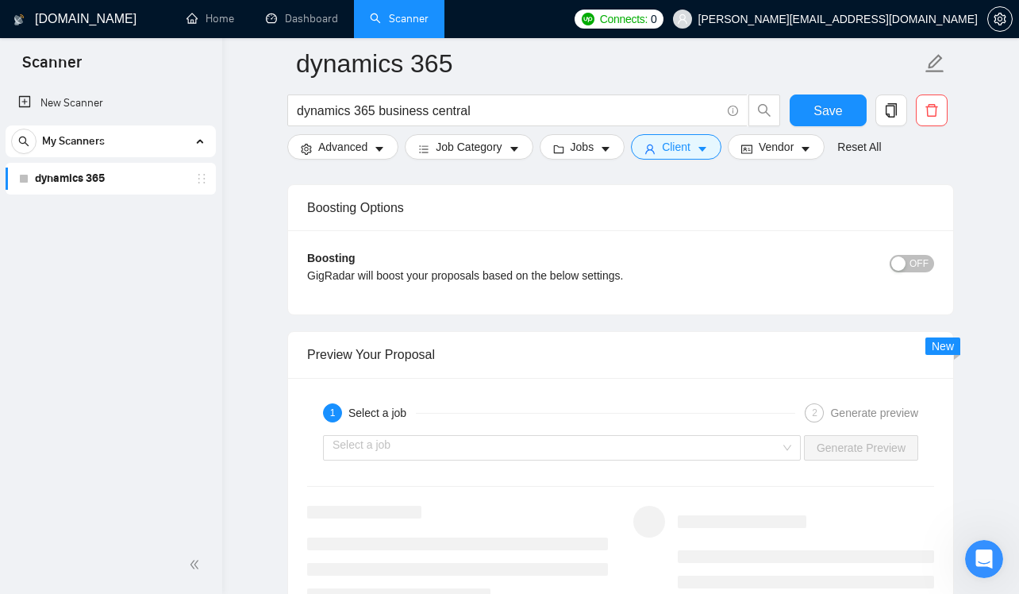
scroll to position [2982, 0]
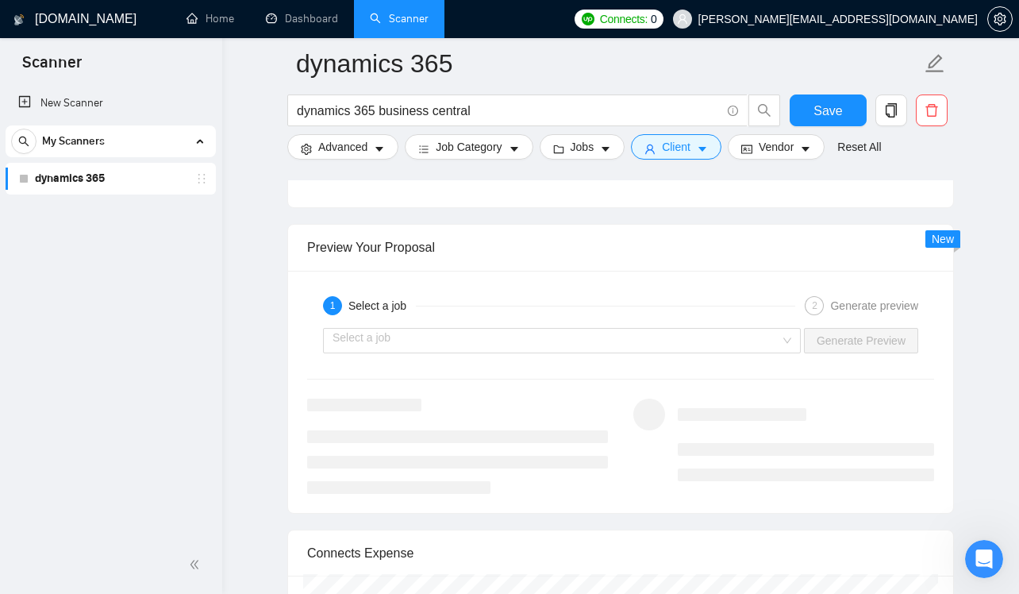
click at [612, 265] on div "Preview Your Proposal" at bounding box center [620, 247] width 627 height 45
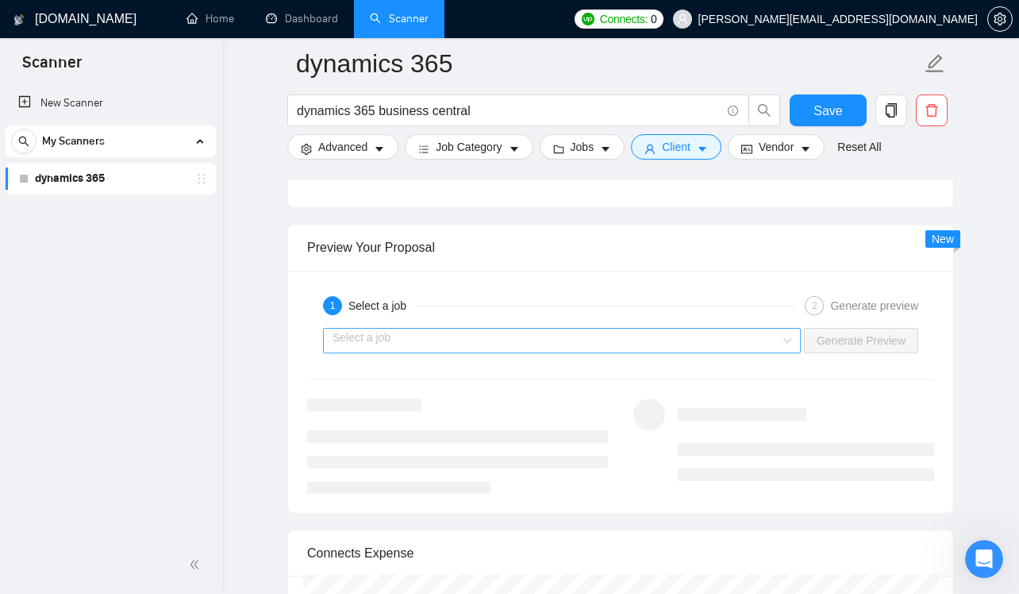
click at [444, 339] on input "search" at bounding box center [557, 341] width 448 height 24
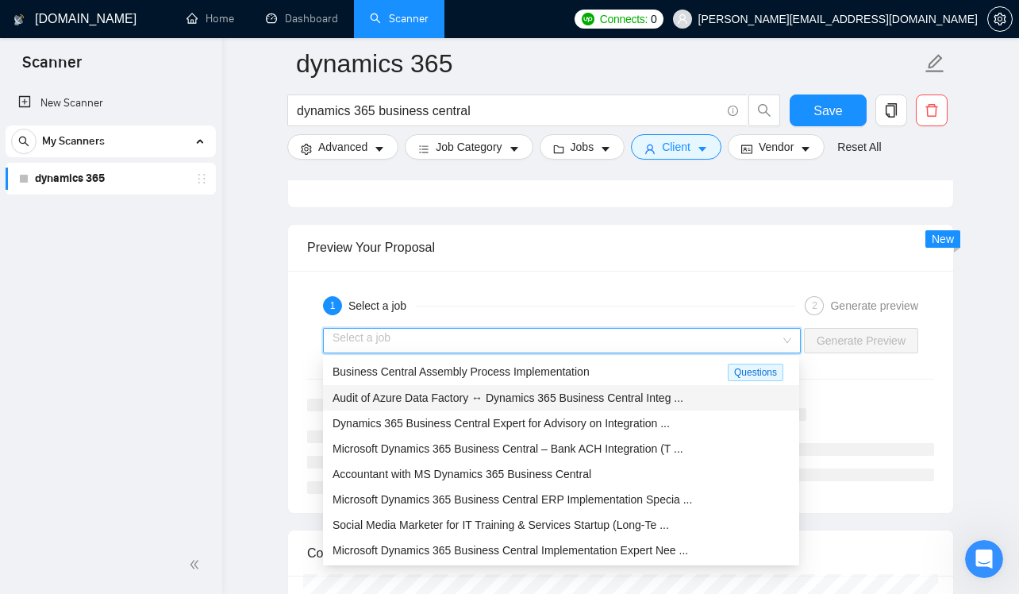
click at [451, 398] on span "Audit of Azure Data Factory ↔ Dynamics 365 Business Central Integ ..." at bounding box center [508, 397] width 351 height 13
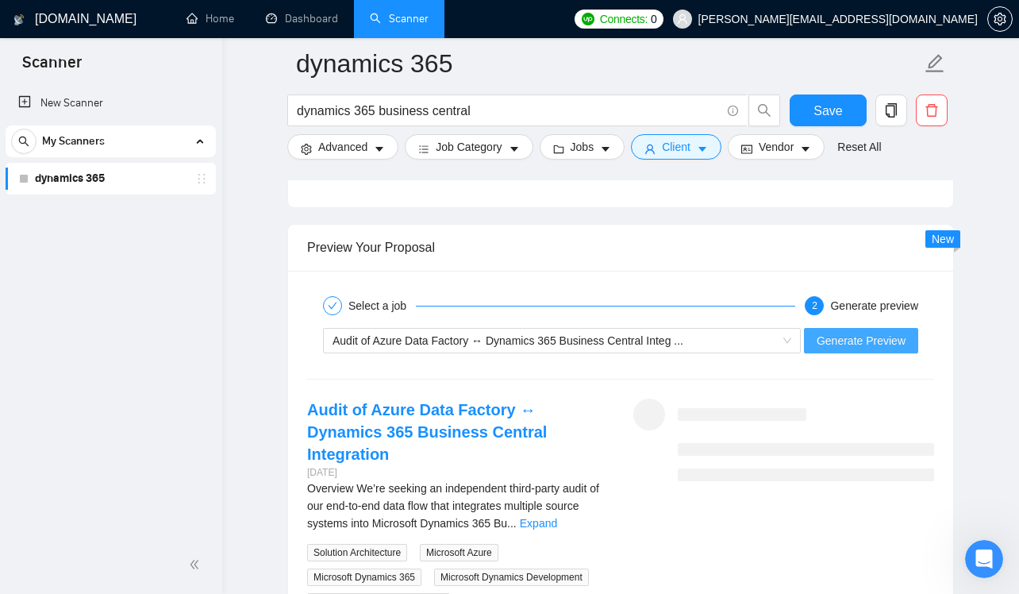
click at [832, 334] on span "Generate Preview" at bounding box center [861, 340] width 89 height 17
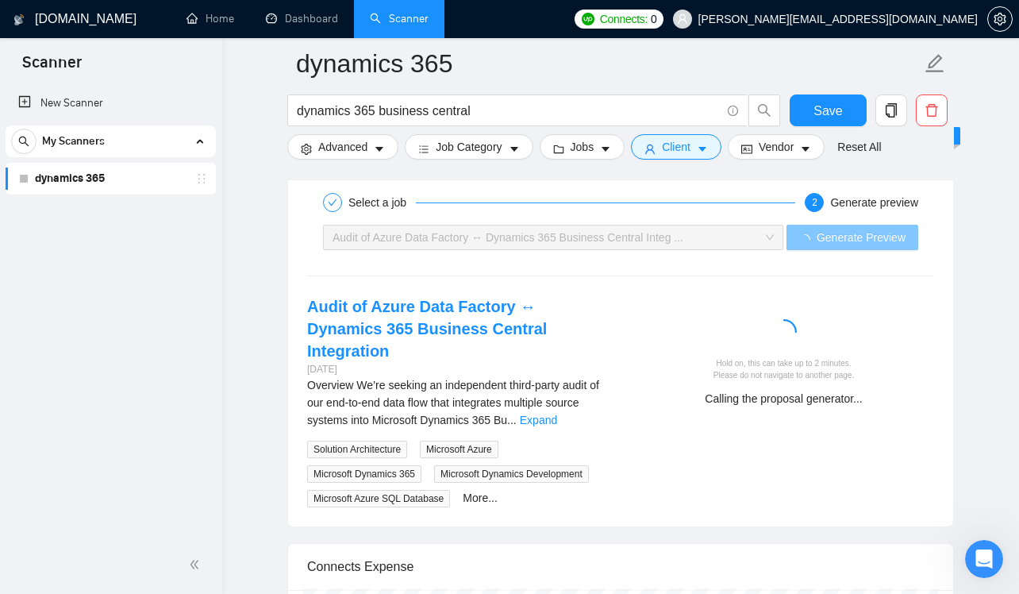
scroll to position [3091, 0]
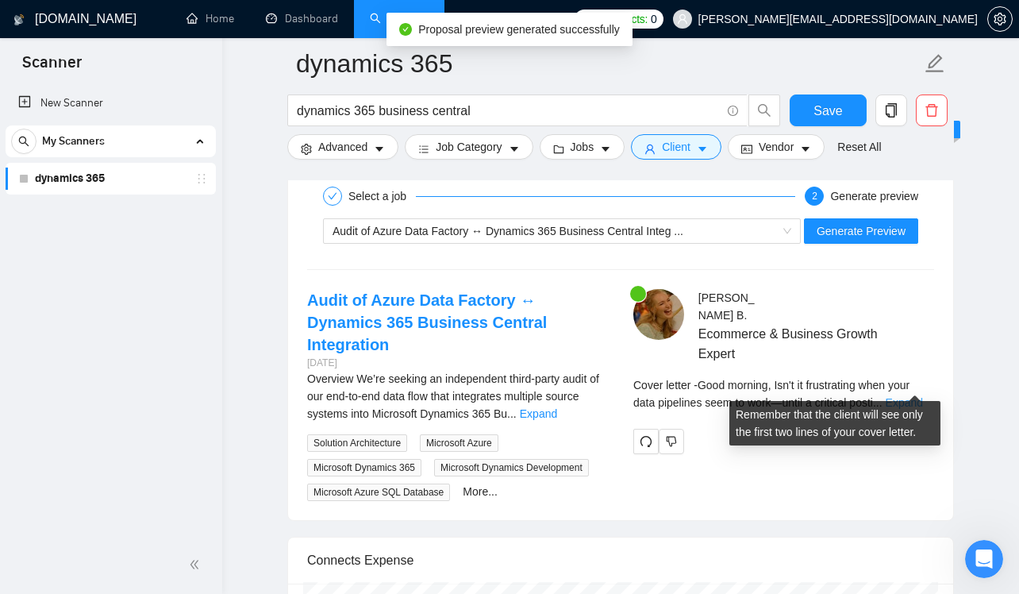
click at [913, 396] on link "Expand" at bounding box center [904, 402] width 37 height 13
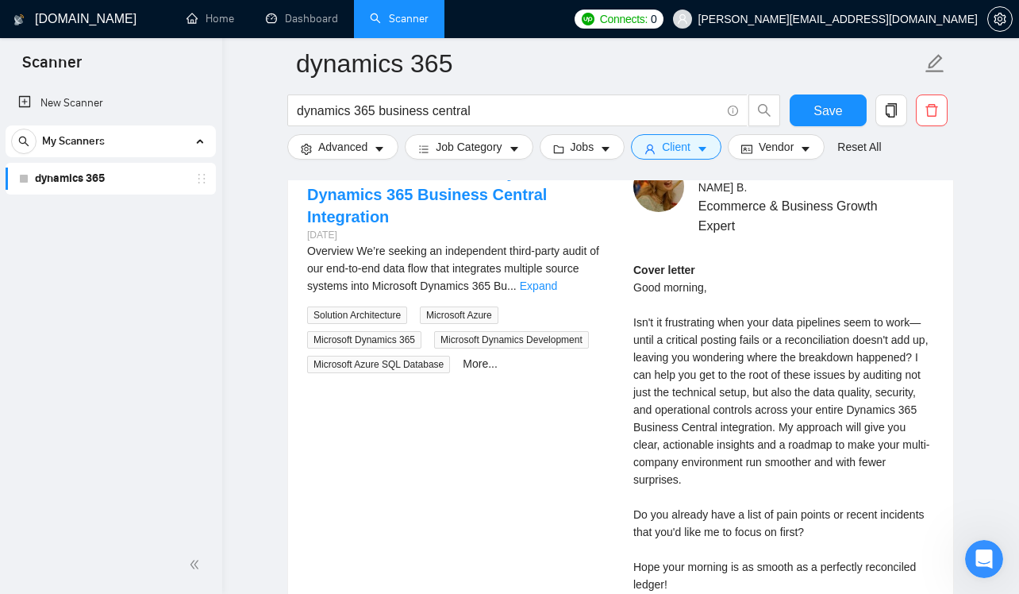
scroll to position [3218, 0]
click at [557, 280] on link "Expand" at bounding box center [538, 286] width 37 height 13
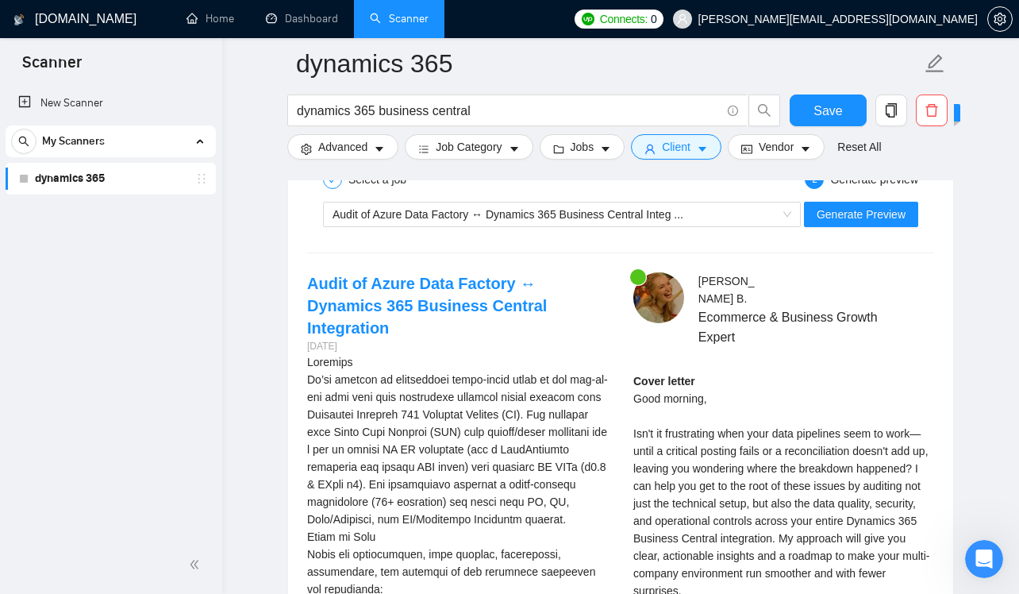
scroll to position [3093, 0]
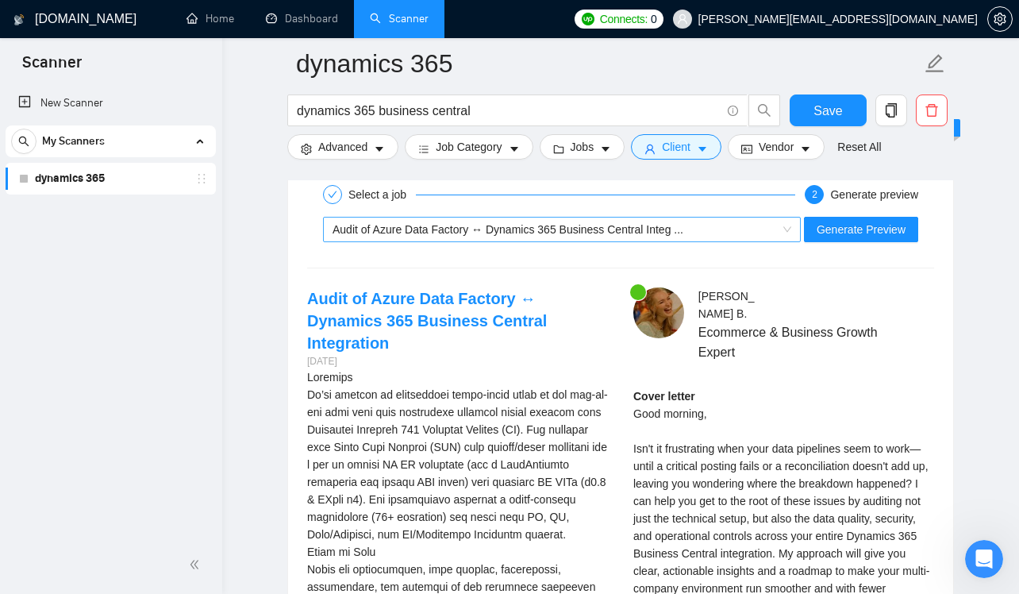
click at [679, 223] on span "Audit of Azure Data Factory ↔ Dynamics 365 Business Central Integ ..." at bounding box center [508, 229] width 351 height 13
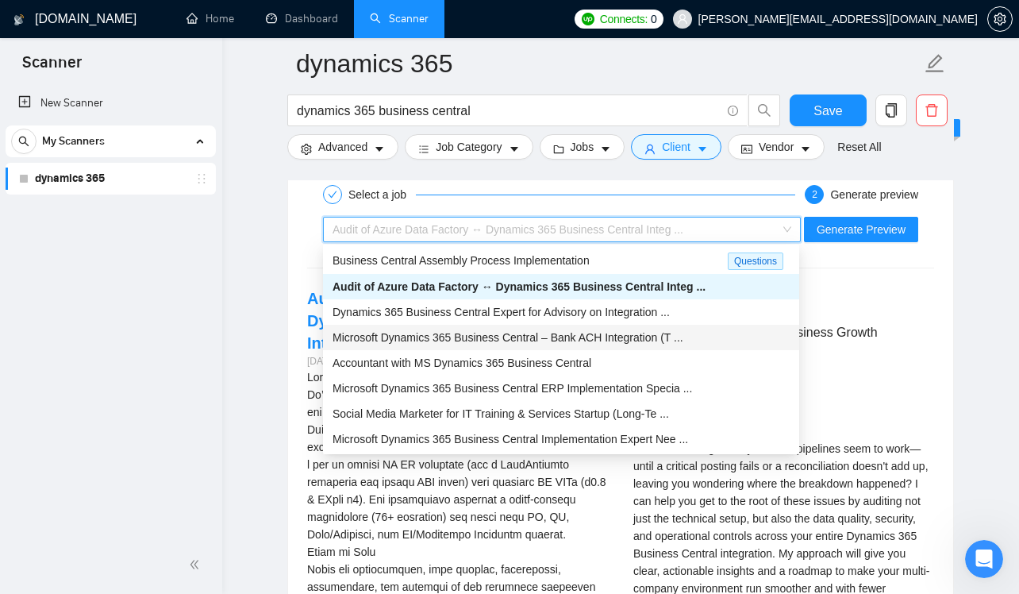
click at [621, 339] on span "Microsoft Dynamics 365 Business Central – Bank ACH Integration (T ..." at bounding box center [508, 337] width 351 height 13
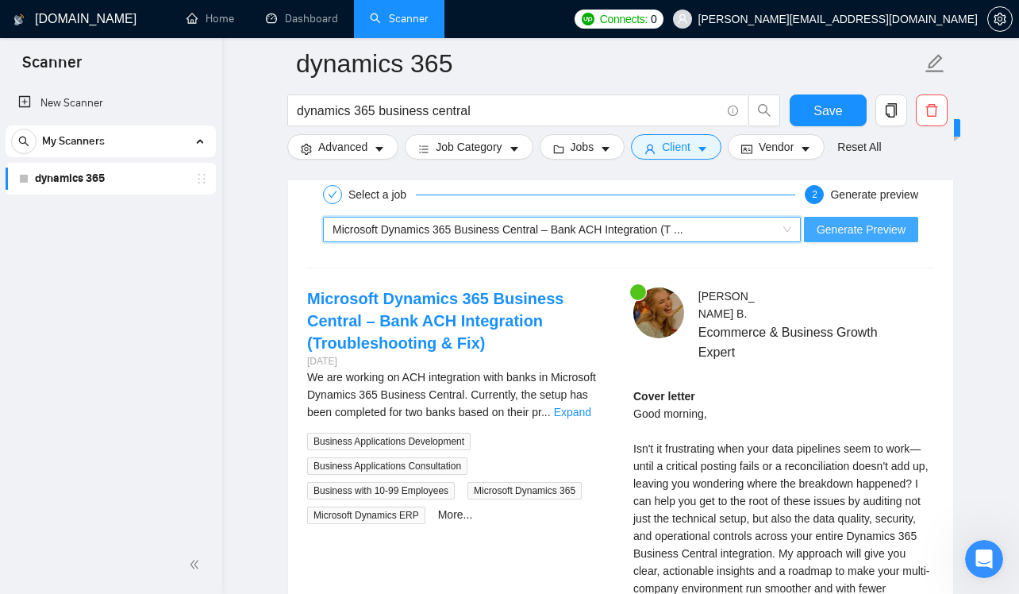
click at [854, 226] on span "Generate Preview" at bounding box center [861, 229] width 89 height 17
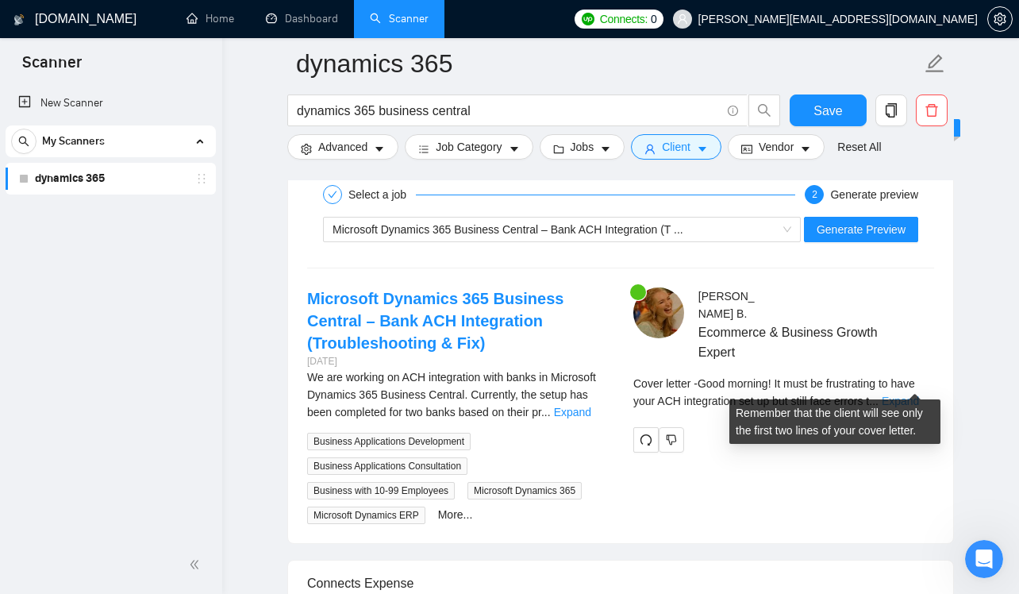
click at [905, 394] on link "Expand" at bounding box center [900, 400] width 37 height 13
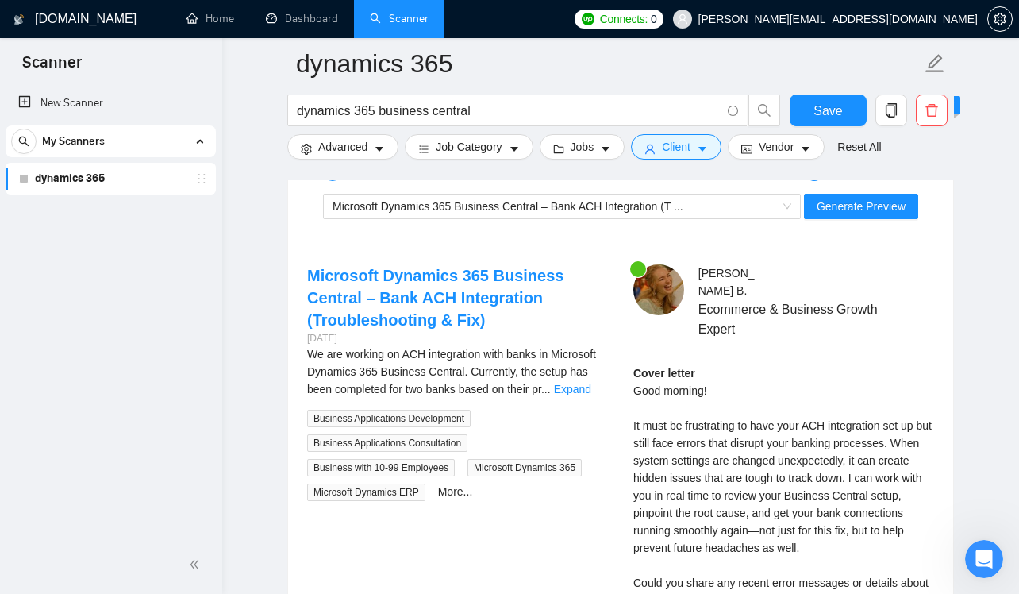
scroll to position [3053, 0]
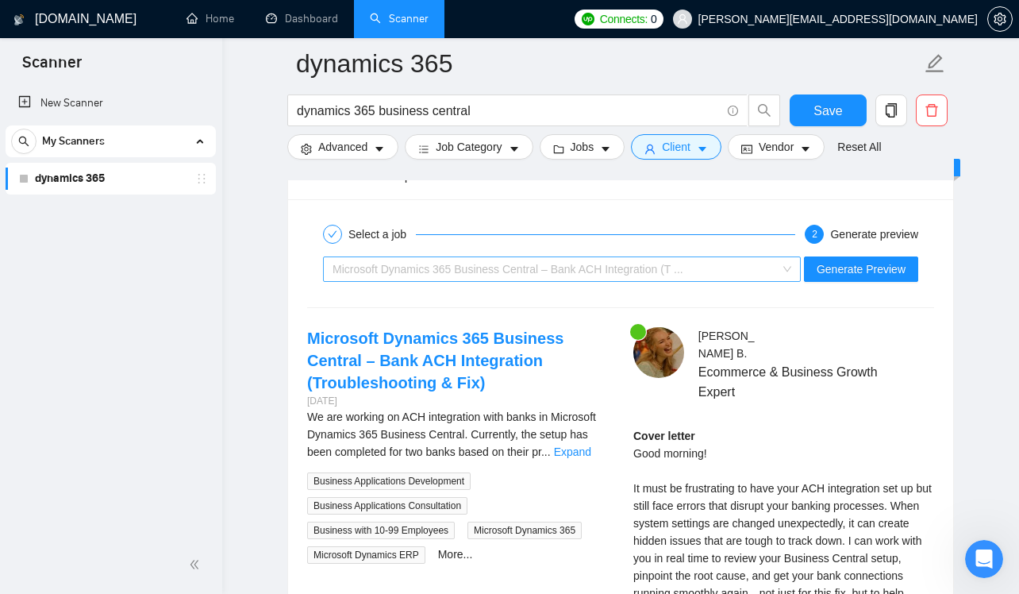
click at [539, 263] on span "Microsoft Dynamics 365 Business Central – Bank ACH Integration (T ..." at bounding box center [508, 269] width 351 height 13
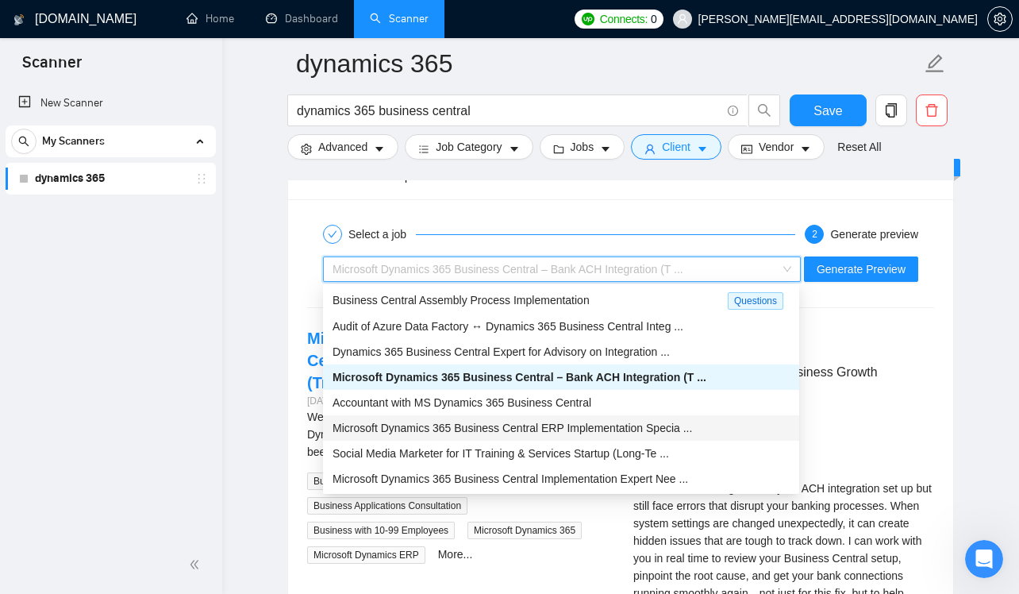
click at [535, 432] on span "Microsoft Dynamics 365 Business Central ERP Implementation Specia ..." at bounding box center [512, 427] width 359 height 13
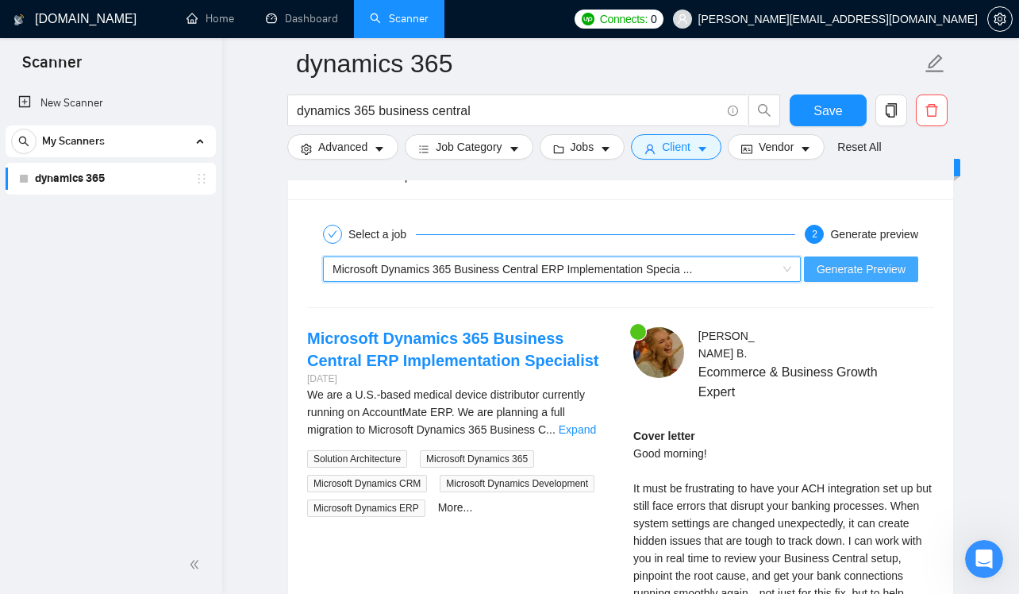
click at [852, 265] on span "Generate Preview" at bounding box center [861, 268] width 89 height 17
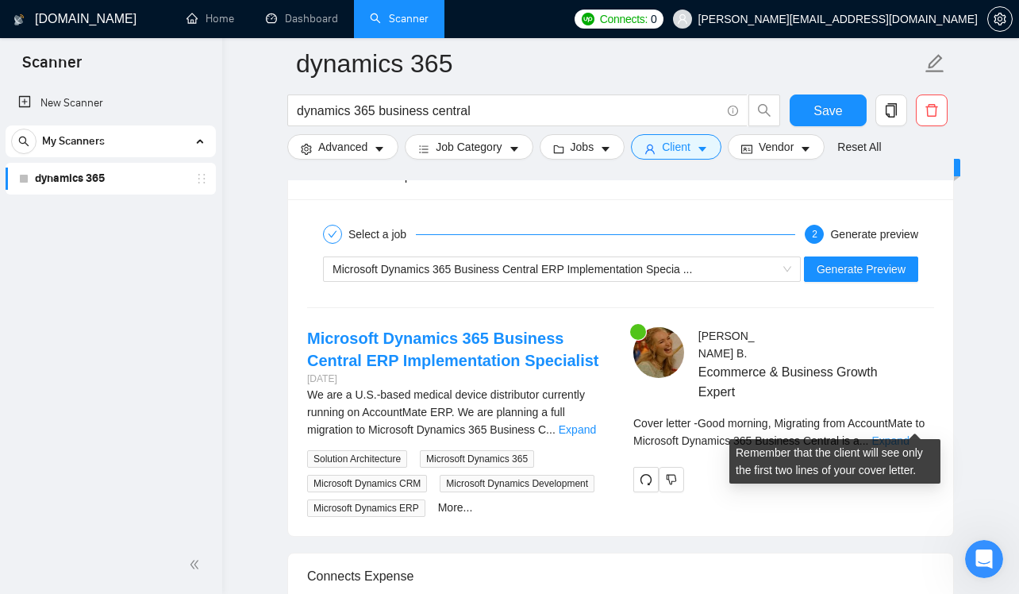
click at [909, 434] on link "Expand" at bounding box center [889, 440] width 37 height 13
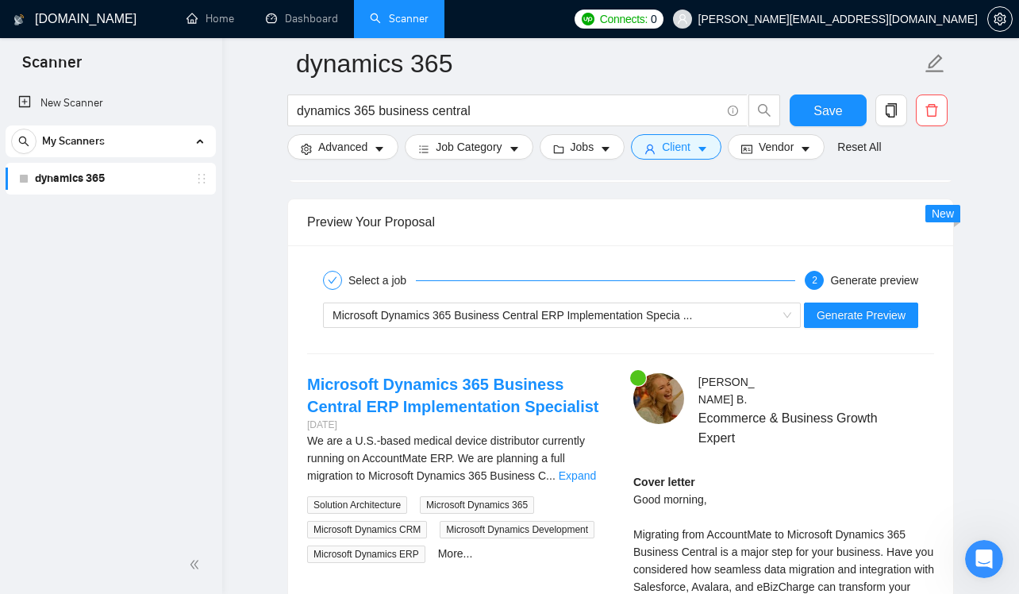
scroll to position [3002, 0]
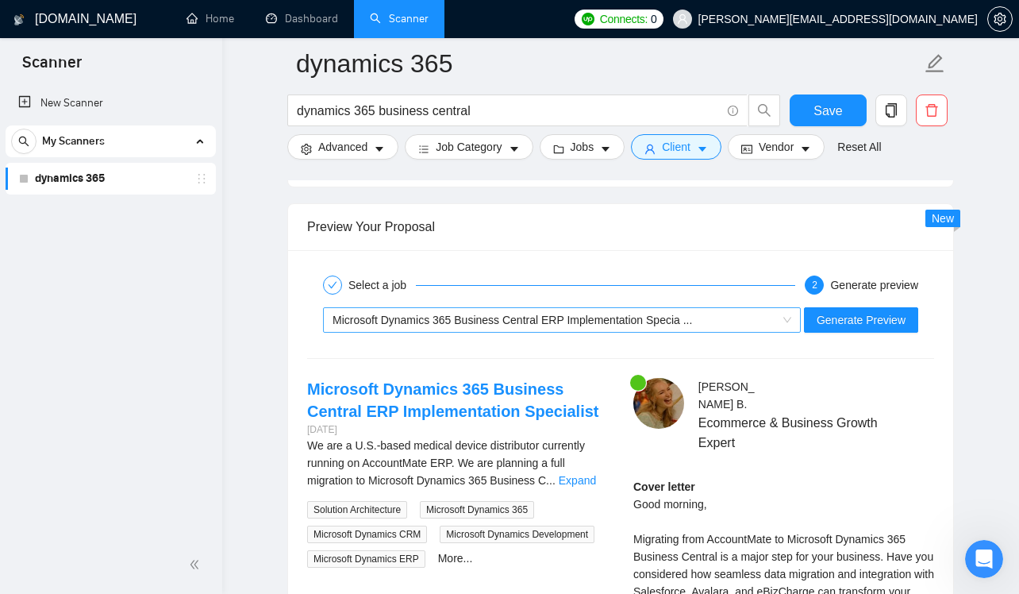
click at [746, 323] on div "Microsoft Dynamics 365 Business Central ERP Implementation Specia ..." at bounding box center [555, 320] width 444 height 24
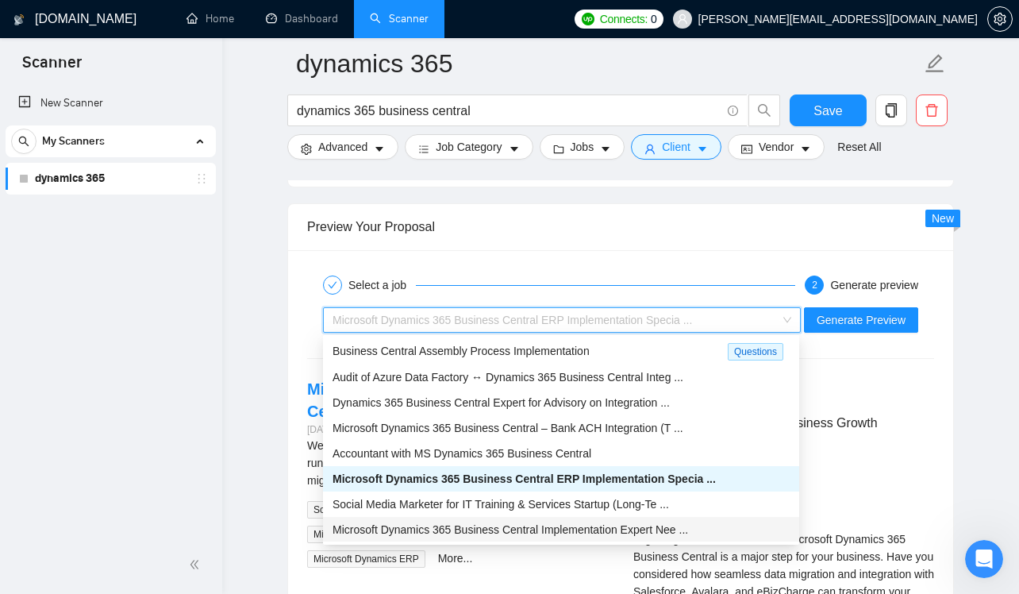
click at [658, 529] on span "Microsoft Dynamics 365 Business Central Implementation Expert Nee ..." at bounding box center [511, 529] width 356 height 13
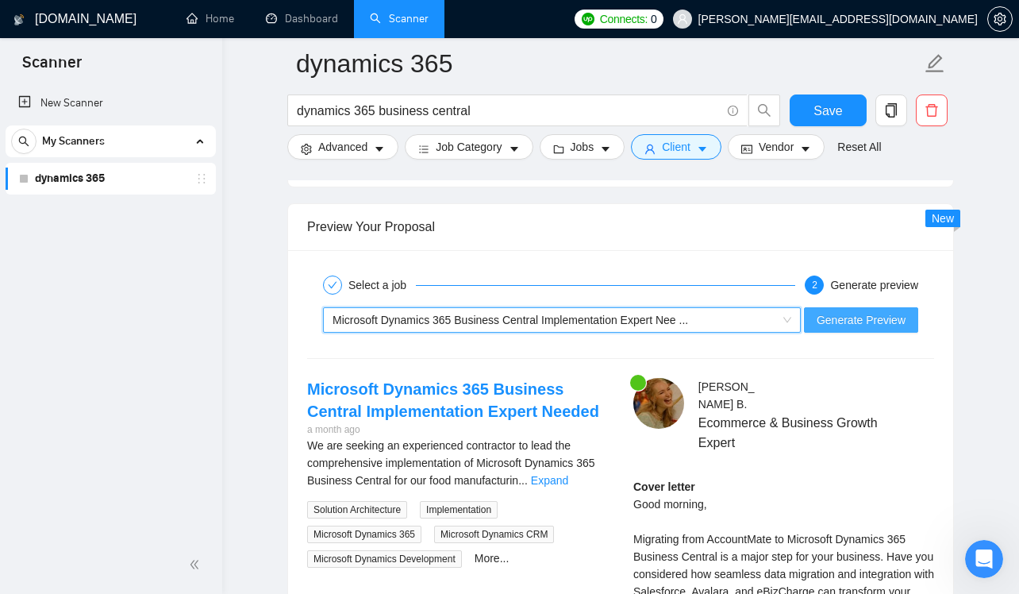
click at [865, 320] on span "Generate Preview" at bounding box center [861, 319] width 89 height 17
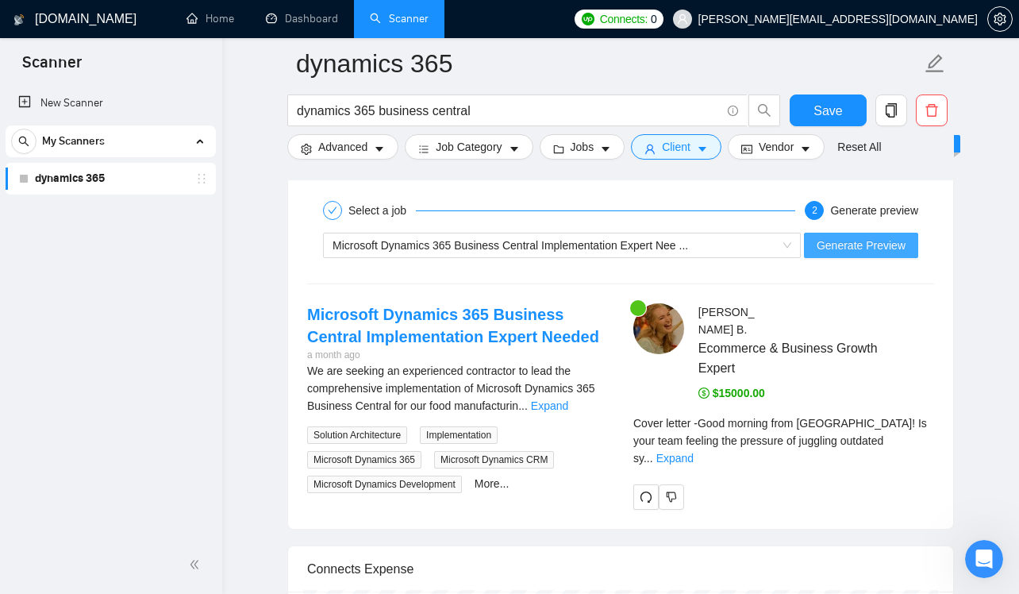
scroll to position [3093, 0]
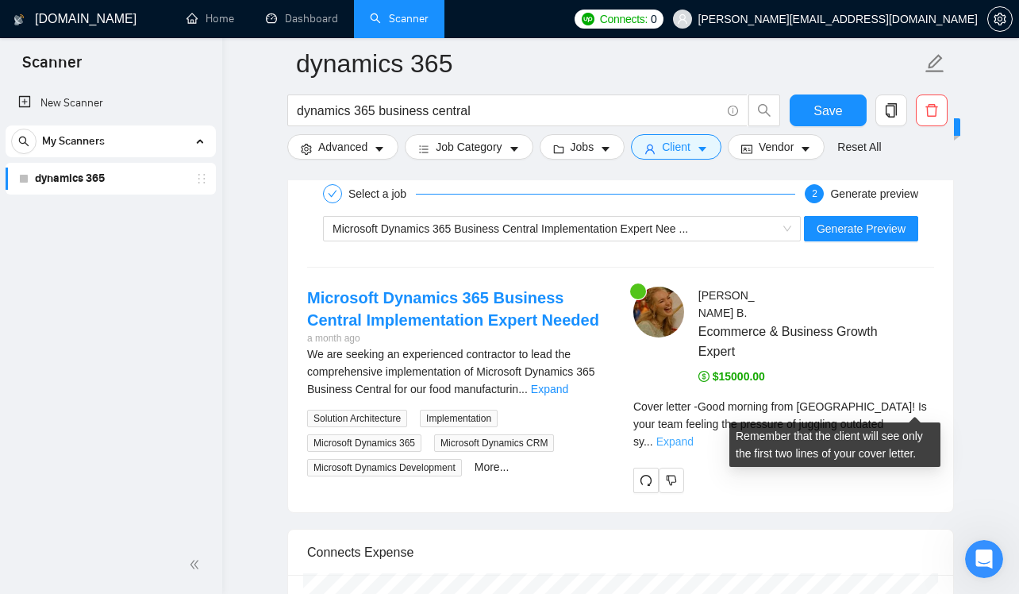
click at [694, 435] on link "Expand" at bounding box center [674, 441] width 37 height 13
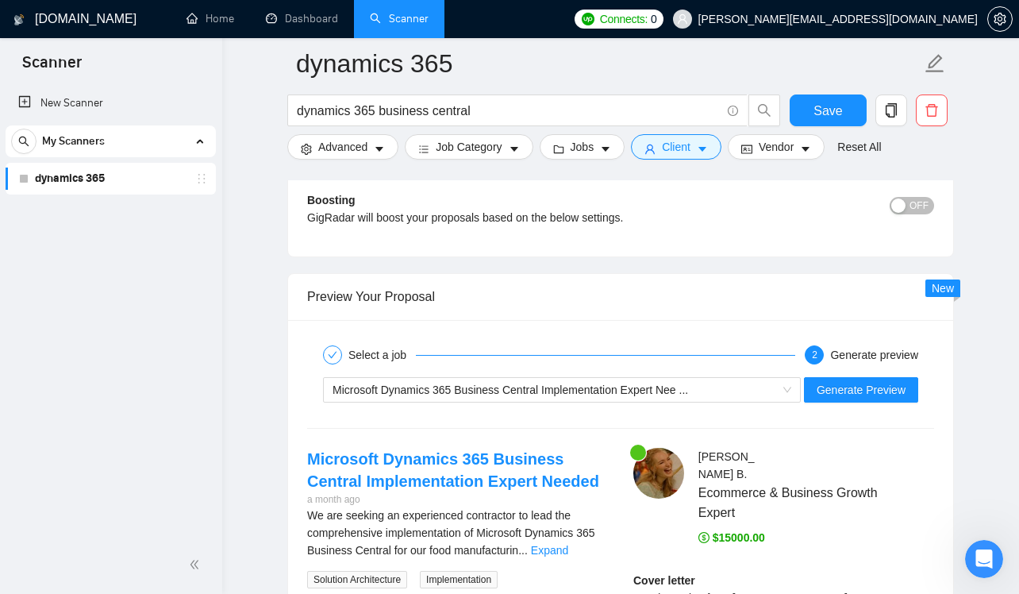
scroll to position [2955, 0]
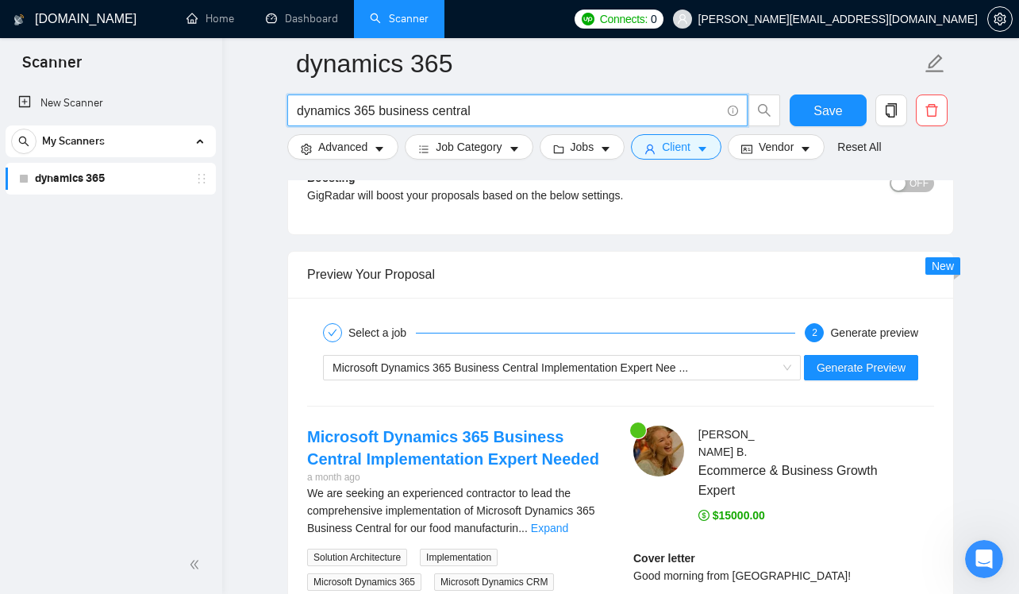
click at [392, 106] on input "dynamics 365 business central" at bounding box center [509, 111] width 424 height 20
type input "sho"
click at [117, 98] on link "New Scanner" at bounding box center [110, 103] width 185 height 32
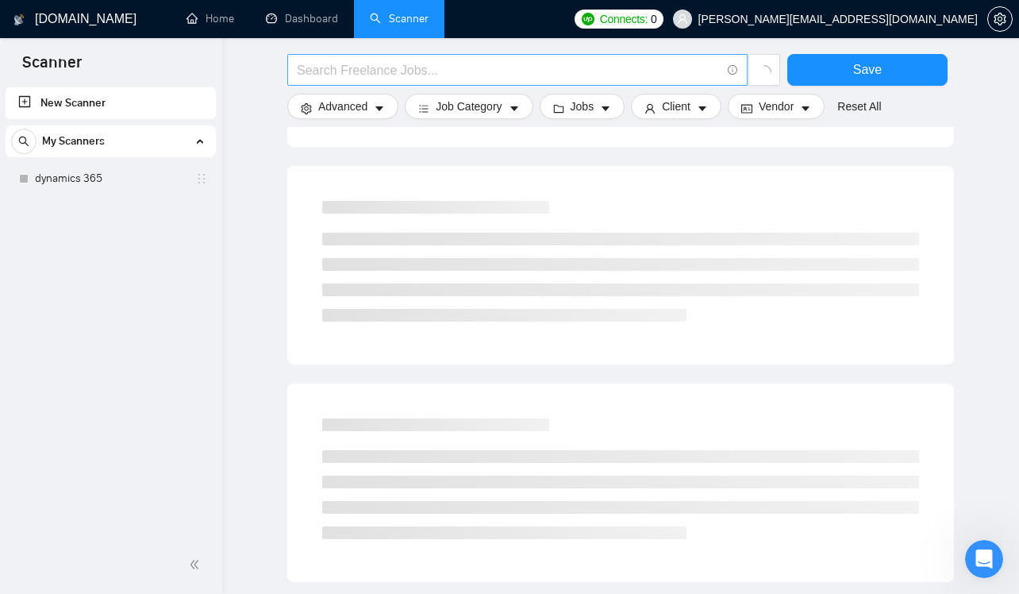
click at [357, 65] on input "text" at bounding box center [509, 70] width 424 height 20
type input "shopify development"
click at [859, 71] on span "Save" at bounding box center [867, 70] width 29 height 20
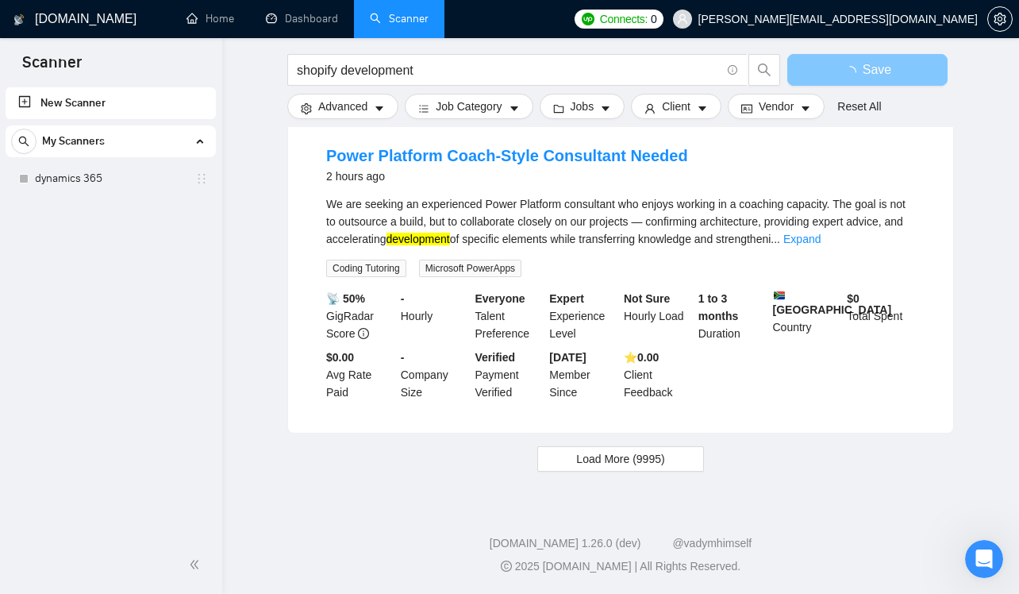
scroll to position [1600, 0]
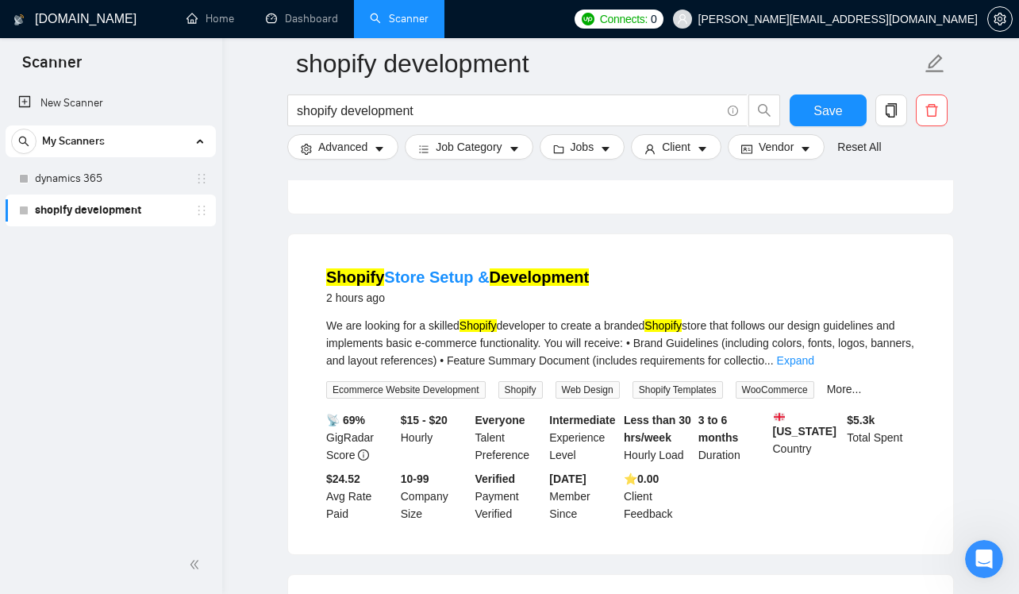
scroll to position [2190, 0]
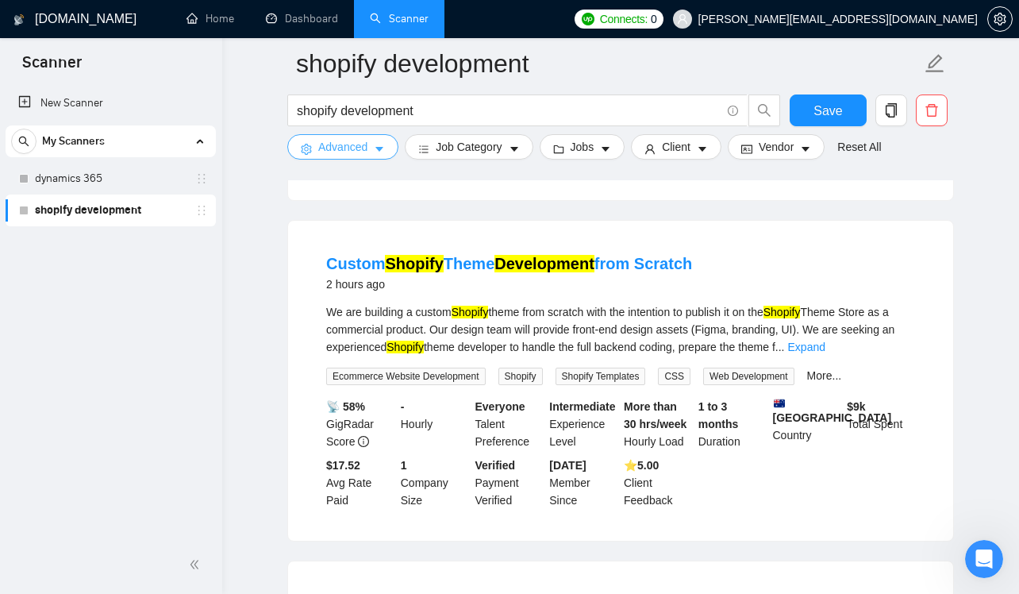
click at [368, 154] on button "Advanced" at bounding box center [342, 146] width 111 height 25
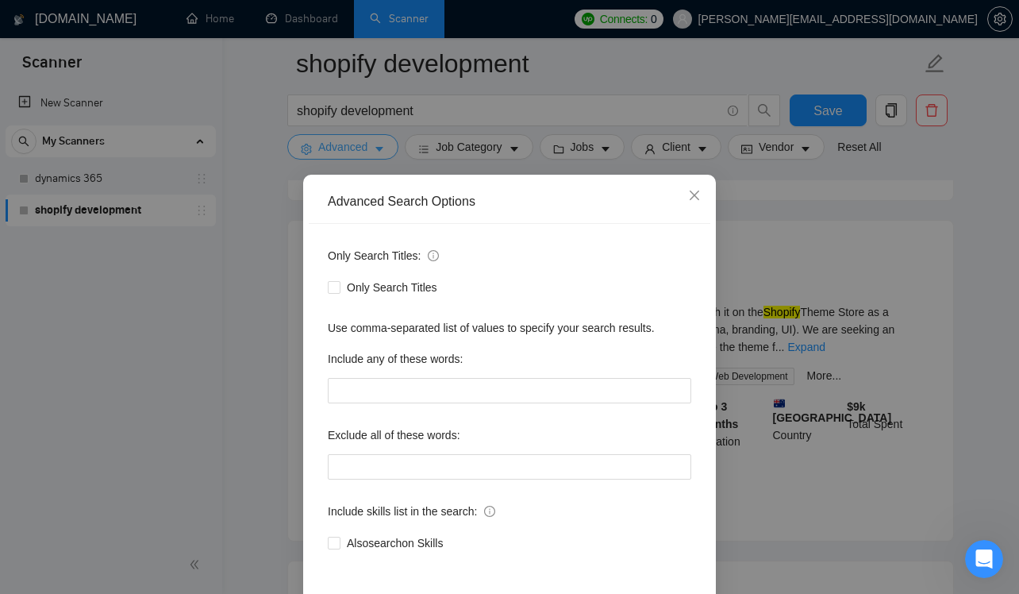
click at [368, 154] on div "Advanced Search Options Only Search Titles: Only Search Titles Use comma-separa…" at bounding box center [509, 297] width 1019 height 594
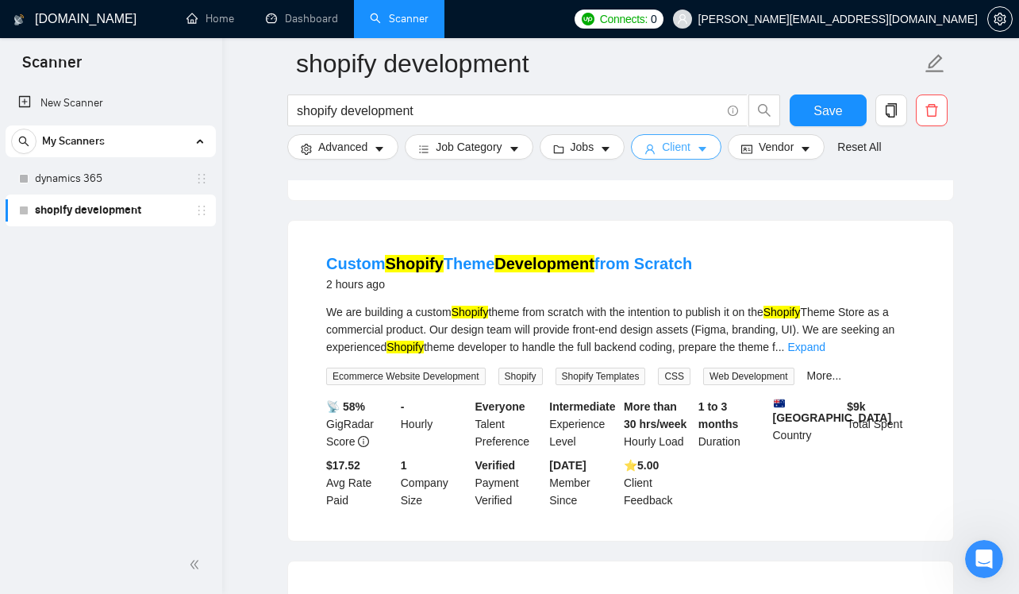
click at [690, 148] on span "Client" at bounding box center [676, 146] width 29 height 17
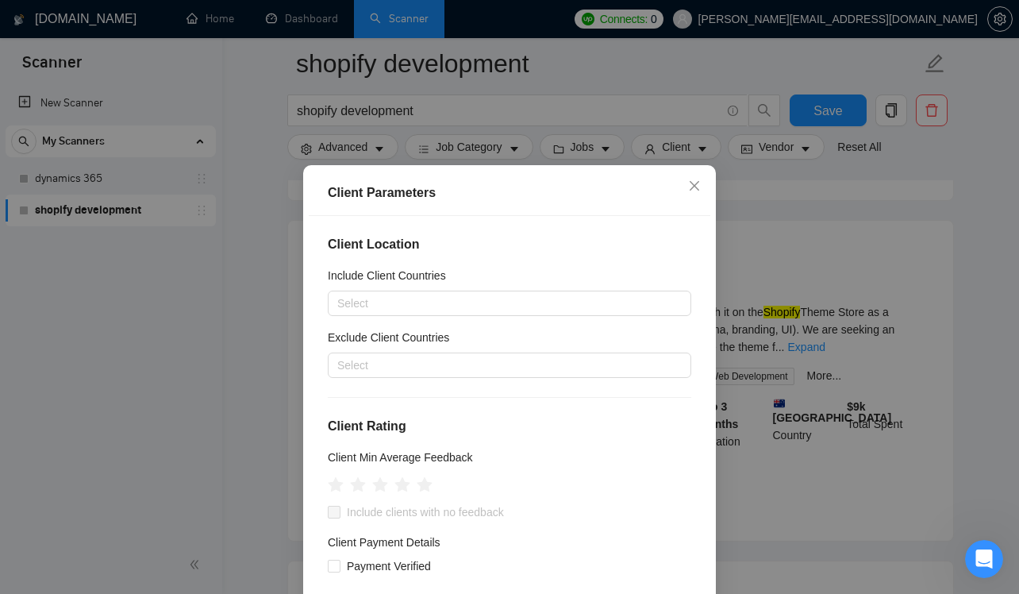
click at [595, 283] on div "Include Client Countries" at bounding box center [509, 279] width 363 height 24
click at [593, 310] on div at bounding box center [502, 303] width 340 height 19
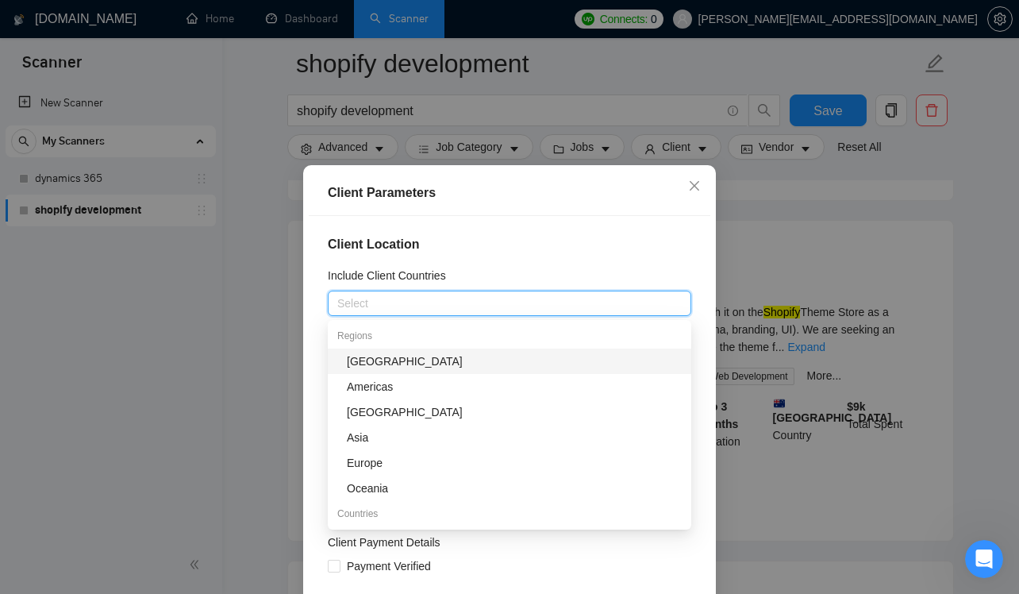
click at [617, 238] on h4 "Client Location" at bounding box center [509, 244] width 363 height 19
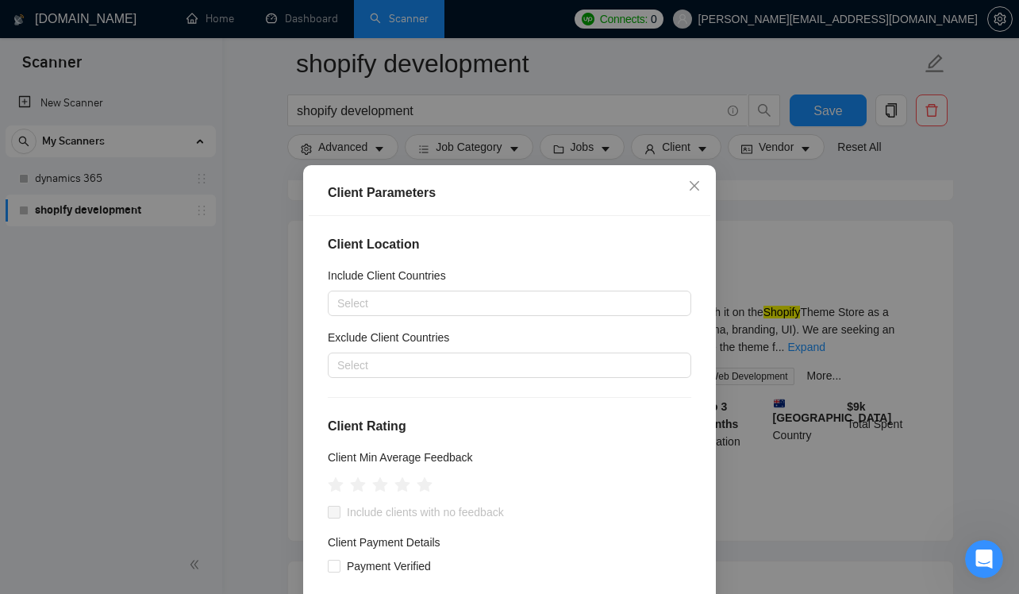
click at [777, 147] on div "Client Parameters Client Location Include Client Countries Select Exclude Clien…" at bounding box center [509, 297] width 1019 height 594
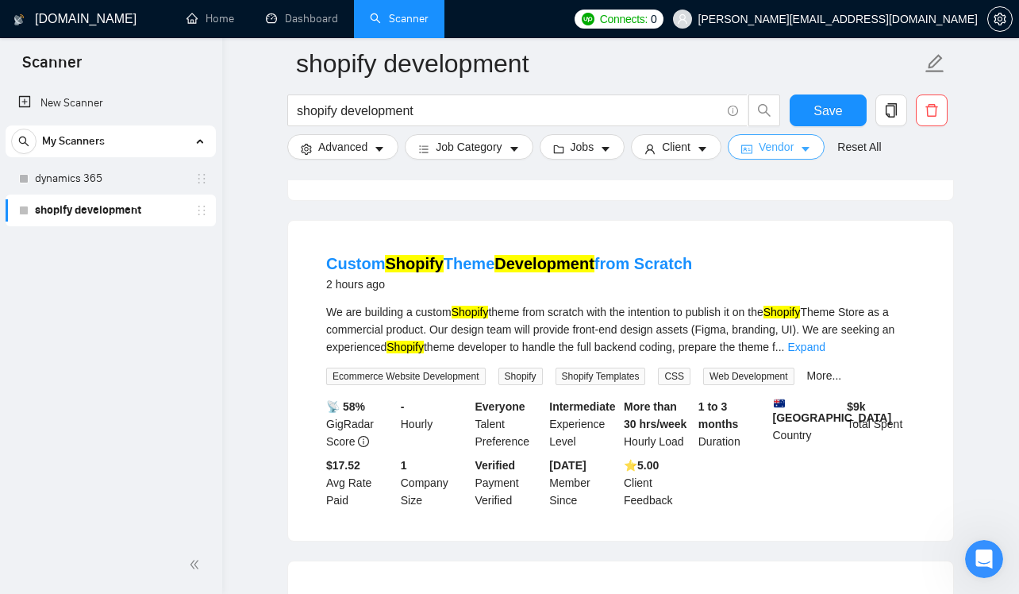
click at [786, 148] on span "Vendor" at bounding box center [776, 146] width 35 height 17
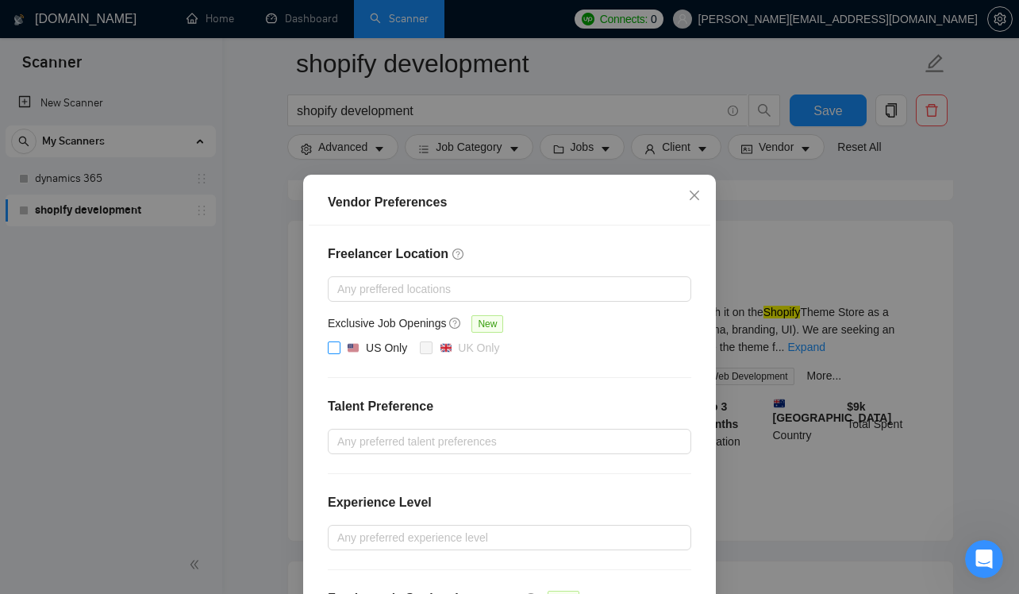
click at [344, 348] on span "US Only" at bounding box center [376, 348] width 73 height 19
click at [339, 348] on input "US Only" at bounding box center [333, 346] width 11 height 11
checkbox input "true"
click at [653, 228] on div "Freelancer Location Any preffered locations Exclusive Job Openings New US Only …" at bounding box center [510, 445] width 402 height 440
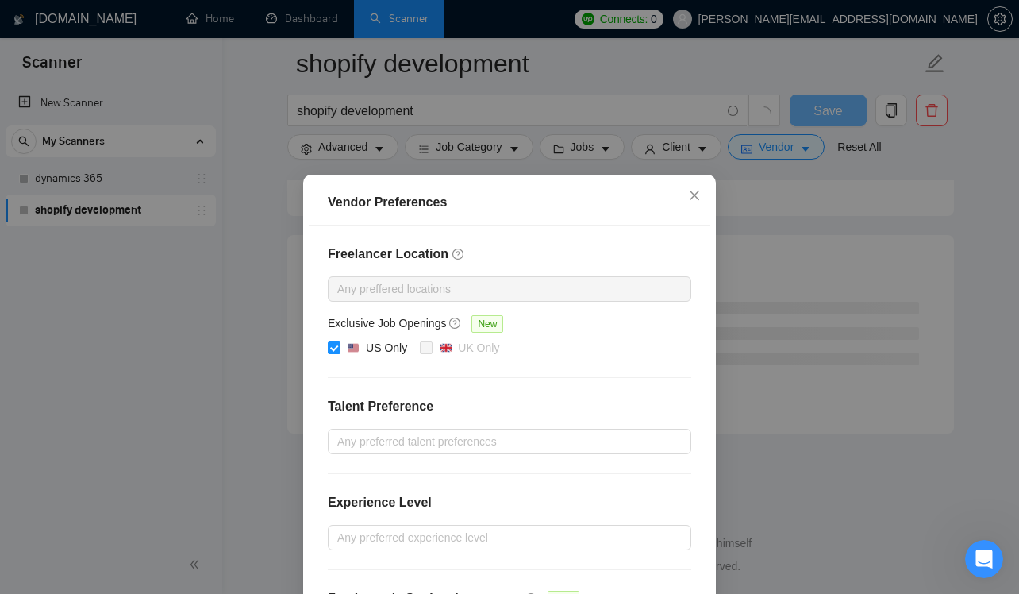
scroll to position [2054, 0]
click at [694, 195] on icon "close" at bounding box center [695, 195] width 10 height 10
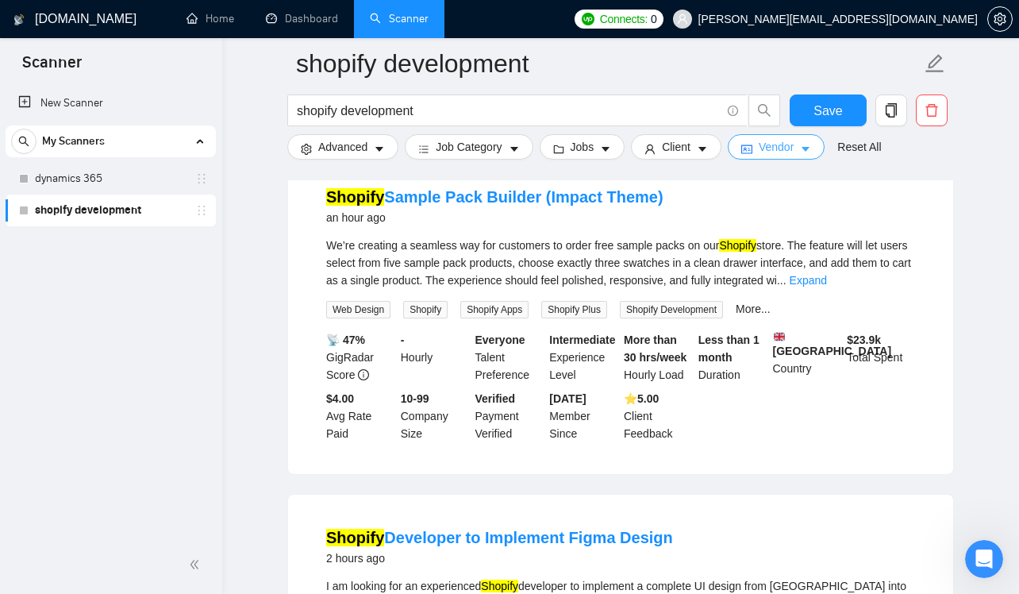
scroll to position [4, 0]
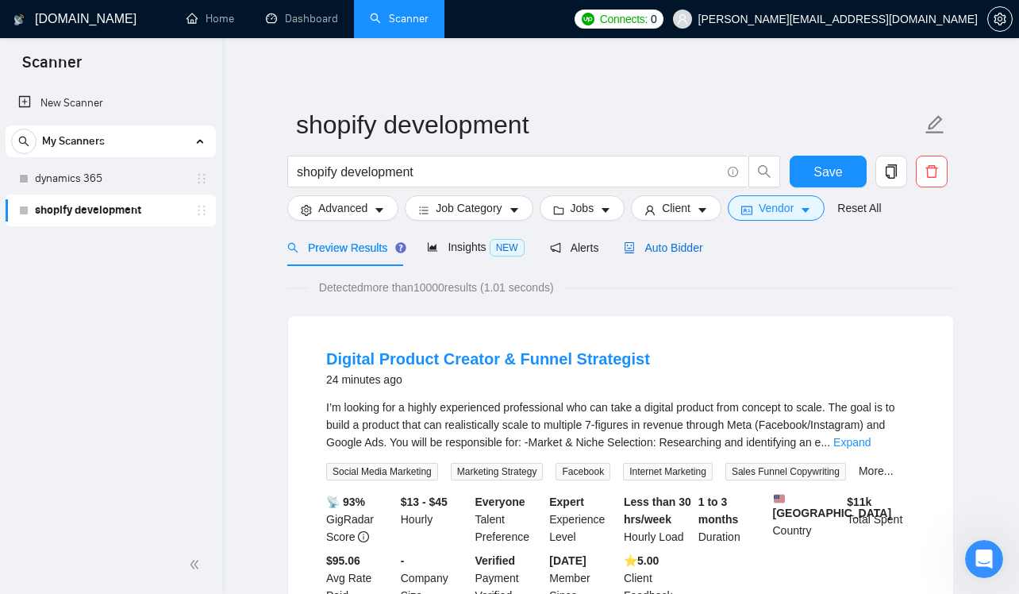
click at [668, 247] on span "Auto Bidder" at bounding box center [663, 247] width 79 height 13
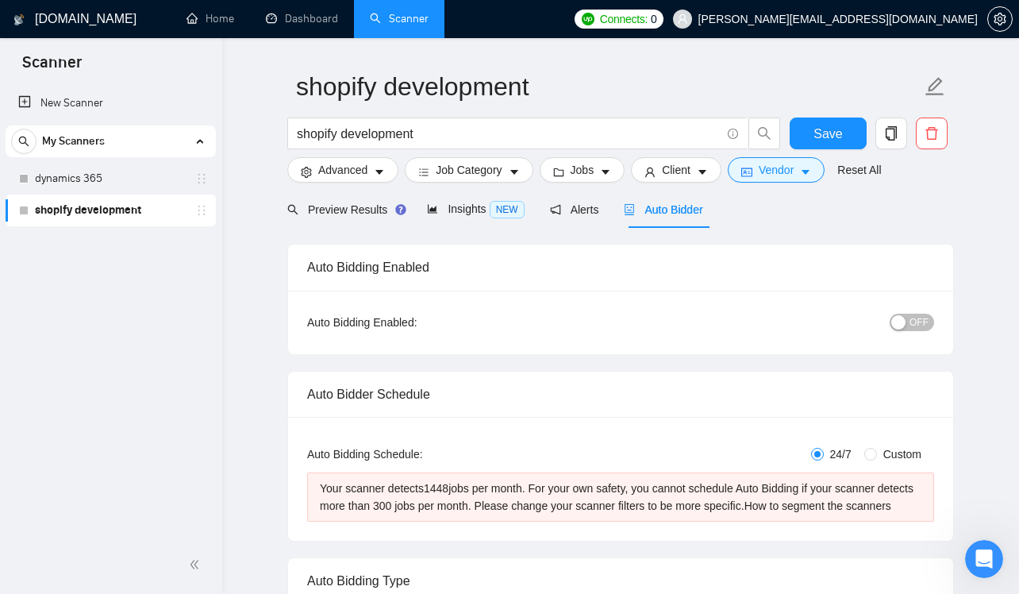
scroll to position [45, 0]
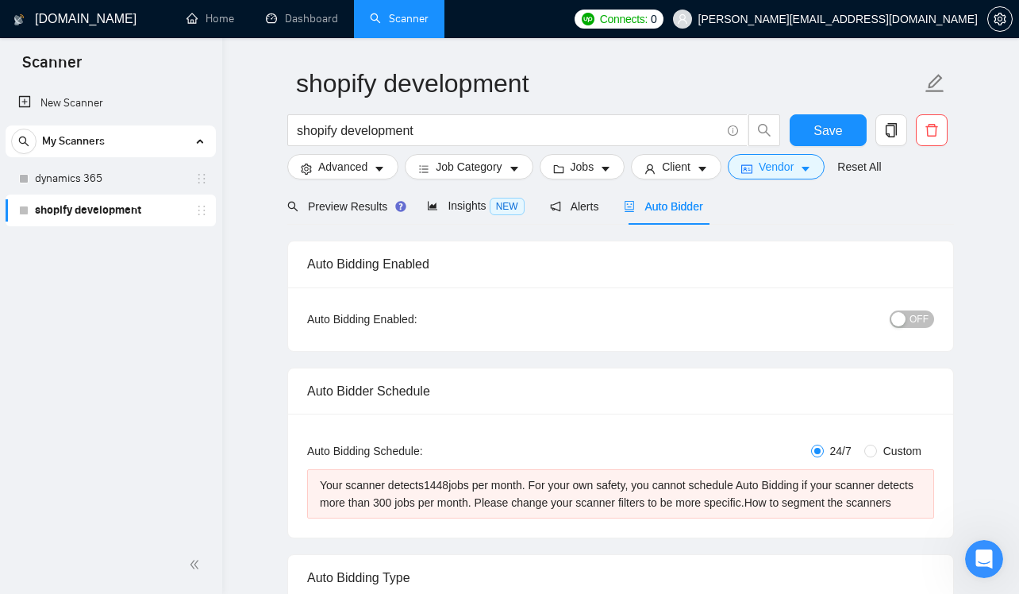
click at [525, 489] on div "Your scanner detects 1448 jobs per month. For your own safety, you cannot sched…" at bounding box center [621, 493] width 602 height 35
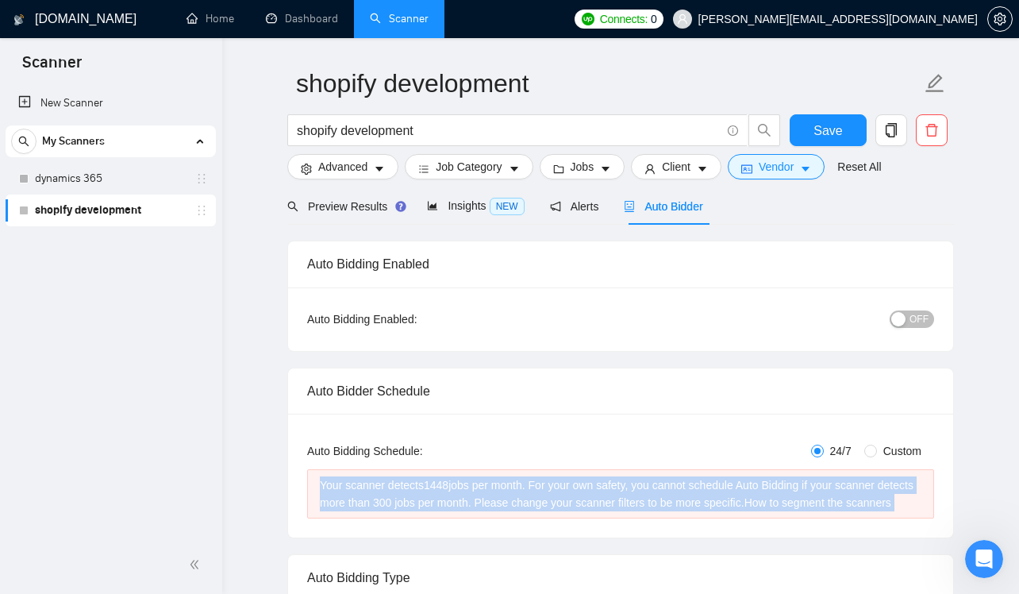
click at [525, 489] on div "Your scanner detects 1448 jobs per month. For your own safety, you cannot sched…" at bounding box center [621, 493] width 602 height 35
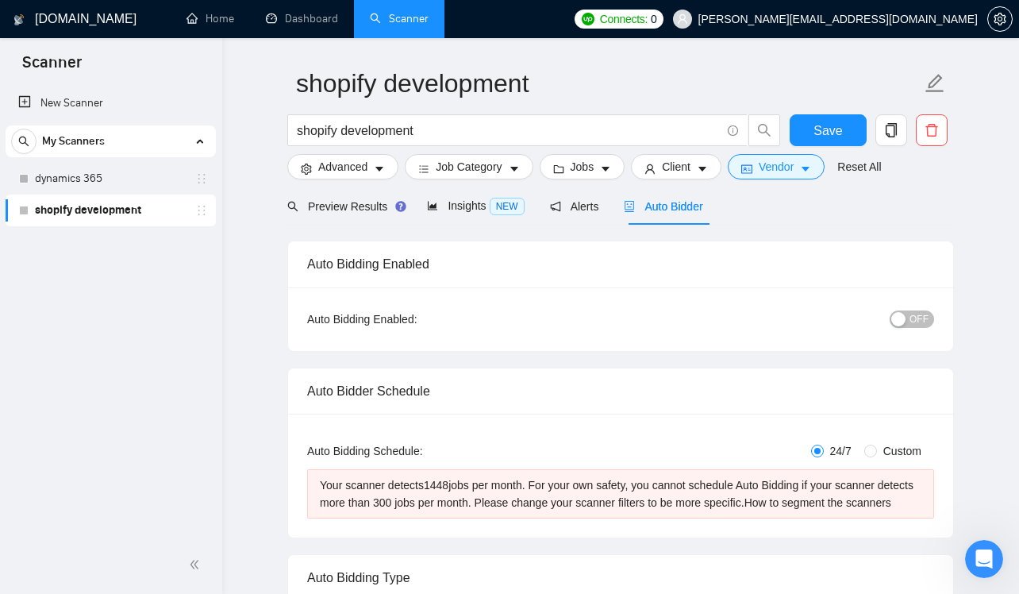
click at [544, 438] on div "Auto Bidding Type: Automated (recommended) Semi-automated Auto Bidding Schedule…" at bounding box center [620, 475] width 665 height 124
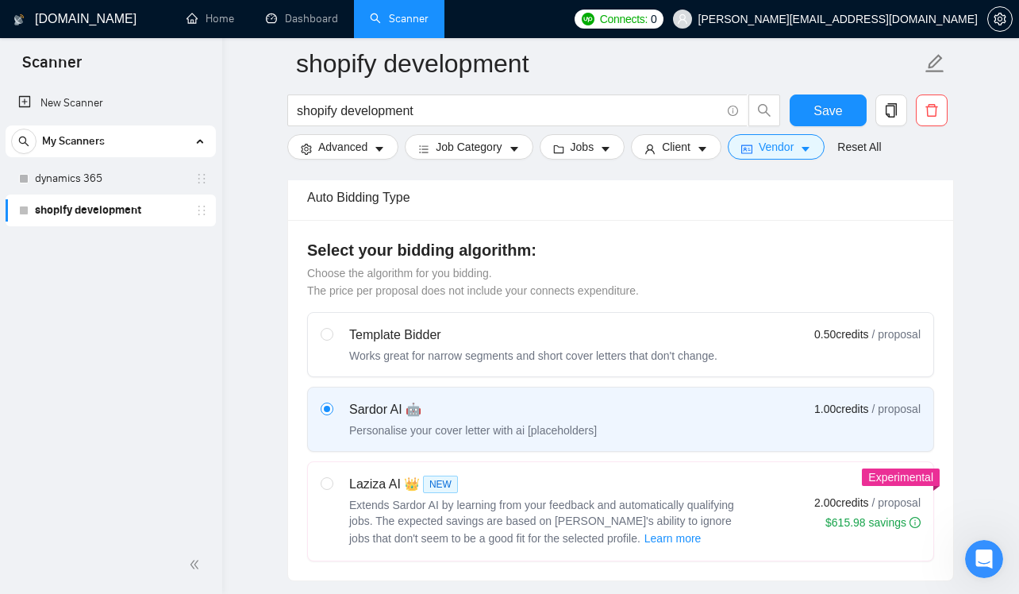
scroll to position [467, 0]
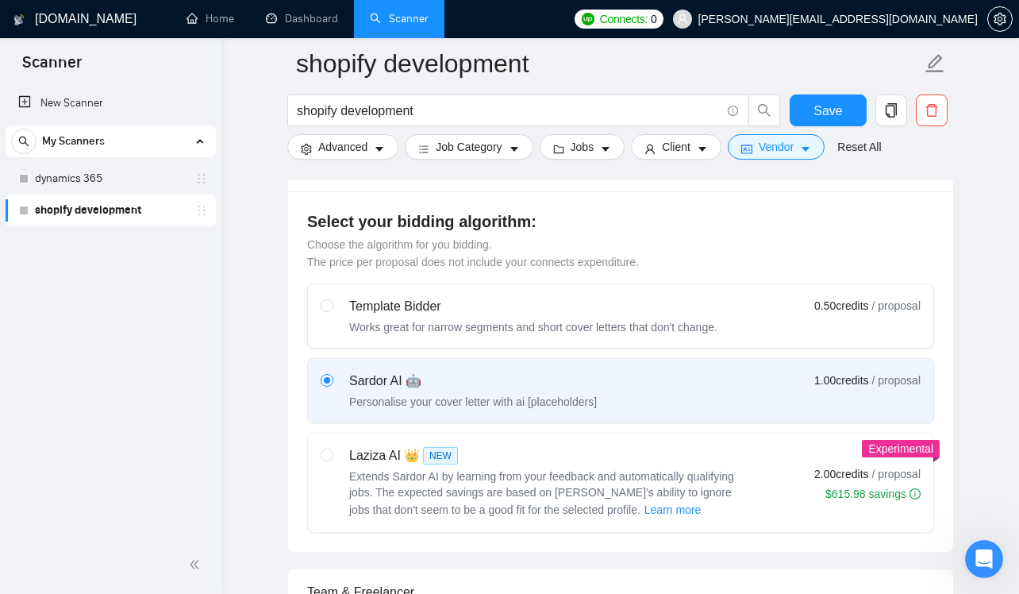
click at [520, 465] on div "Laziza AI 👑 NEW" at bounding box center [547, 455] width 397 height 19
click at [332, 459] on input "radio" at bounding box center [326, 453] width 11 height 11
radio input "true"
radio input "false"
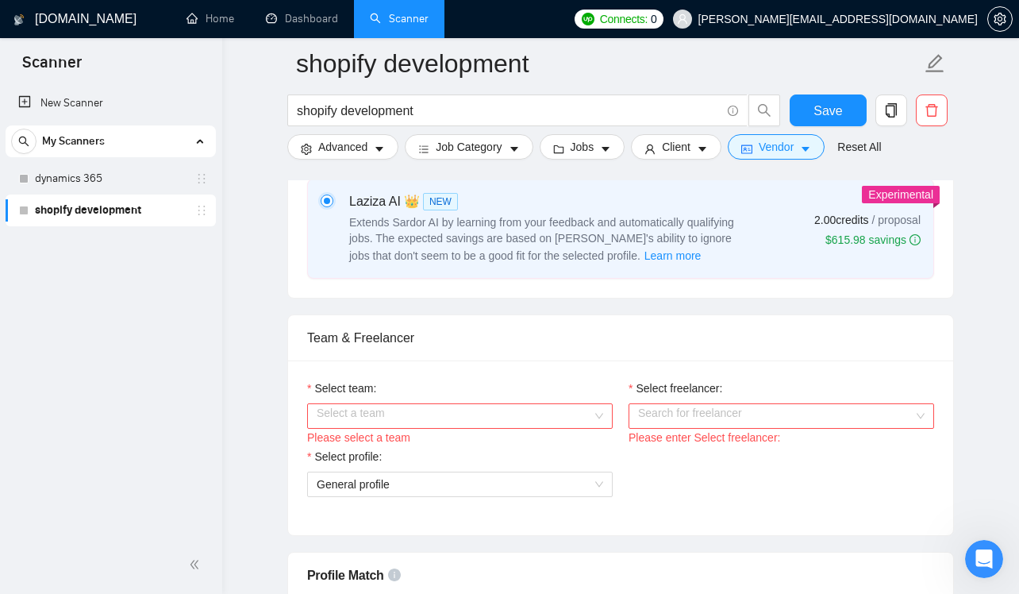
scroll to position [732, 0]
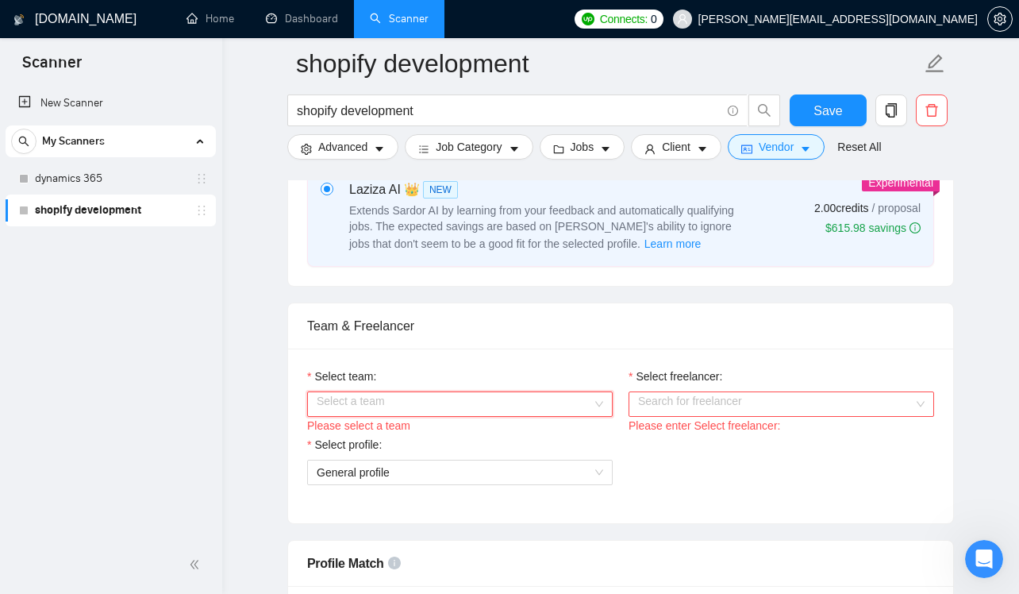
click at [579, 412] on input "Select team:" at bounding box center [454, 404] width 275 height 24
click at [563, 448] on div "Redefine Solutions" at bounding box center [460, 452] width 286 height 17
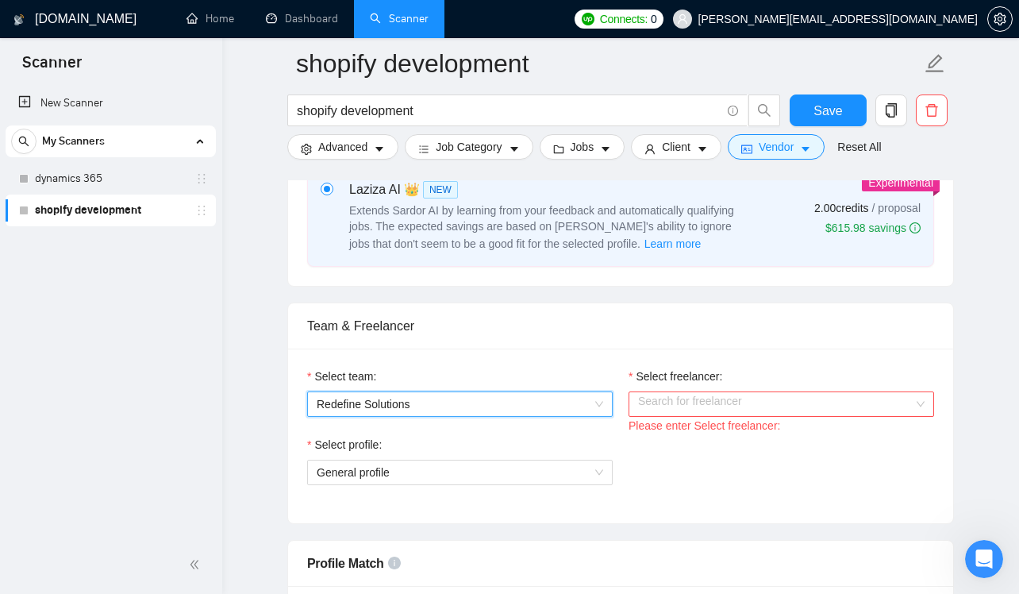
click at [696, 416] on input "Select freelancer:" at bounding box center [775, 404] width 275 height 24
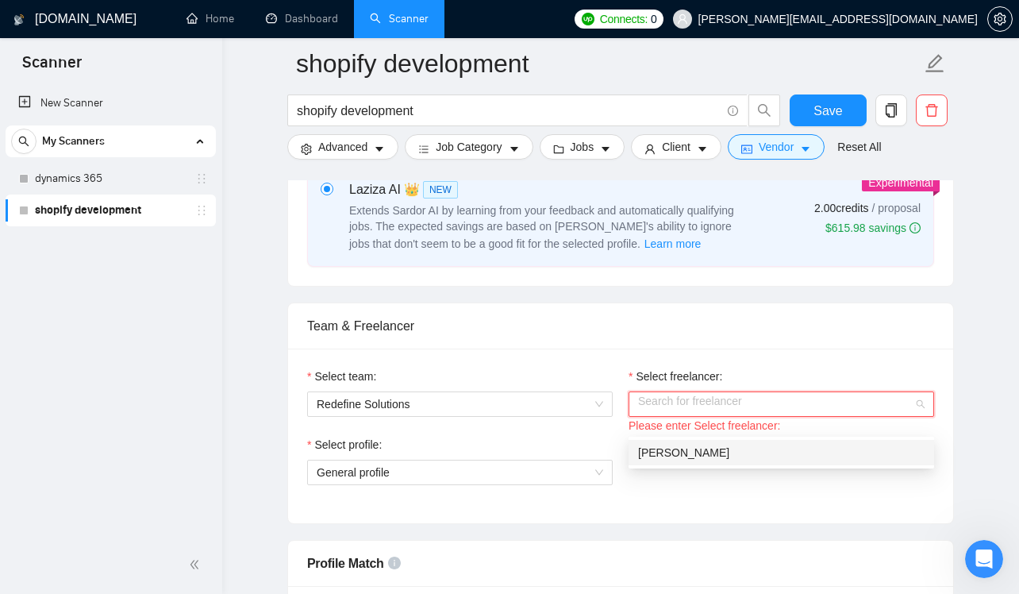
click at [698, 450] on span "[PERSON_NAME]" at bounding box center [683, 452] width 91 height 13
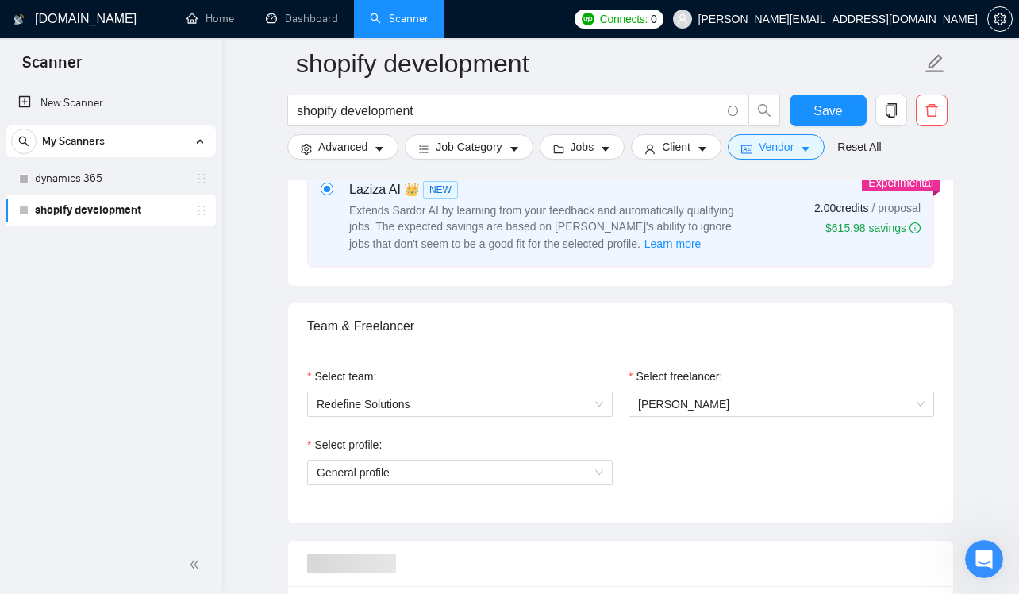
click at [686, 504] on div "Select profile: General profile" at bounding box center [620, 470] width 643 height 68
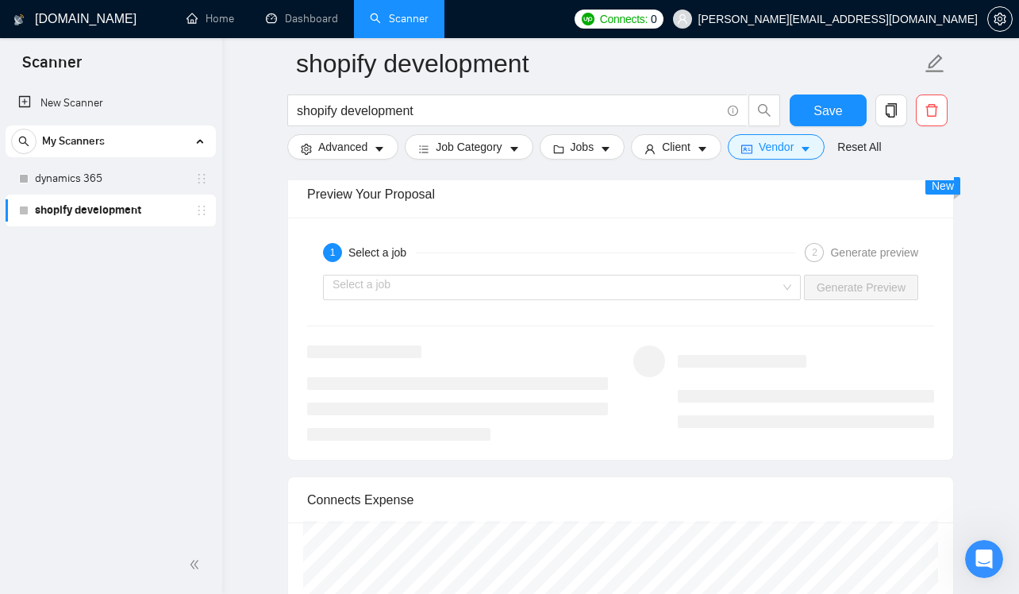
scroll to position [3060, 0]
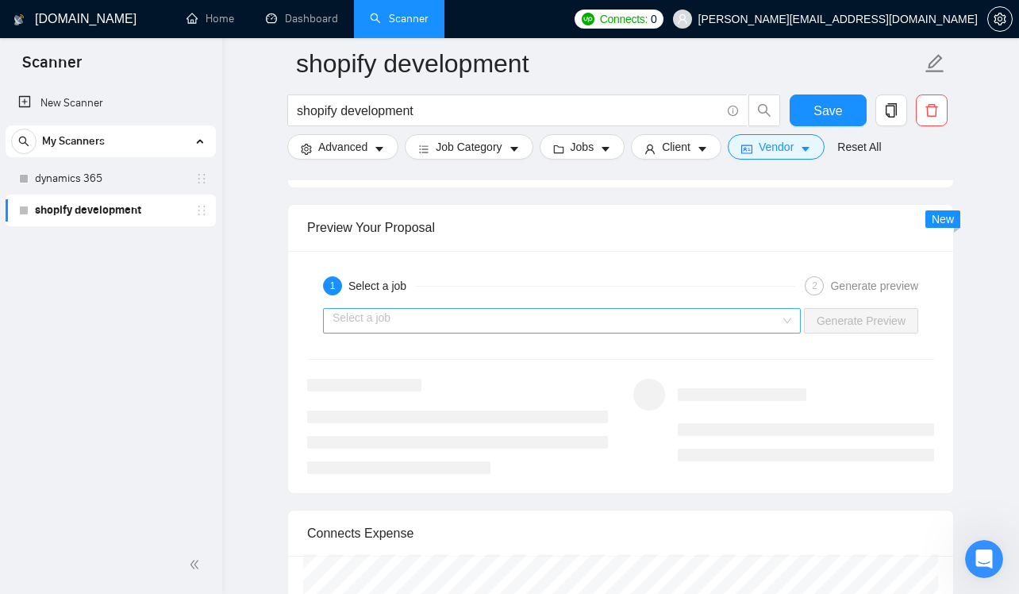
click at [707, 333] on input "search" at bounding box center [557, 321] width 448 height 24
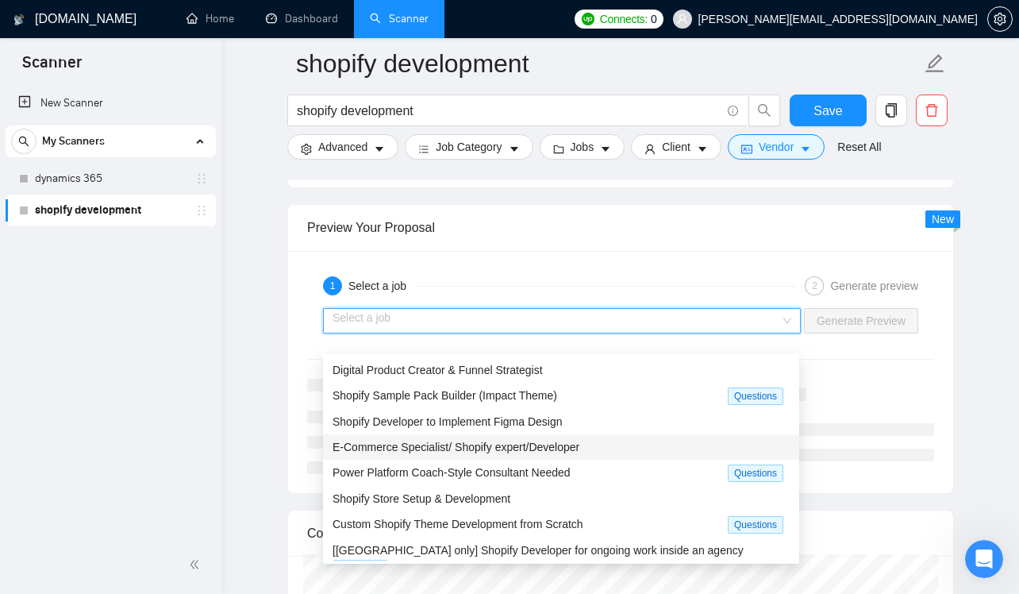
click at [609, 449] on div "E-Commerce Specialist/ Shopify expert/Developer" at bounding box center [561, 446] width 457 height 17
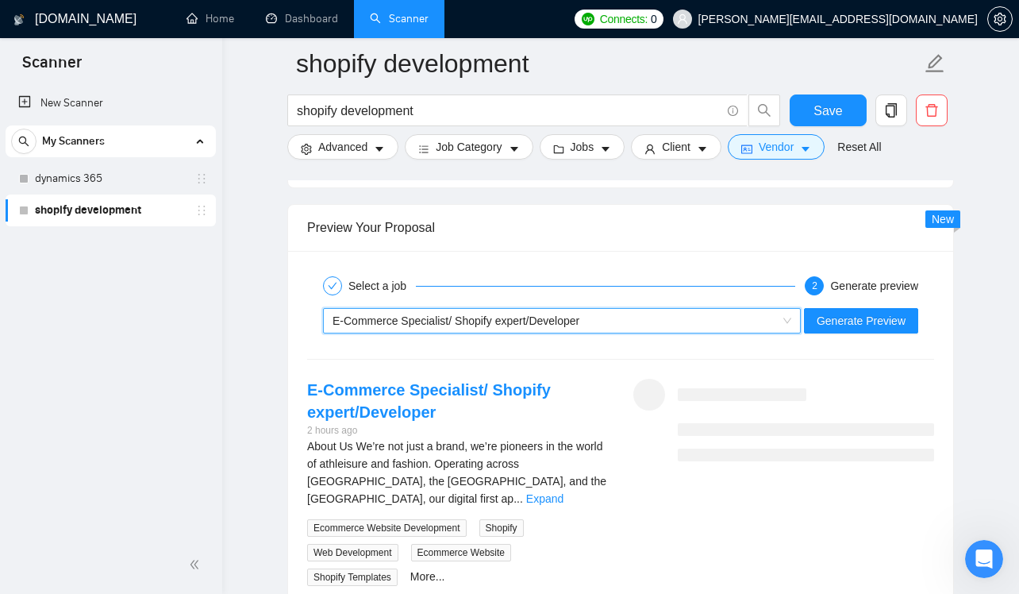
click at [567, 327] on span "E-Commerce Specialist/ Shopify expert/Developer" at bounding box center [456, 320] width 247 height 13
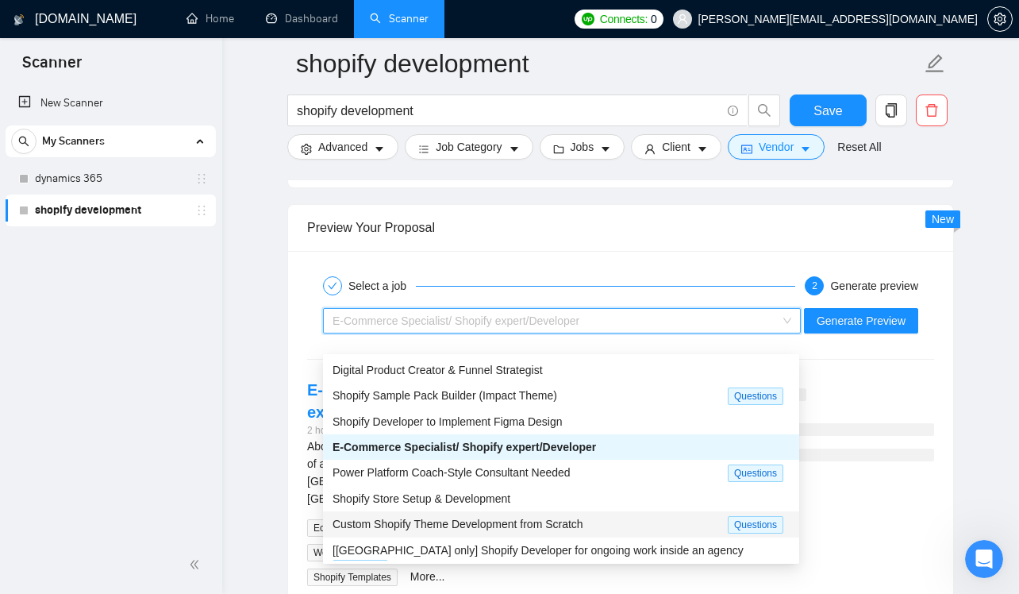
click at [521, 521] on span "Custom Shopify Theme Development from Scratch" at bounding box center [458, 523] width 251 height 13
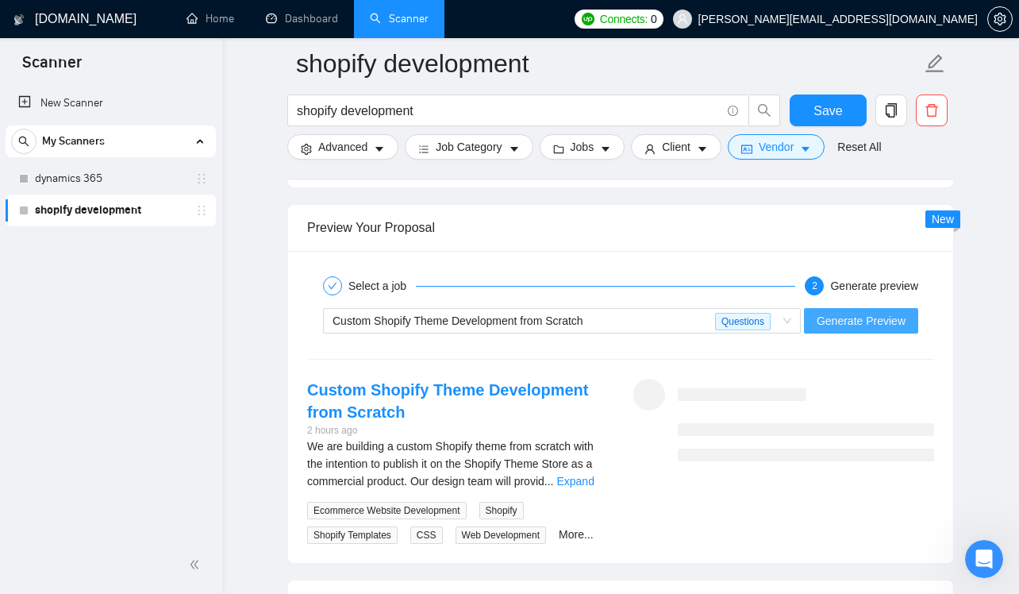
click at [859, 329] on span "Generate Preview" at bounding box center [861, 320] width 89 height 17
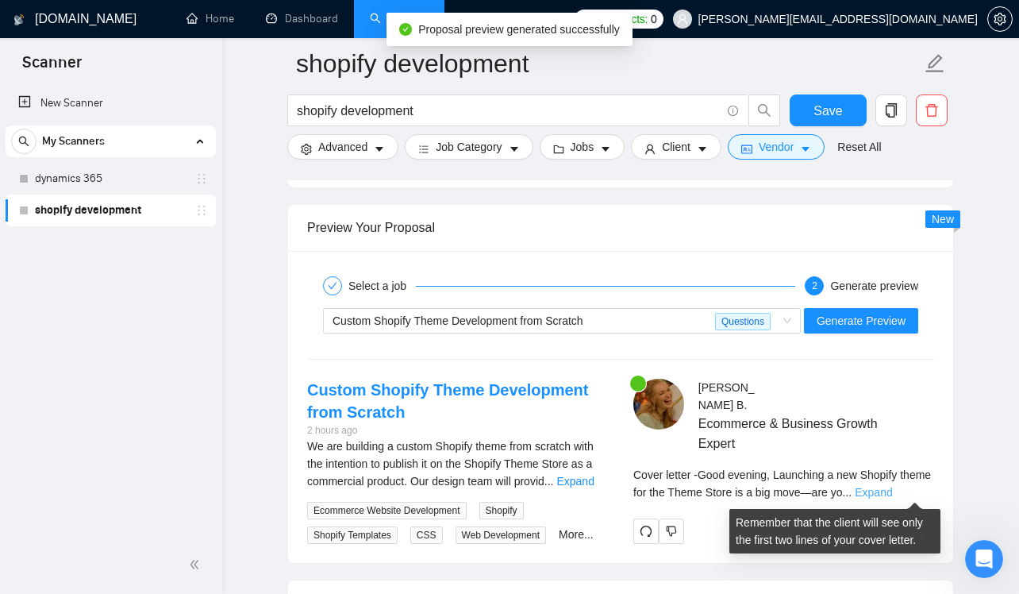
click at [892, 491] on link "Expand" at bounding box center [873, 492] width 37 height 13
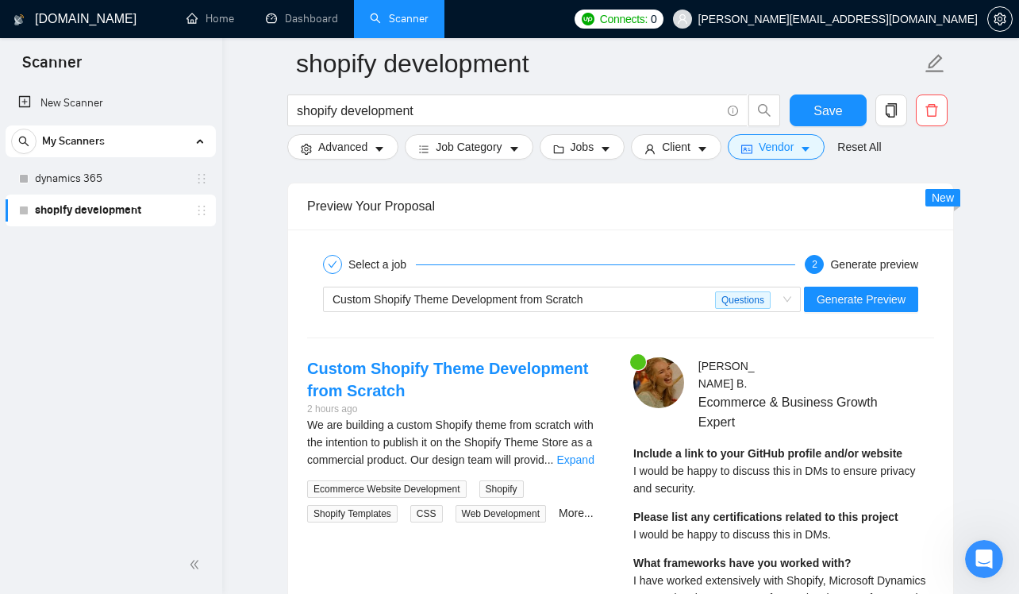
scroll to position [3069, 0]
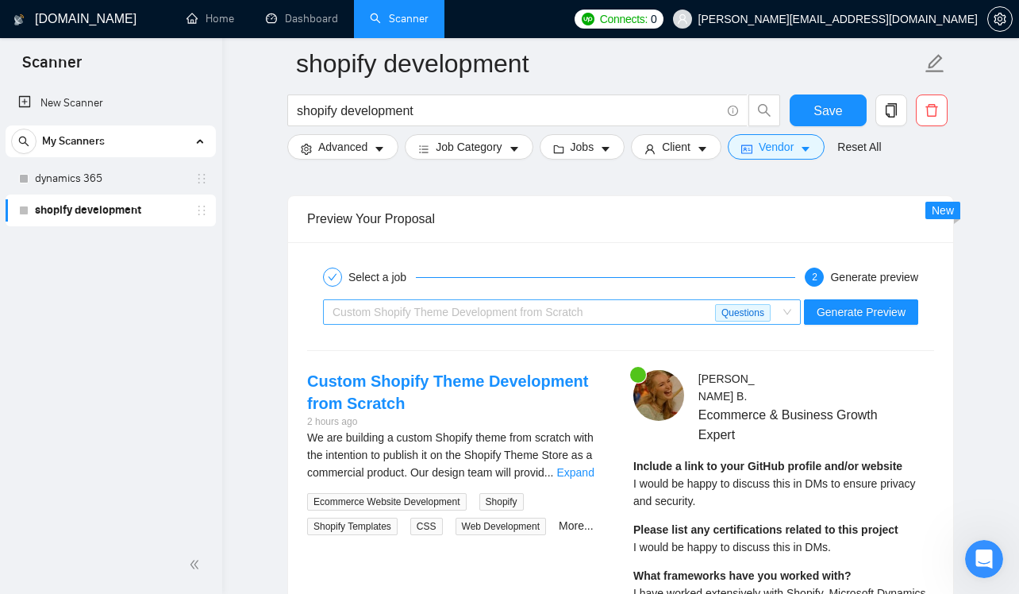
click at [672, 324] on div "Custom Shopify Theme Development from Scratch" at bounding box center [524, 312] width 383 height 24
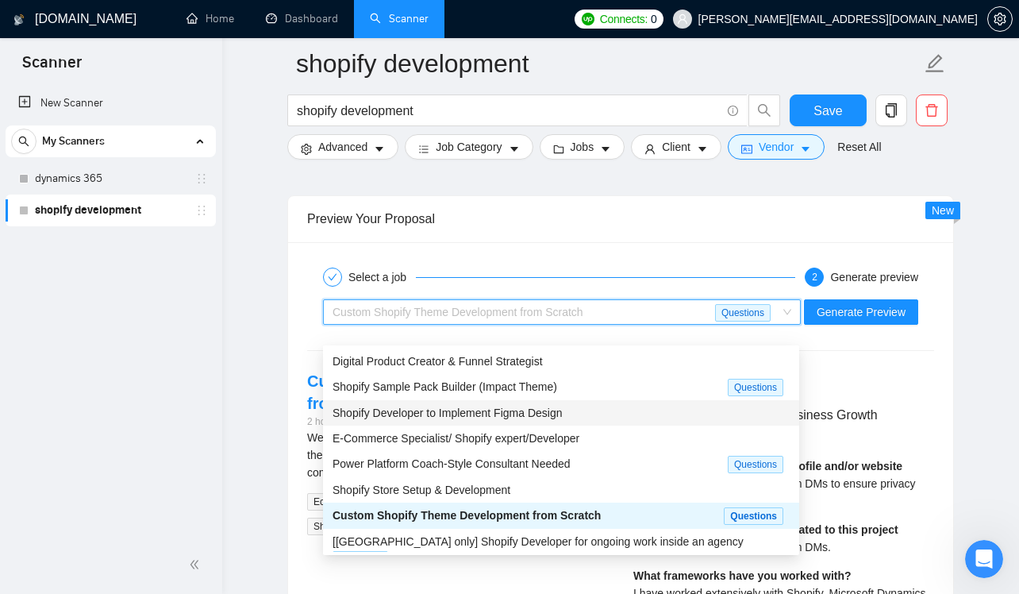
click at [652, 409] on div "Shopify Developer to Implement Figma Design" at bounding box center [561, 412] width 457 height 17
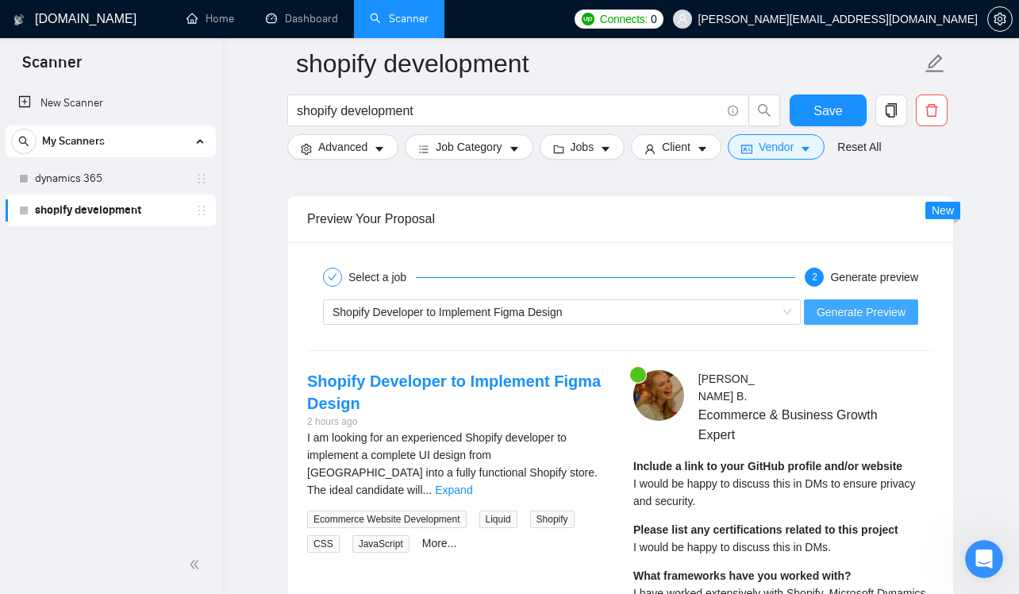
click at [835, 321] on span "Generate Preview" at bounding box center [861, 311] width 89 height 17
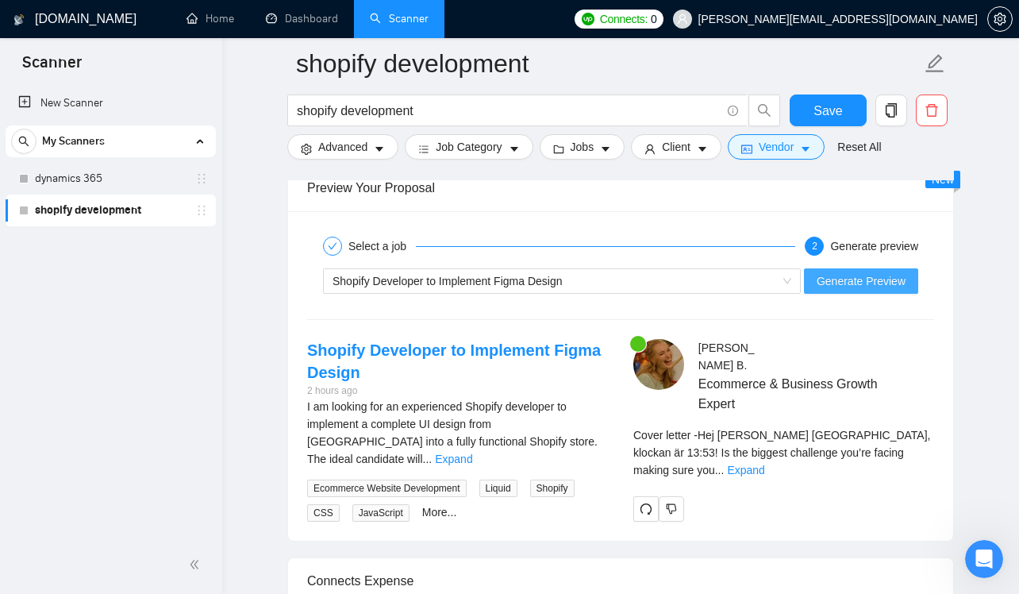
scroll to position [3106, 0]
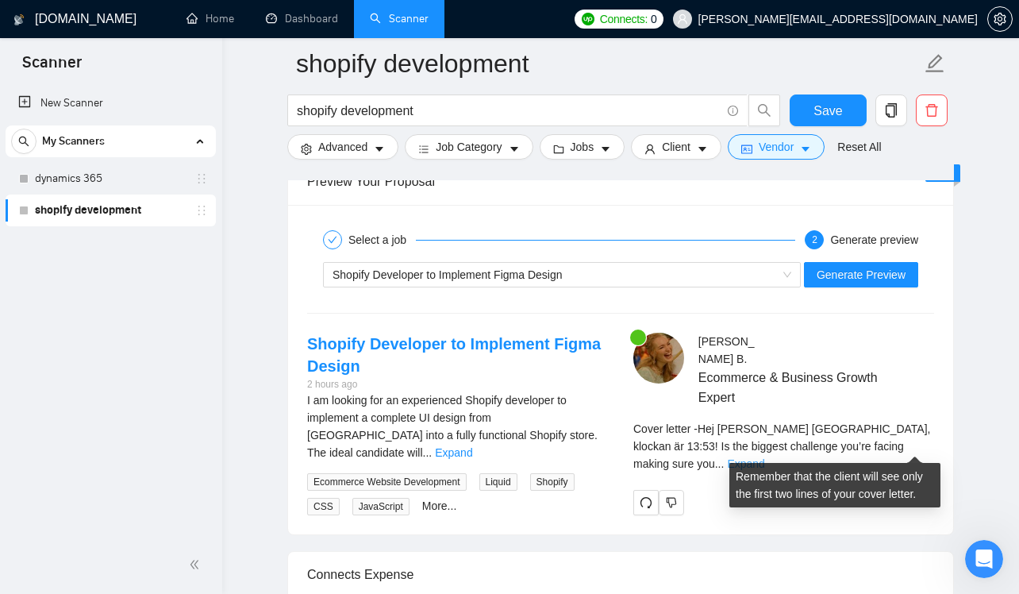
click at [764, 457] on link "Expand" at bounding box center [745, 463] width 37 height 13
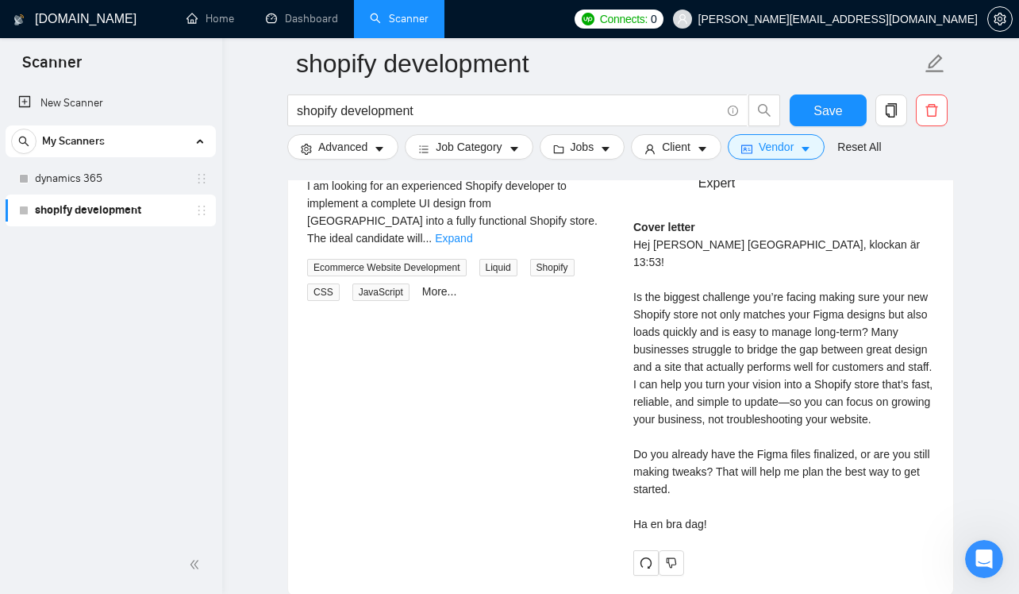
scroll to position [3340, 0]
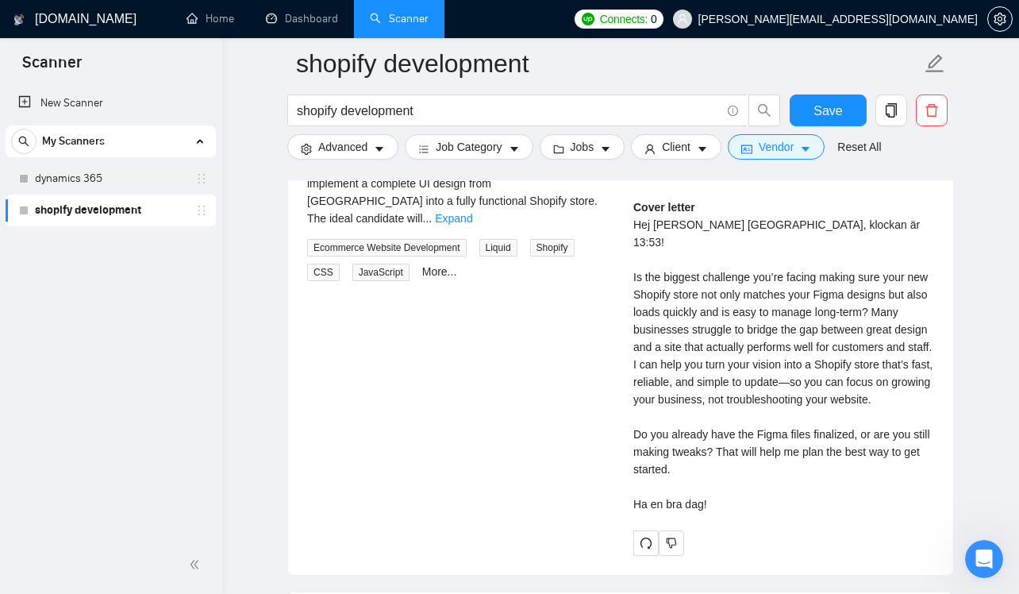
click at [206, 210] on icon "holder" at bounding box center [201, 210] width 13 height 13
click at [121, 211] on link "shopify development" at bounding box center [110, 210] width 151 height 32
click at [126, 211] on link "shopify development" at bounding box center [110, 210] width 151 height 32
click at [394, 106] on input "shopify development" at bounding box center [509, 111] width 424 height 20
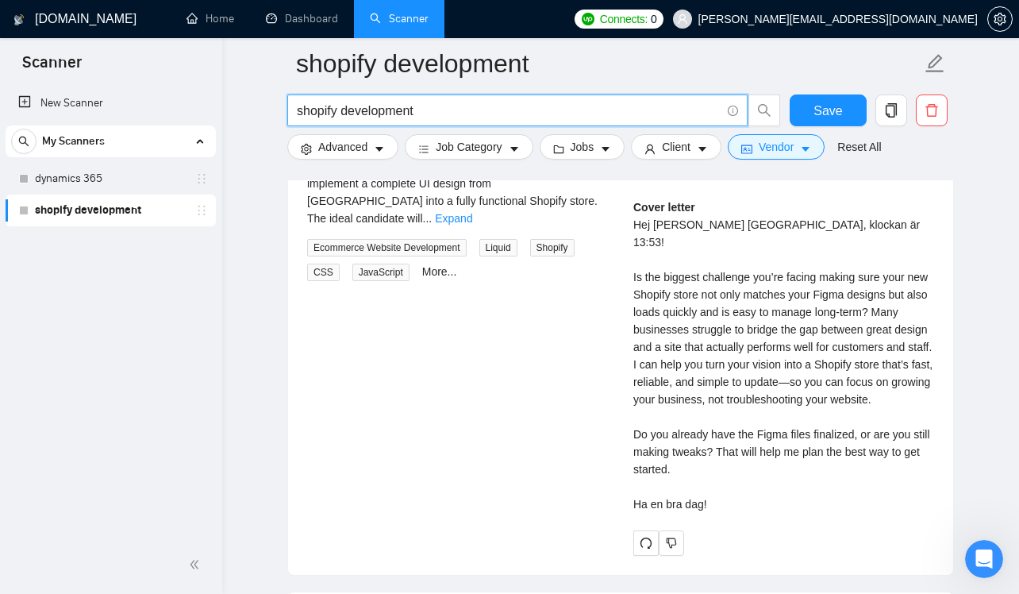
click at [730, 110] on icon "info-circle" at bounding box center [733, 111] width 10 height 10
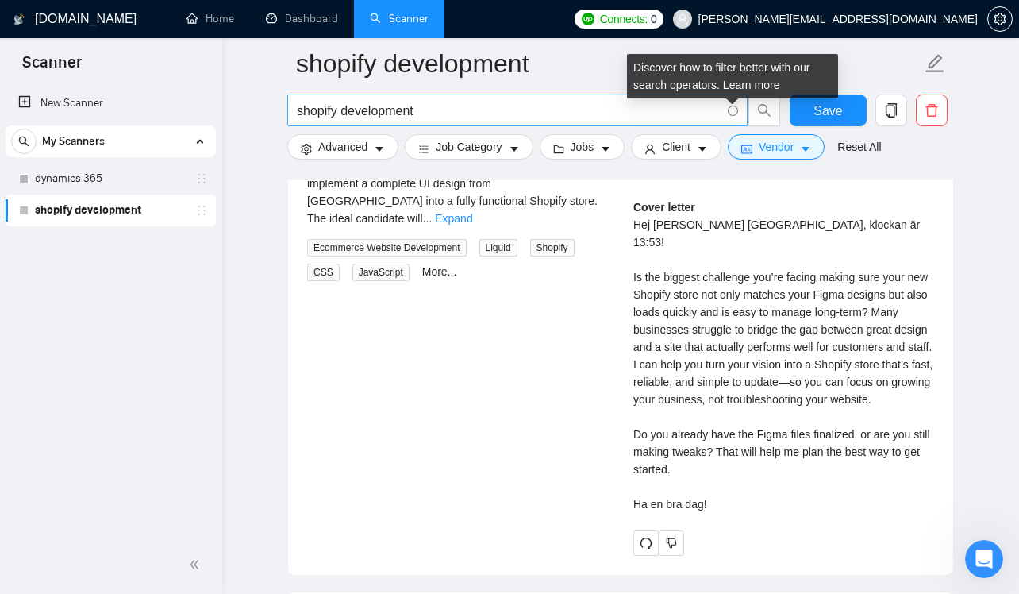
click at [730, 110] on icon "info-circle" at bounding box center [733, 111] width 10 height 10
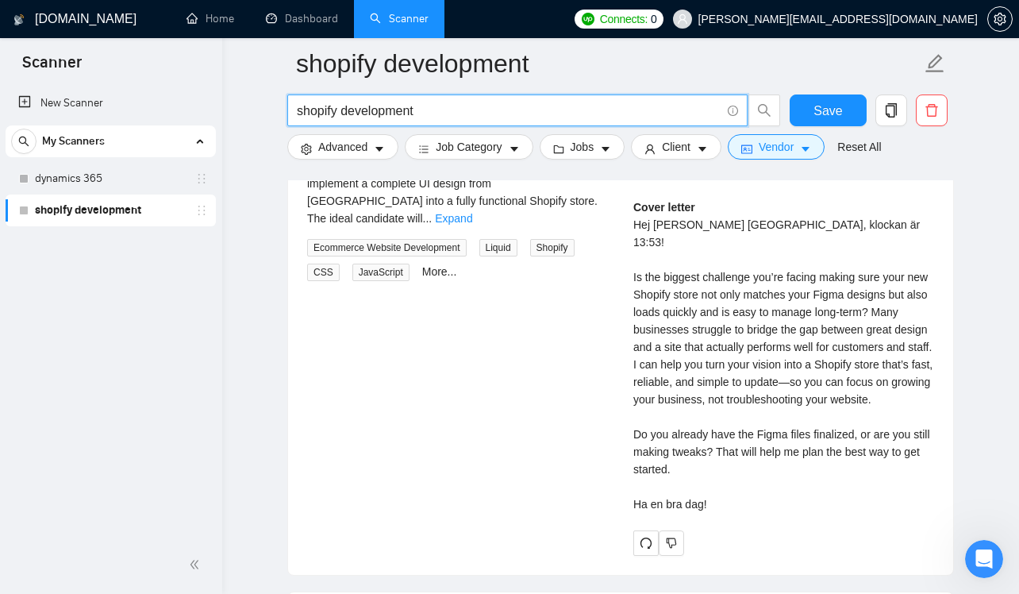
click at [111, 211] on link "shopify development" at bounding box center [110, 210] width 151 height 32
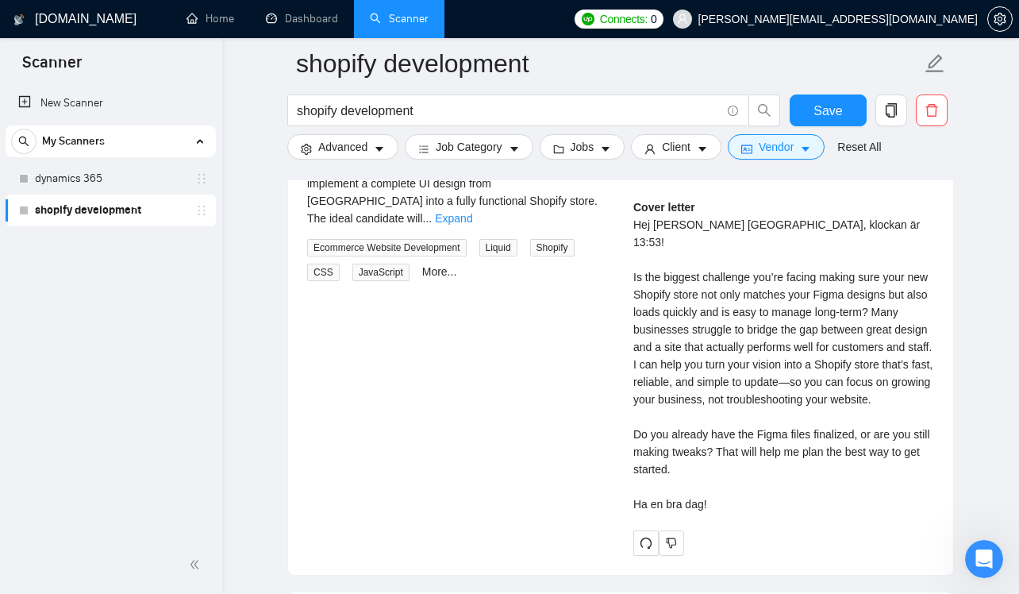
click at [111, 211] on link "shopify development" at bounding box center [110, 210] width 151 height 32
click at [33, 207] on div "shopify development" at bounding box center [113, 210] width 189 height 32
click at [21, 211] on div at bounding box center [24, 211] width 10 height 10
click at [201, 210] on icon "holder" at bounding box center [201, 210] width 13 height 13
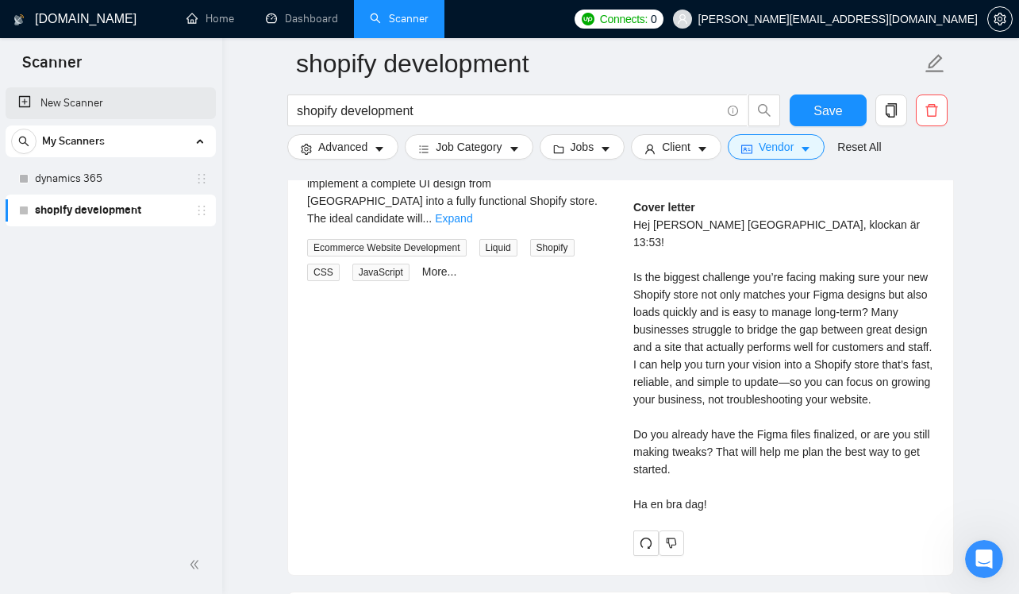
click at [162, 101] on link "New Scanner" at bounding box center [110, 103] width 185 height 32
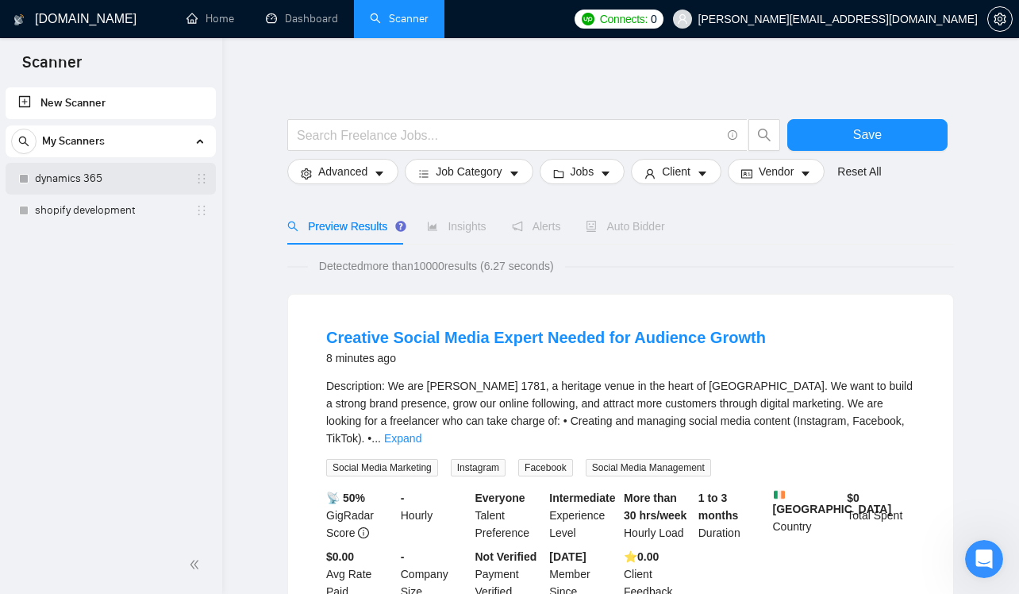
click at [147, 169] on link "dynamics 365" at bounding box center [110, 179] width 151 height 32
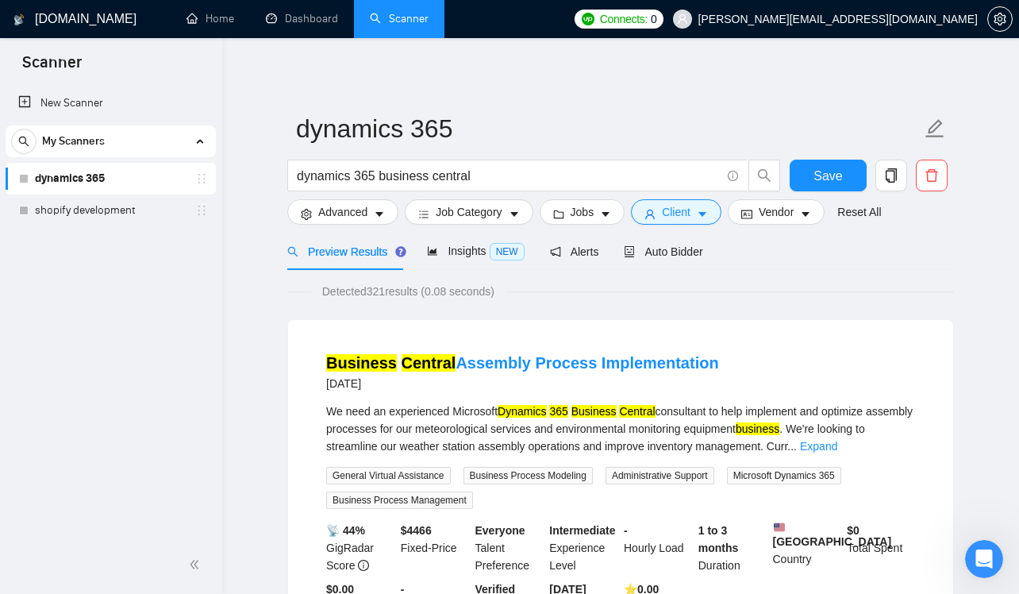
click at [723, 263] on div "Preview Results Insights NEW Alerts Auto Bidder" at bounding box center [620, 251] width 667 height 37
click at [662, 252] on span "Auto Bidder" at bounding box center [663, 251] width 79 height 13
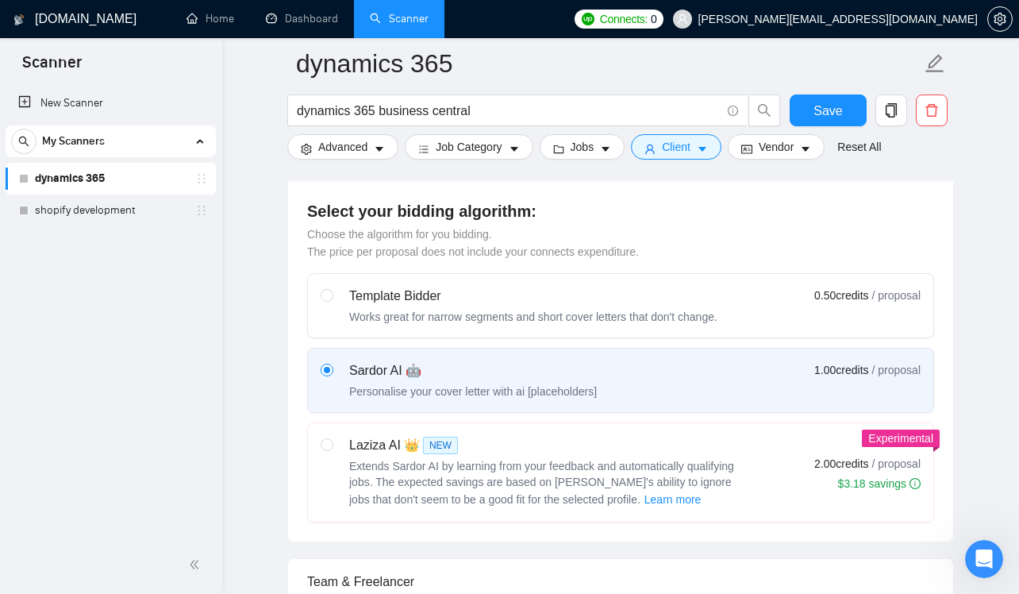
scroll to position [437, 0]
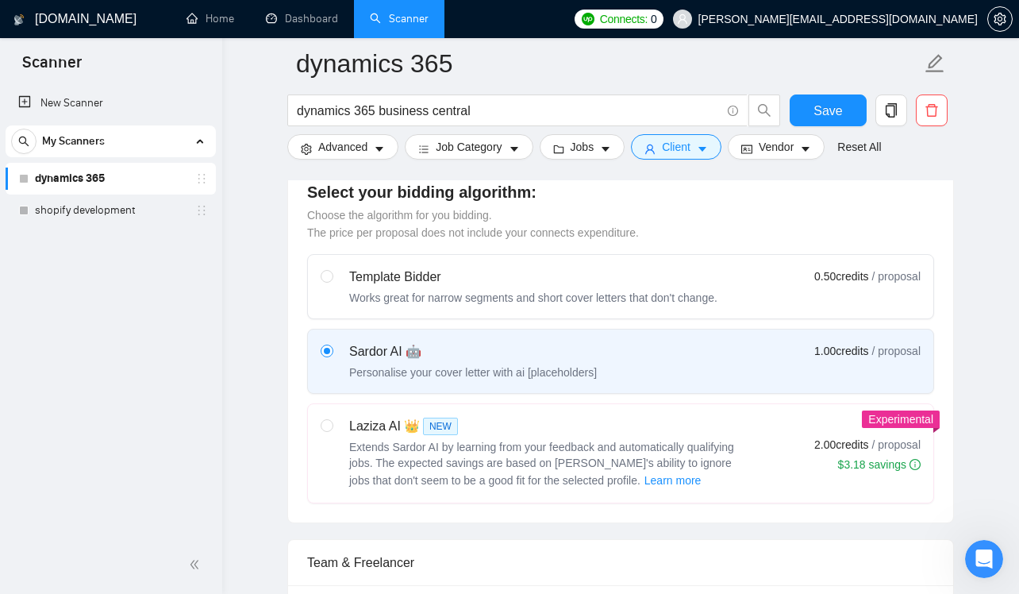
click at [640, 459] on span "Extends Sardor AI by learning from your feedback and automatically qualifying j…" at bounding box center [541, 463] width 385 height 46
click at [332, 430] on input "radio" at bounding box center [326, 424] width 11 height 11
radio input "true"
radio input "false"
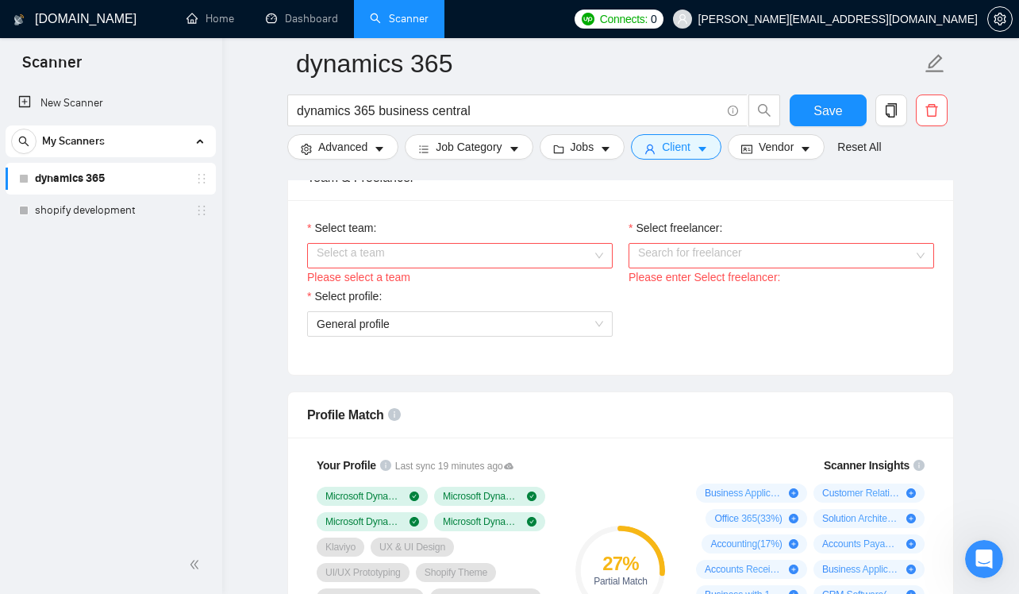
scroll to position [756, 0]
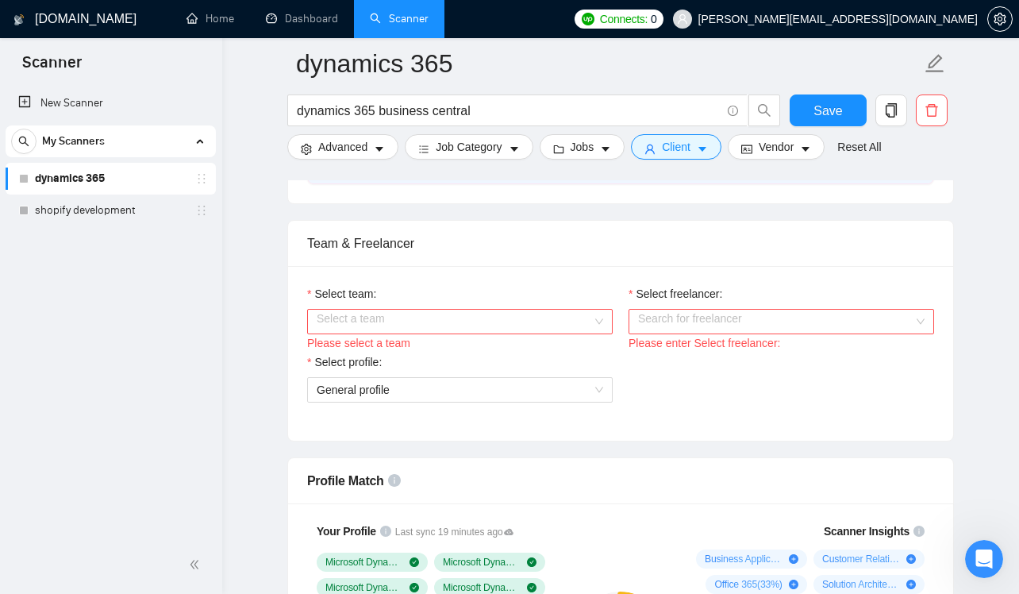
click at [567, 323] on input "Select team:" at bounding box center [454, 322] width 275 height 24
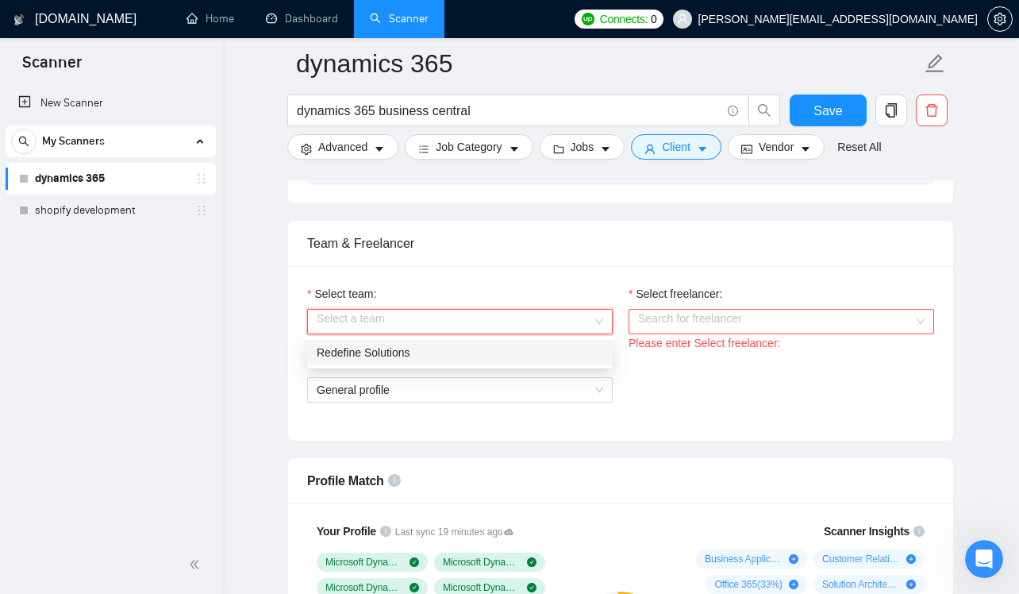
click at [567, 354] on div "Redefine Solutions" at bounding box center [460, 352] width 286 height 17
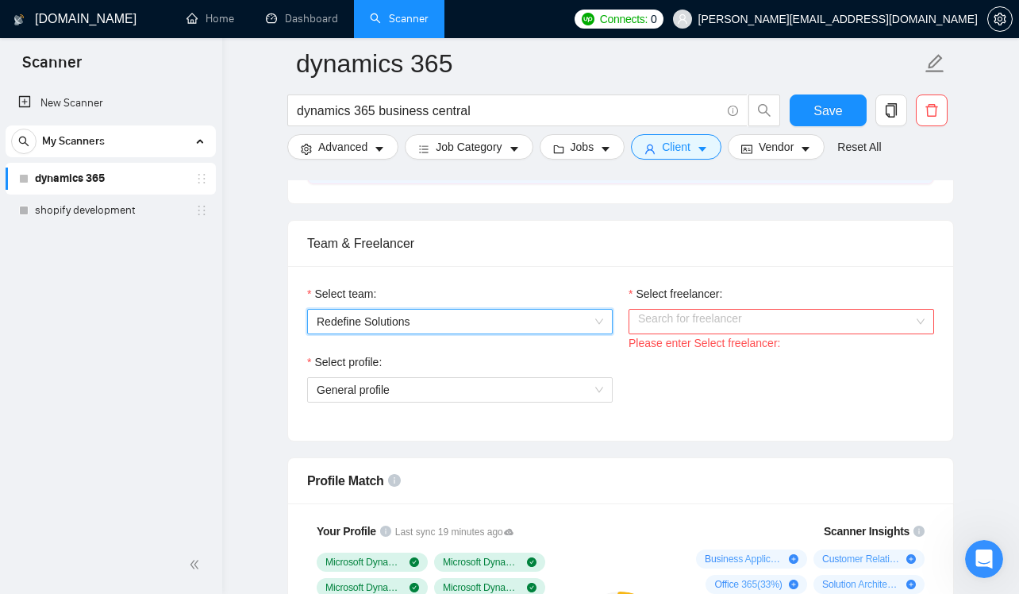
click at [710, 328] on input "Select freelancer:" at bounding box center [775, 322] width 275 height 24
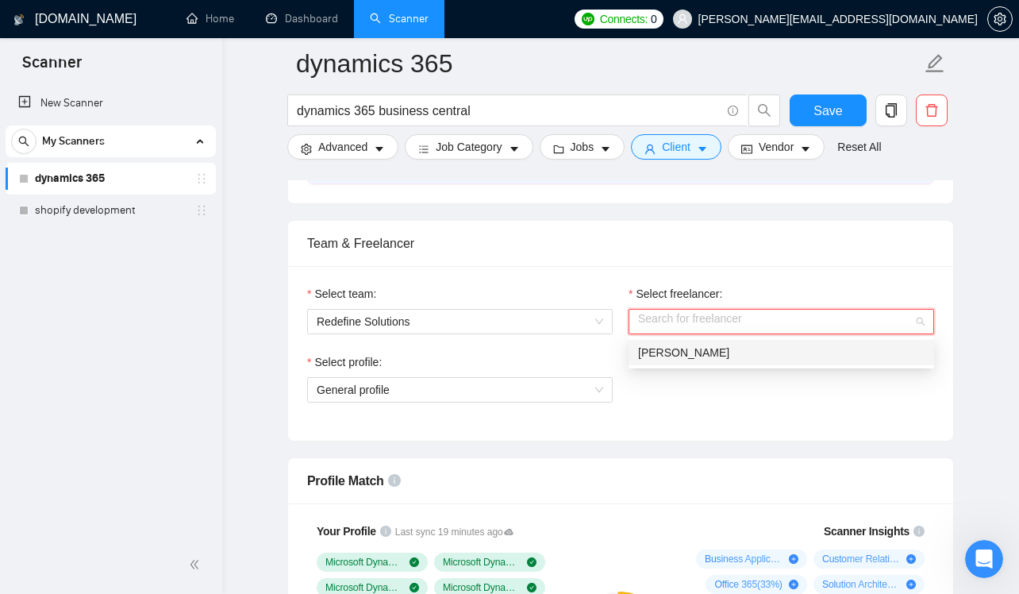
drag, startPoint x: 698, startPoint y: 354, endPoint x: 698, endPoint y: 364, distance: 10.3
click at [698, 354] on span "[PERSON_NAME]" at bounding box center [683, 352] width 91 height 13
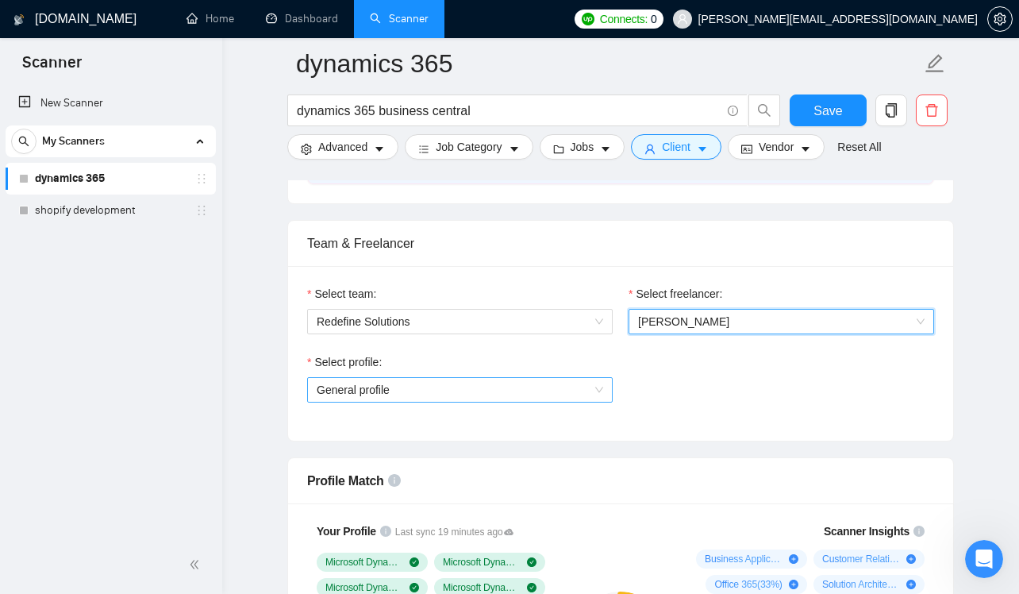
click at [592, 387] on span "General profile" at bounding box center [460, 390] width 286 height 24
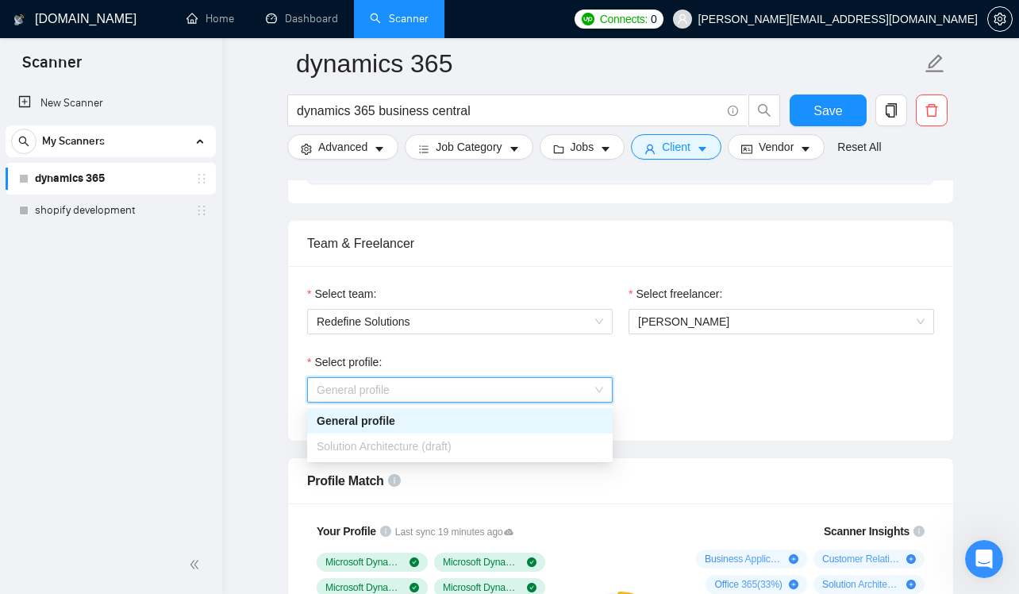
click at [669, 408] on div "Select profile: General profile" at bounding box center [620, 387] width 643 height 68
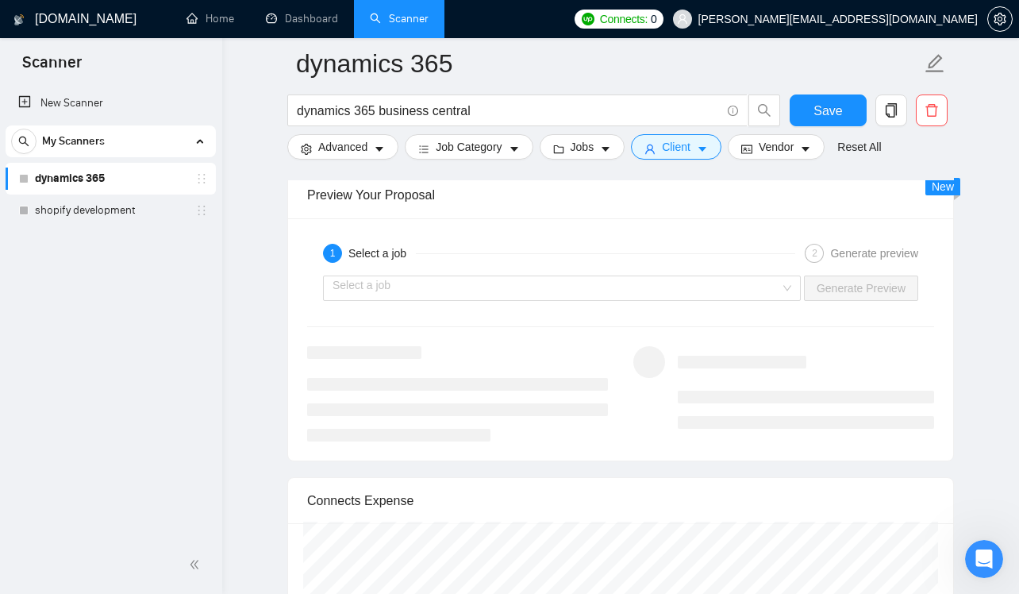
scroll to position [3023, 0]
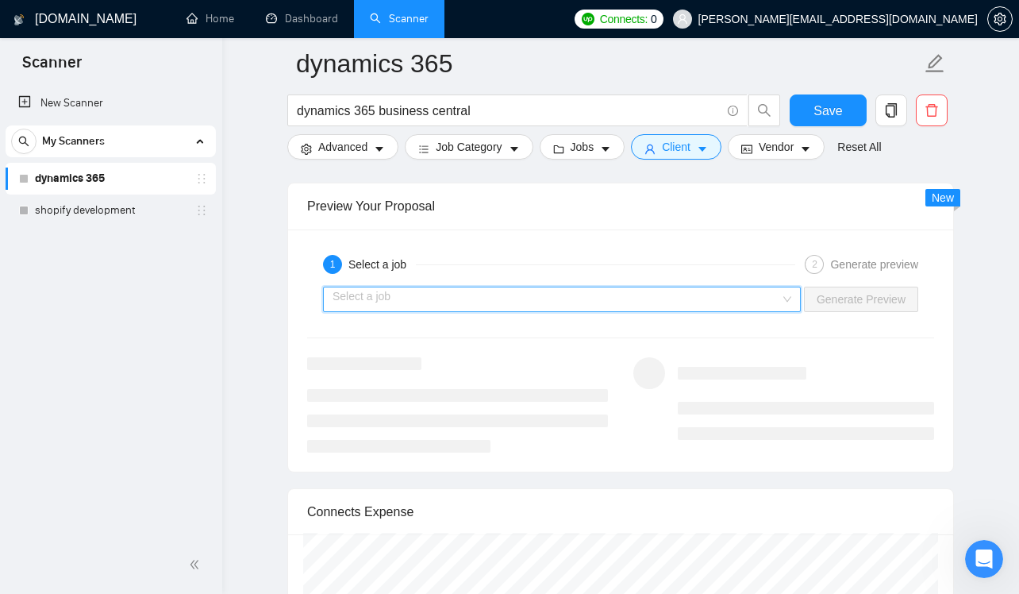
click at [650, 308] on input "search" at bounding box center [557, 299] width 448 height 24
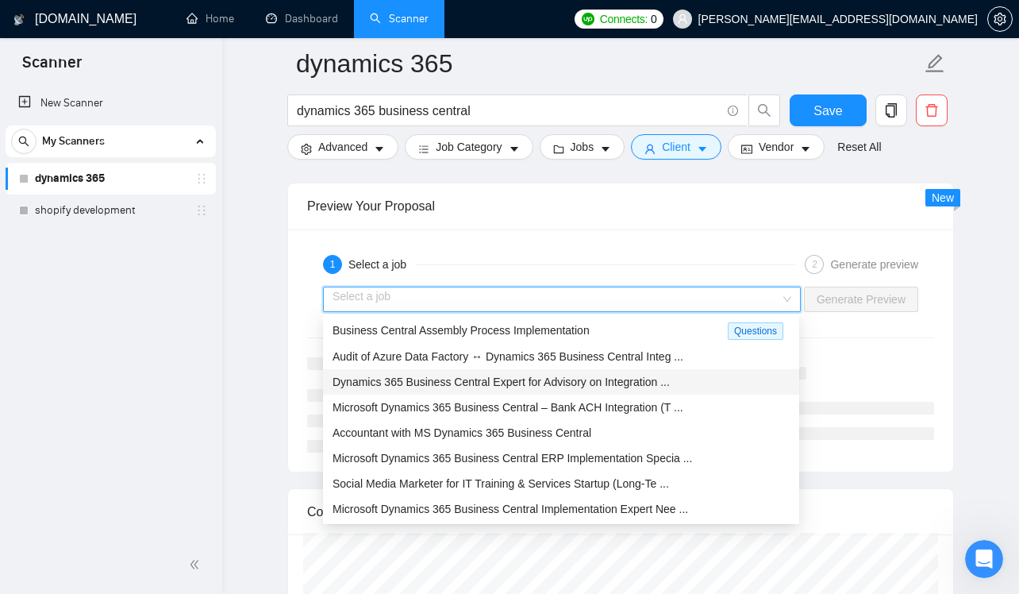
drag, startPoint x: 601, startPoint y: 402, endPoint x: 598, endPoint y: 376, distance: 26.3
click at [598, 376] on div "Business Central Assembly Process Implementation Questions Audit of Azure Data …" at bounding box center [561, 444] width 476 height 255
click at [602, 379] on span "Dynamics 365 Business Central Expert for Advisory on Integration ..." at bounding box center [501, 381] width 337 height 13
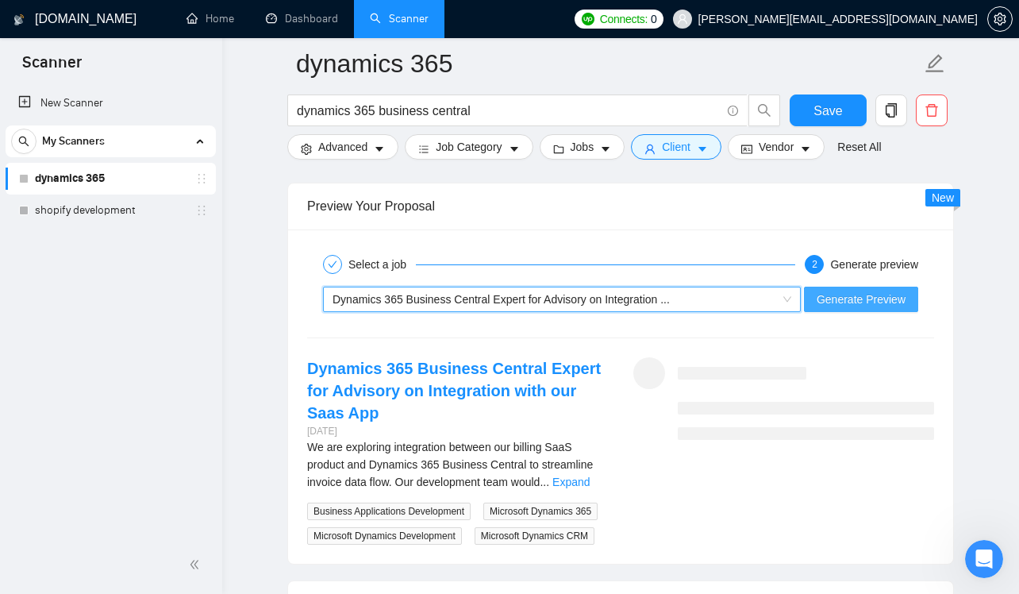
click at [877, 297] on span "Generate Preview" at bounding box center [861, 298] width 89 height 17
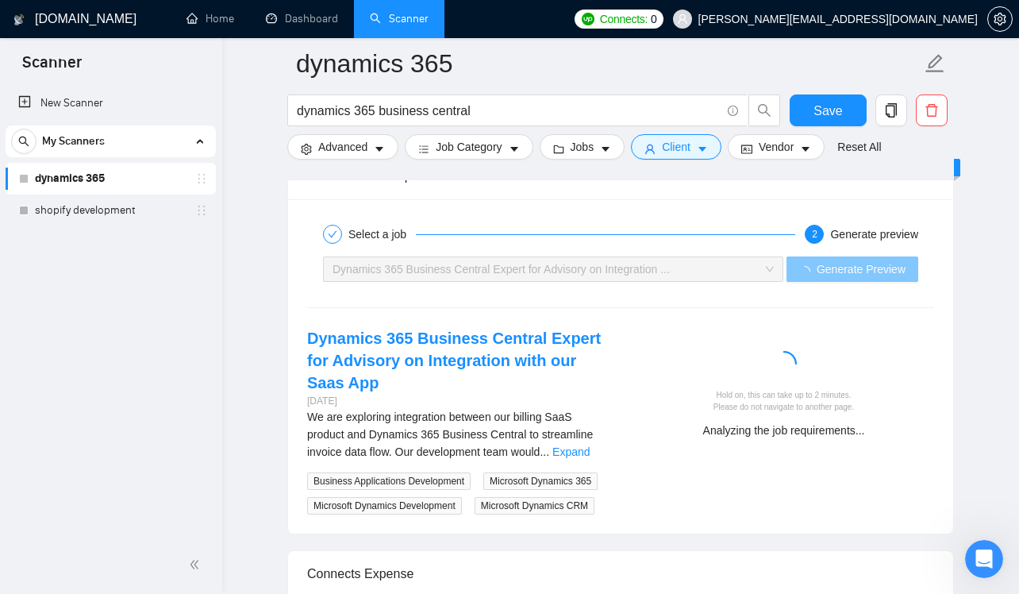
scroll to position [3075, 0]
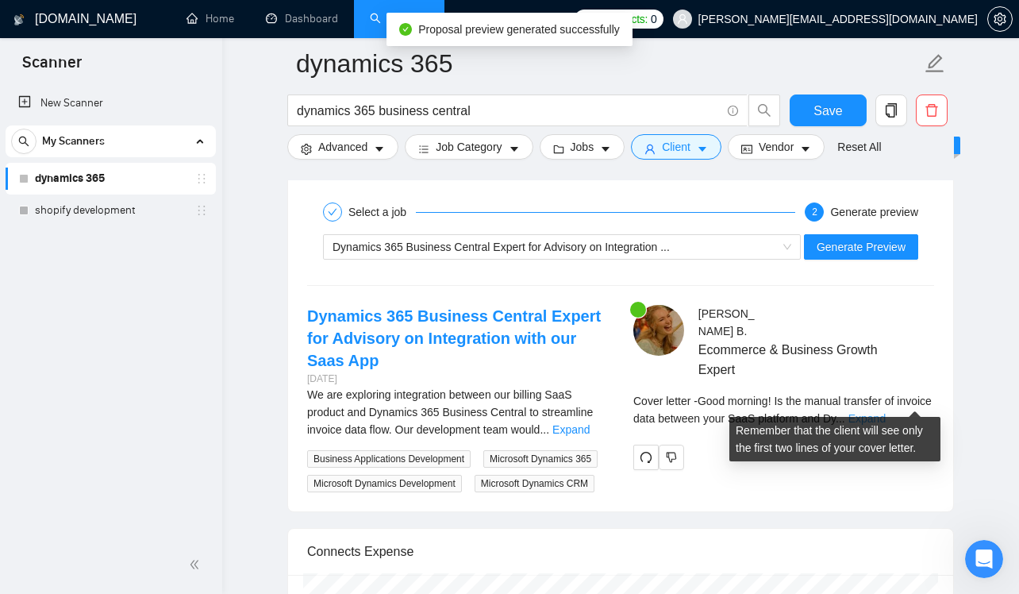
click at [886, 412] on link "Expand" at bounding box center [866, 418] width 37 height 13
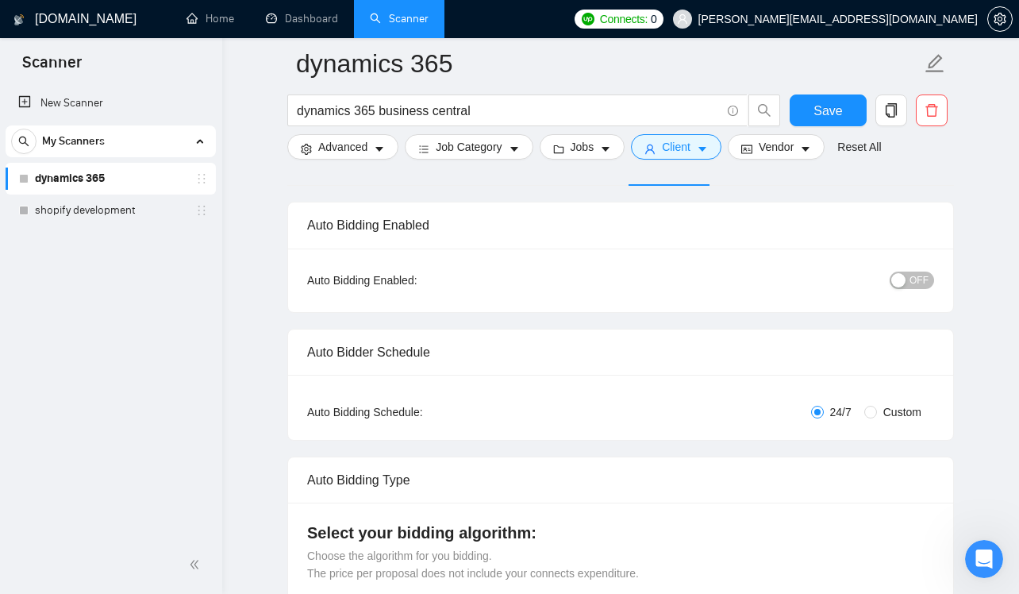
scroll to position [0, 0]
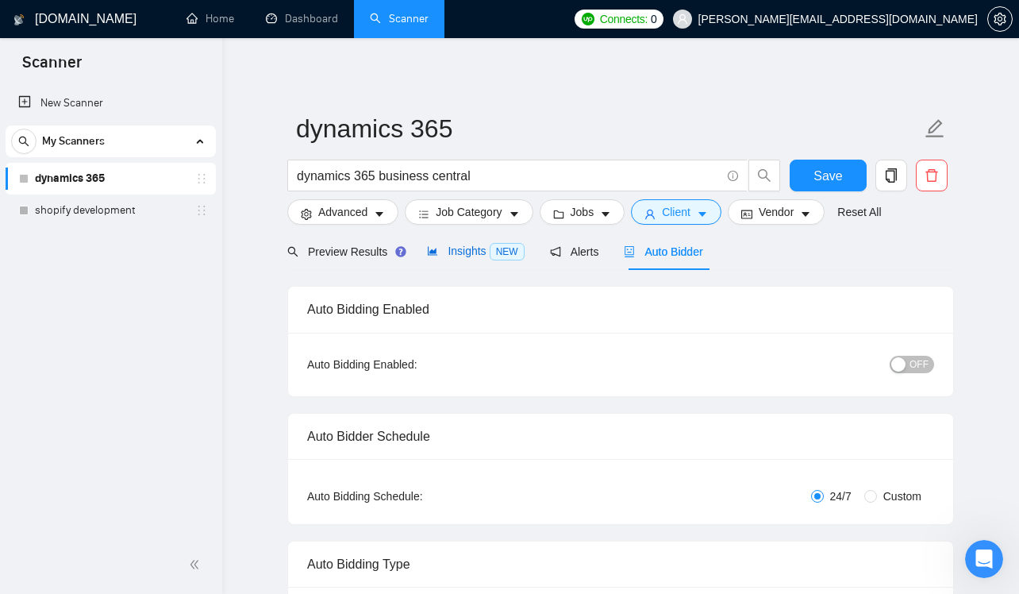
click at [461, 252] on span "Insights NEW" at bounding box center [475, 250] width 97 height 13
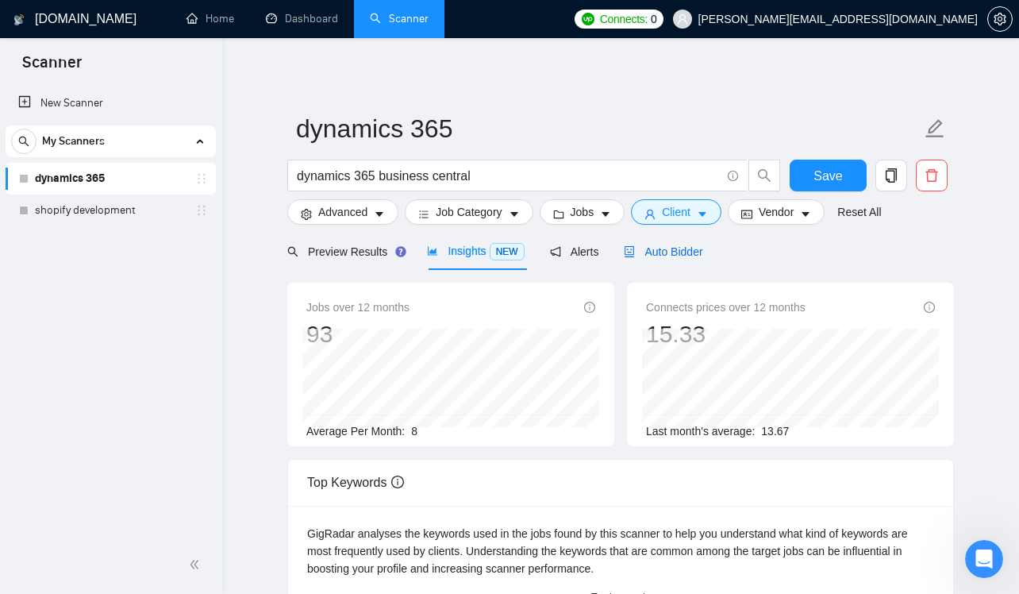
click at [666, 247] on span "Auto Bidder" at bounding box center [663, 251] width 79 height 13
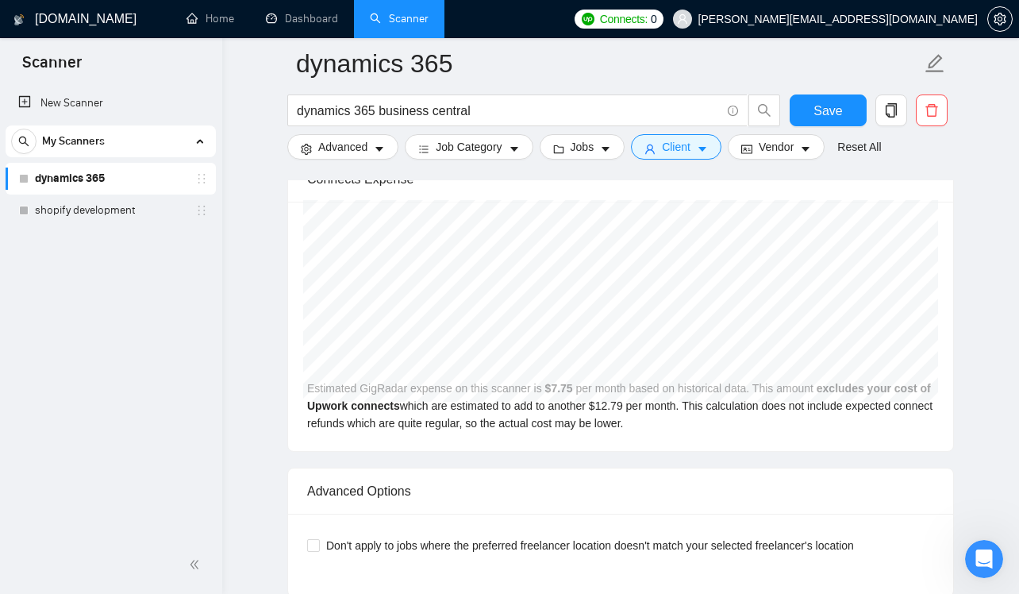
scroll to position [3182, 0]
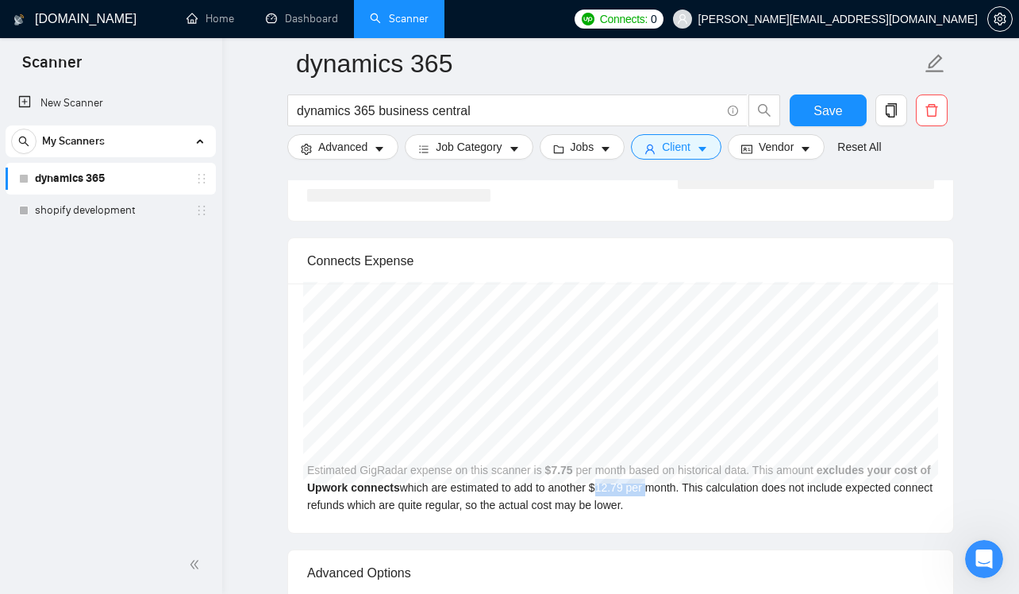
drag, startPoint x: 647, startPoint y: 486, endPoint x: 707, endPoint y: 486, distance: 60.3
click at [708, 486] on div "[DATE] GigRadar $11.00 Upwork Connects $18.15 Estimated GigRadar expense on thi…" at bounding box center [620, 407] width 665 height 249
click at [662, 487] on div "[DATE] GigRadar $11.00 Upwork Connects $18.15 Estimated GigRadar expense on thi…" at bounding box center [620, 407] width 665 height 249
drag, startPoint x: 643, startPoint y: 484, endPoint x: 668, endPoint y: 484, distance: 25.4
click at [668, 484] on div "[DATE] GigRadar $5.00 Upwork Connects $8.25 Estimated GigRadar expense on this …" at bounding box center [620, 407] width 665 height 249
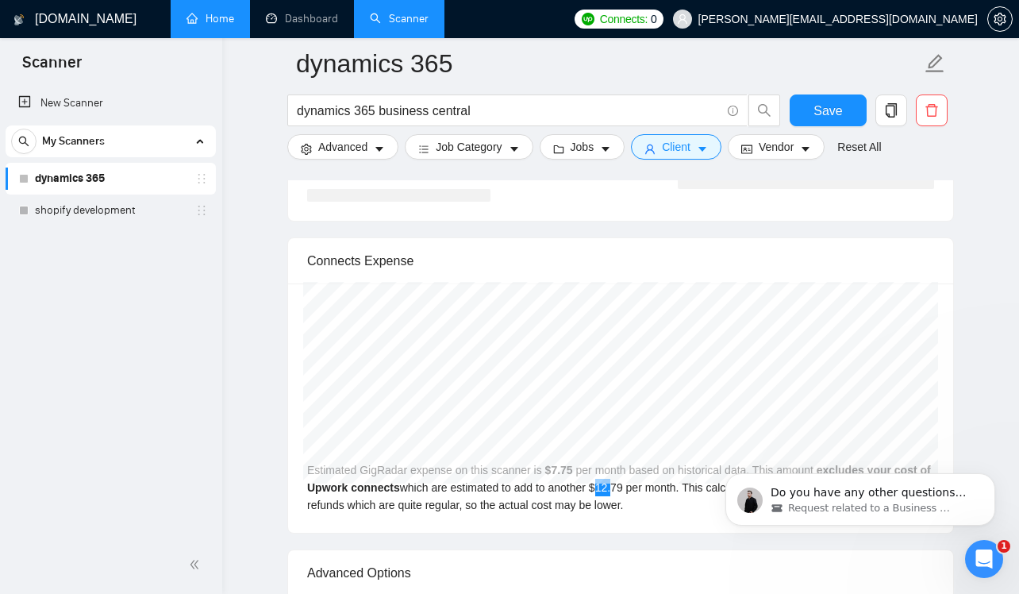
scroll to position [0, 0]
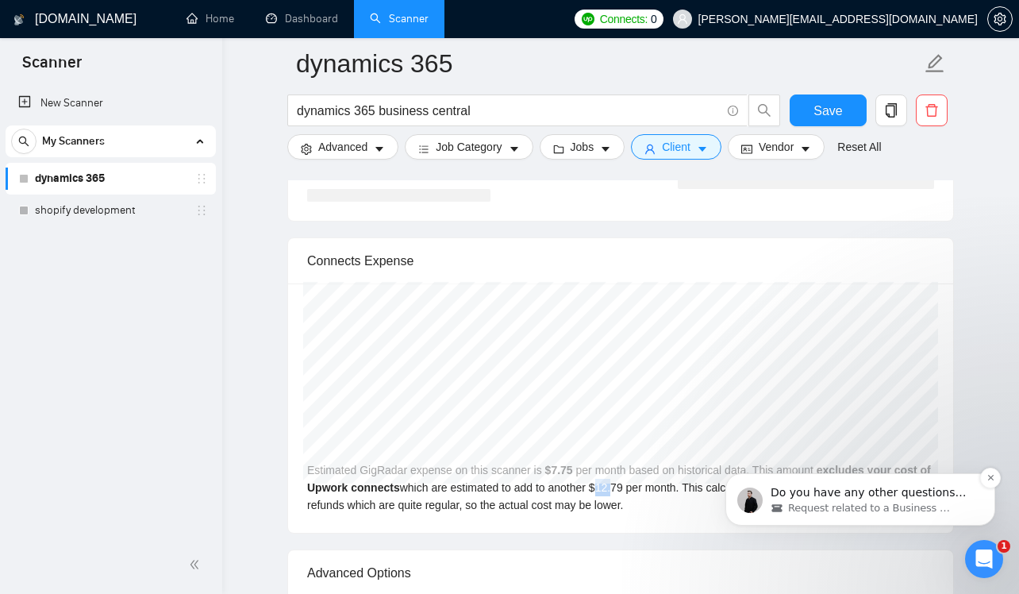
click at [859, 490] on p "Do you have any other questions about the response you received, or do you need…" at bounding box center [873, 493] width 205 height 16
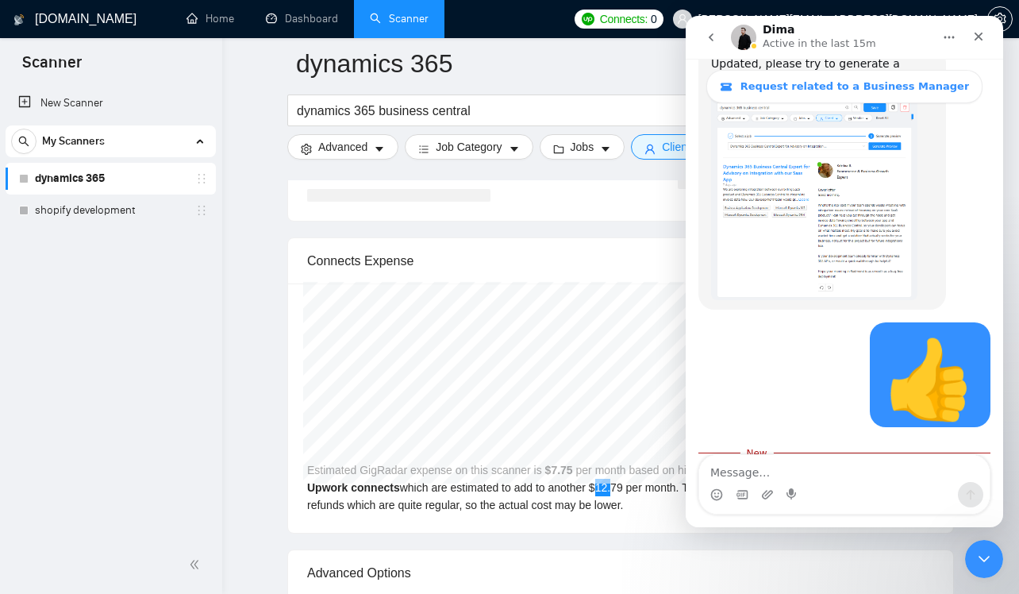
scroll to position [3016, 0]
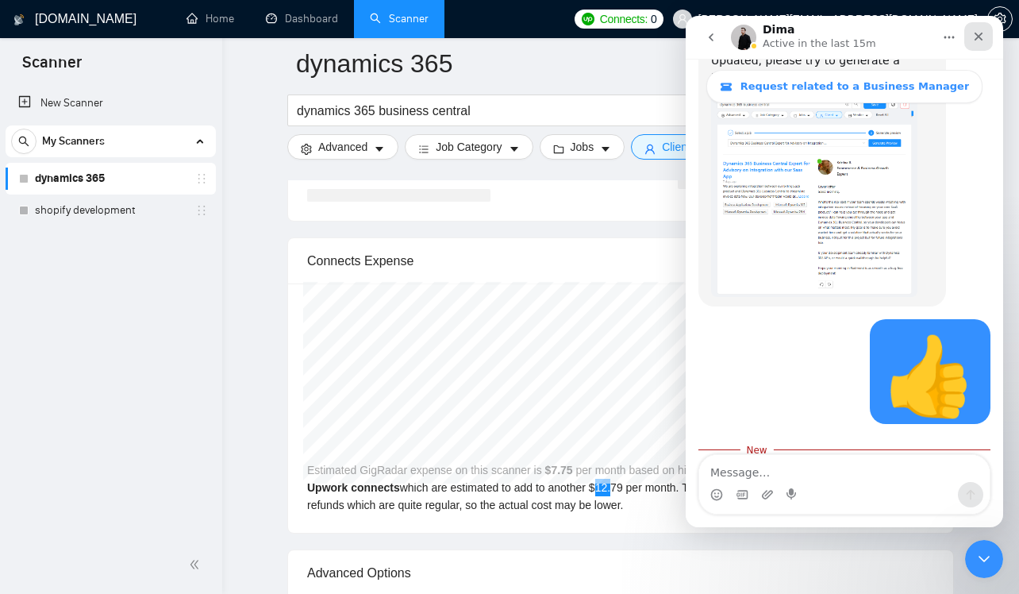
click at [978, 35] on icon "Close" at bounding box center [979, 37] width 9 height 9
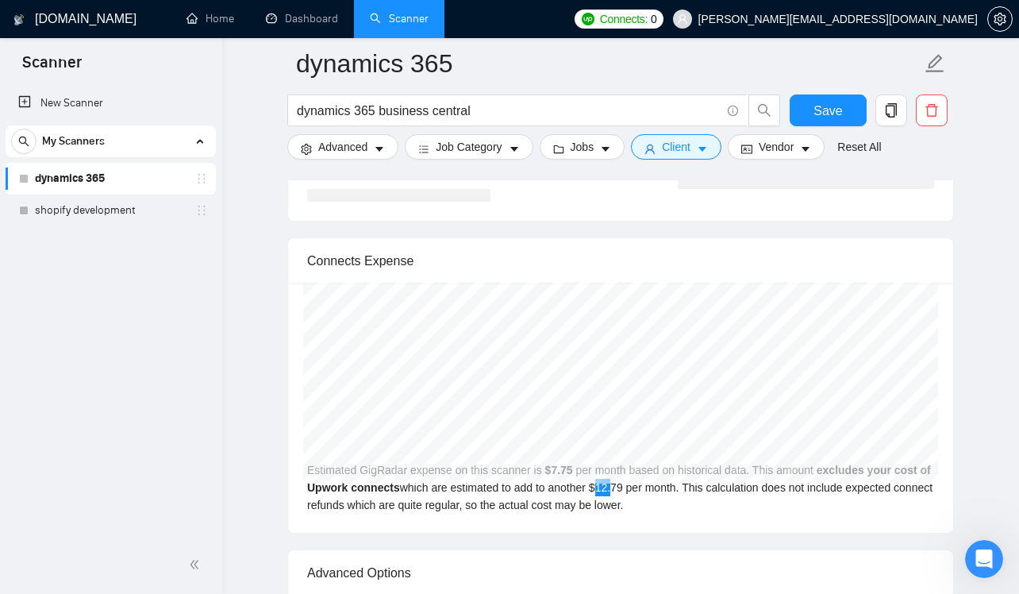
scroll to position [3106, 0]
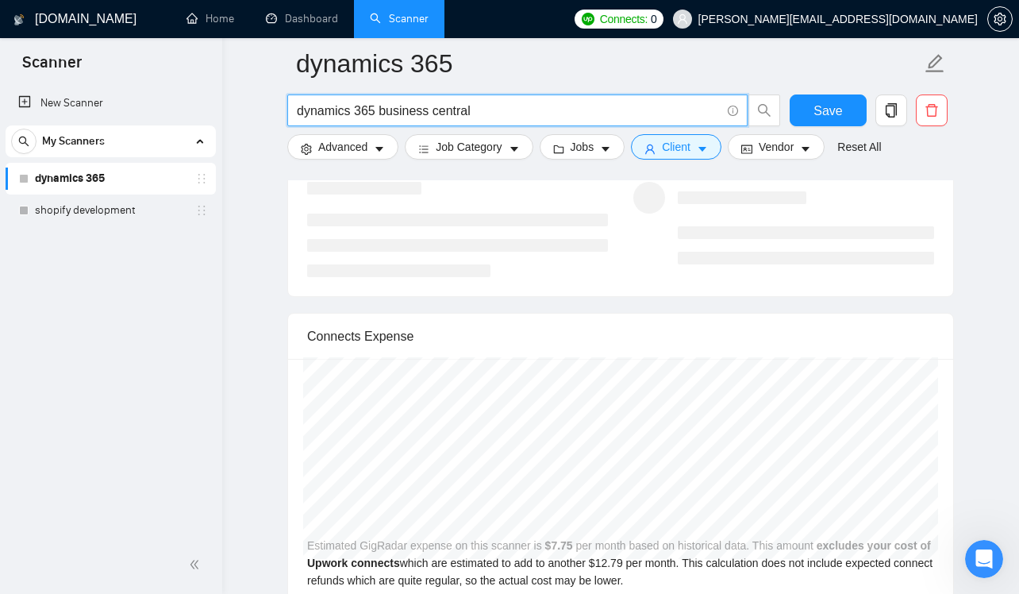
click at [385, 112] on input "dynamics 365 business central" at bounding box center [509, 111] width 424 height 20
drag, startPoint x: 383, startPoint y: 112, endPoint x: 535, endPoint y: 130, distance: 153.5
click at [536, 131] on div "dynamics 365 business central" at bounding box center [534, 114] width 500 height 40
type input "dynamics 365"
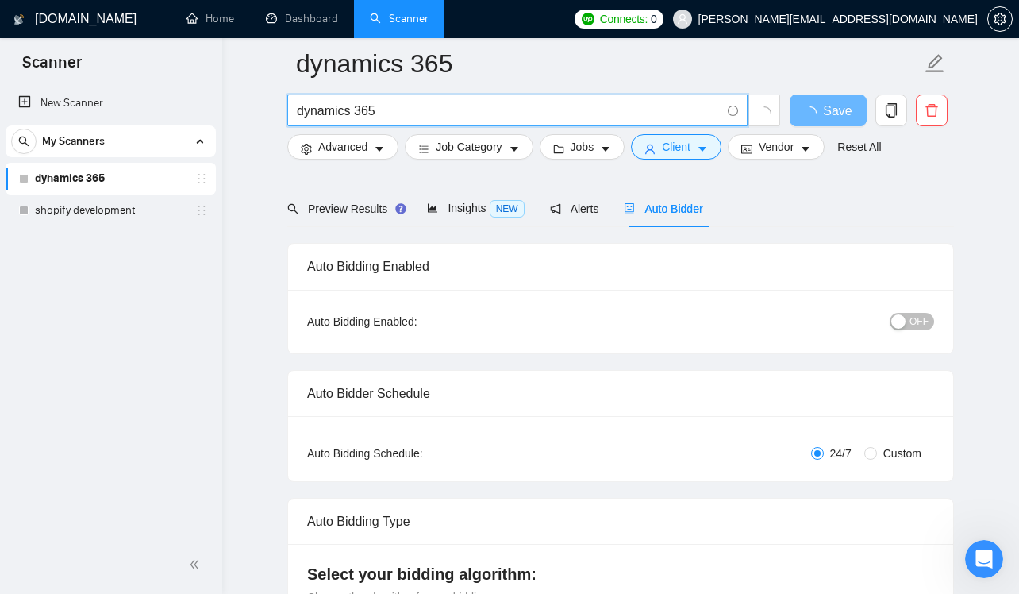
scroll to position [0, 0]
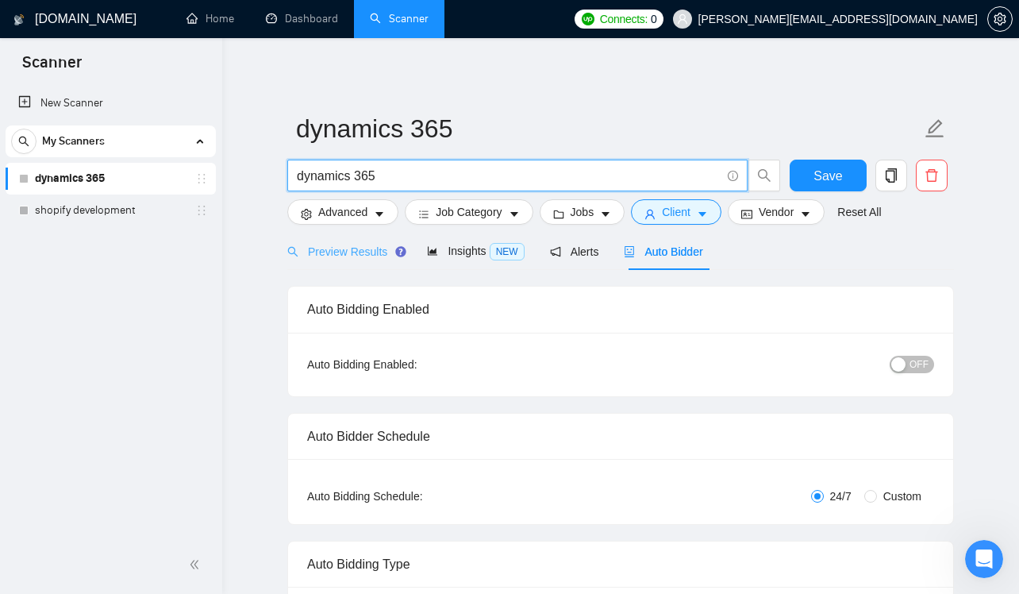
type input "dynamics 365"
click at [374, 247] on span "Preview Results" at bounding box center [344, 251] width 114 height 13
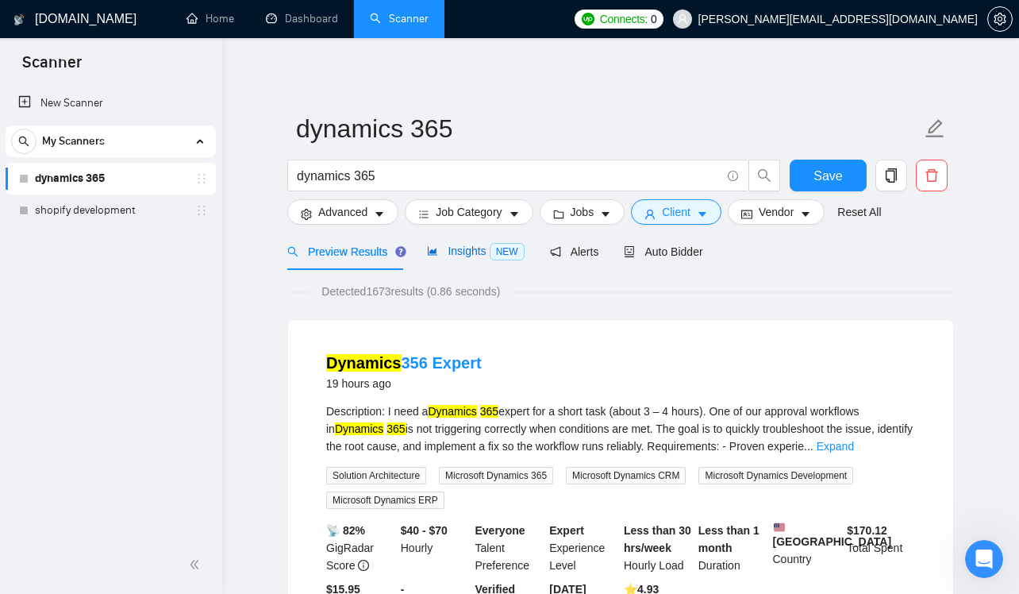
click at [455, 248] on span "Insights NEW" at bounding box center [475, 250] width 97 height 13
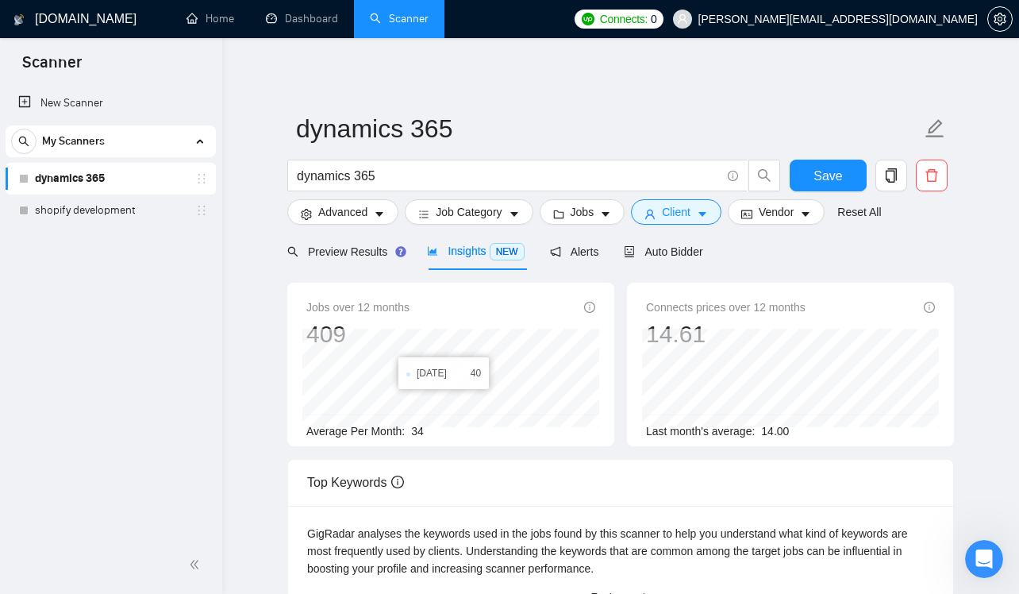
scroll to position [291, 0]
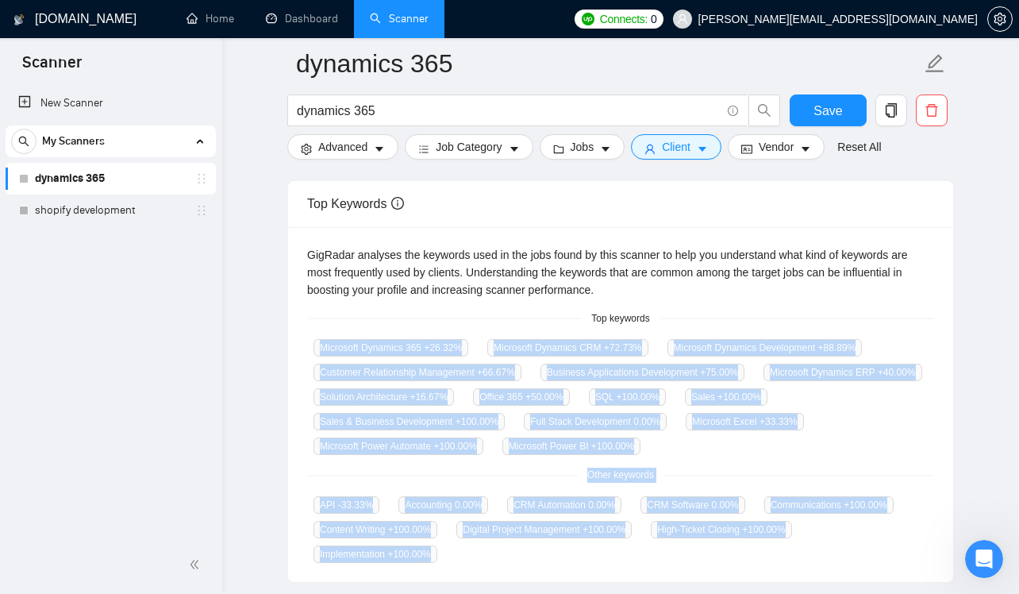
drag, startPoint x: 485, startPoint y: 561, endPoint x: 288, endPoint y: 331, distance: 302.8
click at [288, 331] on div "GigRadar analyses the keywords used in the jobs found by this scanner to help y…" at bounding box center [620, 405] width 665 height 356
click at [588, 556] on div "API -33.33 % Accounting 0.00 % CRM Automation 0.00 % CRM Software 0.00 % Commun…" at bounding box center [620, 528] width 627 height 67
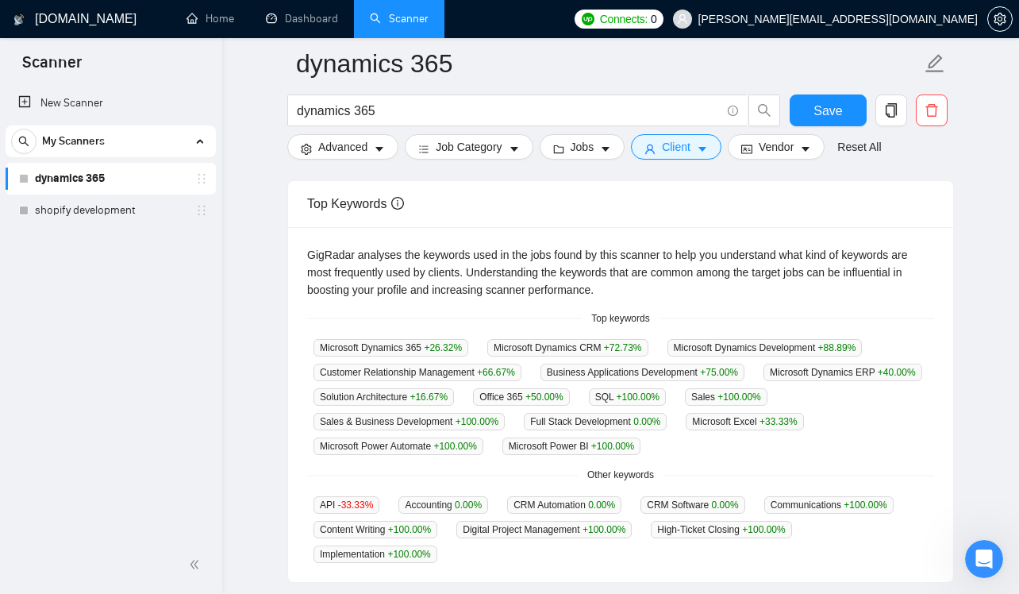
scroll to position [3057, 0]
